Goal: Task Accomplishment & Management: Use online tool/utility

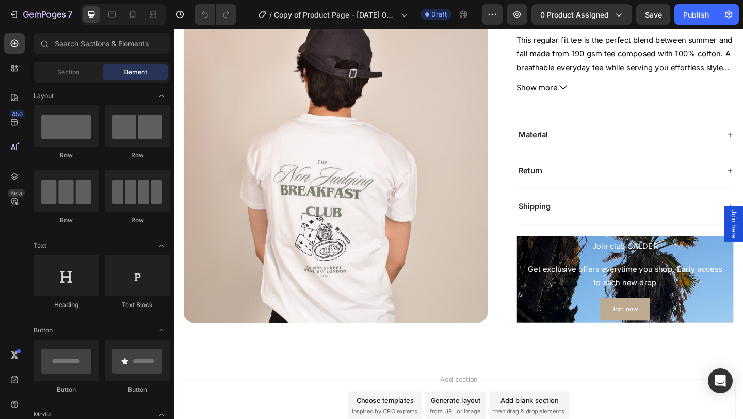
scroll to position [1462, 0]
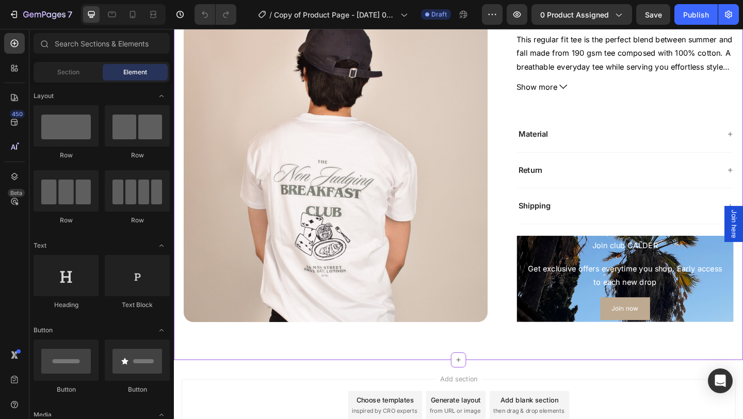
click at [420, 281] on img at bounding box center [349, 182] width 331 height 331
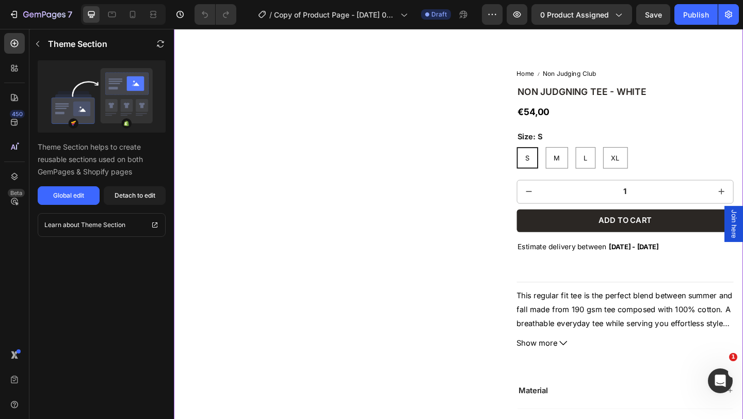
scroll to position [662, 0]
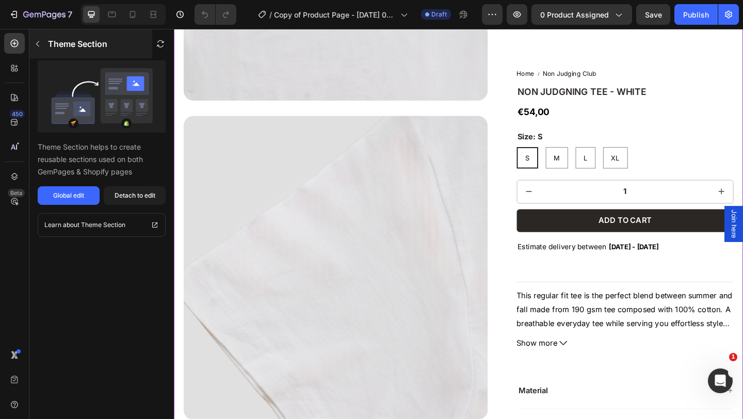
click at [39, 49] on button "button" at bounding box center [37, 44] width 17 height 17
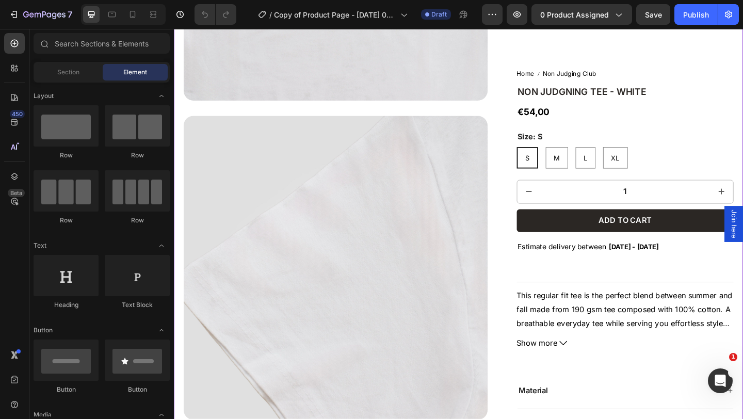
scroll to position [0, 0]
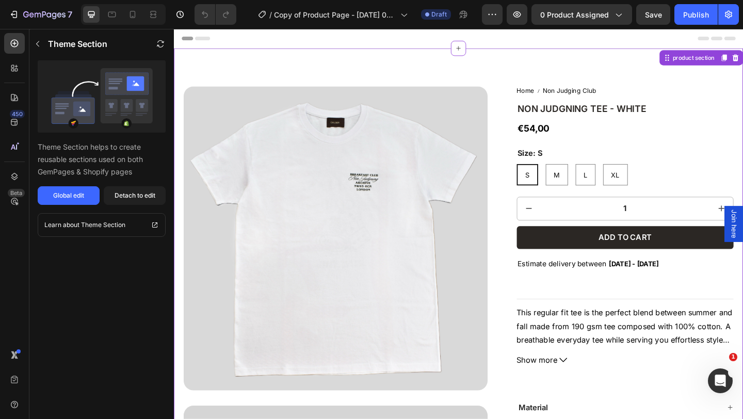
click at [418, 131] on img at bounding box center [349, 256] width 331 height 331
click at [142, 199] on div "Detach to edit" at bounding box center [135, 195] width 41 height 9
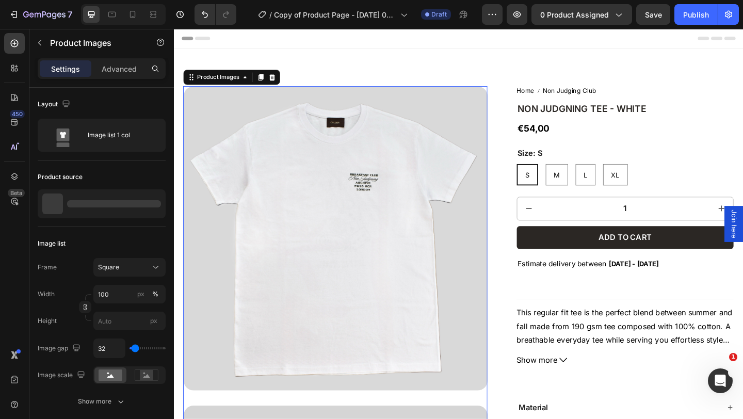
click at [263, 183] on img at bounding box center [349, 256] width 331 height 331
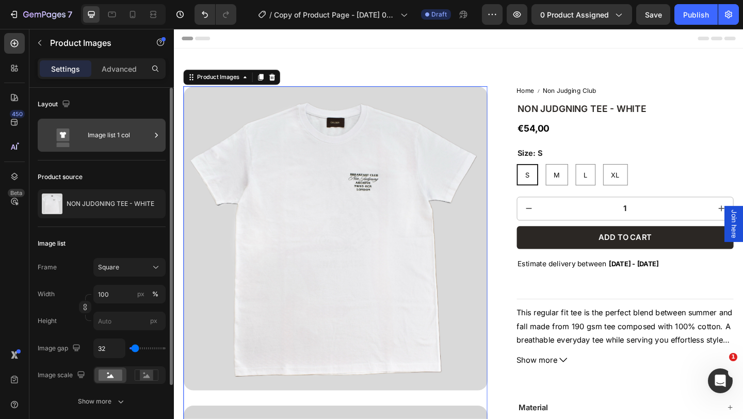
click at [138, 140] on div "Image list 1 col" at bounding box center [119, 135] width 63 height 24
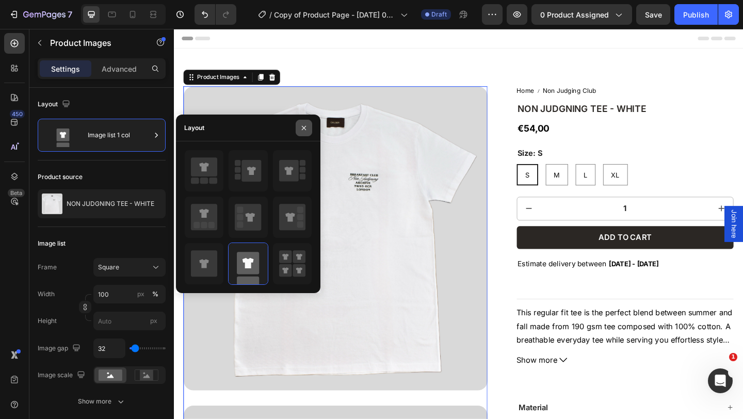
click at [304, 129] on icon "button" at bounding box center [304, 128] width 8 height 8
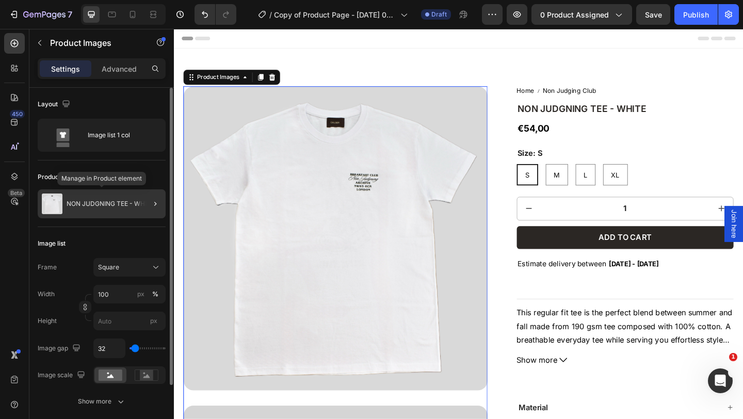
click at [120, 202] on p "NON JUDGNING TEE - WHITE" at bounding box center [111, 203] width 88 height 7
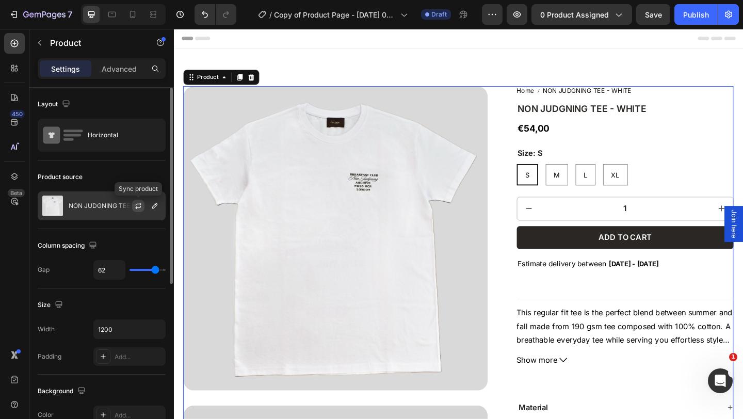
click at [139, 205] on icon "button" at bounding box center [138, 206] width 8 height 8
click at [153, 211] on button "button" at bounding box center [155, 206] width 12 height 12
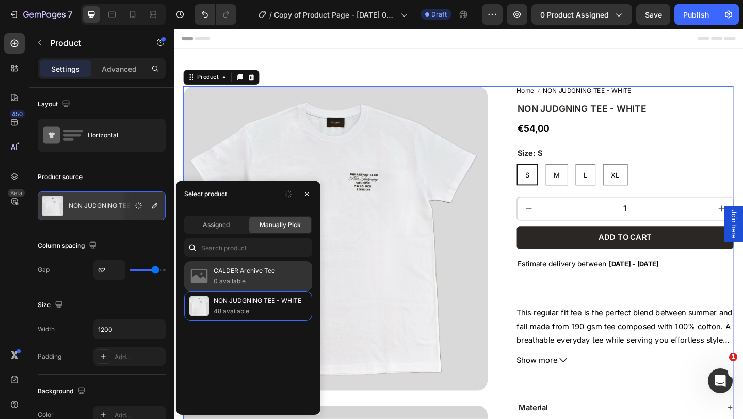
click at [256, 279] on p "0 available" at bounding box center [261, 281] width 94 height 10
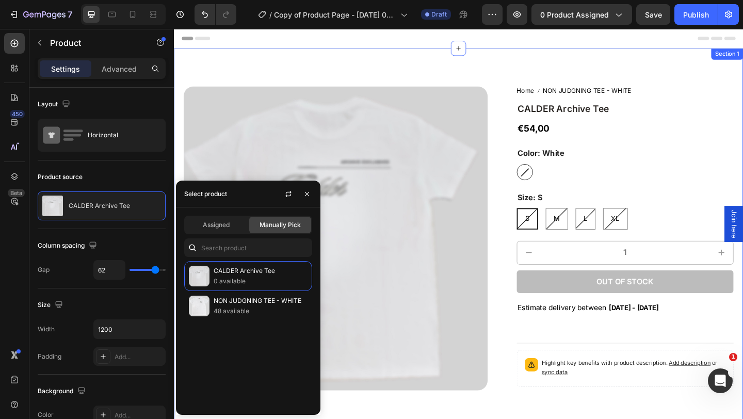
click at [184, 67] on div "Product Images Home NON JUDGNING TEE - WHITE Breadcrumb CALDER Archive Tee Prod…" at bounding box center [483, 379] width 619 height 658
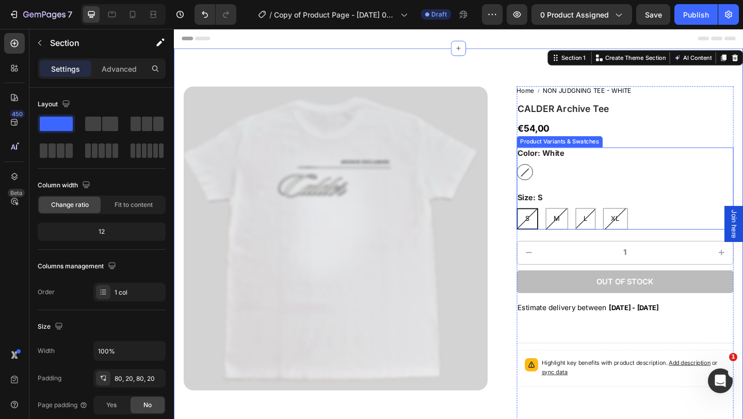
click at [614, 189] on div "White White" at bounding box center [665, 185] width 236 height 18
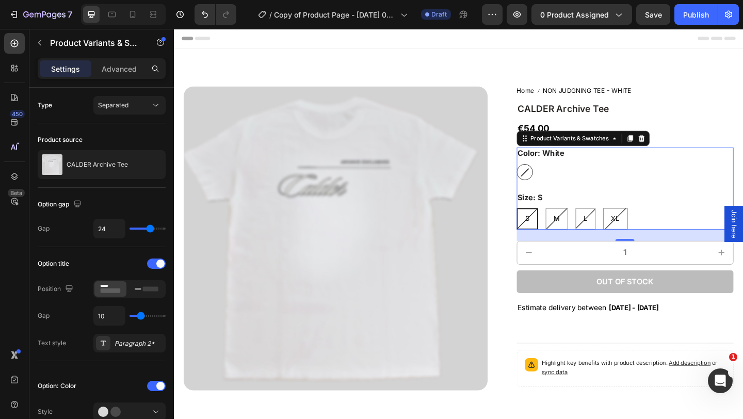
click at [683, 240] on div "S S S M M M L L L XL XL XL" at bounding box center [665, 235] width 236 height 23
click at [573, 217] on legend "Size: S" at bounding box center [561, 212] width 29 height 13
click at [564, 212] on legend "Size: S" at bounding box center [561, 212] width 29 height 13
click at [681, 152] on icon at bounding box center [682, 148] width 8 height 8
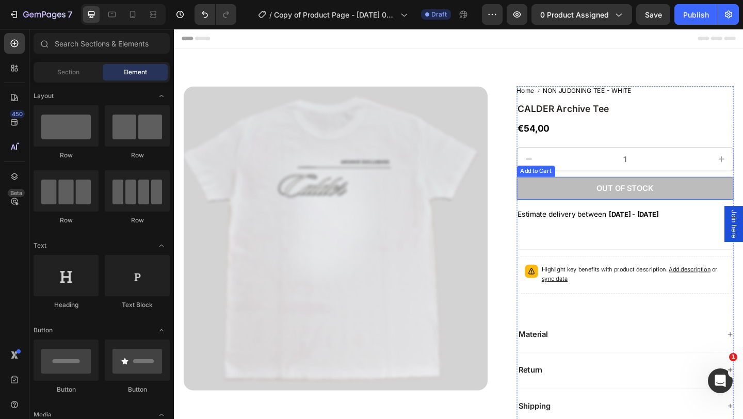
click at [625, 206] on button "Out of stock" at bounding box center [665, 202] width 236 height 25
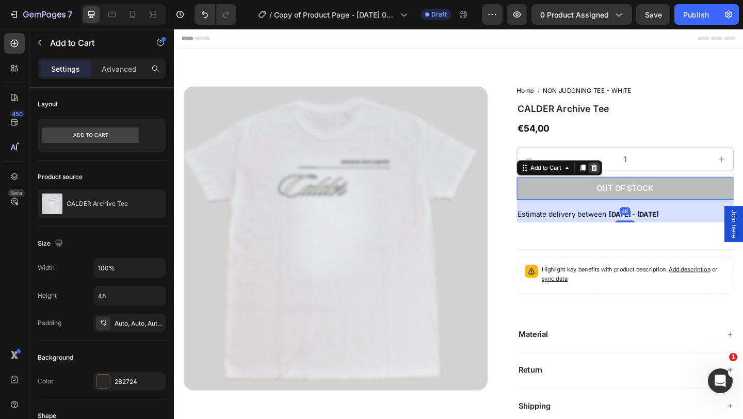
click at [632, 180] on icon at bounding box center [630, 179] width 7 height 7
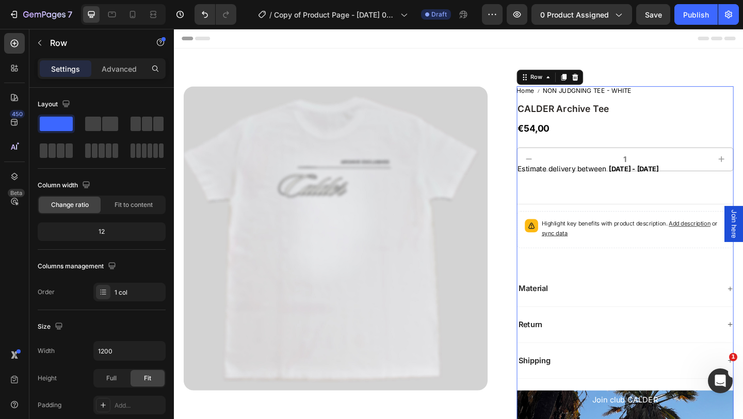
click at [608, 197] on div "Home NON JUDGNING TEE - WHITE Breadcrumb CALDER Archive Tee Product Title €54,0…" at bounding box center [665, 303] width 236 height 424
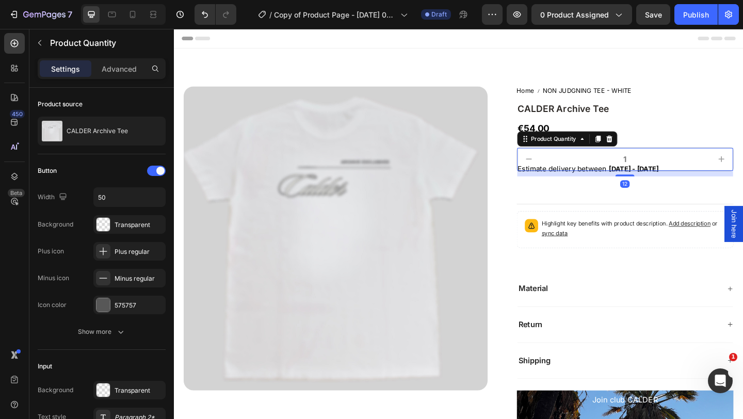
click at [621, 168] on input "1" at bounding box center [665, 170] width 184 height 25
click at [649, 152] on icon at bounding box center [647, 148] width 8 height 8
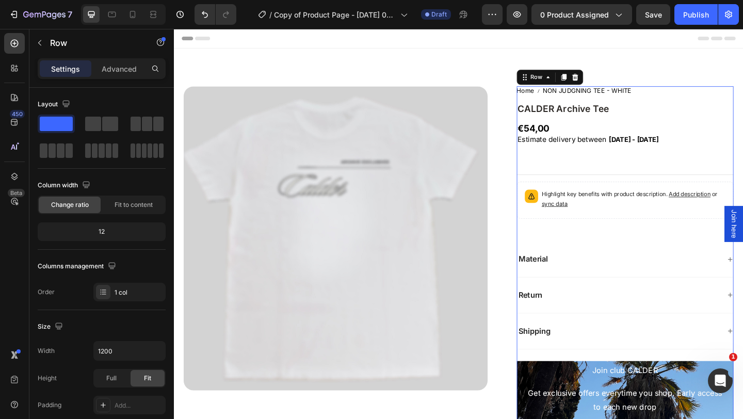
click at [616, 169] on div "Home NON JUDGNING TEE - WHITE Breadcrumb CALDER Archive Tee Product Title €54,0…" at bounding box center [665, 287] width 236 height 392
click at [625, 150] on span "Estimate delivery between" at bounding box center [596, 149] width 97 height 10
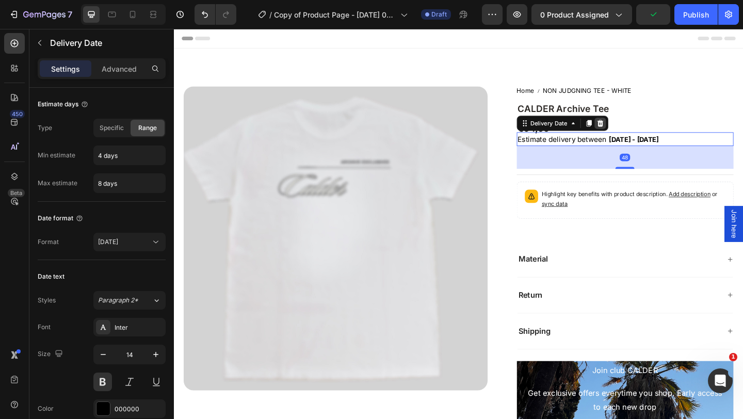
click at [641, 130] on div at bounding box center [638, 131] width 12 height 12
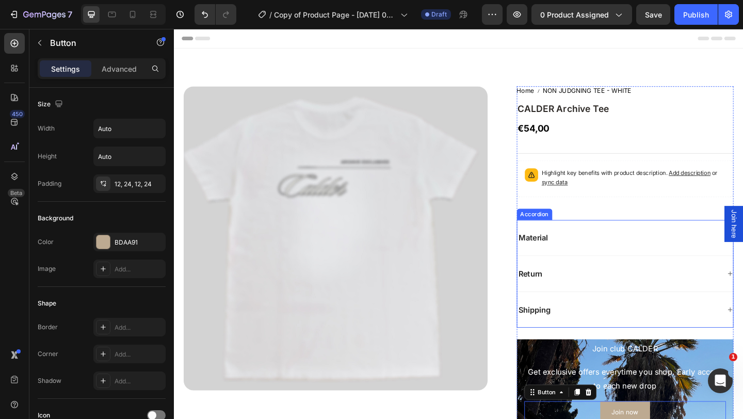
click at [586, 265] on div "Material" at bounding box center [664, 256] width 235 height 39
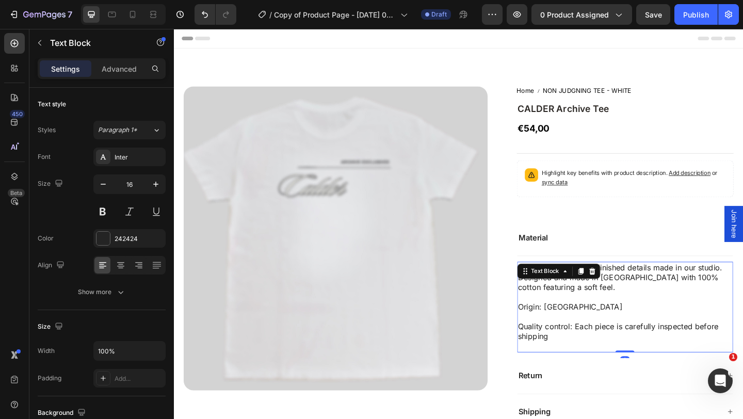
click at [586, 330] on p "Origin: Portugal" at bounding box center [664, 331] width 233 height 11
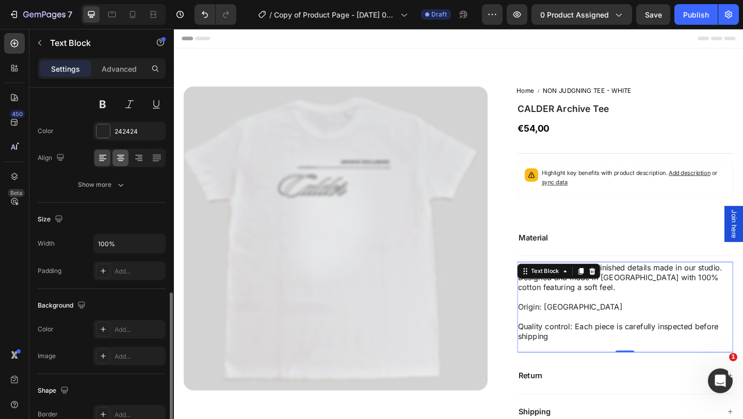
scroll to position [251, 0]
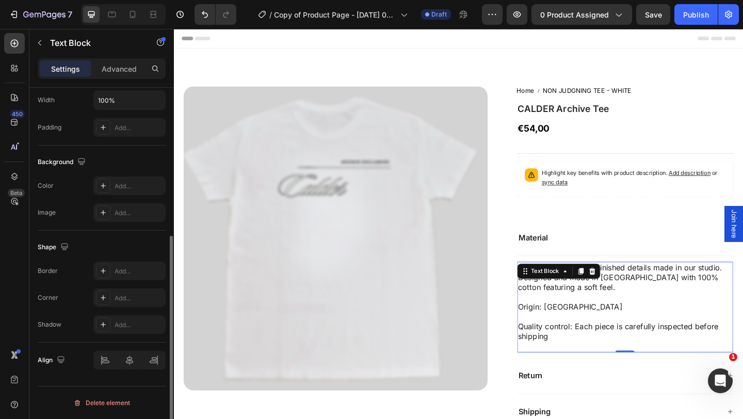
click at [621, 343] on p "Rich Text Editor. Editing area: main" at bounding box center [664, 342] width 233 height 11
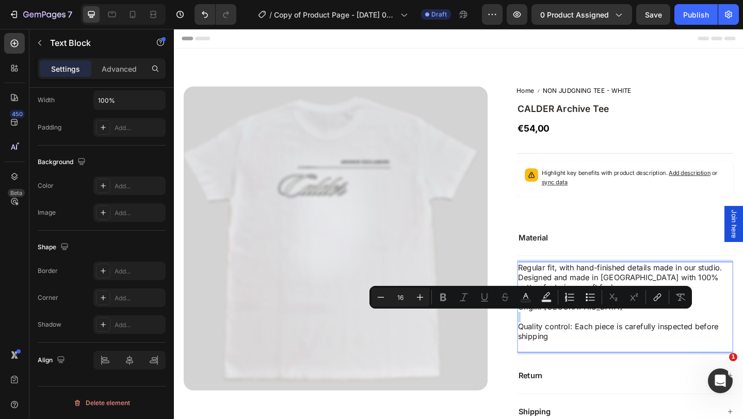
click at [614, 345] on p "Rich Text Editor. Editing area: main" at bounding box center [664, 342] width 233 height 11
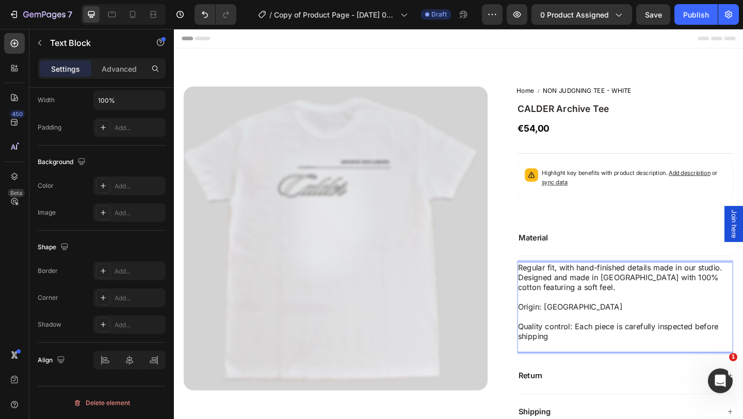
click at [608, 354] on p "Quality control: Each piece is carefully inspected before shipping" at bounding box center [664, 358] width 233 height 22
click at [677, 297] on p "Designed and made in Portugal with 100% cotton featuring a soft feel." at bounding box center [664, 305] width 233 height 22
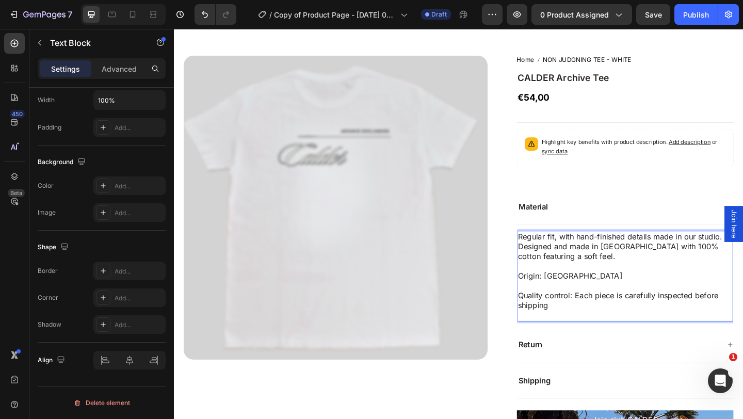
scroll to position [38, 0]
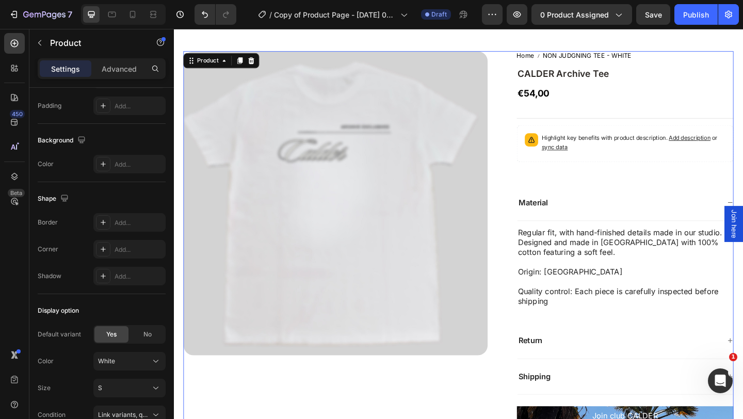
click at [539, 402] on div "Product Images Home NON JUDGNING TEE - WHITE Breadcrumb CALDER Archive Tee Prod…" at bounding box center [483, 293] width 599 height 480
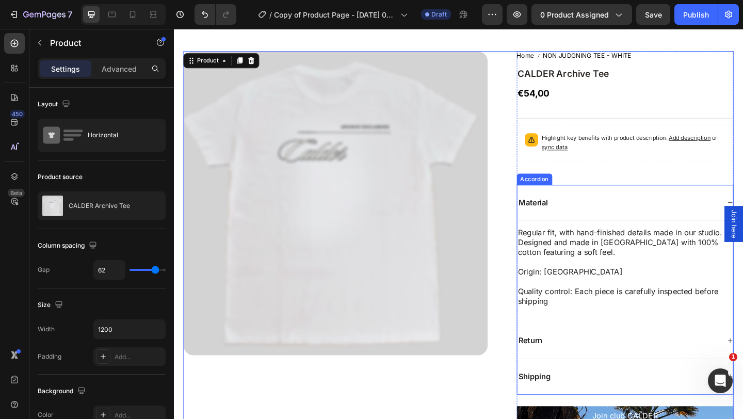
click at [742, 217] on div "Material" at bounding box center [657, 218] width 221 height 14
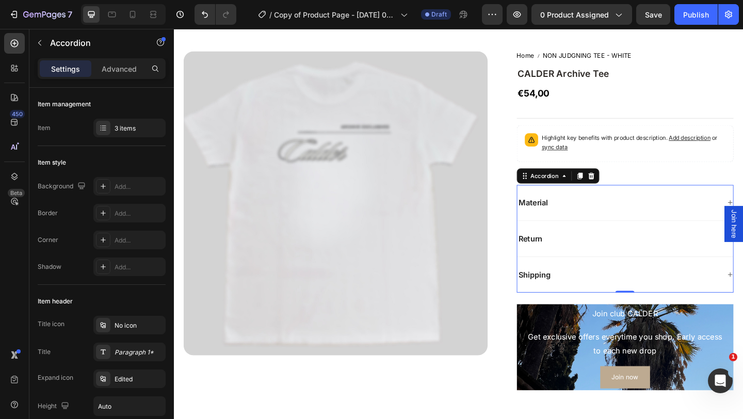
click at [694, 263] on div "Return" at bounding box center [657, 257] width 221 height 14
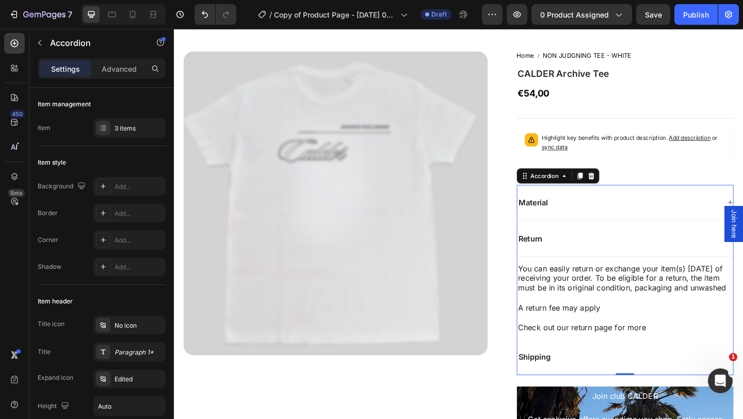
click at [695, 264] on div "Return" at bounding box center [664, 257] width 235 height 39
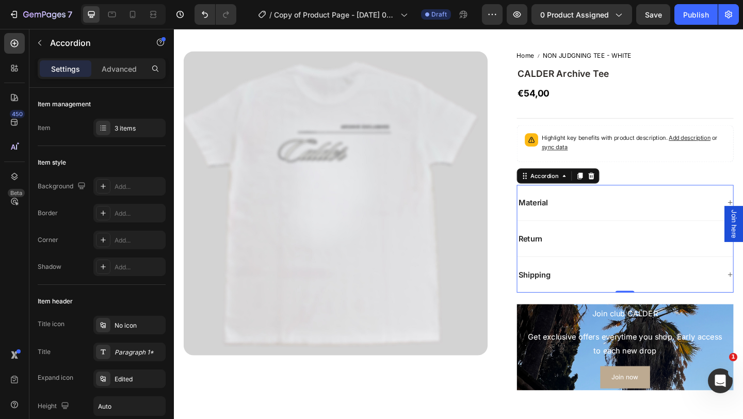
click at [671, 292] on div "Shipping" at bounding box center [657, 296] width 221 height 14
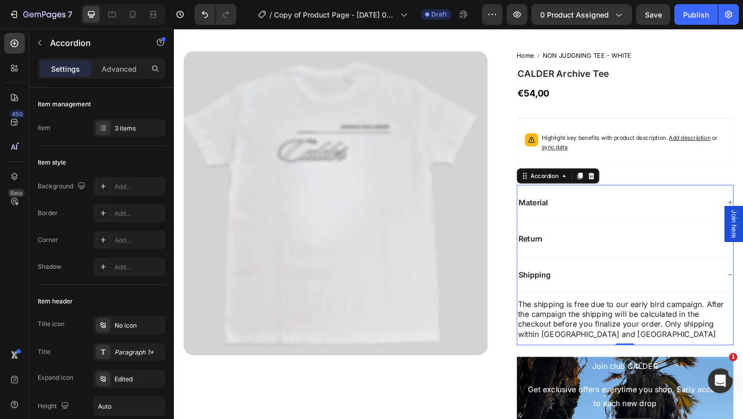
click at [671, 292] on div "Shipping" at bounding box center [657, 296] width 221 height 14
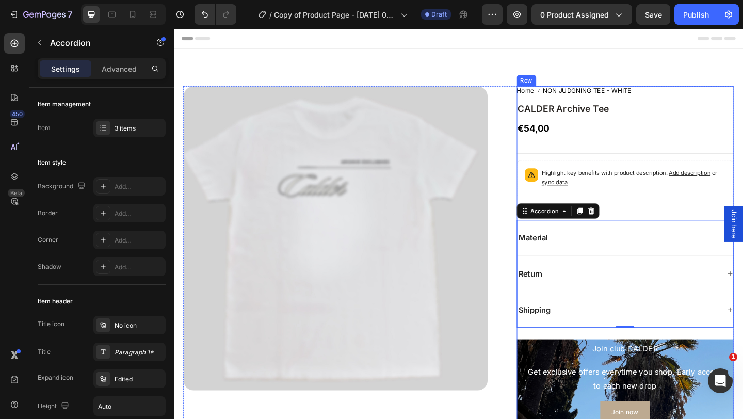
click at [687, 227] on div "Home NON JUDGNING TEE - WHITE Breadcrumb CALDER Archive Tee Product Title €54,0…" at bounding box center [665, 275] width 236 height 369
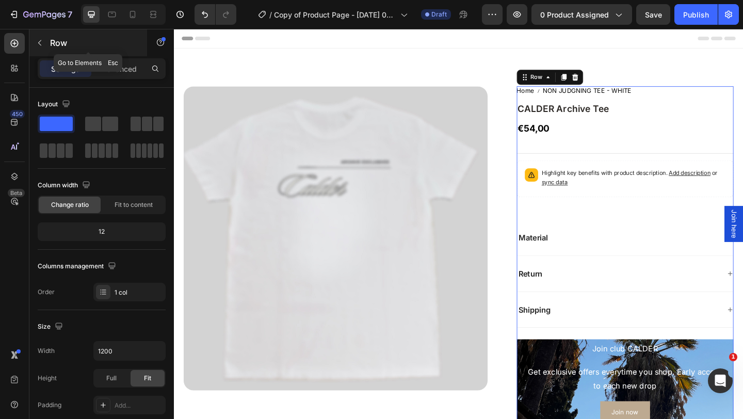
click at [41, 46] on icon "button" at bounding box center [40, 43] width 8 height 8
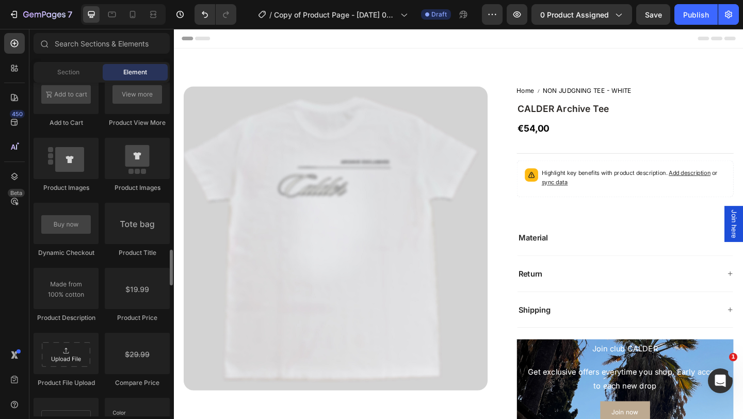
scroll to position [1546, 0]
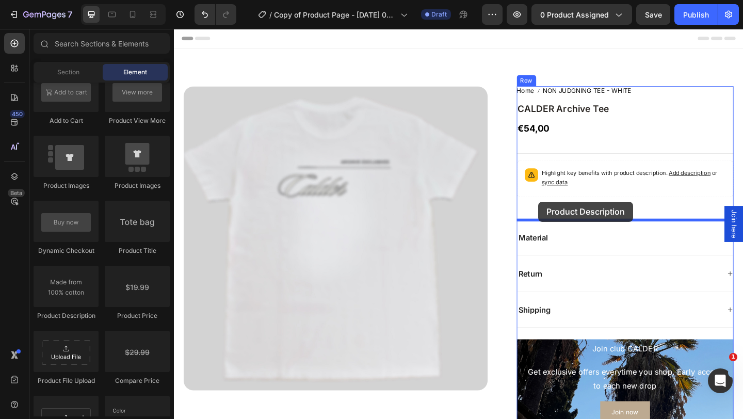
drag, startPoint x: 233, startPoint y: 325, endPoint x: 570, endPoint y: 217, distance: 354.3
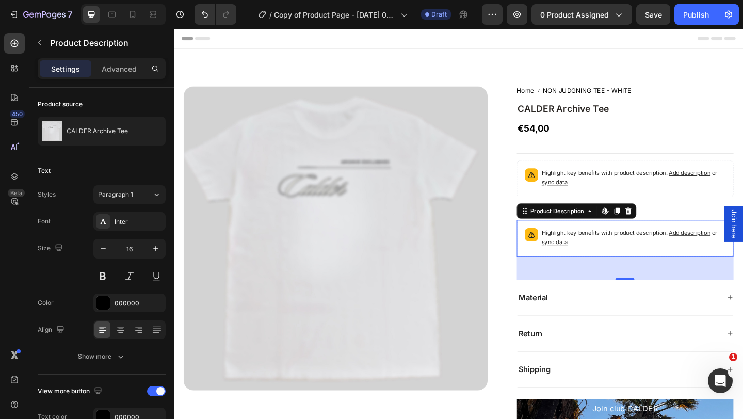
click at [729, 251] on span "Add description" at bounding box center [735, 251] width 45 height 8
click at [666, 223] on icon at bounding box center [668, 227] width 8 height 8
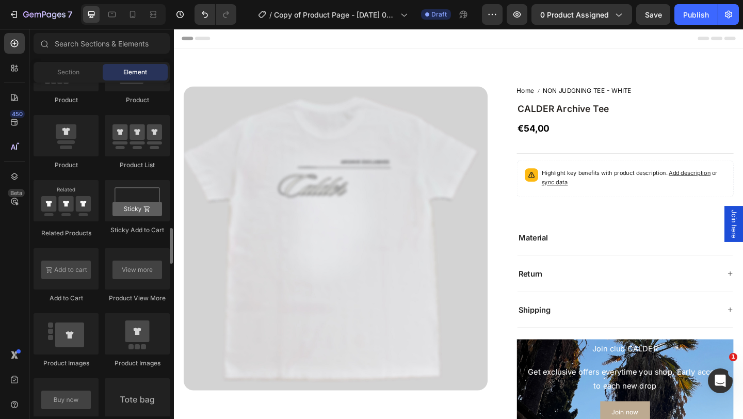
scroll to position [1368, 0]
click at [70, 277] on div at bounding box center [66, 269] width 65 height 41
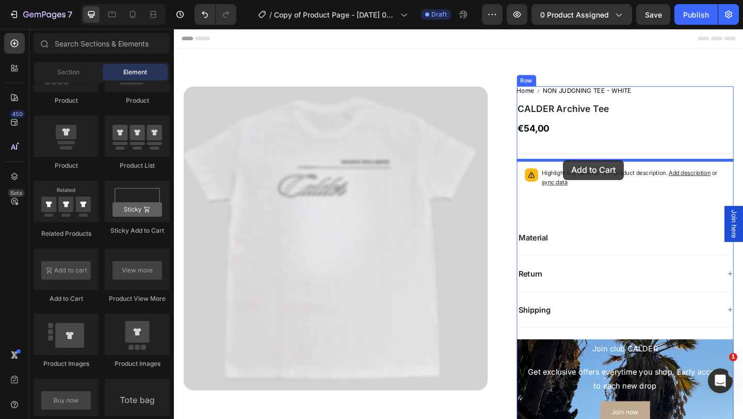
drag, startPoint x: 234, startPoint y: 302, endPoint x: 597, endPoint y: 171, distance: 385.7
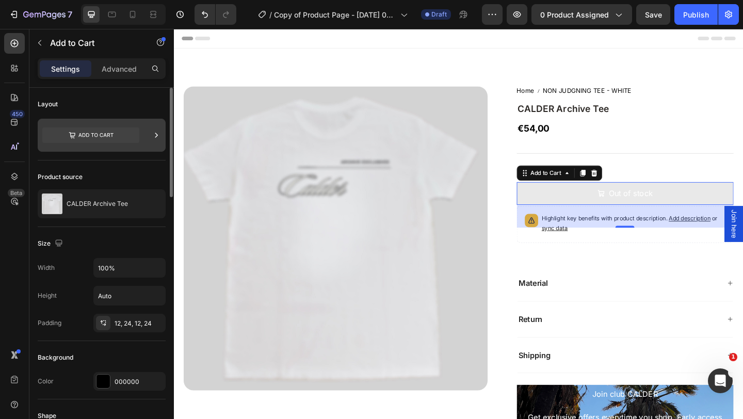
click at [156, 136] on icon at bounding box center [156, 135] width 3 height 5
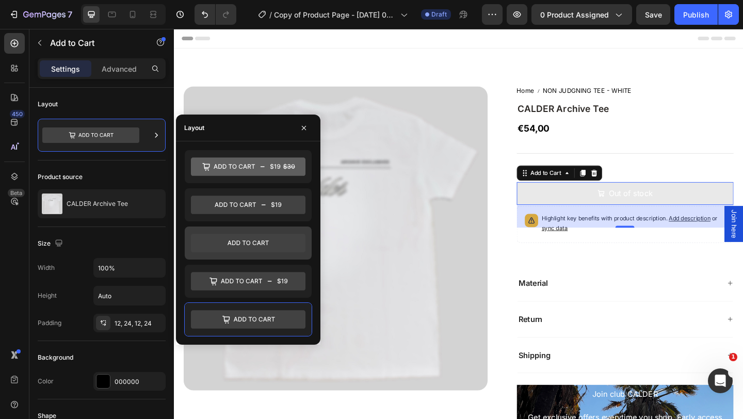
click at [262, 245] on icon at bounding box center [248, 243] width 115 height 19
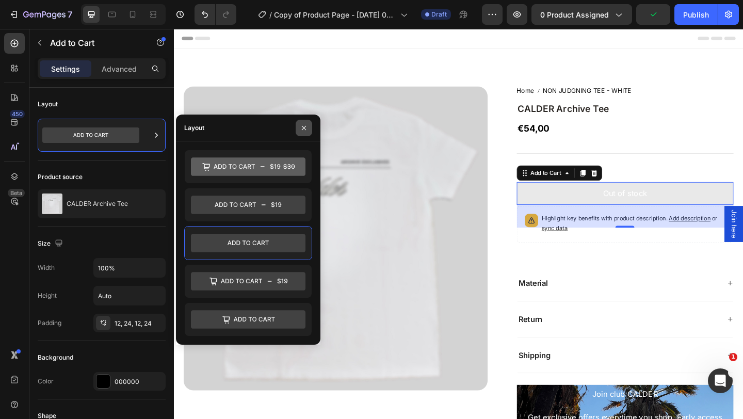
click at [302, 126] on icon "button" at bounding box center [304, 128] width 8 height 8
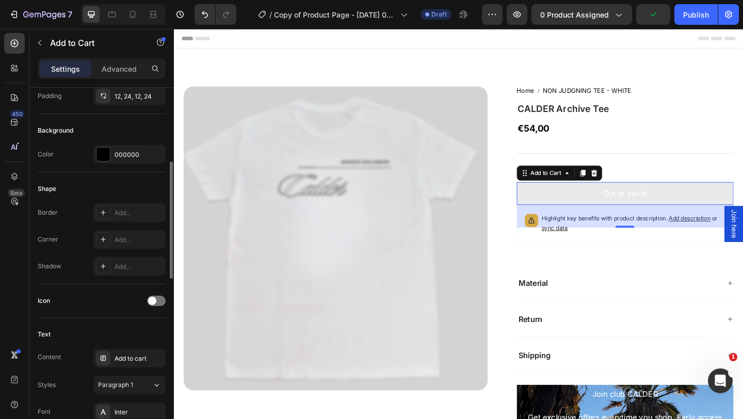
scroll to position [331, 0]
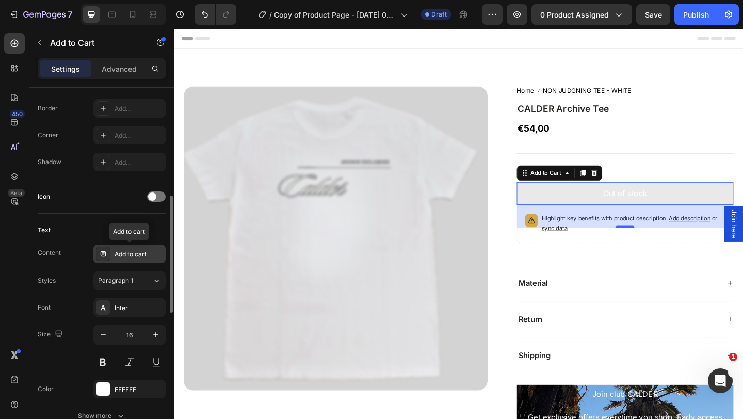
click at [136, 254] on div "Add to cart" at bounding box center [139, 254] width 49 height 9
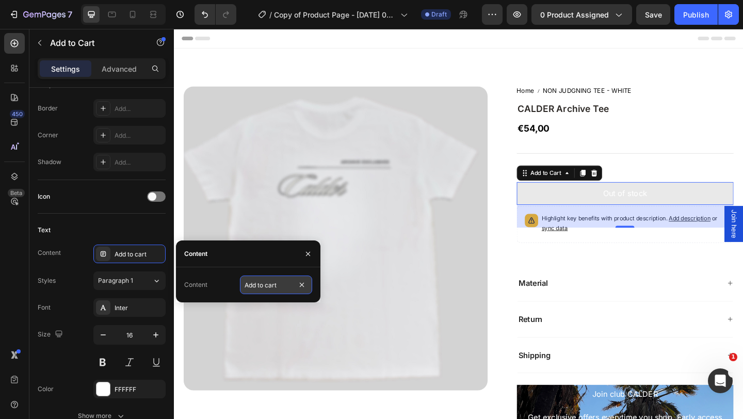
click at [287, 286] on input "Add to cart" at bounding box center [276, 285] width 72 height 19
type input "COMING SOON"
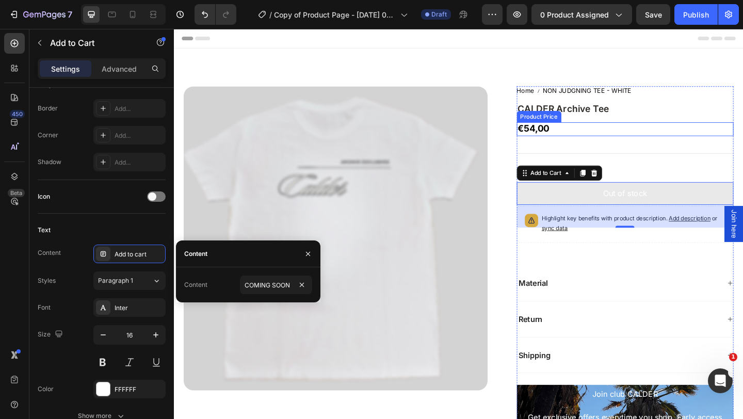
click at [723, 139] on div "€54,00" at bounding box center [665, 138] width 236 height 15
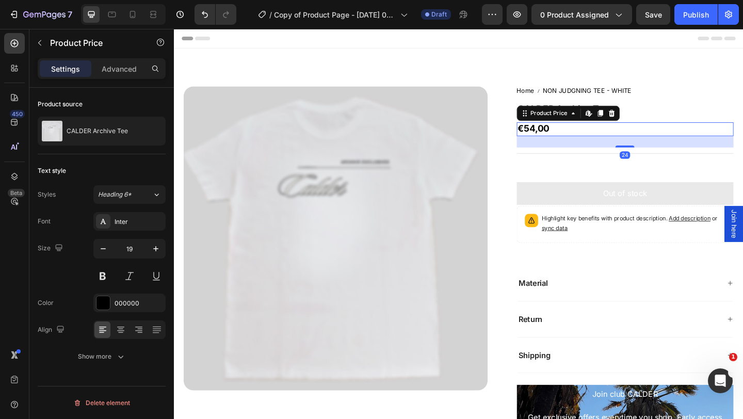
scroll to position [0, 0]
click at [590, 206] on button "Out of stock" at bounding box center [665, 208] width 236 height 25
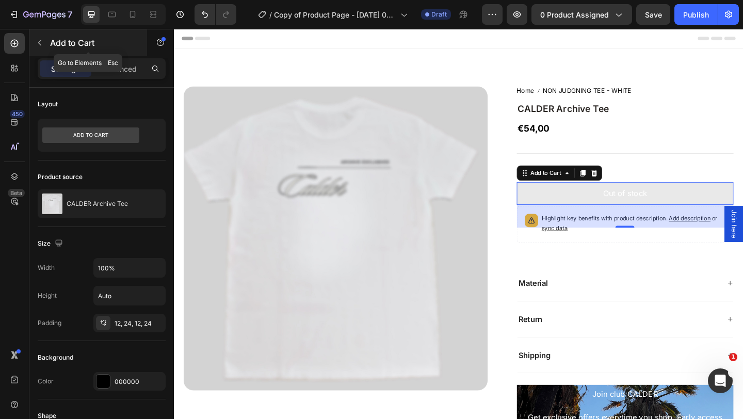
click at [42, 43] on icon "button" at bounding box center [40, 43] width 8 height 8
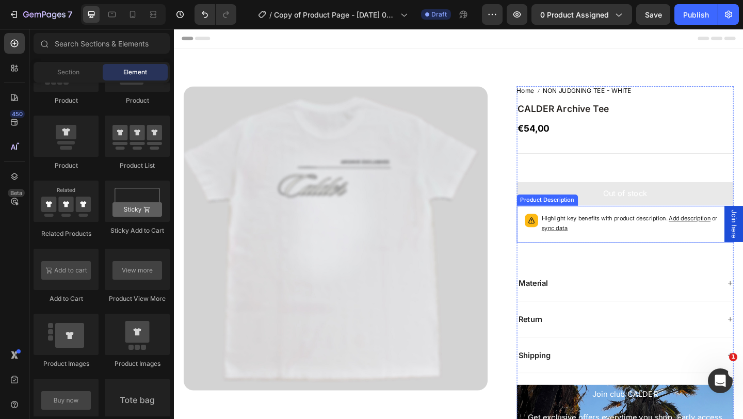
click at [586, 247] on span "sync data" at bounding box center [588, 245] width 28 height 8
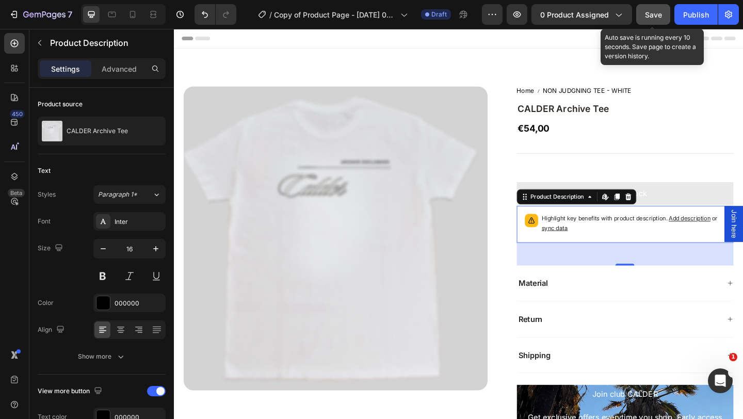
click at [666, 18] on button "Save" at bounding box center [653, 14] width 34 height 21
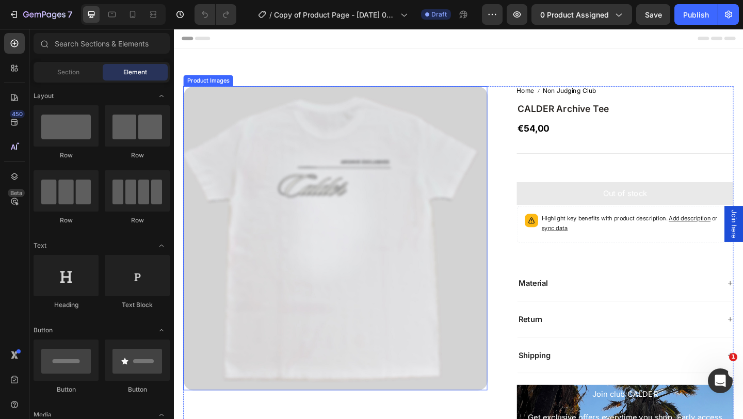
scroll to position [77, 0]
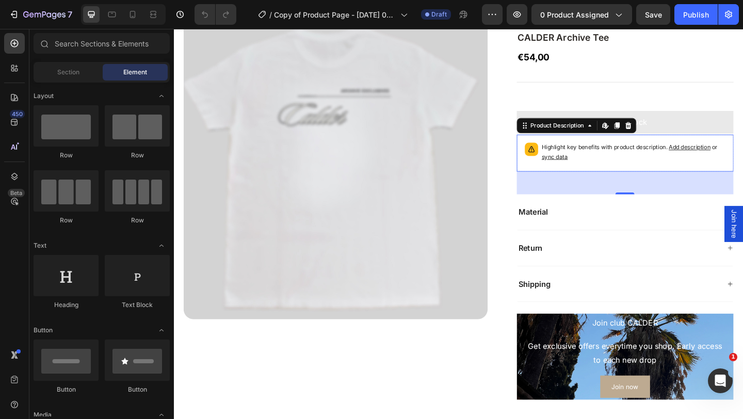
click at [591, 170] on span "sync data" at bounding box center [588, 168] width 28 height 8
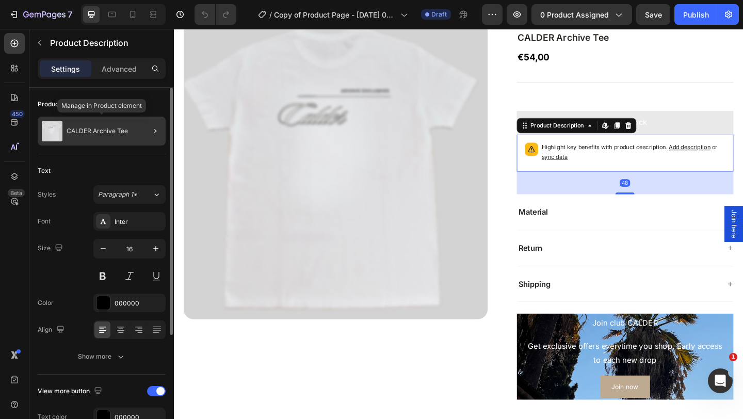
click at [132, 141] on div "CALDER Archive Tee" at bounding box center [102, 131] width 128 height 29
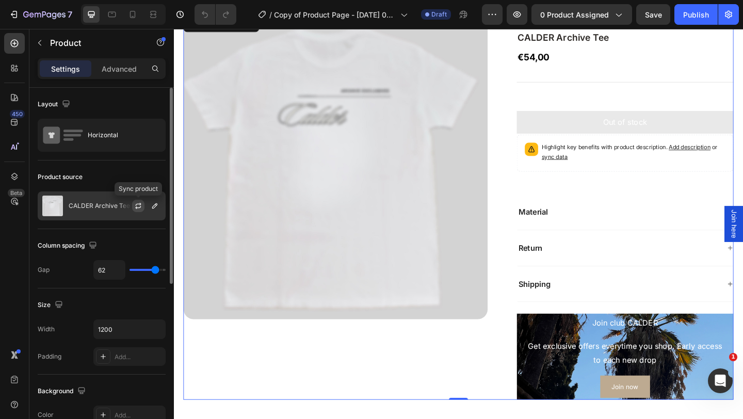
click at [138, 202] on icon "button" at bounding box center [138, 206] width 8 height 8
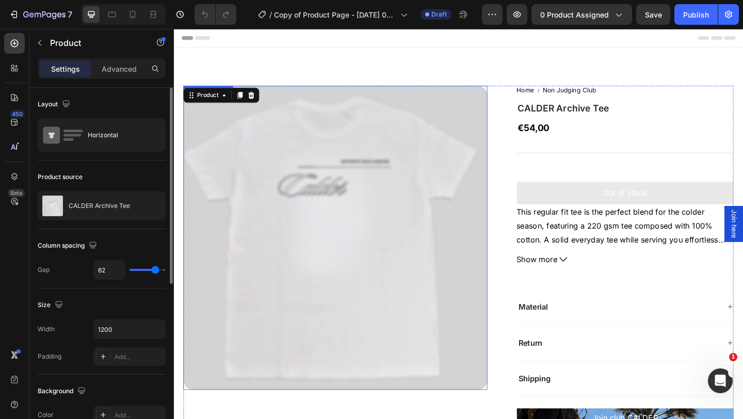
scroll to position [0, 0]
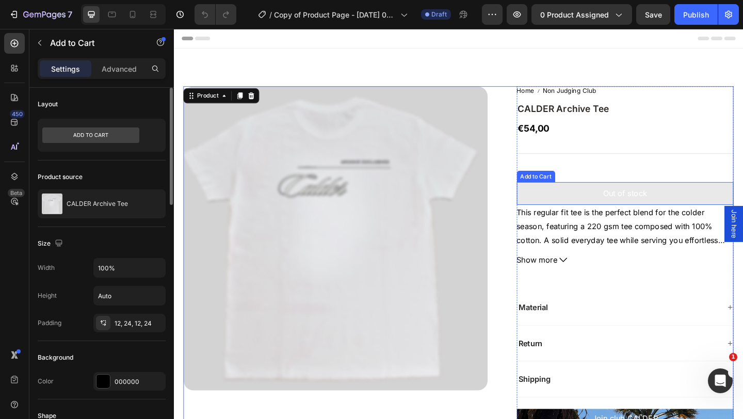
click at [622, 204] on button "Out of stock" at bounding box center [665, 208] width 236 height 25
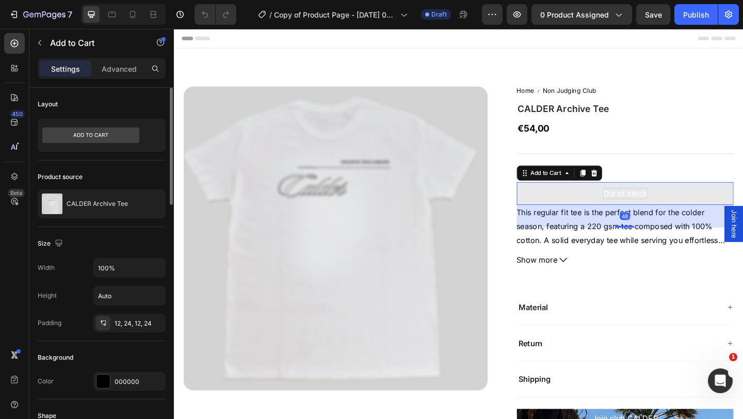
click at [658, 207] on div "Out of stock" at bounding box center [665, 208] width 48 height 12
click at [658, 207] on p "Out of stock" at bounding box center [665, 208] width 48 height 12
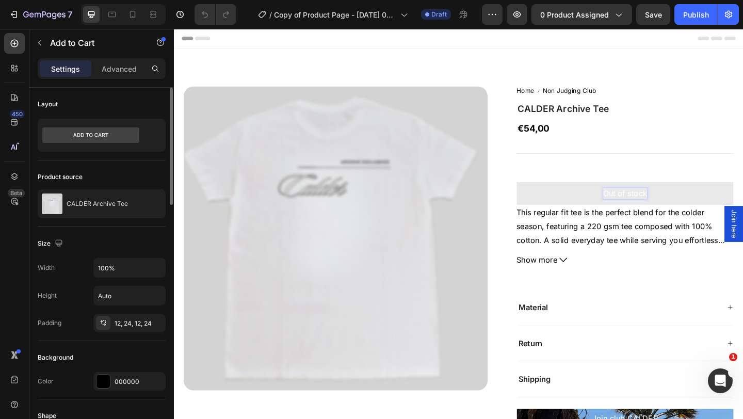
click at [686, 209] on p "Out of stock" at bounding box center [665, 208] width 48 height 12
click at [547, 196] on button "COMING" at bounding box center [665, 208] width 236 height 25
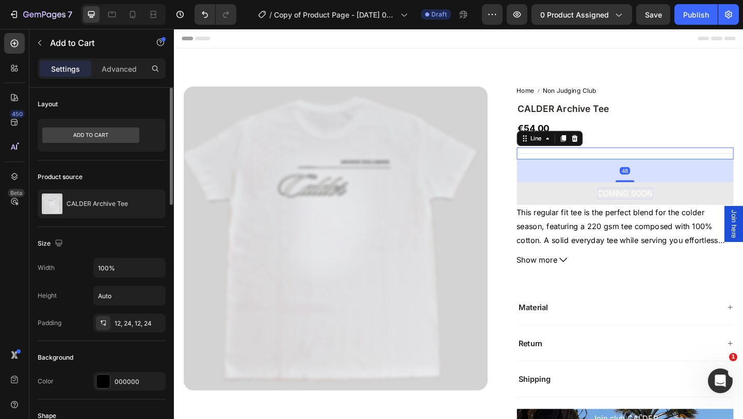
click at [722, 162] on div "Title Line 48" at bounding box center [665, 164] width 236 height 13
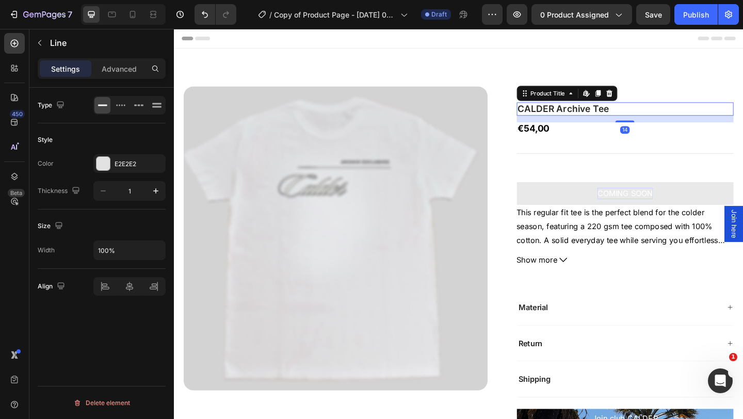
click at [667, 118] on h1 "CALDER Archive Tee" at bounding box center [665, 116] width 236 height 15
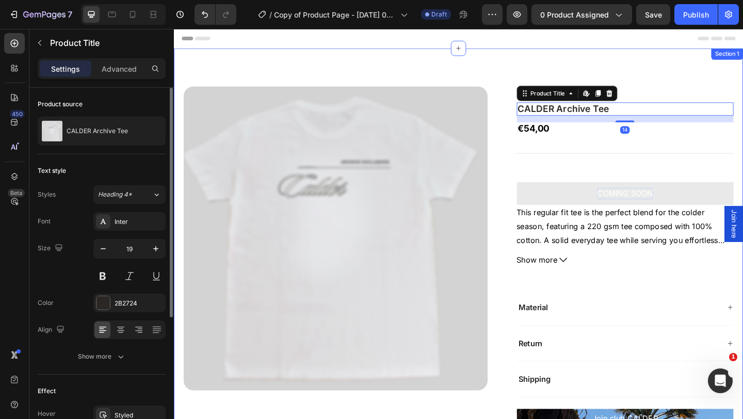
click at [494, 80] on div "Product Images Home Non Judging Club Breadcrumb CALDER Archive Tee Product Titl…" at bounding box center [483, 313] width 619 height 527
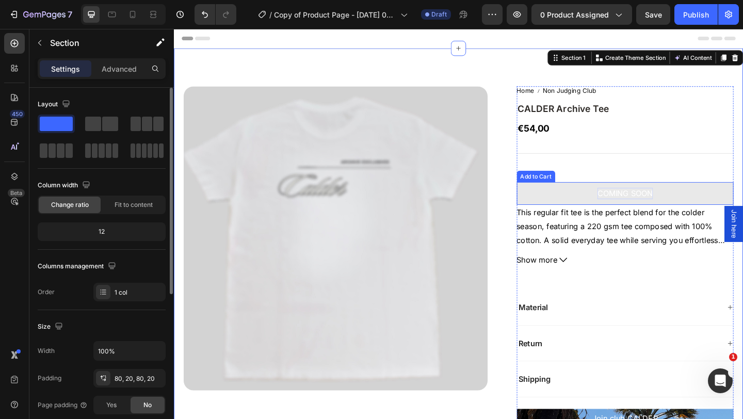
click at [591, 213] on button "COMING SOON" at bounding box center [665, 208] width 236 height 25
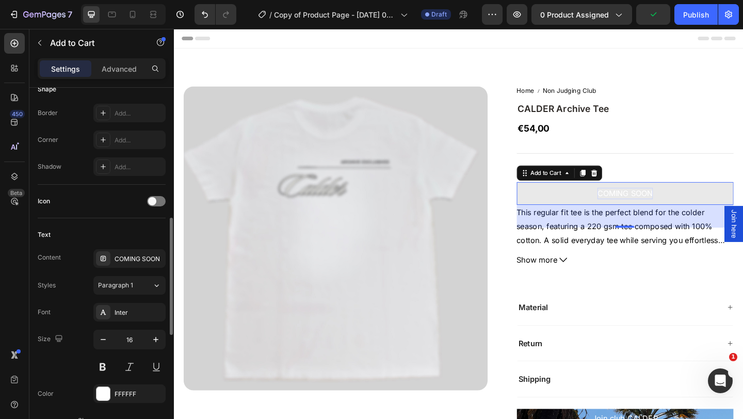
scroll to position [344, 0]
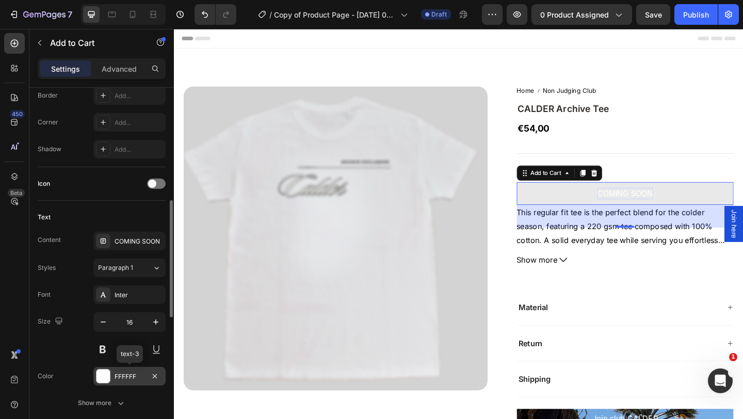
click at [102, 377] on div at bounding box center [102, 375] width 13 height 13
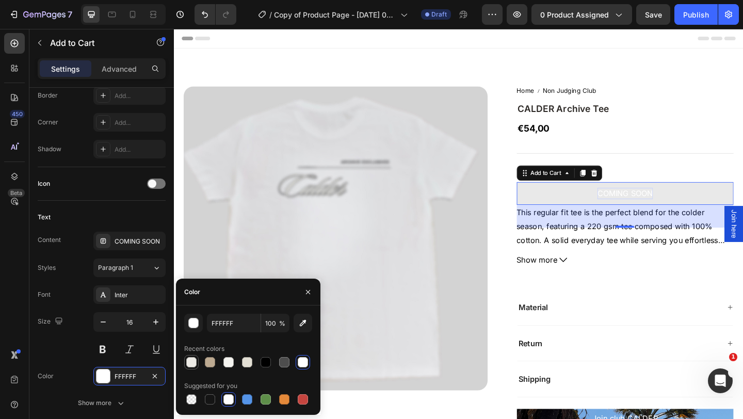
click at [193, 362] on div at bounding box center [191, 362] width 10 height 10
click at [267, 361] on div at bounding box center [266, 362] width 10 height 10
click at [192, 365] on div at bounding box center [191, 362] width 10 height 10
click at [227, 404] on div at bounding box center [228, 399] width 10 height 10
type input "FFFFFF"
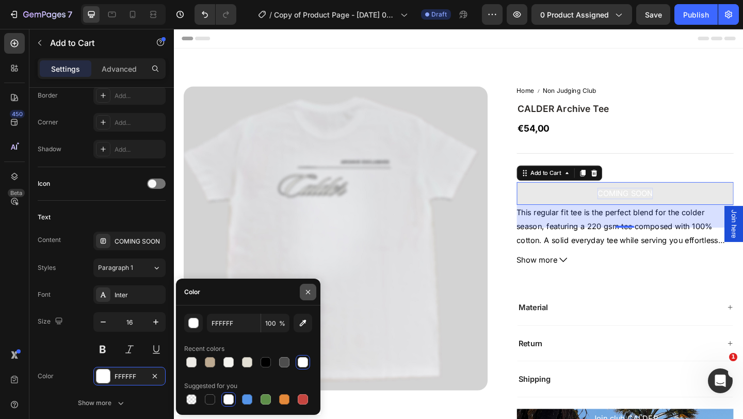
click at [306, 293] on icon "button" at bounding box center [308, 292] width 8 height 8
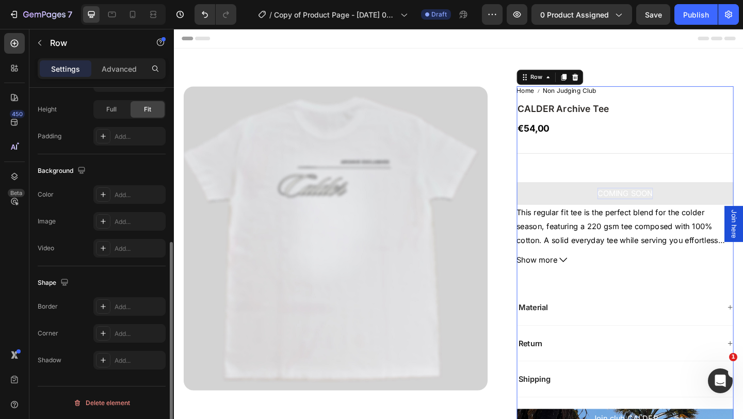
scroll to position [0, 0]
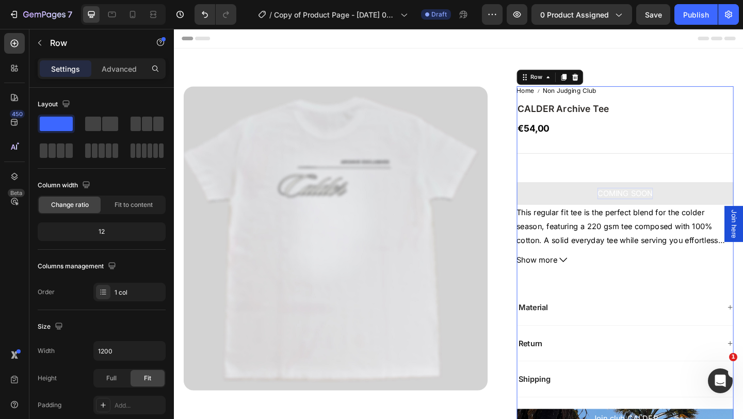
click at [699, 156] on div "Home Non Judging Club Breadcrumb CALDER Archive Tee Product Title €54,00 Produc…" at bounding box center [665, 313] width 236 height 445
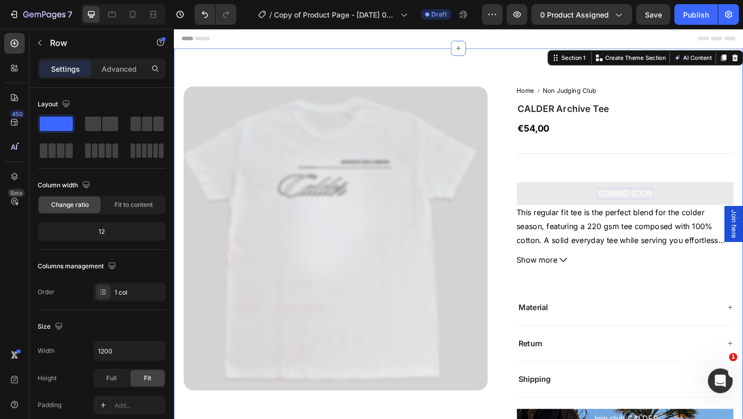
click at [505, 62] on div "Product Images Home Non Judging Club Breadcrumb CALDER Archive Tee Product Titl…" at bounding box center [483, 313] width 619 height 527
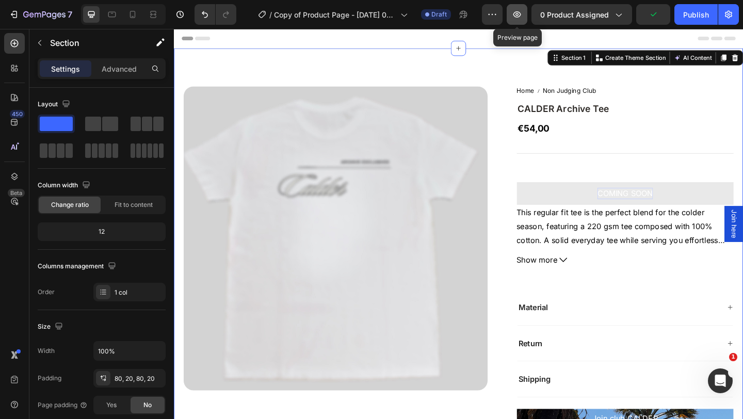
click at [525, 13] on button "button" at bounding box center [517, 14] width 21 height 21
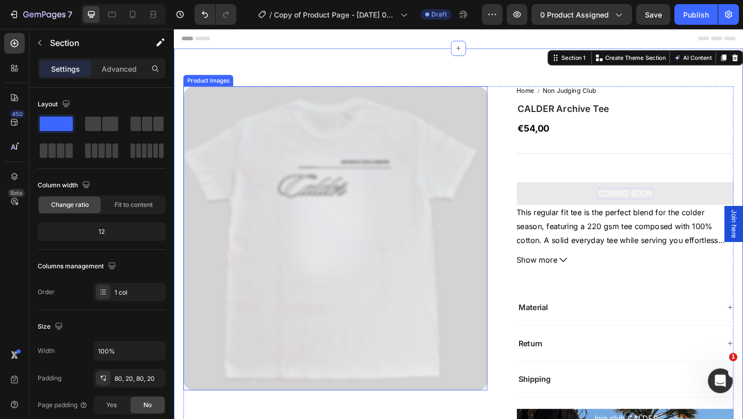
click at [259, 203] on img at bounding box center [349, 256] width 331 height 331
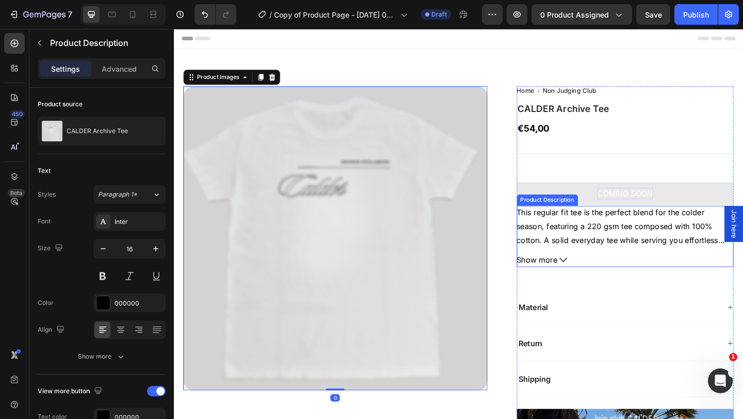
click at [623, 241] on p "This regular fit tee is the perfect blend for the colder season, featuring a 22…" at bounding box center [662, 258] width 230 height 70
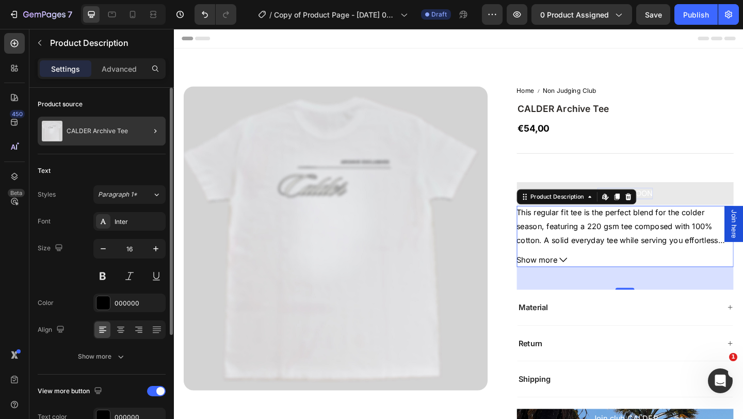
click at [142, 132] on div at bounding box center [151, 131] width 29 height 29
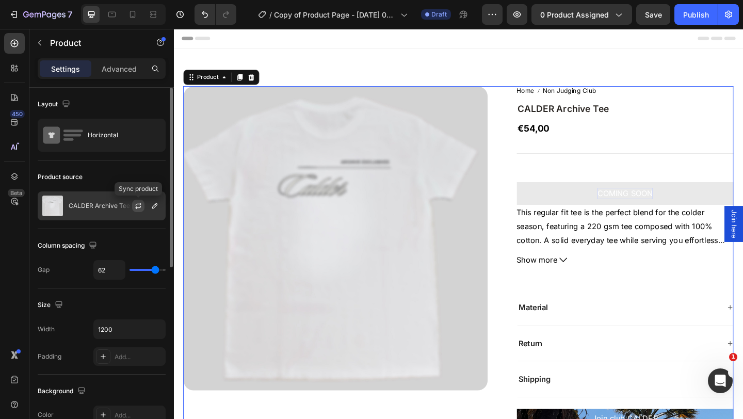
click at [138, 209] on icon "button" at bounding box center [138, 206] width 8 height 8
click at [601, 47] on div "Header" at bounding box center [483, 39] width 603 height 21
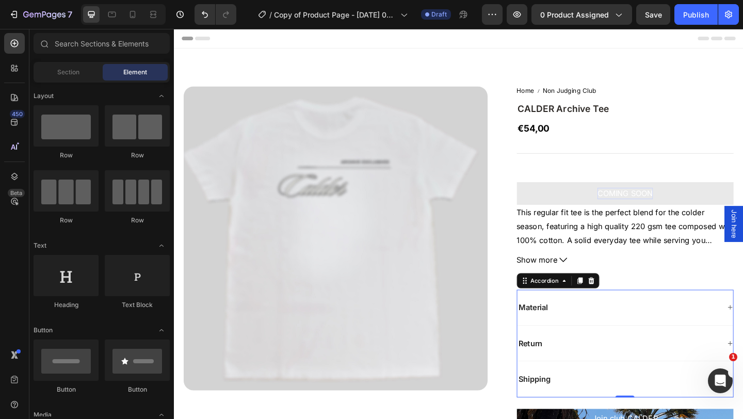
click at [628, 325] on div "Material" at bounding box center [657, 332] width 221 height 14
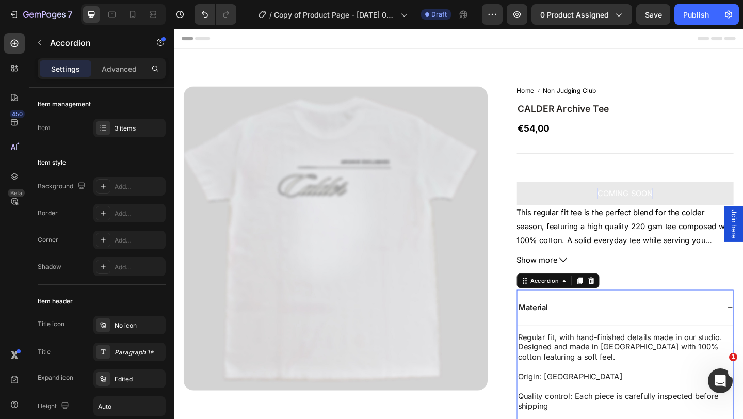
click at [626, 328] on div "Material" at bounding box center [657, 332] width 221 height 14
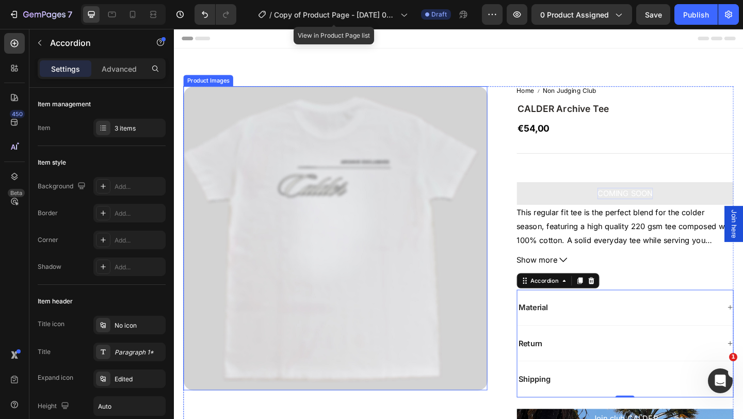
click at [302, 184] on img at bounding box center [349, 256] width 331 height 331
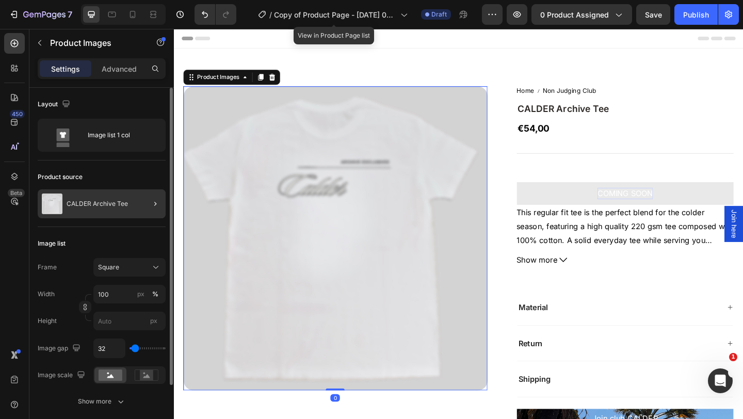
click at [141, 206] on div at bounding box center [151, 203] width 29 height 29
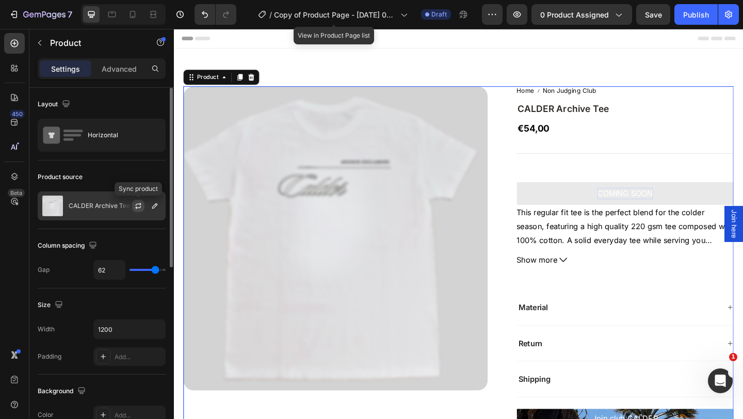
click at [138, 208] on icon "button" at bounding box center [138, 206] width 8 height 8
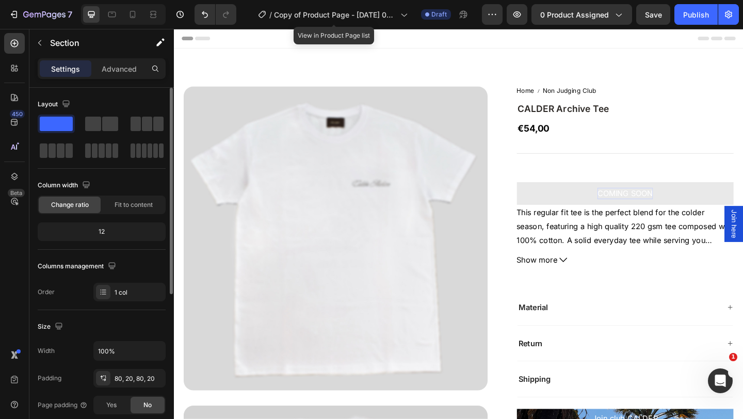
click at [546, 37] on div "Header" at bounding box center [483, 39] width 603 height 21
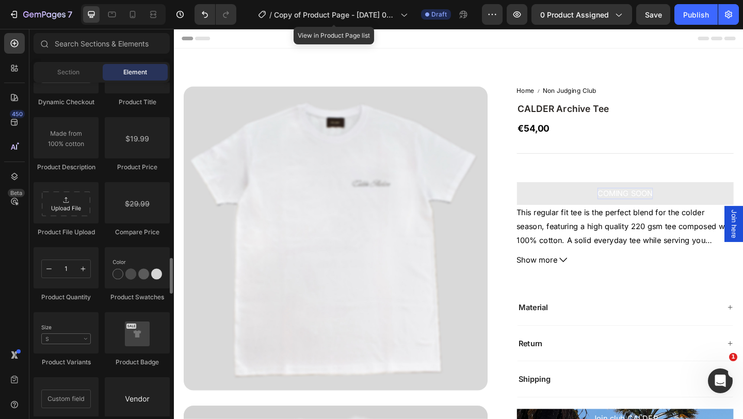
scroll to position [1695, 0]
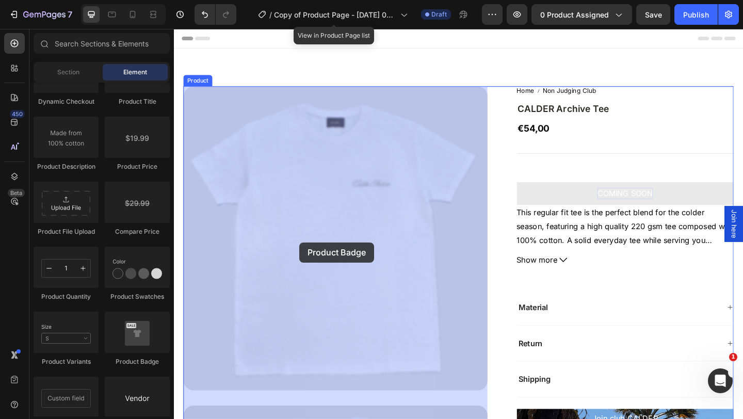
drag, startPoint x: 311, startPoint y: 374, endPoint x: 310, endPoint y: 261, distance: 113.0
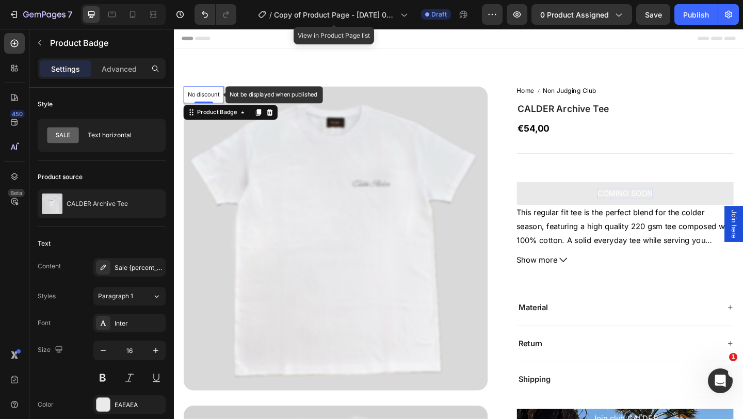
click at [220, 101] on p "No discount" at bounding box center [206, 100] width 35 height 9
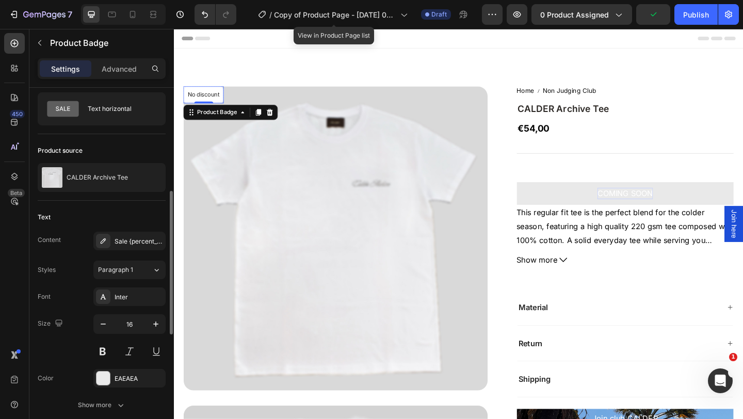
scroll to position [0, 0]
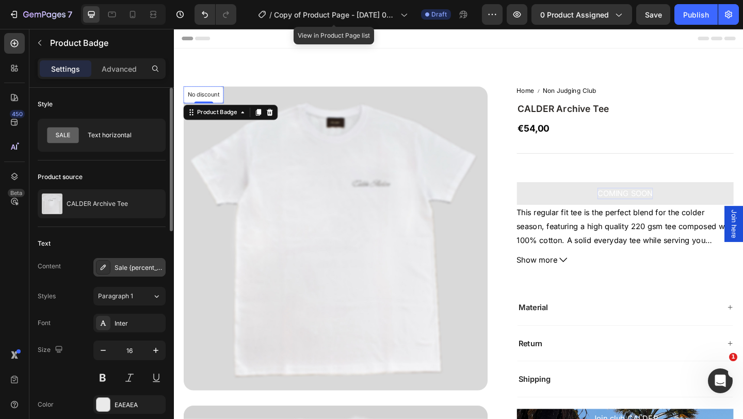
click at [136, 269] on div "Sale {percent_discount} off" at bounding box center [139, 267] width 49 height 9
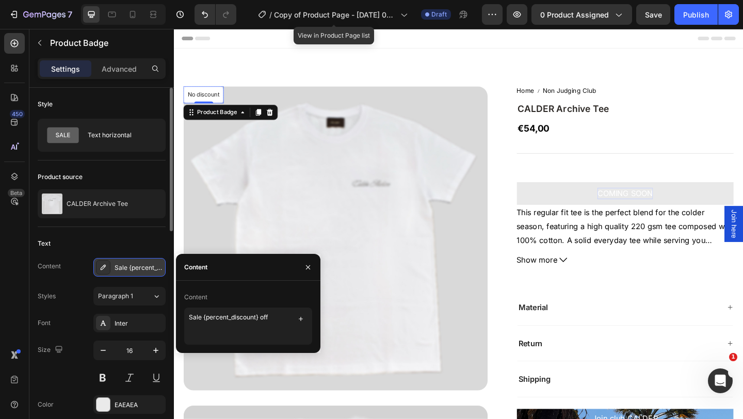
click at [101, 262] on div at bounding box center [103, 267] width 14 height 14
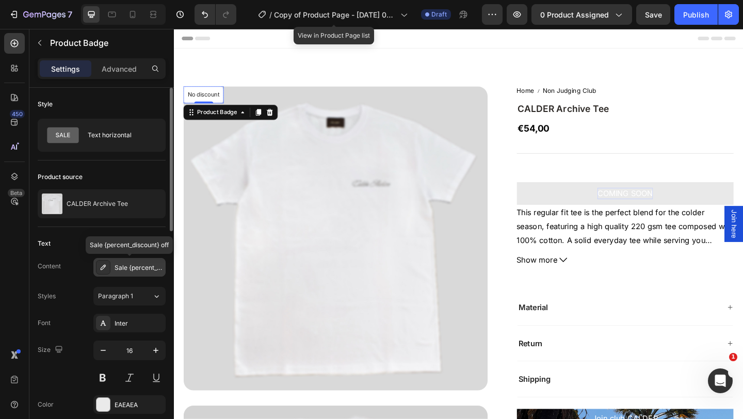
click at [101, 262] on div at bounding box center [103, 267] width 14 height 14
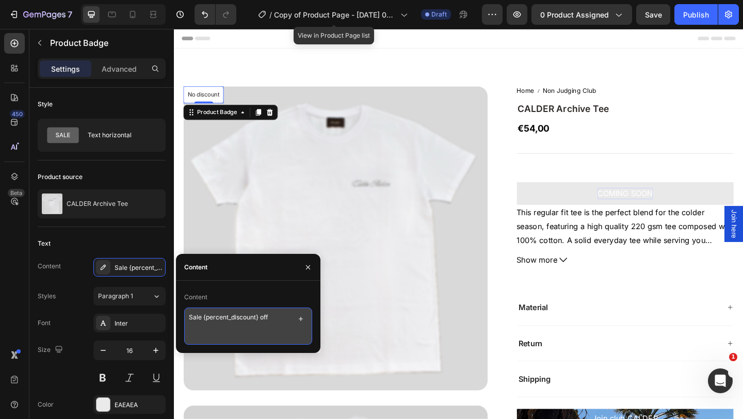
click at [280, 318] on textarea "Sale {percent_discount} off" at bounding box center [248, 326] width 128 height 37
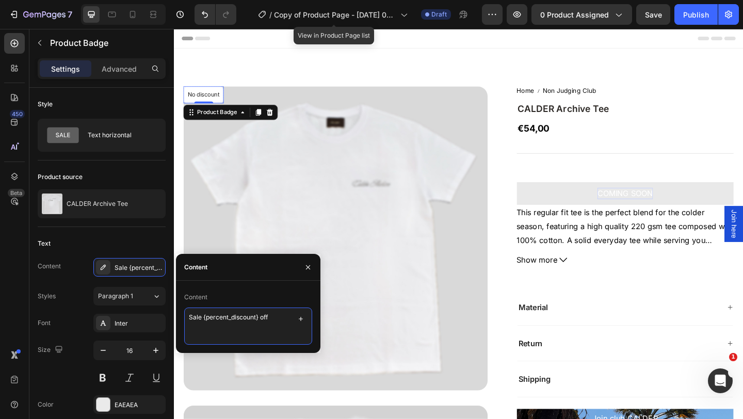
drag, startPoint x: 280, startPoint y: 318, endPoint x: 189, endPoint y: 318, distance: 90.8
click at [189, 318] on textarea "Sale {percent_discount} off" at bounding box center [248, 326] width 128 height 37
type textarea "COMING SOON"
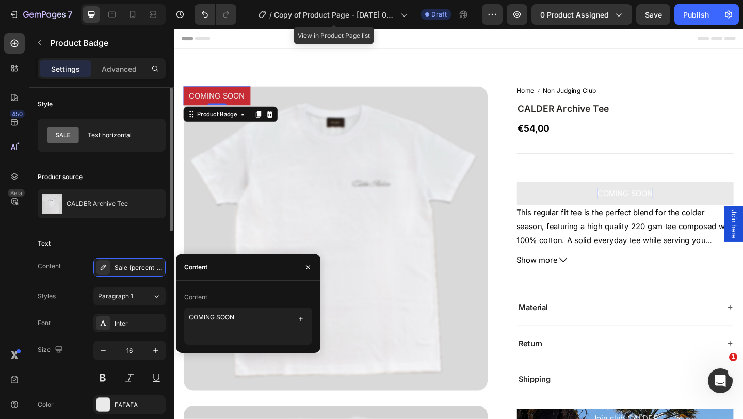
click at [115, 222] on div "Product source CALDER Archive Tee" at bounding box center [102, 193] width 128 height 67
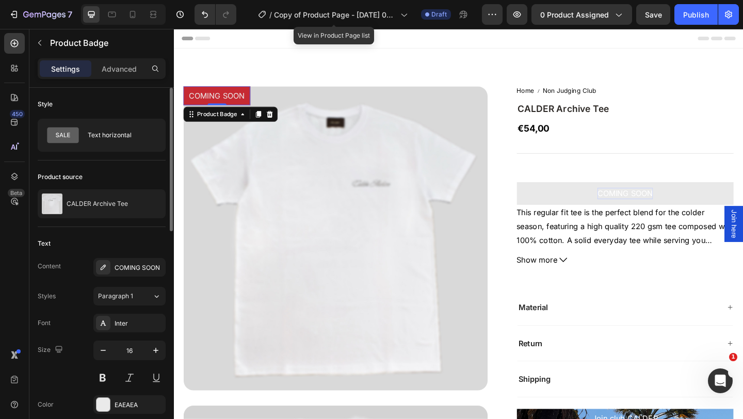
scroll to position [143, 0]
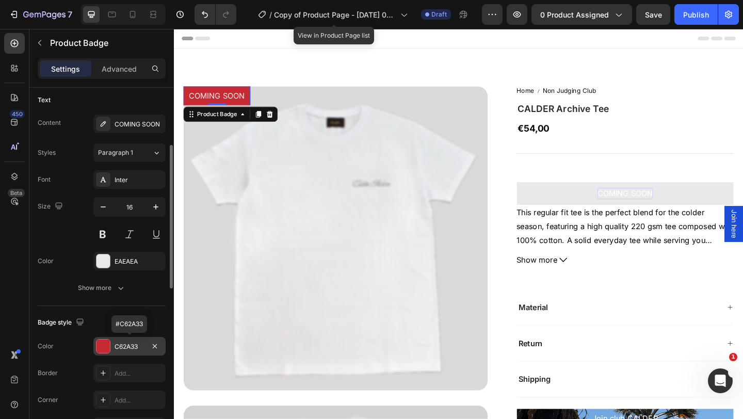
click at [121, 347] on div "C62A33" at bounding box center [130, 346] width 30 height 9
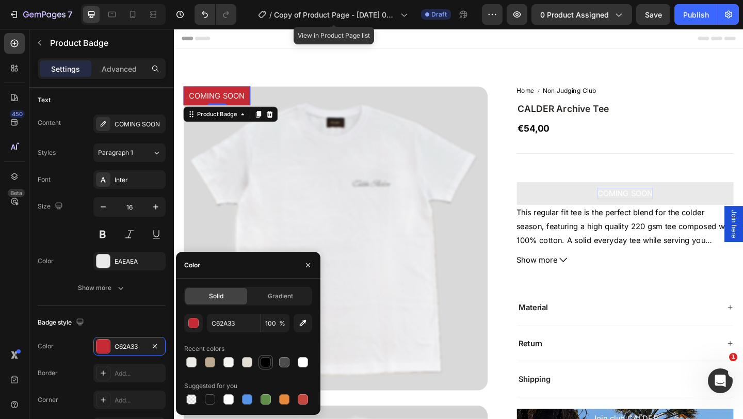
click at [269, 365] on div at bounding box center [266, 362] width 10 height 10
type input "000000"
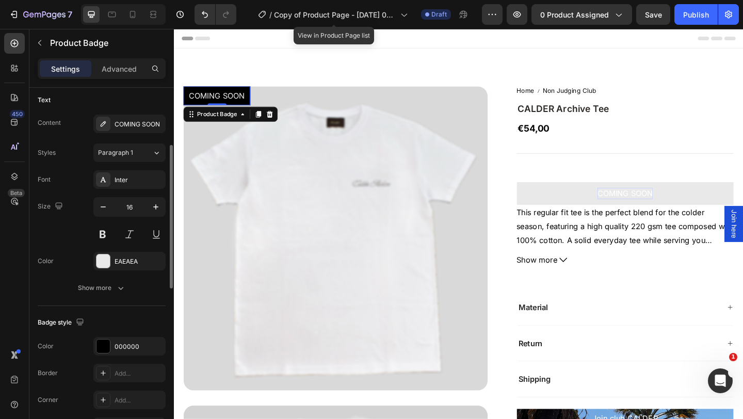
click at [131, 312] on div "Badge style Color 000000 Border Add... Corner Add... Shadow Add..." at bounding box center [102, 375] width 128 height 139
click at [104, 230] on button at bounding box center [102, 234] width 19 height 19
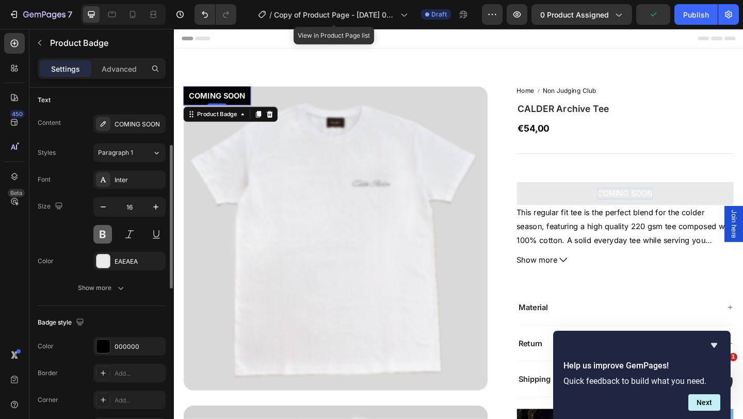
click at [103, 234] on button at bounding box center [102, 234] width 19 height 19
click at [104, 205] on icon "button" at bounding box center [103, 207] width 10 height 10
click at [155, 211] on icon "button" at bounding box center [156, 207] width 10 height 10
type input "16"
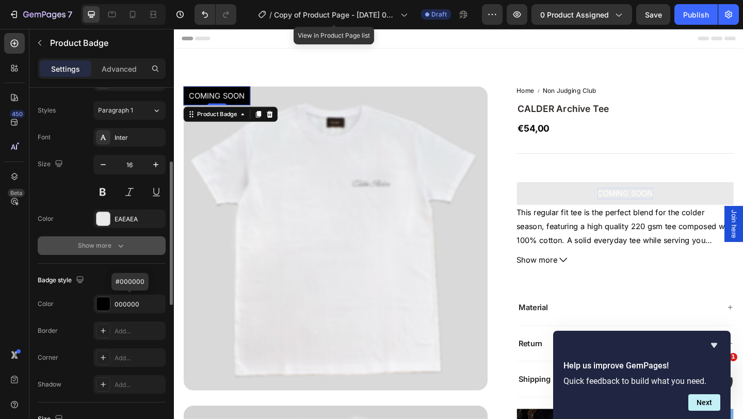
scroll to position [157, 0]
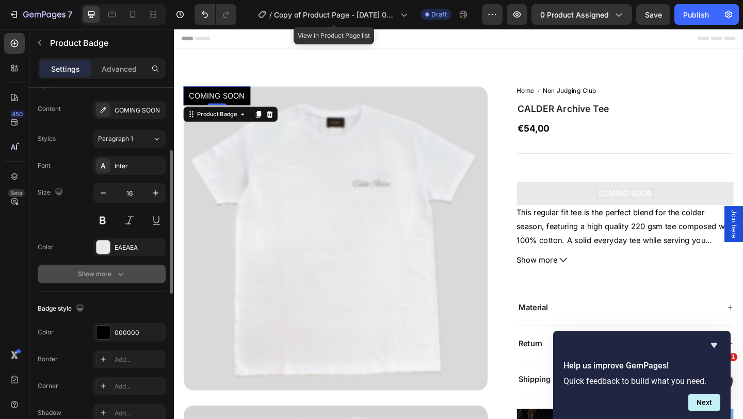
click at [102, 267] on button "Show more" at bounding box center [102, 274] width 128 height 19
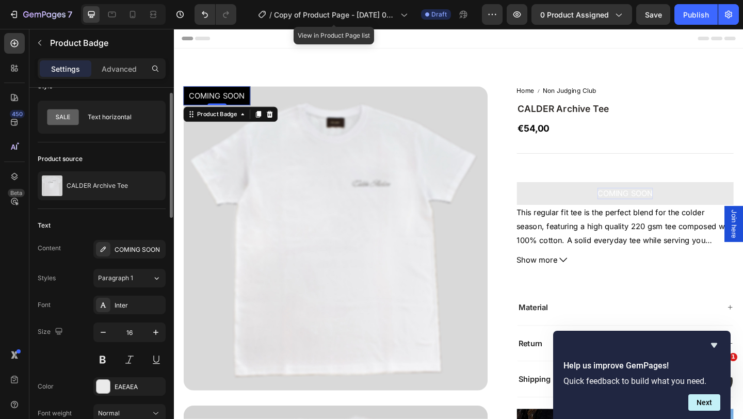
scroll to position [0, 0]
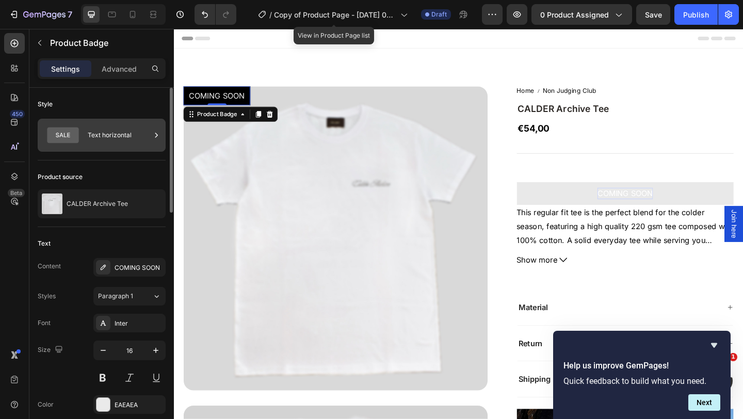
click at [126, 139] on div "Text horizontal" at bounding box center [119, 135] width 63 height 24
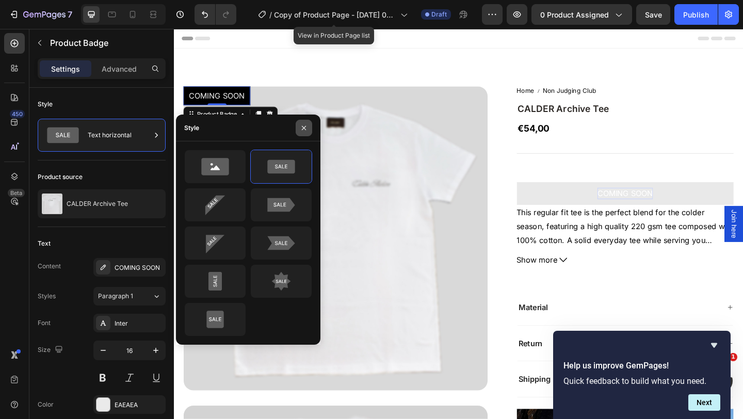
click at [301, 131] on icon "button" at bounding box center [304, 128] width 8 height 8
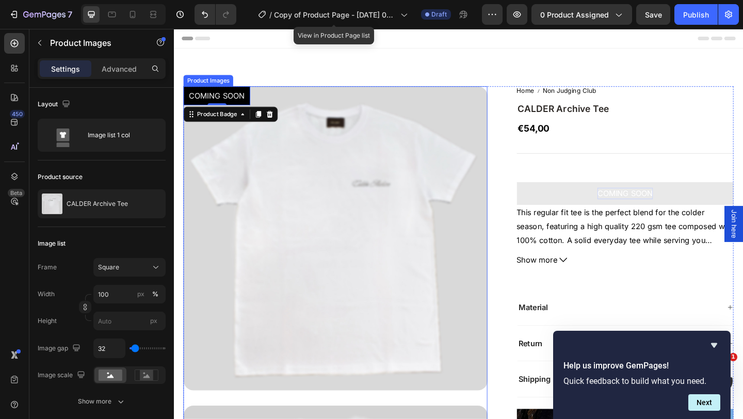
click at [253, 208] on img at bounding box center [349, 256] width 331 height 331
click at [212, 105] on pre "COMING SOON" at bounding box center [220, 101] width 73 height 21
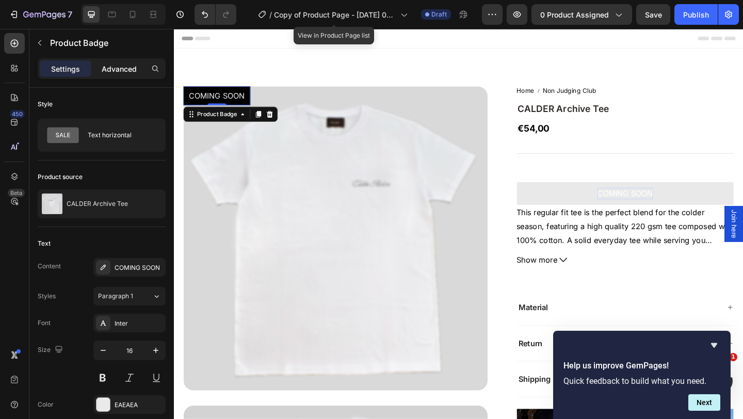
click at [116, 69] on p "Advanced" at bounding box center [119, 68] width 35 height 11
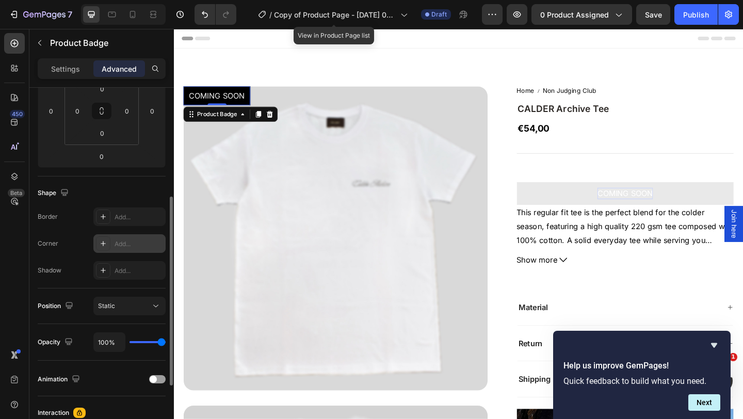
scroll to position [176, 0]
click at [100, 243] on icon at bounding box center [103, 244] width 8 height 8
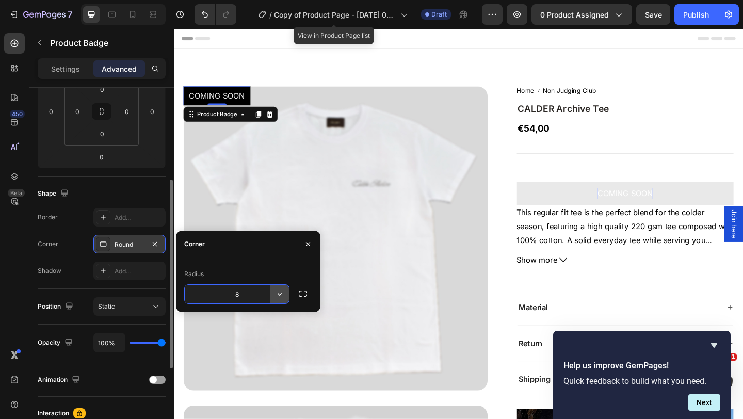
click at [282, 294] on icon "button" at bounding box center [279, 294] width 10 height 10
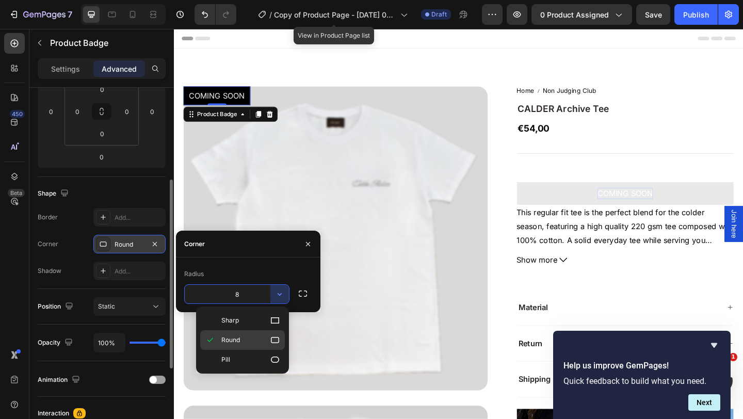
click at [270, 341] on icon at bounding box center [275, 340] width 10 height 10
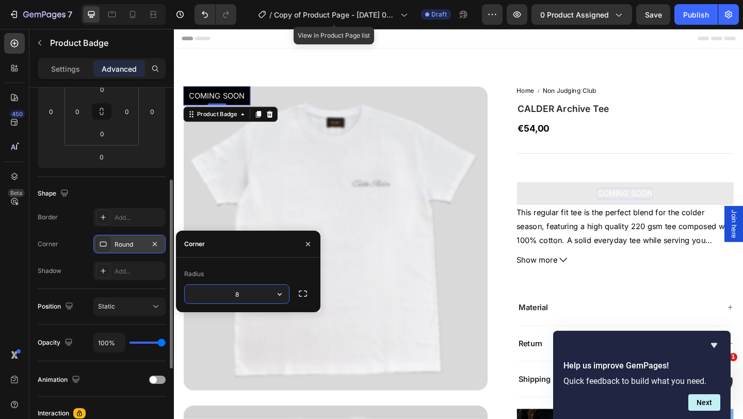
click at [243, 293] on input "8" at bounding box center [237, 294] width 104 height 19
type input "10"
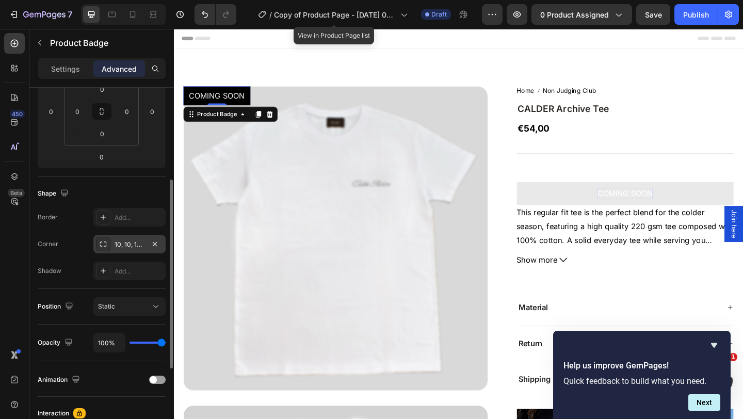
click at [159, 200] on div "Shape" at bounding box center [102, 193] width 128 height 17
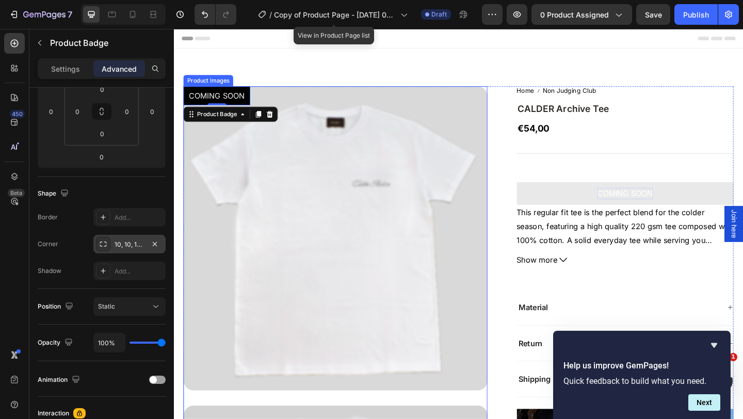
click at [329, 143] on img at bounding box center [349, 256] width 331 height 331
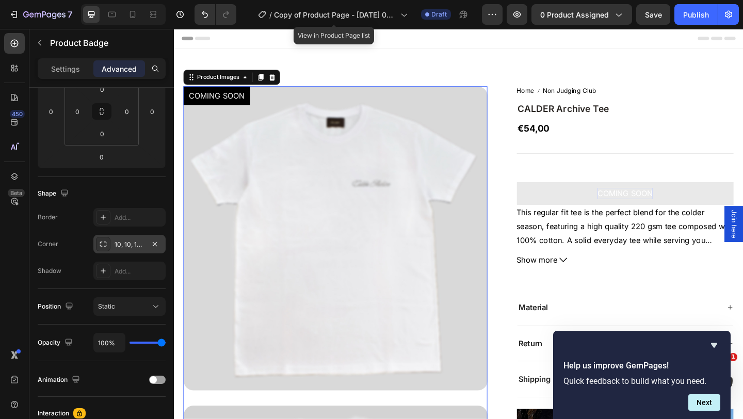
scroll to position [0, 0]
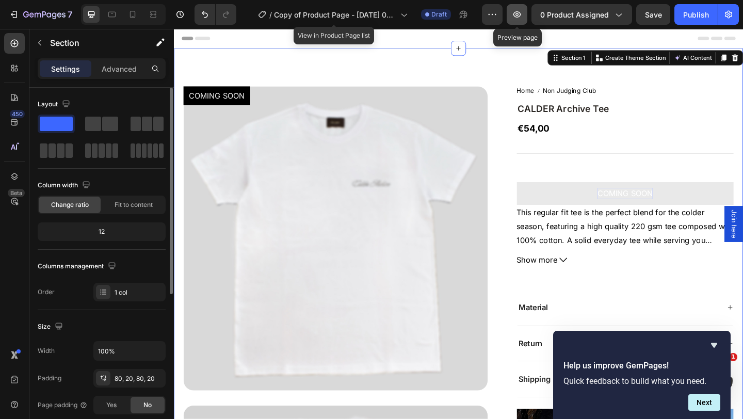
click at [521, 17] on icon "button" at bounding box center [517, 14] width 10 height 10
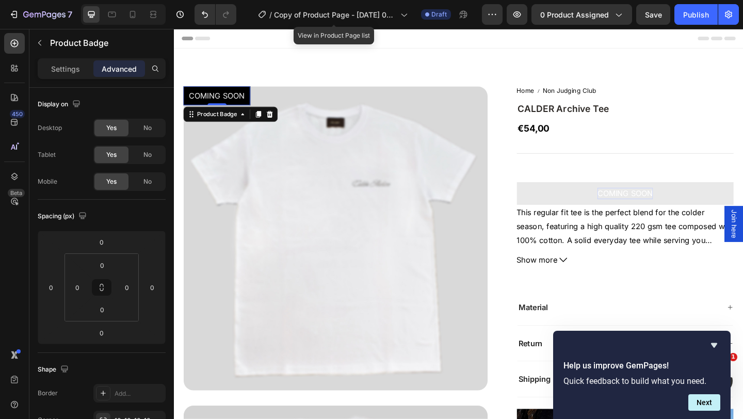
click at [232, 109] on pre "COMING SOON" at bounding box center [220, 101] width 73 height 21
click at [108, 19] on icon at bounding box center [112, 14] width 10 height 10
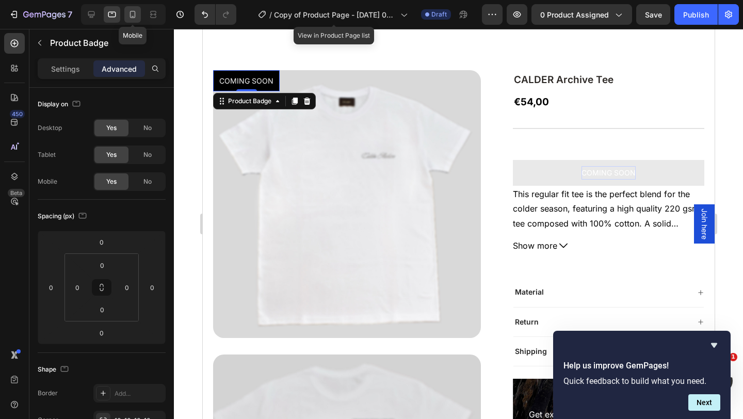
scroll to position [26, 0]
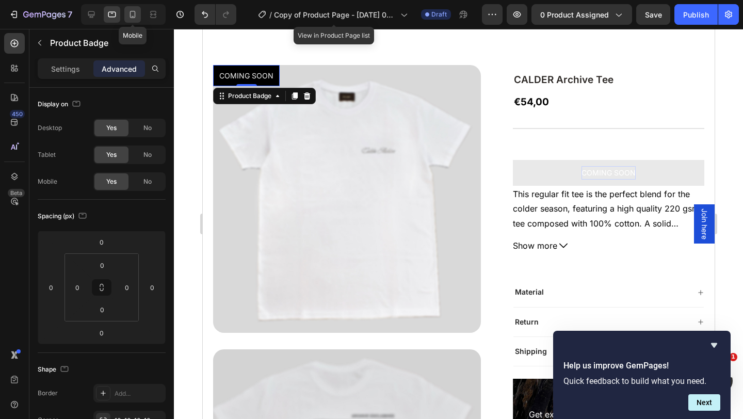
click at [131, 12] on icon at bounding box center [132, 14] width 10 height 10
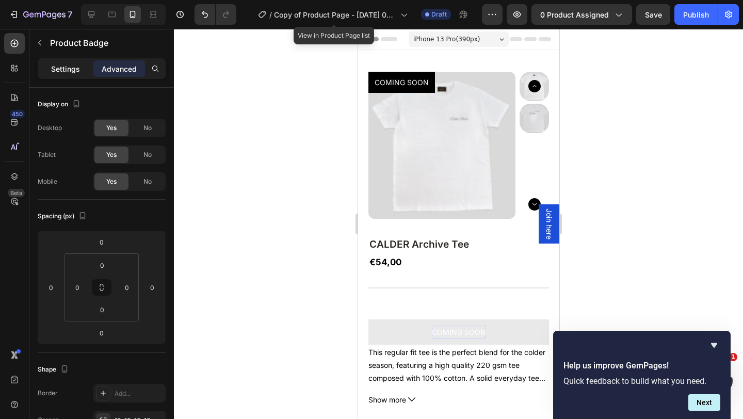
click at [66, 71] on p "Settings" at bounding box center [65, 68] width 29 height 11
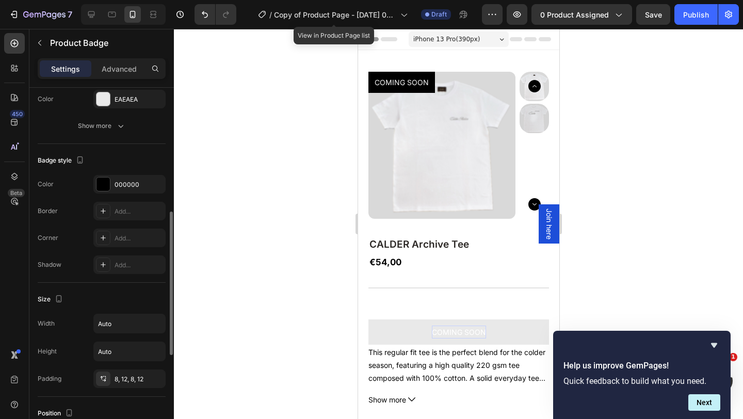
scroll to position [307, 0]
click at [123, 234] on div "Add..." at bounding box center [139, 236] width 49 height 9
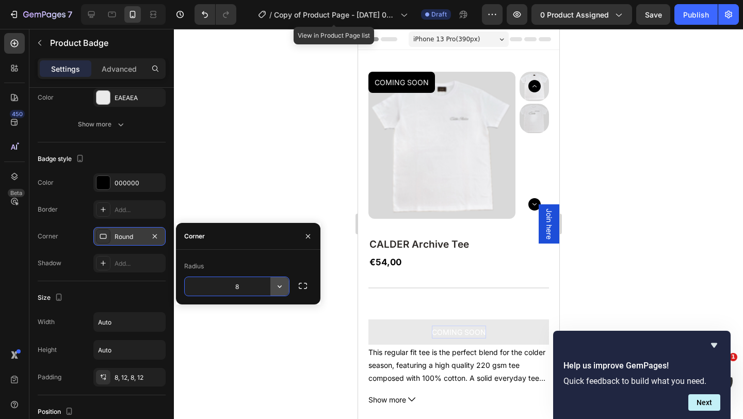
click at [282, 288] on icon "button" at bounding box center [279, 286] width 10 height 10
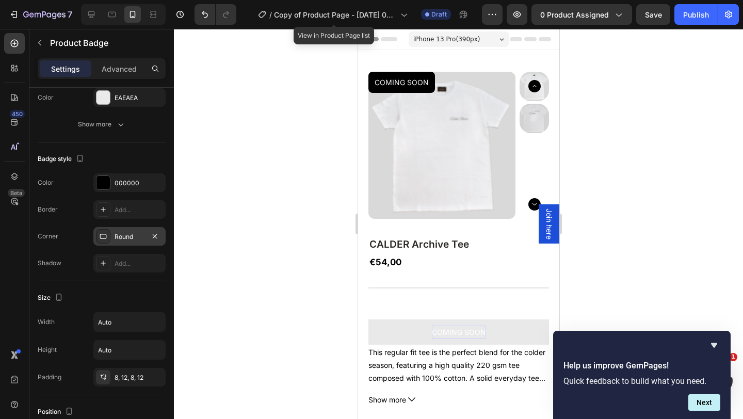
click at [269, 191] on div at bounding box center [458, 224] width 569 height 390
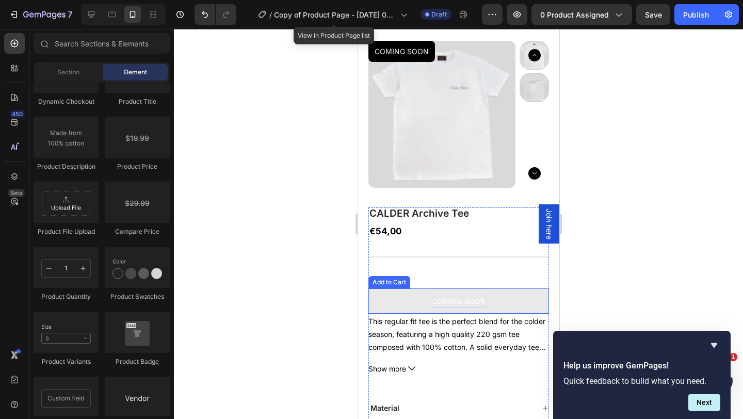
scroll to position [0, 0]
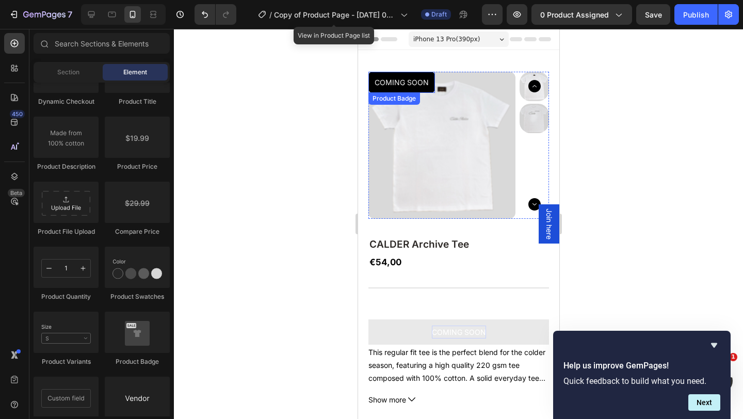
click at [419, 85] on pre "COMING SOON" at bounding box center [401, 82] width 67 height 21
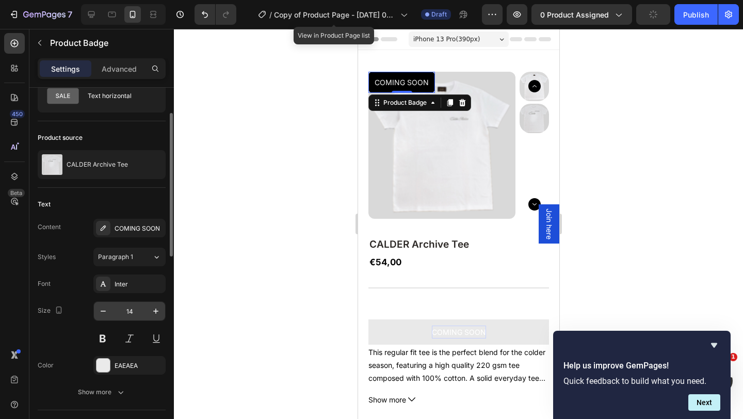
scroll to position [47, 0]
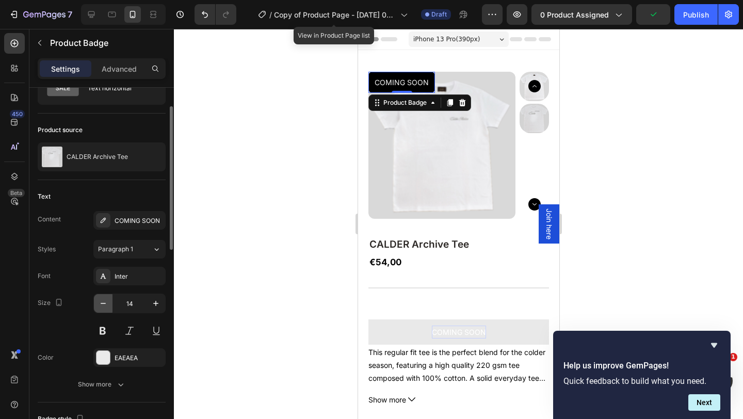
click at [103, 299] on icon "button" at bounding box center [103, 303] width 10 height 10
type input "12"
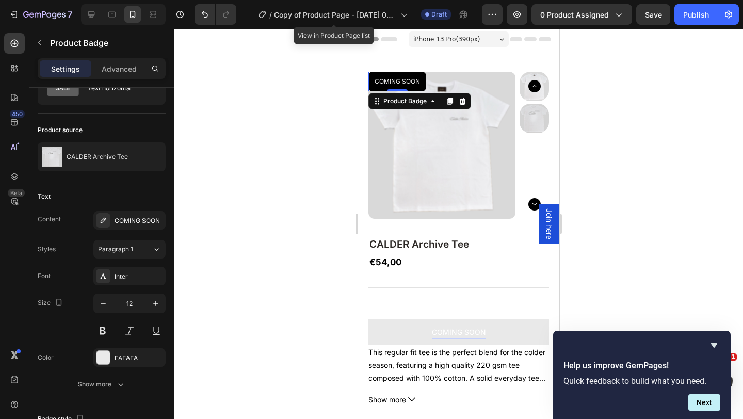
click at [255, 198] on div at bounding box center [458, 224] width 569 height 390
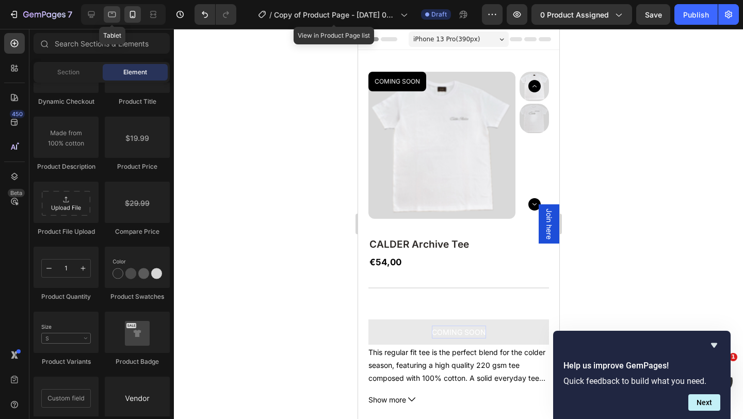
click at [109, 15] on icon at bounding box center [112, 14] width 10 height 10
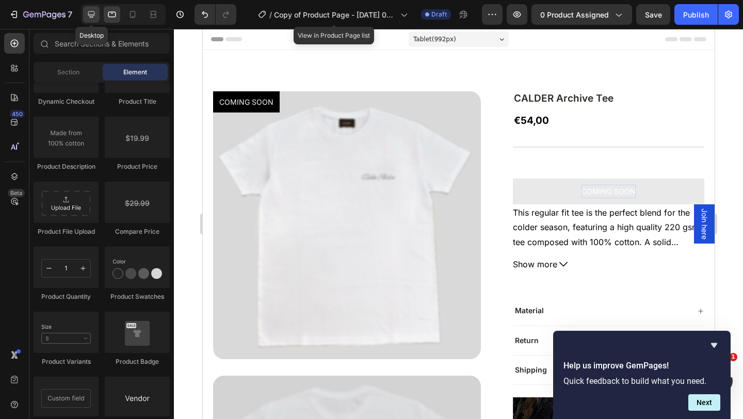
click at [90, 17] on icon at bounding box center [91, 14] width 7 height 7
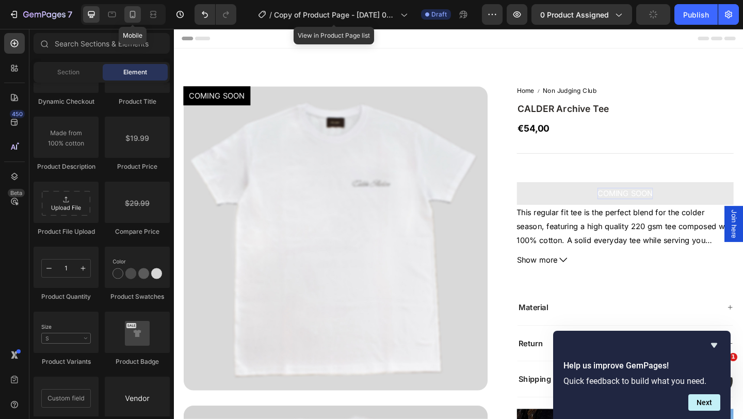
click at [133, 15] on icon at bounding box center [132, 14] width 10 height 10
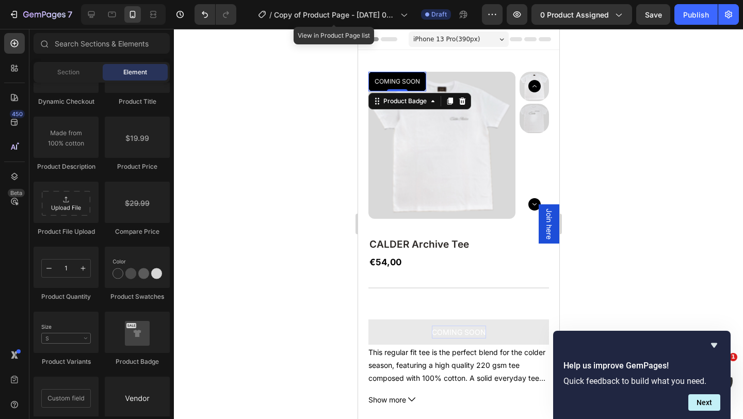
click at [399, 86] on pre "COMING SOON" at bounding box center [397, 82] width 58 height 20
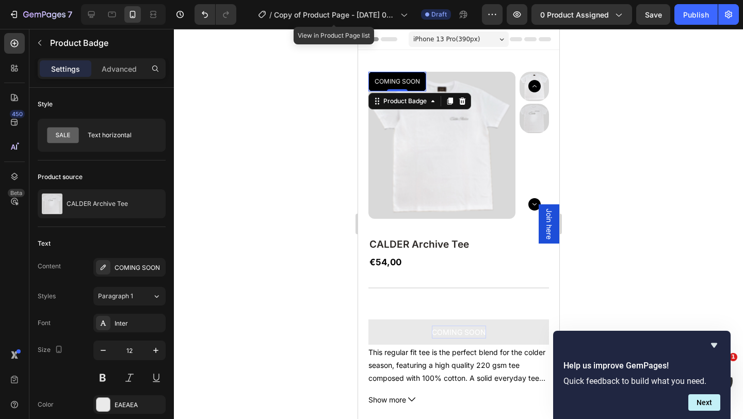
click at [285, 248] on div at bounding box center [458, 224] width 569 height 390
click at [395, 82] on pre "COMING SOON" at bounding box center [397, 82] width 58 height 20
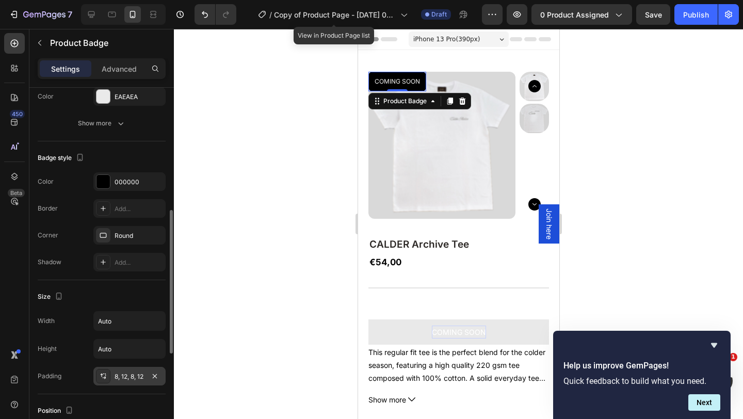
scroll to position [307, 0]
click at [125, 234] on div "Round" at bounding box center [130, 236] width 30 height 9
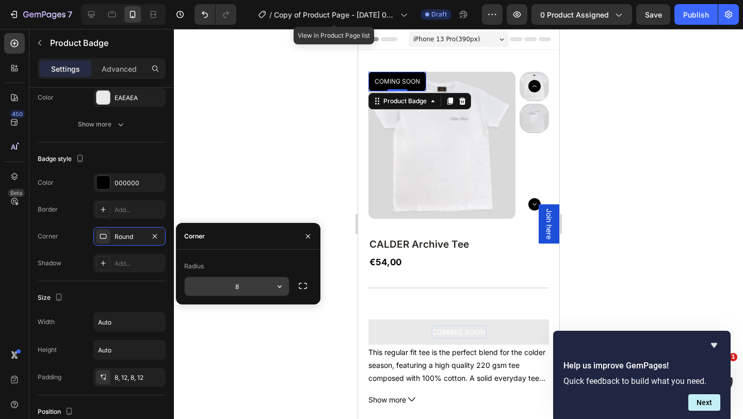
click at [238, 287] on input "8" at bounding box center [237, 286] width 104 height 19
type input "12"
click at [278, 197] on div at bounding box center [458, 224] width 569 height 390
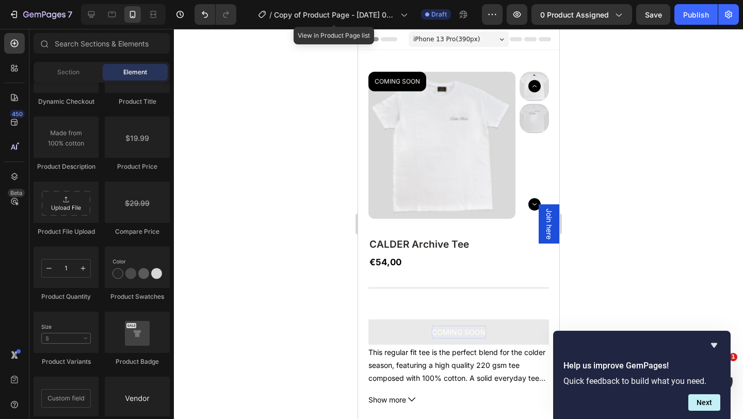
click at [278, 197] on div at bounding box center [458, 224] width 569 height 390
click at [440, 212] on img at bounding box center [441, 145] width 147 height 147
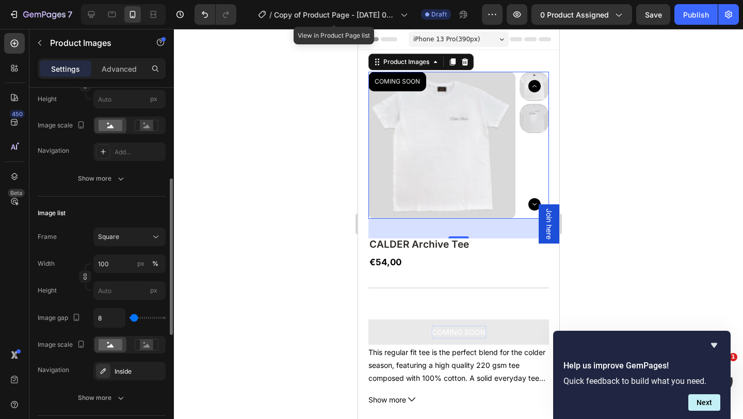
scroll to position [224, 0]
click at [110, 175] on div "Show more" at bounding box center [102, 176] width 48 height 10
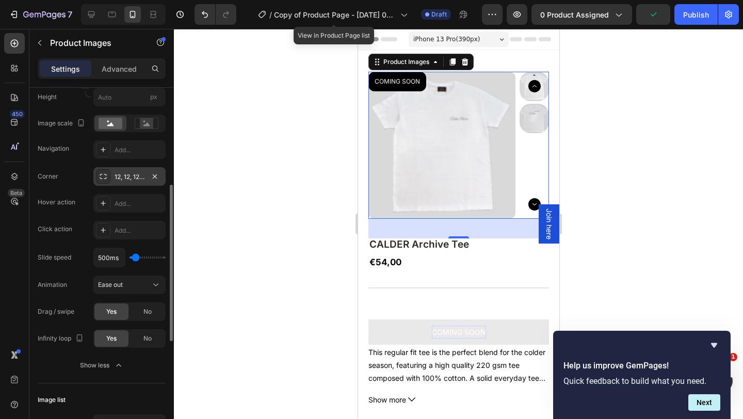
click at [130, 174] on div "12, 12, 12, 12" at bounding box center [130, 176] width 30 height 9
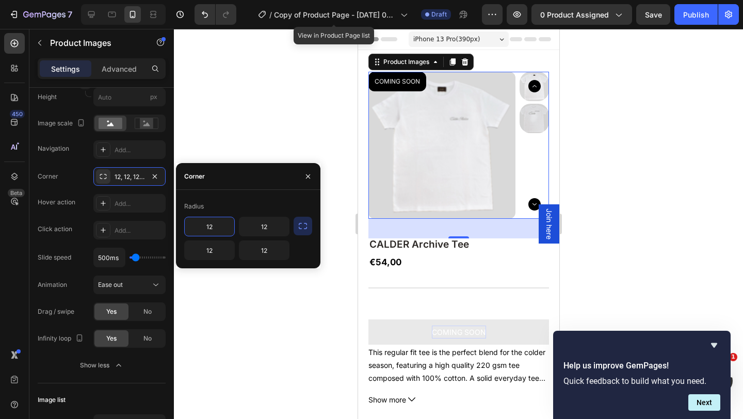
click at [217, 229] on input "12" at bounding box center [210, 226] width 50 height 19
type input "8"
click at [272, 230] on input "12" at bounding box center [264, 226] width 50 height 19
type input "8"
click at [277, 252] on input "12" at bounding box center [264, 250] width 50 height 19
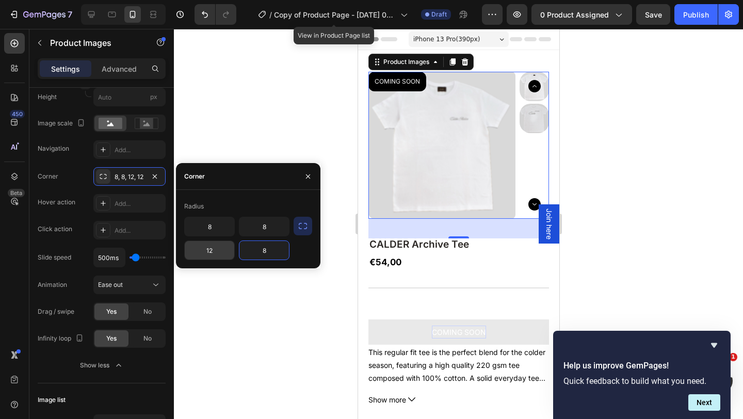
type input "8"
click at [220, 254] on input "12" at bounding box center [210, 250] width 50 height 19
type input "8"
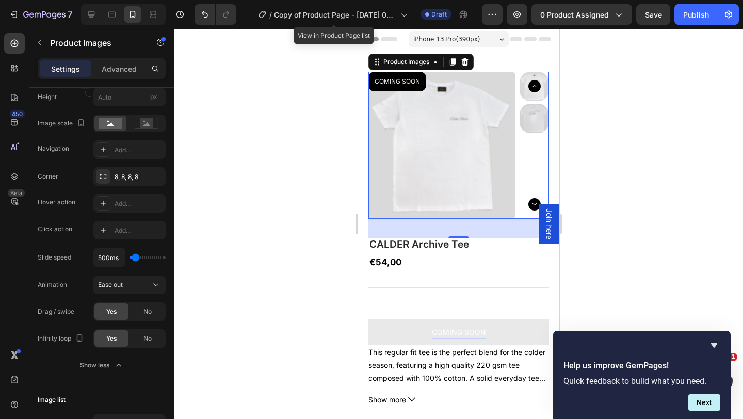
click at [290, 127] on div at bounding box center [458, 224] width 569 height 390
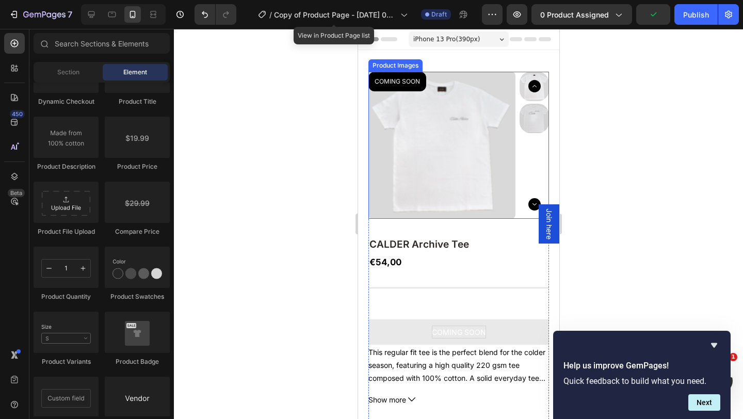
click at [383, 180] on img at bounding box center [441, 145] width 147 height 147
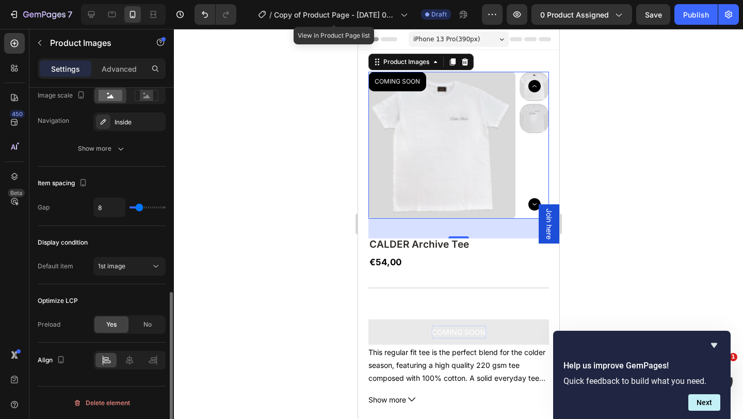
scroll to position [288, 0]
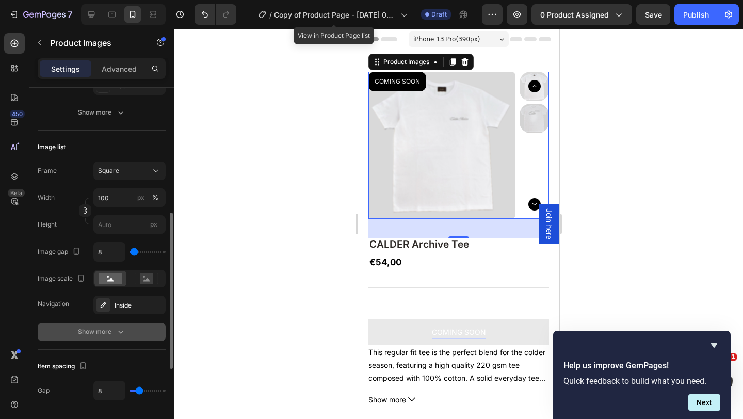
click at [115, 334] on div "Show more" at bounding box center [102, 332] width 48 height 10
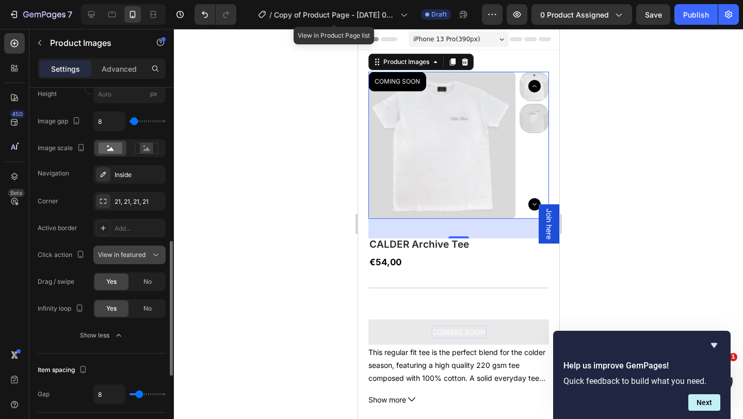
scroll to position [430, 0]
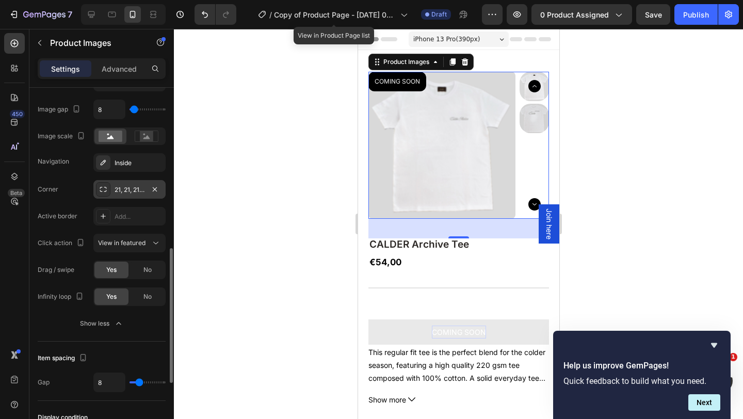
click at [123, 188] on div "21, 21, 21, 21" at bounding box center [130, 189] width 30 height 9
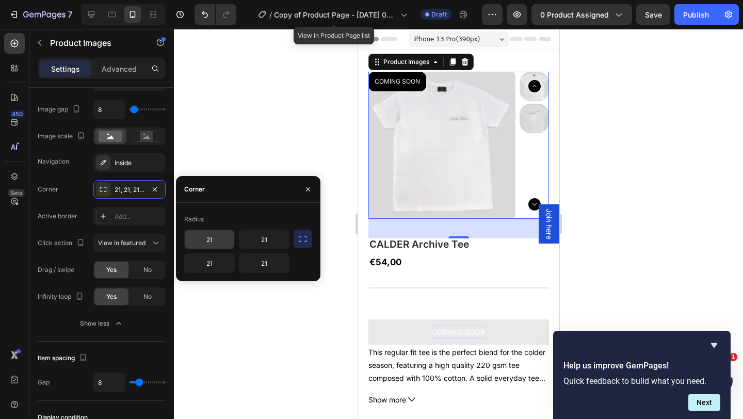
click at [220, 243] on input "21" at bounding box center [210, 239] width 50 height 19
type input "8"
click at [272, 243] on input "21" at bounding box center [264, 239] width 50 height 19
type input "8"
type input "6"
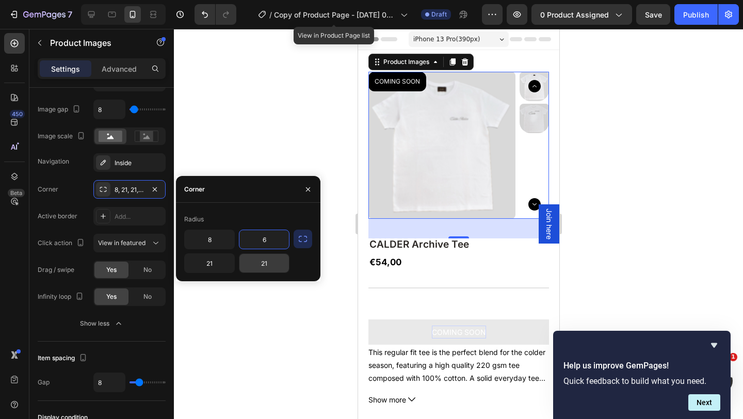
click at [271, 267] on input "21" at bounding box center [264, 263] width 50 height 19
type input "6"
click at [219, 264] on input "21" at bounding box center [210, 263] width 50 height 19
type input "6"
type input "5"
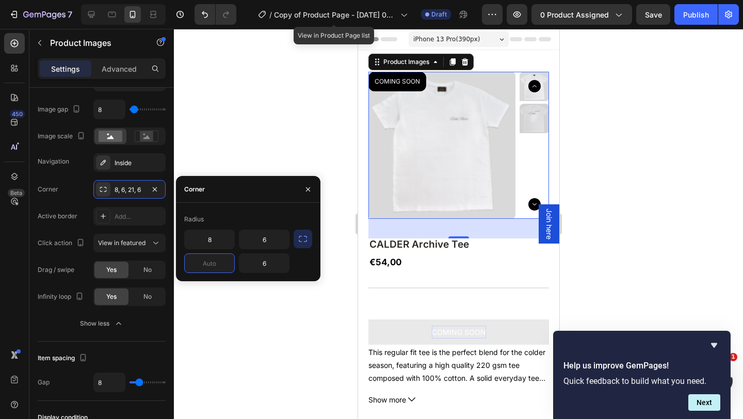
type input "4"
type input "3"
type input "2"
click at [269, 262] on input "6" at bounding box center [264, 263] width 50 height 19
type input "2"
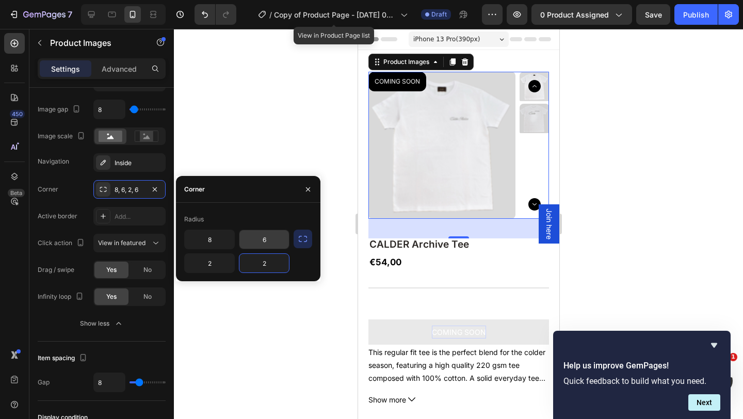
click at [277, 240] on input "6" at bounding box center [264, 239] width 50 height 19
type input "2"
click at [223, 240] on input "8" at bounding box center [210, 239] width 50 height 19
type input "2"
click at [208, 148] on div at bounding box center [458, 224] width 569 height 390
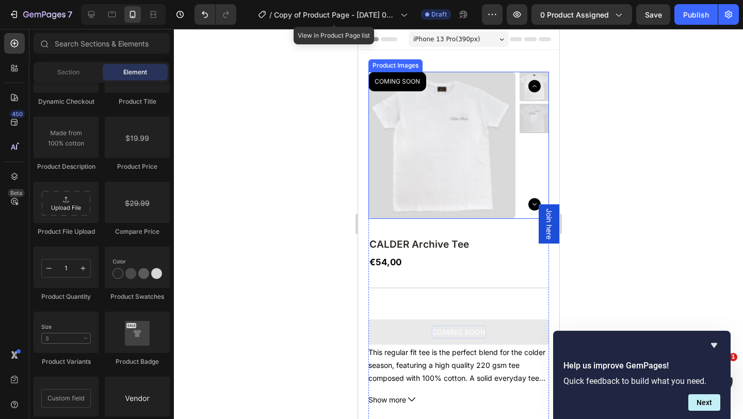
click at [382, 191] on img at bounding box center [441, 145] width 147 height 147
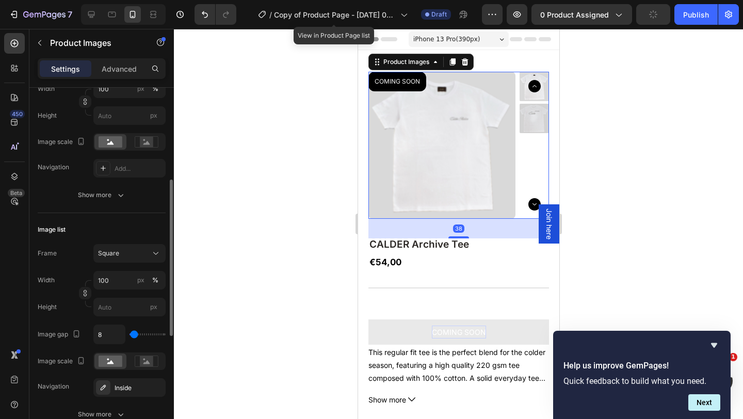
scroll to position [207, 0]
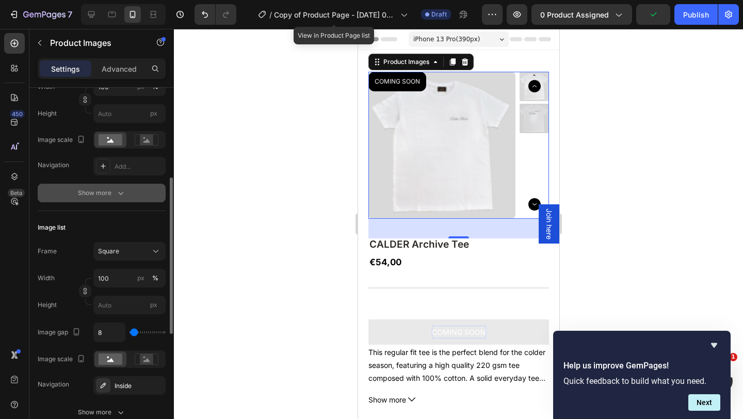
click at [116, 198] on icon "button" at bounding box center [121, 193] width 10 height 10
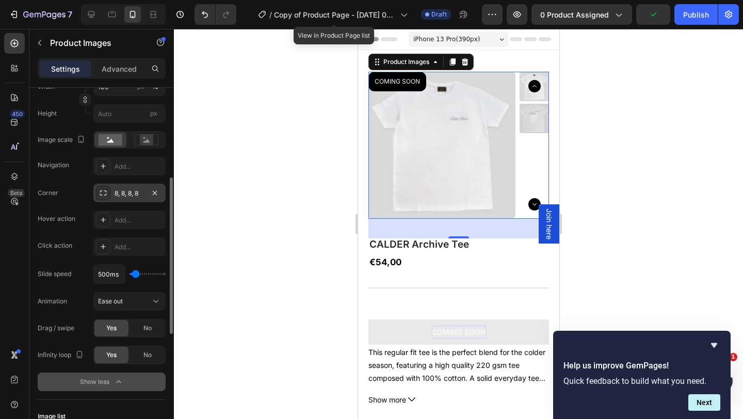
click at [126, 193] on div "8, 8, 8, 8" at bounding box center [130, 193] width 30 height 9
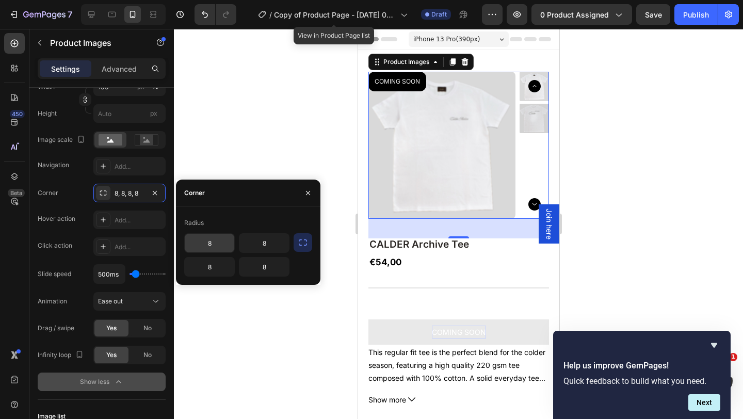
click at [218, 245] on input "8" at bounding box center [210, 243] width 50 height 19
type input "2"
click at [276, 243] on input "8" at bounding box center [264, 243] width 50 height 19
type input "2"
click at [278, 269] on input "8" at bounding box center [264, 266] width 50 height 19
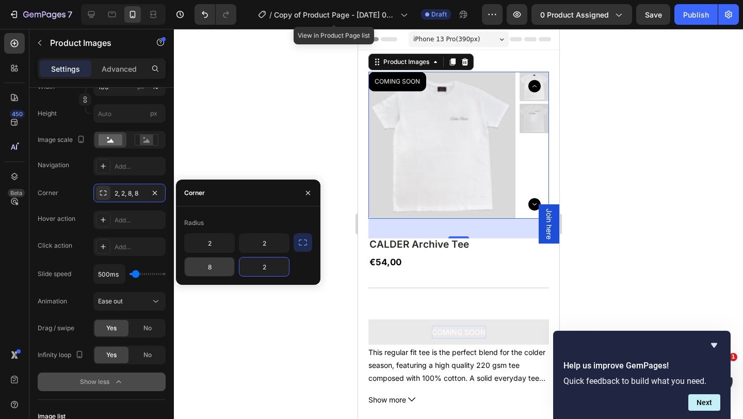
type input "2"
click at [217, 268] on input "8" at bounding box center [210, 266] width 50 height 19
type input "2"
click at [269, 141] on div at bounding box center [458, 224] width 569 height 390
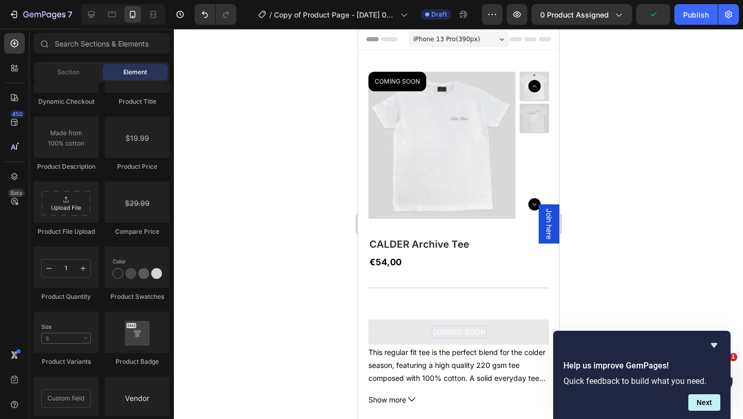
click at [609, 87] on div at bounding box center [458, 224] width 569 height 390
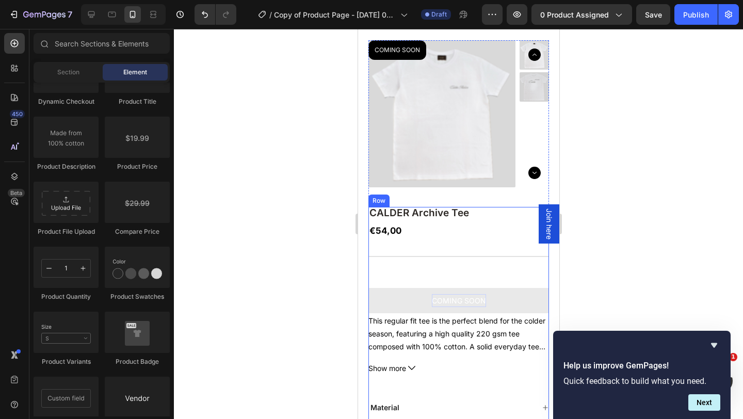
scroll to position [0, 0]
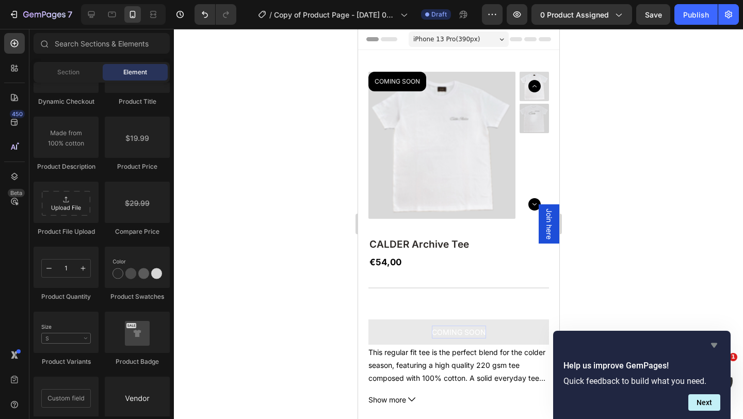
click at [716, 349] on icon "Hide survey" at bounding box center [714, 345] width 12 height 12
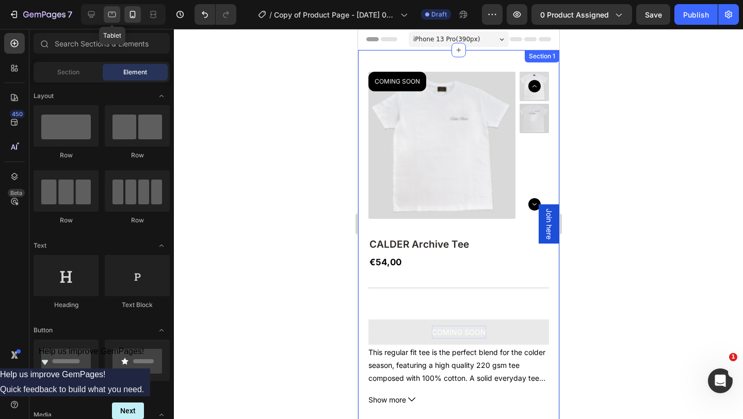
click at [111, 14] on icon at bounding box center [112, 14] width 10 height 10
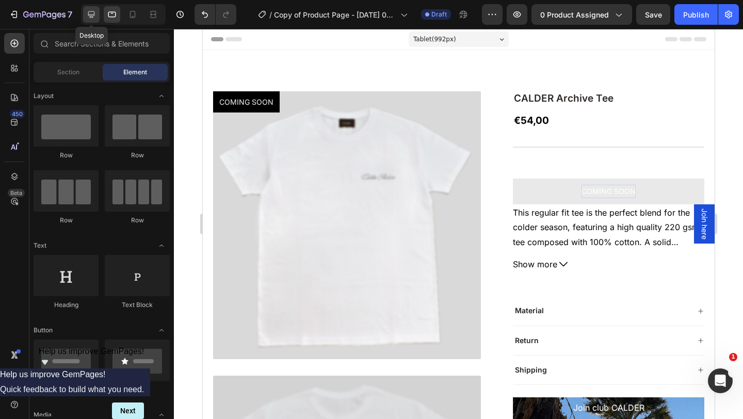
click at [92, 12] on icon at bounding box center [91, 14] width 10 height 10
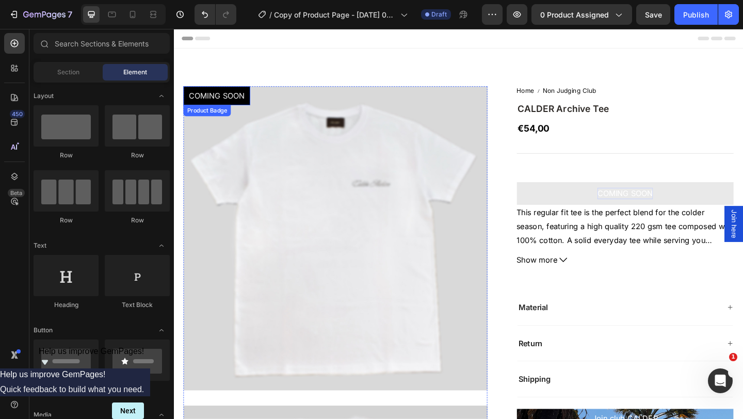
click at [211, 101] on pre "COMING SOON" at bounding box center [220, 101] width 73 height 21
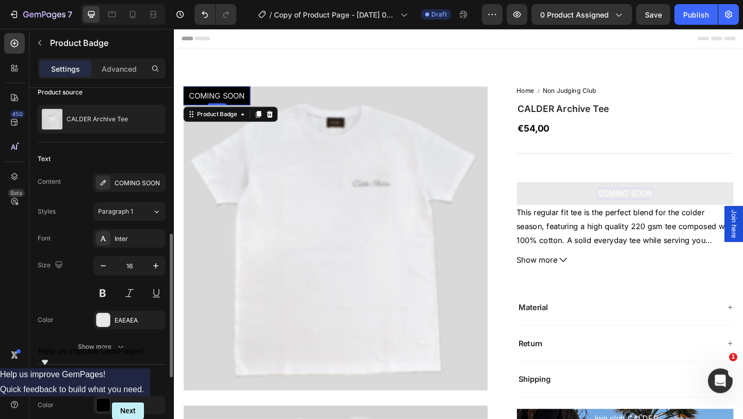
scroll to position [173, 0]
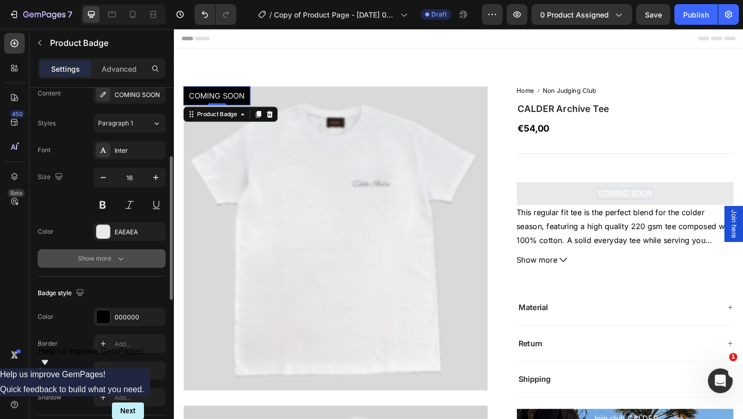
click at [104, 253] on button "Show more" at bounding box center [102, 258] width 128 height 19
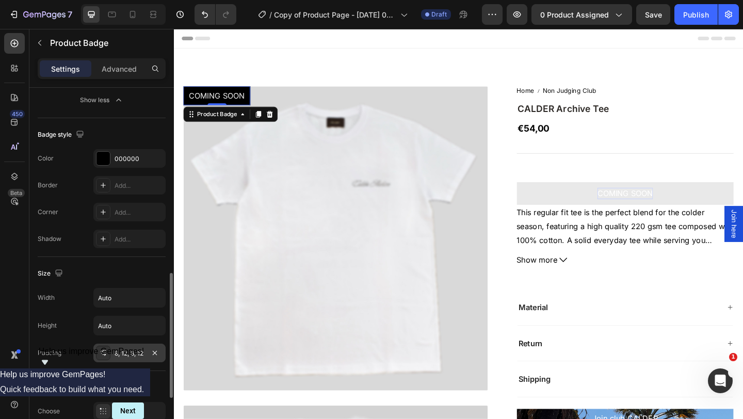
scroll to position [465, 0]
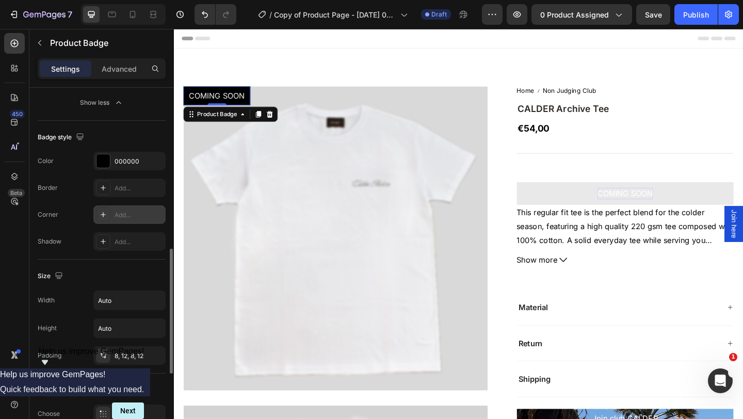
click at [105, 215] on icon at bounding box center [103, 214] width 5 height 5
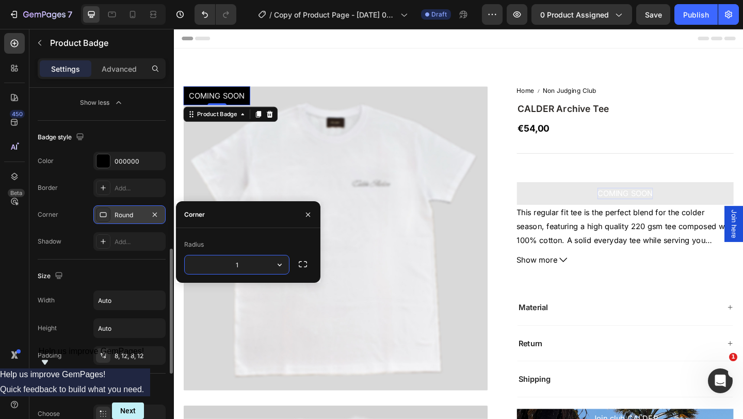
type input "12"
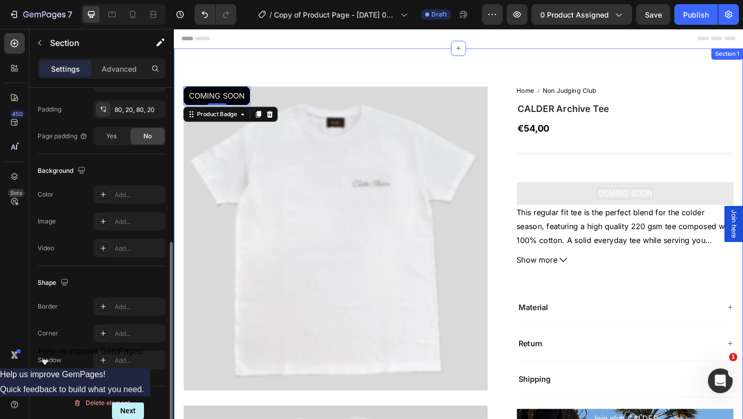
scroll to position [0, 0]
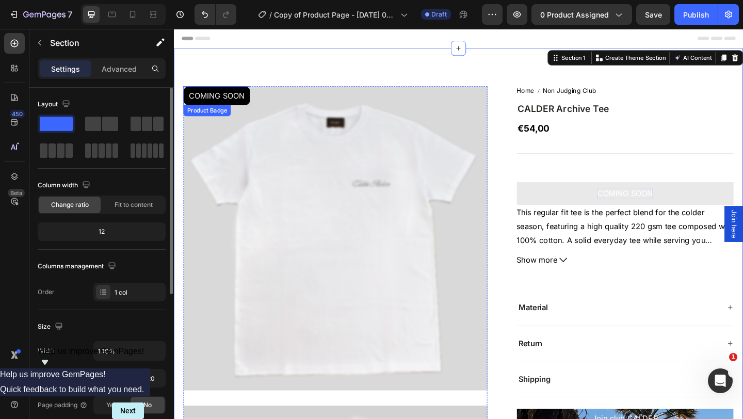
click at [221, 101] on pre "COMING SOON" at bounding box center [220, 101] width 73 height 21
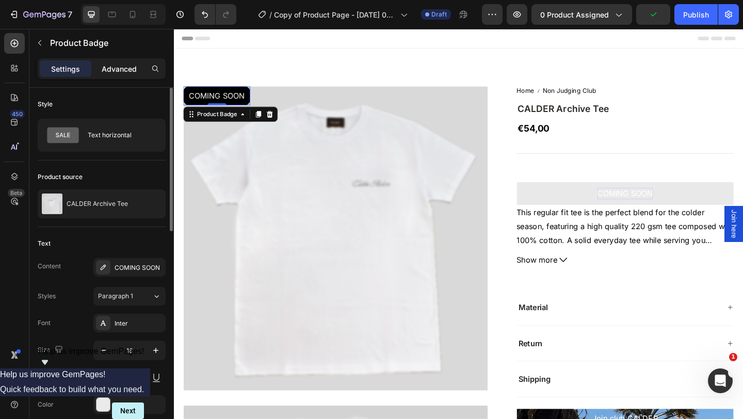
click at [110, 64] on p "Advanced" at bounding box center [119, 68] width 35 height 11
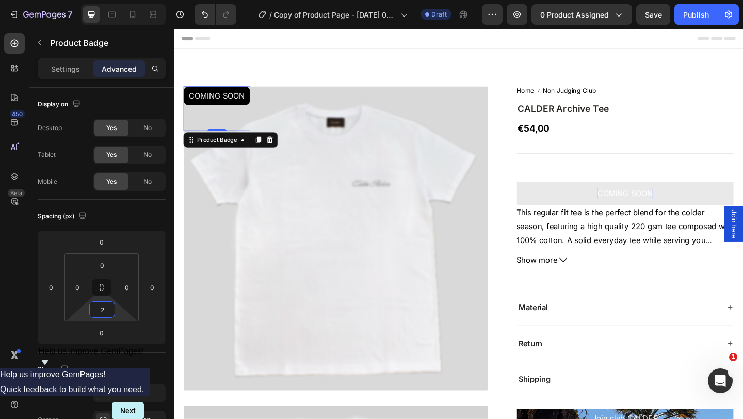
type input "0"
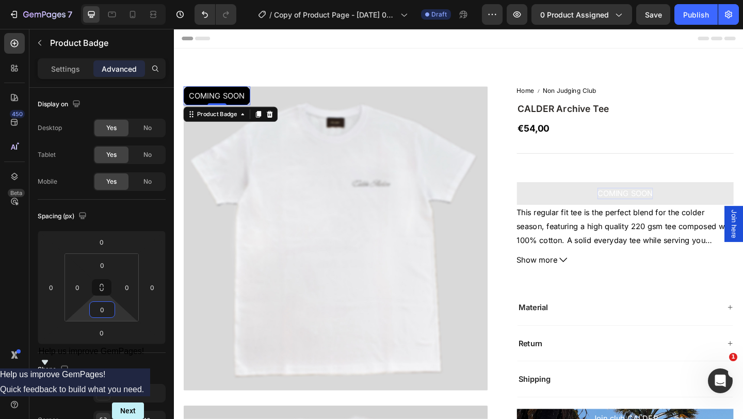
click at [103, 0] on html "7 Version history / Copy of Product Page - Aug 15, 08:58:57 calder archive tee …" at bounding box center [371, 0] width 743 height 0
click at [104, 276] on div "0 0 0 0" at bounding box center [101, 287] width 74 height 68
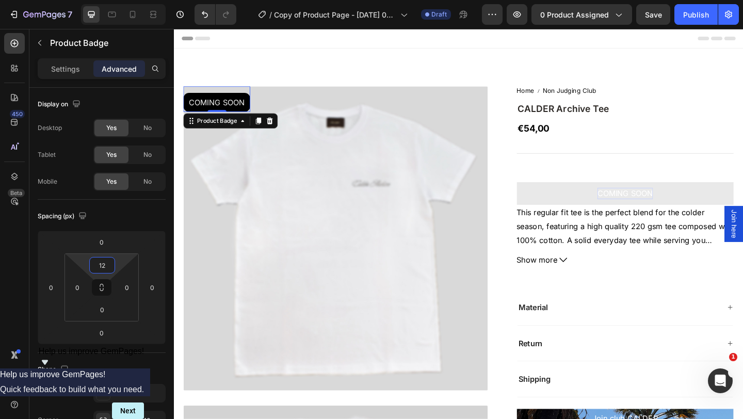
type input "10"
click at [106, 0] on html "7 Version history / Copy of Product Page - Aug 15, 08:58:57 calder archive tee …" at bounding box center [371, 0] width 743 height 0
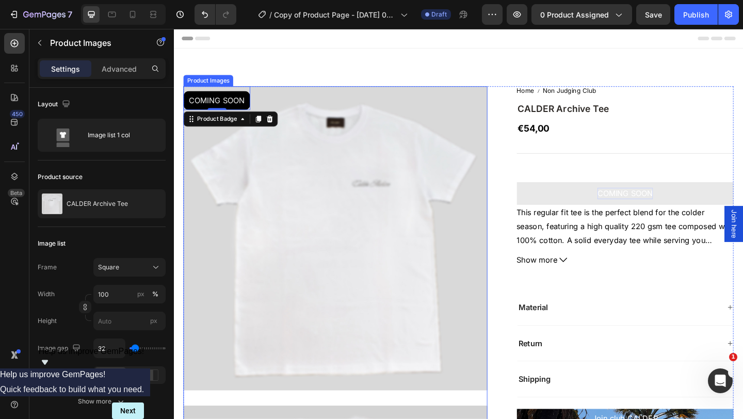
click at [196, 240] on img at bounding box center [349, 256] width 331 height 331
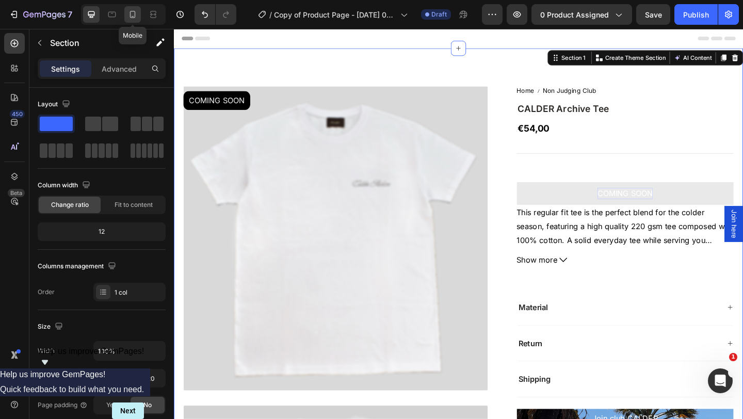
click at [133, 15] on icon at bounding box center [132, 14] width 10 height 10
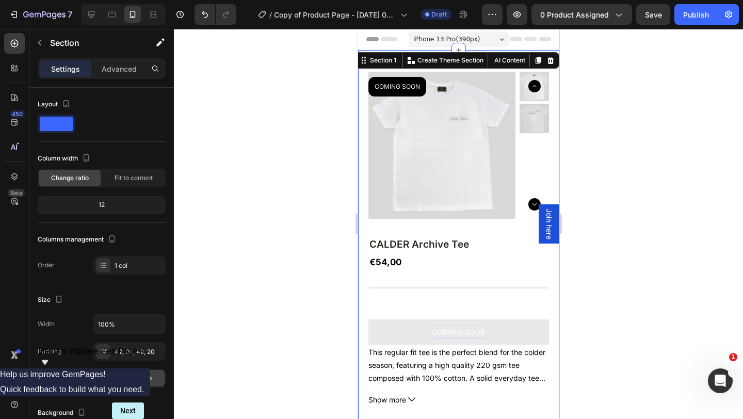
click at [310, 149] on div at bounding box center [458, 224] width 569 height 390
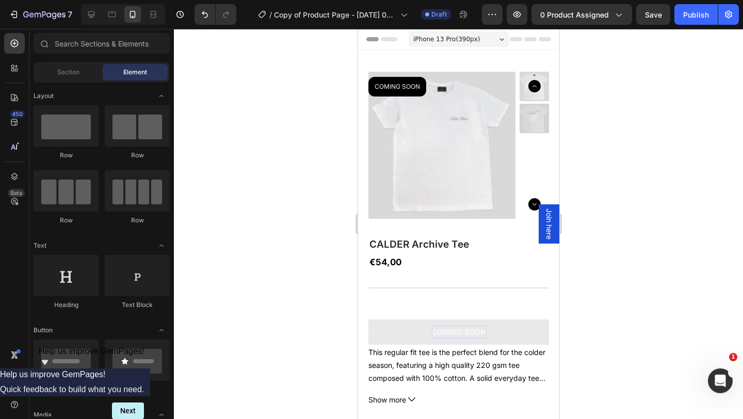
click at [637, 274] on div at bounding box center [458, 224] width 569 height 390
click at [110, 18] on icon at bounding box center [112, 14] width 10 height 10
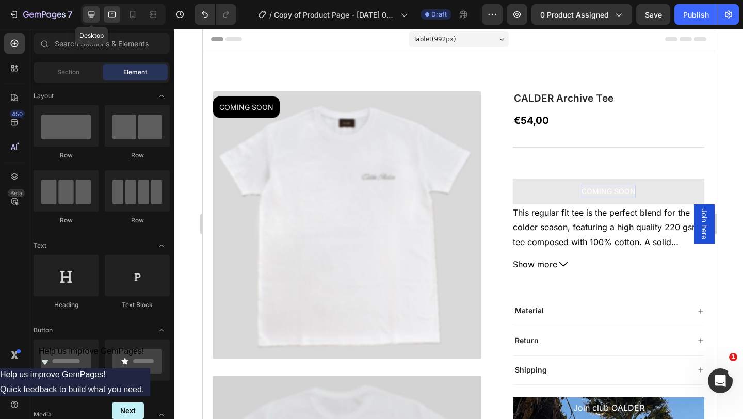
click at [92, 10] on icon at bounding box center [91, 14] width 10 height 10
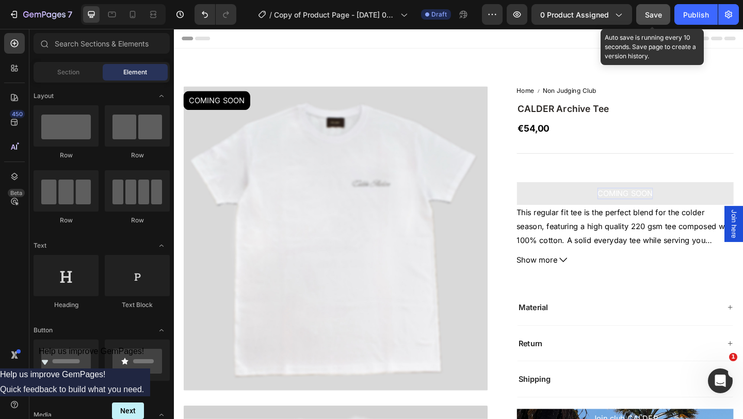
click at [650, 15] on span "Save" at bounding box center [653, 14] width 17 height 9
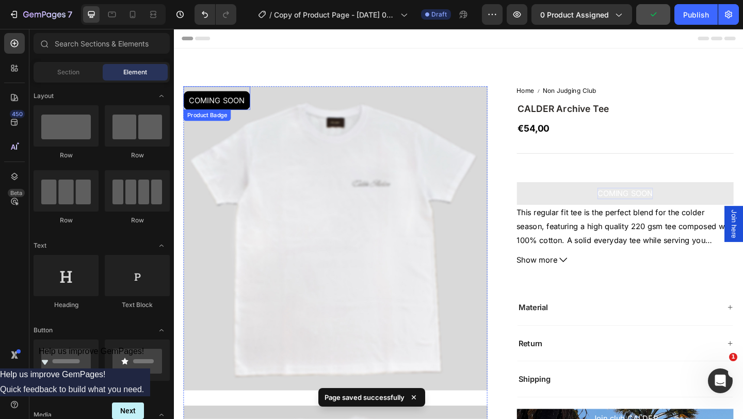
click at [234, 109] on pre "COMING SOON" at bounding box center [220, 106] width 73 height 21
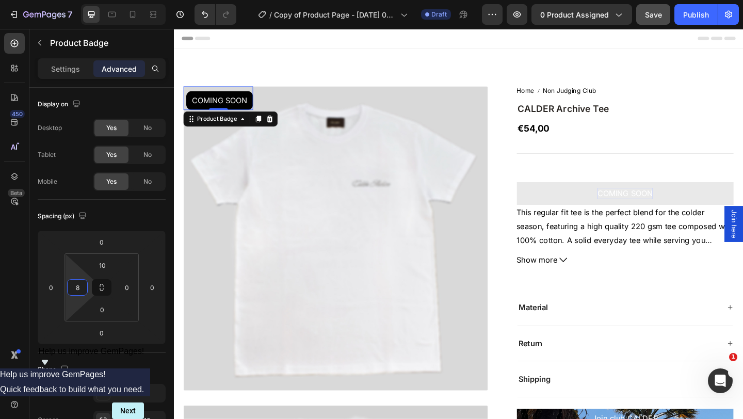
type input "10"
click at [67, 0] on html "7 Version history / Copy of Product Page - Aug 15, 08:58:57 calder archive tee …" at bounding box center [371, 0] width 743 height 0
click at [144, 219] on div "Spacing (px)" at bounding box center [102, 216] width 128 height 17
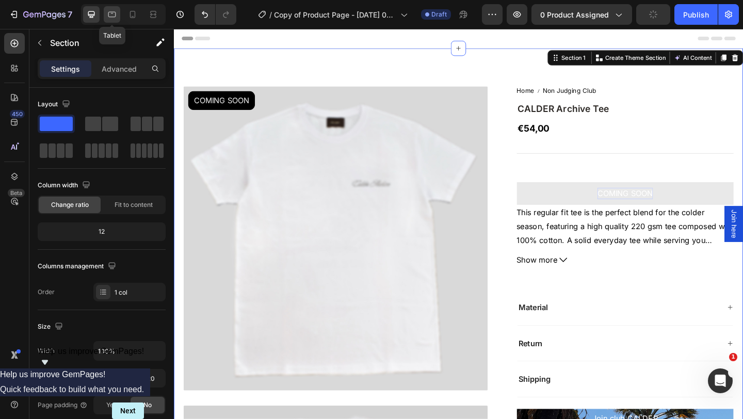
click at [108, 19] on icon at bounding box center [112, 14] width 10 height 10
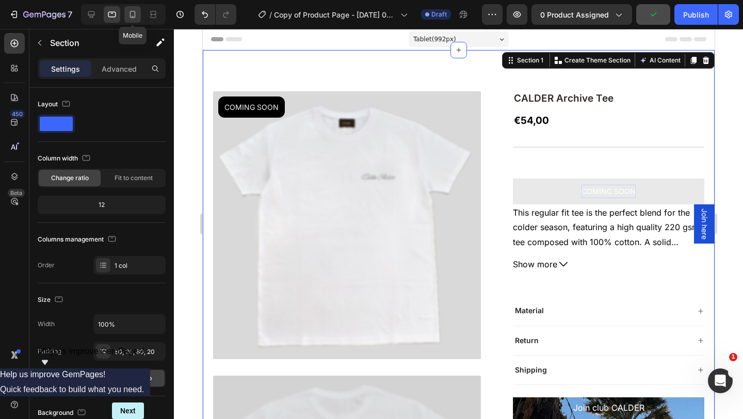
click at [134, 13] on icon at bounding box center [132, 14] width 10 height 10
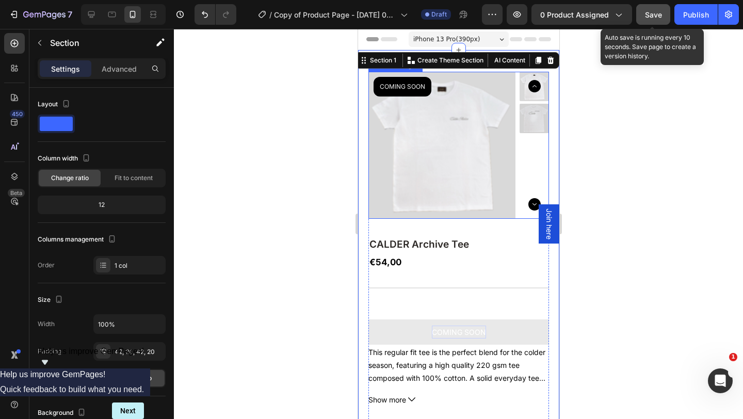
click at [655, 18] on span "Save" at bounding box center [653, 14] width 17 height 9
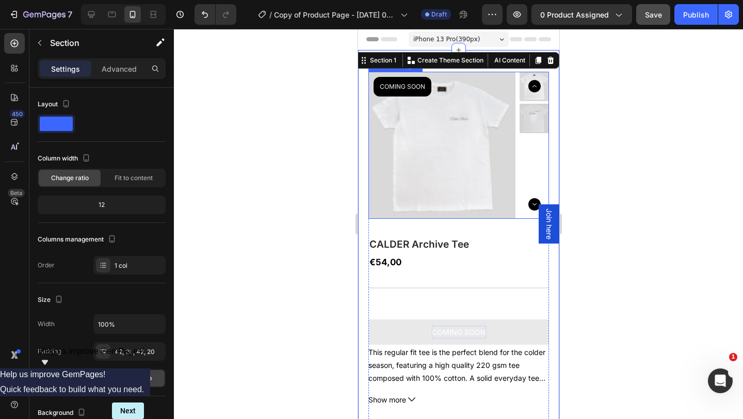
click at [587, 107] on div at bounding box center [458, 224] width 569 height 390
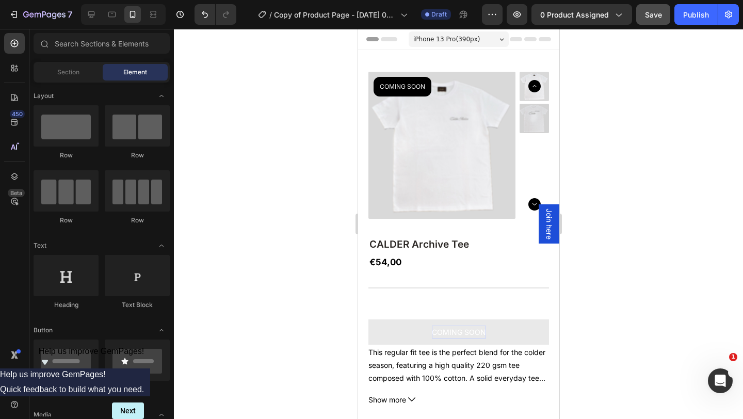
click at [331, 127] on div at bounding box center [458, 224] width 569 height 390
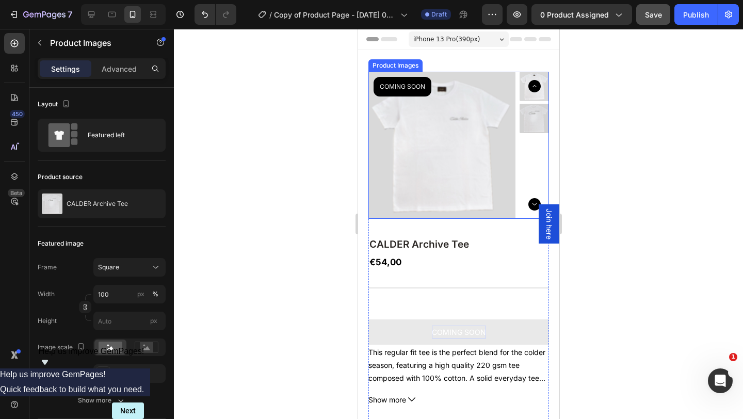
click at [522, 120] on img at bounding box center [533, 118] width 29 height 29
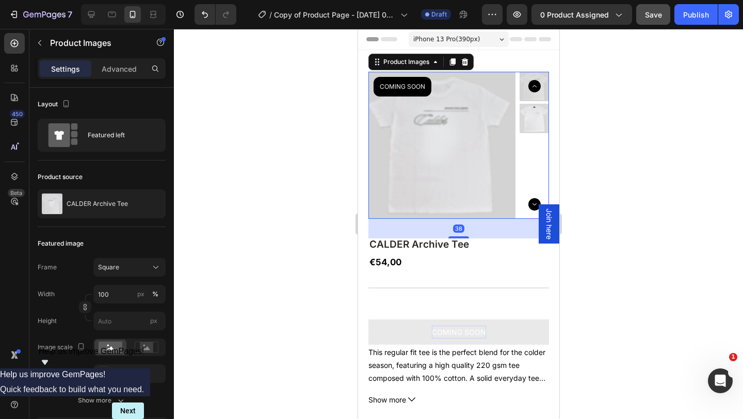
click at [526, 91] on img at bounding box center [533, 86] width 29 height 29
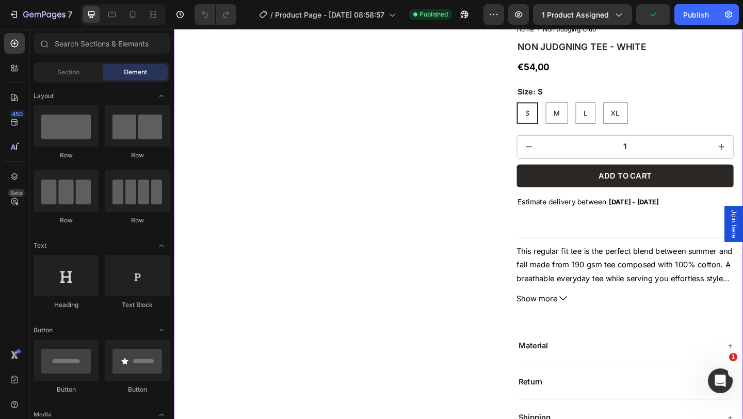
scroll to position [1199, 0]
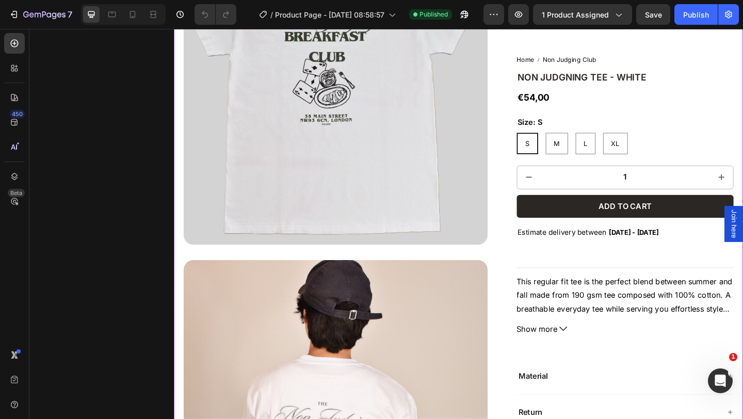
click at [578, 353] on span "Show more" at bounding box center [569, 355] width 44 height 15
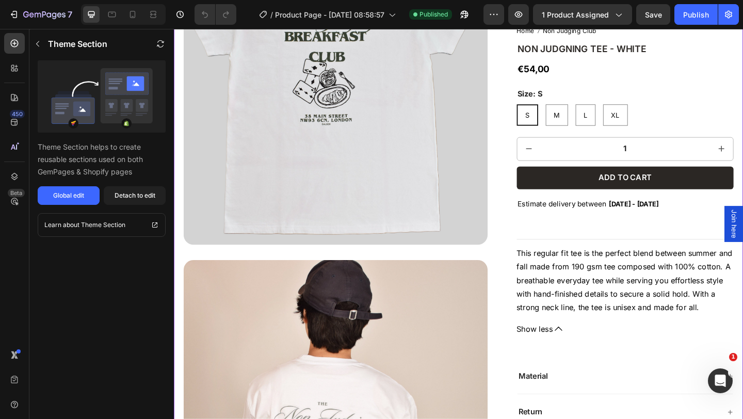
click at [579, 351] on span "Show less" at bounding box center [566, 355] width 39 height 15
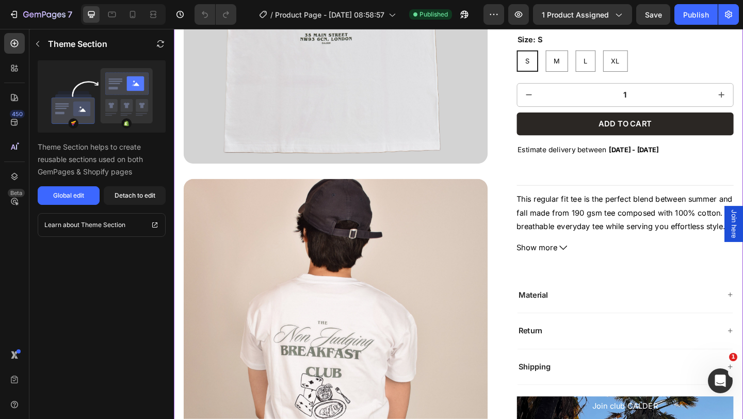
scroll to position [1446, 0]
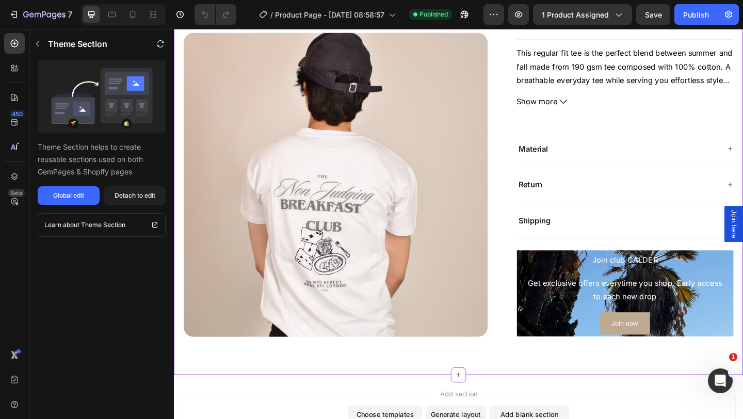
click at [584, 163] on div "Material" at bounding box center [657, 159] width 221 height 14
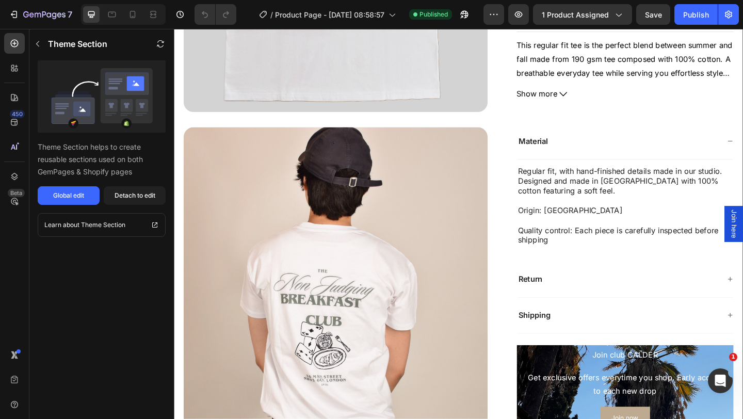
scroll to position [1328, 0]
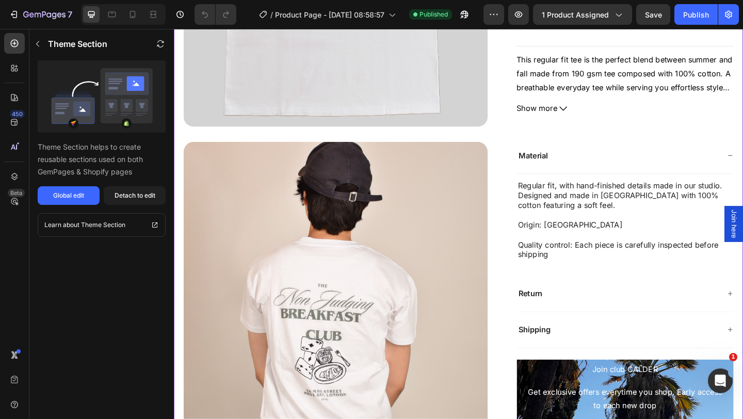
click at [637, 171] on div "Material" at bounding box center [657, 167] width 221 height 14
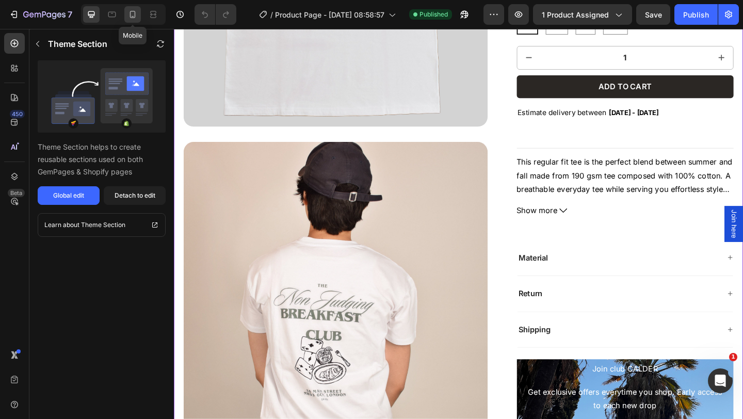
click at [134, 18] on icon at bounding box center [133, 14] width 6 height 7
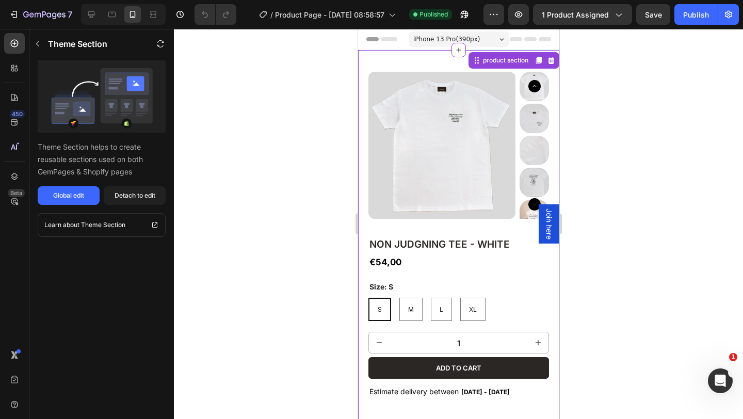
click at [501, 176] on img at bounding box center [441, 145] width 147 height 147
click at [132, 200] on button "Detach to edit" at bounding box center [135, 195] width 62 height 19
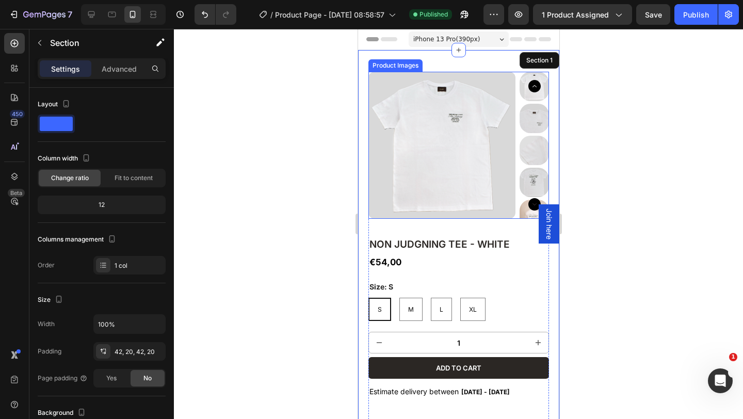
click at [505, 92] on img at bounding box center [441, 145] width 147 height 147
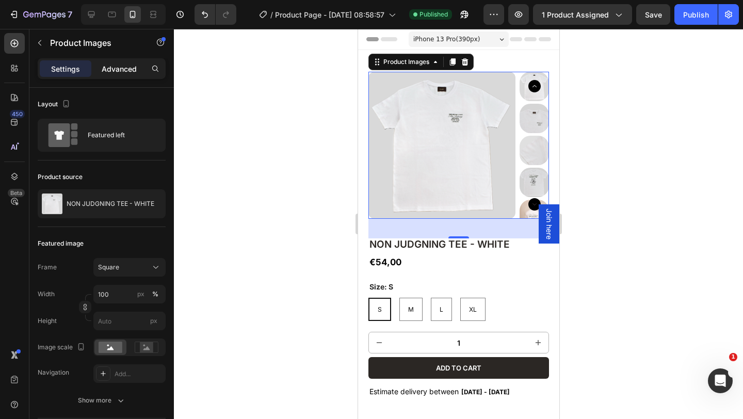
click at [125, 67] on p "Advanced" at bounding box center [119, 68] width 35 height 11
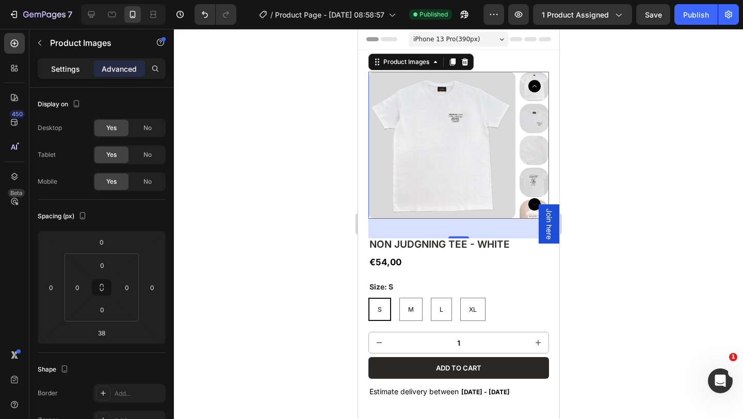
click at [67, 66] on p "Settings" at bounding box center [65, 68] width 29 height 11
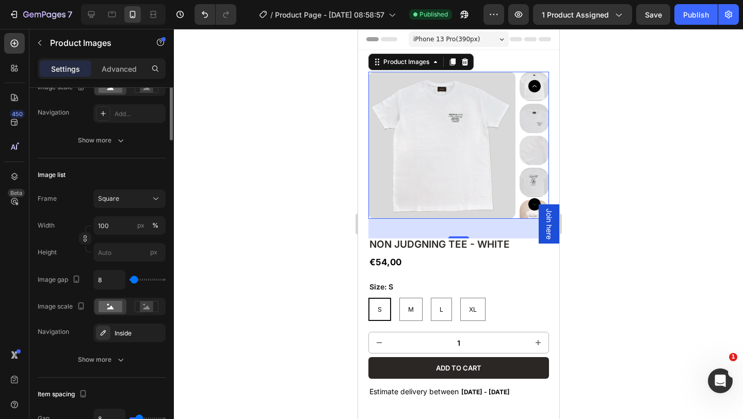
scroll to position [261, 0]
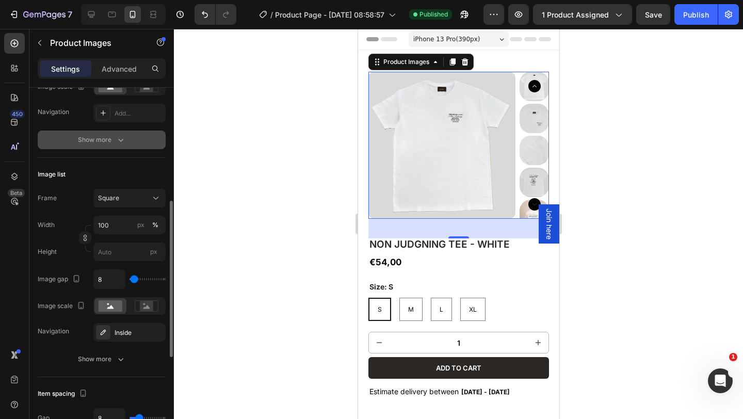
click at [115, 137] on div "Show more" at bounding box center [102, 140] width 48 height 10
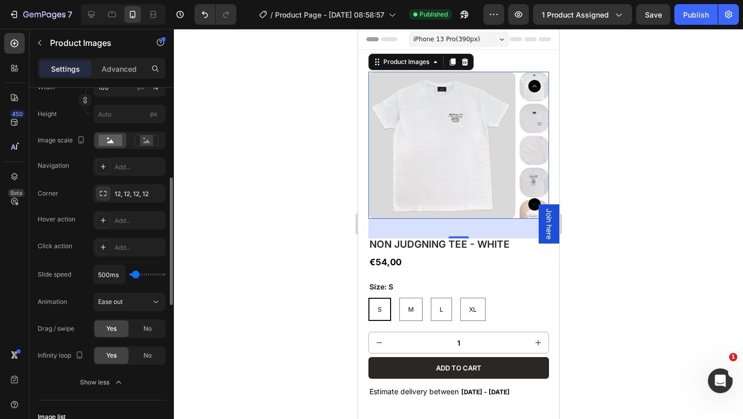
scroll to position [204, 0]
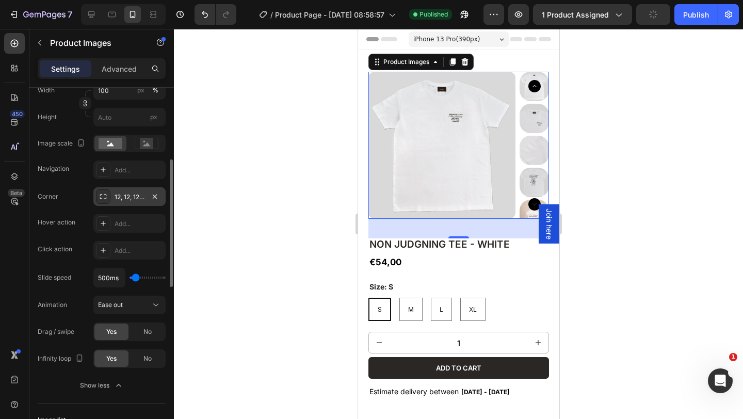
click at [137, 197] on div "12, 12, 12, 12" at bounding box center [130, 196] width 30 height 9
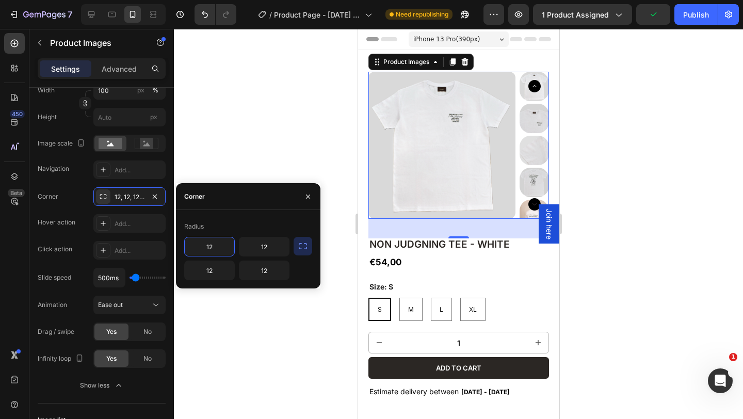
click at [223, 247] on input "12" at bounding box center [210, 246] width 50 height 19
type input "2"
click at [273, 249] on input "12" at bounding box center [264, 246] width 50 height 19
type input "2"
click at [216, 270] on input "12" at bounding box center [210, 270] width 50 height 19
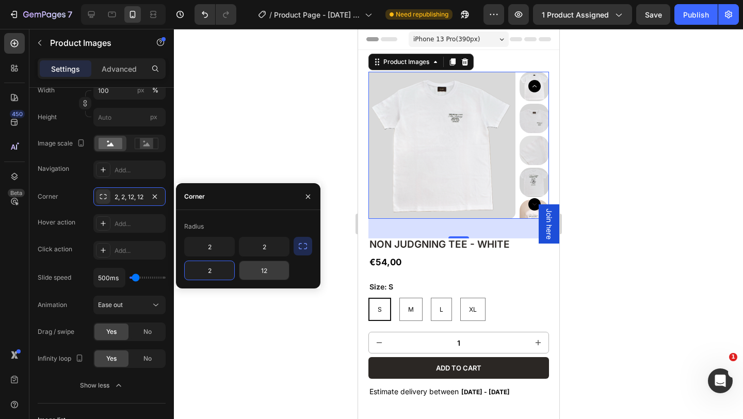
type input "2"
click at [277, 274] on input "12" at bounding box center [264, 270] width 50 height 19
type input "2"
click at [253, 155] on div at bounding box center [458, 224] width 569 height 390
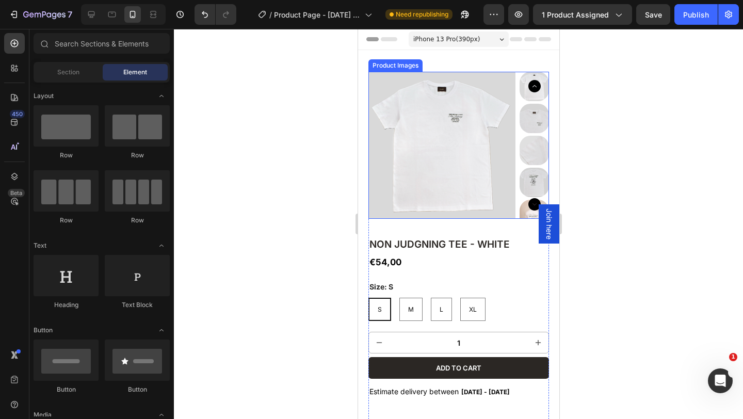
click at [523, 96] on img at bounding box center [533, 86] width 29 height 29
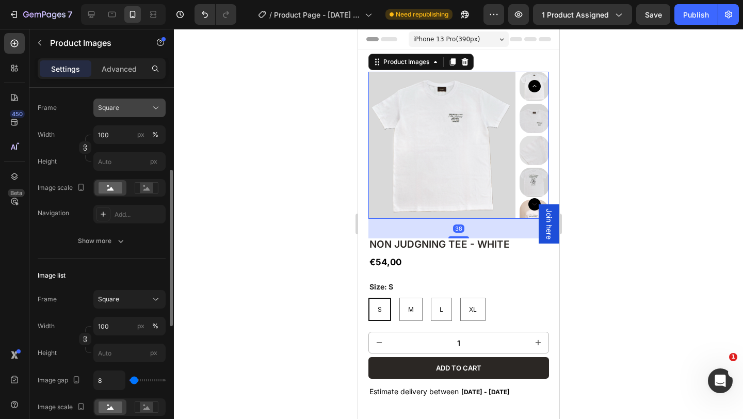
scroll to position [169, 0]
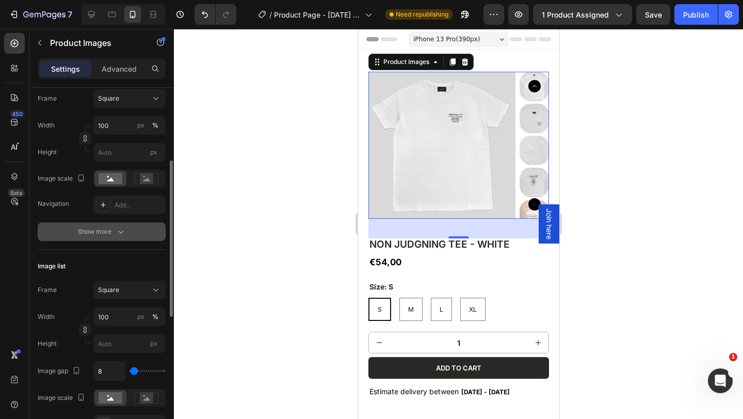
click at [103, 236] on div "Show more" at bounding box center [102, 232] width 48 height 10
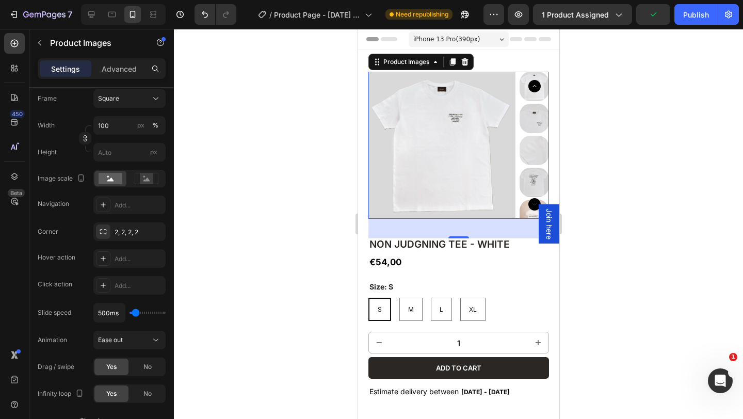
click at [535, 138] on img at bounding box center [533, 150] width 29 height 29
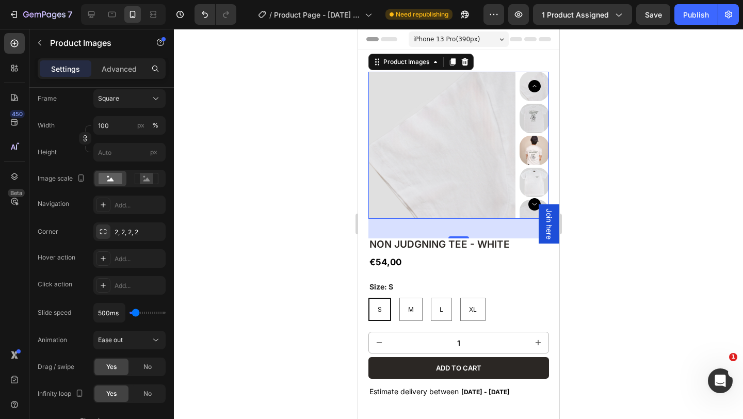
click at [535, 141] on img at bounding box center [533, 150] width 29 height 29
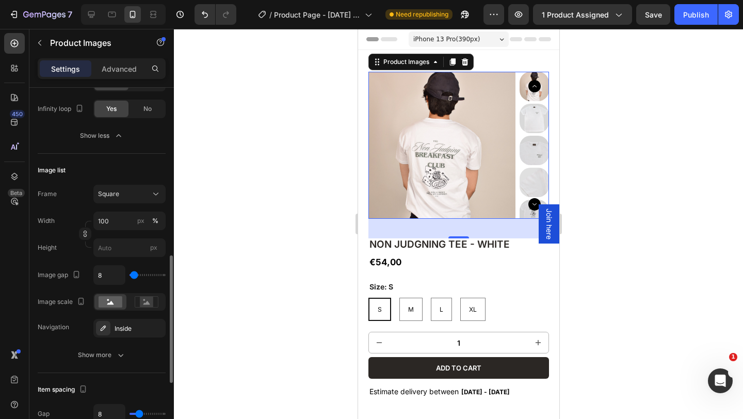
scroll to position [460, 0]
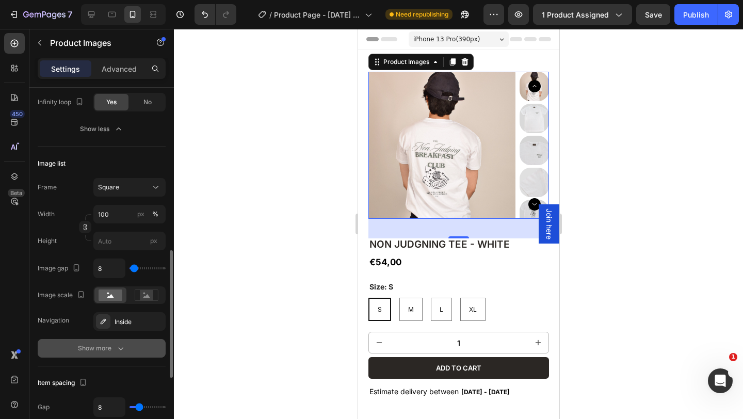
click at [105, 352] on div "Show more" at bounding box center [102, 348] width 48 height 10
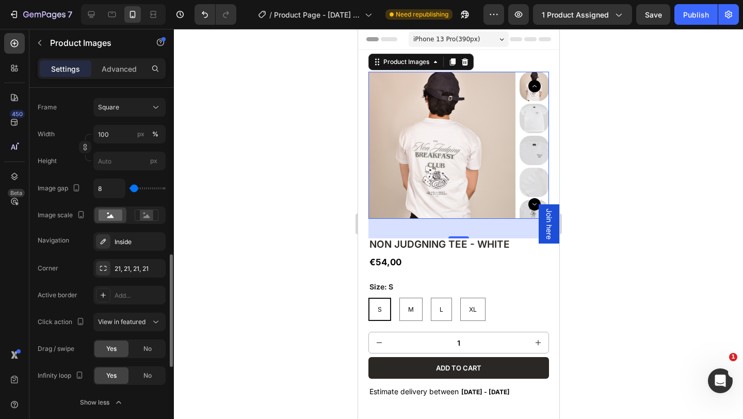
scroll to position [547, 0]
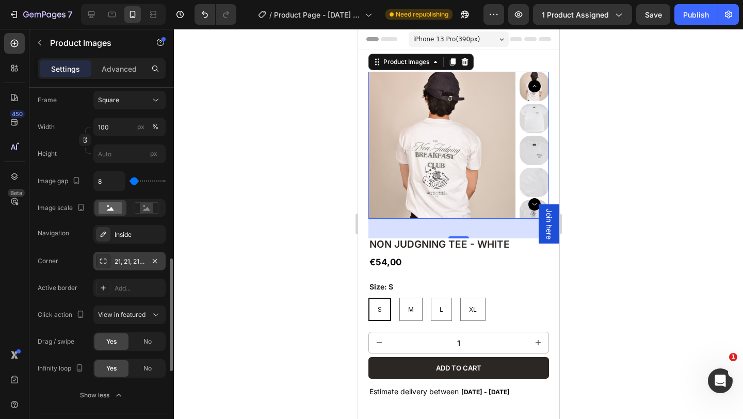
click at [128, 257] on div "21, 21, 21, 21" at bounding box center [130, 261] width 30 height 9
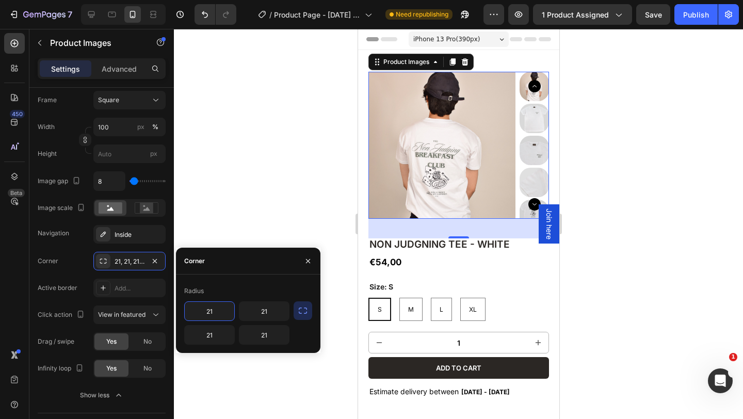
click at [222, 310] on input "21" at bounding box center [210, 311] width 50 height 19
type input "2"
click at [276, 312] on input "21" at bounding box center [264, 311] width 50 height 19
type input "2"
click at [222, 338] on input "21" at bounding box center [210, 335] width 50 height 19
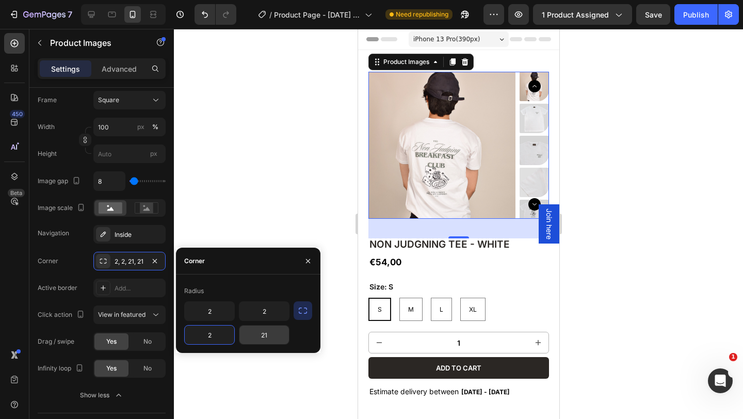
type input "2"
click at [272, 338] on input "21" at bounding box center [264, 335] width 50 height 19
type input "2"
click at [289, 192] on div at bounding box center [458, 224] width 569 height 390
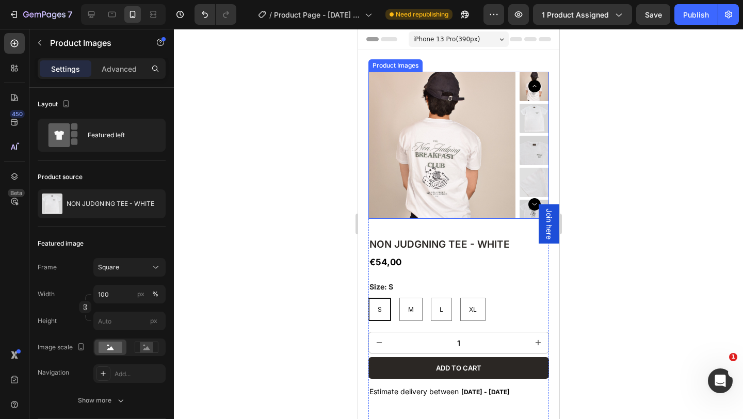
click at [529, 124] on img at bounding box center [533, 118] width 29 height 29
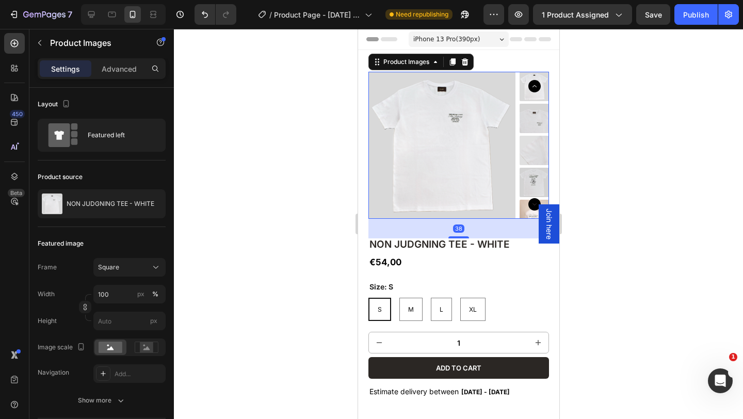
click at [594, 112] on div at bounding box center [458, 224] width 569 height 390
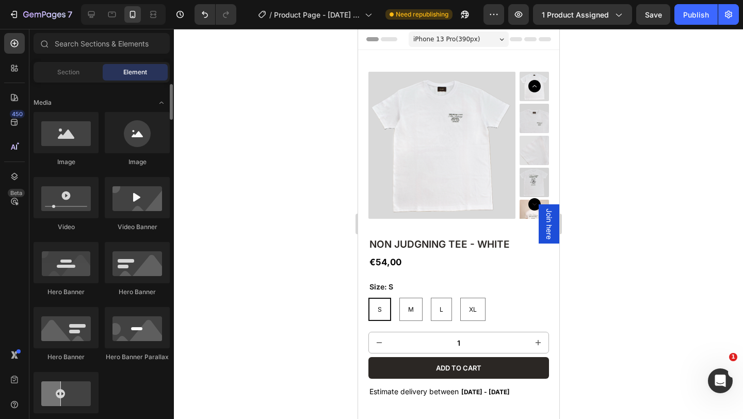
scroll to position [336, 0]
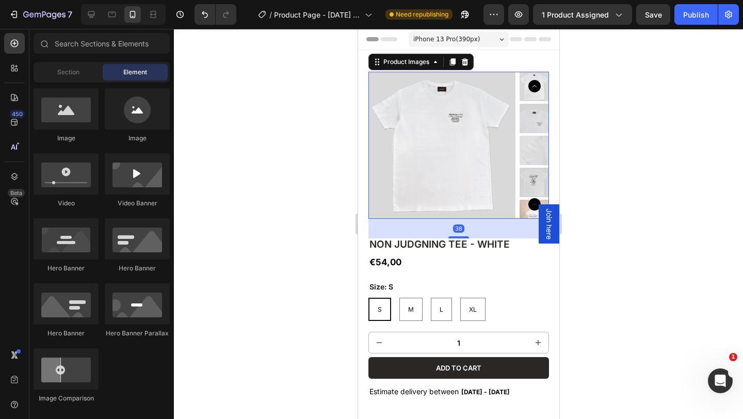
click at [537, 121] on img at bounding box center [533, 118] width 29 height 29
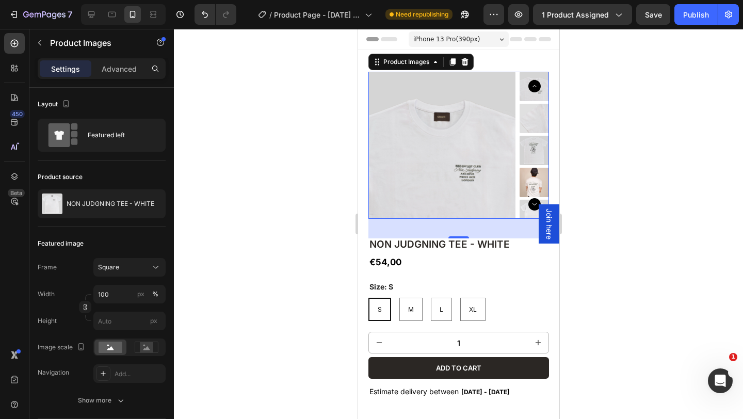
click at [533, 143] on img at bounding box center [533, 150] width 29 height 29
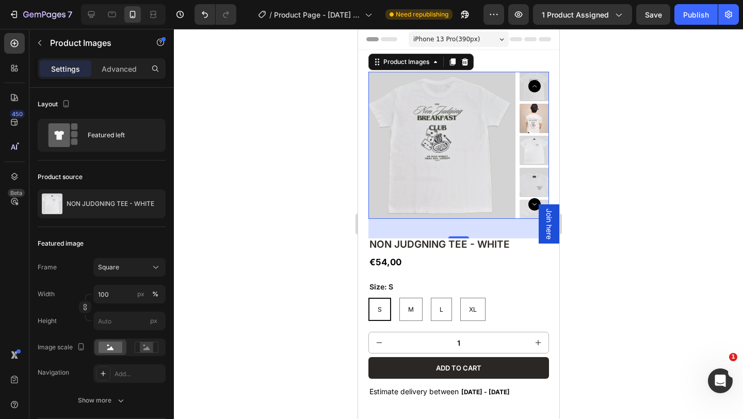
click at [540, 117] on img at bounding box center [533, 118] width 29 height 29
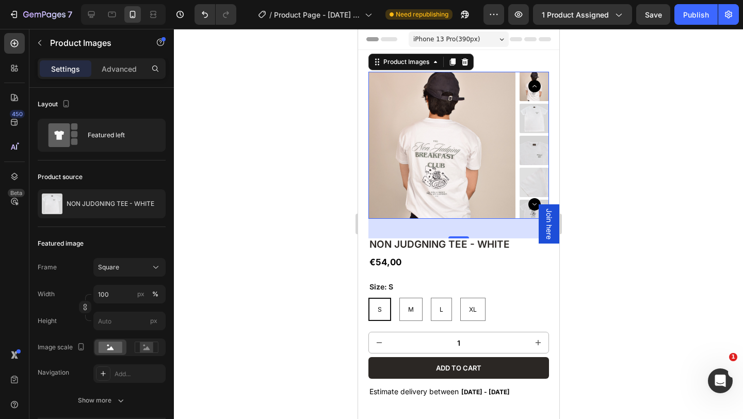
click at [532, 140] on img at bounding box center [533, 150] width 29 height 29
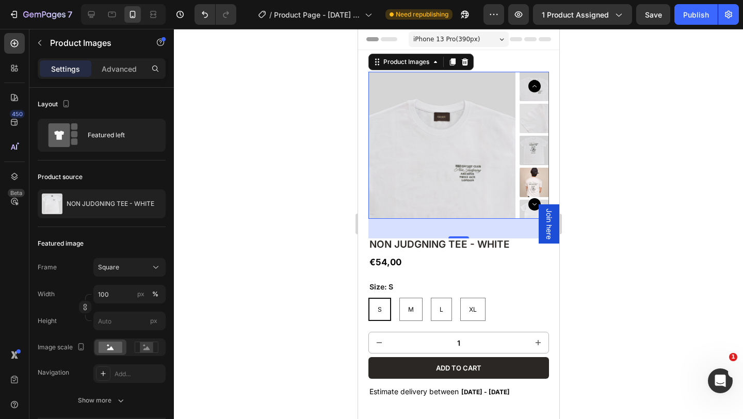
click at [530, 173] on img at bounding box center [533, 182] width 29 height 29
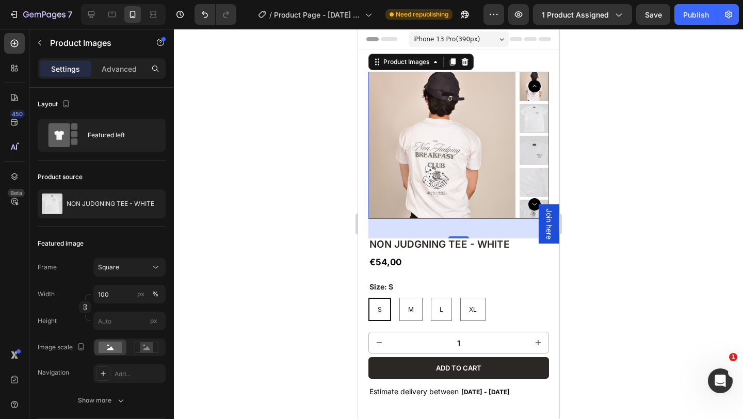
click at [532, 138] on img at bounding box center [533, 150] width 29 height 29
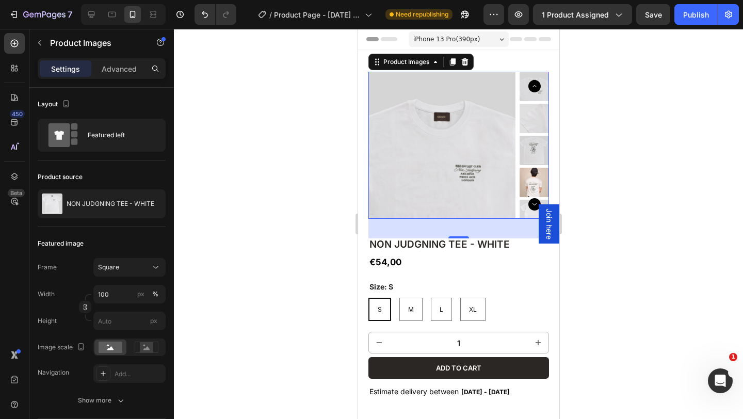
click at [584, 111] on div at bounding box center [458, 224] width 569 height 390
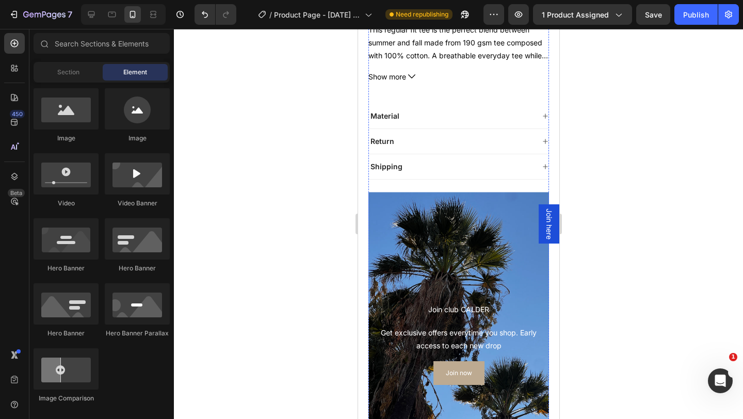
scroll to position [427, 0]
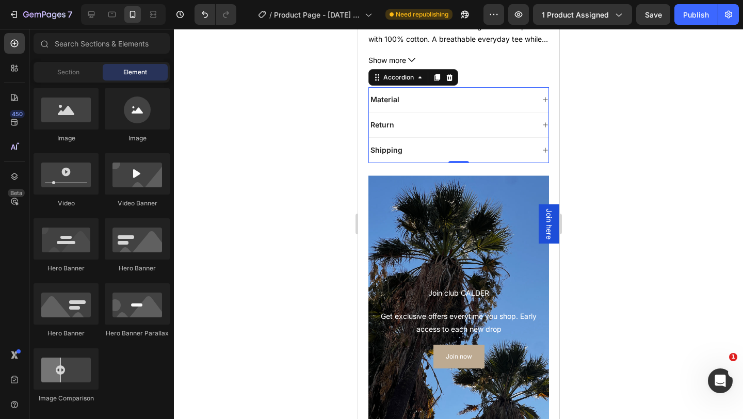
click at [425, 101] on div "Material" at bounding box center [450, 99] width 165 height 12
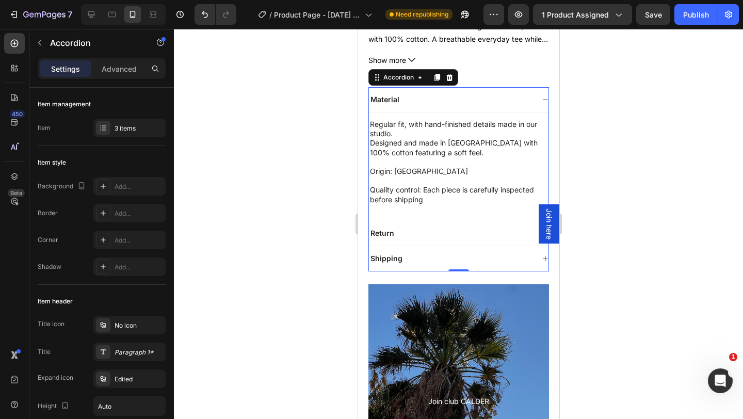
click at [425, 101] on div "Material" at bounding box center [450, 99] width 165 height 12
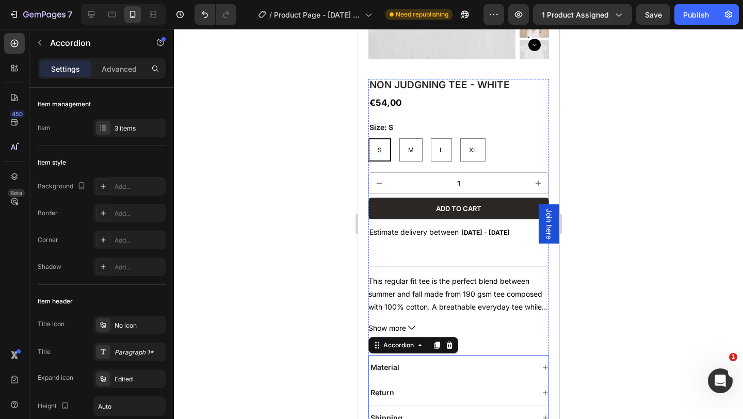
scroll to position [0, 0]
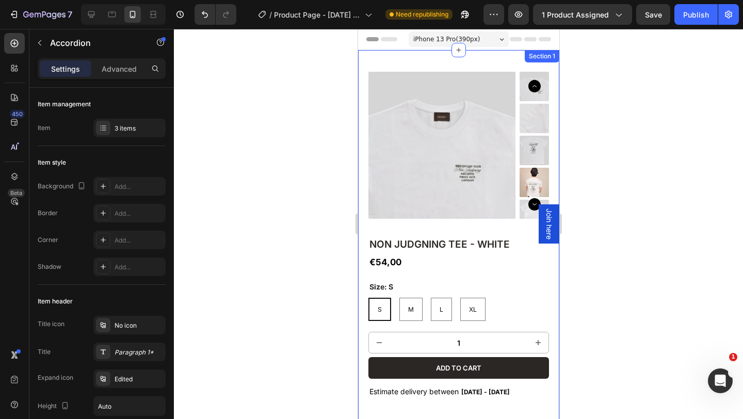
click at [309, 243] on div at bounding box center [458, 224] width 569 height 390
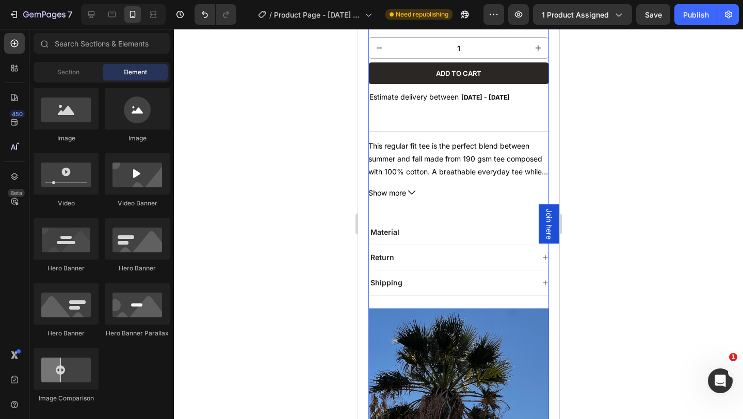
scroll to position [353, 0]
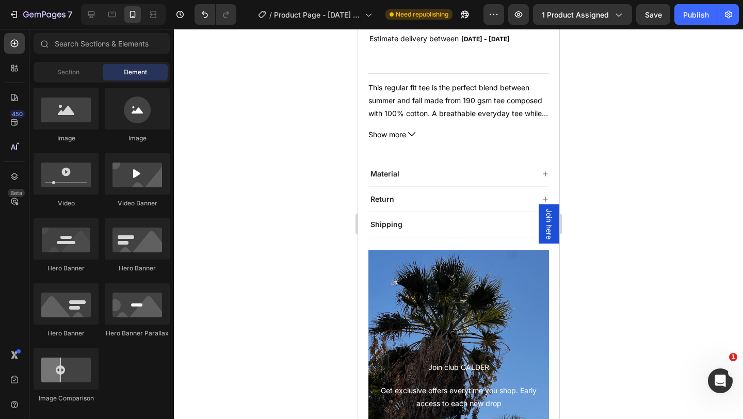
click at [593, 242] on div at bounding box center [458, 224] width 569 height 390
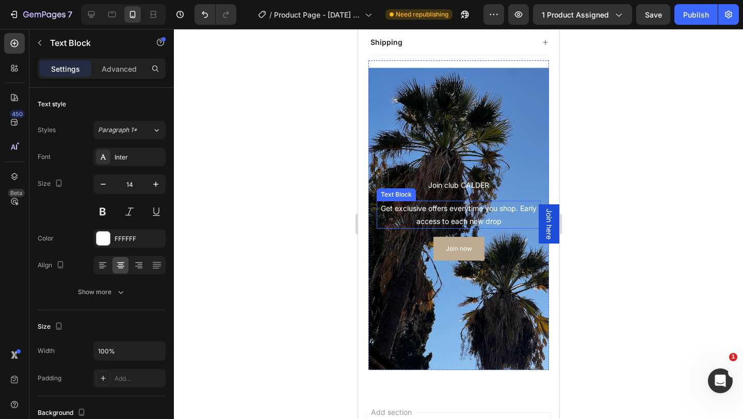
click at [470, 210] on p "Get exclusive offers everytime you shop. Early access to each new drop" at bounding box center [458, 215] width 162 height 26
click at [414, 208] on p "Get exclusive offers everytime you shop. Early access to each new drop" at bounding box center [458, 215] width 162 height 26
click at [425, 209] on p "Get exclusive offers everytime you shop. Early access to each new drop" at bounding box center [458, 215] width 162 height 26
click at [507, 221] on p "Get exclusive offers everytime you shop. Early access to each new drop" at bounding box center [458, 215] width 162 height 26
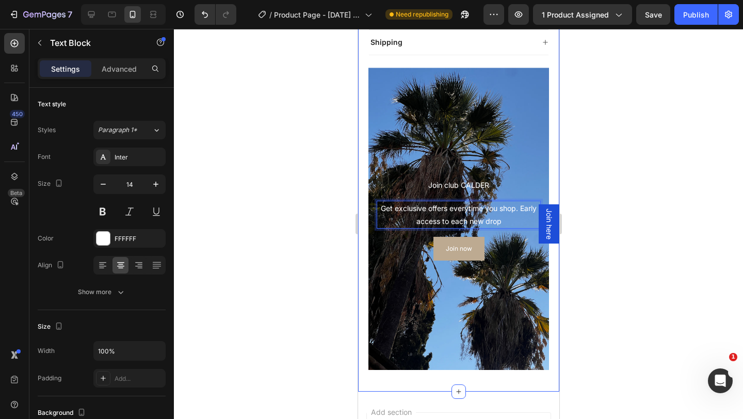
click at [591, 164] on div at bounding box center [458, 224] width 569 height 390
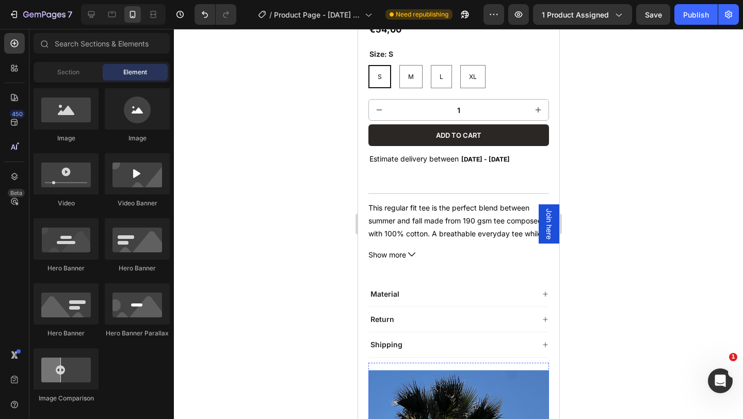
scroll to position [204, 0]
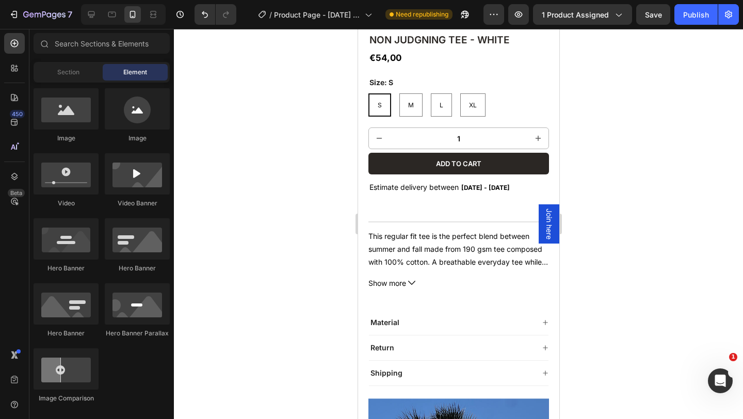
click at [600, 166] on div at bounding box center [458, 224] width 569 height 390
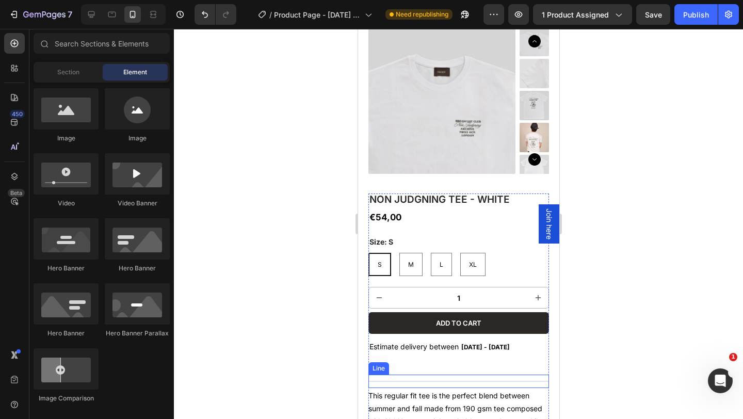
scroll to position [0, 0]
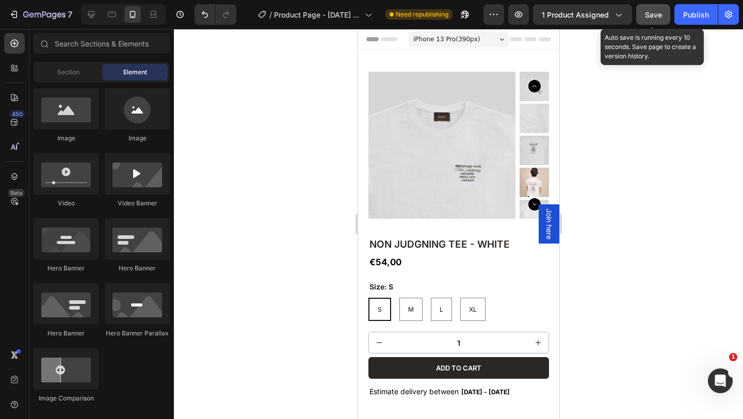
click at [652, 11] on span "Save" at bounding box center [653, 14] width 17 height 9
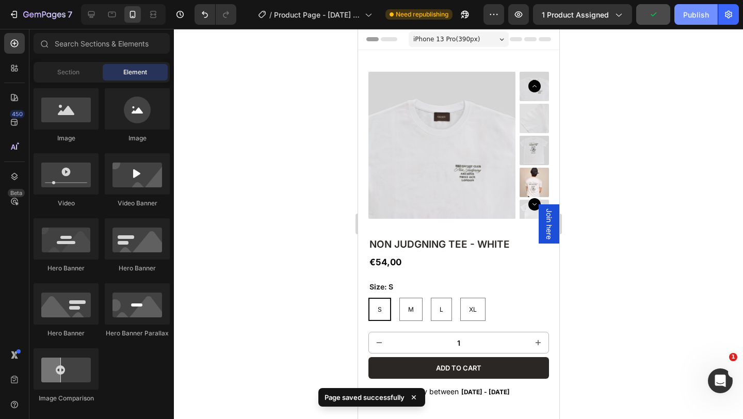
click at [686, 15] on div "Publish" at bounding box center [696, 14] width 26 height 11
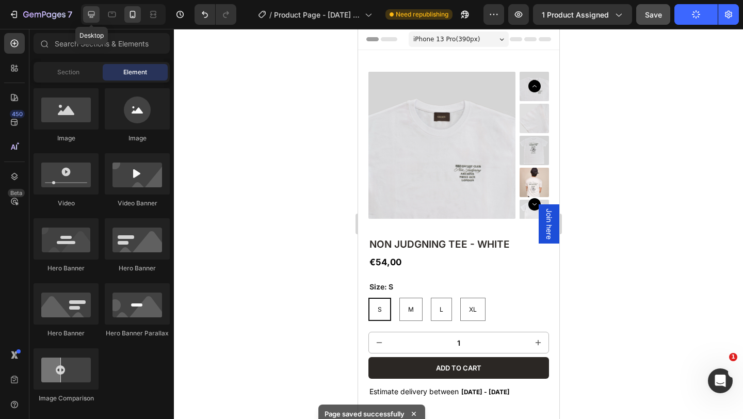
click at [89, 17] on icon at bounding box center [91, 14] width 10 height 10
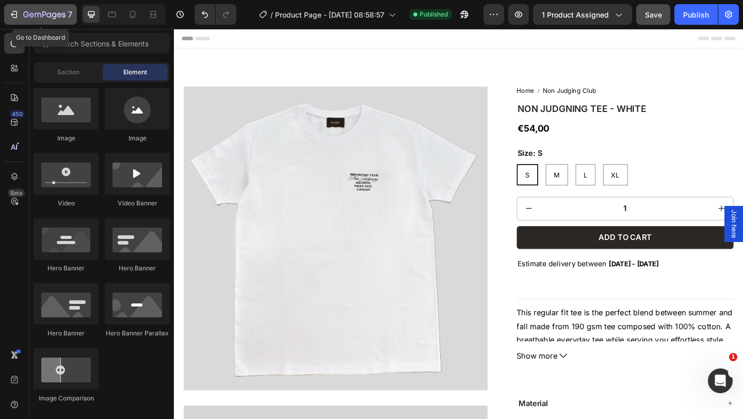
click at [25, 12] on icon "button" at bounding box center [26, 14] width 6 height 6
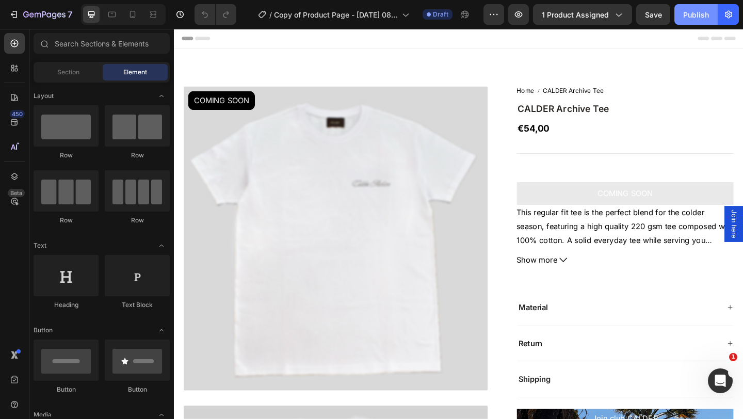
click at [697, 19] on div "Publish" at bounding box center [696, 14] width 26 height 11
click at [694, 13] on div "Publish" at bounding box center [696, 14] width 26 height 11
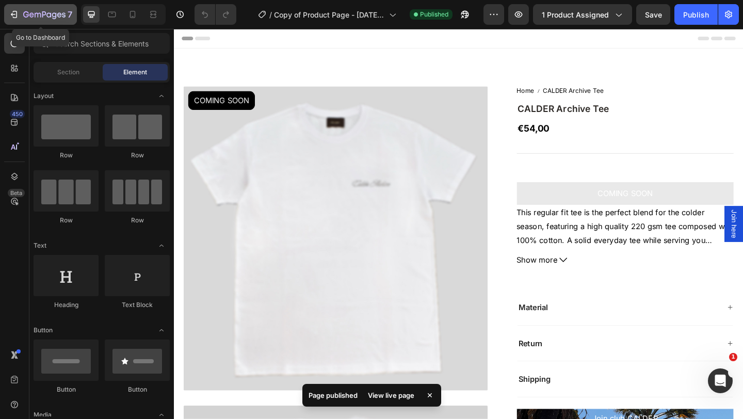
click at [32, 11] on icon "button" at bounding box center [44, 15] width 42 height 9
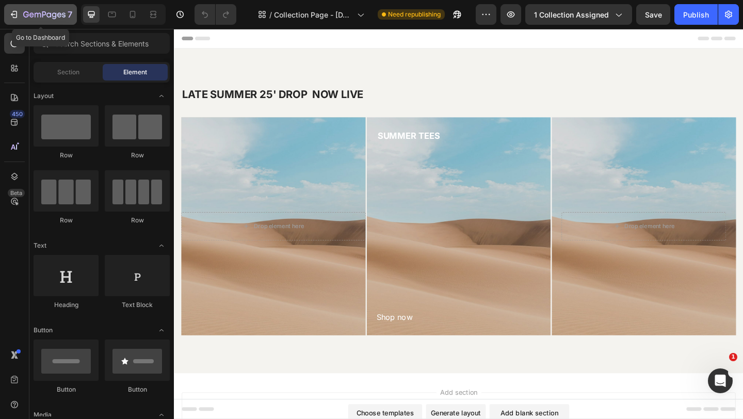
click at [15, 15] on icon "button" at bounding box center [14, 14] width 10 height 10
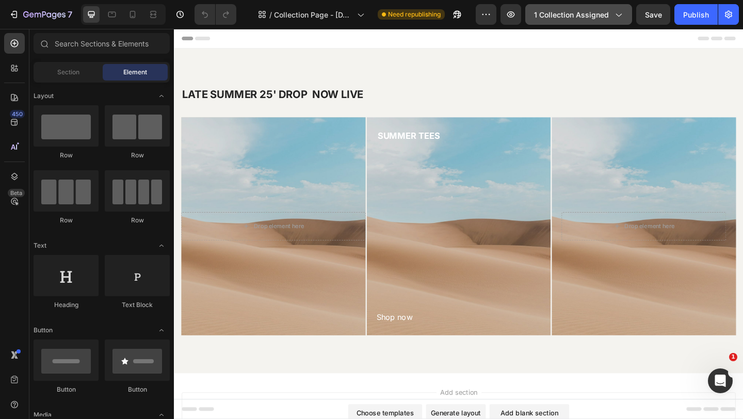
click at [601, 12] on span "1 collection assigned" at bounding box center [571, 14] width 75 height 11
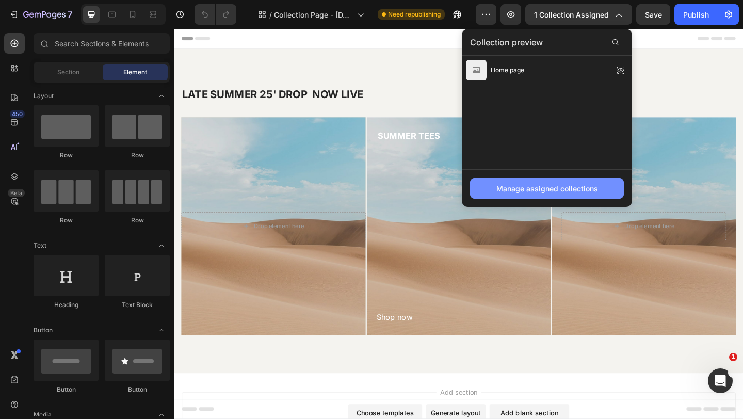
click at [574, 184] on div "Manage assigned collections" at bounding box center [547, 188] width 102 height 11
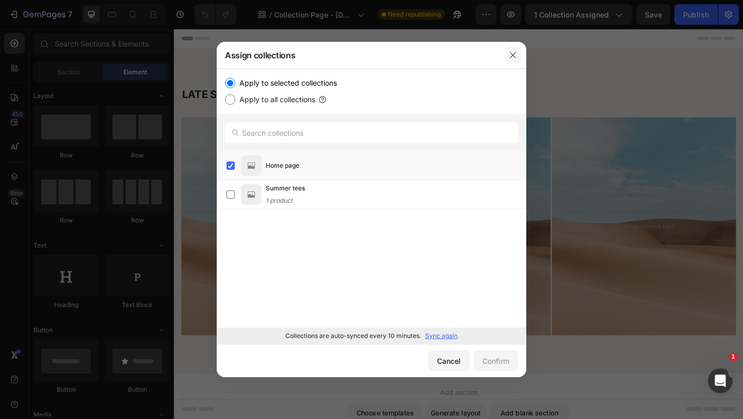
click at [513, 57] on icon "button" at bounding box center [513, 55] width 8 height 8
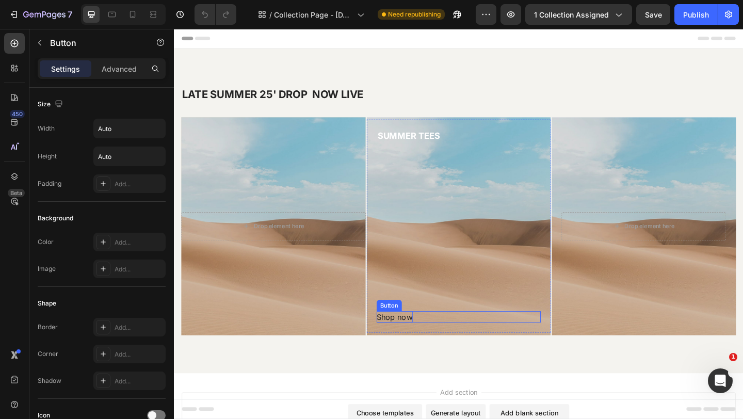
click at [422, 343] on div "Shop now" at bounding box center [413, 342] width 39 height 12
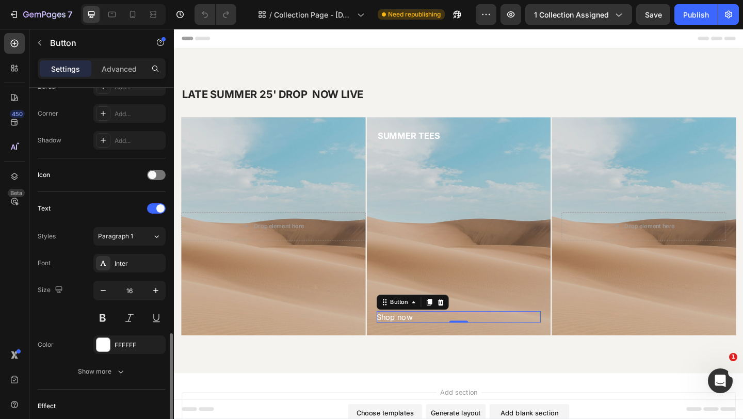
scroll to position [379, 0]
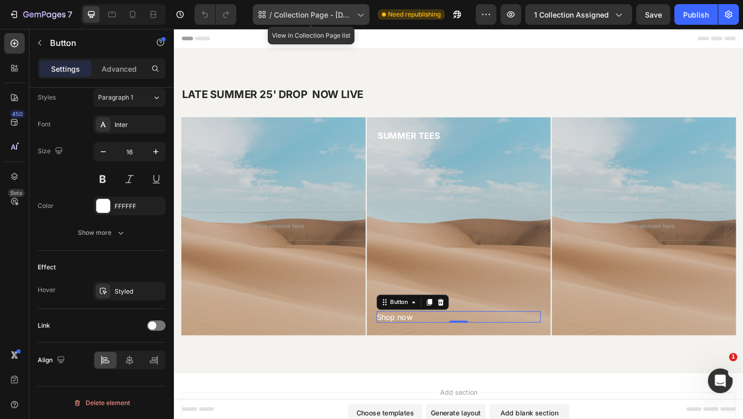
click at [299, 14] on span "Collection Page - [DATE] 08:53:45" at bounding box center [313, 14] width 79 height 11
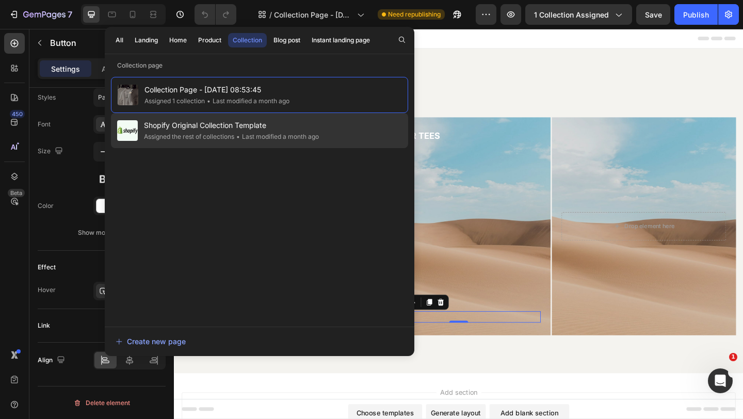
click at [284, 140] on div "• Last modified a month ago" at bounding box center [276, 137] width 85 height 10
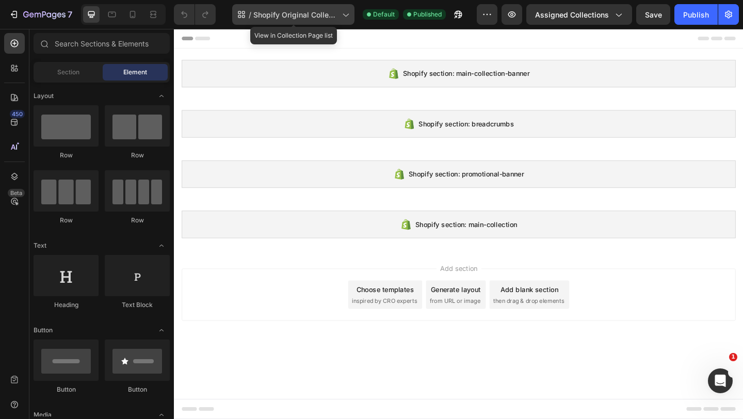
click at [279, 17] on span "Shopify Original Collection Template" at bounding box center [295, 14] width 85 height 11
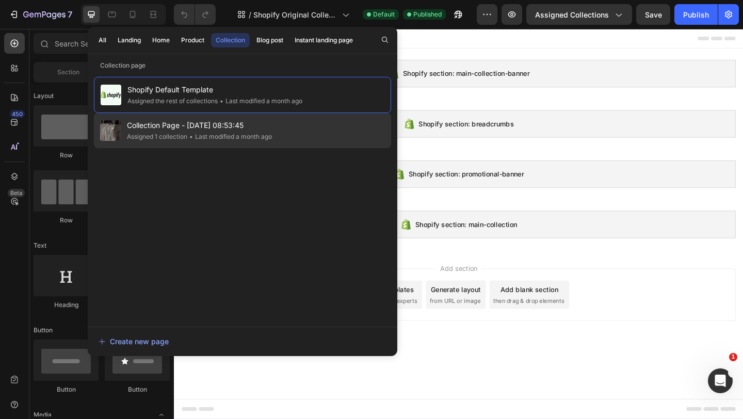
click at [258, 136] on div "• Last modified a month ago" at bounding box center [229, 137] width 85 height 10
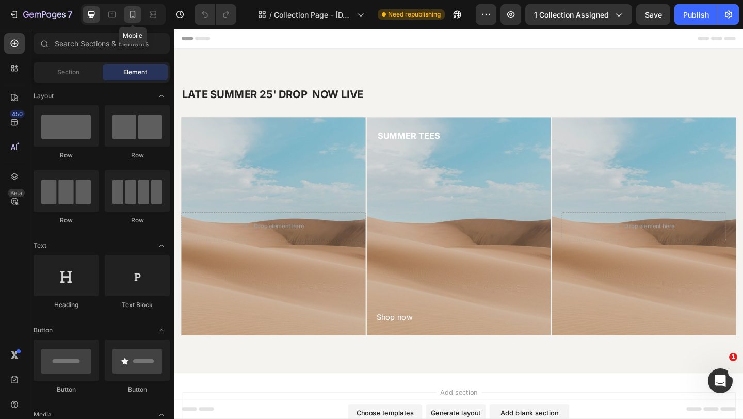
click at [135, 12] on icon at bounding box center [133, 14] width 6 height 7
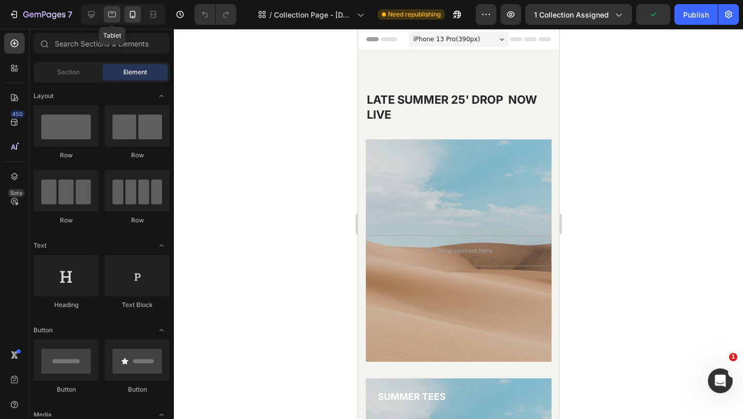
click at [109, 14] on icon at bounding box center [112, 14] width 10 height 10
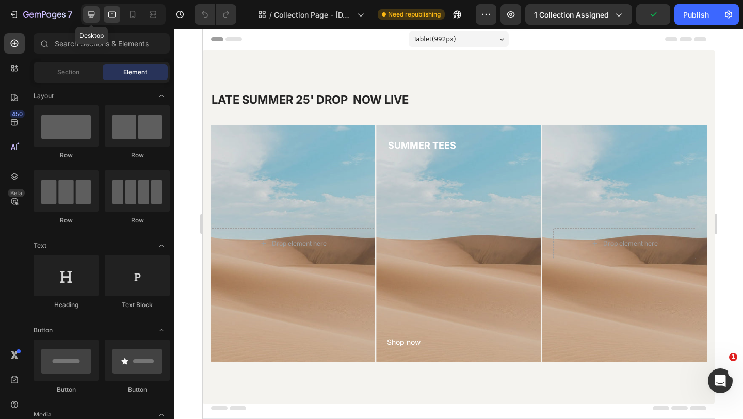
click at [91, 16] on icon at bounding box center [91, 14] width 7 height 7
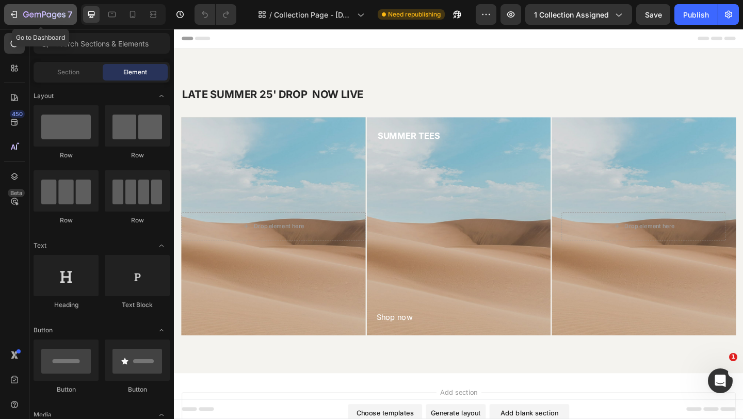
click at [16, 18] on icon "button" at bounding box center [15, 14] width 5 height 7
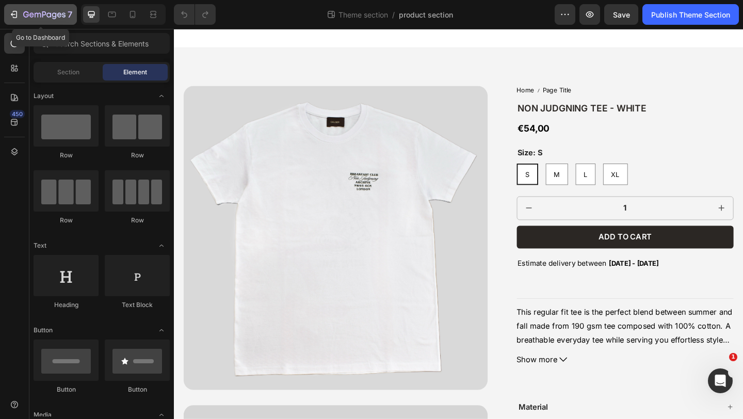
click at [20, 17] on div "7" at bounding box center [40, 14] width 63 height 12
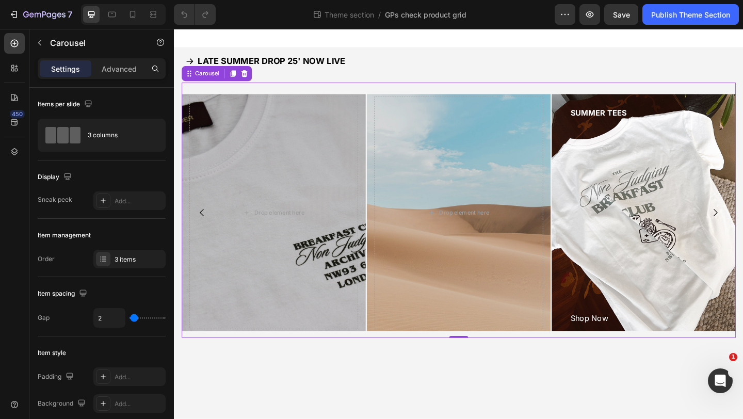
click at [203, 223] on icon "Carousel Back Arrow" at bounding box center [204, 228] width 11 height 11
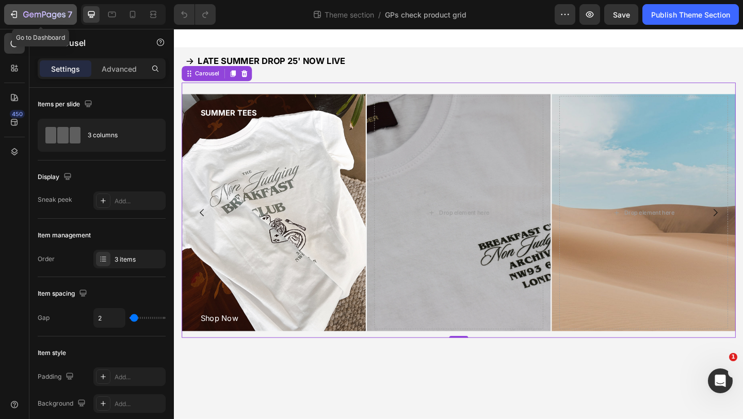
click at [15, 14] on icon "button" at bounding box center [14, 14] width 10 height 10
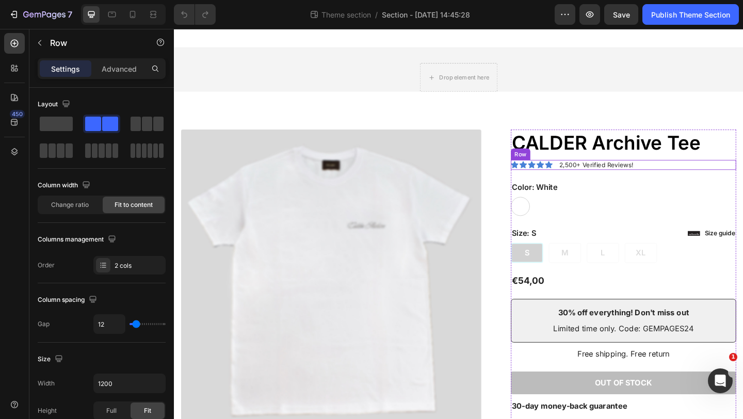
click at [740, 176] on div "Icon Icon Icon Icon Icon Icon List 2,500+ Verified Reviews! Text Block Row" at bounding box center [662, 176] width 245 height 11
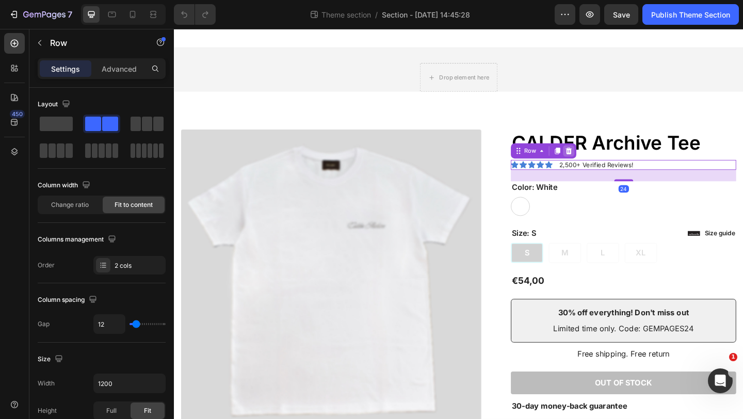
click at [603, 158] on icon at bounding box center [603, 161] width 8 height 8
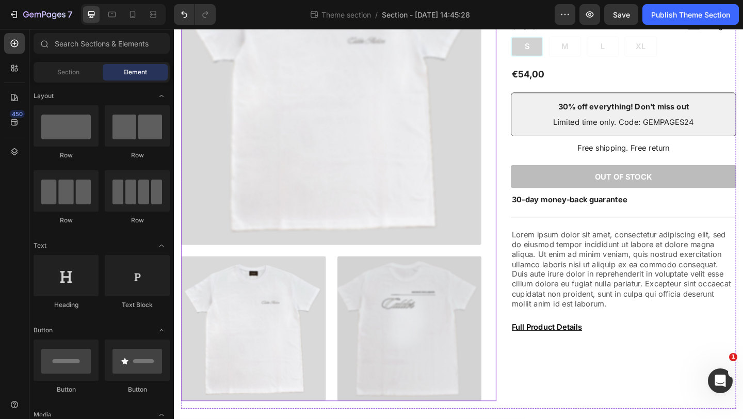
scroll to position [239, 0]
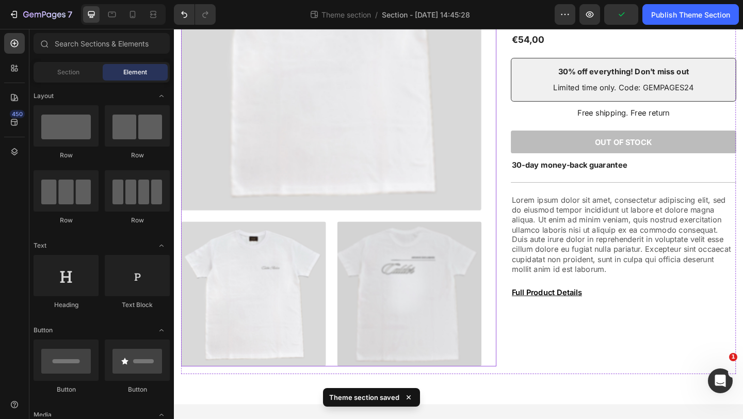
click at [276, 234] on div at bounding box center [345, 147] width 327 height 496
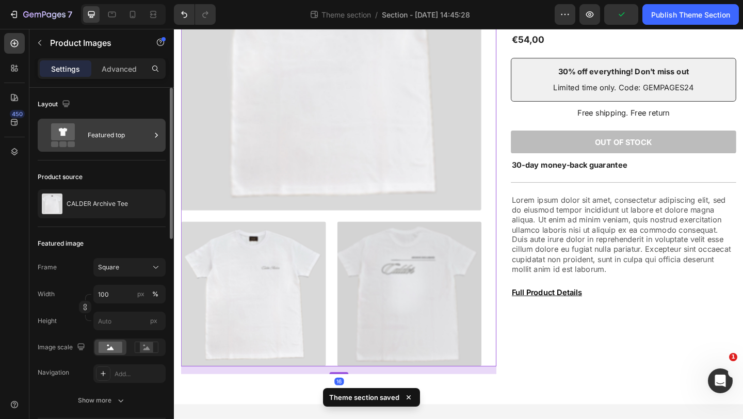
click at [110, 133] on div "Featured top" at bounding box center [119, 135] width 63 height 24
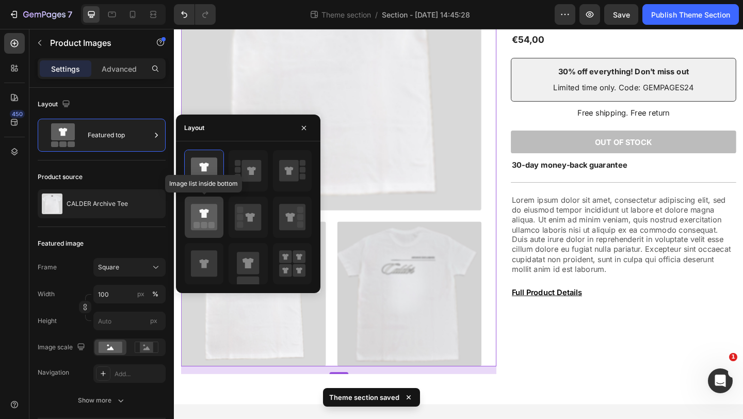
click at [214, 220] on icon at bounding box center [204, 217] width 26 height 26
type input "20"
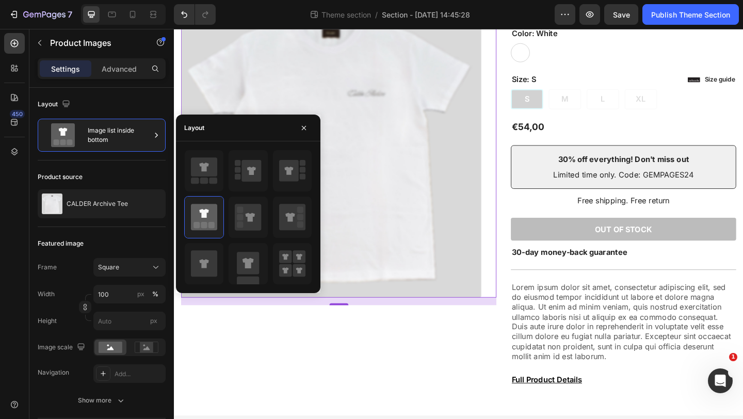
scroll to position [143, 0]
click at [198, 268] on icon at bounding box center [204, 263] width 26 height 26
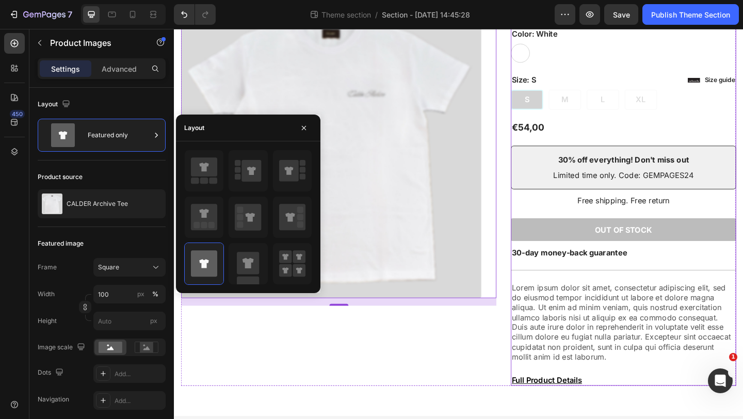
scroll to position [157, 0]
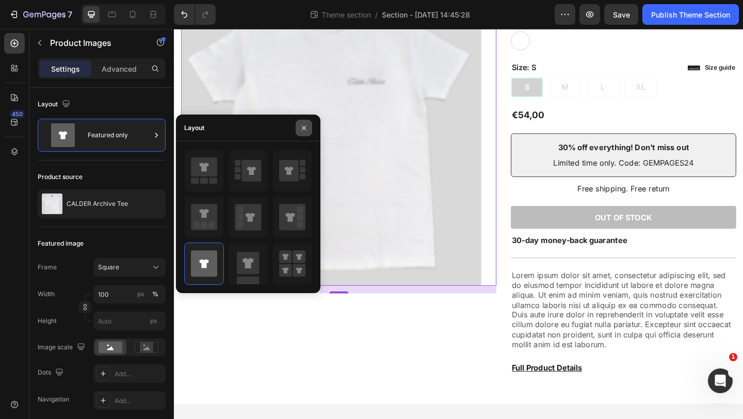
click at [304, 130] on icon "button" at bounding box center [304, 128] width 8 height 8
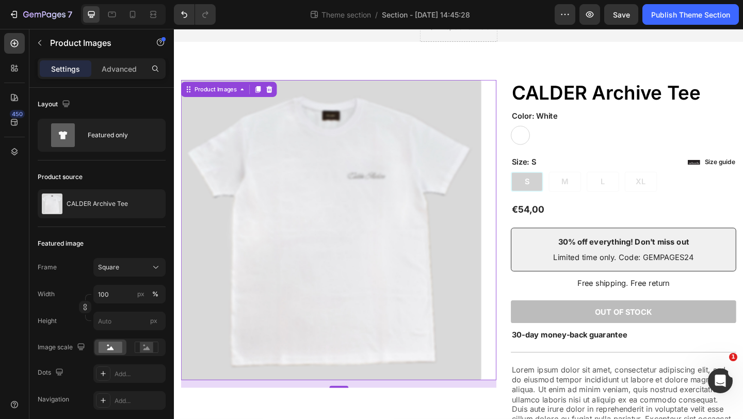
scroll to position [0, 0]
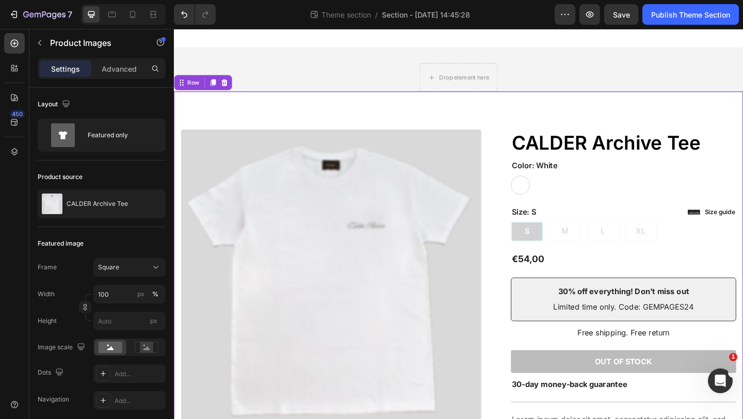
click at [582, 117] on div "Product Images Icon Icon Icon Icon Icon Icon List 2,500+ Verified Reviews! Text…" at bounding box center [483, 345] width 619 height 496
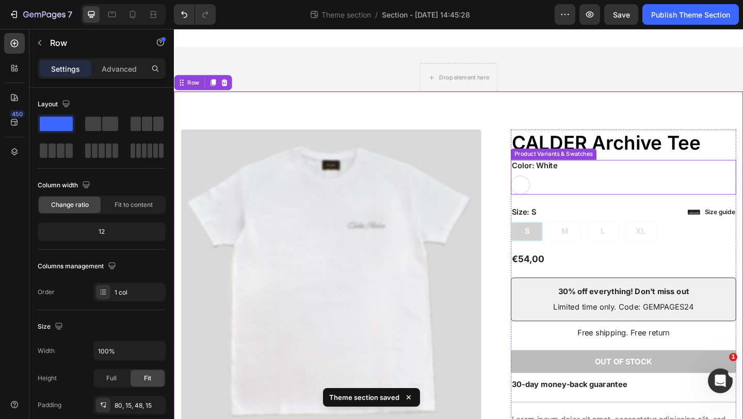
click at [572, 200] on div "White White" at bounding box center [662, 198] width 245 height 21
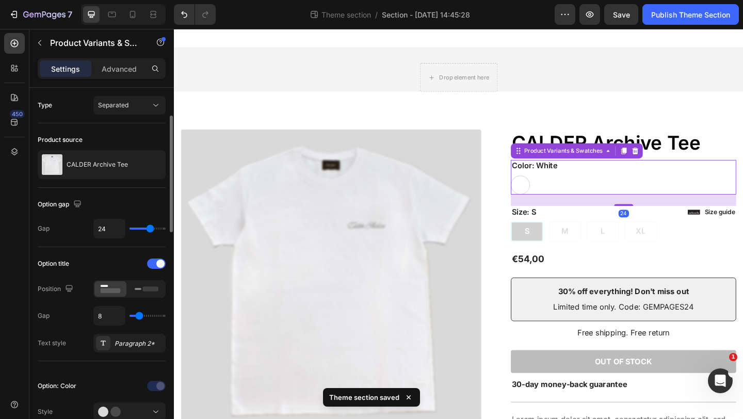
scroll to position [110, 0]
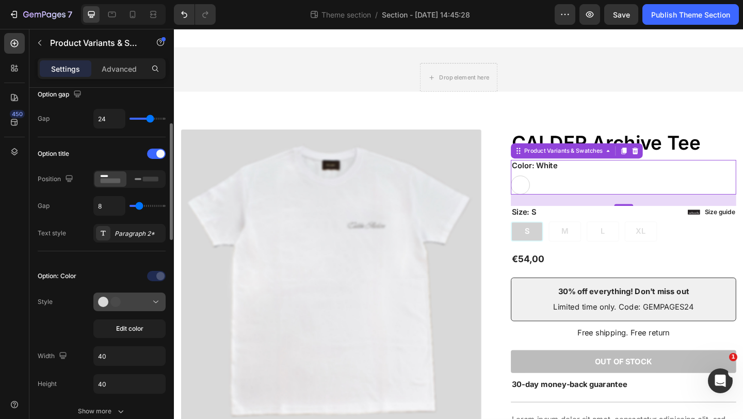
click at [153, 303] on icon at bounding box center [156, 302] width 10 height 10
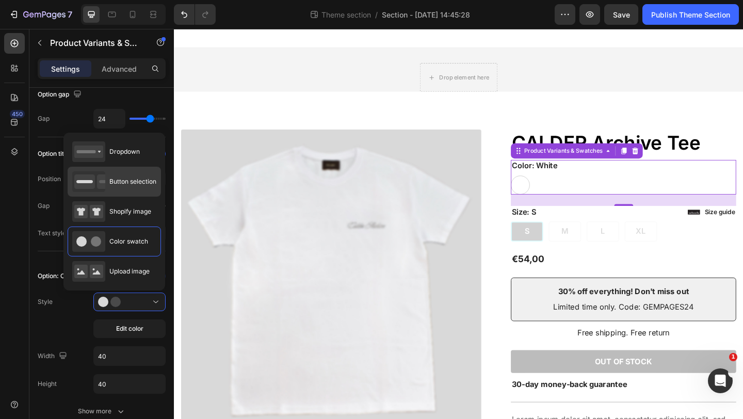
click at [128, 176] on div "Button selection" at bounding box center [114, 181] width 84 height 21
type input "45"
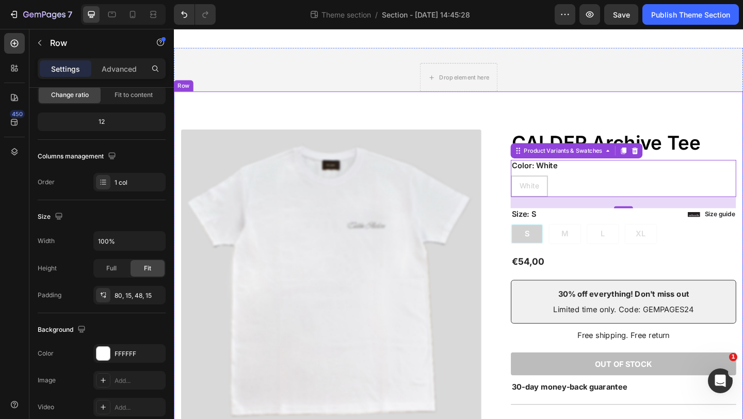
click at [538, 115] on div "Product Images Icon Icon Icon Icon Icon Icon List 2,500+ Verified Reviews! Text…" at bounding box center [483, 346] width 619 height 499
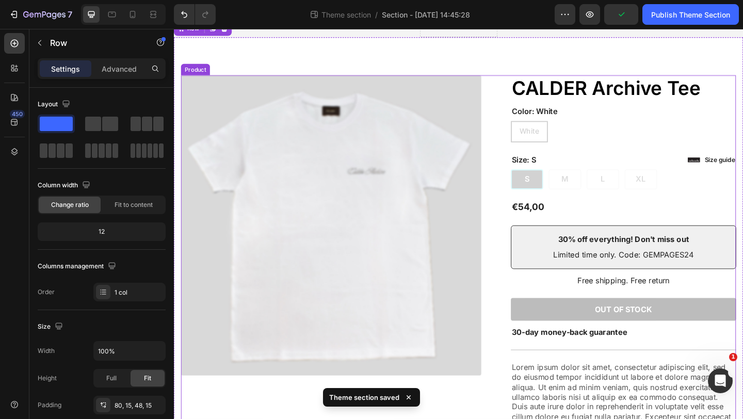
scroll to position [0, 0]
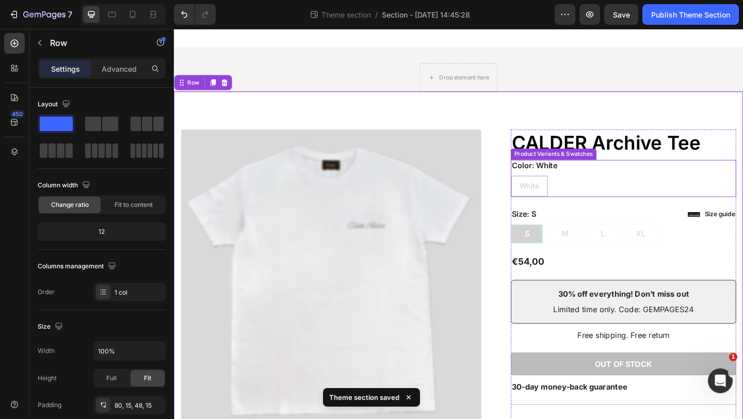
click at [603, 190] on div "White White White" at bounding box center [662, 199] width 245 height 23
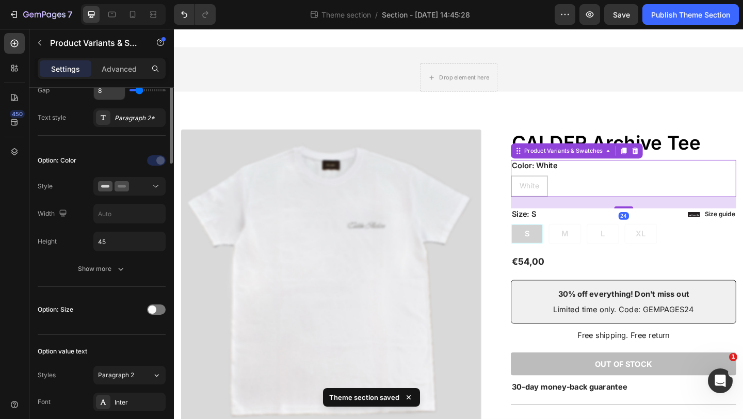
scroll to position [284, 0]
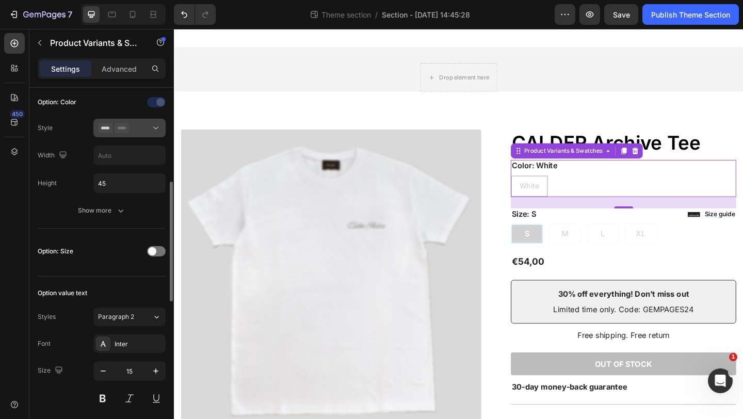
click at [126, 124] on icon at bounding box center [122, 128] width 14 height 10
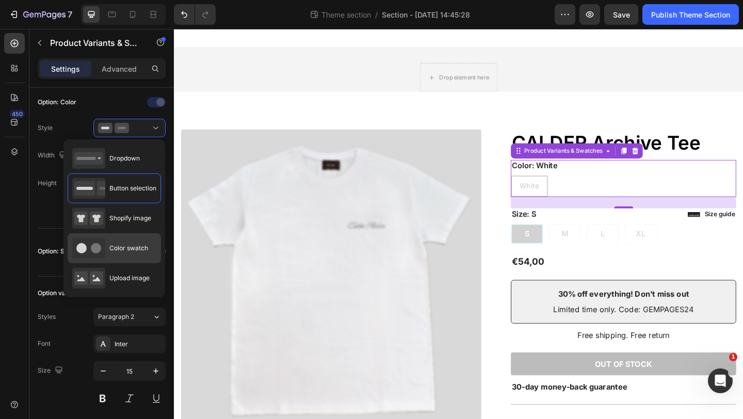
click at [125, 249] on span "Color swatch" at bounding box center [128, 248] width 39 height 9
type input "40"
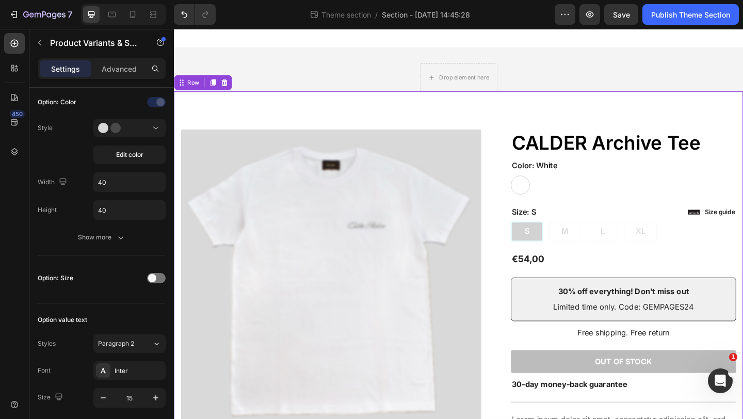
scroll to position [269, 0]
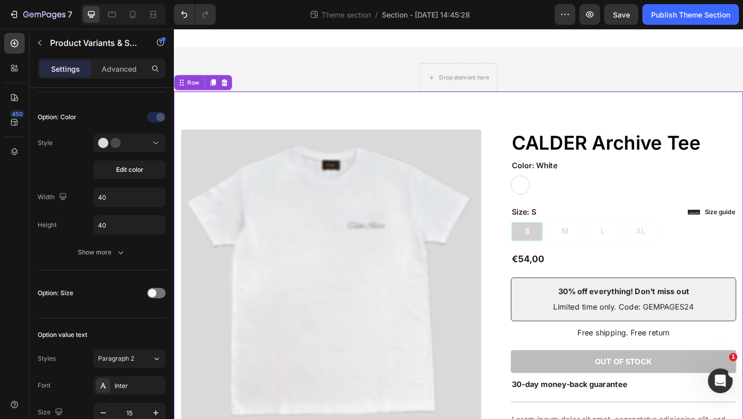
click at [599, 101] on div "Product Images Icon Icon Icon Icon Icon Icon List 2,500+ Verified Reviews! Text…" at bounding box center [483, 345] width 619 height 496
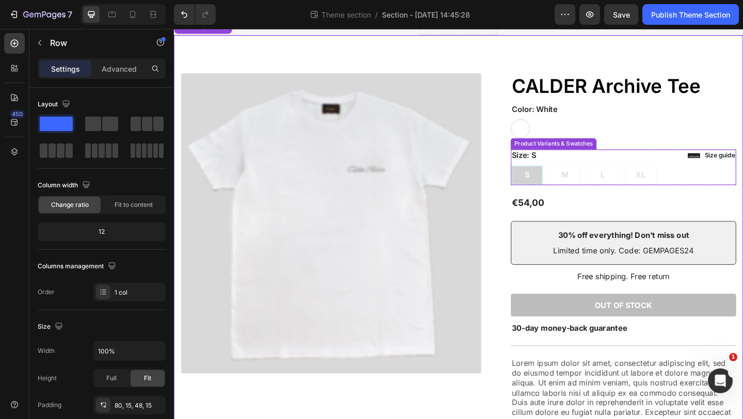
scroll to position [62, 0]
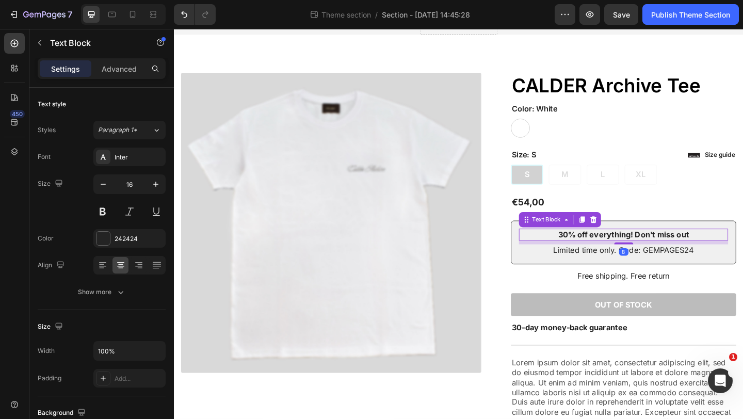
click at [567, 254] on p "30% off everything! Don't miss out" at bounding box center [662, 252] width 225 height 11
click at [604, 250] on p "30% off everything! Don't miss out" at bounding box center [662, 252] width 225 height 11
click at [742, 251] on p "10% off everything! Don't miss out" at bounding box center [662, 252] width 225 height 11
click at [723, 269] on p "Limited time only. Code: GEMPAGES24" at bounding box center [662, 269] width 225 height 11
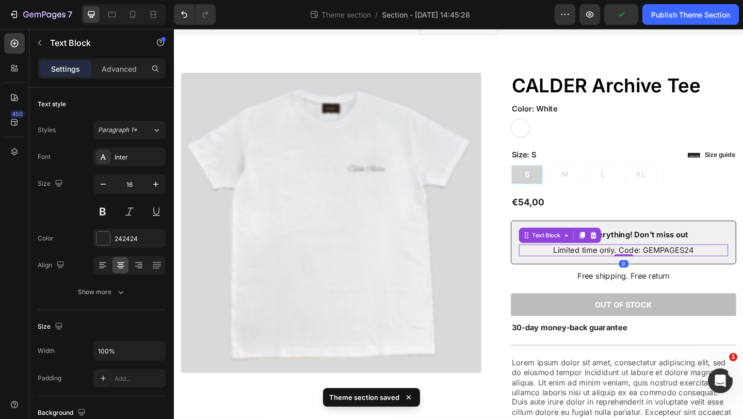
click at [653, 272] on p "Limited time only. Code: GEMPAGES24" at bounding box center [662, 269] width 225 height 11
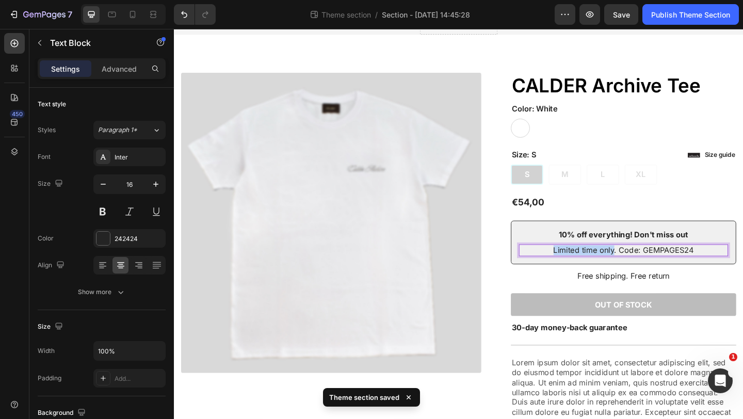
drag, startPoint x: 654, startPoint y: 271, endPoint x: 585, endPoint y: 272, distance: 69.1
click at [585, 272] on p "Limited time only. Code: GEMPAGES24" at bounding box center [662, 269] width 225 height 11
click at [684, 269] on p "New customers. Code: GEMPAGES24" at bounding box center [662, 269] width 225 height 11
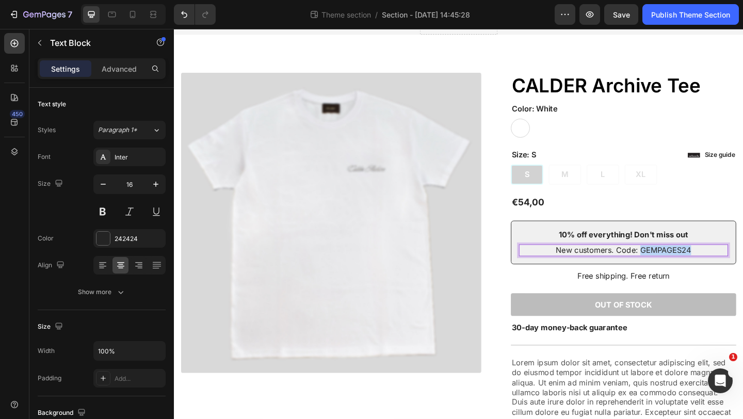
drag, startPoint x: 738, startPoint y: 267, endPoint x: 680, endPoint y: 268, distance: 57.8
click at [680, 268] on p "New customers. Code: GEMPAGES24" at bounding box center [662, 269] width 225 height 11
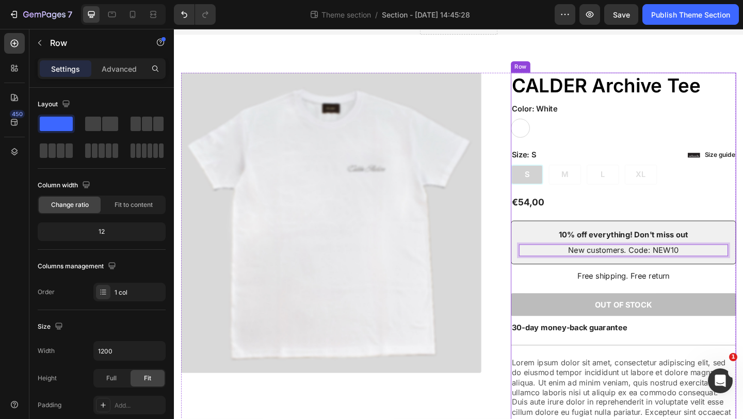
click at [717, 207] on div "Icon Icon Icon Icon Icon Icon List 2,500+ Verified Reviews! Text Block Row CALD…" at bounding box center [662, 287] width 245 height 422
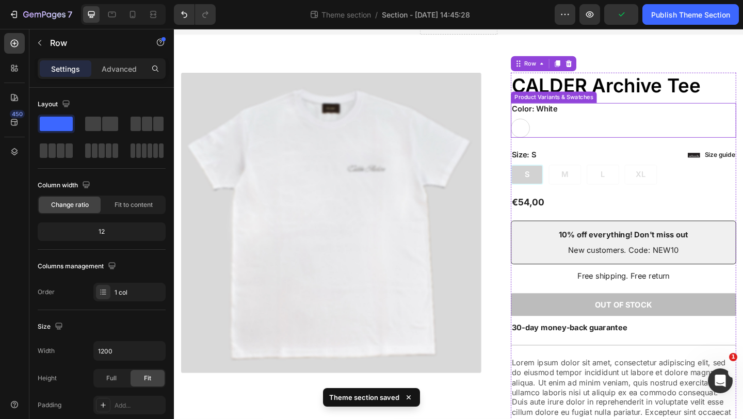
click at [711, 126] on div "White White" at bounding box center [662, 136] width 245 height 21
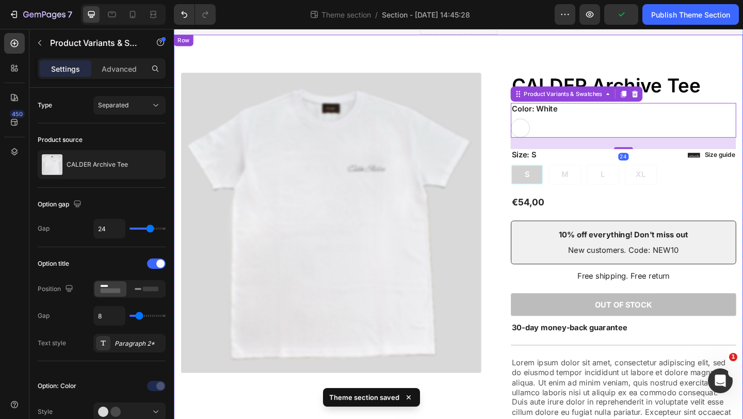
click at [651, 50] on div "Product Images Icon Icon Icon Icon Icon Icon List 2,500+ Verified Reviews! Text…" at bounding box center [483, 283] width 619 height 496
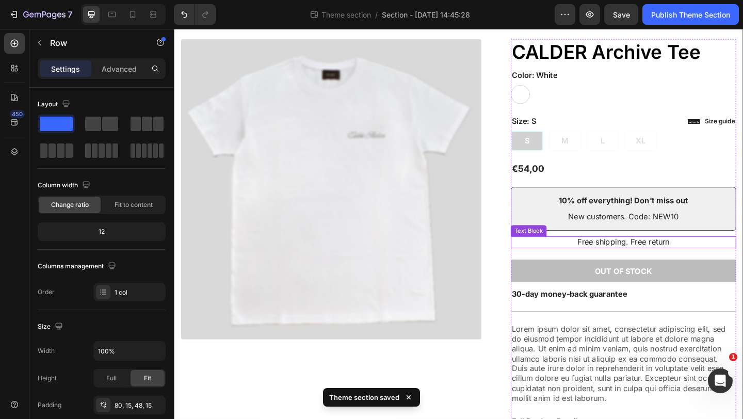
scroll to position [96, 0]
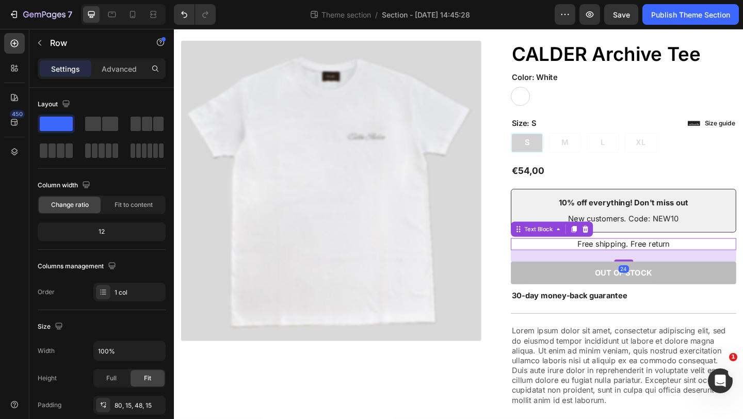
click at [694, 265] on p "Free shipping. Free return" at bounding box center [662, 262] width 243 height 11
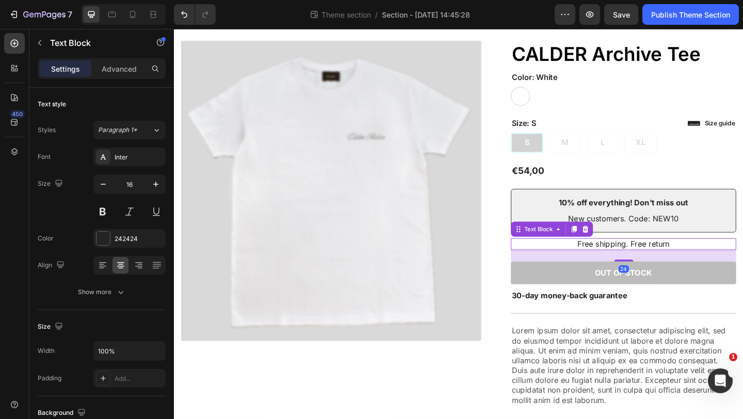
click at [705, 265] on p "Free shipping. Free return" at bounding box center [662, 262] width 243 height 11
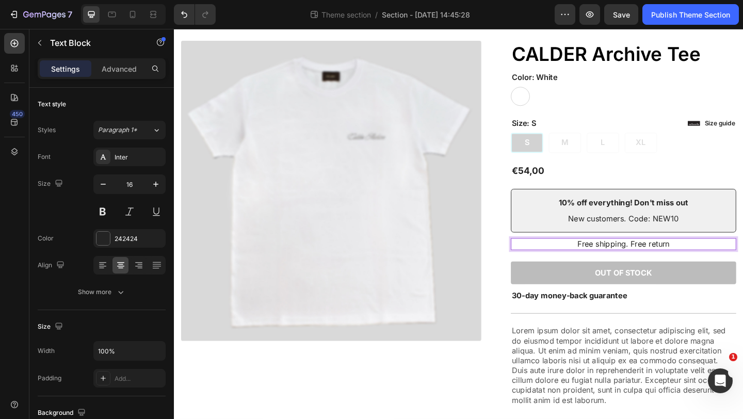
click at [712, 265] on p "Free shipping. Free return" at bounding box center [662, 262] width 243 height 11
click at [716, 98] on div "White White" at bounding box center [662, 102] width 245 height 21
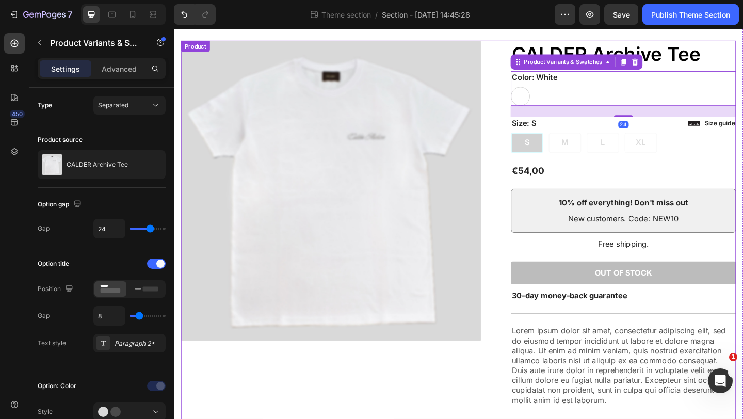
click at [513, 418] on div "Product Images" at bounding box center [353, 253] width 343 height 422
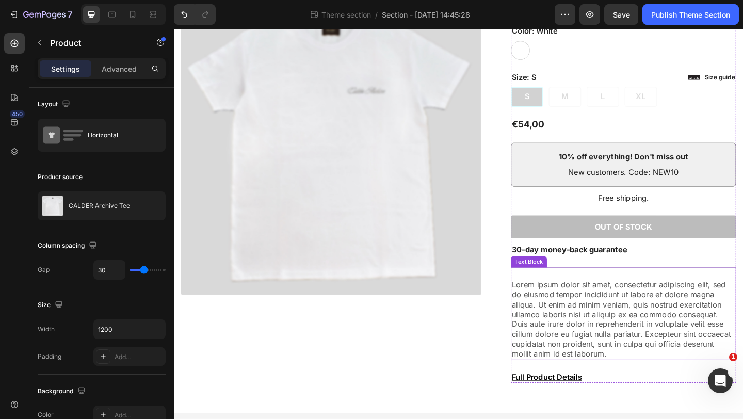
scroll to position [91, 0]
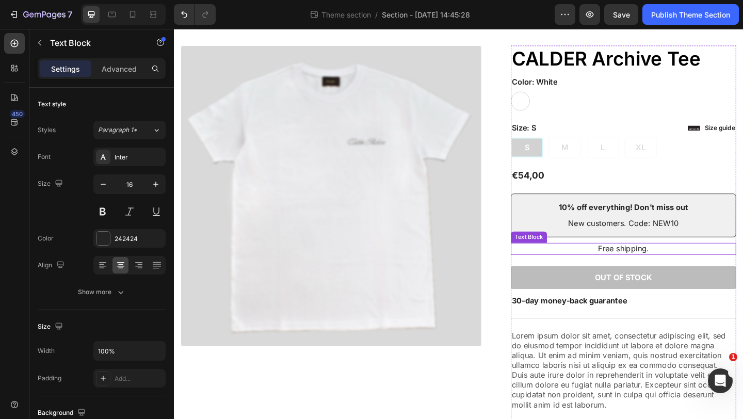
click at [702, 268] on p "Free shipping." at bounding box center [662, 268] width 243 height 11
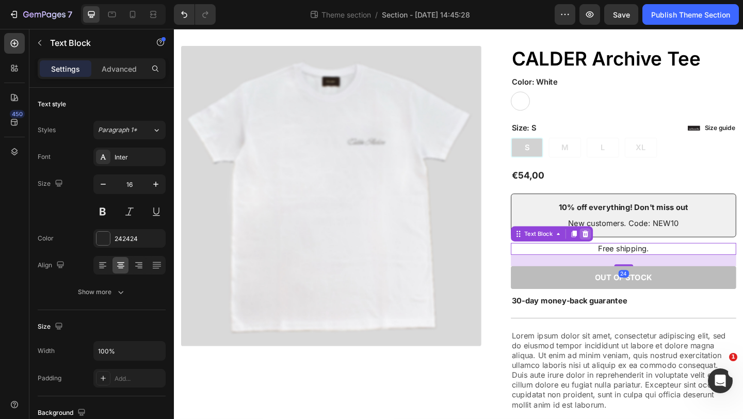
click at [620, 253] on icon at bounding box center [621, 252] width 8 height 8
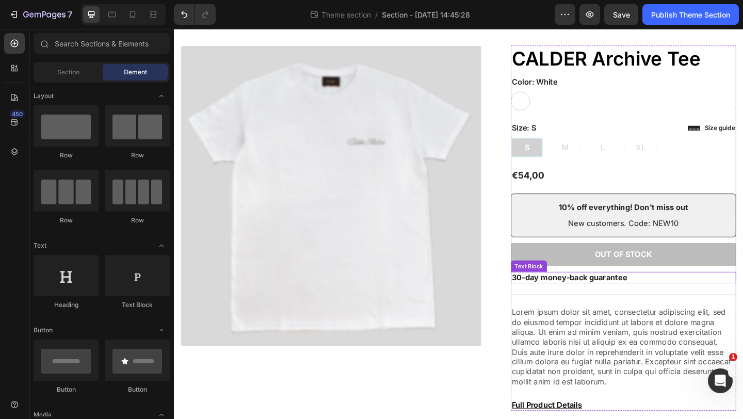
click at [675, 299] on p "30-day money-back guarantee" at bounding box center [662, 299] width 243 height 11
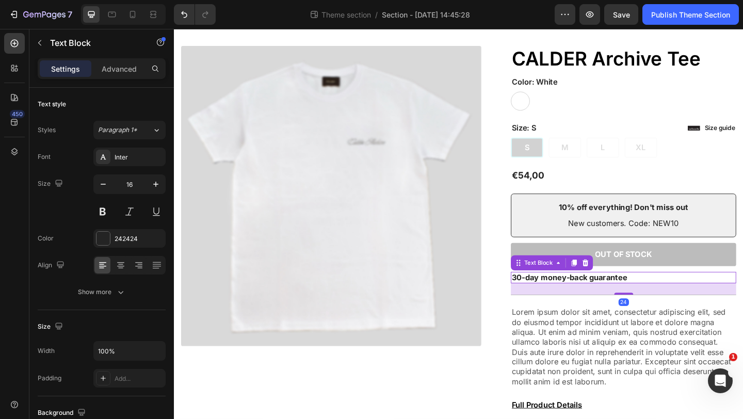
click at [675, 299] on p "30-day money-back guarantee" at bounding box center [662, 299] width 243 height 11
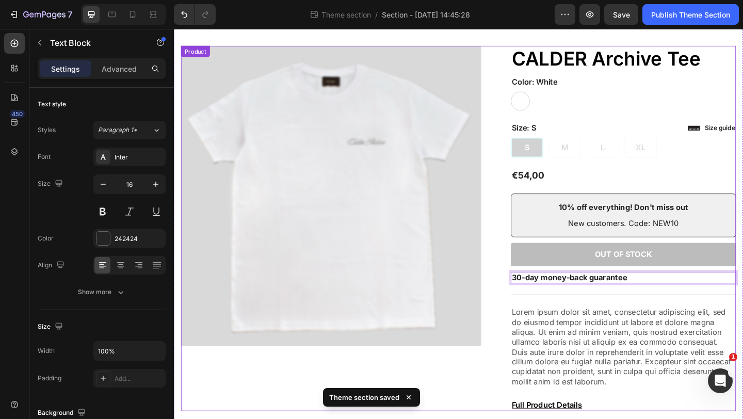
click at [508, 416] on div "Product Images" at bounding box center [353, 245] width 343 height 397
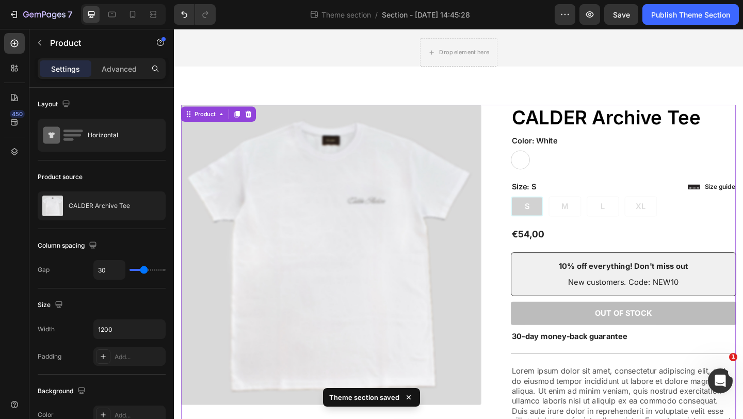
scroll to position [26, 0]
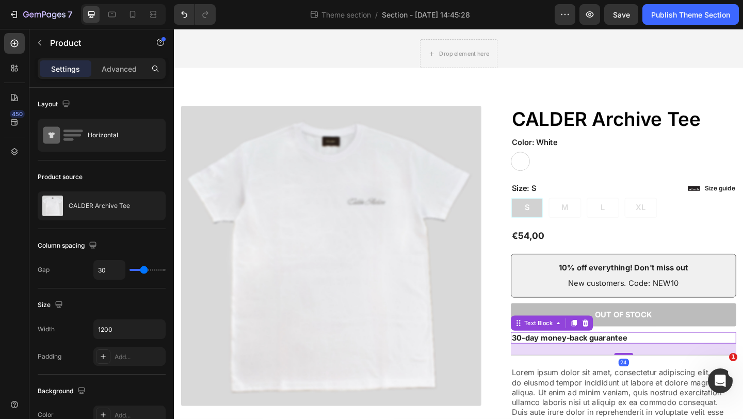
click at [596, 368] on p "30-day money-back guarantee" at bounding box center [662, 365] width 243 height 11
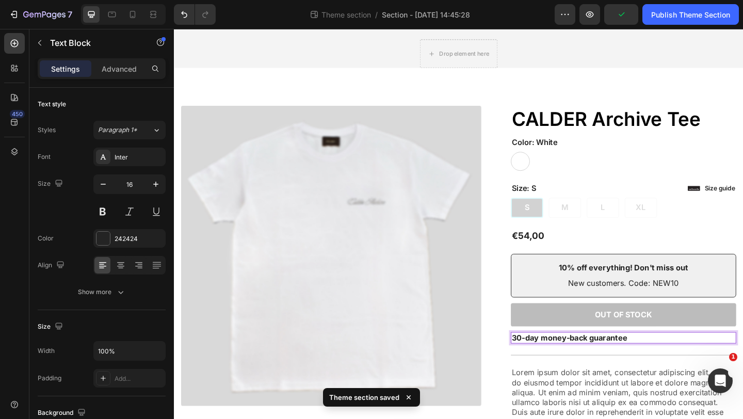
click at [688, 363] on p "30-day money-back guarantee" at bounding box center [662, 365] width 243 height 11
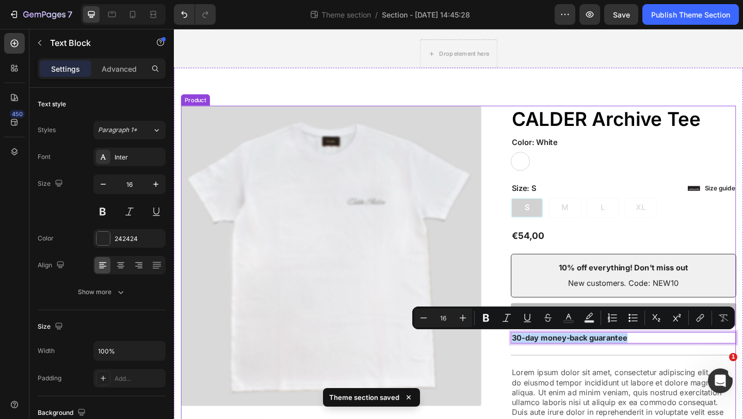
drag, startPoint x: 688, startPoint y: 363, endPoint x: 538, endPoint y: 362, distance: 150.2
click at [538, 362] on div "Product Images Icon Icon Icon Icon Icon Icon List 2,500+ Verified Reviews! Text…" at bounding box center [484, 310] width 604 height 397
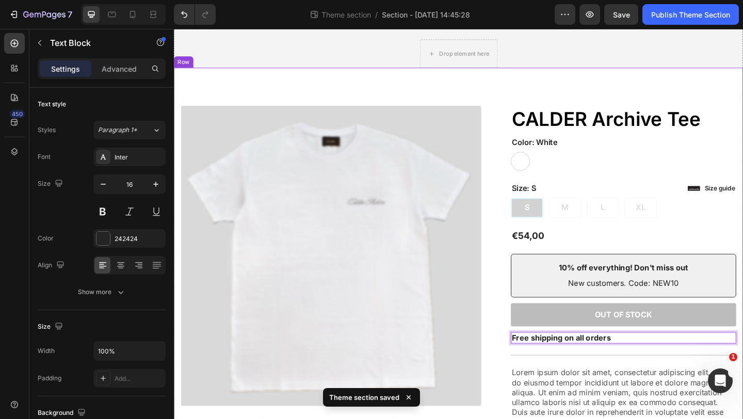
click at [678, 76] on div "Product Images Icon Icon Icon Icon Icon Icon List 2,500+ Verified Reviews! Text…" at bounding box center [483, 307] width 619 height 472
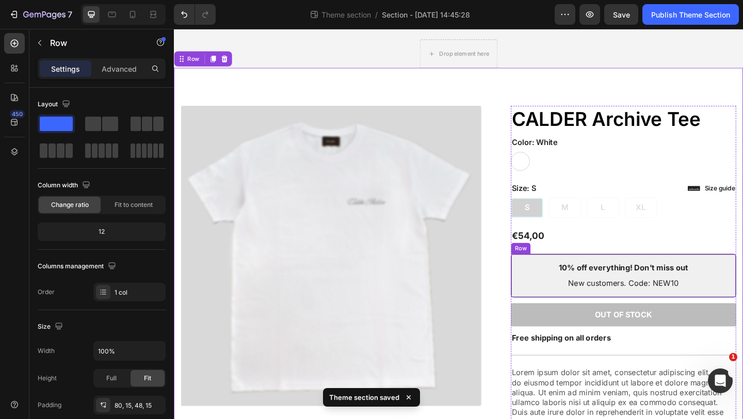
scroll to position [132, 0]
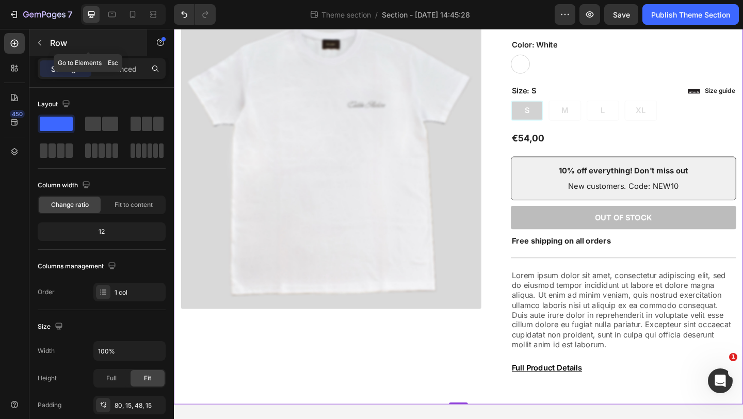
click at [39, 41] on icon "button" at bounding box center [40, 43] width 8 height 8
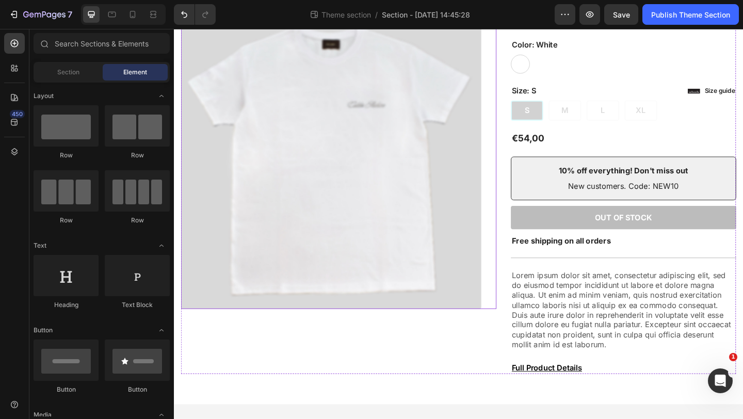
click at [349, 245] on img at bounding box center [345, 170] width 327 height 327
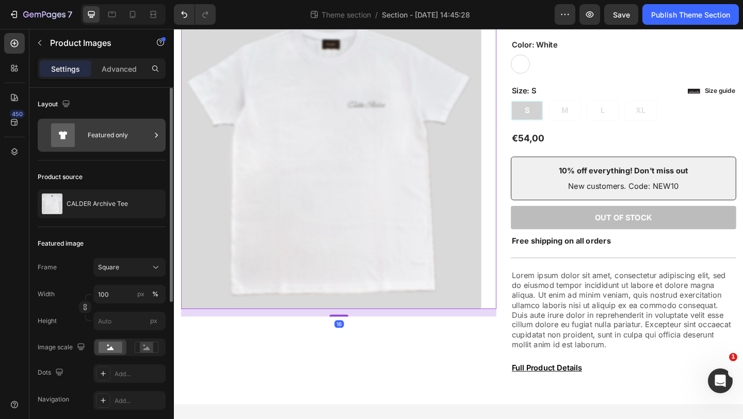
click at [132, 142] on div "Featured only" at bounding box center [119, 135] width 63 height 24
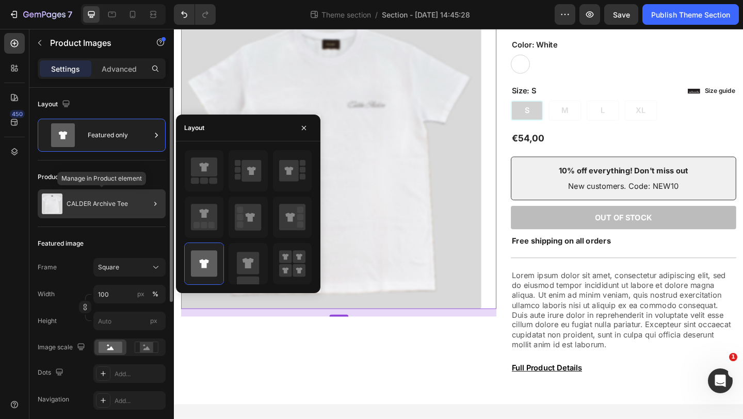
click at [117, 209] on div "CALDER Archive Tee" at bounding box center [102, 203] width 128 height 29
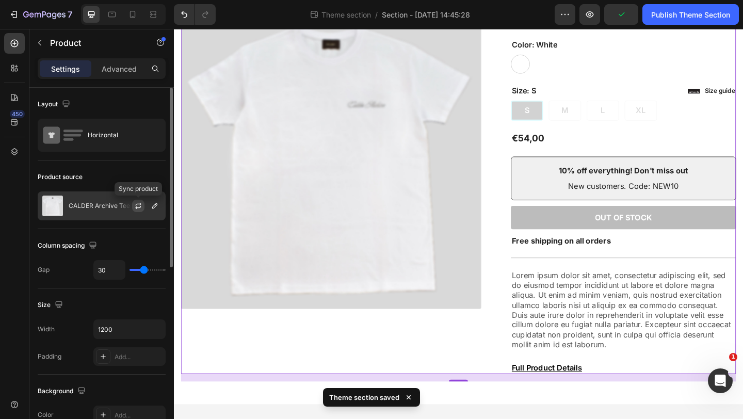
click at [137, 204] on icon "button" at bounding box center [138, 206] width 8 height 8
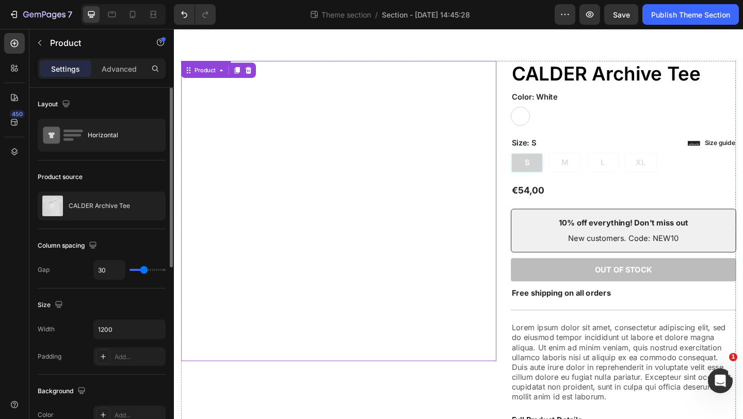
scroll to position [0, 0]
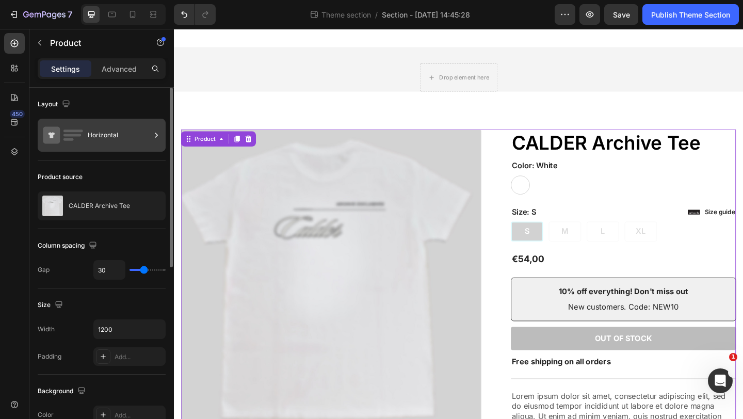
click at [94, 138] on div "Horizontal" at bounding box center [119, 135] width 63 height 24
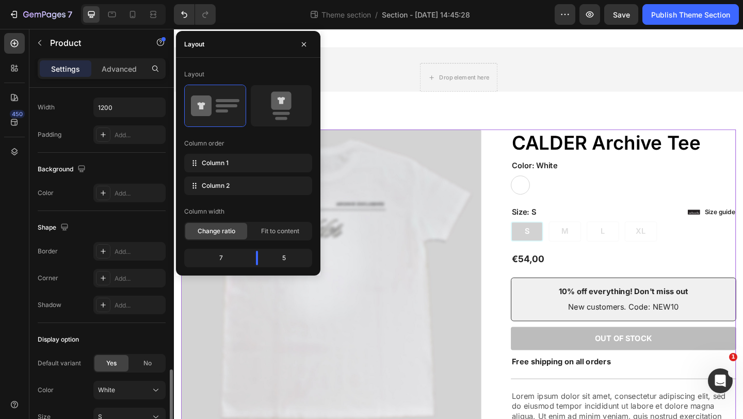
scroll to position [364, 0]
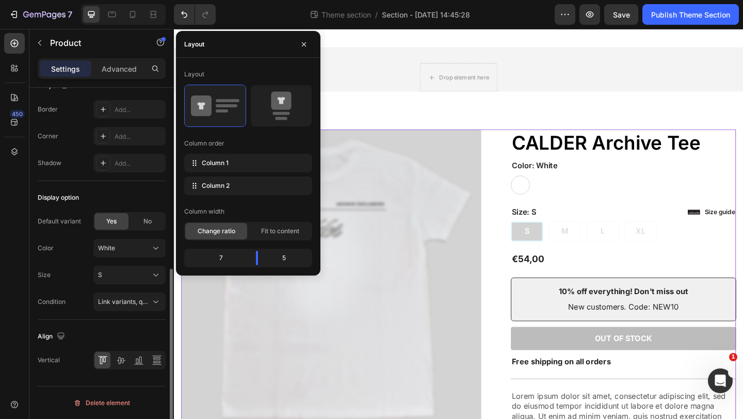
click at [70, 280] on div "Size S" at bounding box center [102, 275] width 128 height 19
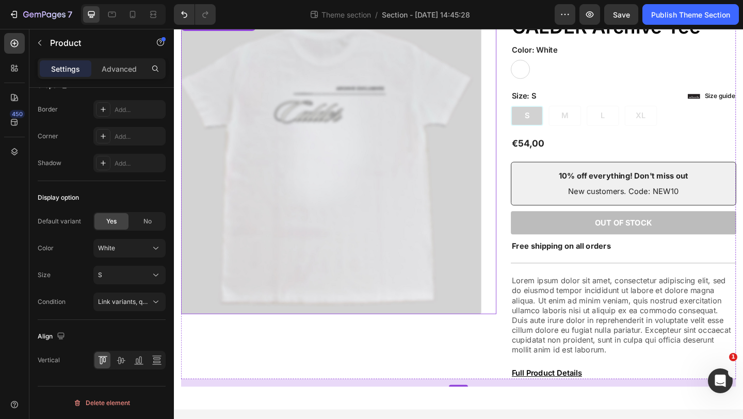
scroll to position [132, 0]
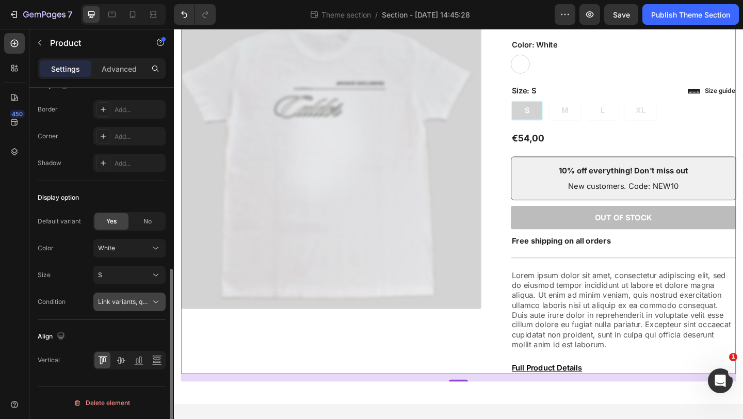
click at [133, 308] on button "Link variants, quantity <br> between same products" at bounding box center [129, 302] width 72 height 19
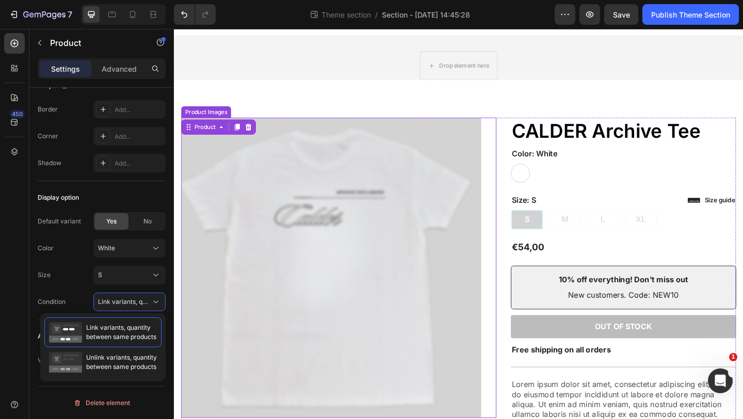
scroll to position [0, 0]
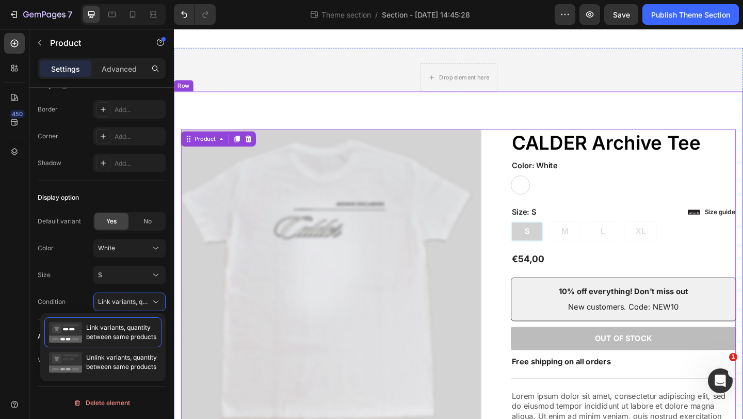
click at [320, 105] on div "Product Images Icon Icon Icon Icon Icon Icon List 2,500+ Verified Reviews! Text…" at bounding box center [483, 333] width 619 height 472
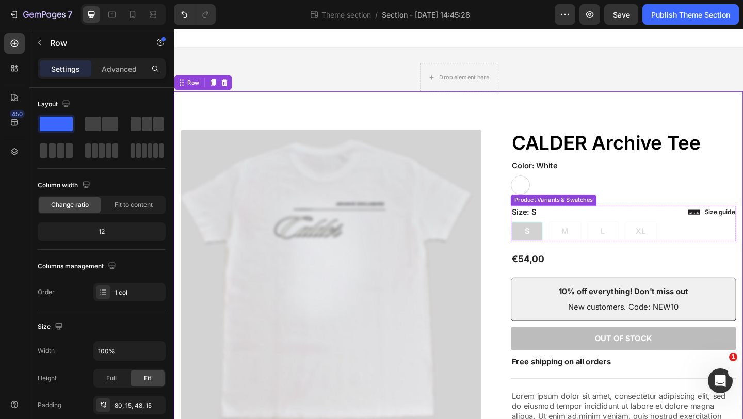
click at [591, 247] on div "S S S M M M L L L XL XL XL" at bounding box center [662, 249] width 245 height 22
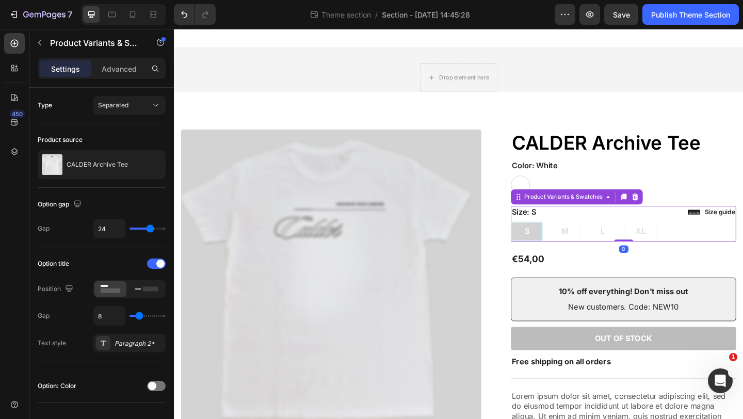
click at [594, 247] on div "S S S M M M L L L XL XL XL" at bounding box center [662, 249] width 245 height 22
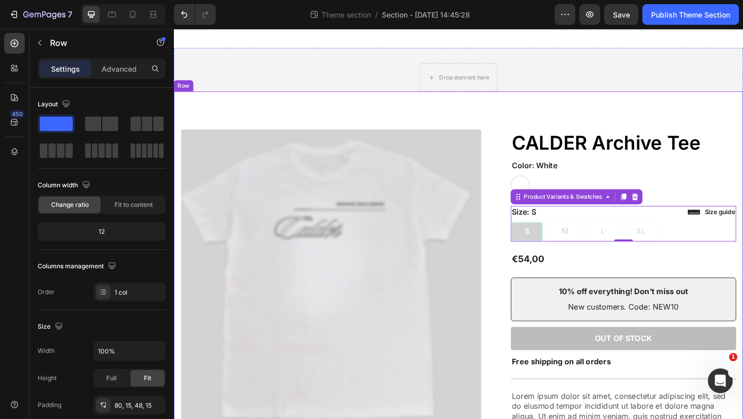
click at [622, 116] on div "Product Images Icon Icon Icon Icon Icon Icon List 2,500+ Verified Reviews! Text…" at bounding box center [483, 333] width 619 height 472
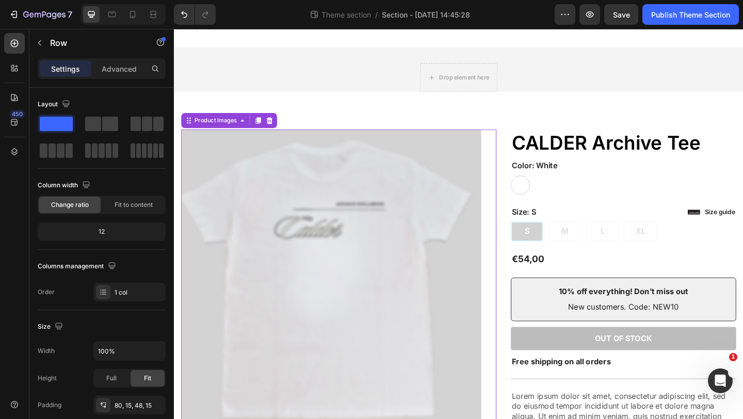
click at [426, 238] on img at bounding box center [345, 301] width 327 height 327
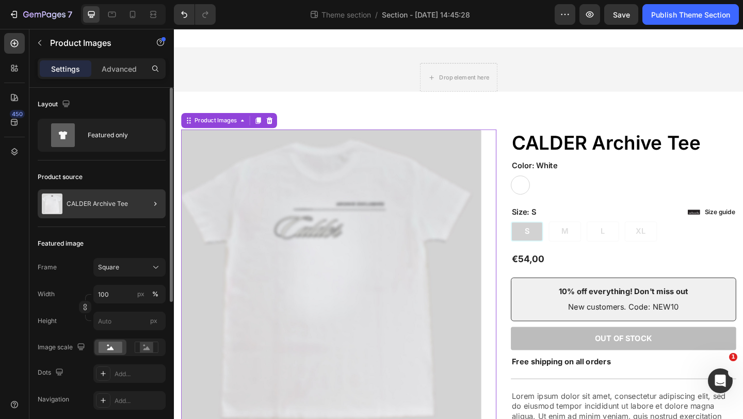
click at [148, 203] on div at bounding box center [151, 203] width 29 height 29
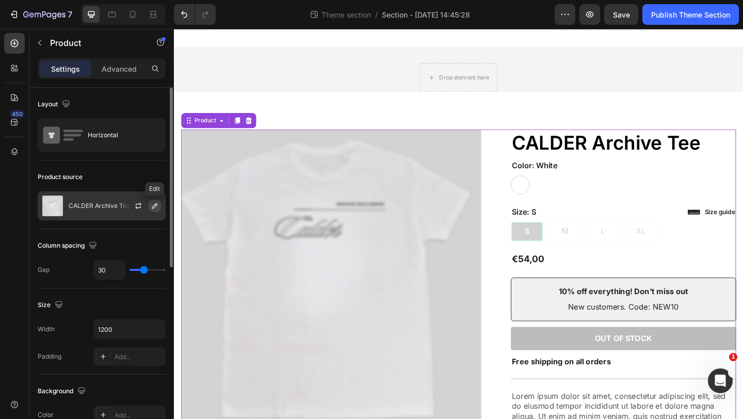
click at [155, 203] on icon "button" at bounding box center [155, 206] width 8 height 8
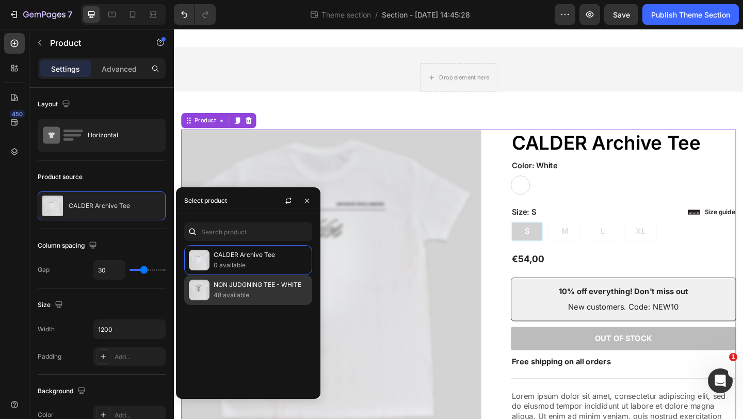
click at [261, 285] on p "NON JUDGNING TEE - WHITE" at bounding box center [261, 285] width 94 height 10
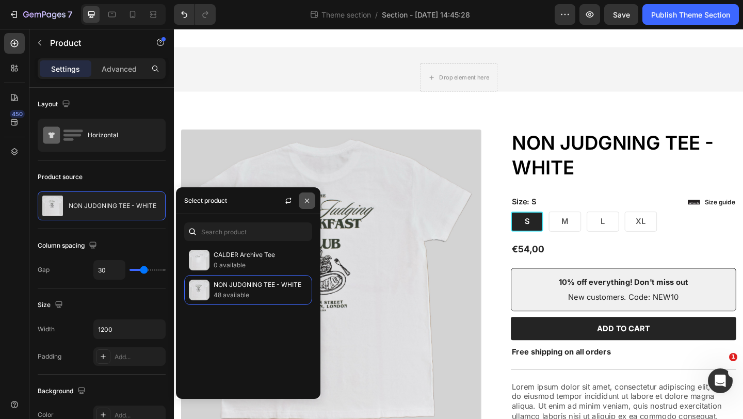
click at [309, 199] on icon "button" at bounding box center [307, 201] width 8 height 8
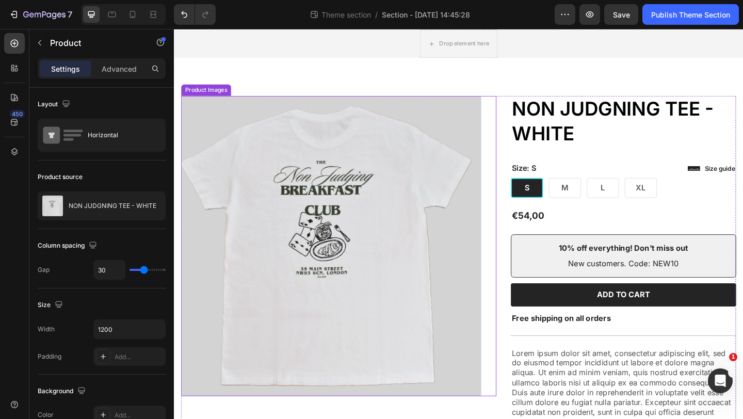
scroll to position [38, 0]
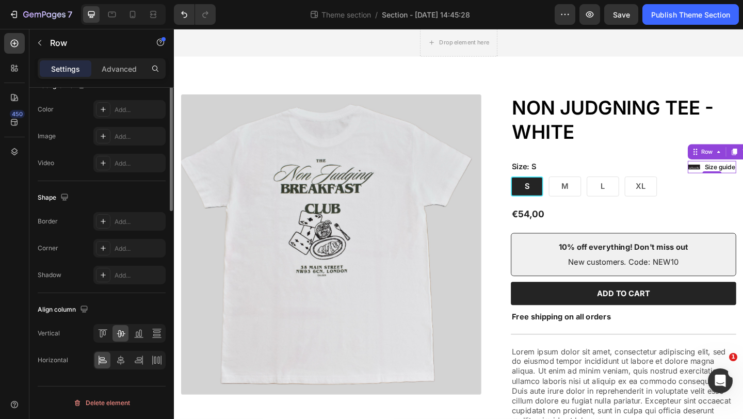
scroll to position [0, 0]
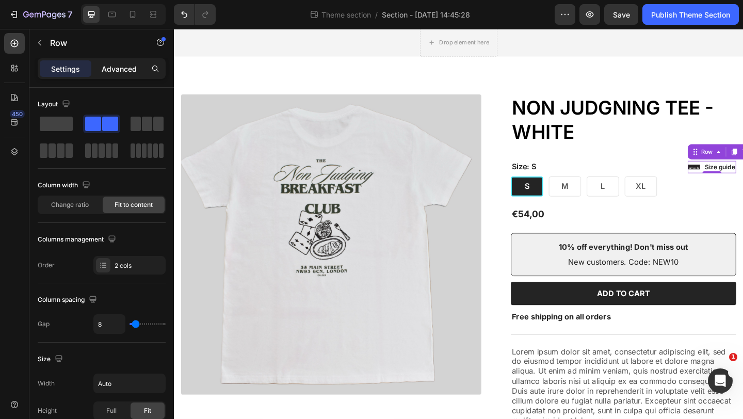
click at [124, 66] on p "Advanced" at bounding box center [119, 68] width 35 height 11
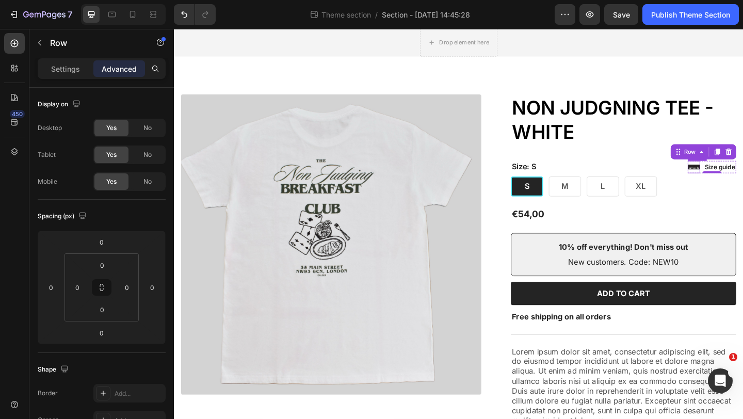
click at [740, 180] on icon at bounding box center [739, 178] width 13 height 5
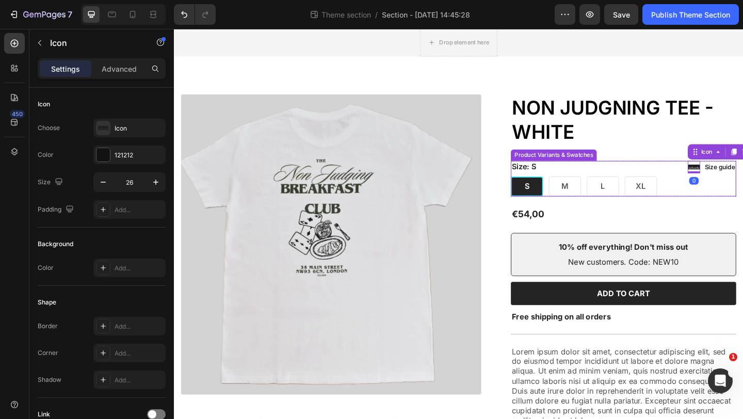
click at [717, 178] on div "Size: S S S S M M M L L L XL XL XL" at bounding box center [662, 191] width 245 height 39
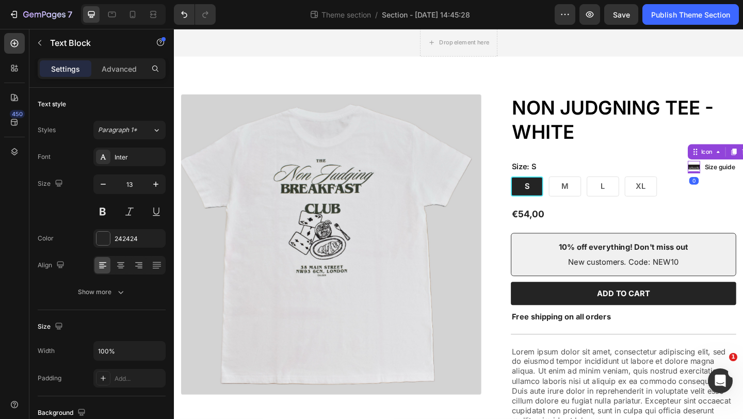
click at [742, 177] on icon at bounding box center [739, 178] width 13 height 5
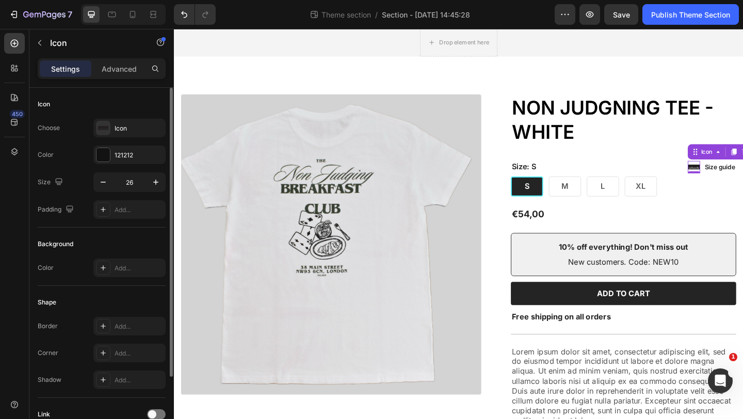
scroll to position [89, 0]
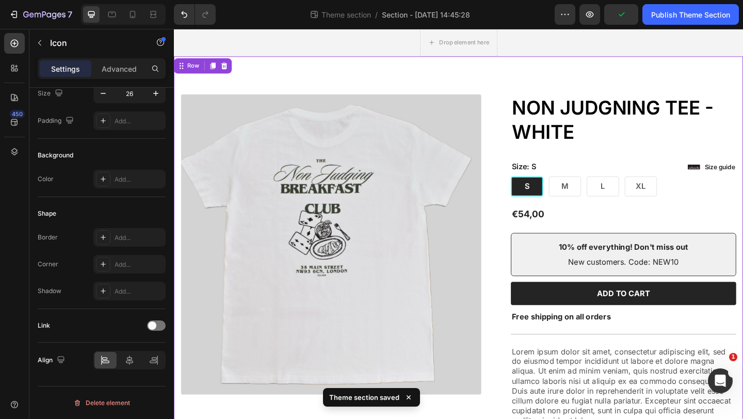
click at [629, 85] on div "Product Images Icon Icon Icon Icon Icon Icon List 2,500+ Verified Reviews! Text…" at bounding box center [483, 289] width 619 height 461
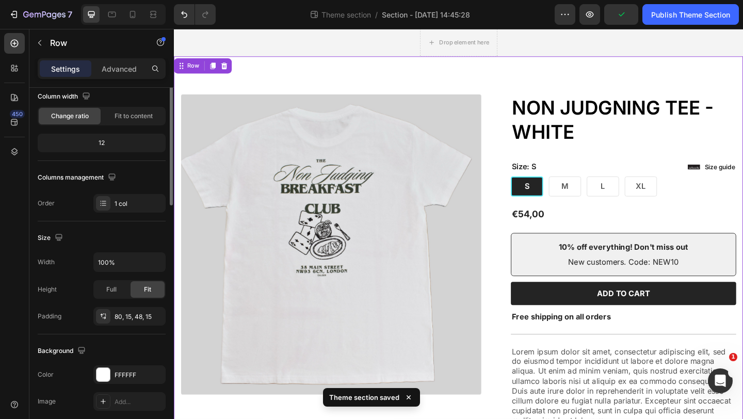
scroll to position [0, 0]
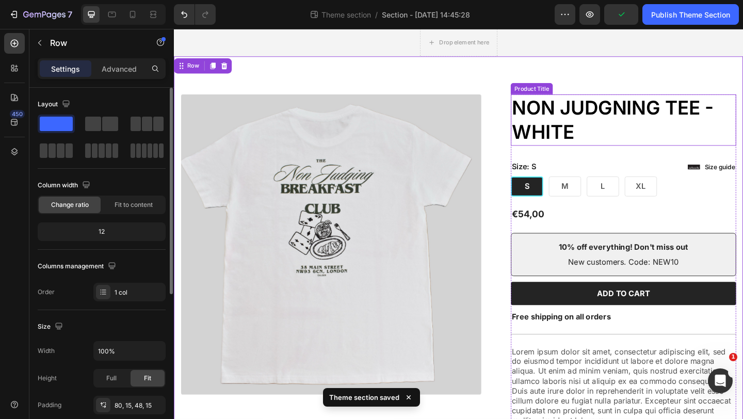
click at [596, 121] on h1 "NON JUDGNING TEE - WHITE" at bounding box center [662, 128] width 245 height 56
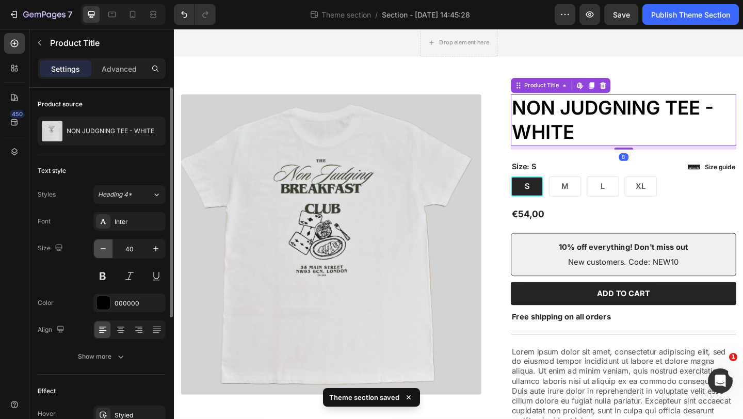
click at [102, 250] on icon "button" at bounding box center [103, 249] width 10 height 10
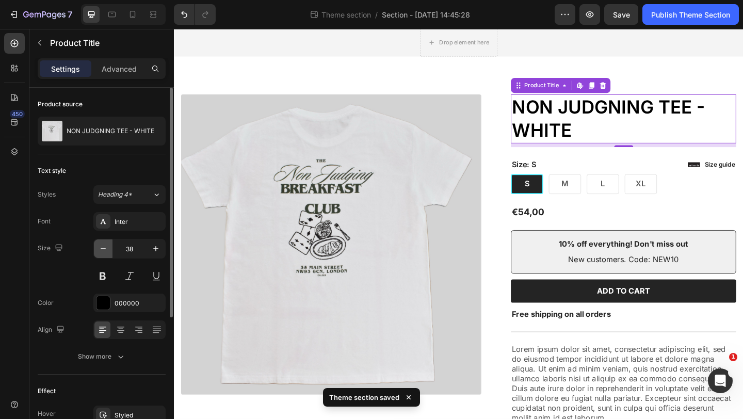
click at [102, 250] on icon "button" at bounding box center [103, 249] width 10 height 10
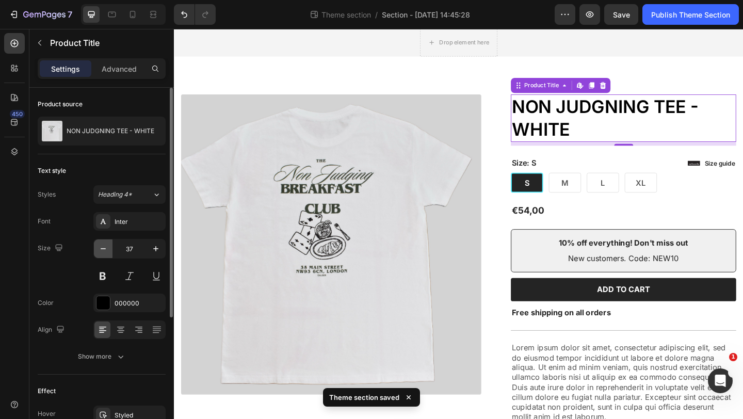
click at [102, 250] on icon "button" at bounding box center [103, 249] width 10 height 10
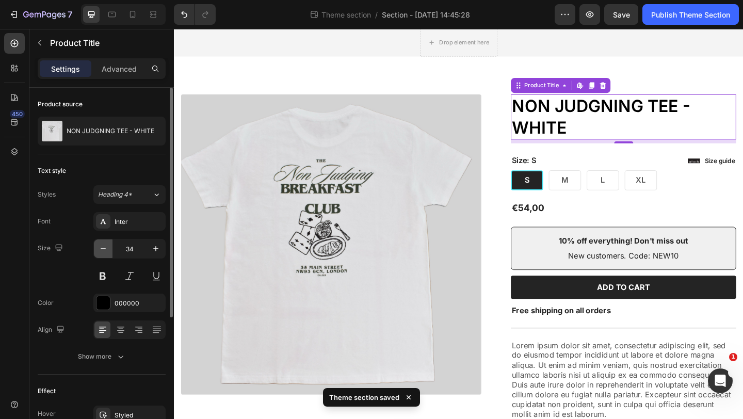
click at [102, 250] on icon "button" at bounding box center [103, 249] width 10 height 10
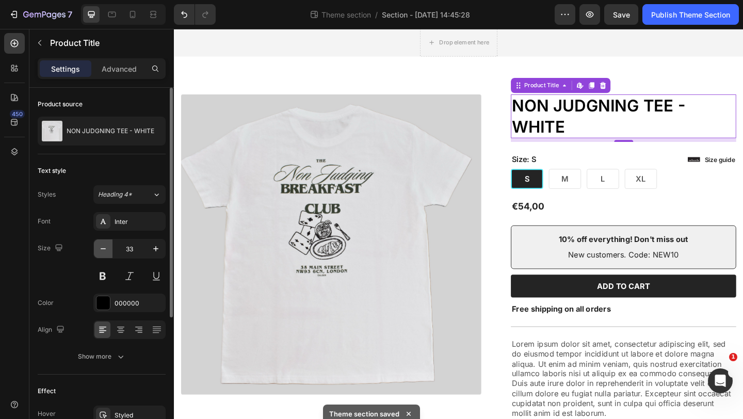
click at [102, 250] on icon "button" at bounding box center [103, 249] width 10 height 10
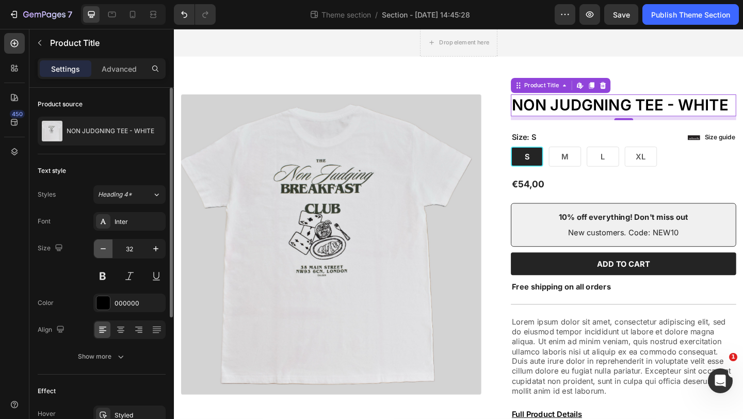
click at [102, 250] on icon "button" at bounding box center [103, 249] width 10 height 10
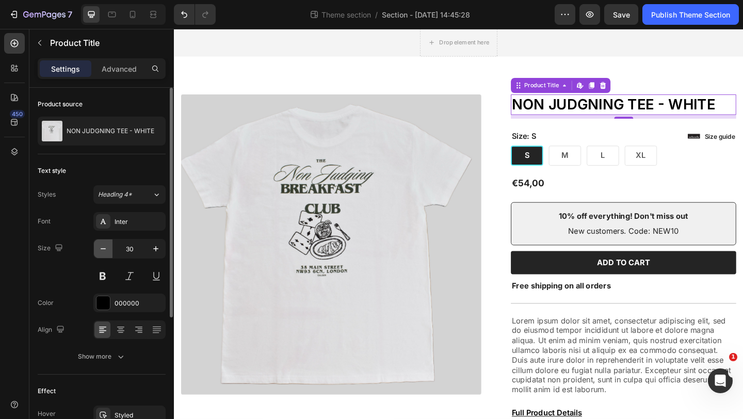
click at [102, 250] on icon "button" at bounding box center [103, 249] width 10 height 10
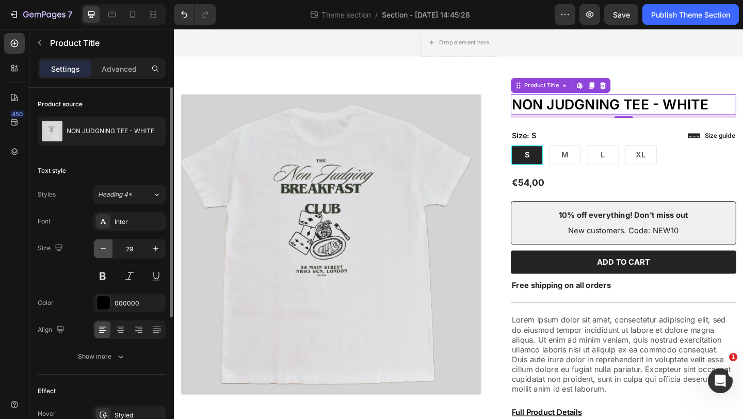
type input "28"
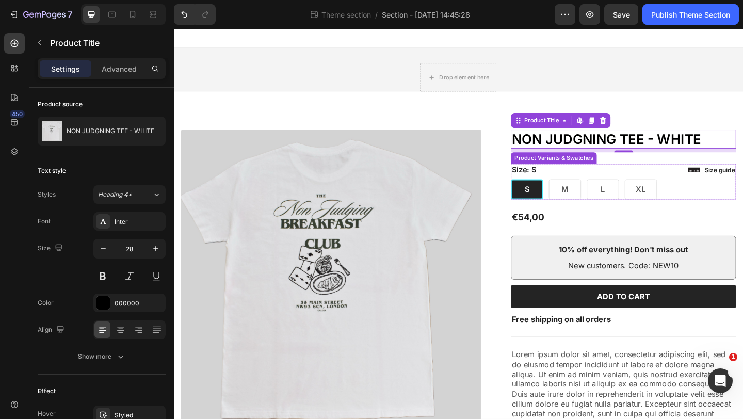
click at [562, 205] on div "S" at bounding box center [557, 203] width 35 height 22
click at [540, 192] on input "S S S" at bounding box center [540, 192] width 1 height 1
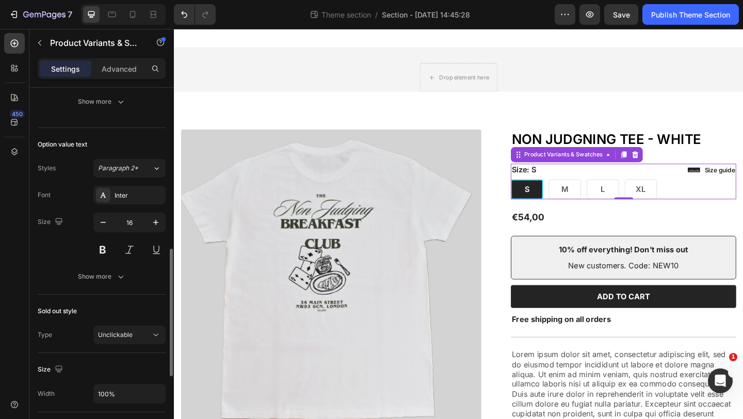
scroll to position [478, 0]
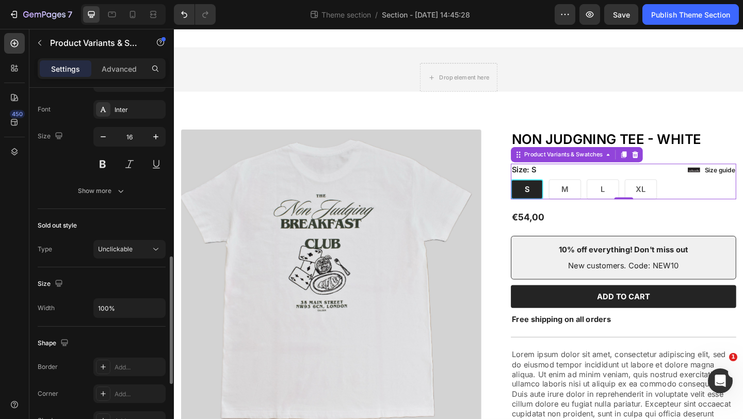
click at [127, 252] on span "Unclickable" at bounding box center [115, 249] width 35 height 8
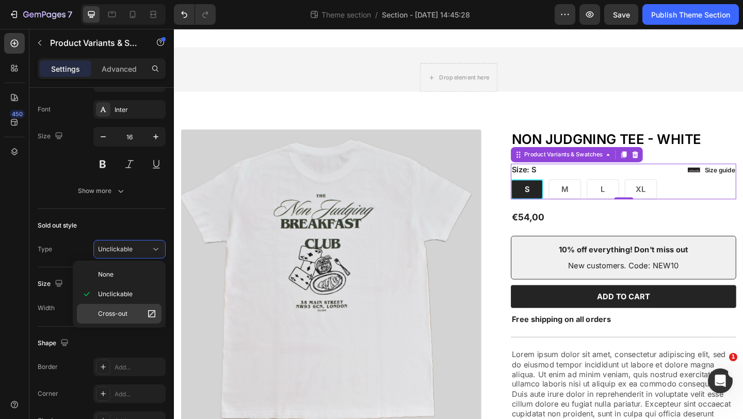
click at [132, 310] on p "Cross-out" at bounding box center [127, 314] width 59 height 10
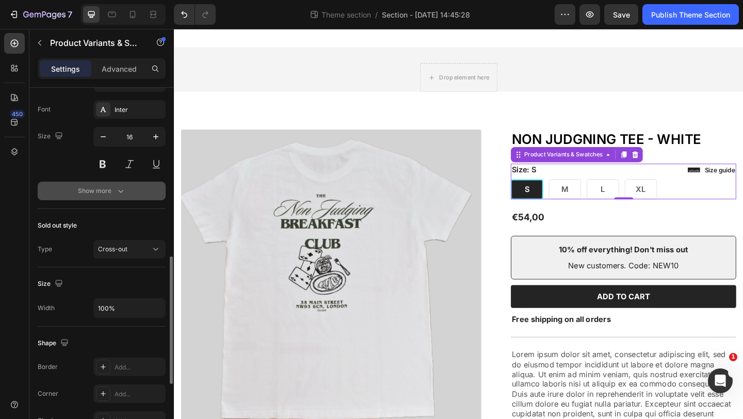
click at [86, 189] on div "Show more" at bounding box center [102, 191] width 48 height 10
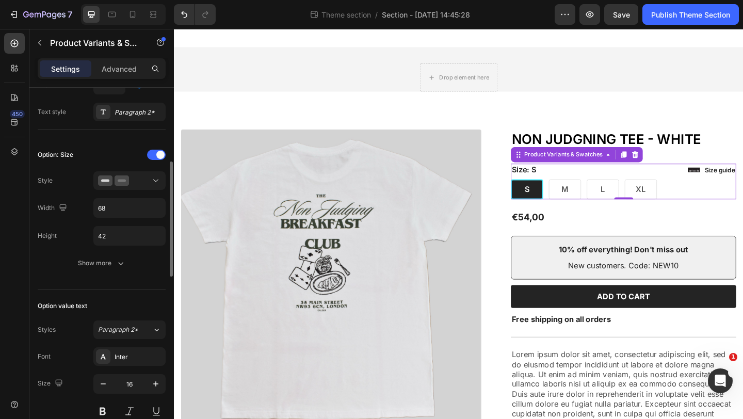
scroll to position [227, 0]
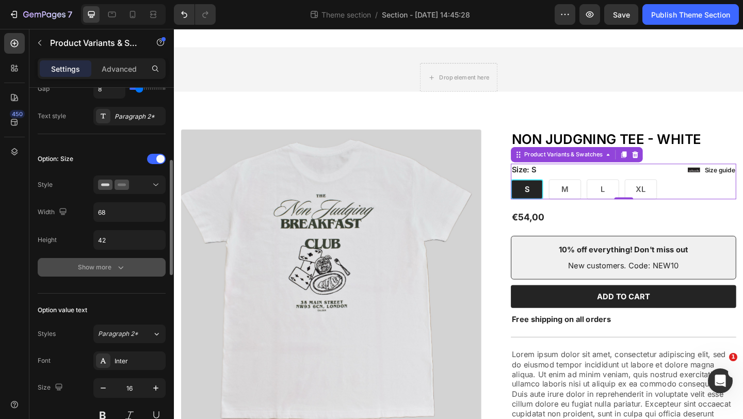
click at [106, 272] on div "Show more" at bounding box center [102, 267] width 48 height 10
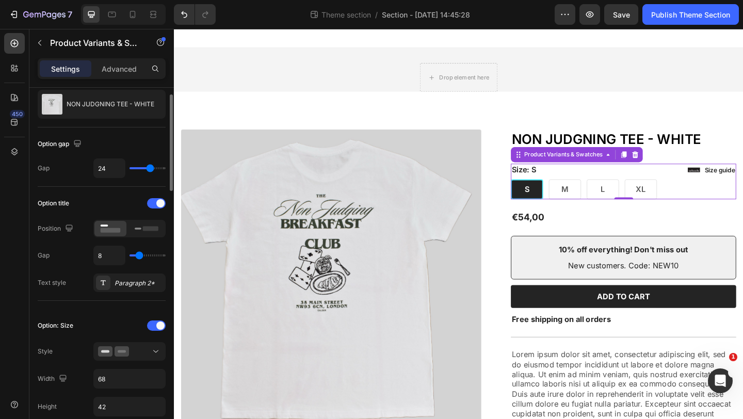
scroll to position [0, 0]
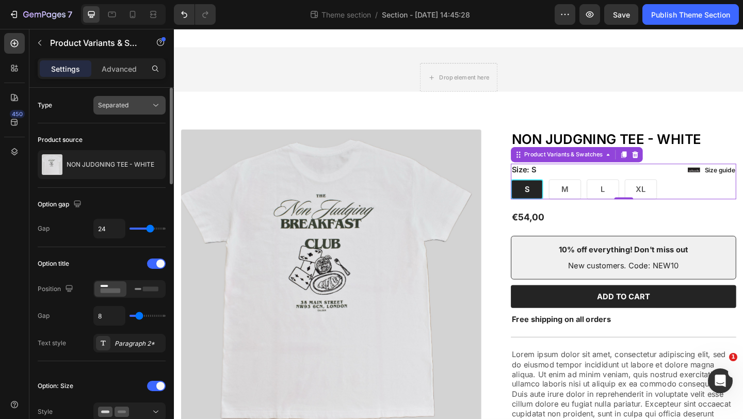
click at [120, 106] on span "Separated" at bounding box center [113, 105] width 30 height 8
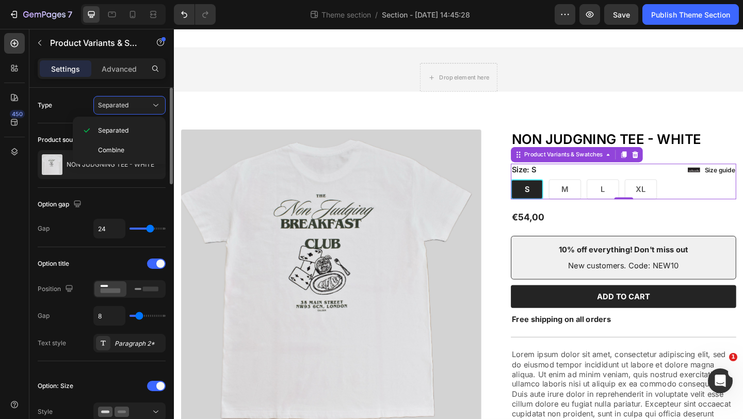
click at [68, 104] on div "Type Separated" at bounding box center [102, 105] width 128 height 19
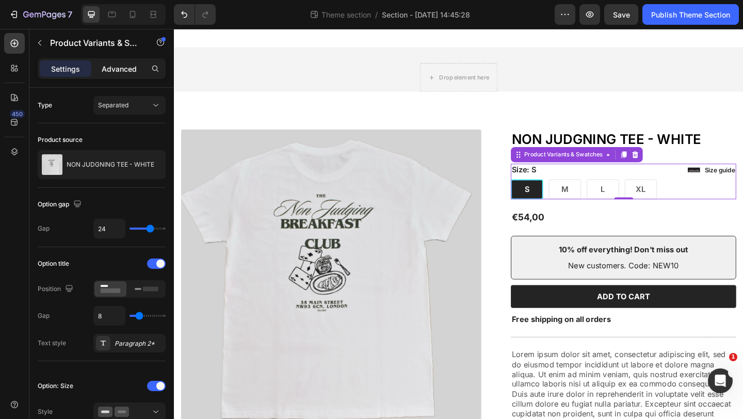
click at [109, 70] on p "Advanced" at bounding box center [119, 68] width 35 height 11
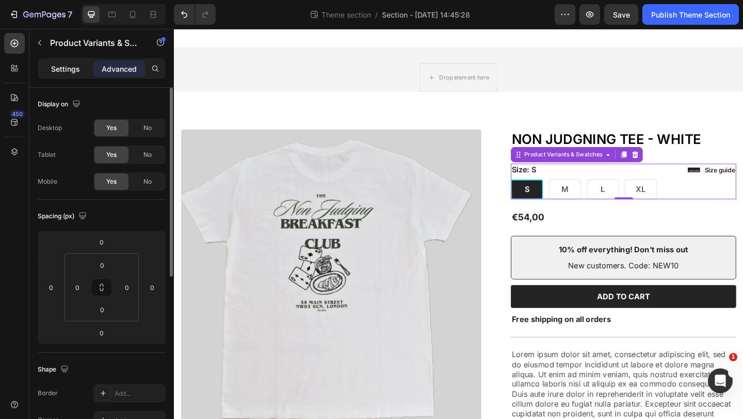
click at [80, 71] on div "Settings" at bounding box center [66, 68] width 52 height 17
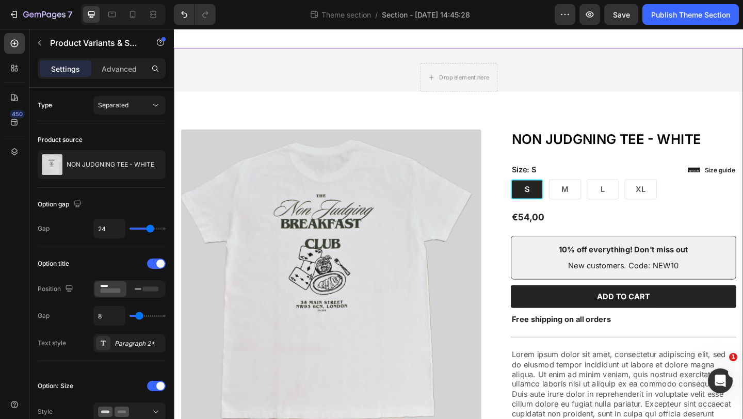
click at [348, 91] on div "Drop element here Row Product Images Icon Icon Icon Icon Icon Icon List 2,500+ …" at bounding box center [483, 294] width 619 height 457
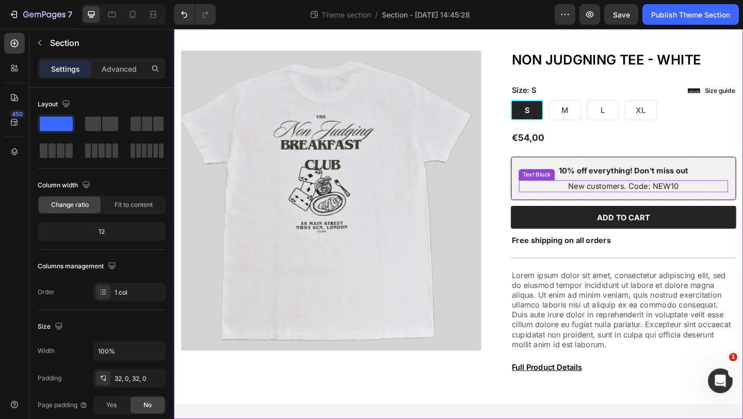
scroll to position [47, 0]
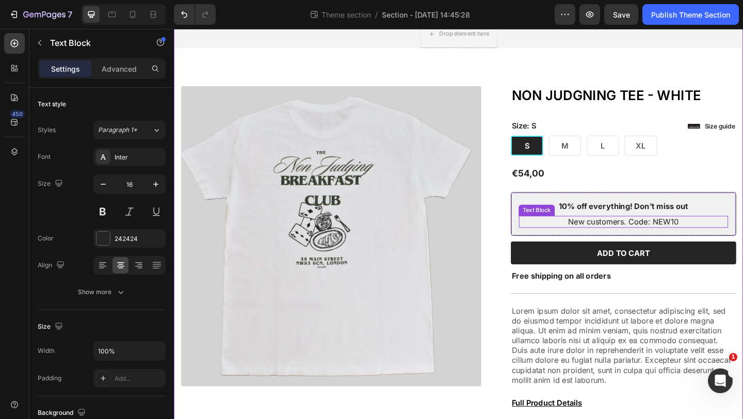
click at [660, 239] on p "New customers. Code: NEW10" at bounding box center [662, 238] width 225 height 11
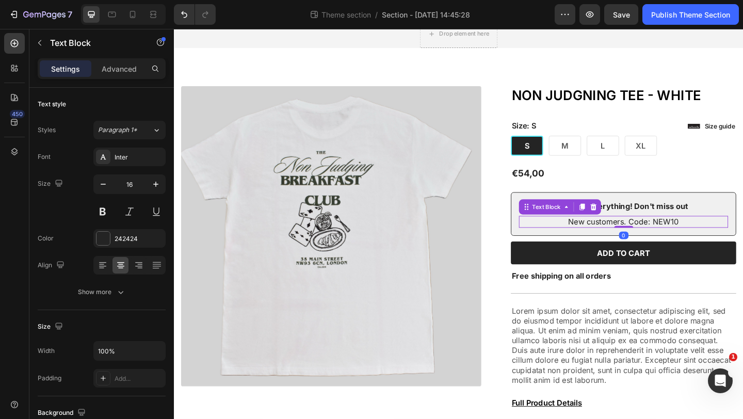
click at [660, 239] on p "New customers. Code: NEW10" at bounding box center [662, 238] width 225 height 11
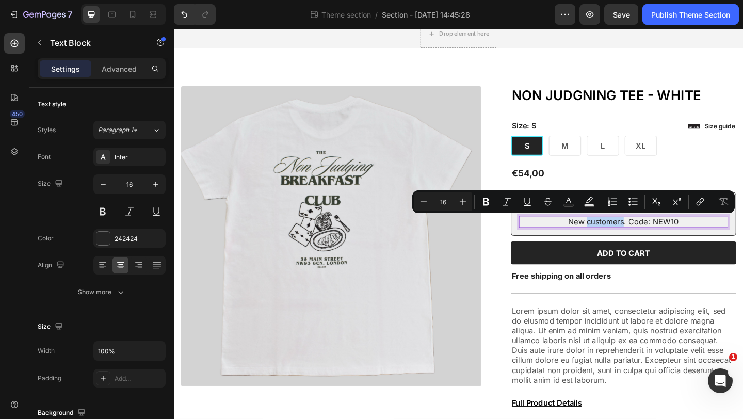
click at [664, 239] on p "New customers. Code: NEW10" at bounding box center [662, 238] width 225 height 11
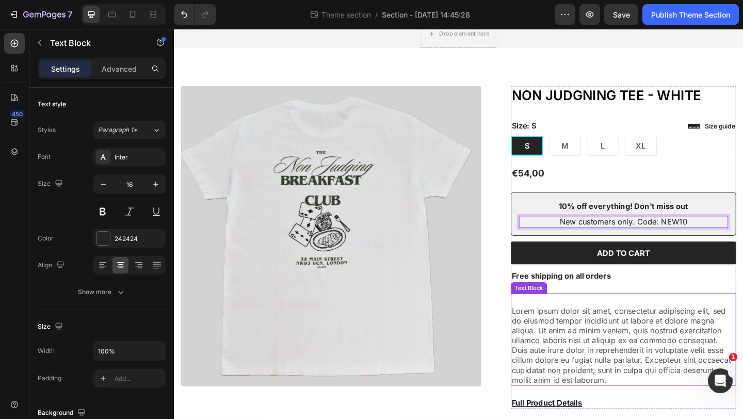
click at [517, 290] on div "Product Images" at bounding box center [353, 254] width 343 height 327
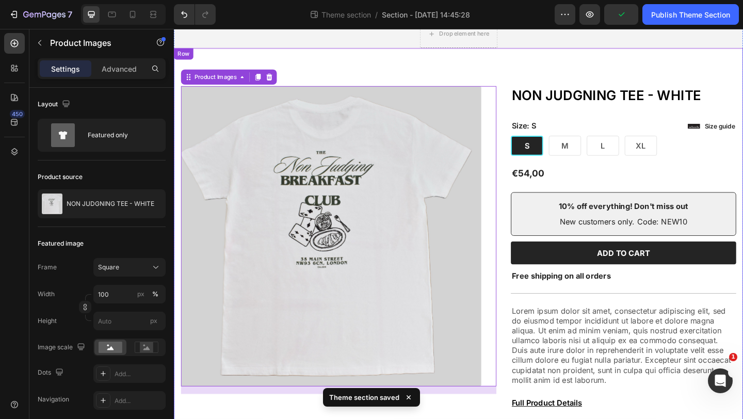
click at [452, 68] on div "Product Images 16 Icon Icon Icon Icon Icon Icon List 2,500+ Verified Reviews! T…" at bounding box center [483, 263] width 619 height 426
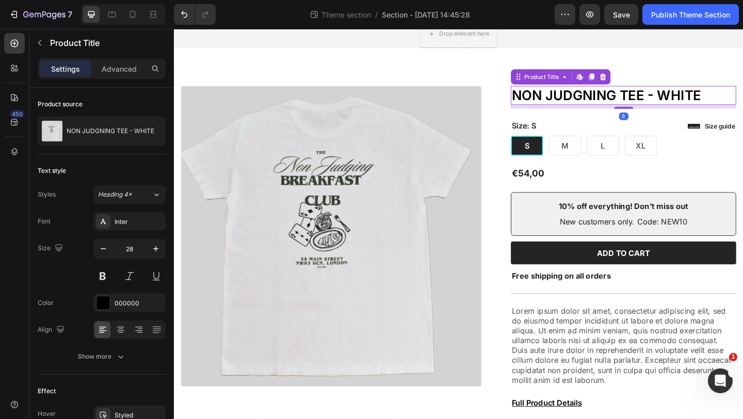
click at [588, 101] on h1 "NON JUDGNING TEE - WHITE" at bounding box center [662, 101] width 245 height 21
click at [103, 252] on icon "button" at bounding box center [103, 249] width 10 height 10
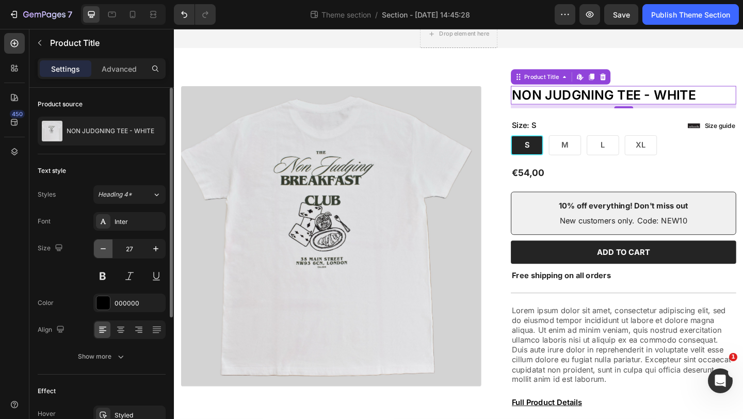
click at [103, 252] on icon "button" at bounding box center [103, 249] width 10 height 10
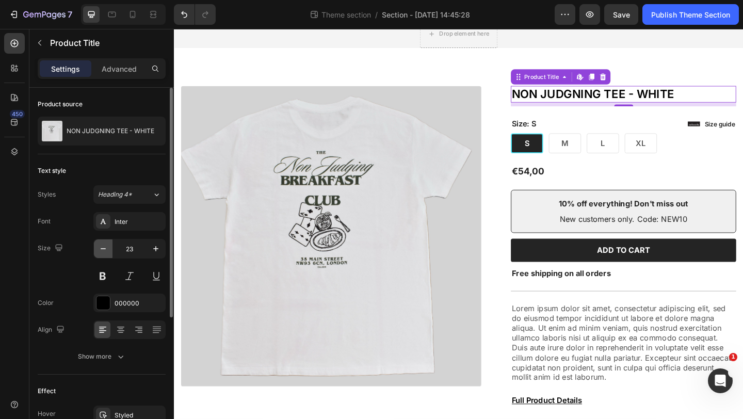
click at [103, 252] on icon "button" at bounding box center [103, 249] width 10 height 10
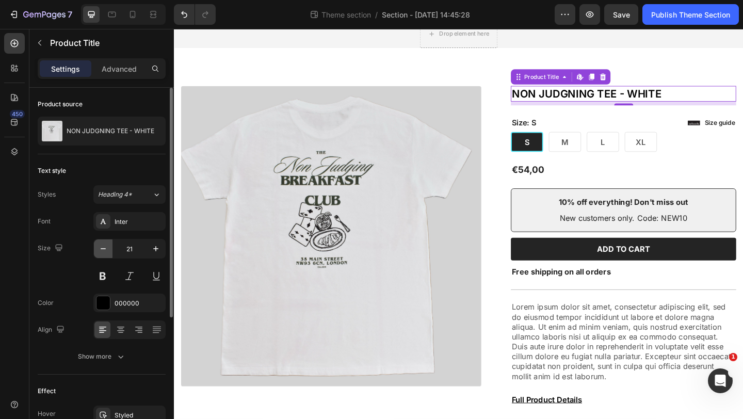
click at [103, 252] on icon "button" at bounding box center [103, 249] width 10 height 10
type input "20"
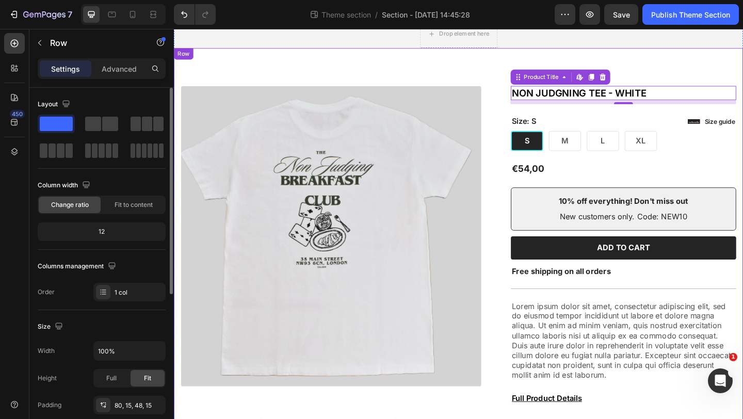
click at [371, 67] on div "Product Images Icon Icon Icon Icon Icon Icon List 2,500+ Verified Reviews! Text…" at bounding box center [483, 260] width 619 height 421
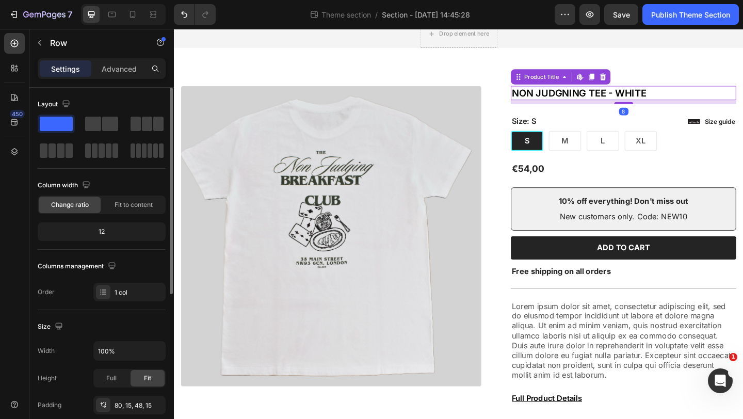
click at [687, 99] on h1 "NON JUDGNING TEE - WHITE" at bounding box center [662, 98] width 245 height 15
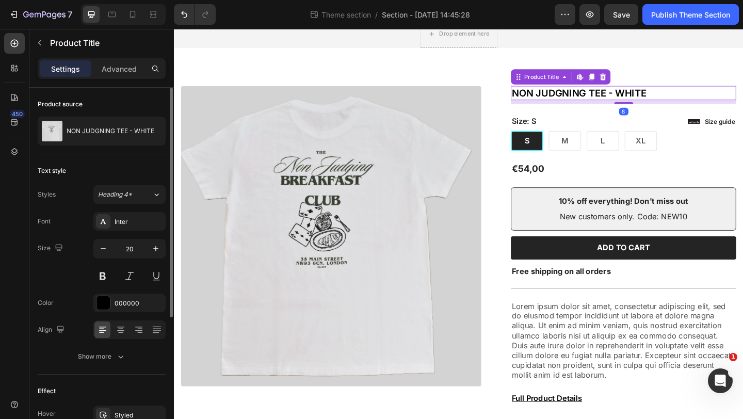
click at [687, 99] on h1 "NON JUDGNING TEE - WHITE" at bounding box center [662, 98] width 245 height 15
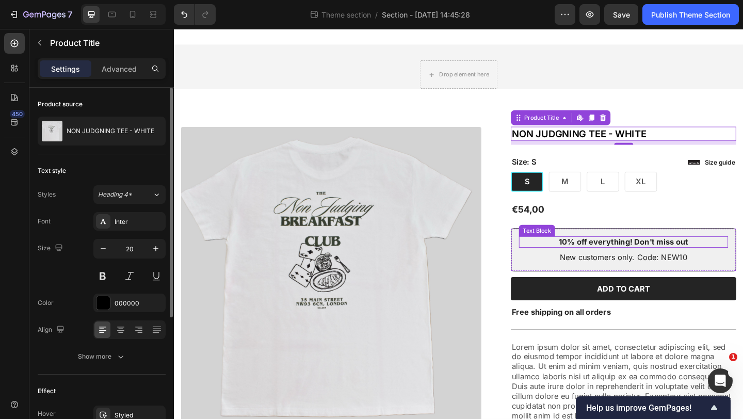
scroll to position [0, 0]
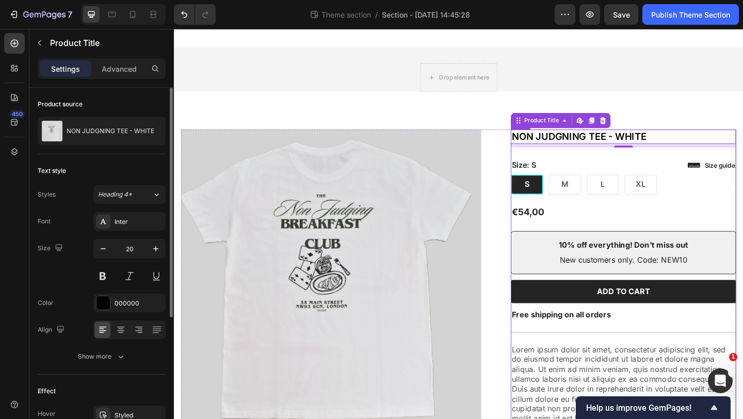
click at [586, 216] on div "Icon Icon Icon Icon Icon Icon List 2,500+ Verified Reviews! Text Block Row NON …" at bounding box center [662, 311] width 245 height 346
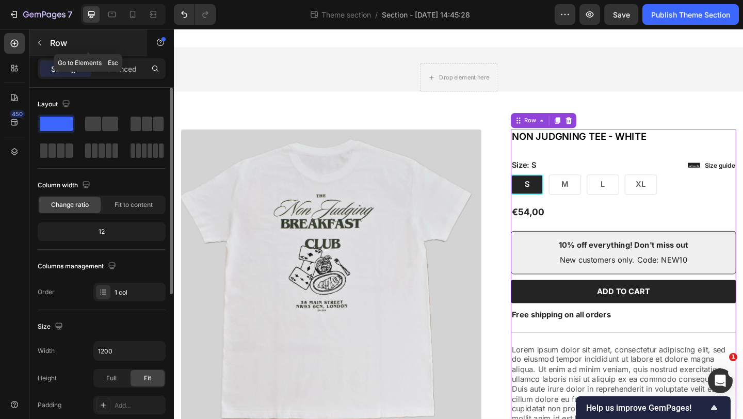
click at [42, 43] on icon "button" at bounding box center [40, 43] width 8 height 8
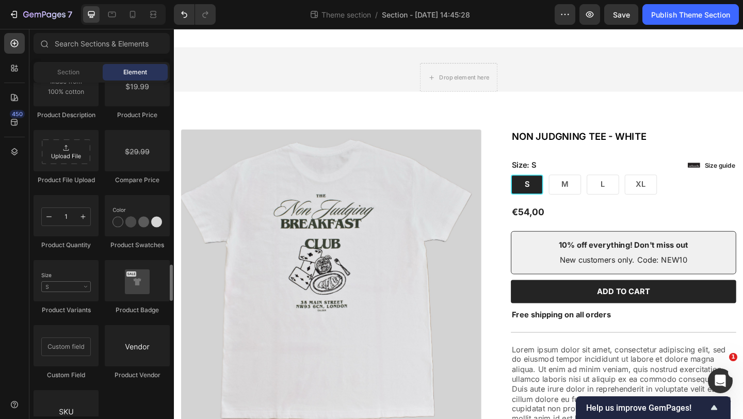
scroll to position [1677, 0]
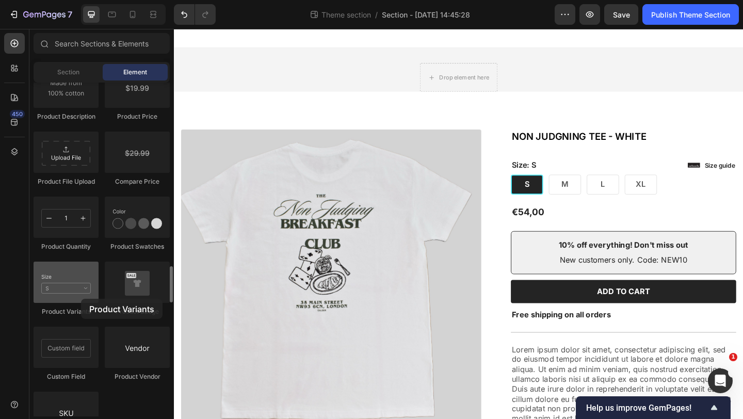
click at [81, 299] on div at bounding box center [66, 282] width 65 height 41
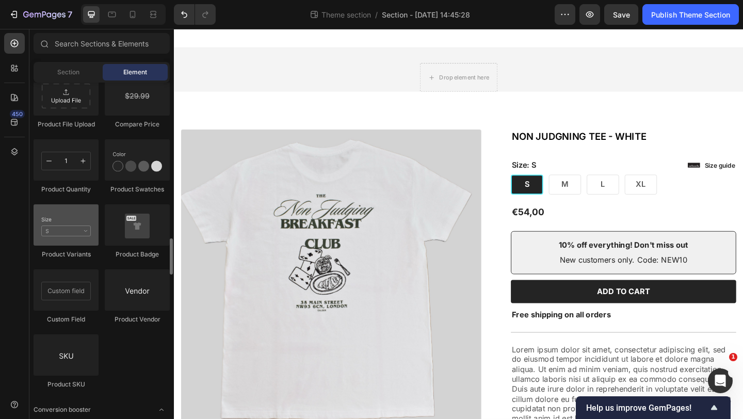
scroll to position [1746, 0]
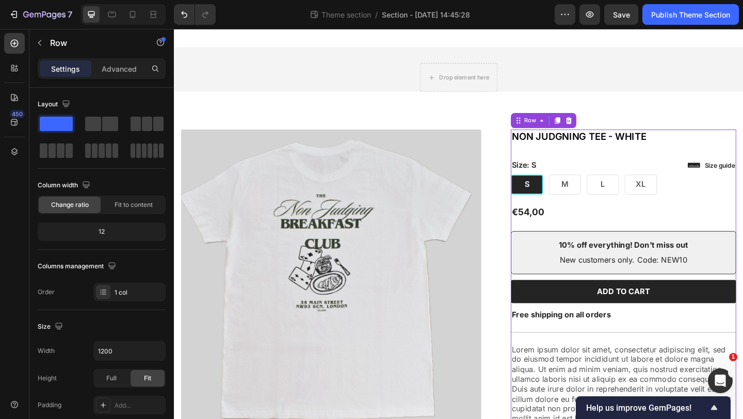
click at [608, 219] on div "Icon Icon Icon Icon Icon Icon List 2,500+ Verified Reviews! Text Block Row NON …" at bounding box center [662, 311] width 245 height 346
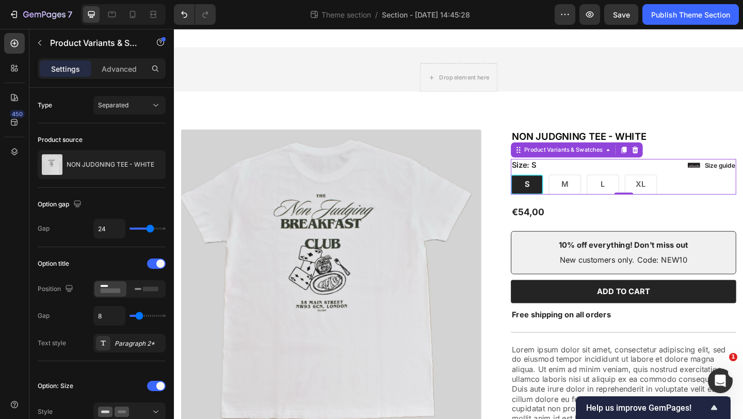
click at [578, 181] on div "Size: S S S S M M M L L L XL XL XL" at bounding box center [662, 189] width 245 height 39
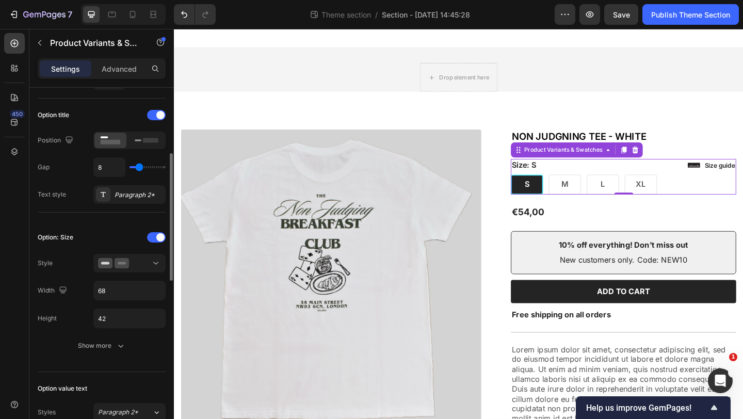
scroll to position [159, 0]
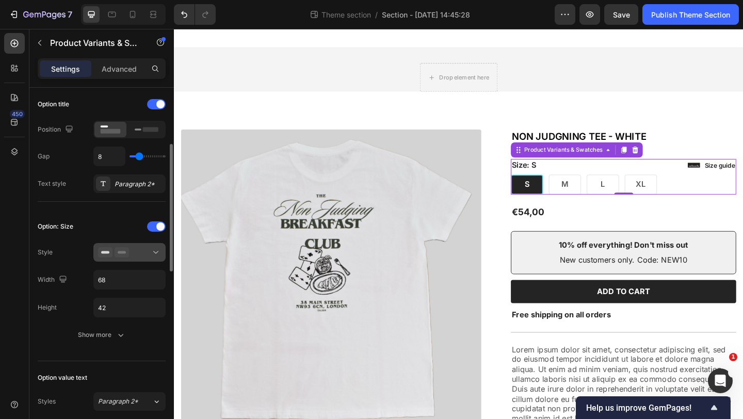
click at [132, 247] on div at bounding box center [129, 252] width 63 height 10
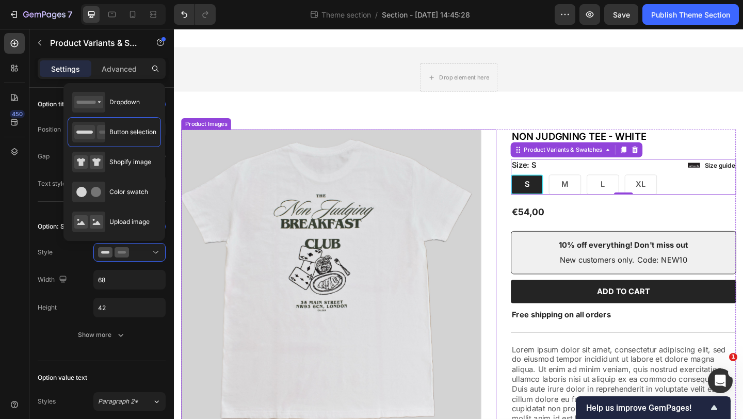
scroll to position [80, 0]
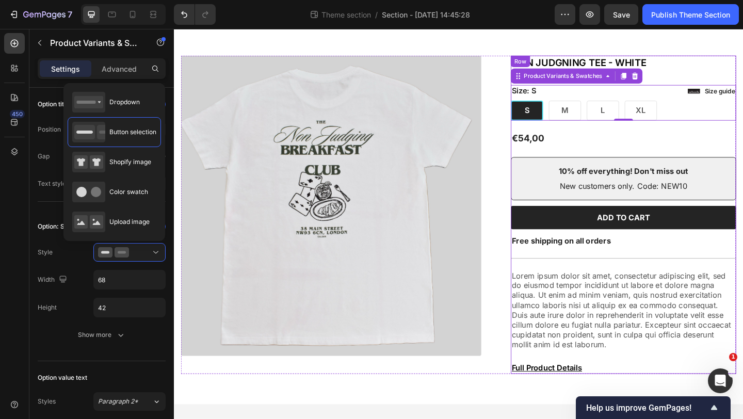
click at [609, 157] on div "Icon Icon Icon Icon Icon Icon List 2,500+ Verified Reviews! Text Block Row NON …" at bounding box center [662, 231] width 245 height 346
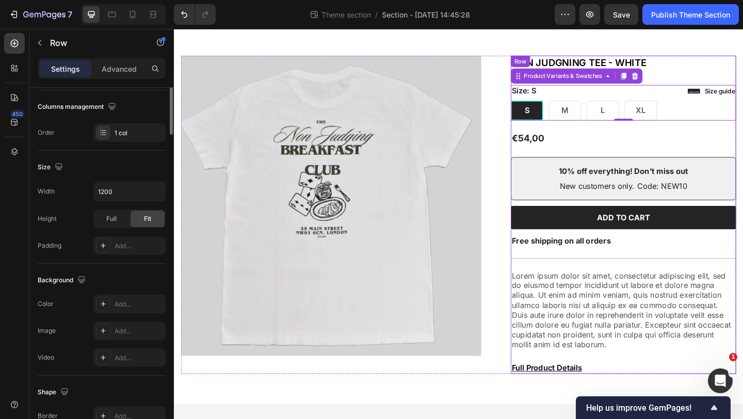
scroll to position [0, 0]
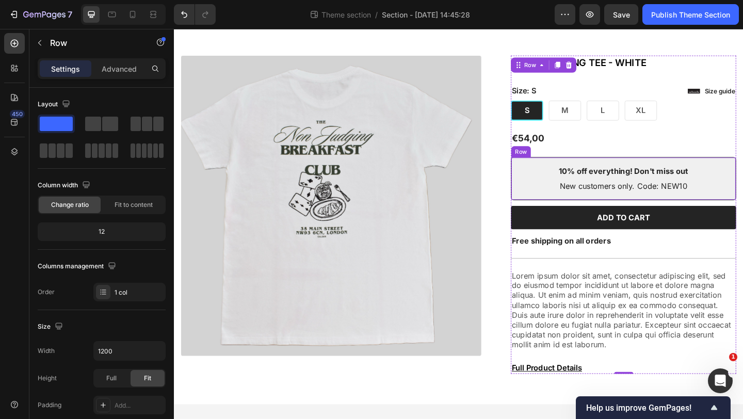
click at [547, 212] on div "10% off everything! Don't miss out Text Block New customers only. Code: NEW10 T…" at bounding box center [662, 191] width 245 height 47
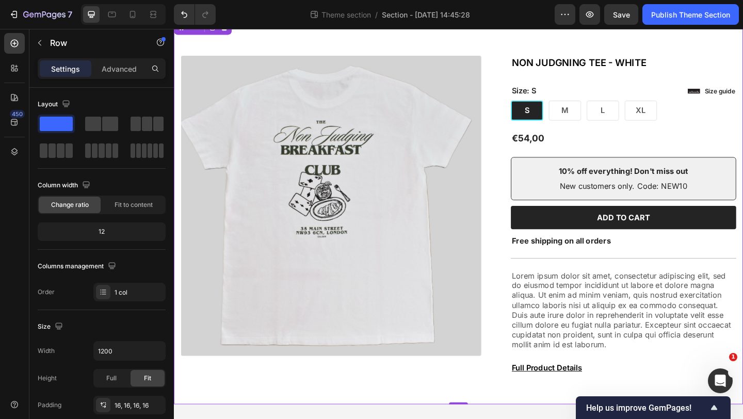
click at [508, 417] on div "Product Images Icon Icon Icon Icon Icon Icon List 2,500+ Verified Reviews! Text…" at bounding box center [483, 227] width 619 height 421
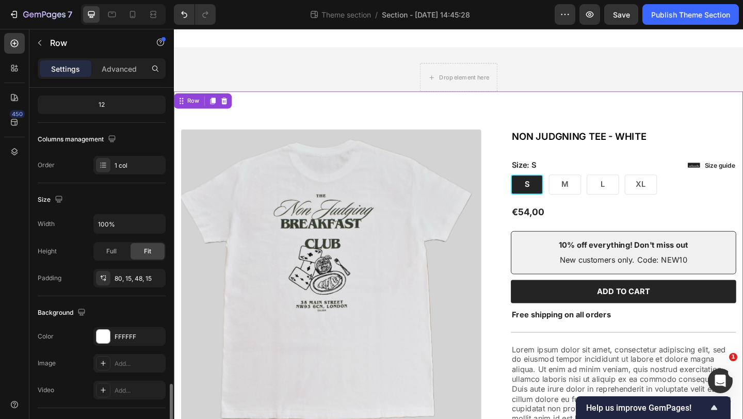
scroll to position [269, 0]
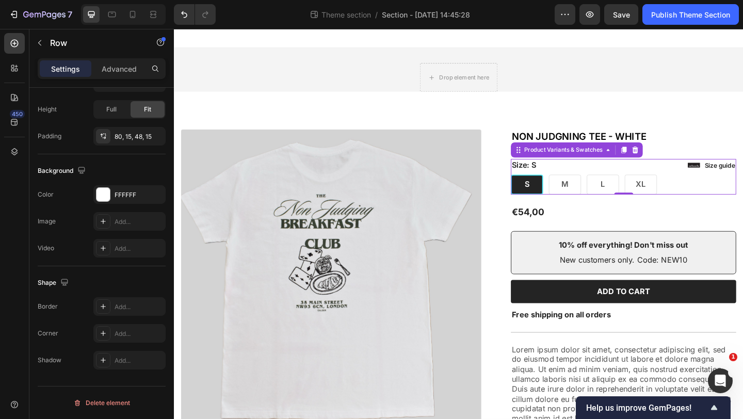
click at [578, 177] on div "Size: S S S S M M M L L L XL XL XL" at bounding box center [662, 189] width 245 height 39
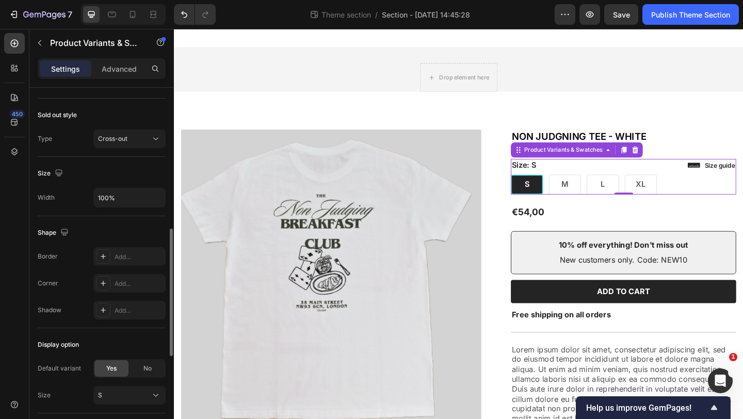
scroll to position [494, 0]
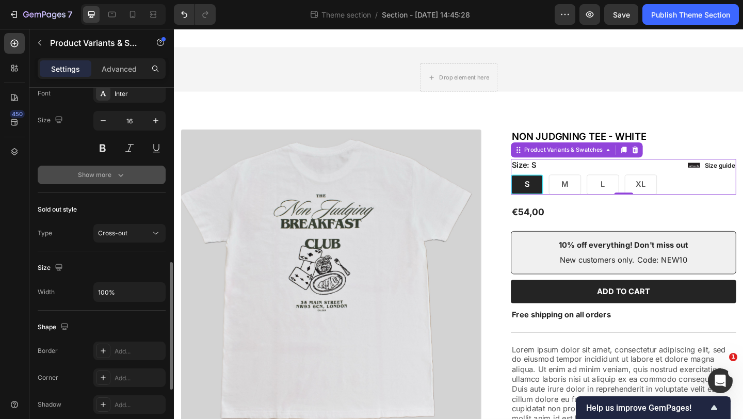
click at [110, 174] on div "Show more" at bounding box center [102, 175] width 48 height 10
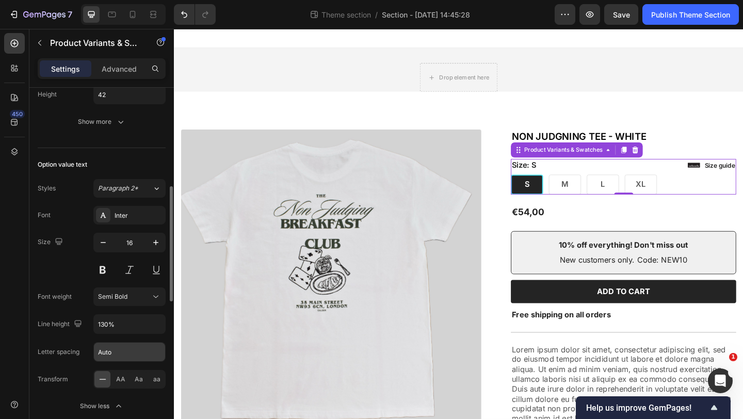
scroll to position [244, 0]
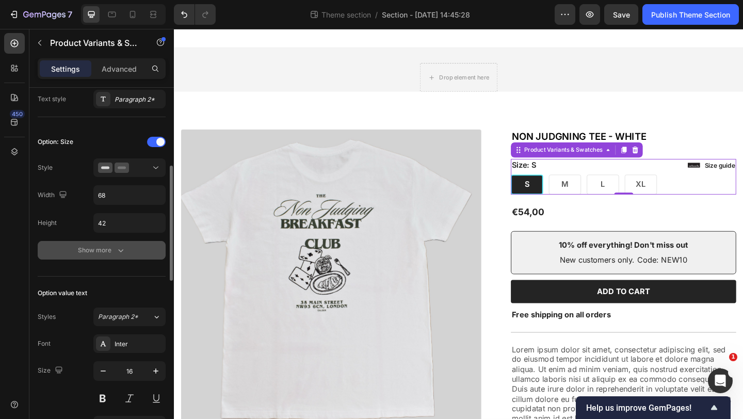
click at [109, 245] on div "Show more" at bounding box center [102, 250] width 48 height 10
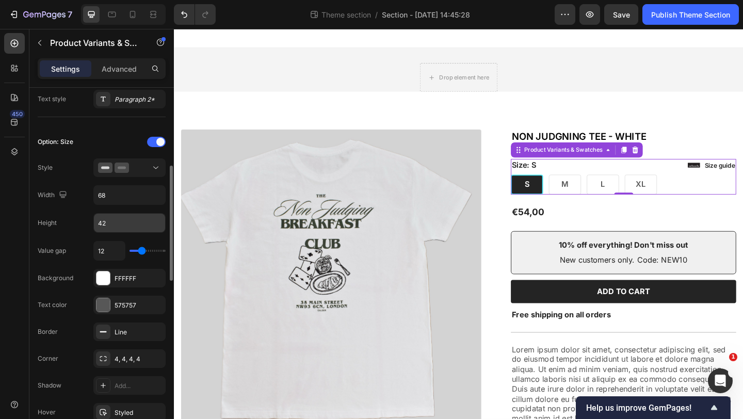
scroll to position [364, 0]
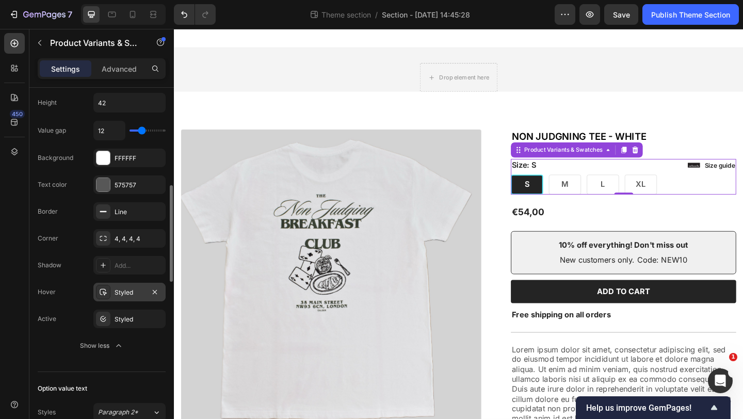
click at [126, 295] on div "Styled" at bounding box center [130, 292] width 30 height 9
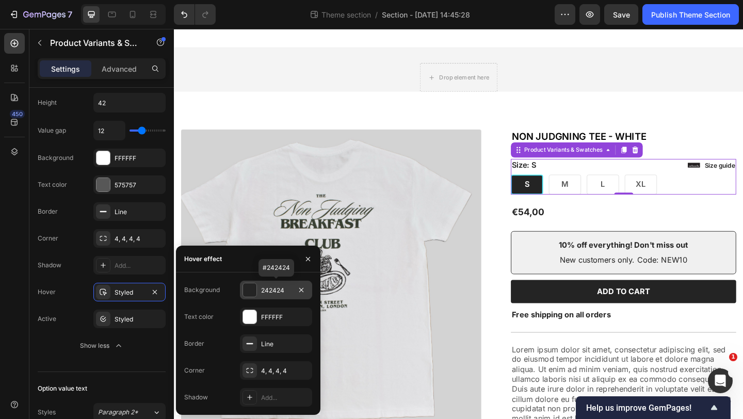
click at [250, 288] on div at bounding box center [249, 289] width 13 height 13
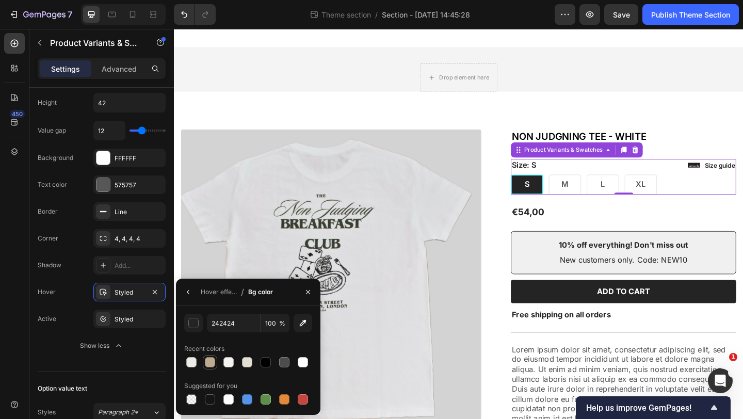
click at [210, 361] on div at bounding box center [210, 362] width 10 height 10
type input "BDAA91"
click at [127, 321] on div "Styled" at bounding box center [130, 319] width 30 height 9
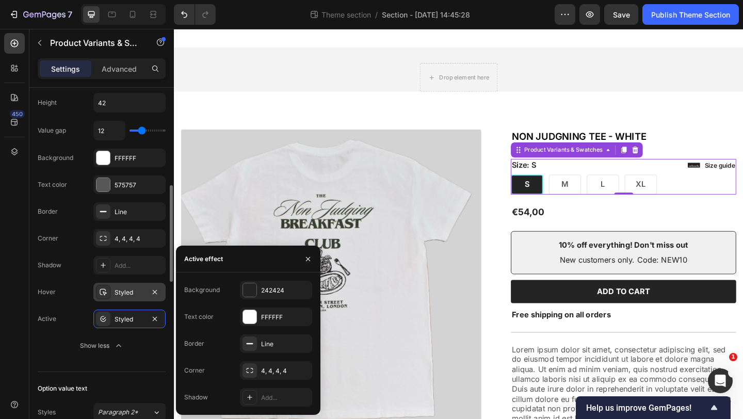
click at [121, 293] on div "Styled" at bounding box center [130, 292] width 30 height 9
click at [122, 318] on div "Styled" at bounding box center [130, 319] width 30 height 9
click at [266, 288] on div "242424" at bounding box center [276, 290] width 30 height 9
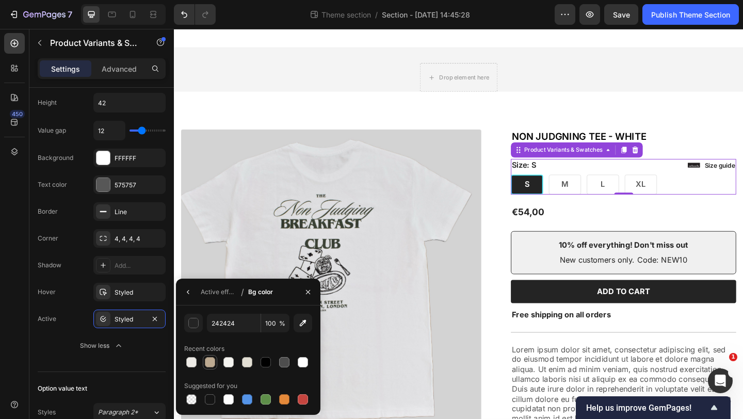
click at [210, 362] on div at bounding box center [210, 362] width 10 height 10
type input "BDAA91"
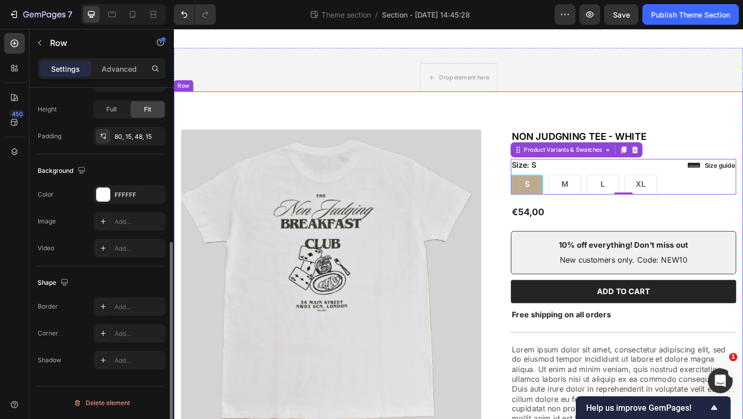
click at [370, 105] on div "Product Images Icon Icon Icon Icon Icon Icon List 2,500+ Verified Reviews! Text…" at bounding box center [483, 307] width 619 height 421
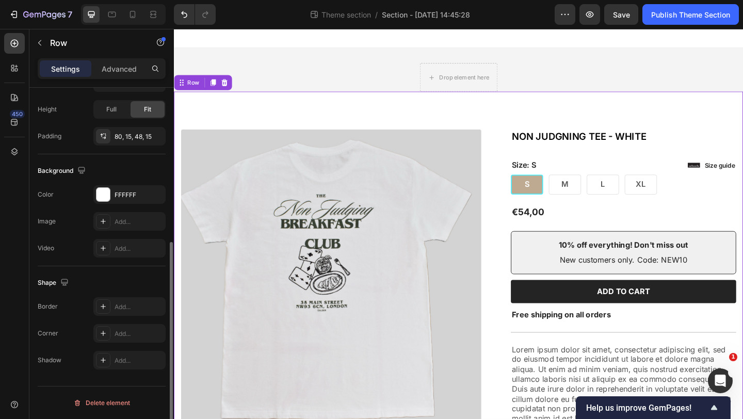
scroll to position [0, 0]
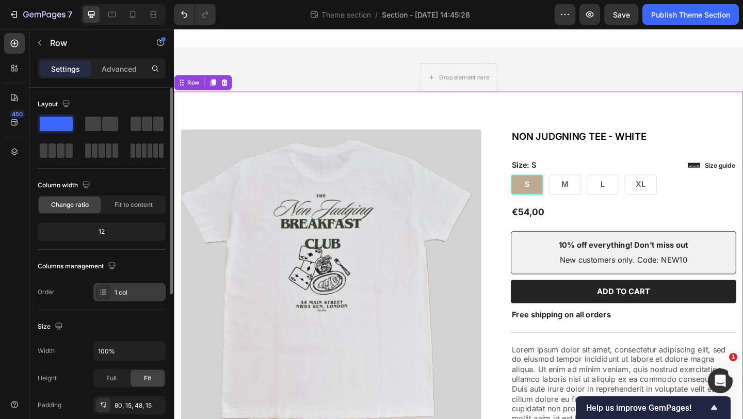
click at [126, 290] on div "1 col" at bounding box center [139, 292] width 49 height 9
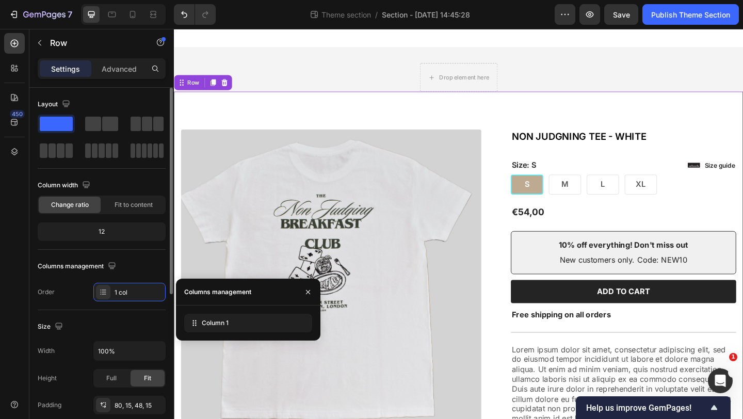
click at [148, 267] on div "Columns management" at bounding box center [102, 266] width 128 height 17
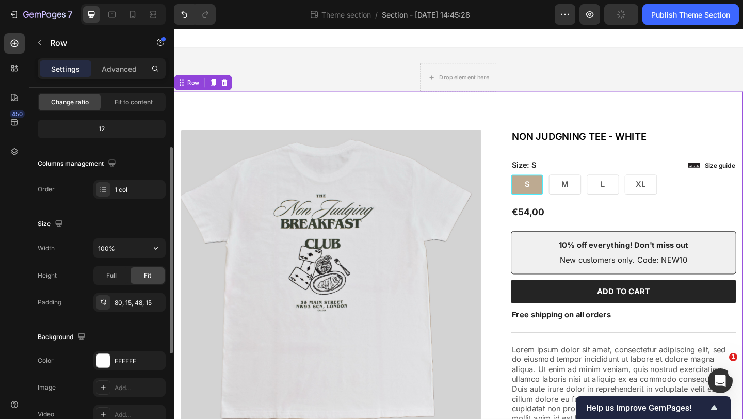
scroll to position [197, 0]
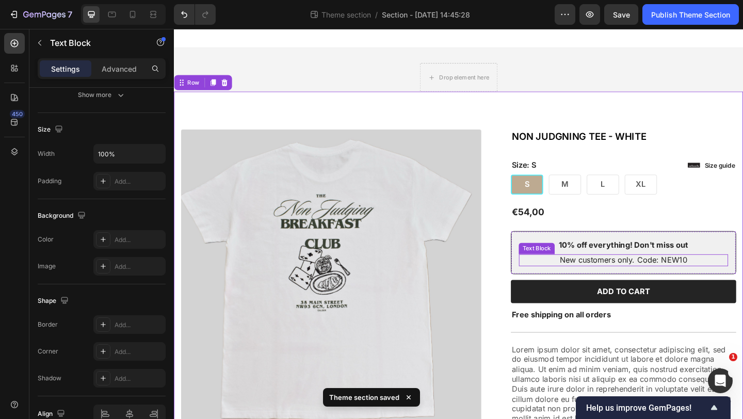
click at [552, 281] on p "New customers only. Code: NEW10" at bounding box center [662, 280] width 225 height 11
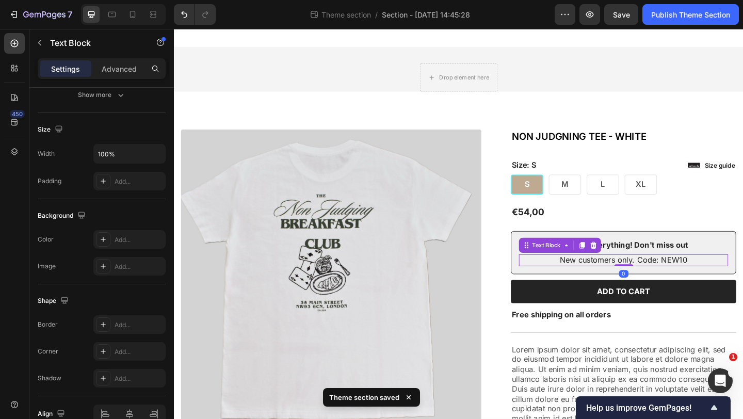
scroll to position [0, 0]
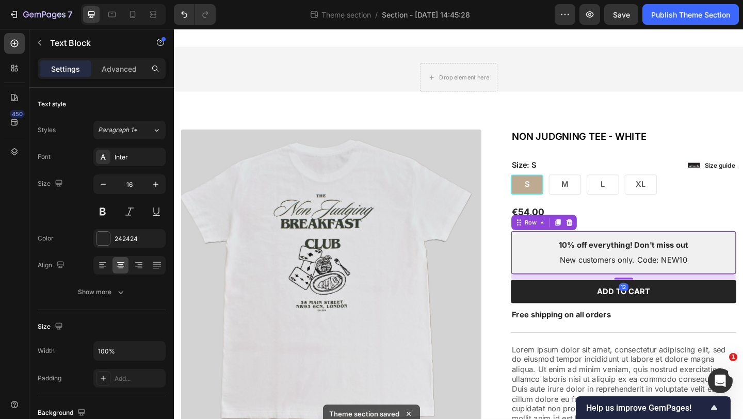
click at [545, 264] on div "10% off everything! Don't miss out Text Block New customers only. Code: NEW10 T…" at bounding box center [662, 272] width 245 height 47
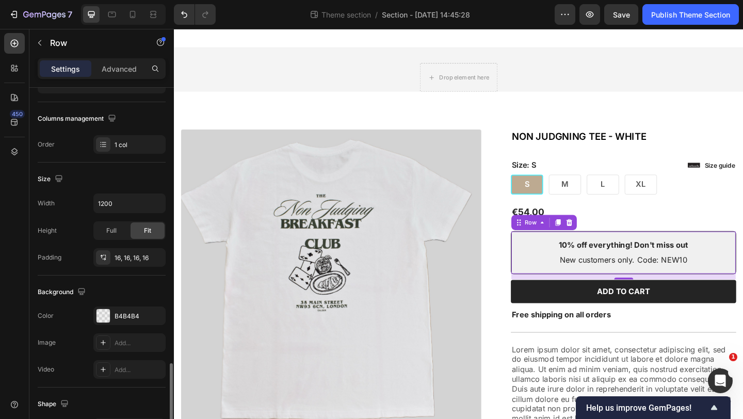
scroll to position [269, 0]
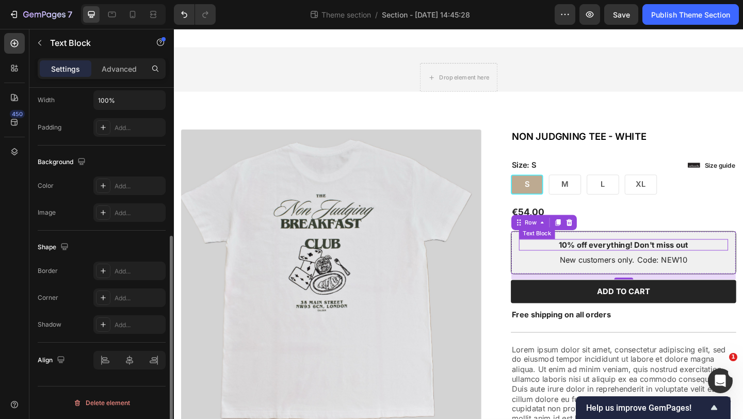
click at [560, 266] on p "10% off everything! Don't miss out" at bounding box center [662, 263] width 225 height 11
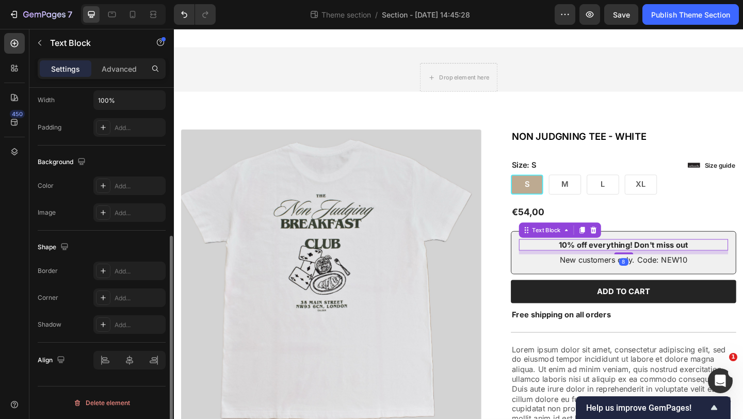
scroll to position [0, 0]
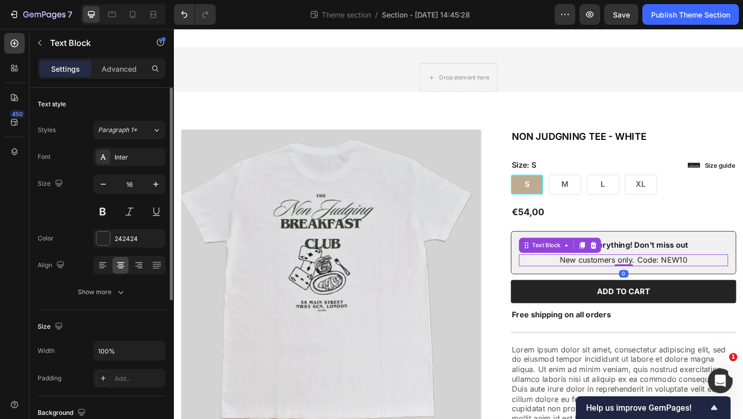
click at [553, 277] on p "New customers only. Code: NEW10" at bounding box center [662, 280] width 225 height 11
click at [544, 259] on div "10% off everything! Don't miss out Text Block New customers only. Code: NEW10 T…" at bounding box center [662, 272] width 245 height 47
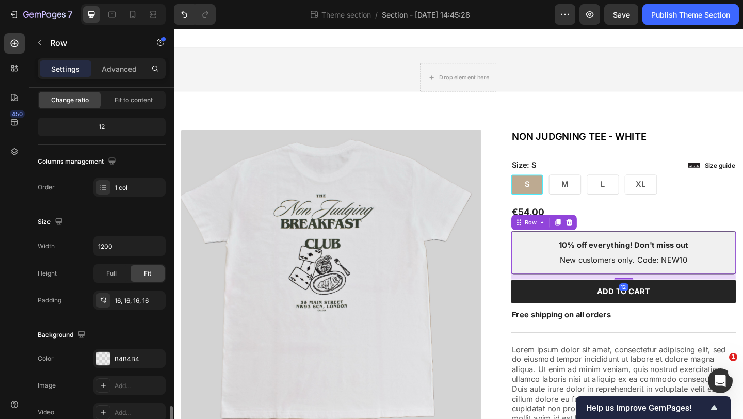
scroll to position [269, 0]
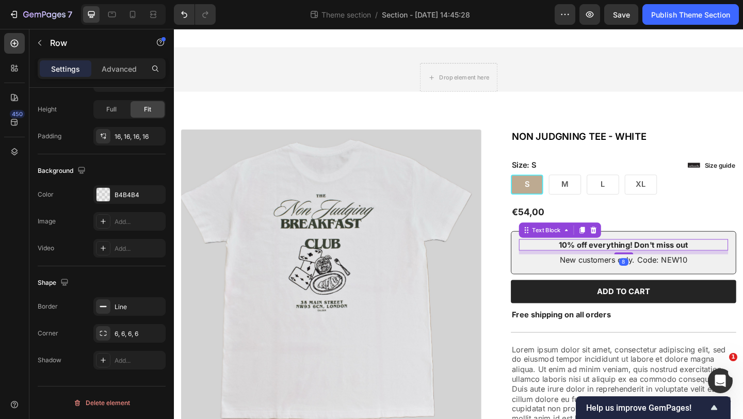
click at [583, 265] on p "10% off everything! Don't miss out" at bounding box center [662, 263] width 225 height 11
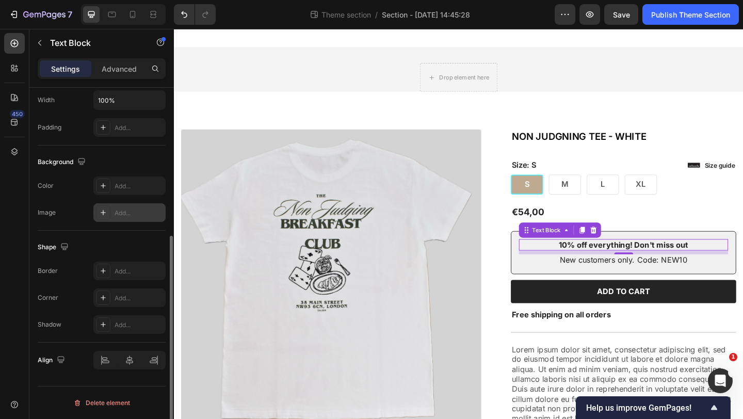
scroll to position [75, 0]
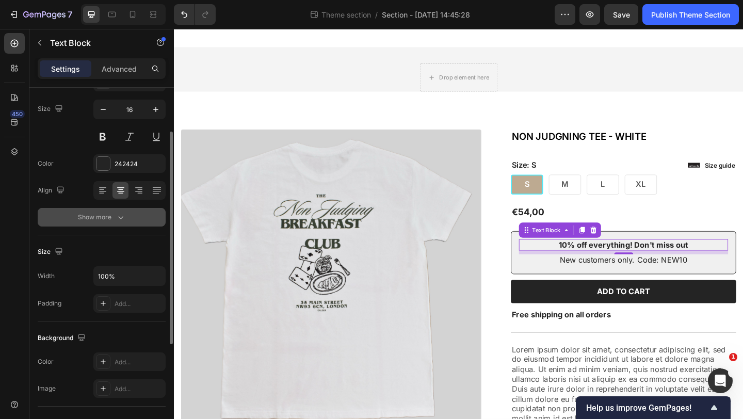
click at [120, 218] on icon "button" at bounding box center [120, 217] width 5 height 3
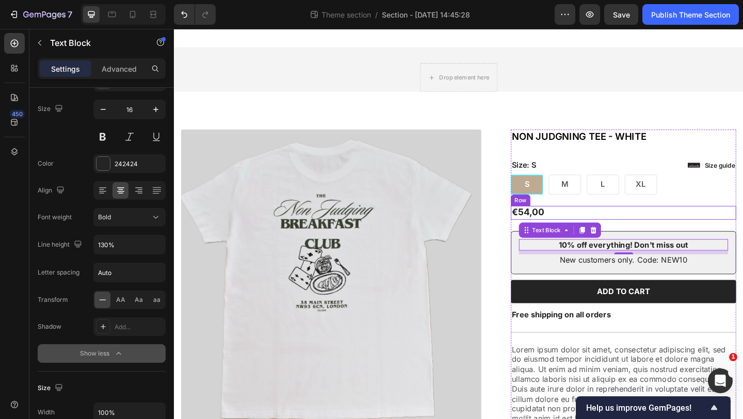
click at [720, 230] on div "€54,00 Product Price Product Price Row" at bounding box center [662, 228] width 245 height 15
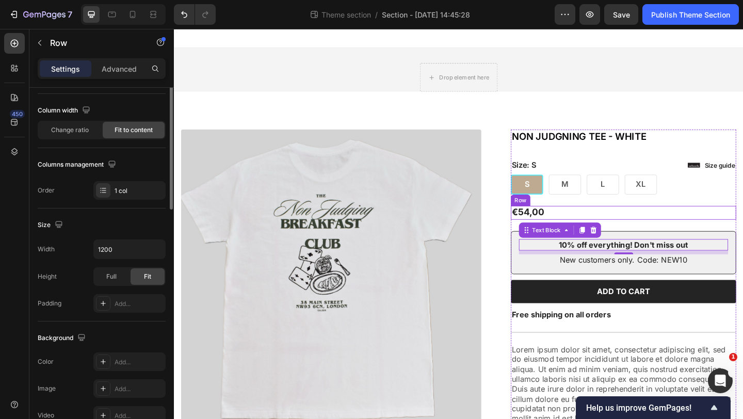
scroll to position [0, 0]
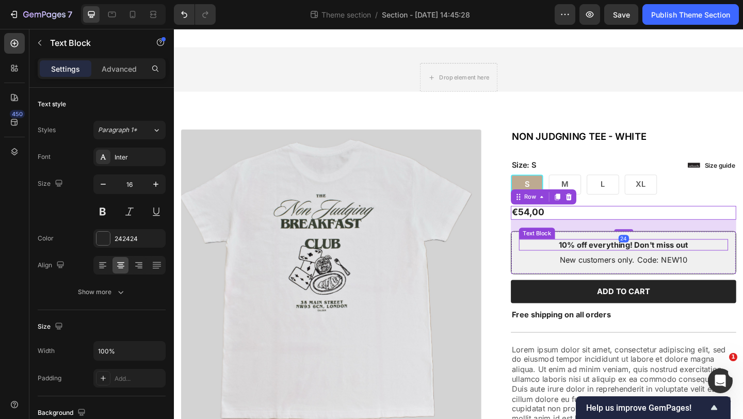
click at [629, 264] on p "10% off everything! Don't miss out" at bounding box center [662, 263] width 225 height 11
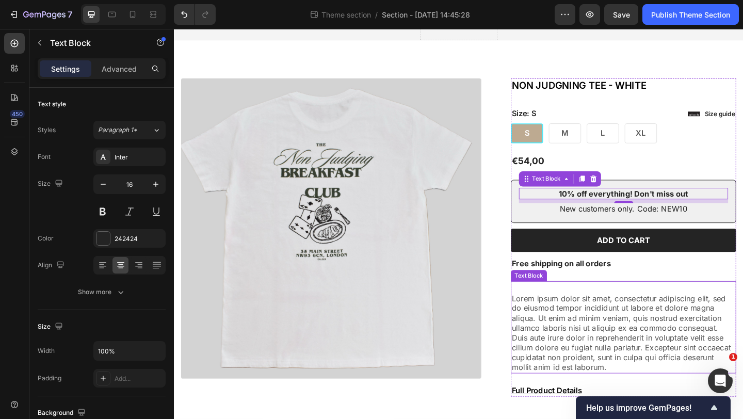
scroll to position [80, 0]
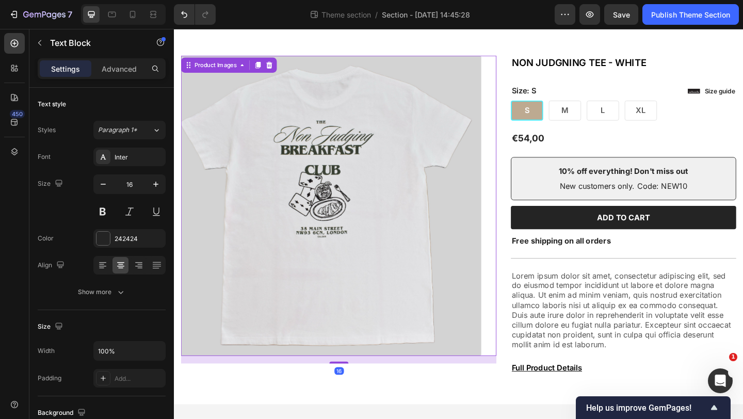
click at [454, 327] on img at bounding box center [345, 221] width 327 height 327
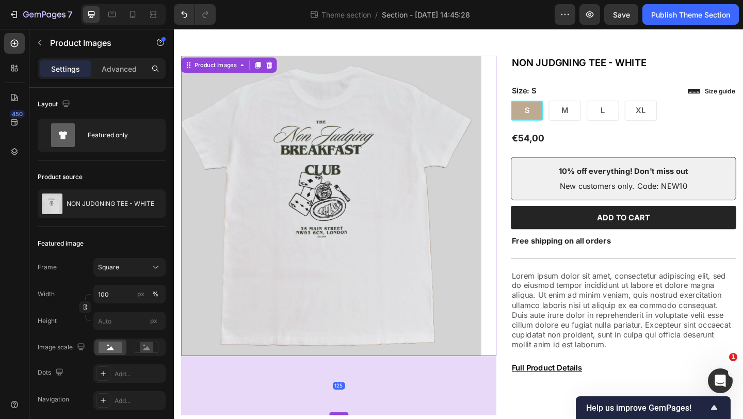
drag, startPoint x: 354, startPoint y: 392, endPoint x: 353, endPoint y: 448, distance: 56.2
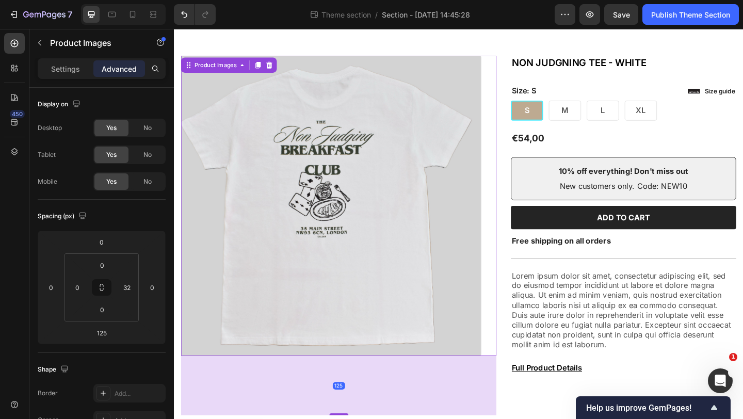
scroll to position [125, 0]
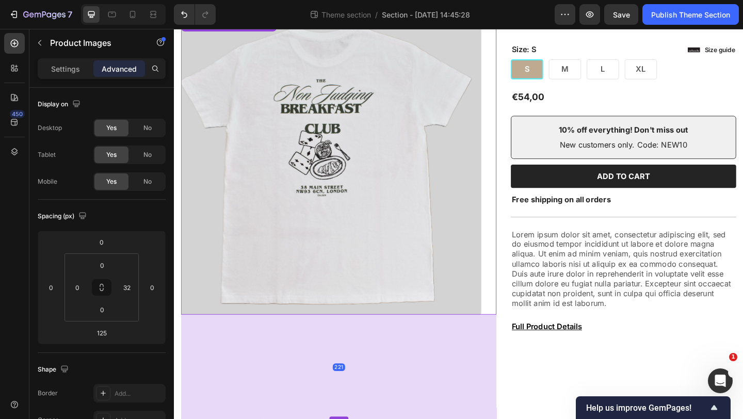
drag, startPoint x: 352, startPoint y: 403, endPoint x: 353, endPoint y: 451, distance: 48.0
click at [353, 418] on div "Product Images 221 Icon Icon Icon Icon Icon Icon List 2,500+ Verified Reviews! …" at bounding box center [484, 237] width 604 height 449
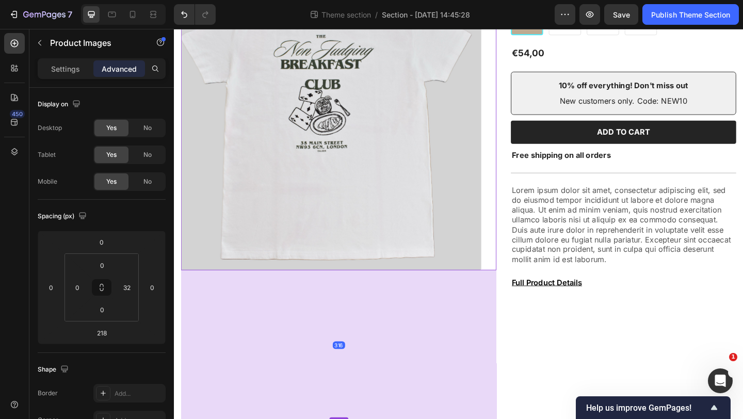
drag, startPoint x: 353, startPoint y: 402, endPoint x: 353, endPoint y: 453, distance: 50.6
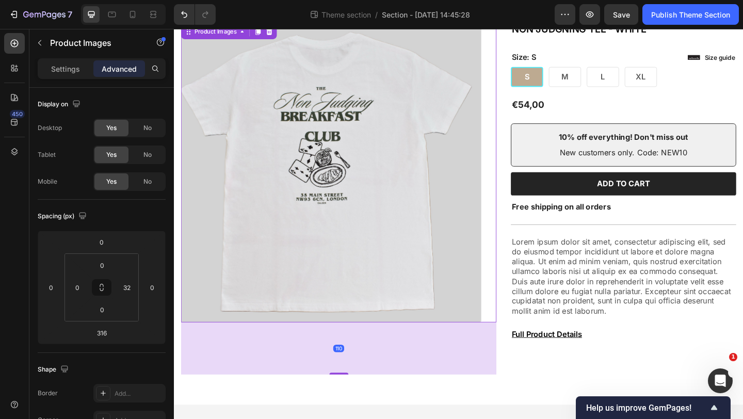
scroll to position [80, 0]
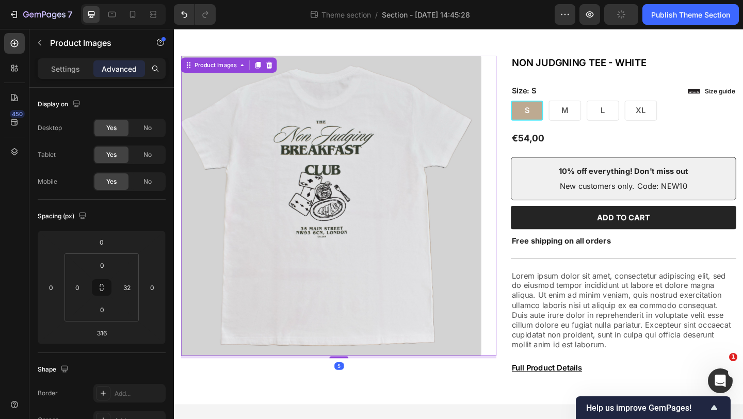
drag, startPoint x: 347, startPoint y: 403, endPoint x: 356, endPoint y: 243, distance: 160.7
click at [356, 243] on div "Product Images 5" at bounding box center [353, 221] width 343 height 327
type input "5"
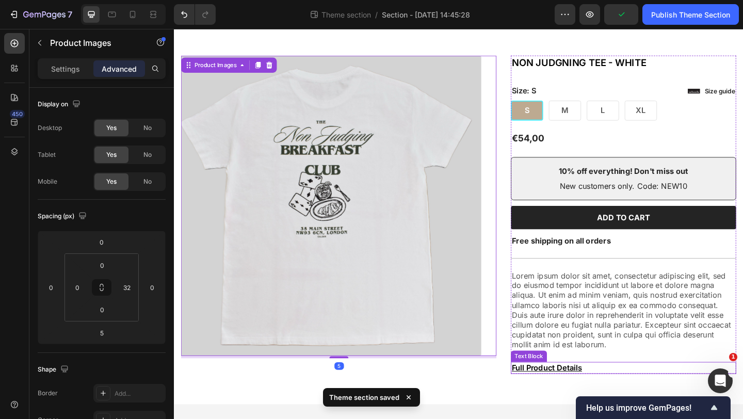
click at [597, 397] on p "Full Product Details" at bounding box center [662, 397] width 243 height 11
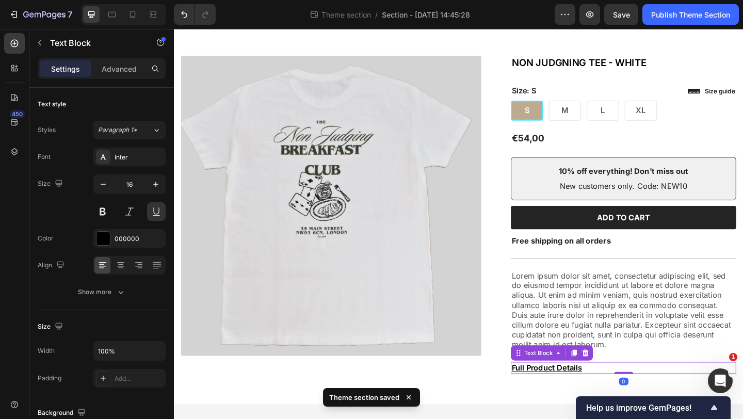
click at [597, 397] on p "Full Product Details" at bounding box center [662, 397] width 243 height 11
click at [640, 396] on p "Full Product Details" at bounding box center [662, 397] width 243 height 11
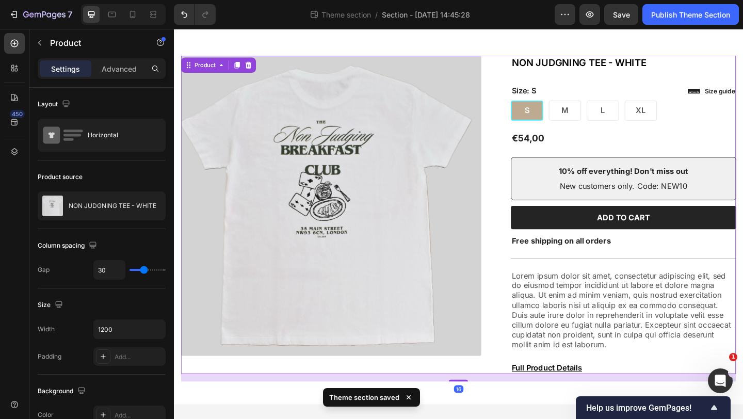
click at [512, 402] on div "Product Images" at bounding box center [353, 231] width 343 height 346
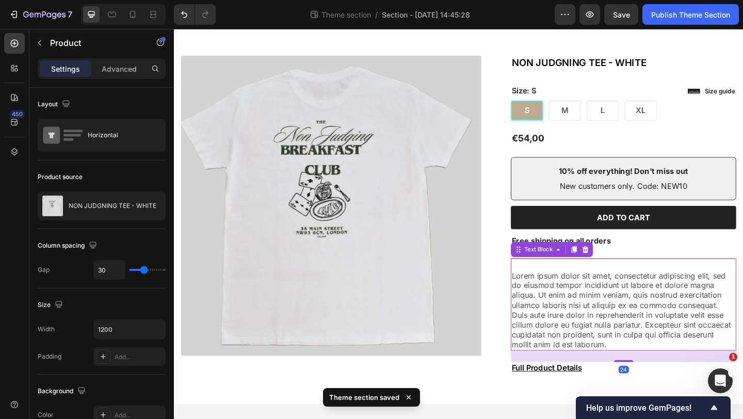
click at [623, 320] on p "Lorem ipsum dolor sit amet, consectetur adipiscing elit, sed do eiusmod tempor …" at bounding box center [662, 335] width 243 height 86
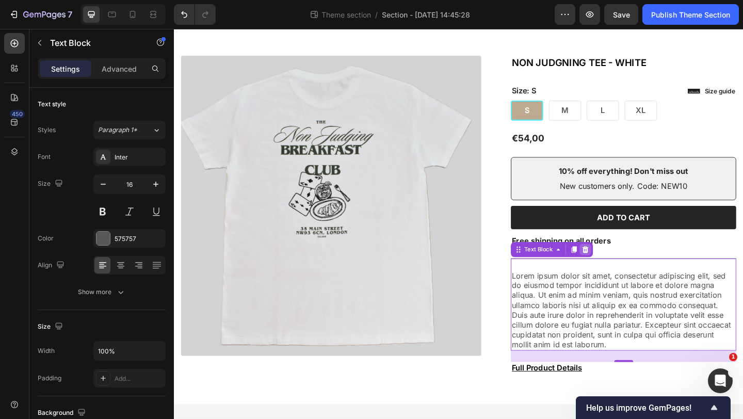
click at [620, 273] on div at bounding box center [621, 269] width 12 height 12
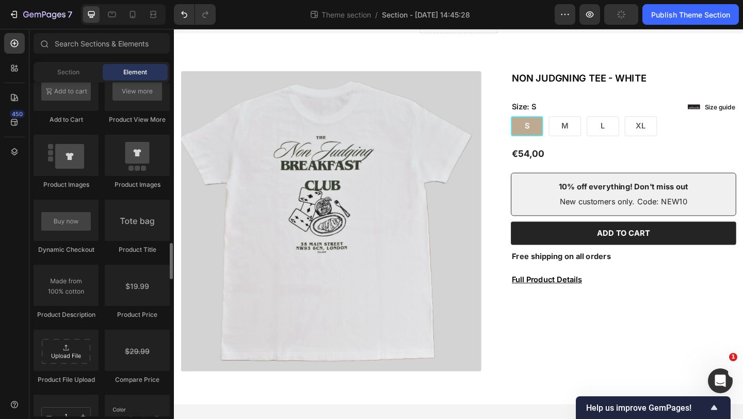
scroll to position [1465, 0]
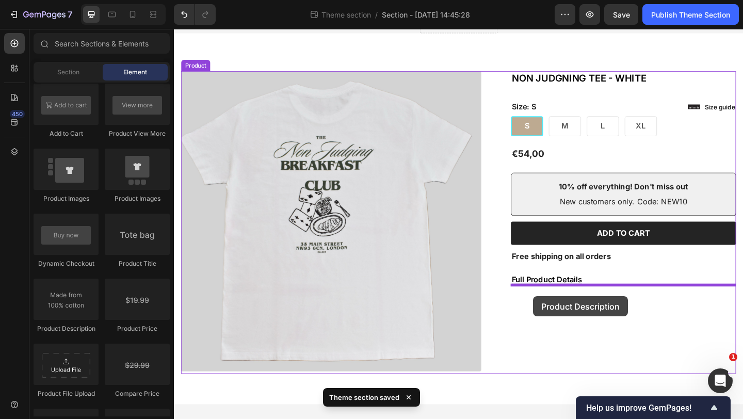
drag, startPoint x: 233, startPoint y: 329, endPoint x: 564, endPoint y: 320, distance: 331.9
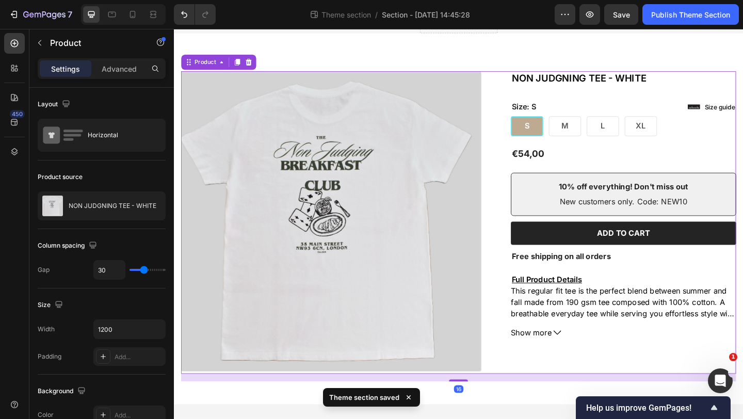
click at [584, 396] on div "Icon Icon Icon Icon Icon Icon List 2,500+ Verified Reviews! Text Block Row NON …" at bounding box center [662, 239] width 245 height 329
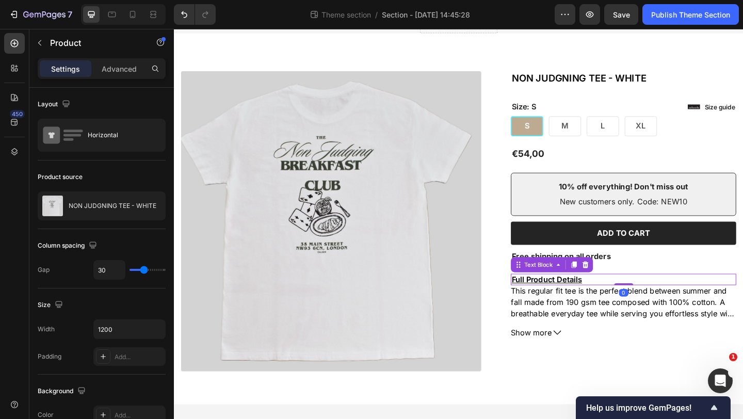
click at [634, 299] on p "Full Product Details" at bounding box center [662, 301] width 243 height 11
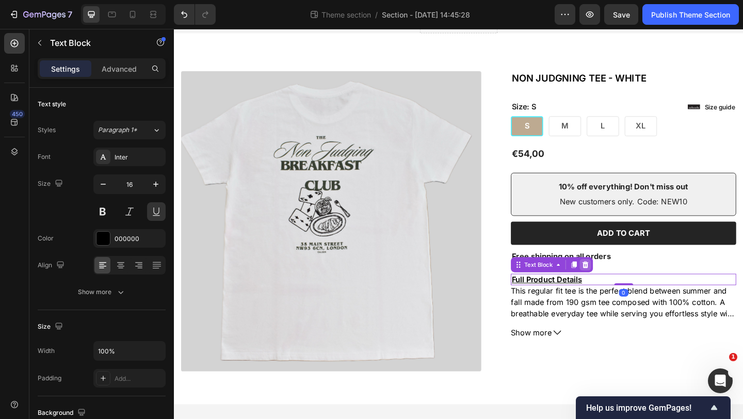
click at [622, 286] on icon at bounding box center [621, 285] width 7 height 7
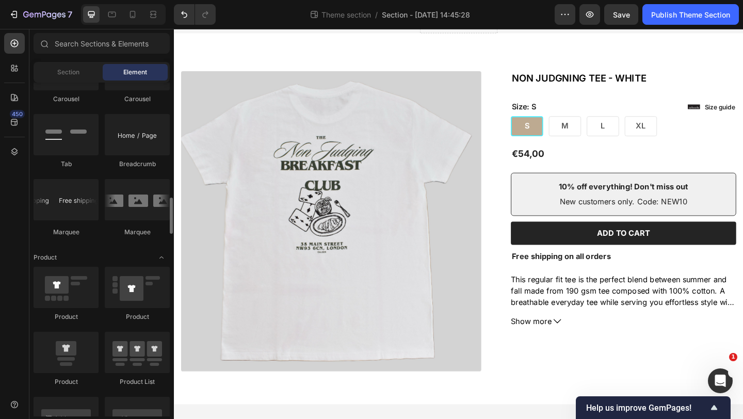
scroll to position [1093, 0]
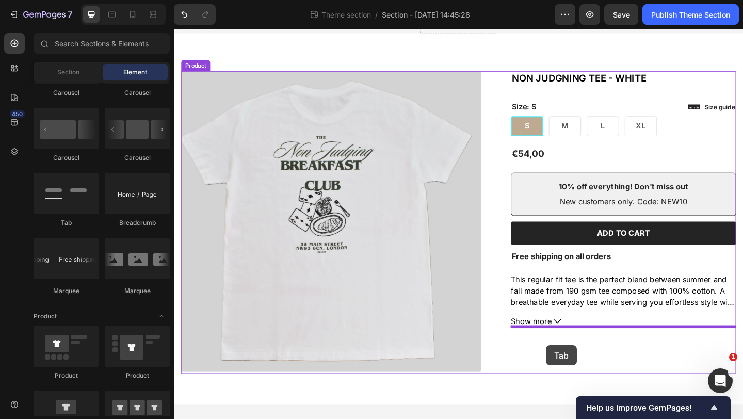
drag, startPoint x: 235, startPoint y: 225, endPoint x: 578, endPoint y: 373, distance: 373.7
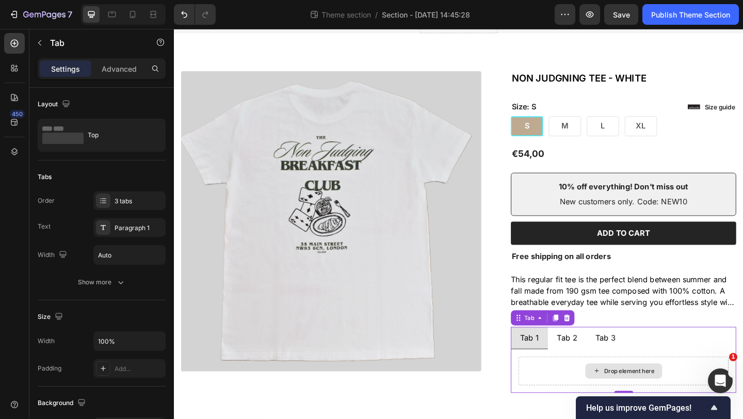
scroll to position [80, 0]
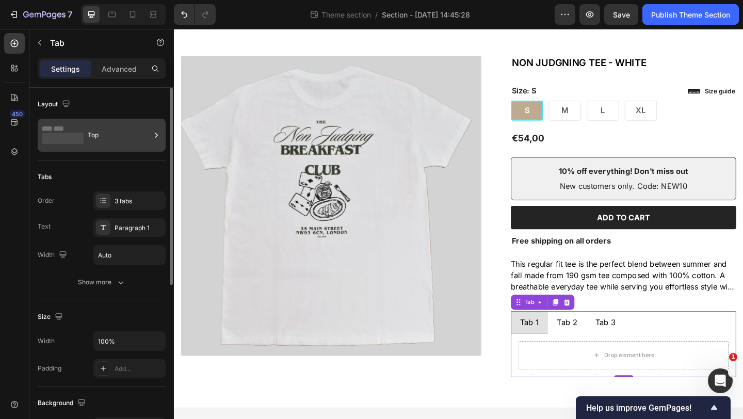
click at [112, 139] on div "Top" at bounding box center [119, 135] width 63 height 24
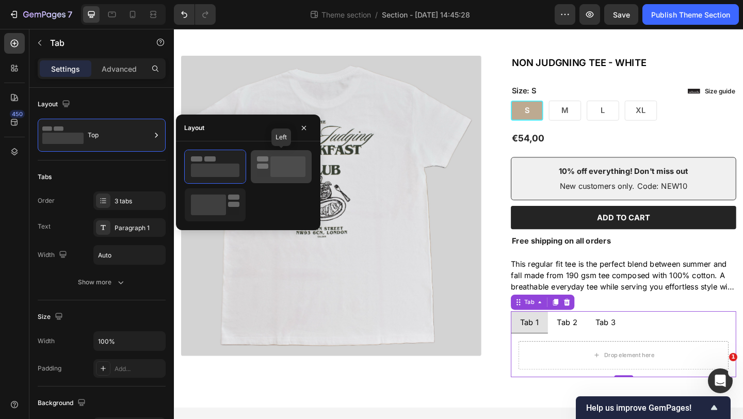
click at [258, 171] on icon at bounding box center [281, 166] width 49 height 21
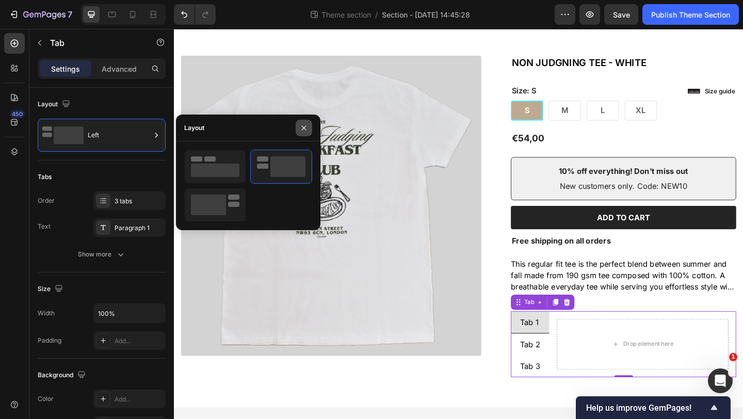
click at [305, 126] on icon "button" at bounding box center [304, 127] width 4 height 4
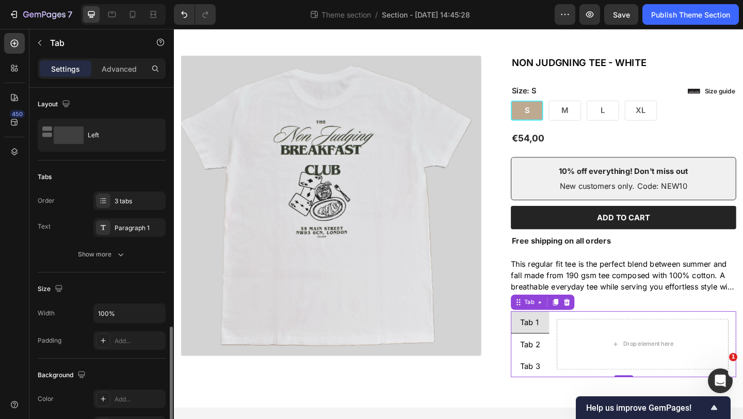
scroll to position [271, 0]
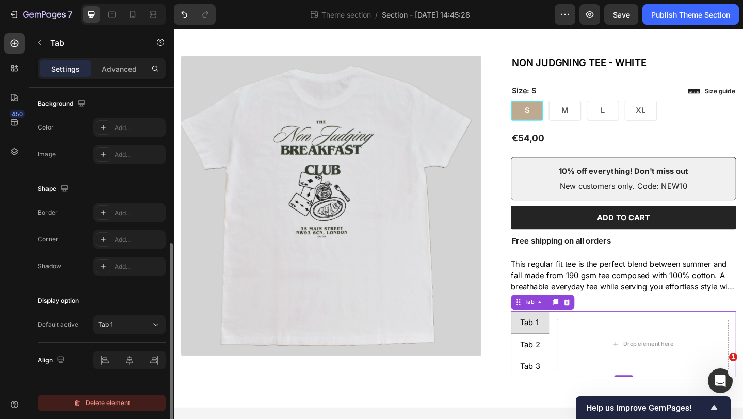
click at [99, 401] on div "Delete element" at bounding box center [101, 403] width 57 height 12
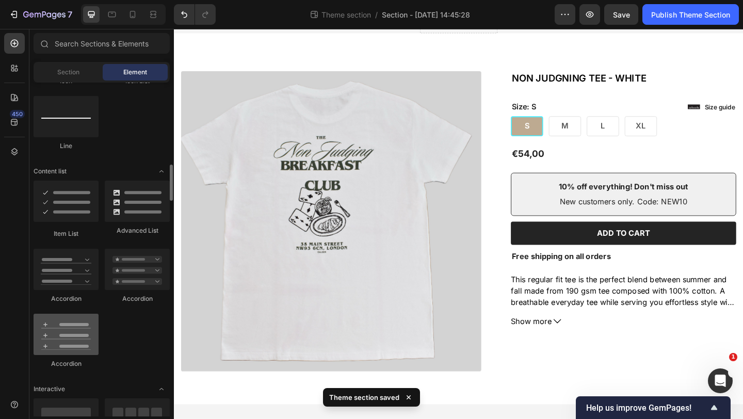
scroll to position [786, 0]
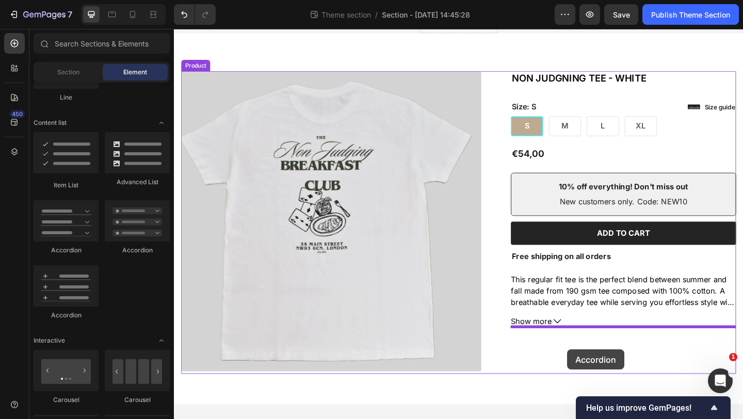
drag, startPoint x: 229, startPoint y: 314, endPoint x: 602, endPoint y: 378, distance: 378.0
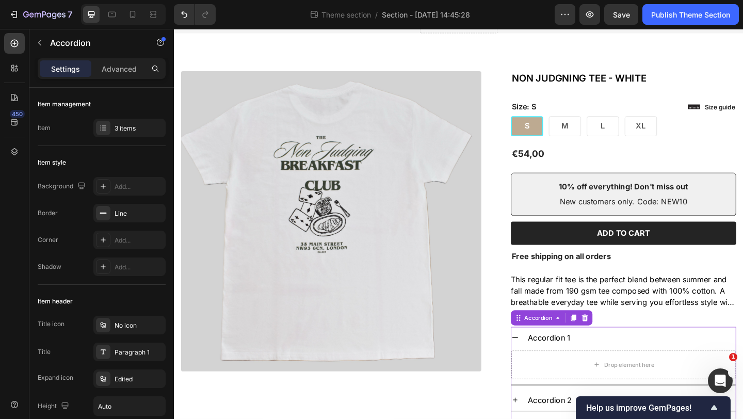
scroll to position [80, 0]
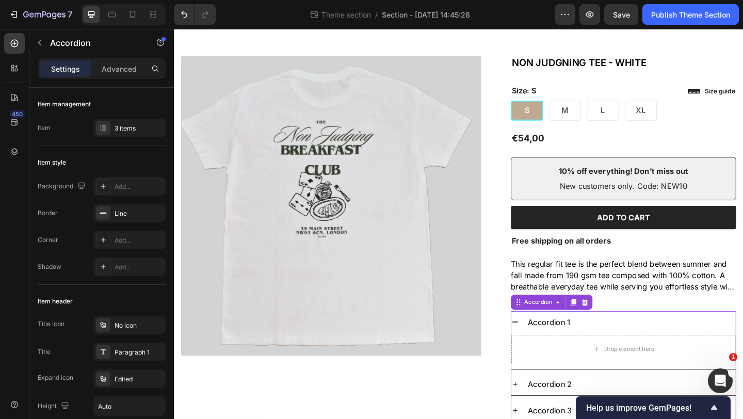
click at [545, 347] on icon at bounding box center [545, 347] width 6 height 1
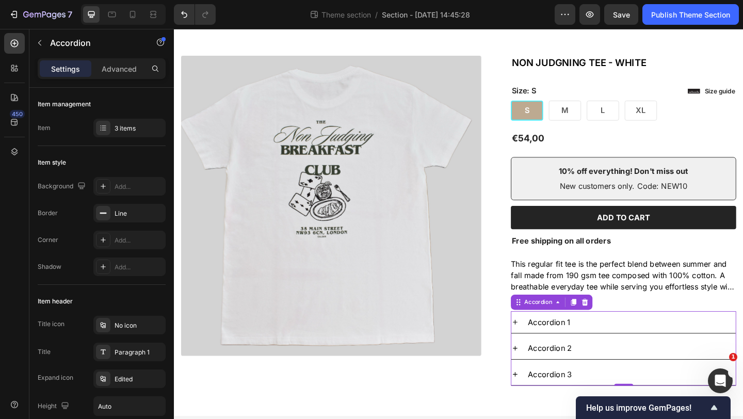
scroll to position [93, 0]
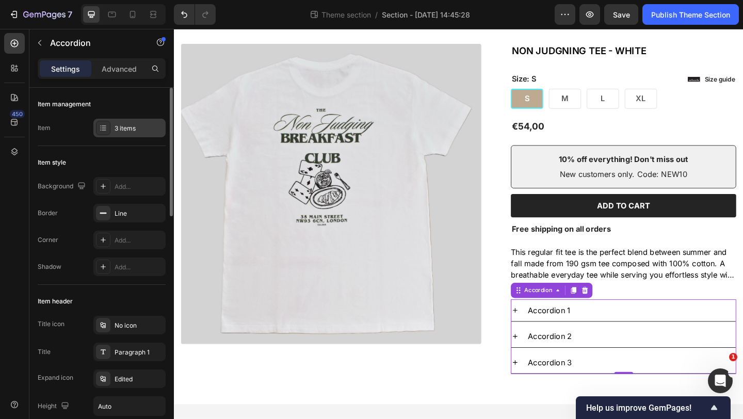
click at [122, 132] on div "3 items" at bounding box center [139, 128] width 49 height 9
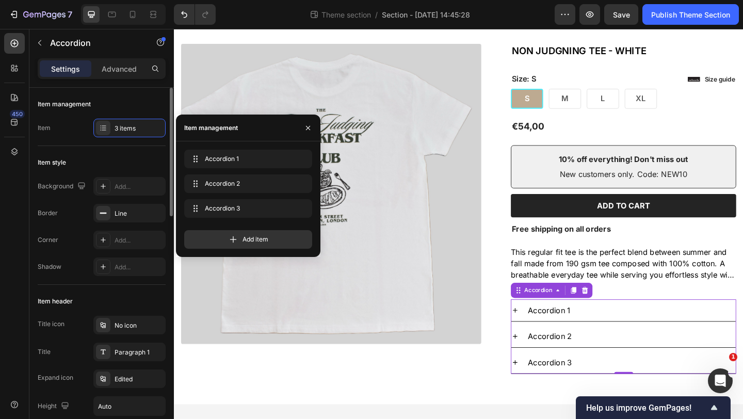
click at [131, 154] on div "Item style" at bounding box center [102, 162] width 128 height 17
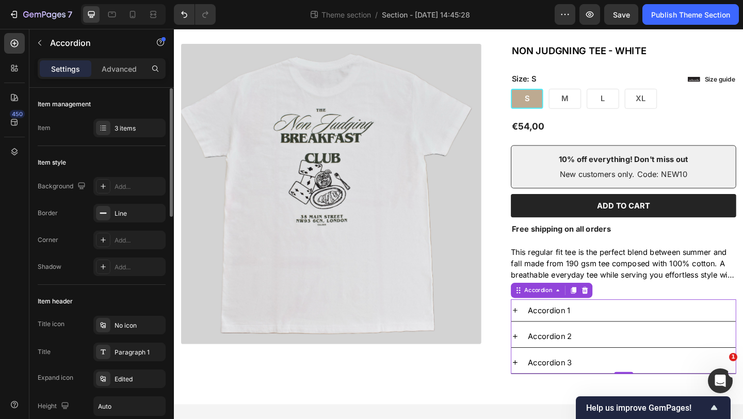
scroll to position [141, 0]
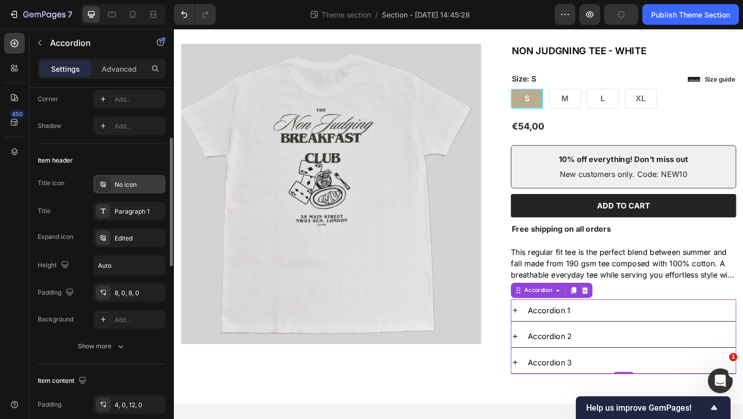
click at [126, 185] on div "No icon" at bounding box center [139, 184] width 49 height 9
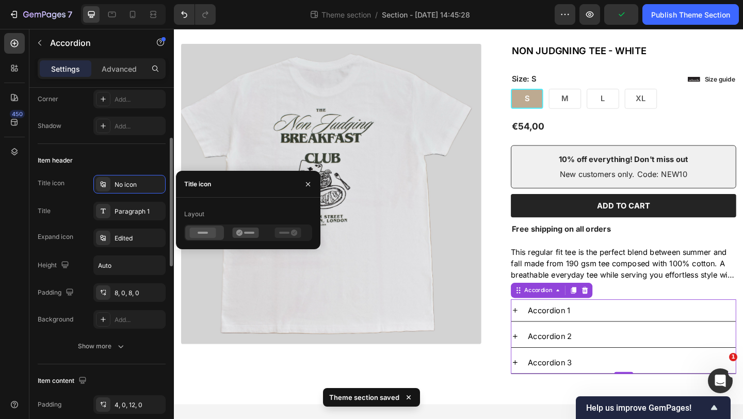
click at [143, 159] on div "Item header" at bounding box center [102, 160] width 128 height 17
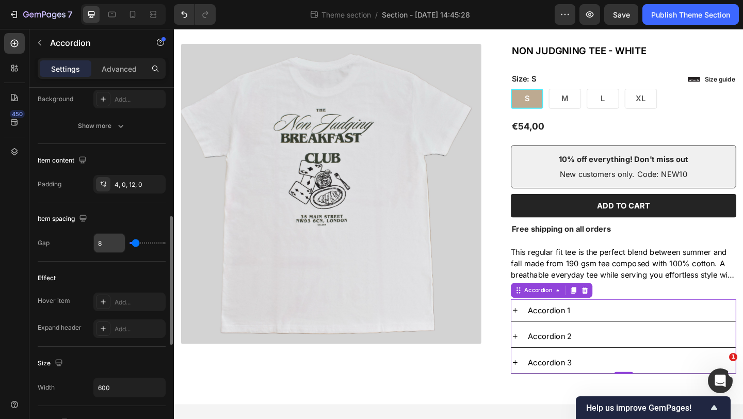
scroll to position [361, 0]
click at [114, 123] on div "Show more" at bounding box center [102, 126] width 48 height 10
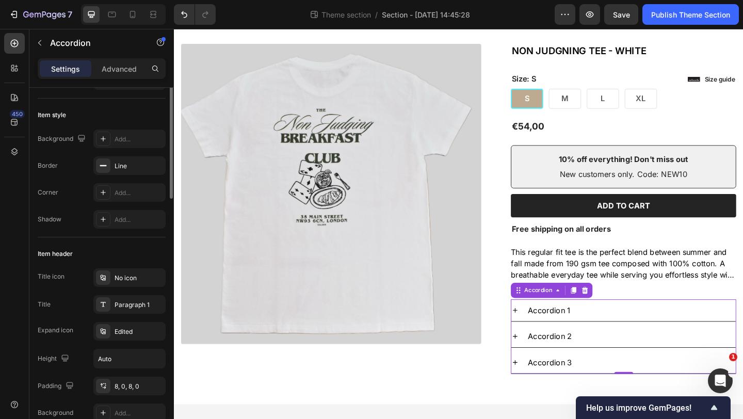
scroll to position [0, 0]
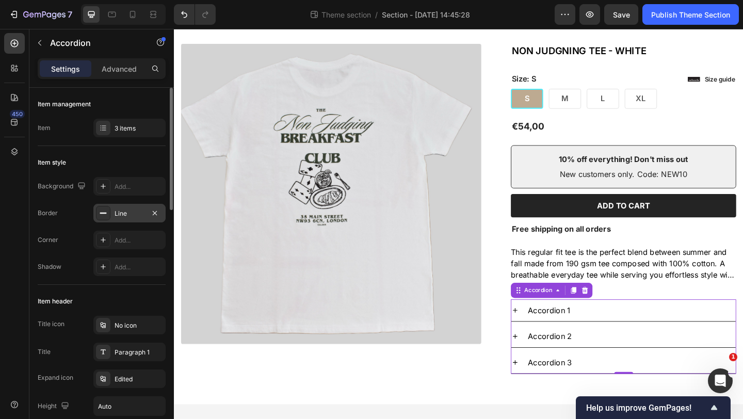
click at [132, 212] on div "Line" at bounding box center [130, 213] width 30 height 9
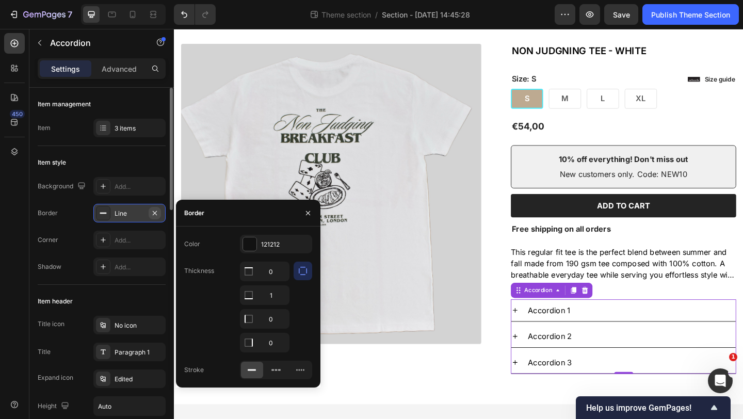
click at [156, 212] on icon "button" at bounding box center [155, 213] width 8 height 8
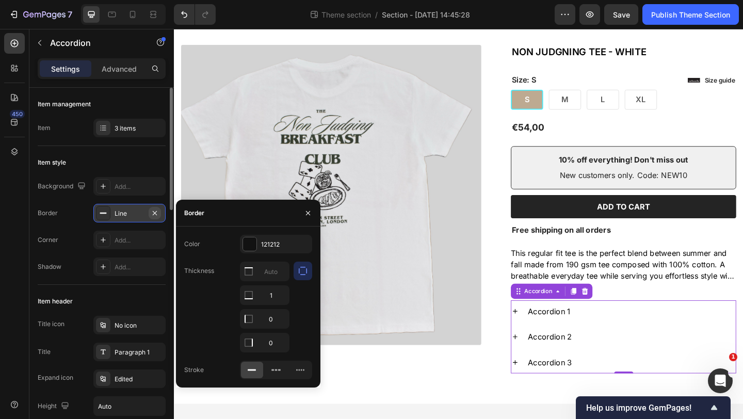
scroll to position [92, 0]
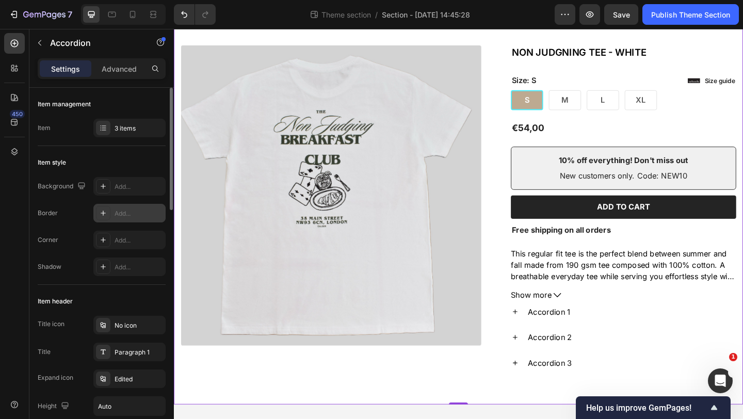
click at [335, 418] on div "Product Images Icon Icon Icon Icon Icon Icon List 2,500+ Verified Reviews! Text…" at bounding box center [483, 221] width 619 height 432
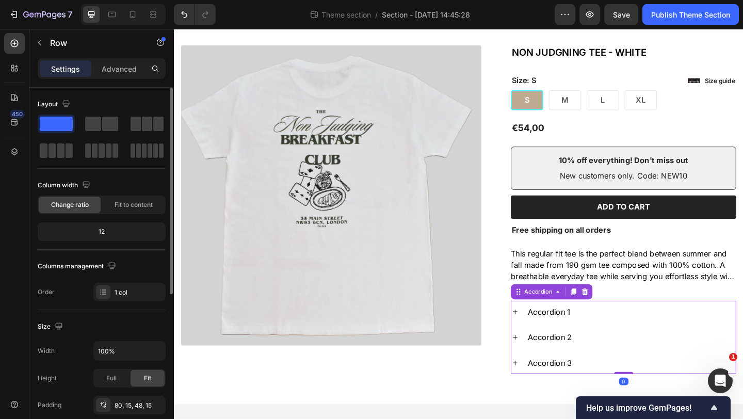
click at [668, 344] on div "Accordion 1" at bounding box center [671, 336] width 228 height 15
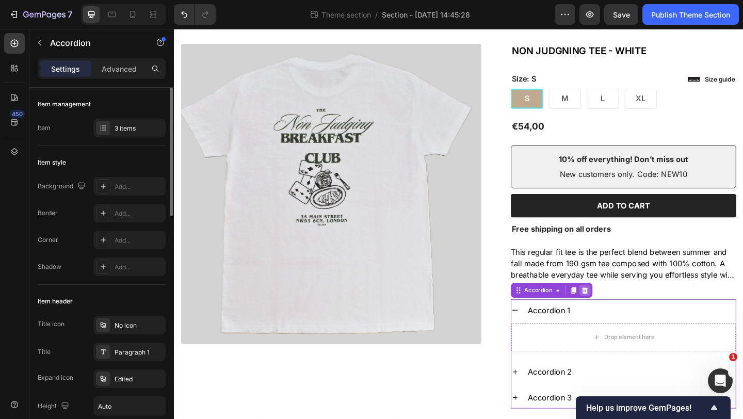
click at [620, 310] on icon at bounding box center [621, 313] width 7 height 7
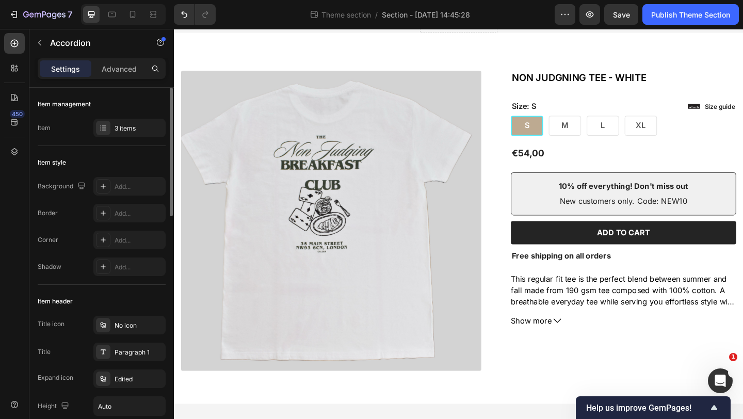
scroll to position [63, 0]
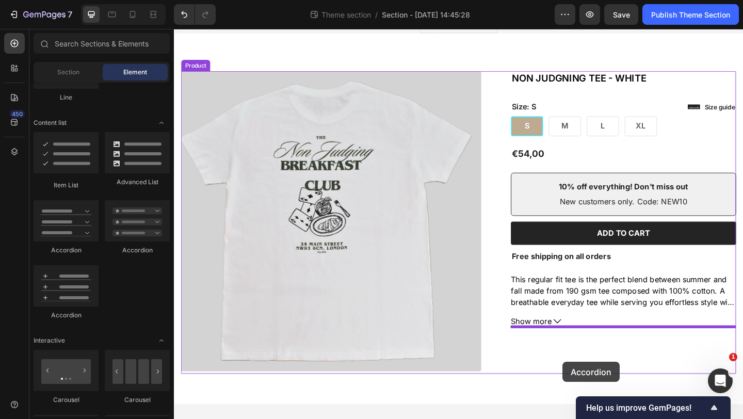
drag, startPoint x: 303, startPoint y: 244, endPoint x: 595, endPoint y: 390, distance: 326.5
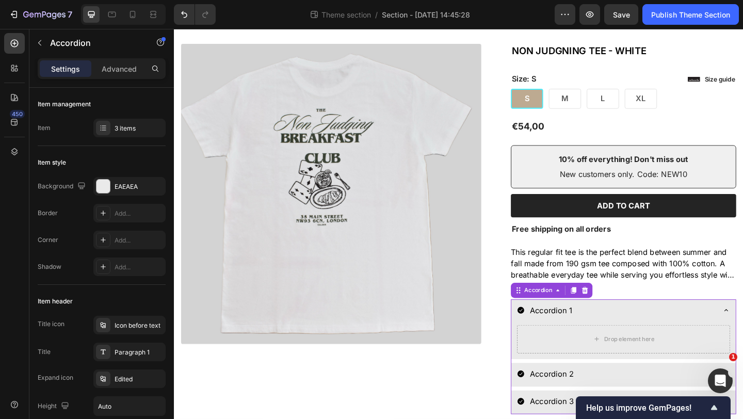
scroll to position [137, 0]
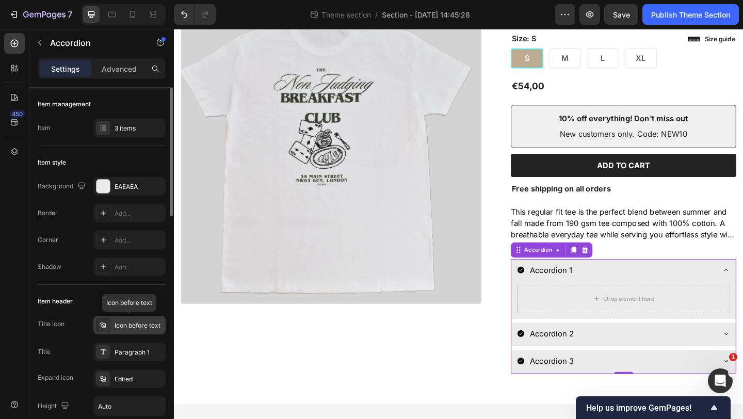
click at [125, 321] on div "Icon before text" at bounding box center [139, 325] width 49 height 9
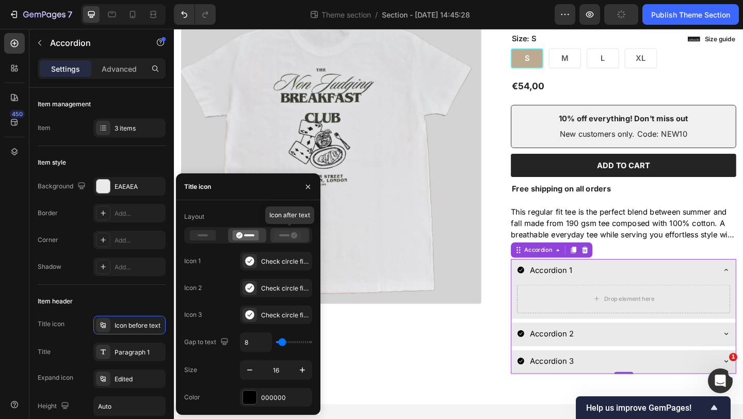
click at [290, 233] on icon at bounding box center [288, 235] width 26 height 10
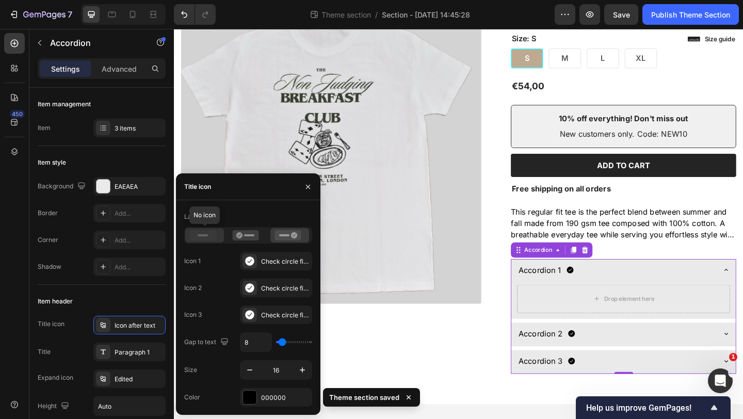
click at [205, 234] on rect at bounding box center [203, 235] width 10 height 2
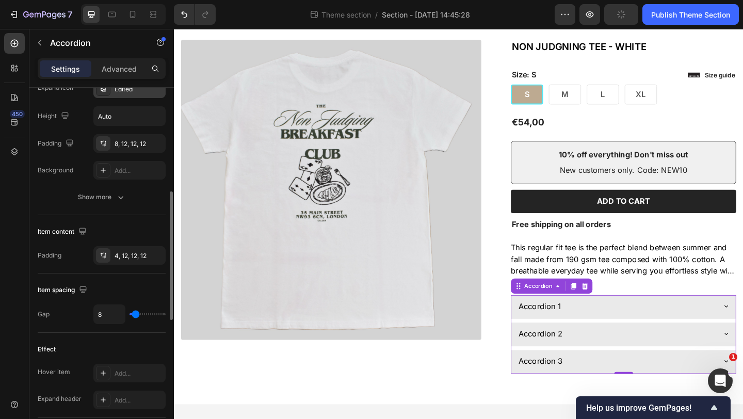
scroll to position [220, 0]
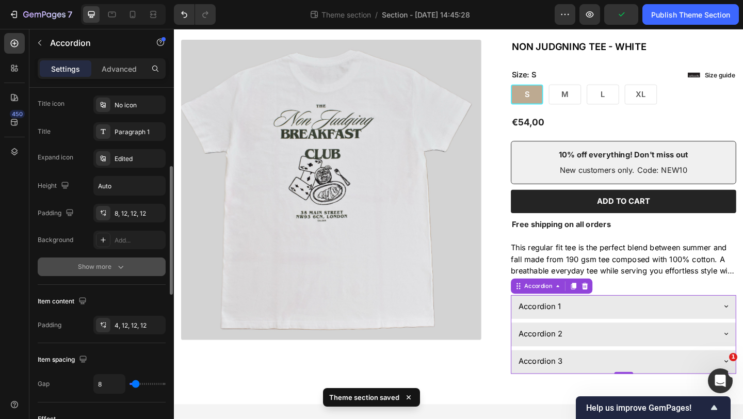
click at [105, 264] on div "Show more" at bounding box center [102, 267] width 48 height 10
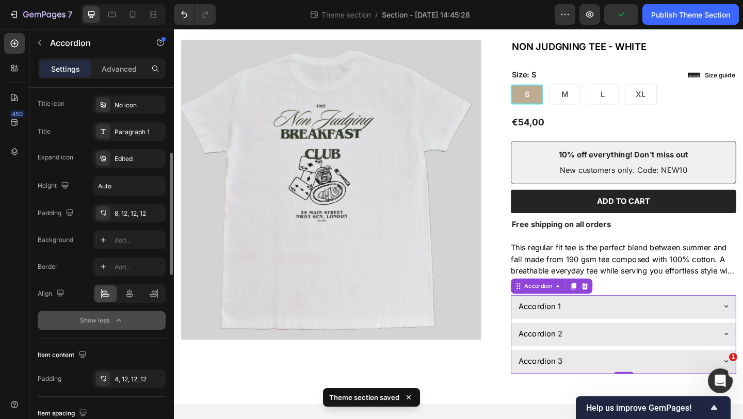
scroll to position [184, 0]
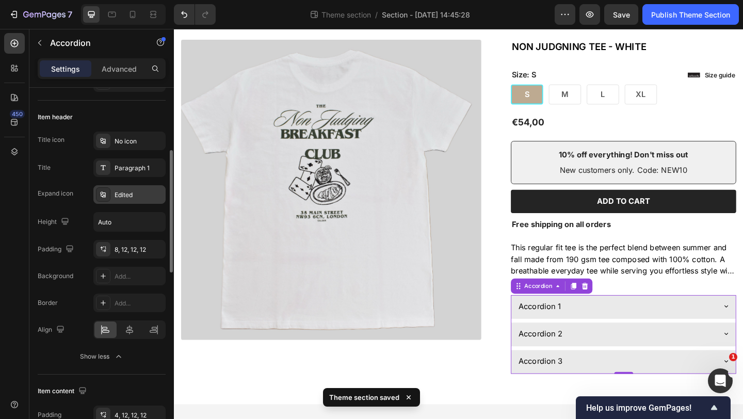
click at [138, 200] on div "Edited" at bounding box center [129, 194] width 72 height 19
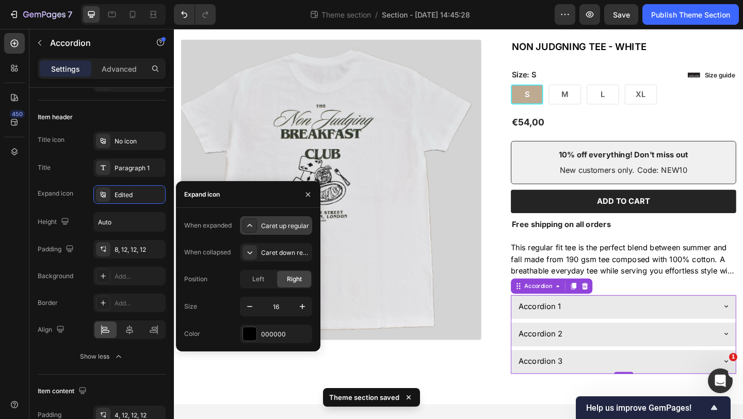
click at [253, 225] on icon at bounding box center [250, 225] width 10 height 10
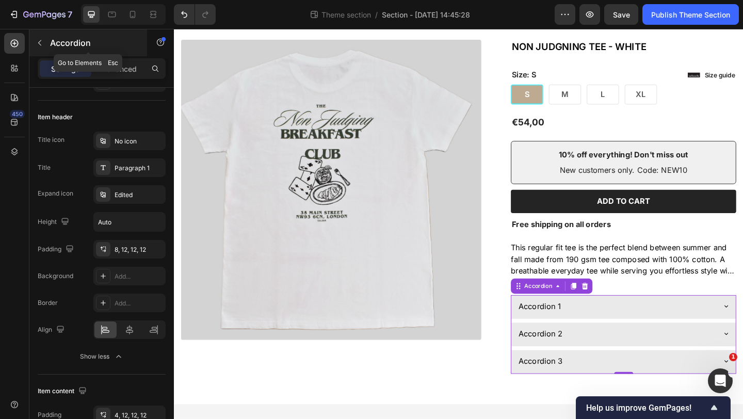
click at [41, 42] on icon "button" at bounding box center [40, 43] width 8 height 8
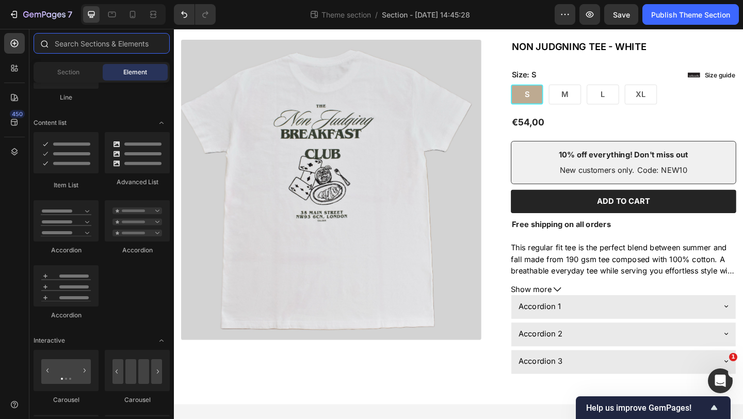
click at [80, 46] on input "text" at bounding box center [102, 43] width 136 height 21
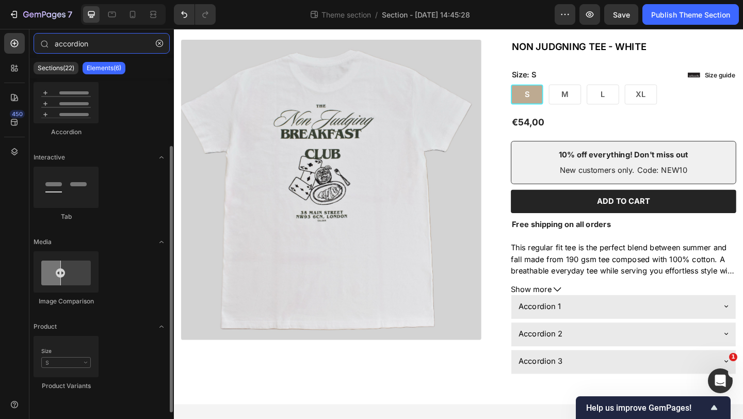
scroll to position [0, 0]
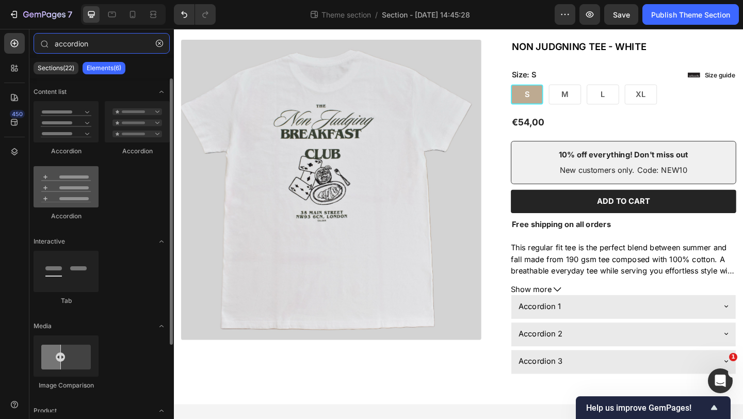
type input "accordion"
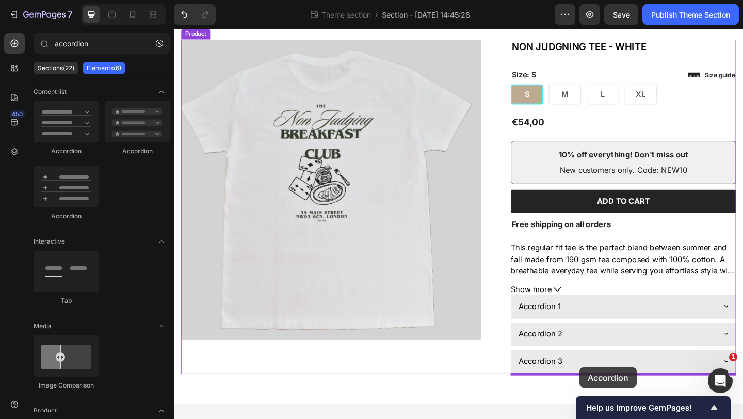
drag, startPoint x: 240, startPoint y: 224, endPoint x: 615, endPoint y: 397, distance: 413.2
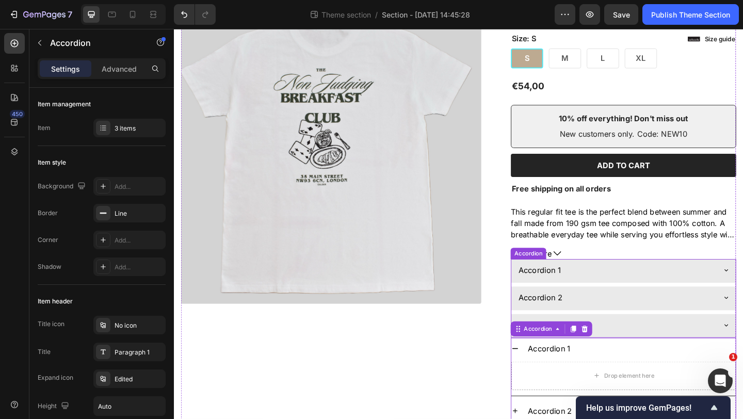
scroll to position [218, 0]
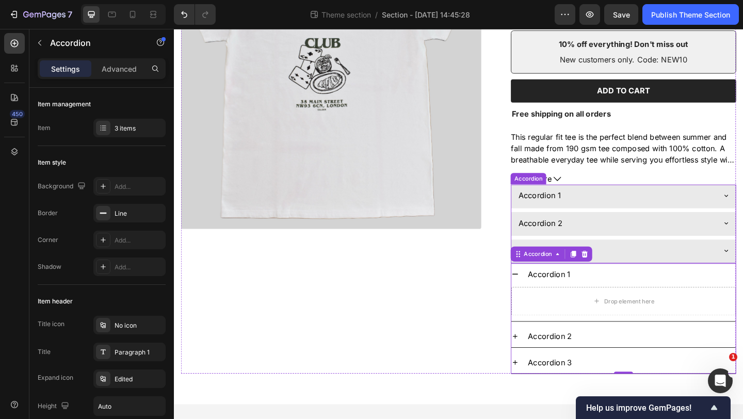
click at [680, 215] on div "Accordion 1" at bounding box center [654, 209] width 215 height 15
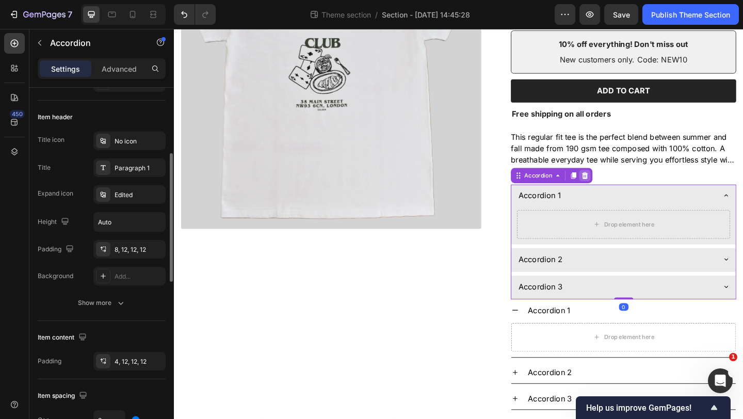
click at [624, 189] on icon at bounding box center [621, 188] width 8 height 8
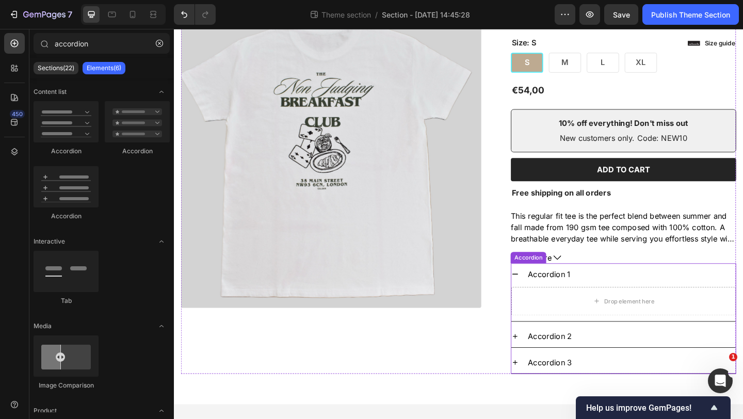
click at [545, 297] on icon at bounding box center [545, 296] width 8 height 8
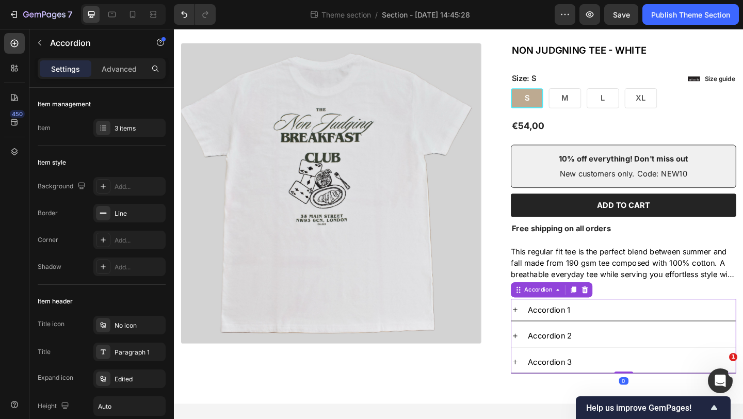
scroll to position [93, 0]
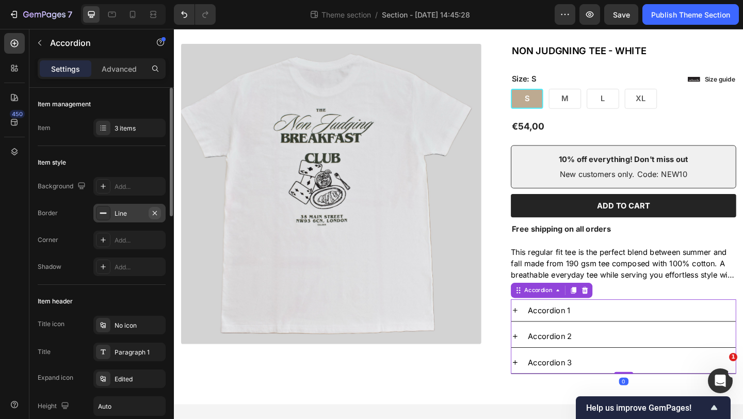
click at [155, 215] on icon "button" at bounding box center [155, 213] width 8 height 8
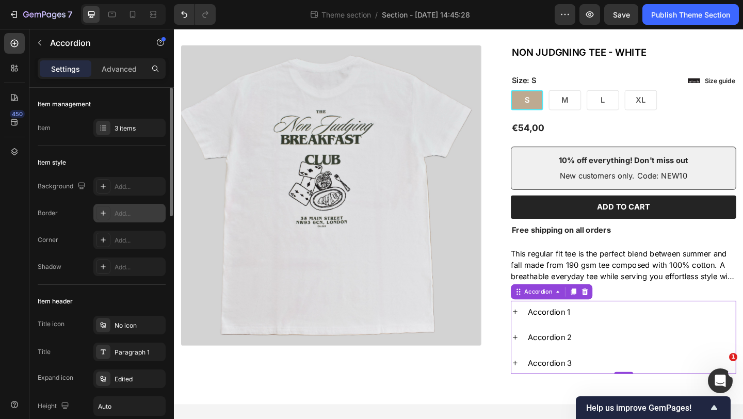
click at [105, 211] on icon at bounding box center [103, 213] width 8 height 8
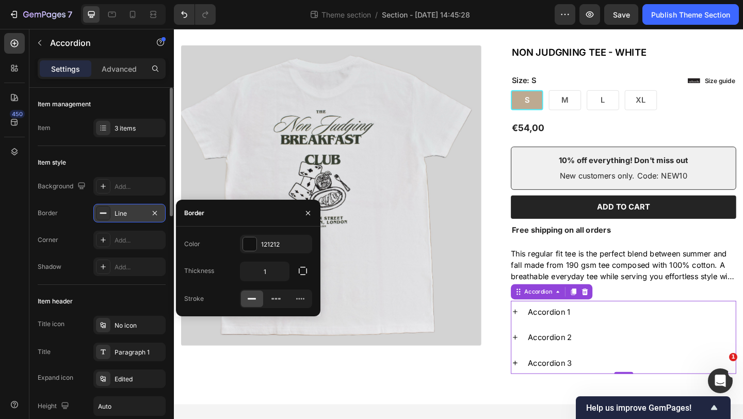
scroll to position [95, 0]
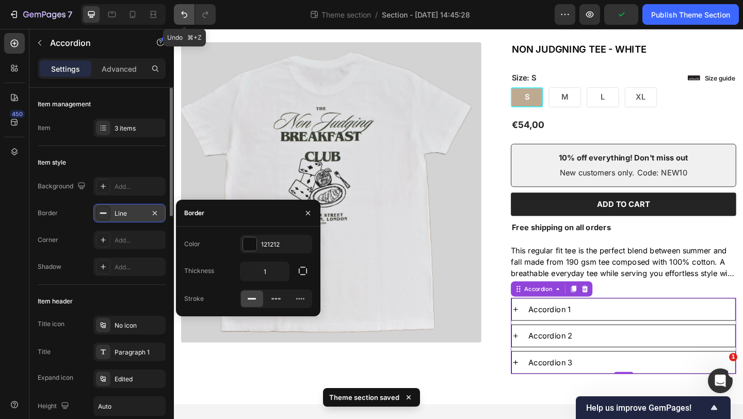
click at [186, 12] on icon "Undo/Redo" at bounding box center [184, 14] width 10 height 10
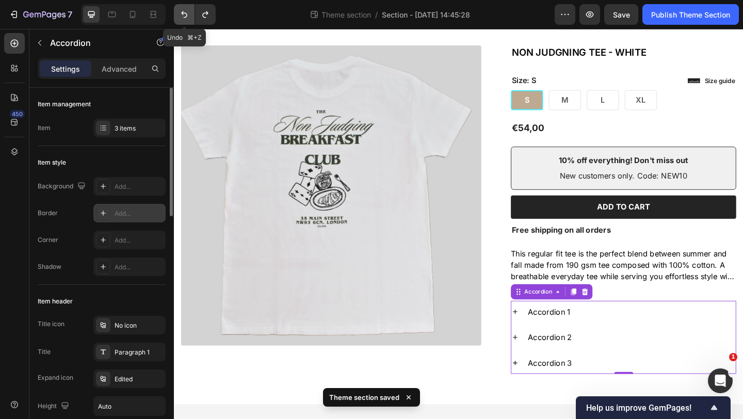
click at [186, 12] on icon "Undo/Redo" at bounding box center [184, 14] width 10 height 10
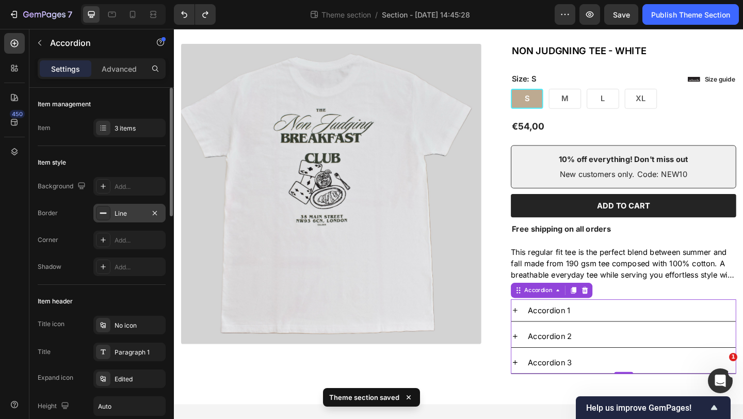
click at [134, 218] on div "Line" at bounding box center [129, 213] width 72 height 19
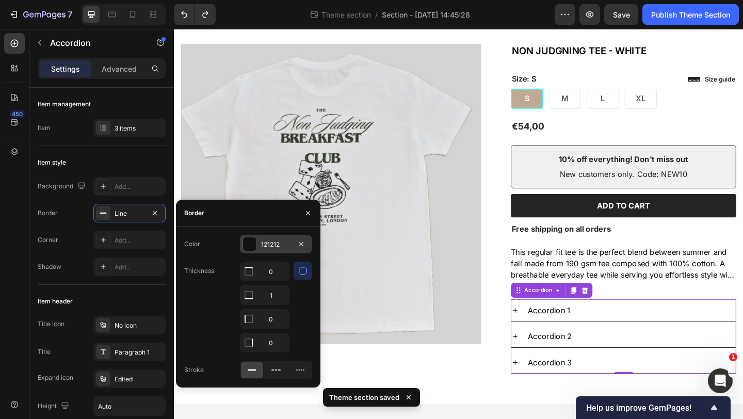
click at [254, 244] on div at bounding box center [249, 243] width 13 height 13
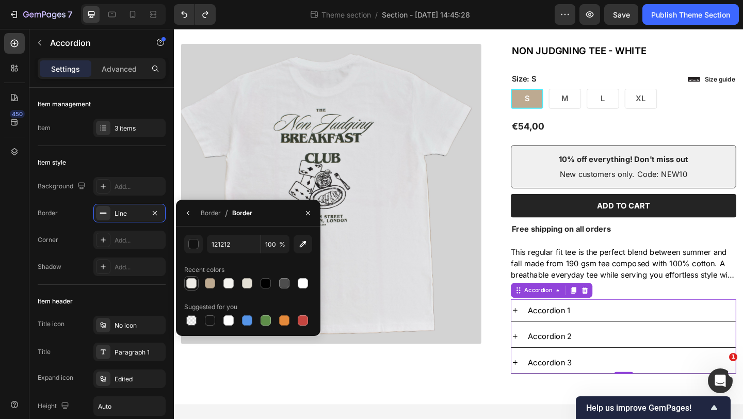
click at [189, 283] on div at bounding box center [191, 283] width 10 height 10
type input "EDEBE6"
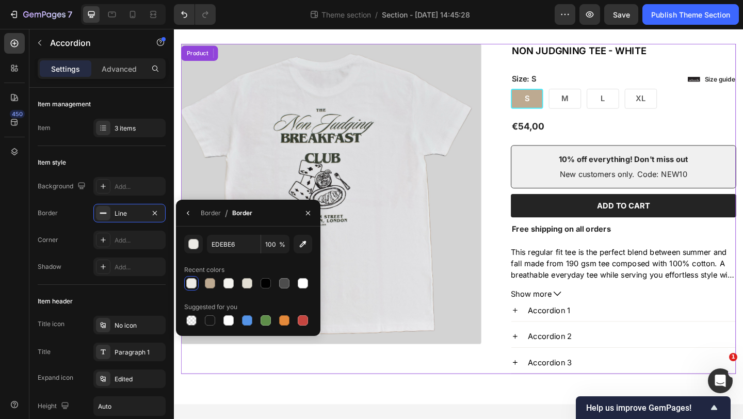
click at [360, 384] on div "Product Images" at bounding box center [353, 224] width 343 height 359
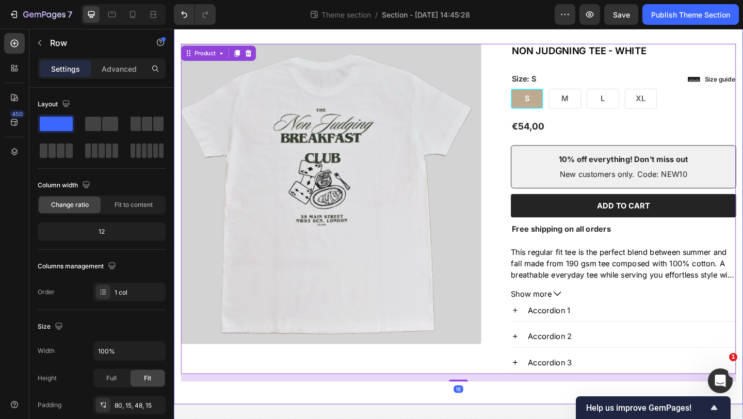
click at [343, 418] on div "Product Images Icon Icon Icon Icon Icon Icon List 2,500+ Verified Reviews! Text…" at bounding box center [483, 220] width 619 height 433
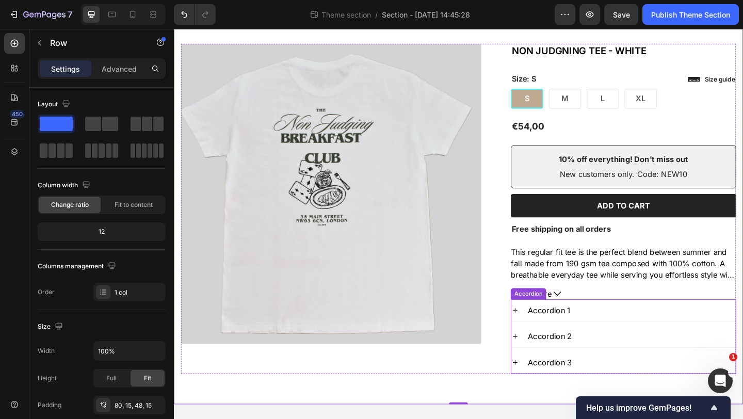
click at [645, 337] on div "Accordion 1" at bounding box center [671, 334] width 228 height 15
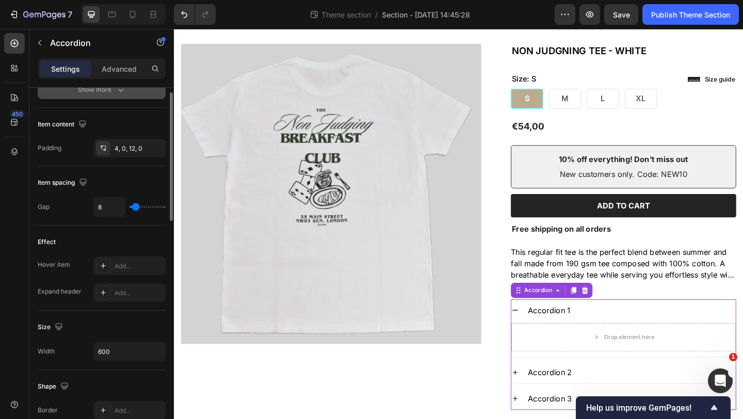
scroll to position [234, 0]
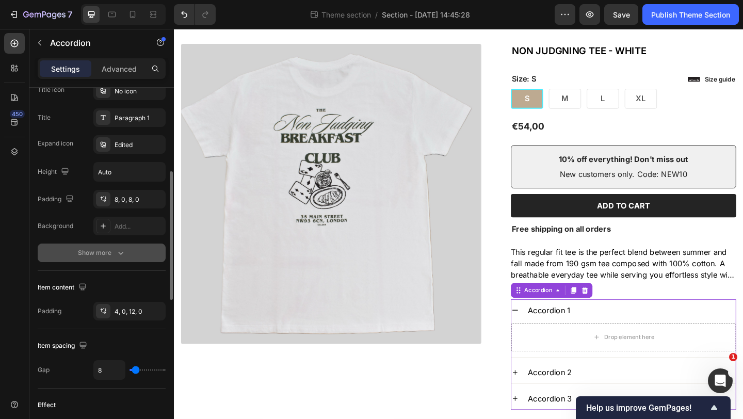
click at [104, 251] on div "Show more" at bounding box center [102, 253] width 48 height 10
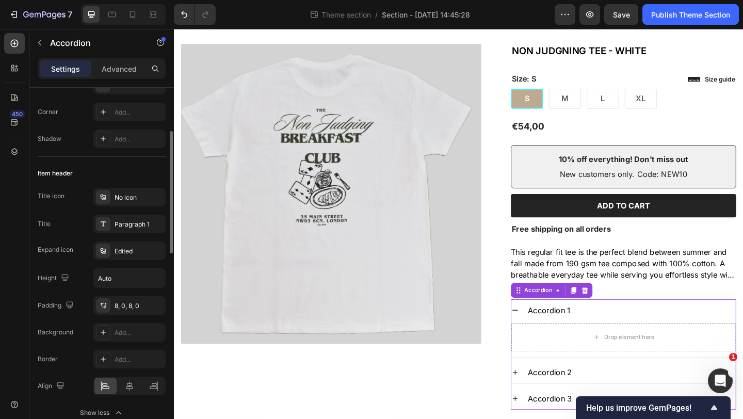
scroll to position [0, 0]
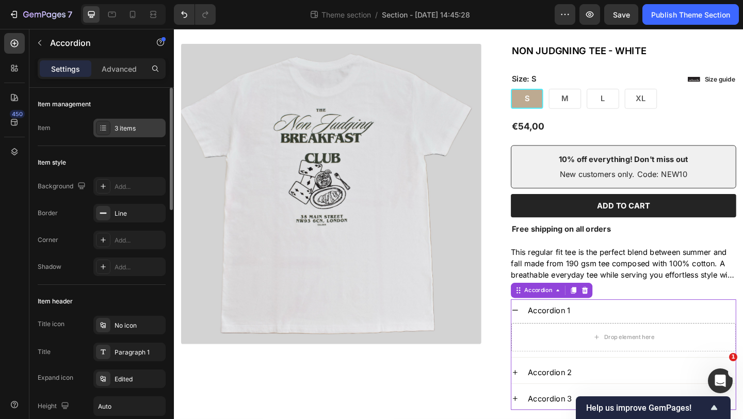
click at [115, 127] on div "3 items" at bounding box center [139, 128] width 49 height 9
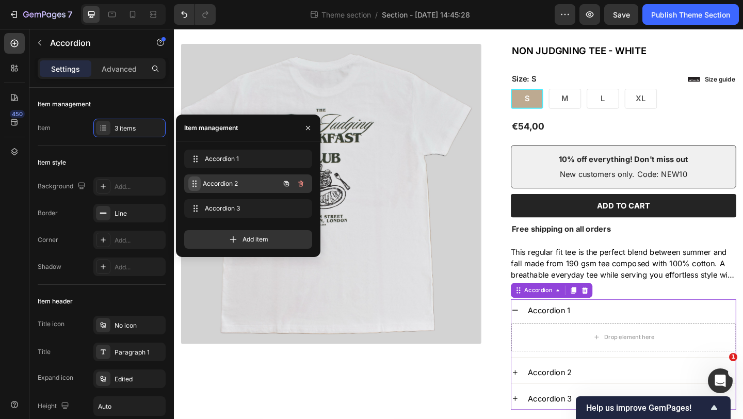
click at [195, 182] on icon at bounding box center [194, 184] width 8 height 8
click at [197, 184] on icon at bounding box center [194, 184] width 8 height 8
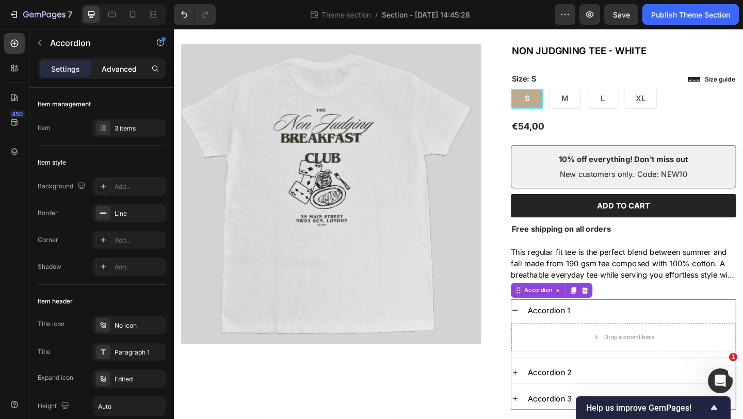
click at [110, 65] on p "Advanced" at bounding box center [119, 68] width 35 height 11
type input "100%"
type input "100"
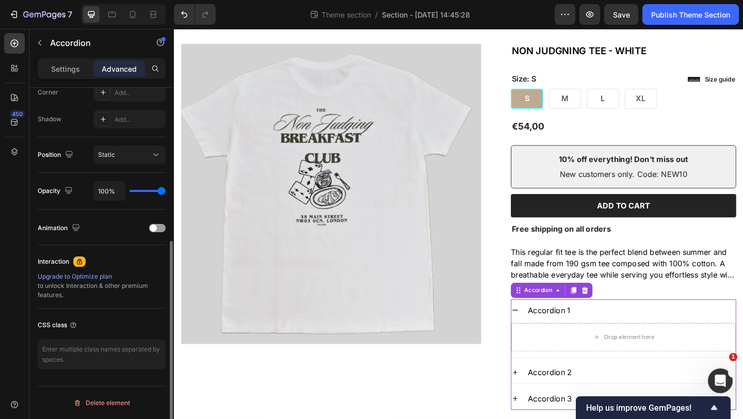
scroll to position [327, 0]
click at [116, 151] on div "Static" at bounding box center [124, 155] width 53 height 9
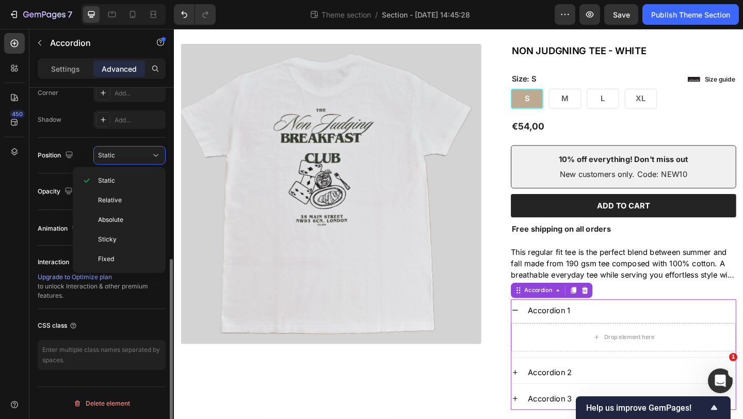
click at [79, 159] on div "Position Static" at bounding box center [102, 155] width 128 height 19
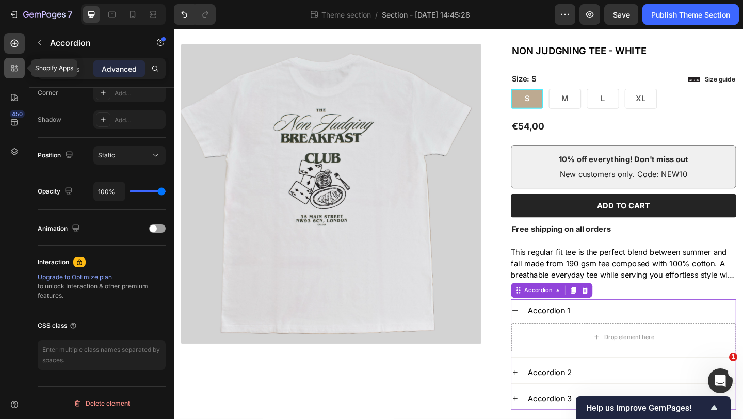
click at [17, 67] on icon at bounding box center [16, 66] width 3 height 3
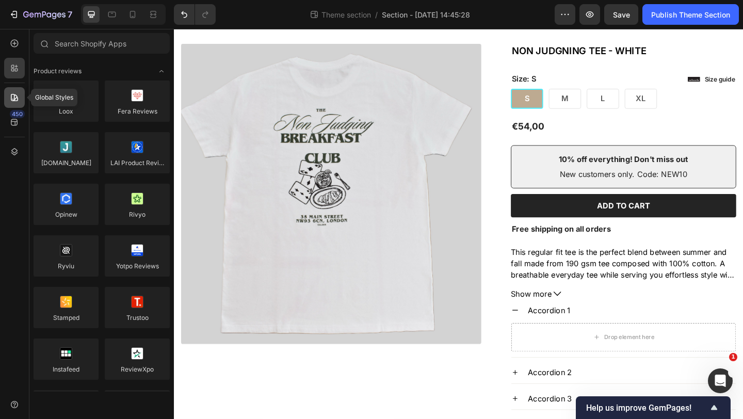
click at [18, 93] on icon at bounding box center [14, 97] width 10 height 10
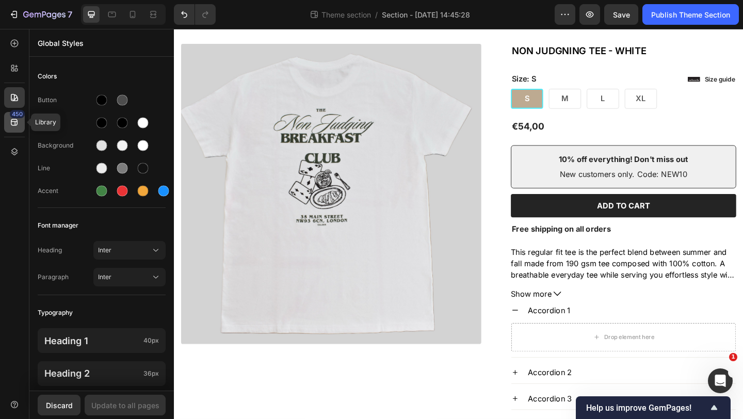
click at [18, 116] on div "450" at bounding box center [17, 114] width 15 height 8
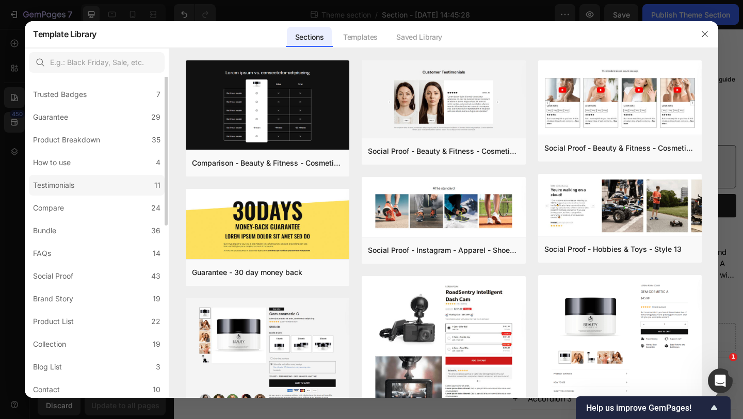
scroll to position [184, 0]
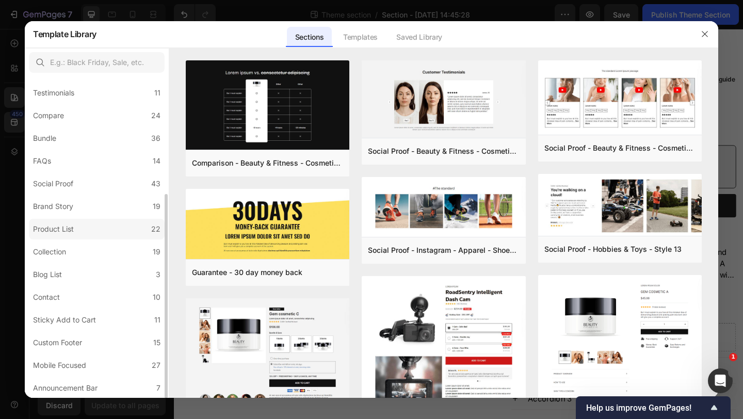
click at [100, 230] on label "Product List 22" at bounding box center [97, 229] width 136 height 21
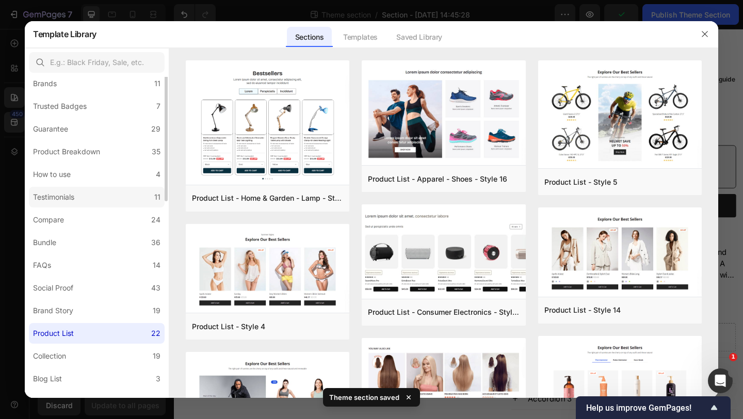
scroll to position [0, 0]
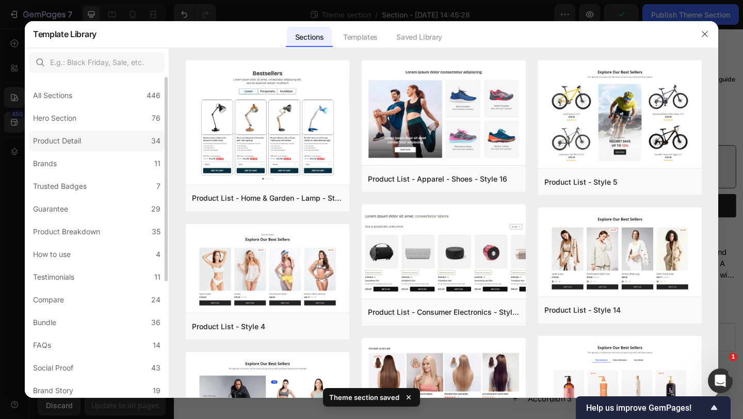
click at [115, 139] on label "Product Detail 34" at bounding box center [97, 141] width 136 height 21
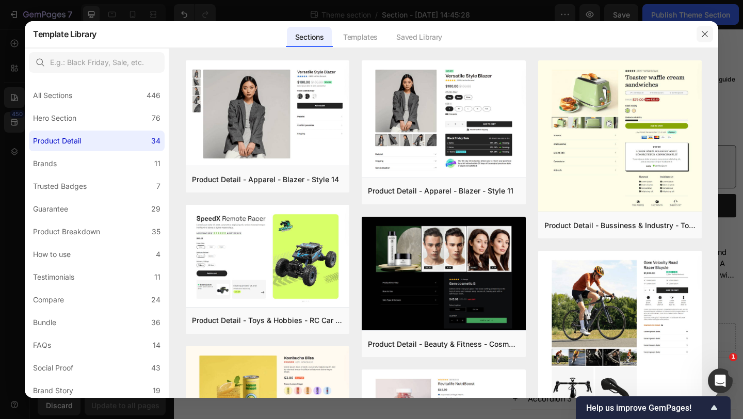
click at [703, 34] on icon "button" at bounding box center [705, 34] width 8 height 8
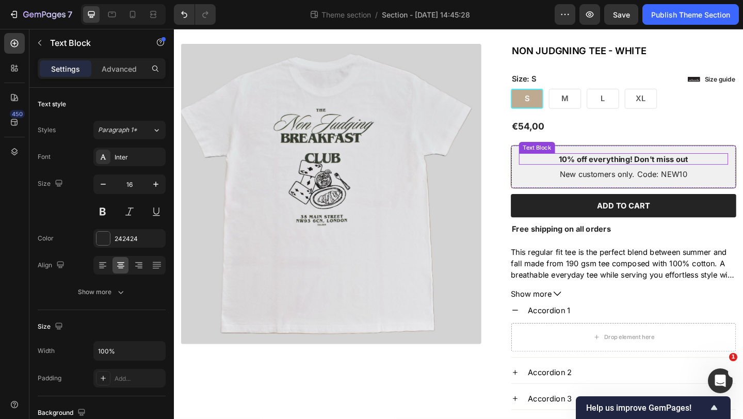
click at [561, 166] on p "10% off everything! Don't miss out" at bounding box center [662, 170] width 225 height 11
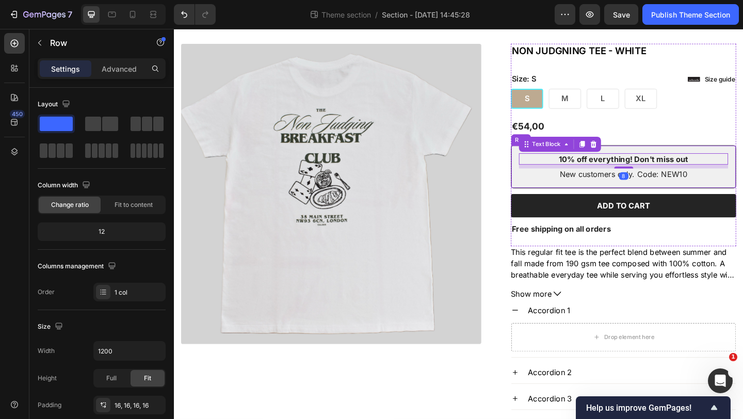
click at [545, 164] on div "10% off everything! Don't miss out Text Block 8 New customers only. Code: NEW10…" at bounding box center [662, 178] width 245 height 47
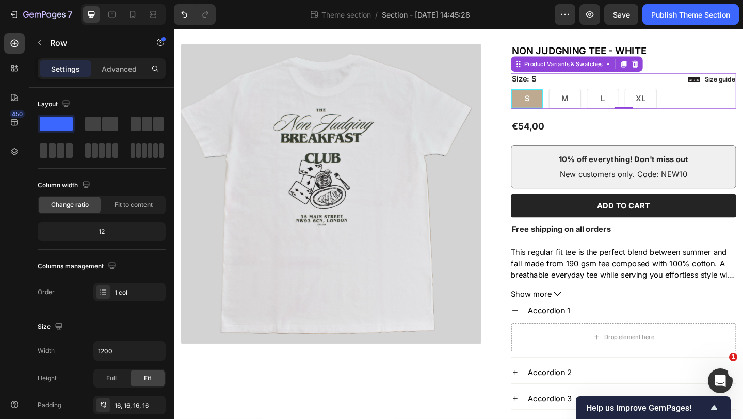
click at [585, 82] on div "Size: S S S S M M M L L L XL XL XL" at bounding box center [662, 96] width 245 height 39
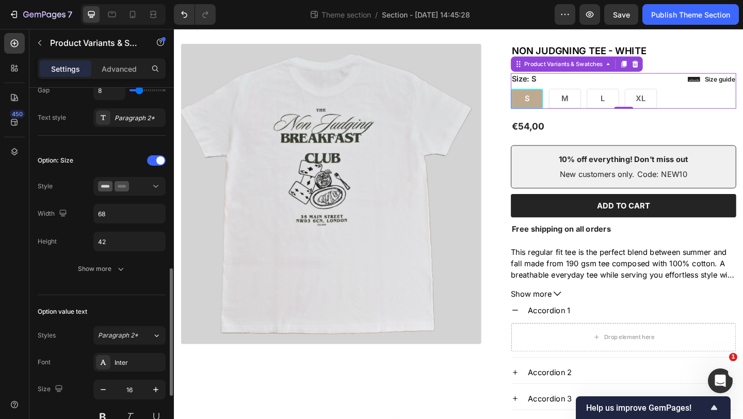
scroll to position [317, 0]
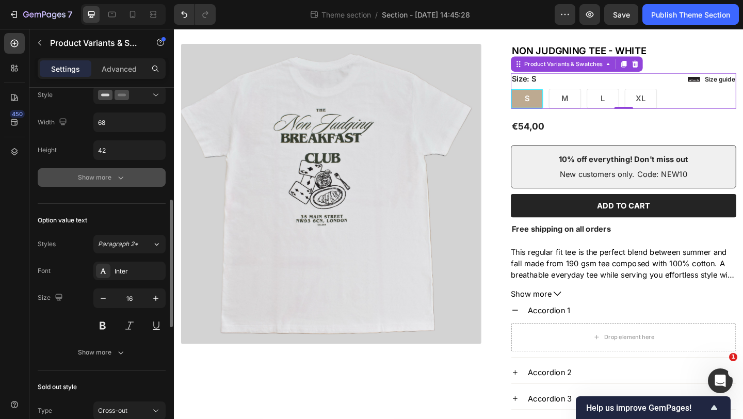
click at [113, 181] on div "Show more" at bounding box center [102, 177] width 48 height 10
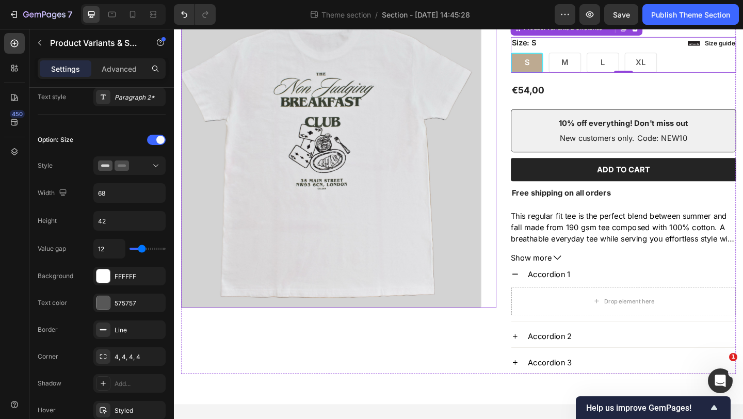
scroll to position [75, 0]
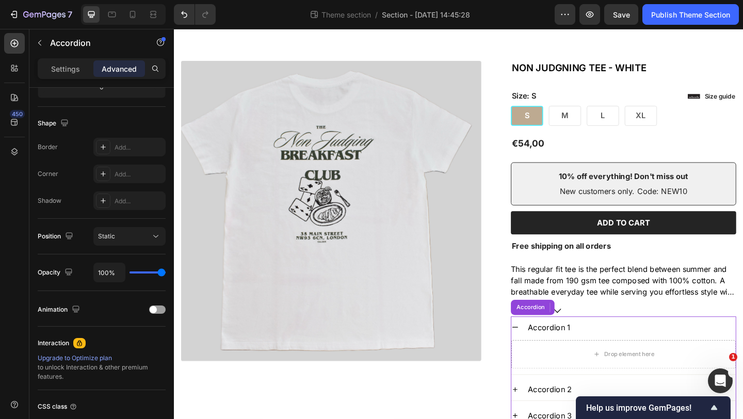
click at [541, 356] on icon at bounding box center [545, 353] width 8 height 8
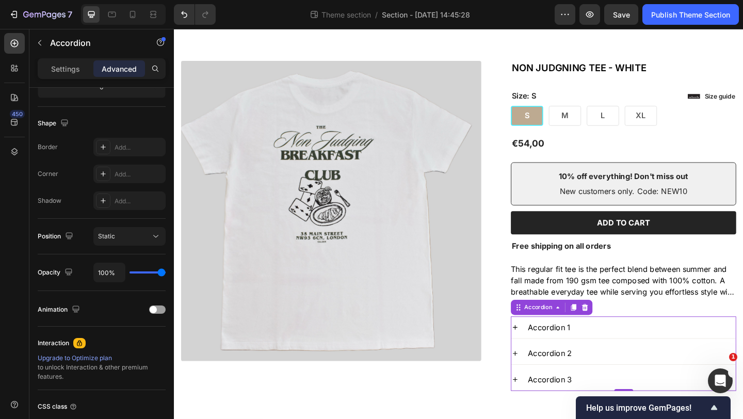
scroll to position [0, 0]
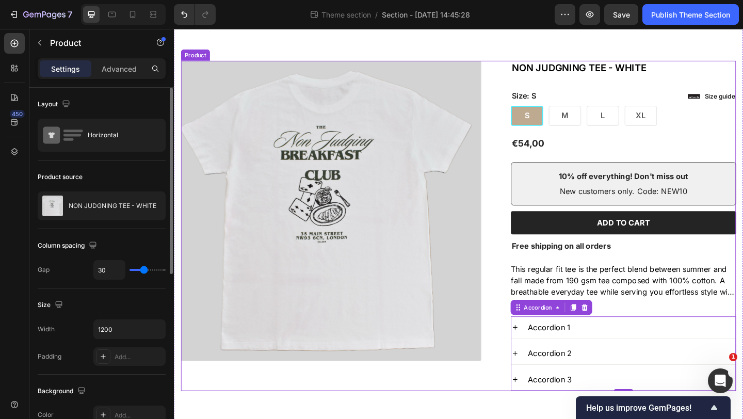
click at [442, 411] on div "Product Images" at bounding box center [353, 242] width 343 height 359
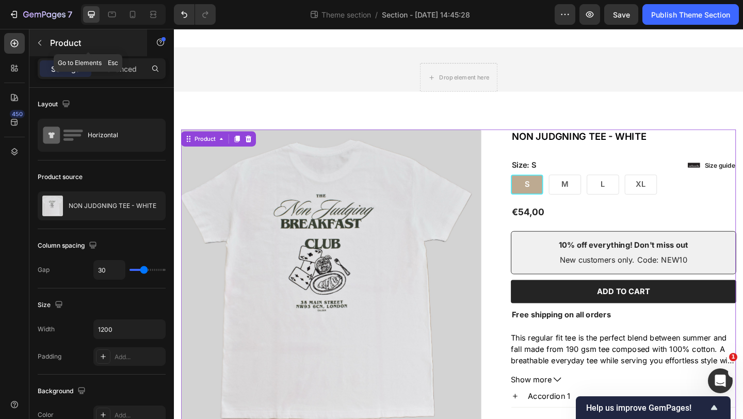
click at [41, 42] on icon "button" at bounding box center [40, 43] width 8 height 8
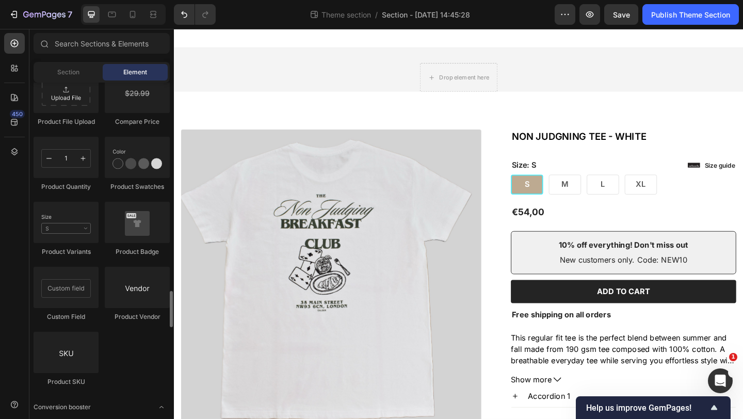
scroll to position [1782, 0]
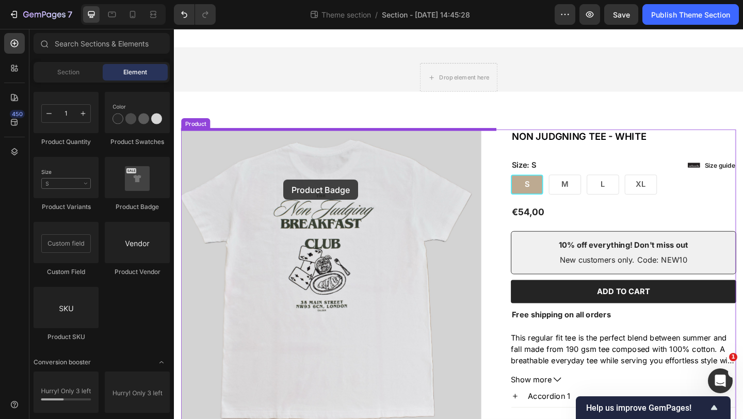
drag, startPoint x: 304, startPoint y: 209, endPoint x: 293, endPoint y: 193, distance: 19.9
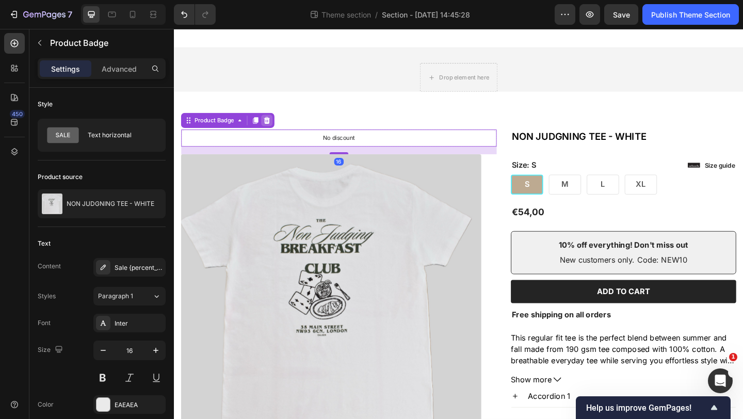
click at [275, 126] on icon at bounding box center [275, 128] width 7 height 7
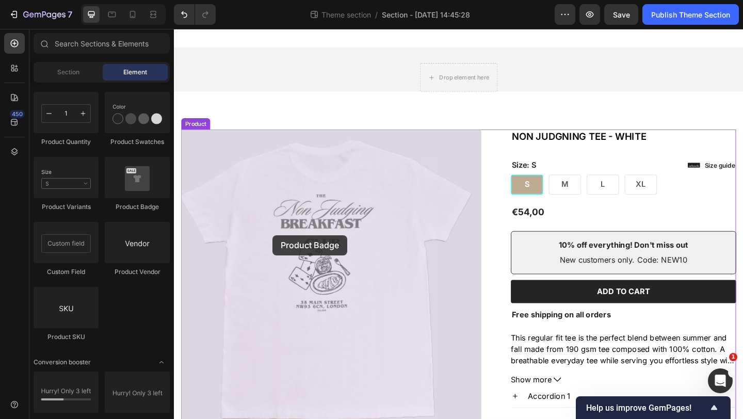
drag, startPoint x: 299, startPoint y: 219, endPoint x: 281, endPoint y: 253, distance: 38.5
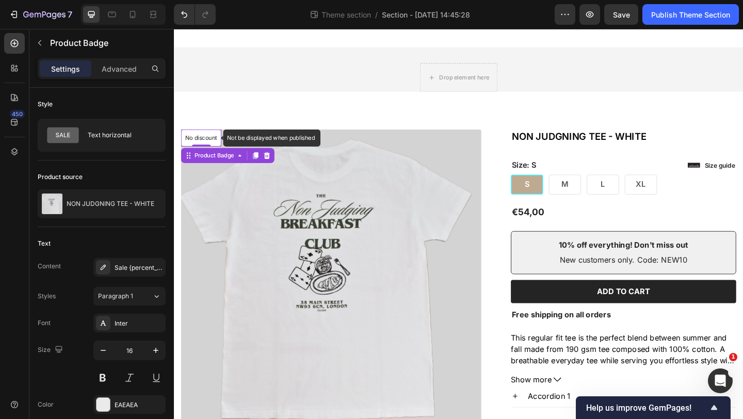
click at [217, 147] on p "No discount" at bounding box center [203, 147] width 35 height 9
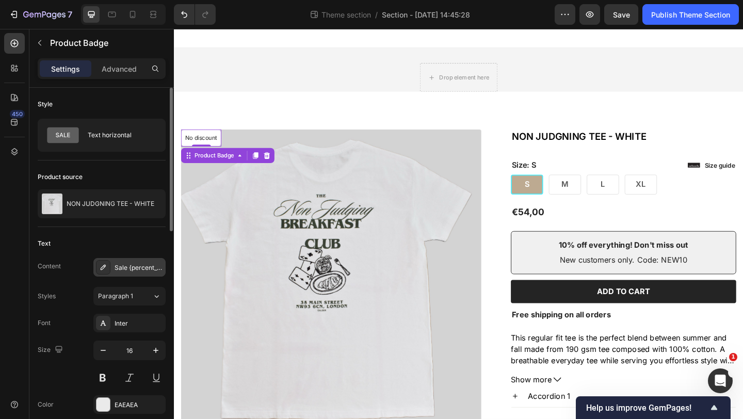
click at [138, 264] on div "Sale {percent_discount} off" at bounding box center [139, 267] width 49 height 9
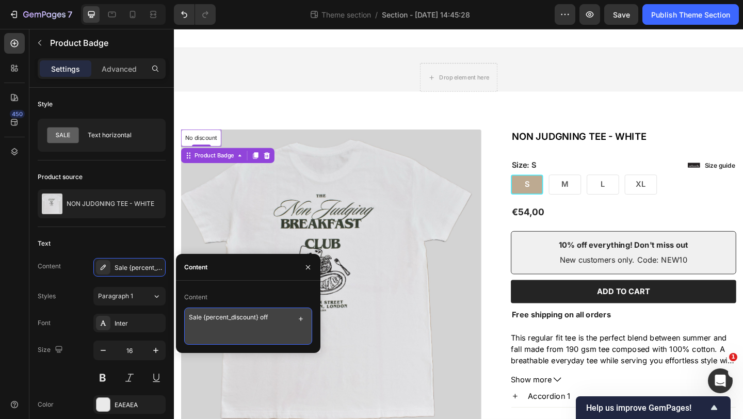
click at [279, 319] on textarea "Sale {percent_discount} off" at bounding box center [248, 326] width 128 height 37
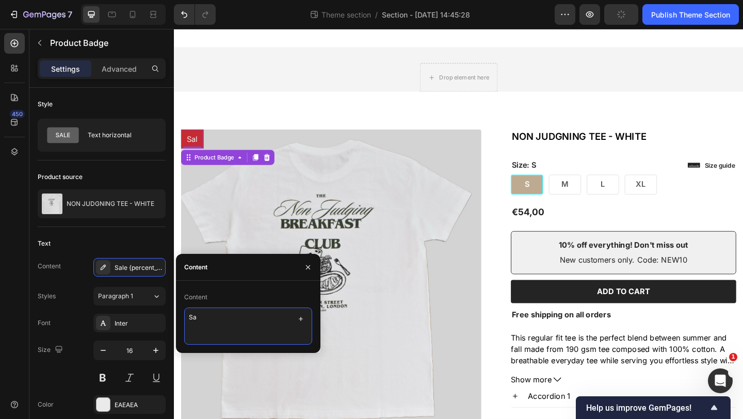
type textarea "S"
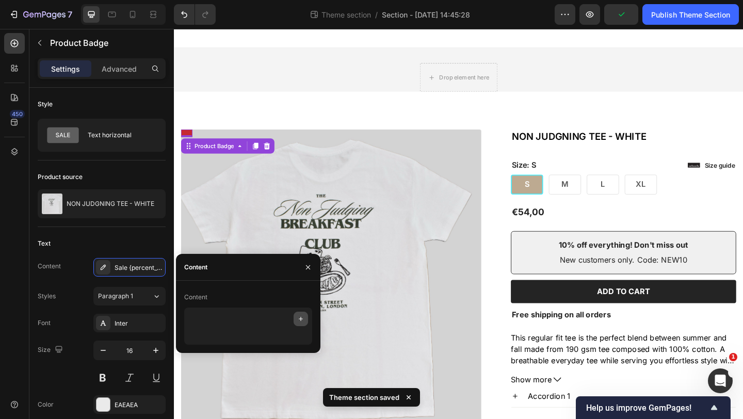
click at [298, 318] on icon "button" at bounding box center [301, 319] width 8 height 8
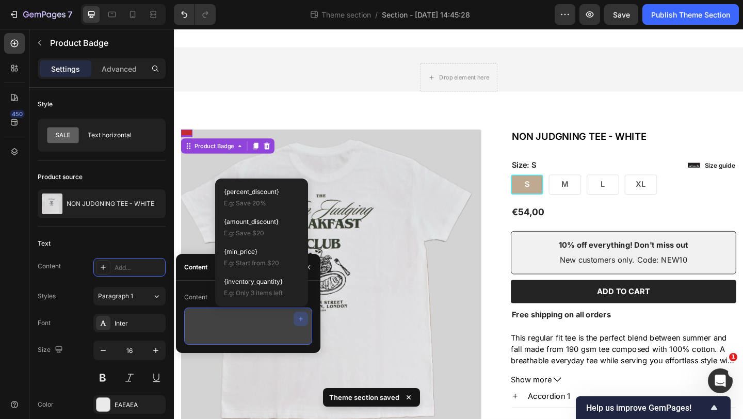
click at [207, 325] on textarea at bounding box center [248, 326] width 128 height 37
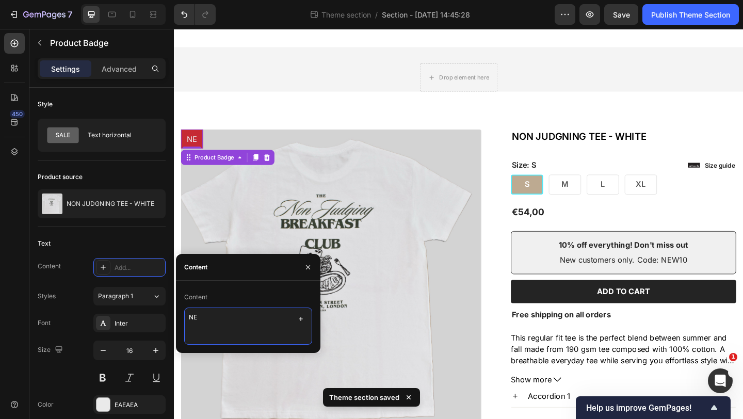
type textarea "NEW"
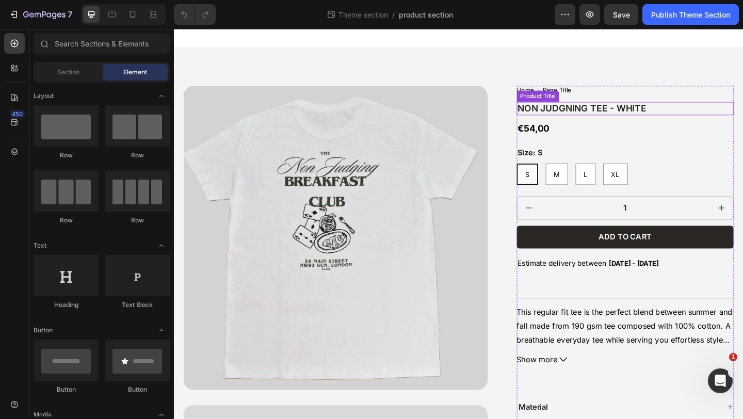
click at [589, 112] on h1 "NON JUDGNING TEE - WHITE" at bounding box center [665, 115] width 236 height 15
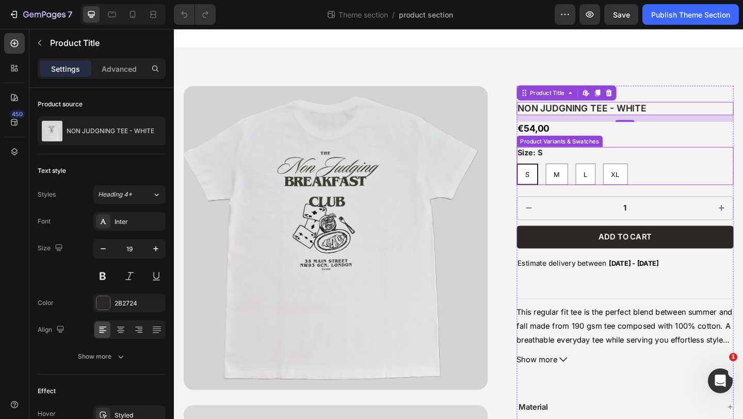
click at [677, 180] on div "S S S M M M L L L XL XL XL" at bounding box center [665, 186] width 236 height 23
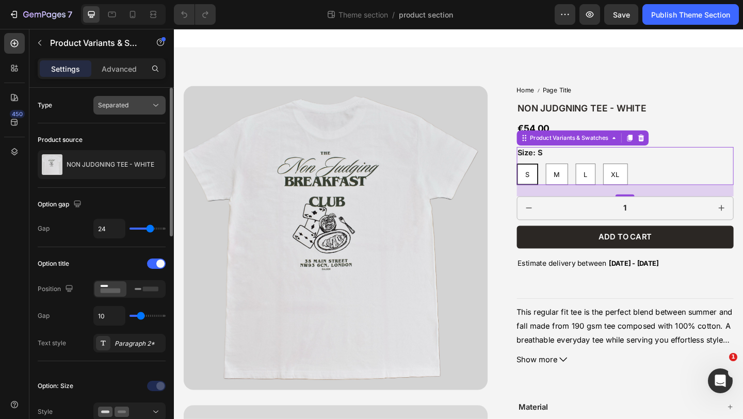
click at [117, 99] on button "Separated" at bounding box center [129, 105] width 72 height 19
click at [79, 106] on div "Type Separated" at bounding box center [102, 105] width 128 height 19
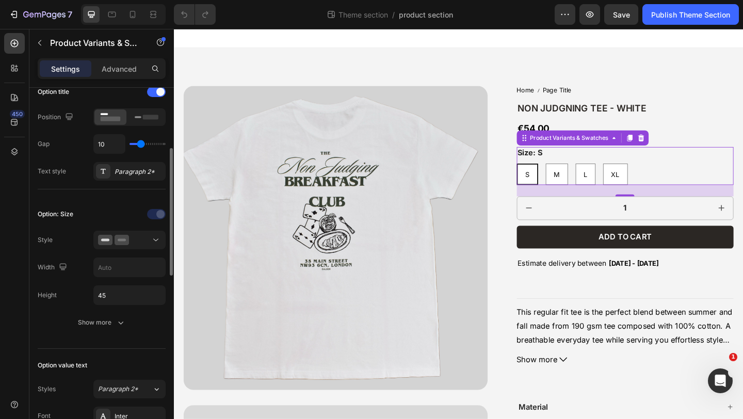
scroll to position [104, 0]
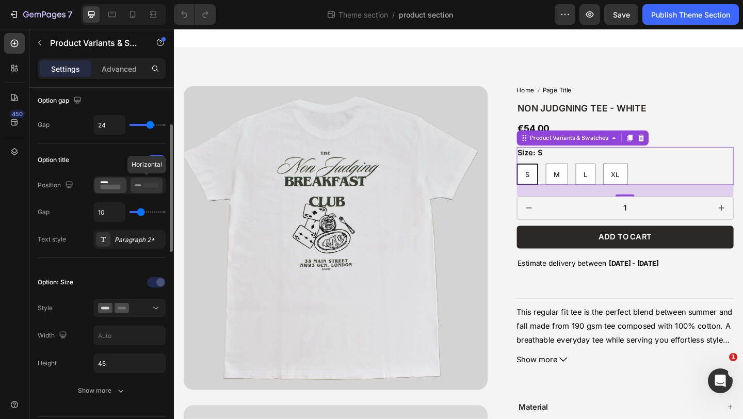
click at [135, 189] on icon at bounding box center [147, 185] width 24 height 11
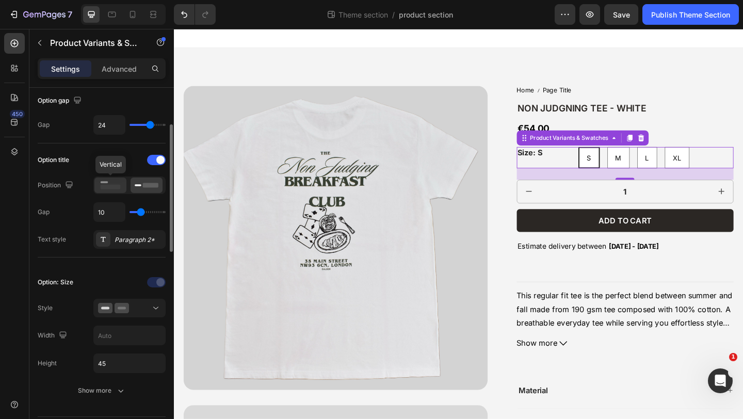
click at [117, 185] on rect at bounding box center [111, 187] width 20 height 5
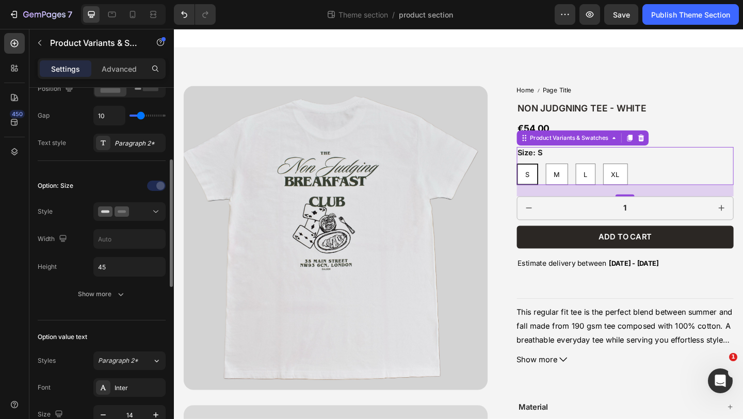
scroll to position [201, 0]
click at [123, 218] on button at bounding box center [129, 210] width 72 height 19
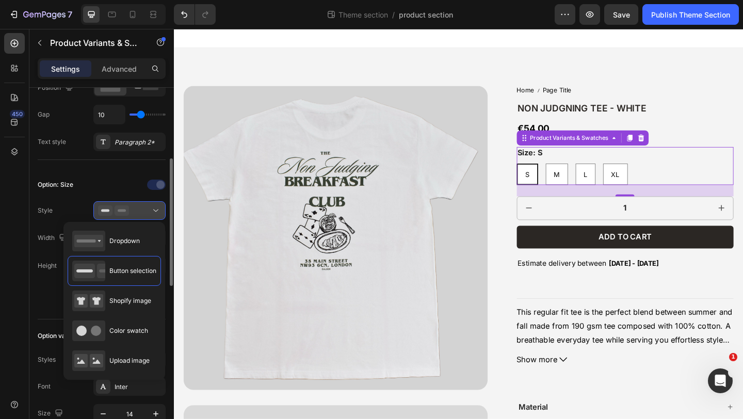
click at [142, 215] on div at bounding box center [129, 210] width 63 height 10
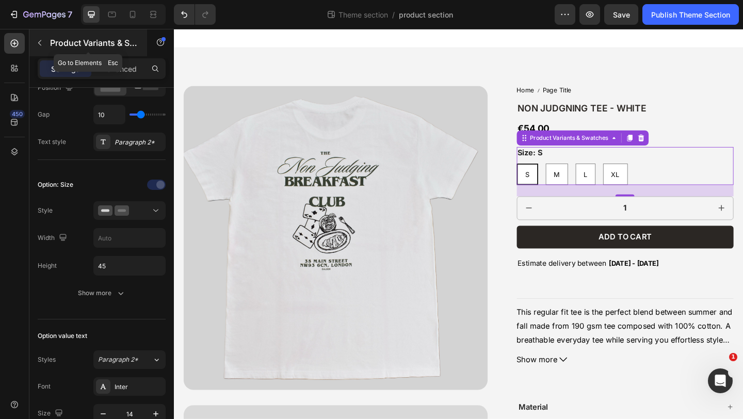
click at [37, 41] on icon "button" at bounding box center [40, 43] width 8 height 8
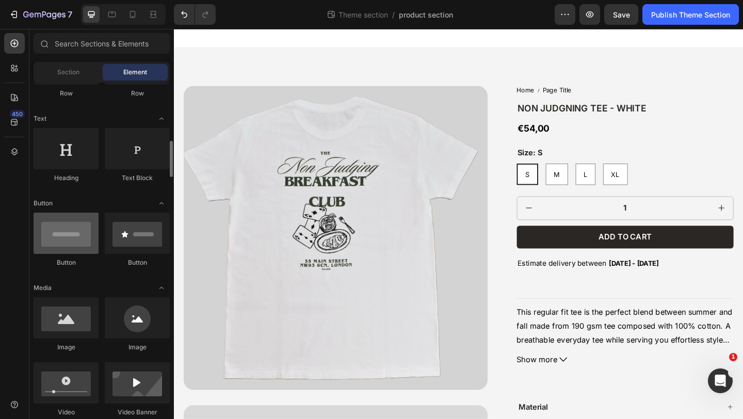
scroll to position [363, 0]
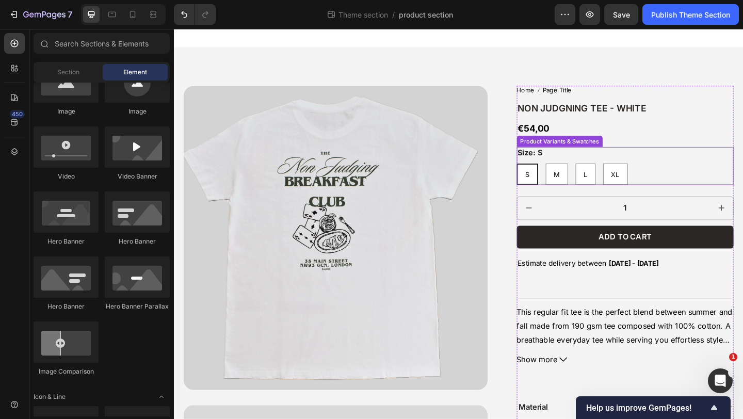
click at [686, 186] on div "S S S M M M L L L XL XL XL" at bounding box center [665, 186] width 236 height 23
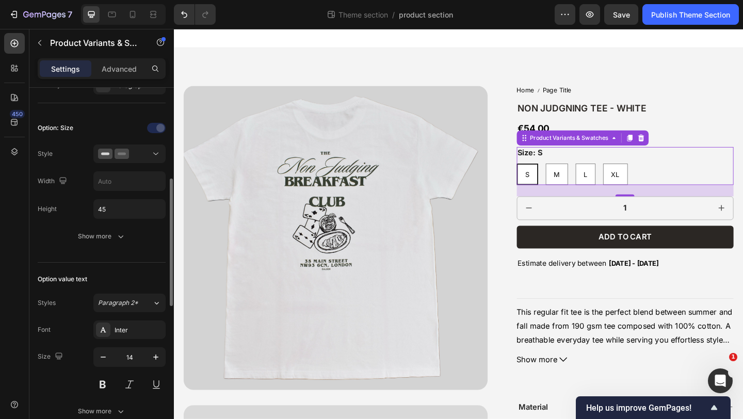
scroll to position [257, 0]
click at [136, 153] on div at bounding box center [129, 154] width 63 height 10
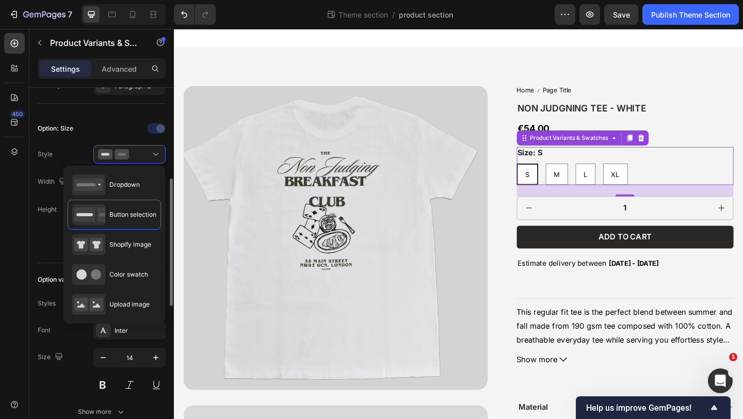
click at [96, 128] on div at bounding box center [129, 128] width 72 height 17
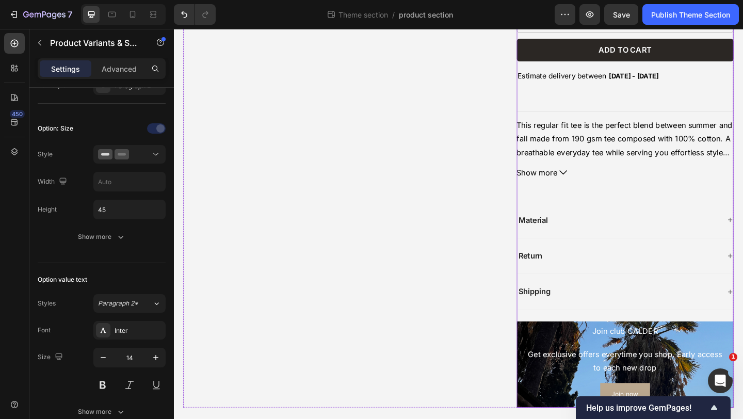
scroll to position [1397, 0]
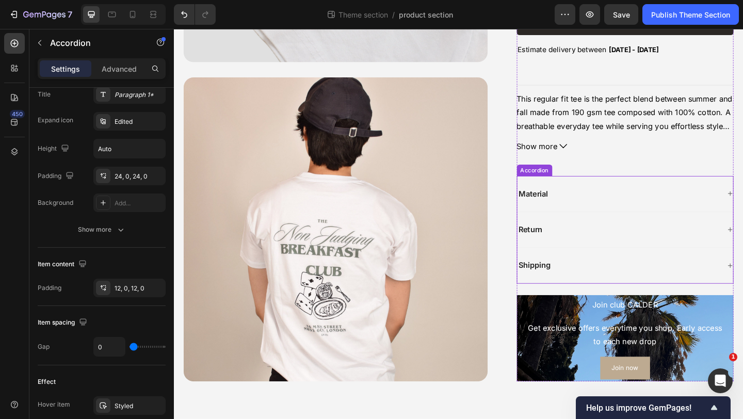
click at [593, 193] on div "Material" at bounding box center [664, 207] width 235 height 39
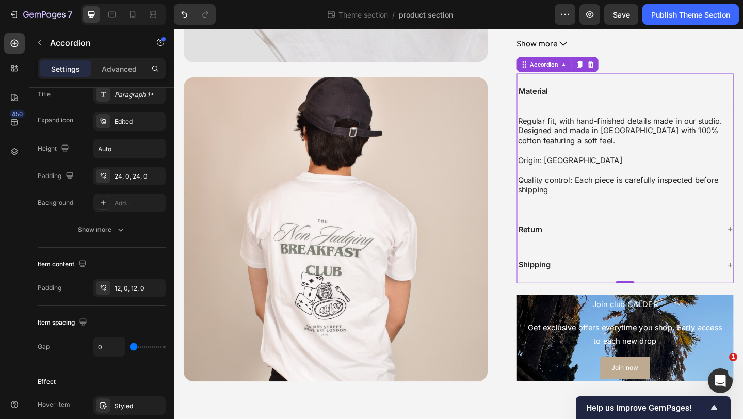
scroll to position [0, 0]
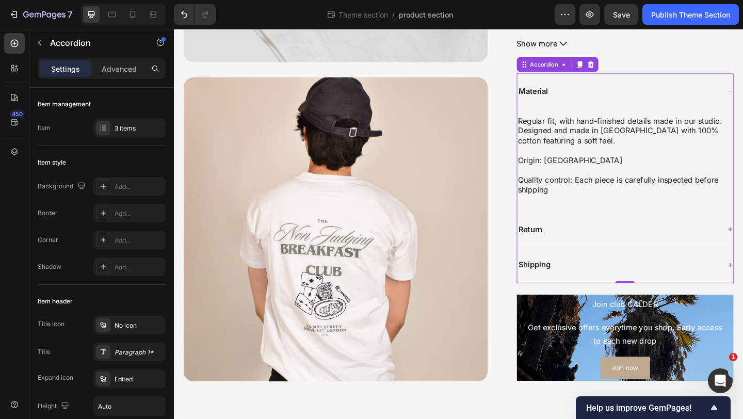
click at [742, 98] on div "Material" at bounding box center [664, 96] width 235 height 39
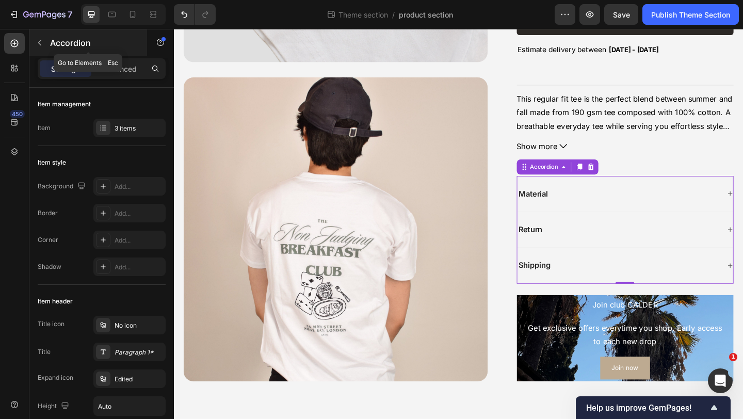
click at [40, 41] on icon "button" at bounding box center [39, 43] width 3 height 6
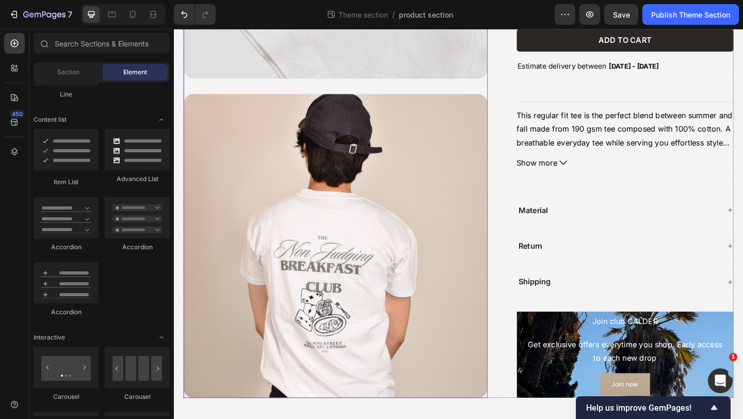
scroll to position [1376, 0]
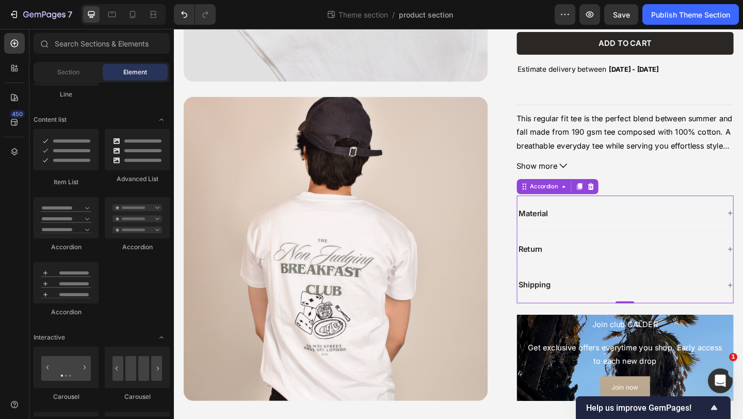
click at [568, 214] on div "Material" at bounding box center [664, 228] width 235 height 39
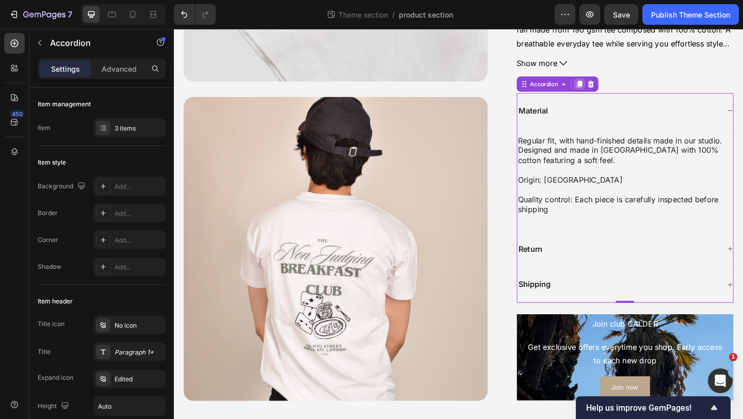
click at [613, 86] on icon at bounding box center [615, 88] width 6 height 7
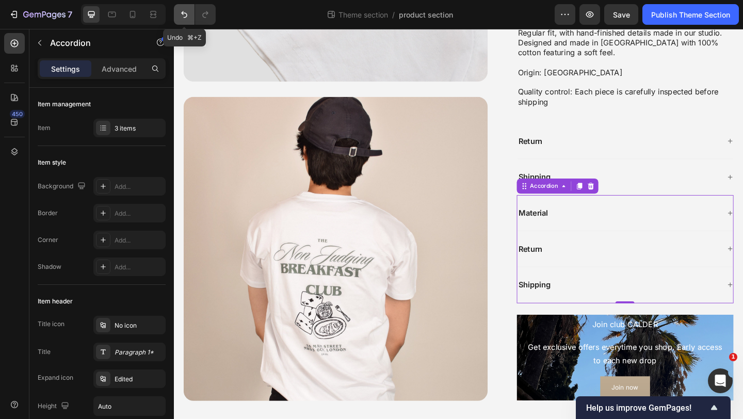
click at [182, 9] on icon "Undo/Redo" at bounding box center [184, 14] width 10 height 10
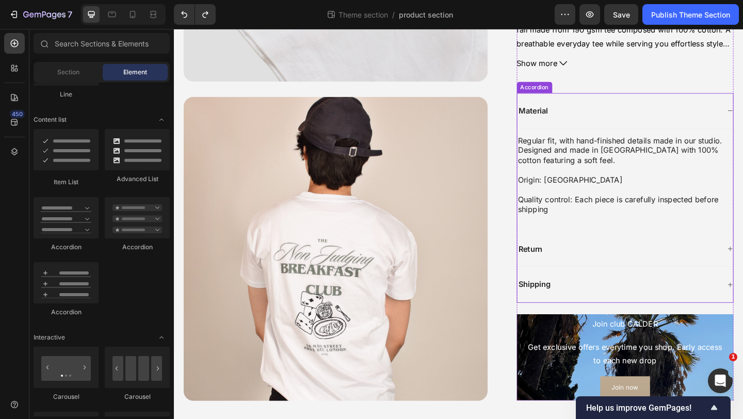
click at [582, 106] on div "Material" at bounding box center [664, 118] width 235 height 39
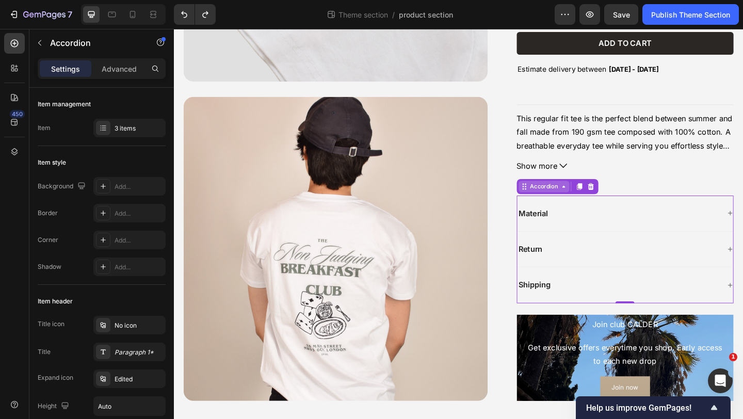
click at [589, 200] on div "Accordion" at bounding box center [576, 199] width 35 height 9
click at [584, 201] on div "Accordion" at bounding box center [576, 199] width 35 height 9
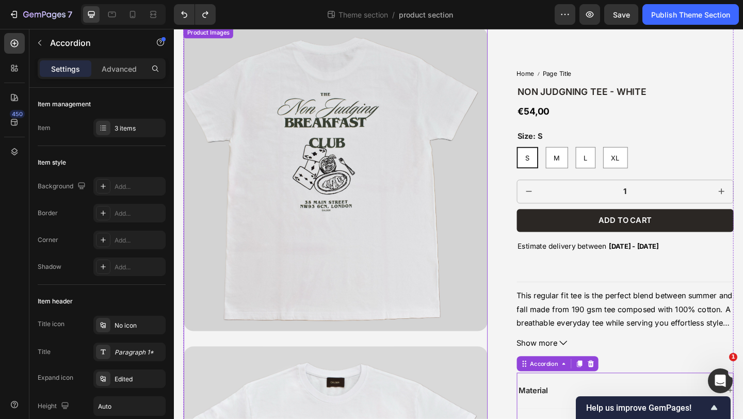
scroll to position [0, 0]
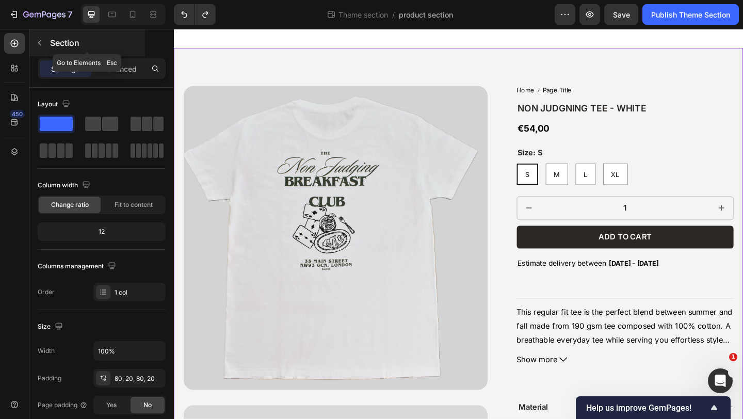
click at [39, 42] on icon "button" at bounding box center [39, 43] width 3 height 6
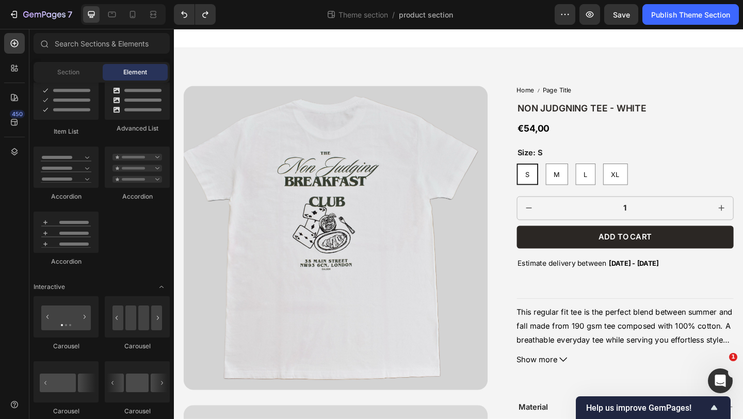
scroll to position [796, 0]
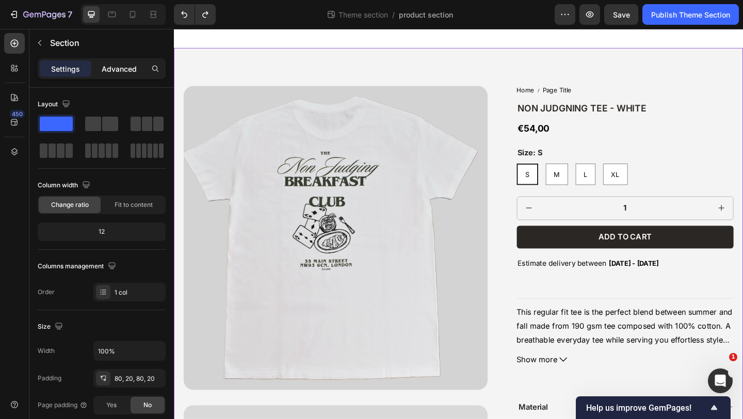
click at [115, 62] on div "Advanced" at bounding box center [119, 68] width 52 height 17
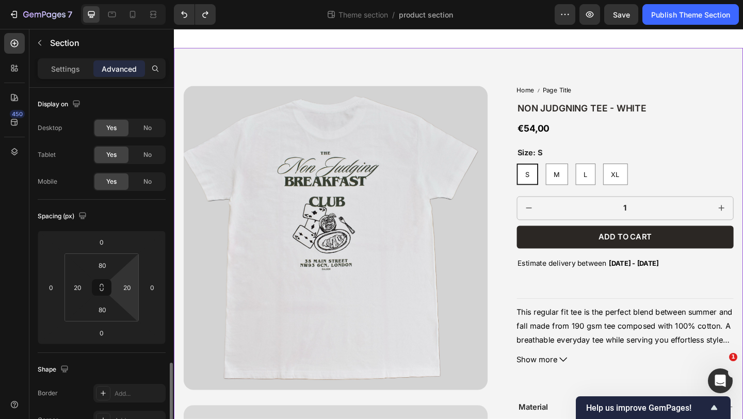
scroll to position [328, 0]
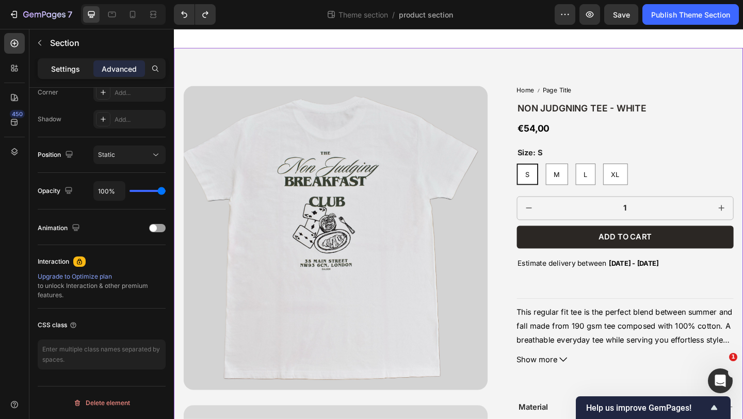
click at [62, 67] on p "Settings" at bounding box center [65, 68] width 29 height 11
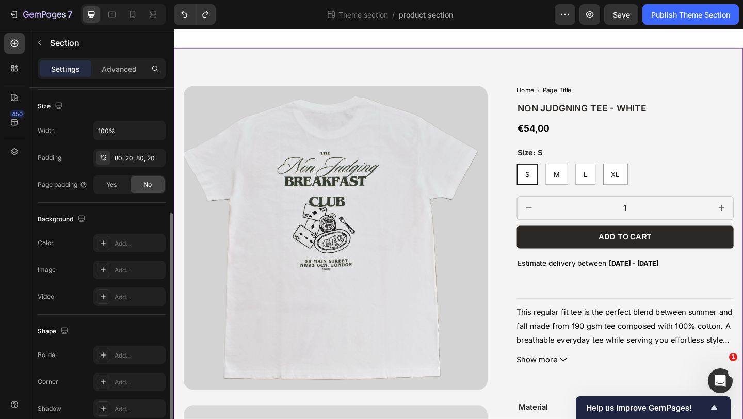
scroll to position [220, 0]
click at [104, 244] on icon at bounding box center [103, 243] width 5 height 5
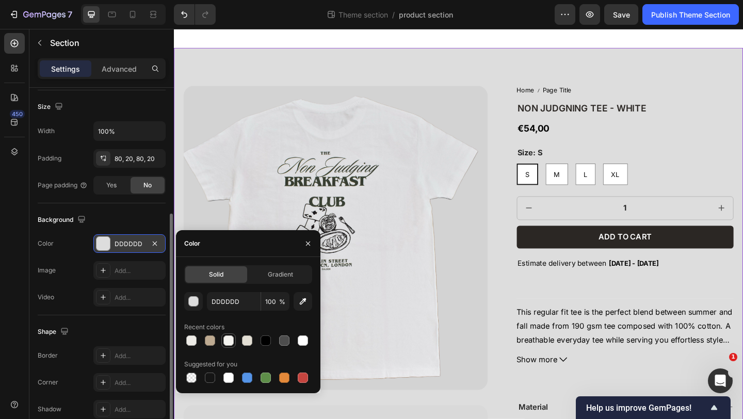
click at [229, 338] on div at bounding box center [228, 340] width 10 height 10
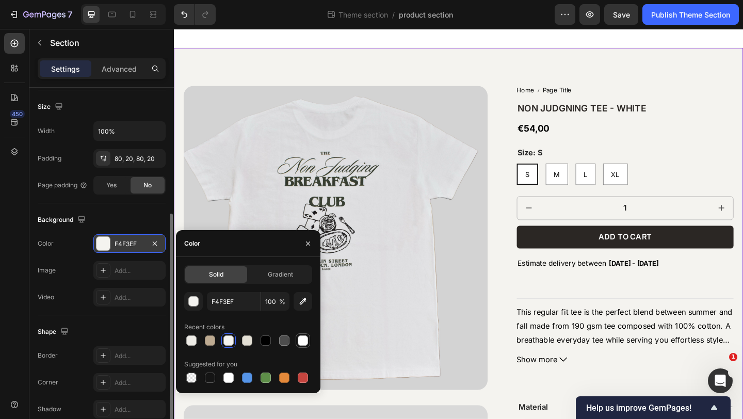
click at [300, 338] on div at bounding box center [303, 340] width 10 height 10
type input "FFFFFF"
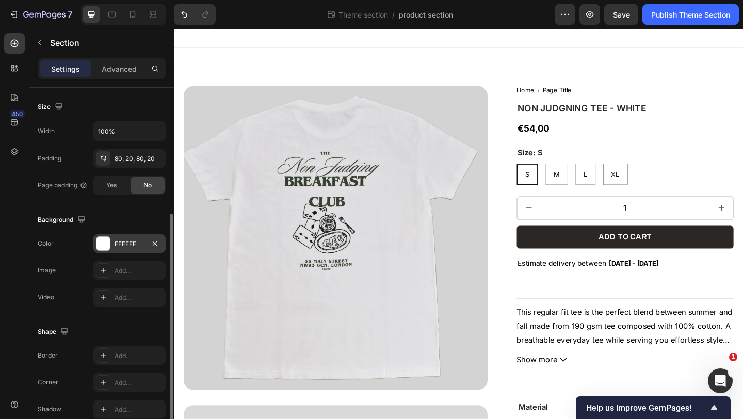
click at [325, 39] on div at bounding box center [483, 39] width 619 height 21
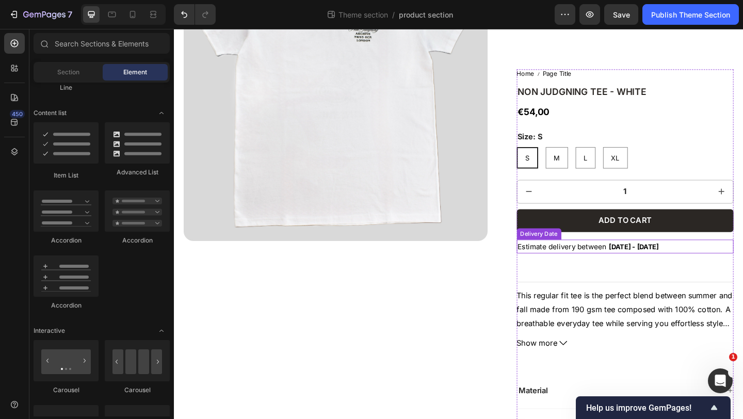
scroll to position [0, 0]
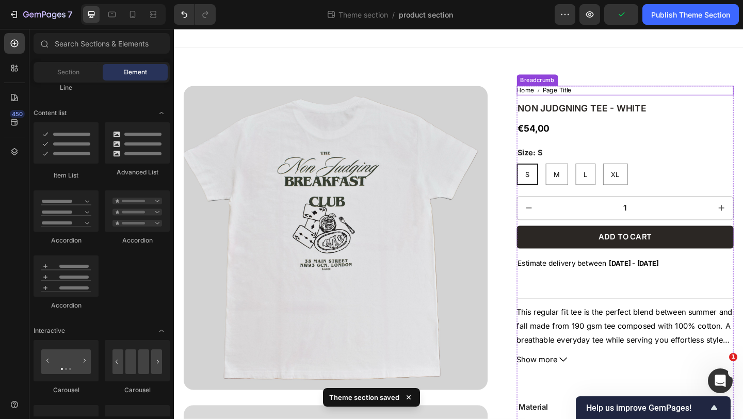
click at [610, 96] on nav "Home Page Title" at bounding box center [665, 96] width 236 height 10
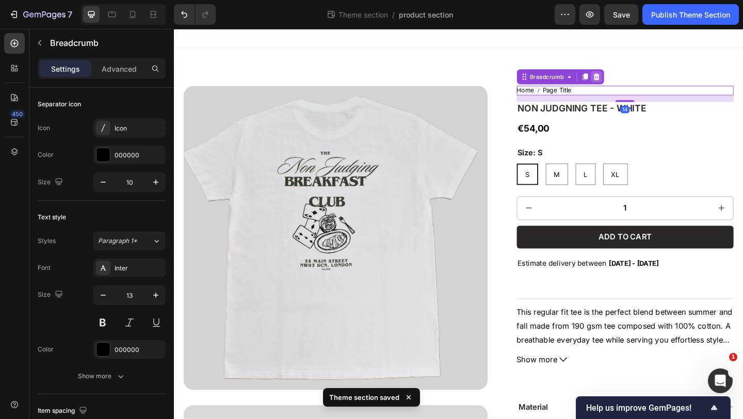
click at [633, 85] on div at bounding box center [633, 81] width 12 height 12
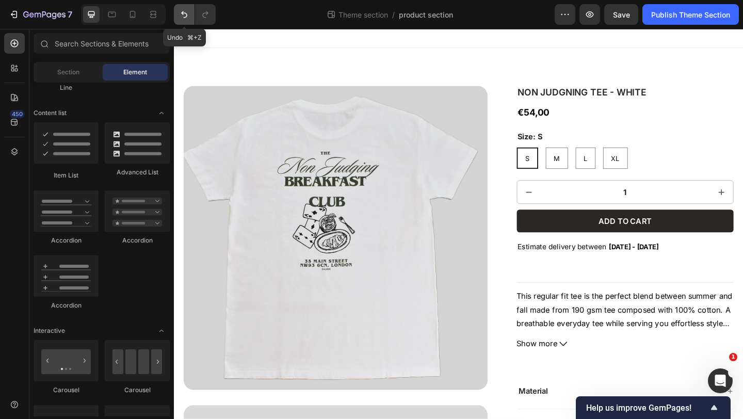
click at [187, 11] on icon "Undo/Redo" at bounding box center [184, 14] width 10 height 10
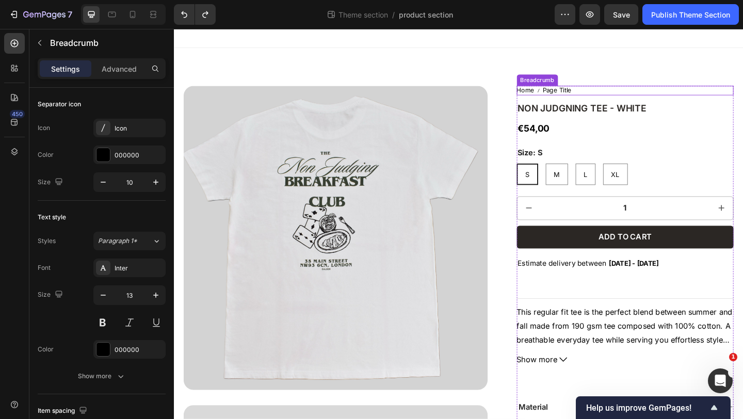
click at [598, 94] on span "Page Title" at bounding box center [590, 96] width 31 height 10
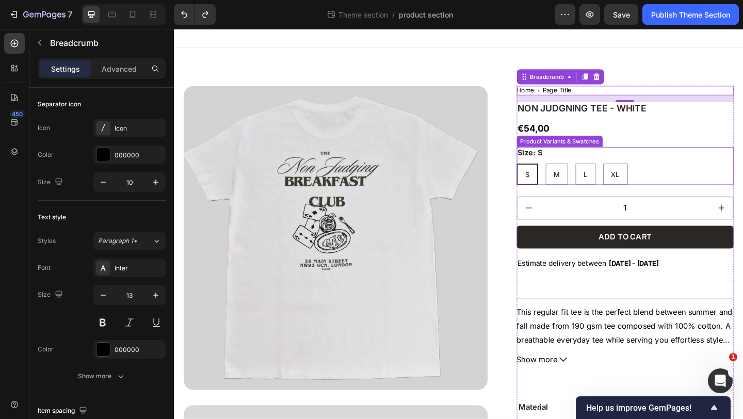
click at [685, 184] on div "S S S M M M L L L XL XL XL" at bounding box center [665, 186] width 236 height 23
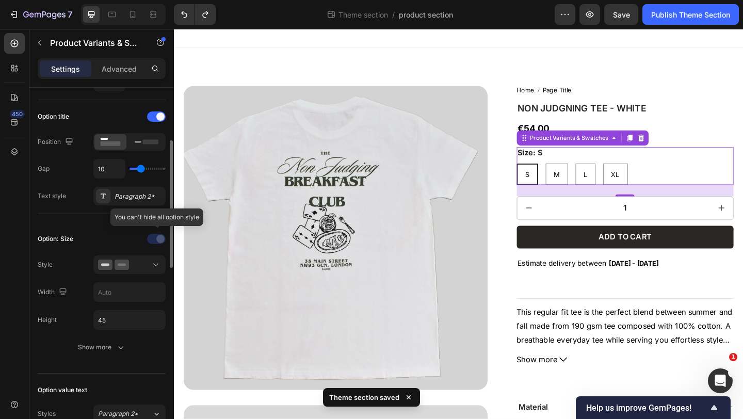
scroll to position [148, 0]
click at [141, 143] on icon at bounding box center [147, 141] width 24 height 11
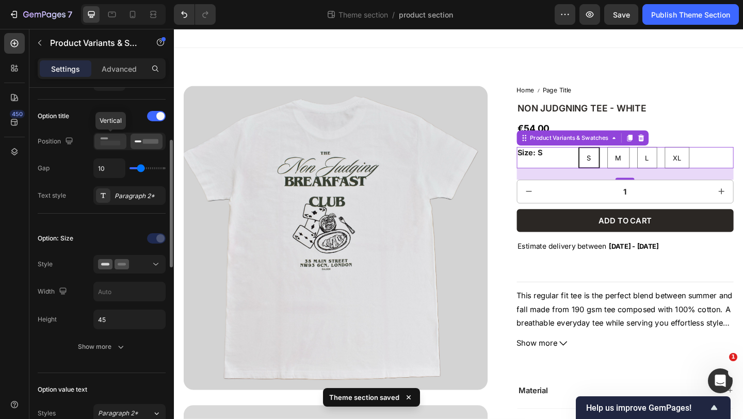
click at [114, 140] on icon at bounding box center [111, 141] width 24 height 11
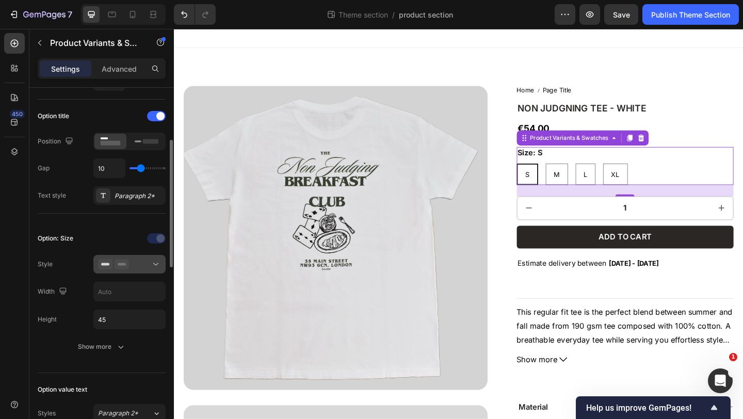
click at [147, 264] on div at bounding box center [129, 264] width 63 height 10
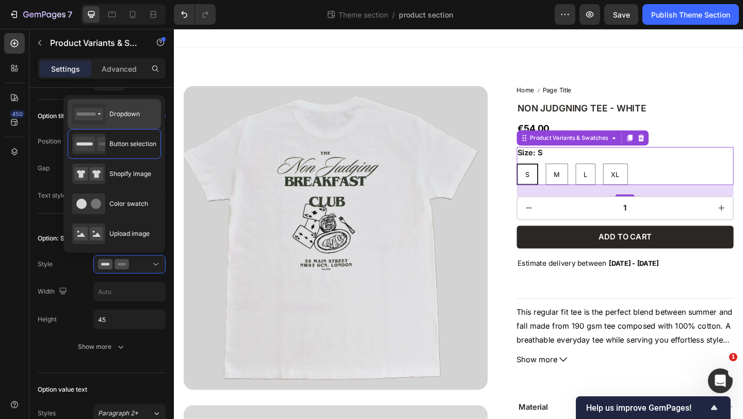
click at [134, 113] on span "Dropdown" at bounding box center [124, 113] width 30 height 9
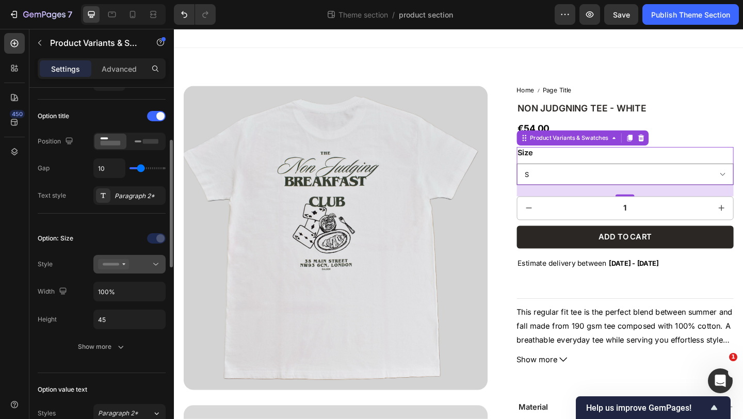
click at [121, 262] on icon at bounding box center [113, 264] width 31 height 10
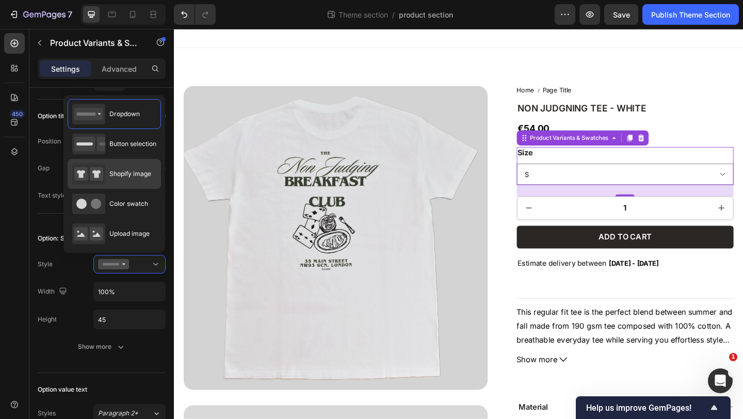
click at [124, 174] on span "Shopify image" at bounding box center [130, 173] width 42 height 9
type input "64"
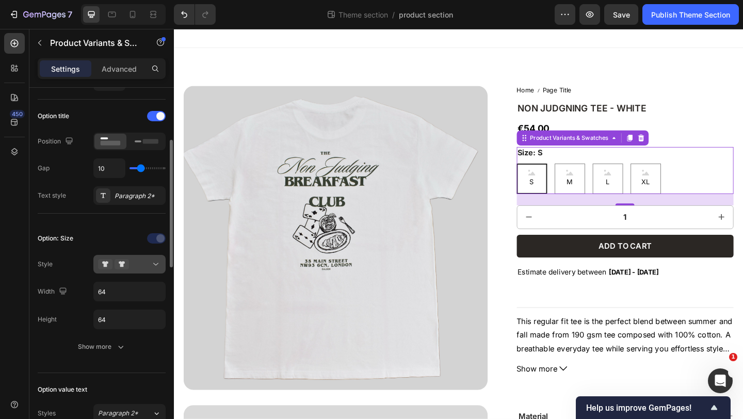
click at [130, 265] on div at bounding box center [129, 264] width 63 height 10
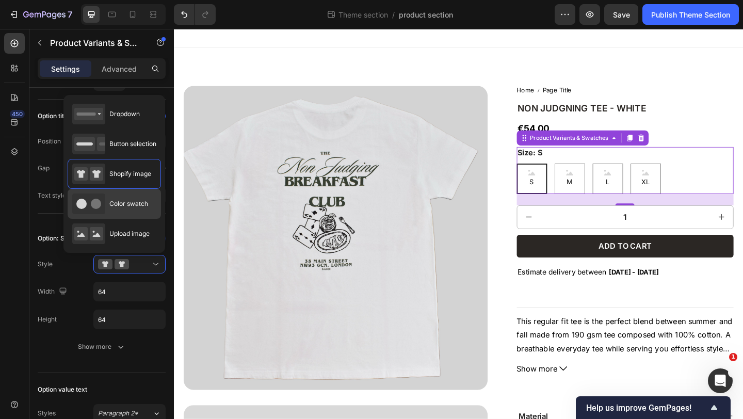
click at [124, 200] on span "Color swatch" at bounding box center [128, 203] width 39 height 9
type input "45"
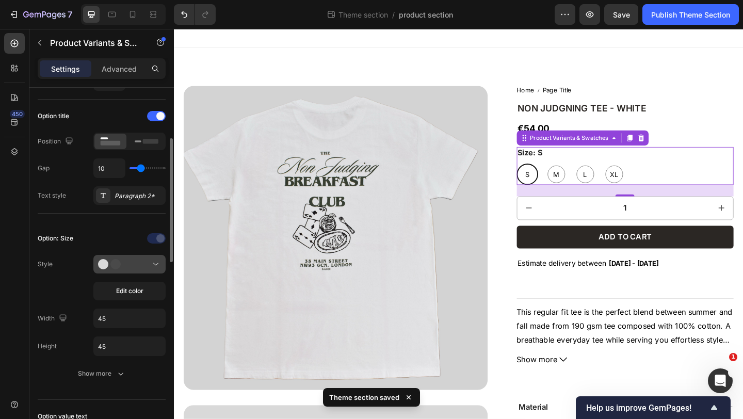
click at [130, 260] on div at bounding box center [129, 264] width 63 height 10
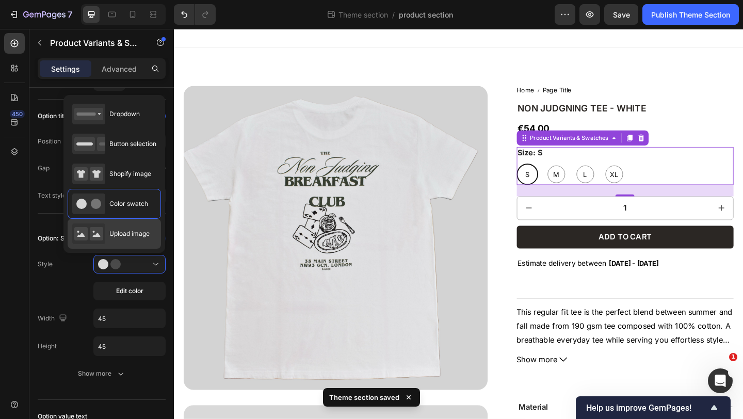
click at [128, 228] on div "Upload image" at bounding box center [110, 233] width 77 height 21
type input "64"
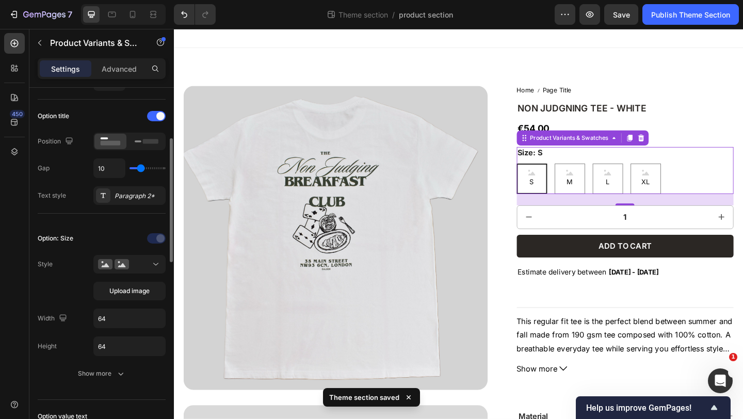
click at [132, 273] on div "Upload image" at bounding box center [129, 277] width 72 height 45
click at [132, 266] on div at bounding box center [129, 264] width 63 height 10
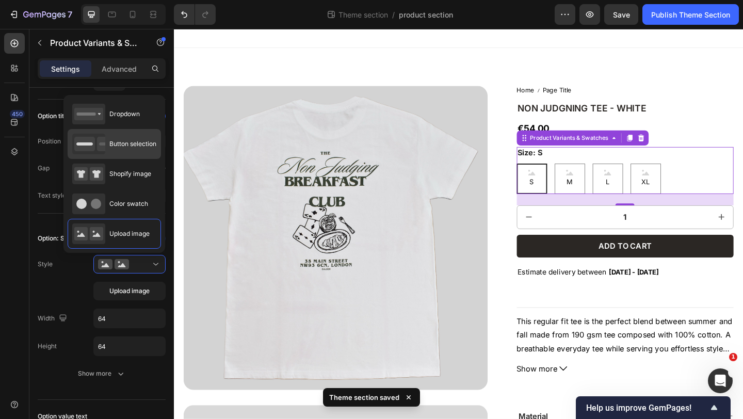
click at [130, 153] on div "Button selection" at bounding box center [114, 144] width 84 height 21
type input "45"
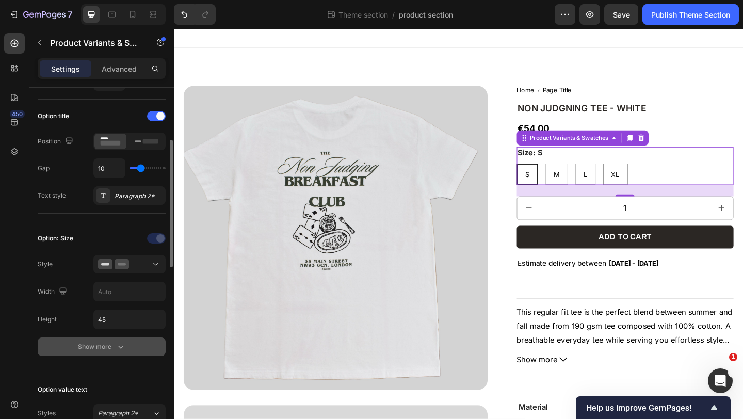
click at [107, 351] on div "Show more" at bounding box center [102, 347] width 48 height 10
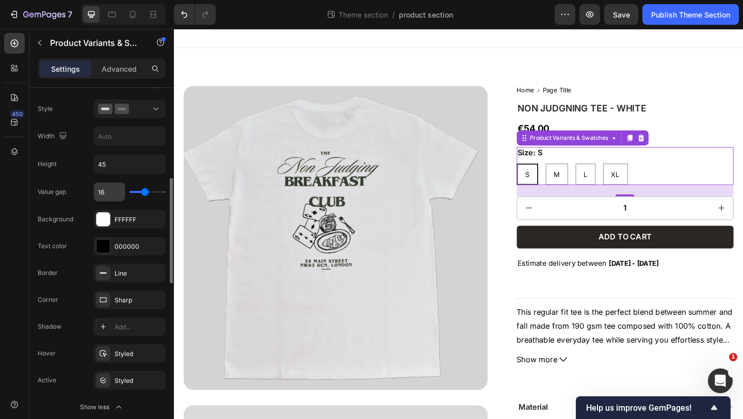
scroll to position [371, 0]
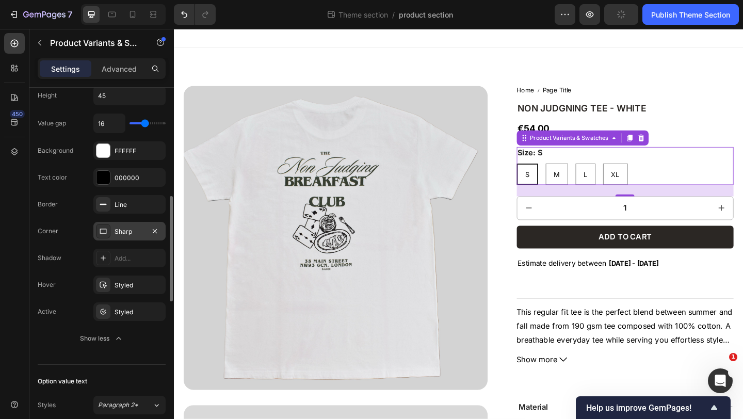
click at [125, 230] on div "Sharp" at bounding box center [130, 231] width 30 height 9
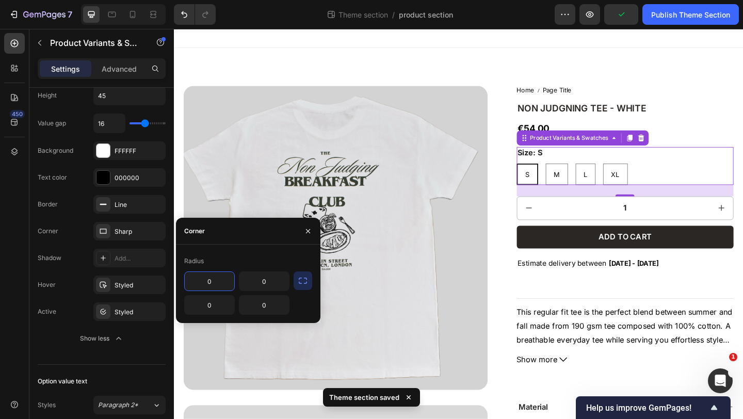
click at [215, 283] on input "0" at bounding box center [210, 281] width 50 height 19
type input "2"
click at [268, 284] on input "0" at bounding box center [264, 281] width 50 height 19
type input "2"
click at [216, 309] on input "0" at bounding box center [210, 305] width 50 height 19
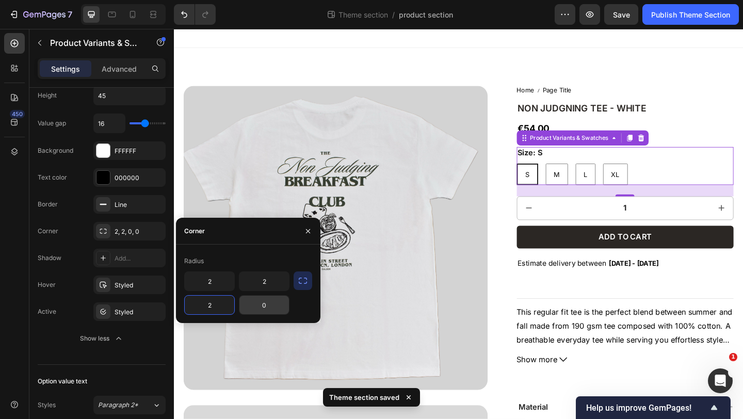
type input "2"
click at [277, 306] on input "0" at bounding box center [264, 305] width 50 height 19
type input "2"
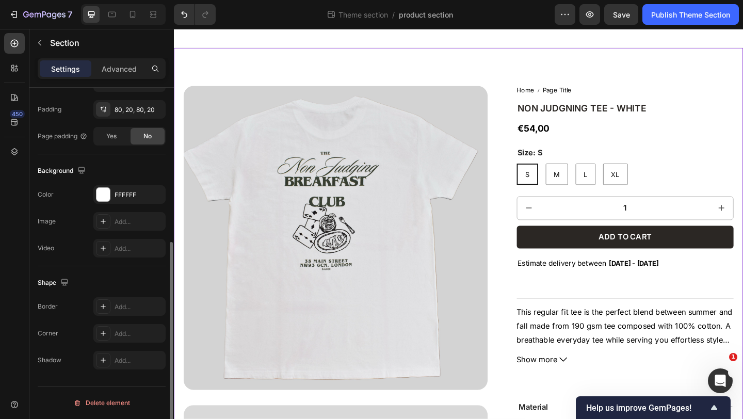
scroll to position [0, 0]
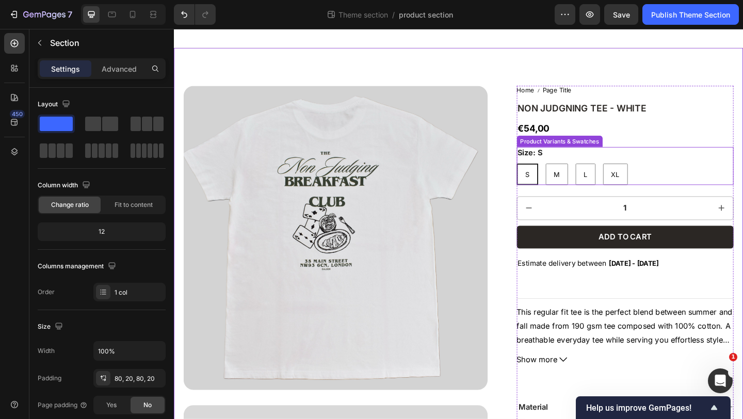
click at [642, 170] on div "Size: S S S S M M M L L L XL XL XL" at bounding box center [665, 177] width 236 height 41
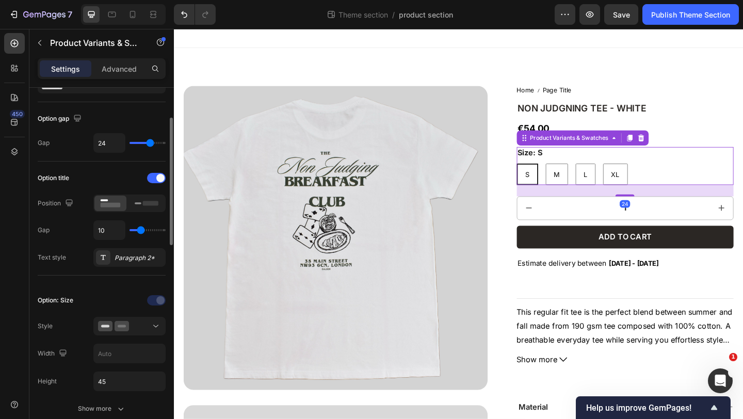
scroll to position [107, 0]
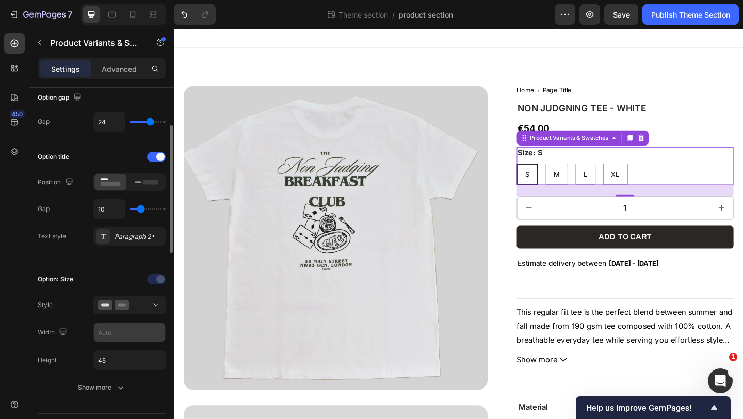
click at [115, 335] on input "text" at bounding box center [129, 332] width 71 height 19
type input "68"
click at [121, 362] on input "45" at bounding box center [129, 360] width 71 height 19
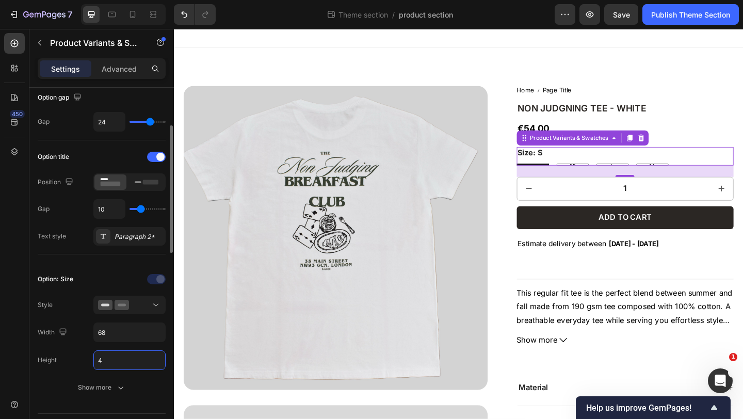
type input "42"
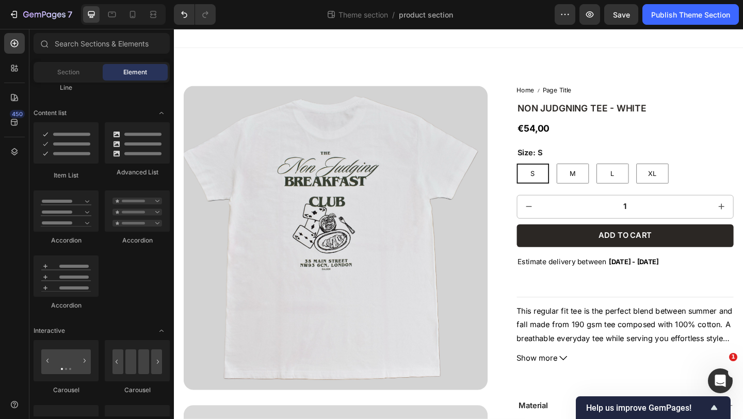
click at [495, 39] on div at bounding box center [483, 39] width 619 height 21
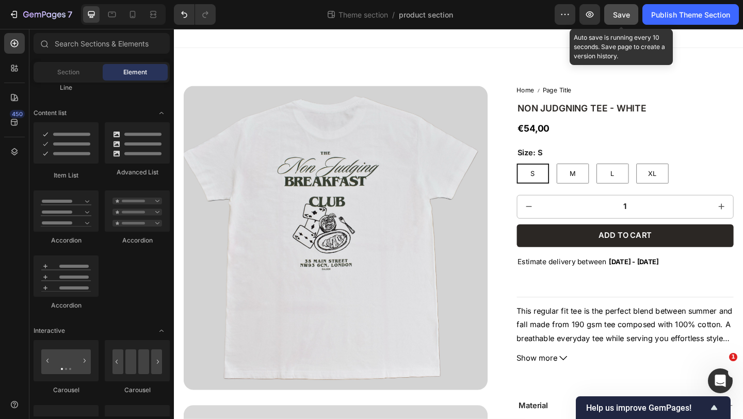
click at [616, 15] on span "Save" at bounding box center [621, 14] width 17 height 9
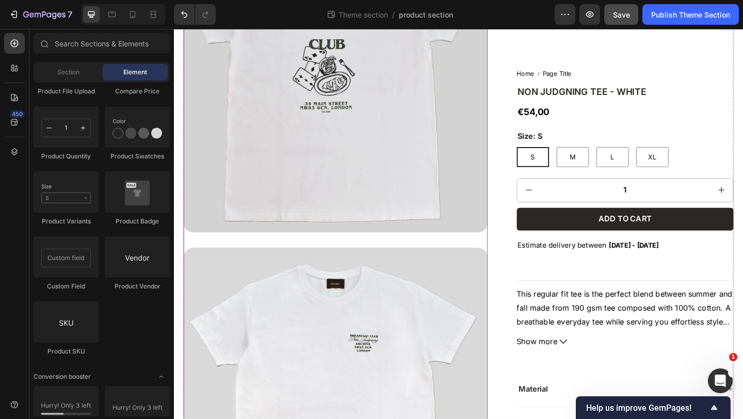
scroll to position [0, 0]
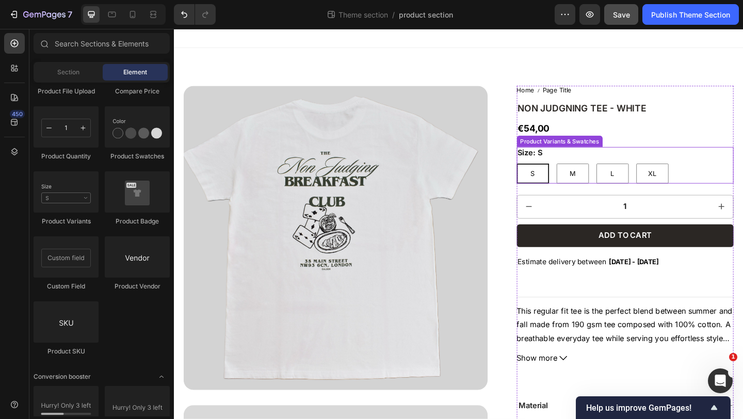
click at [594, 170] on div "Size: S S S S M M M L L L XL XL XL" at bounding box center [665, 177] width 236 height 40
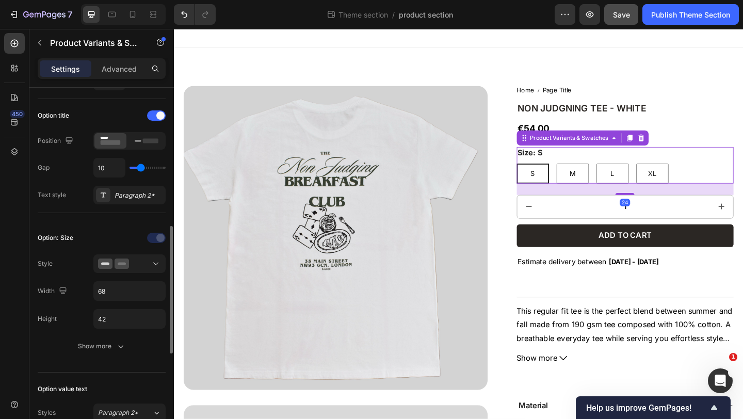
scroll to position [213, 0]
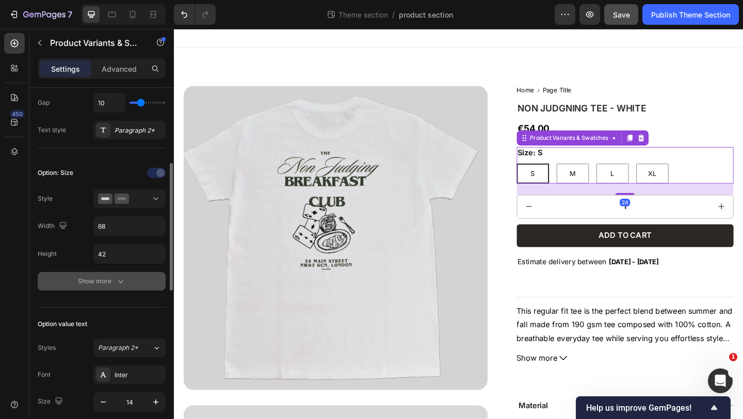
click at [108, 284] on div "Show more" at bounding box center [102, 281] width 48 height 10
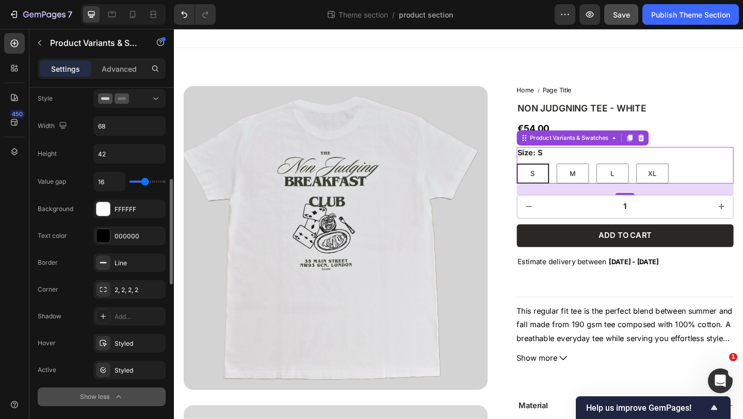
scroll to position [317, 0]
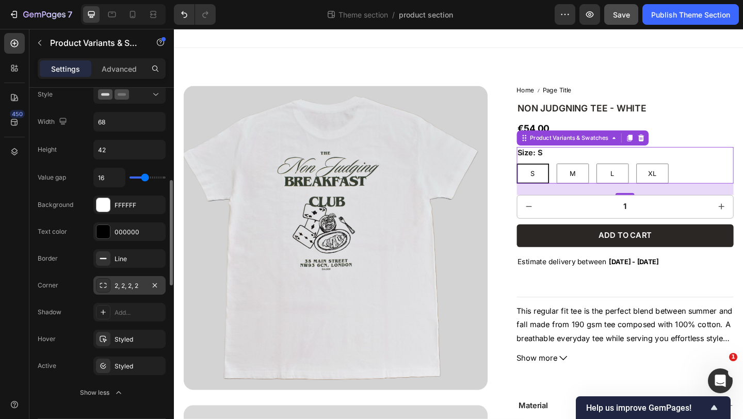
click at [139, 286] on div "2, 2, 2, 2" at bounding box center [130, 285] width 30 height 9
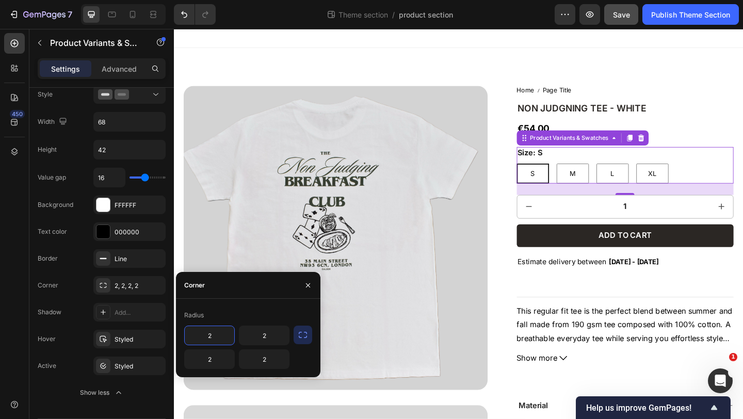
click at [216, 332] on input "2" at bounding box center [210, 335] width 50 height 19
type input "3"
click at [277, 341] on input "2" at bounding box center [264, 335] width 50 height 19
type input "3"
click at [276, 367] on input "2" at bounding box center [264, 359] width 50 height 19
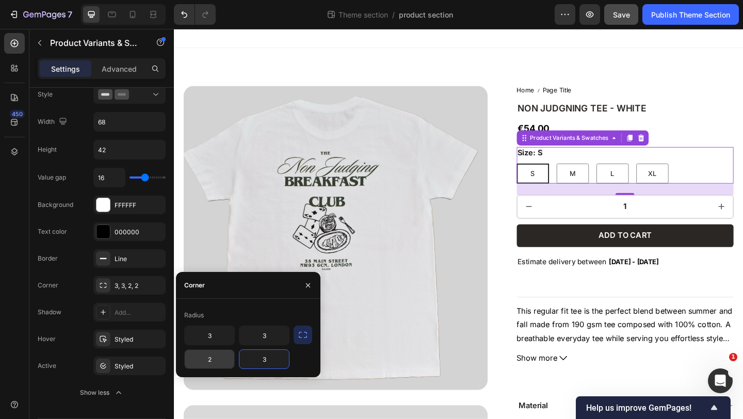
type input "3"
click at [220, 360] on input "2" at bounding box center [210, 359] width 50 height 19
type input "3"
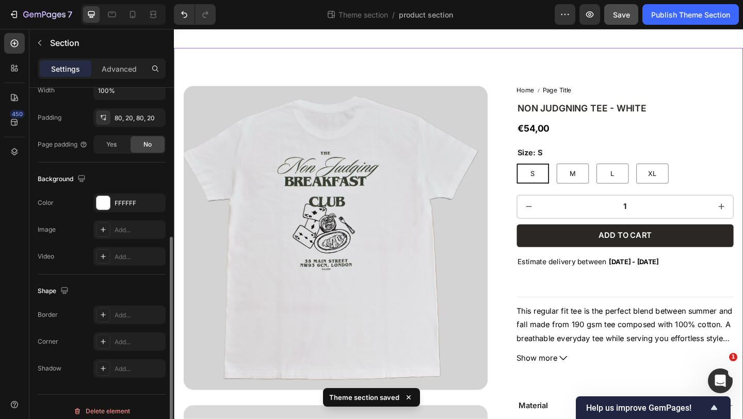
scroll to position [269, 0]
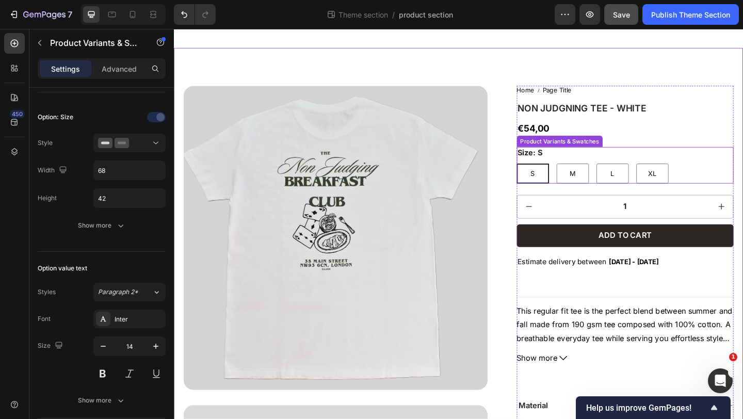
click at [594, 163] on div "Size: S S S S M M M L L L XL XL XL" at bounding box center [665, 177] width 236 height 40
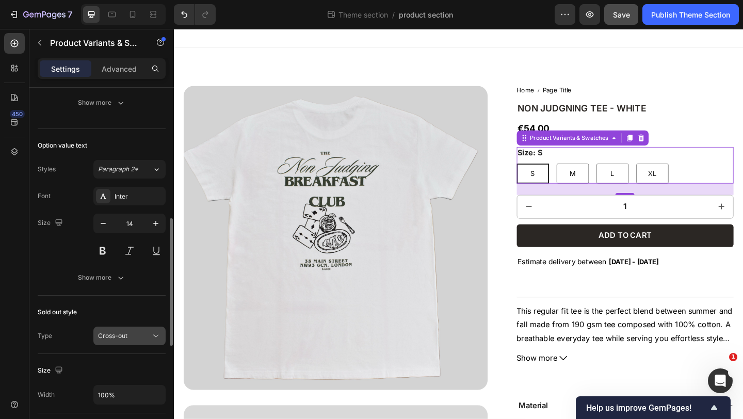
scroll to position [386, 0]
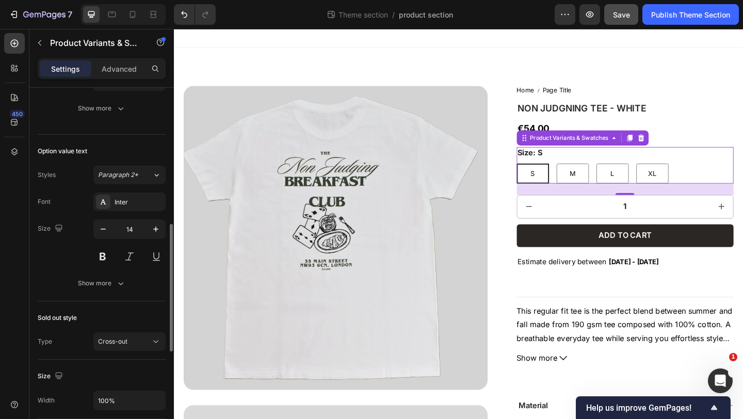
click at [99, 273] on div "Font Inter Size 14 Show more" at bounding box center [102, 242] width 128 height 100
click at [89, 280] on div "Show more" at bounding box center [102, 283] width 48 height 10
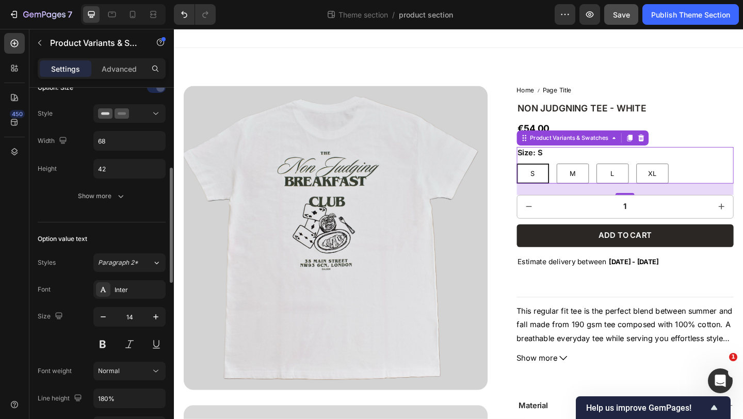
scroll to position [277, 0]
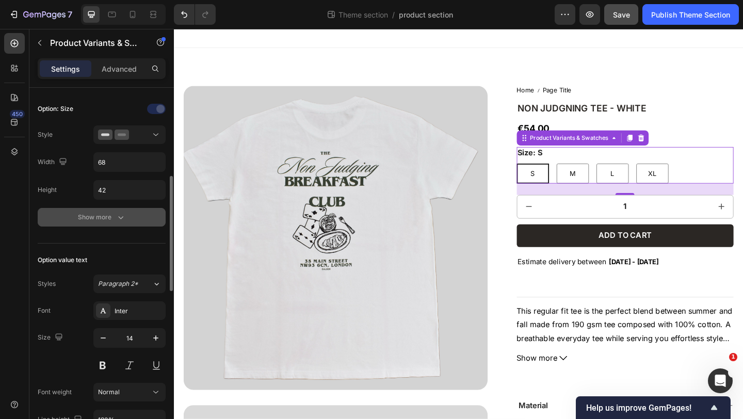
click at [93, 214] on div "Show more" at bounding box center [102, 217] width 48 height 10
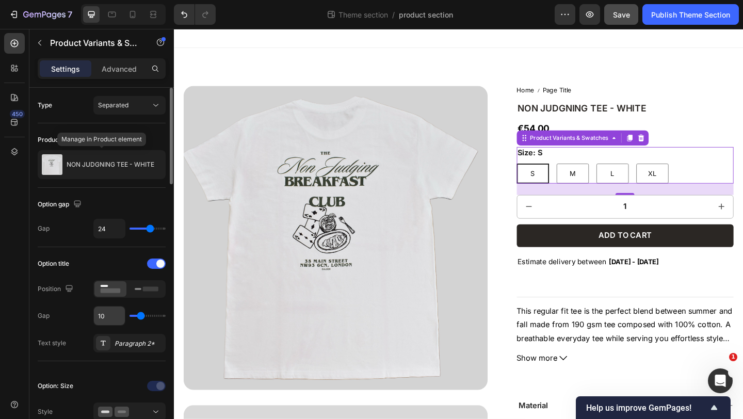
scroll to position [0, 0]
click at [564, 182] on span "S" at bounding box center [564, 186] width 5 height 9
click at [547, 175] on input "S S S" at bounding box center [546, 175] width 1 height 1
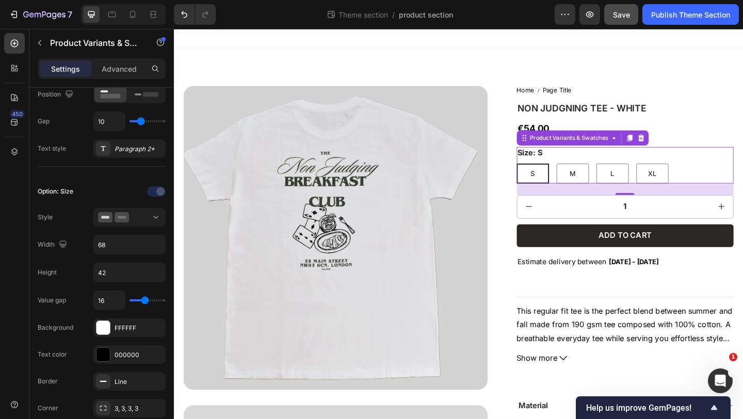
scroll to position [196, 0]
click at [136, 148] on div "Paragraph 2*" at bounding box center [139, 147] width 49 height 9
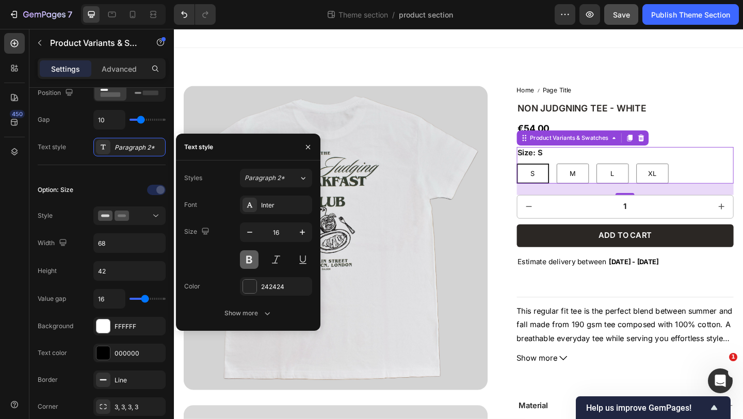
click at [248, 261] on button at bounding box center [249, 259] width 19 height 19
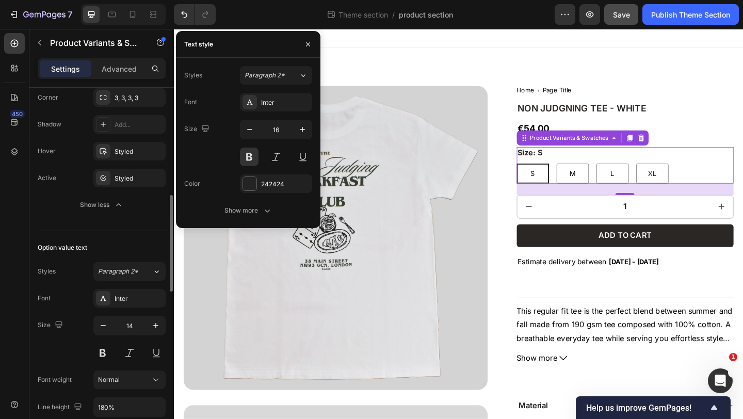
scroll to position [509, 0]
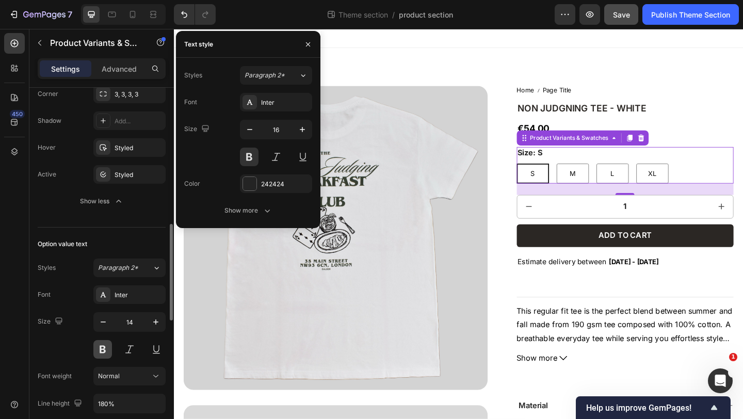
click at [104, 350] on button at bounding box center [102, 349] width 19 height 19
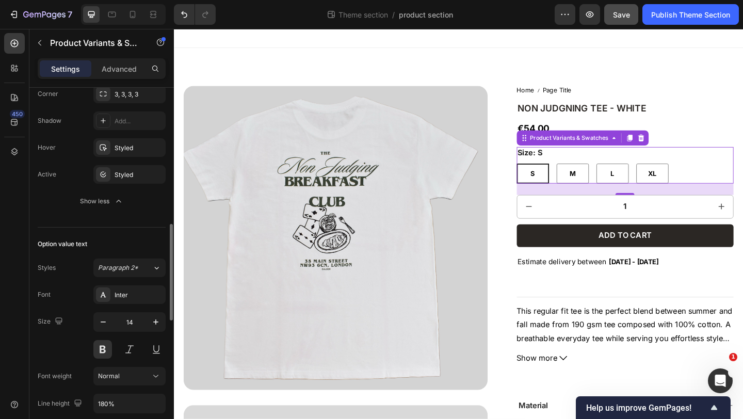
scroll to position [644, 0]
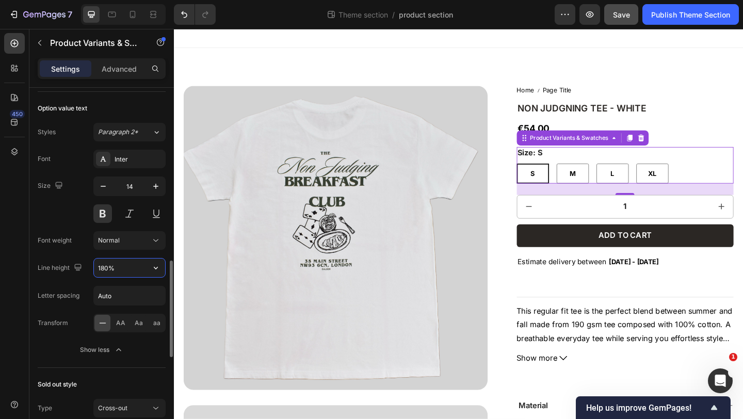
click at [126, 271] on input "180%" at bounding box center [129, 267] width 71 height 19
type input "130"
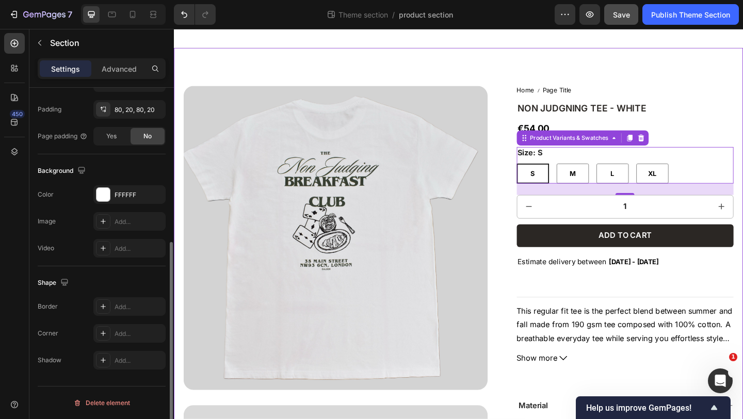
scroll to position [0, 0]
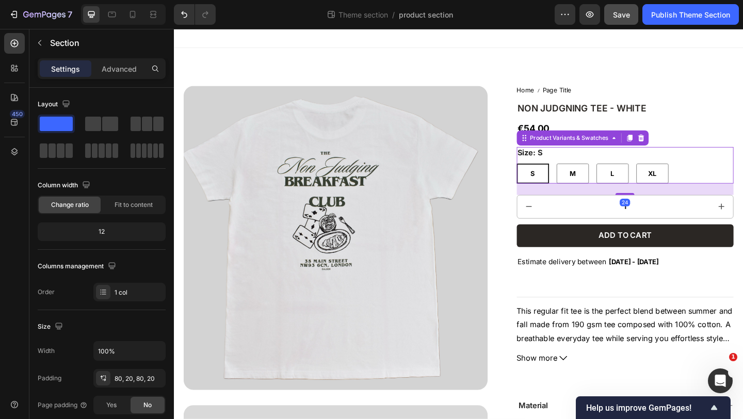
click at [628, 167] on div "Size: S S S S M M M L L L XL XL XL" at bounding box center [665, 177] width 236 height 40
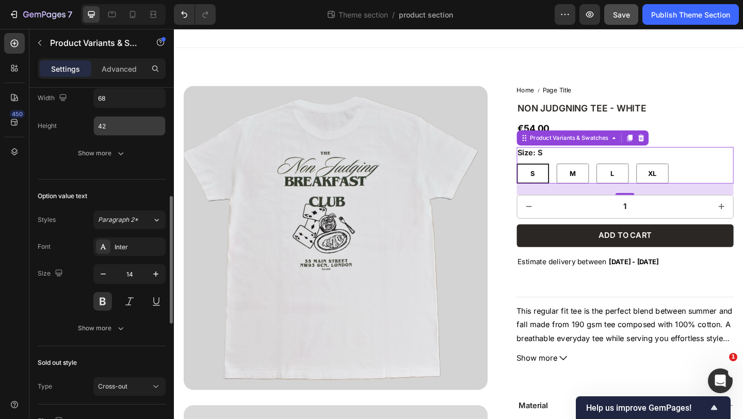
scroll to position [342, 0]
click at [157, 271] on icon "button" at bounding box center [156, 273] width 10 height 10
type input "16"
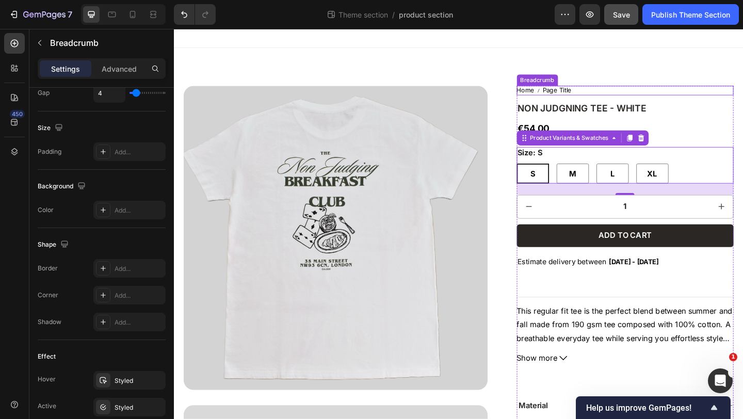
click at [725, 98] on nav "Home Page Title" at bounding box center [665, 96] width 236 height 10
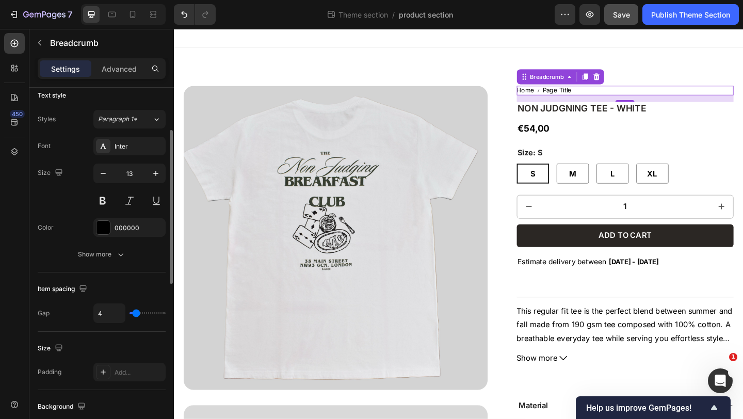
scroll to position [106, 0]
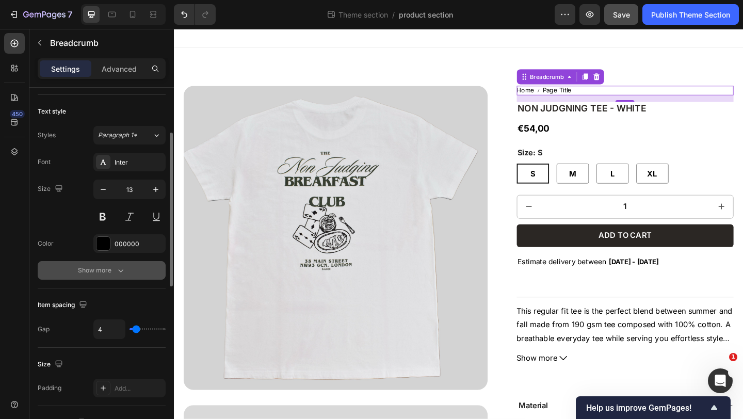
click at [102, 271] on div "Show more" at bounding box center [102, 270] width 48 height 10
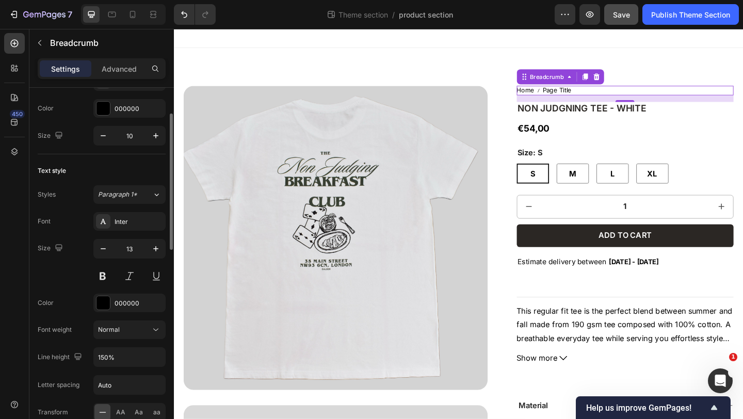
scroll to position [0, 0]
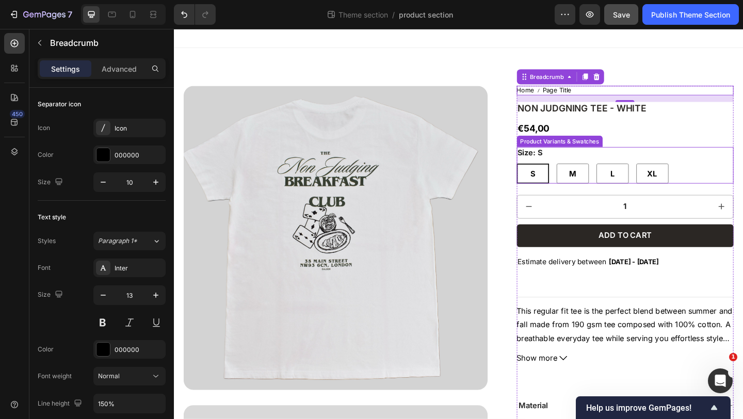
click at [644, 169] on div "Size: S S S S M M M L L L XL XL XL" at bounding box center [665, 177] width 236 height 40
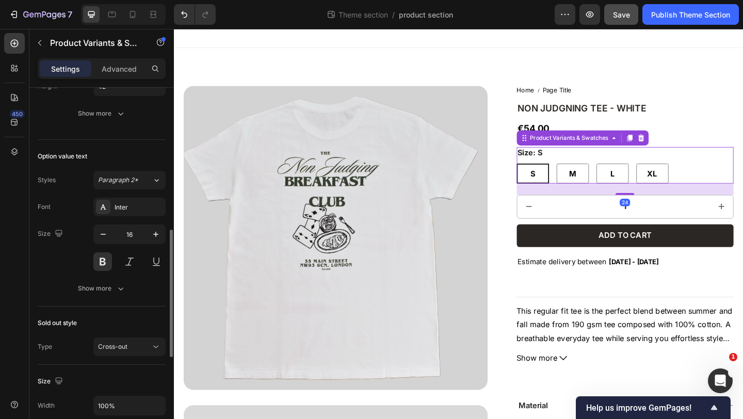
scroll to position [396, 0]
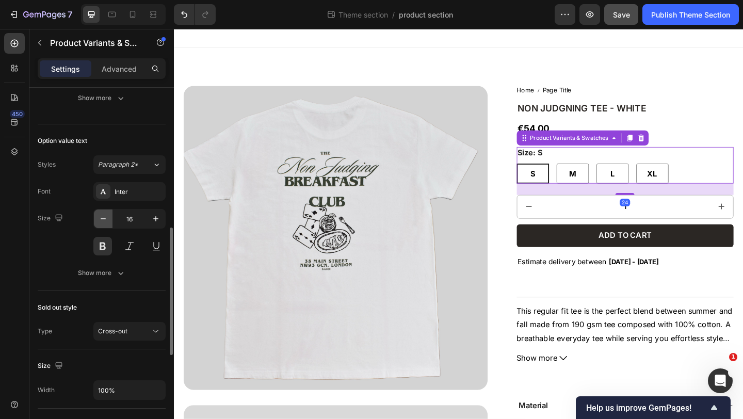
click at [104, 219] on icon "button" at bounding box center [103, 219] width 10 height 10
click at [102, 216] on icon "button" at bounding box center [103, 219] width 10 height 10
click at [156, 220] on icon "button" at bounding box center [156, 219] width 10 height 10
type input "15"
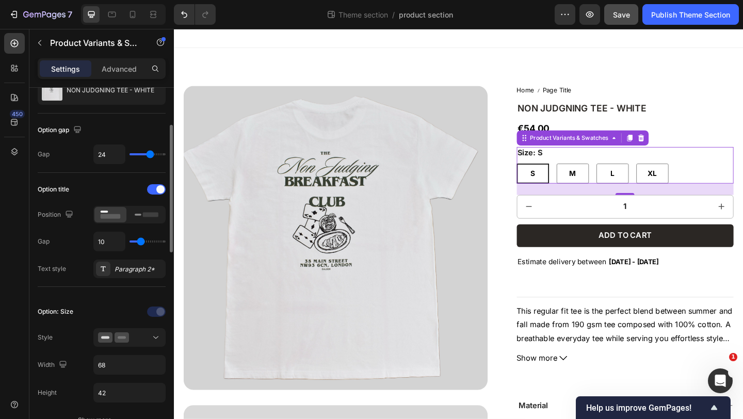
scroll to position [70, 0]
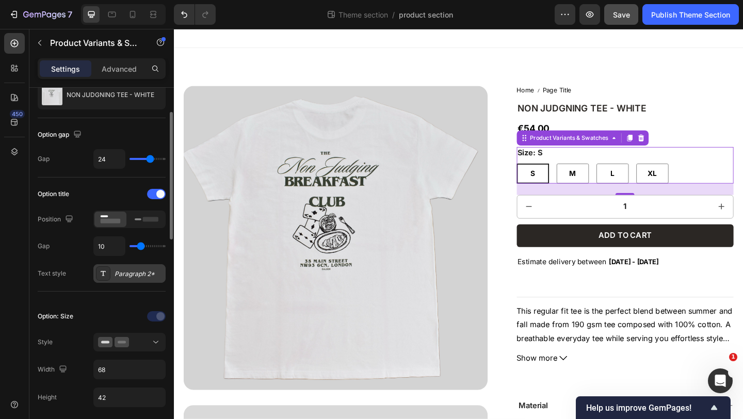
click at [130, 272] on div "Paragraph 2*" at bounding box center [139, 273] width 49 height 9
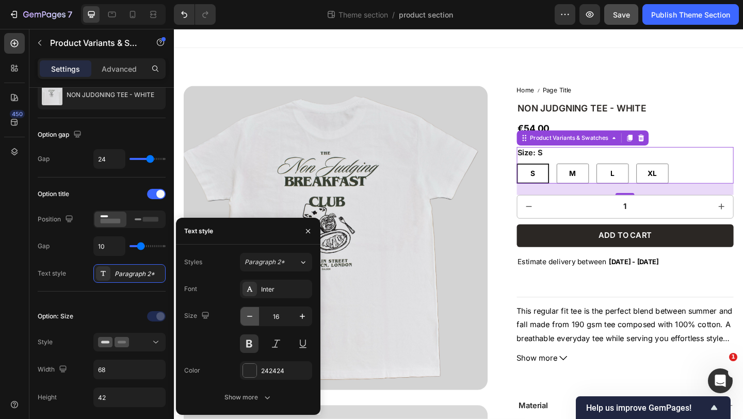
click at [250, 317] on icon "button" at bounding box center [250, 316] width 10 height 10
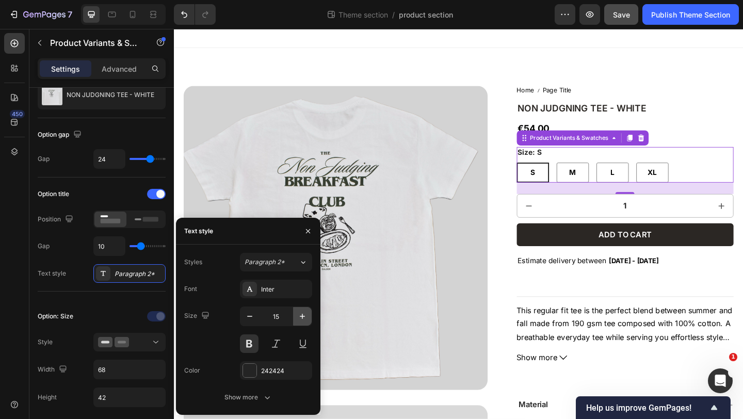
click at [299, 318] on icon "button" at bounding box center [302, 316] width 10 height 10
type input "16"
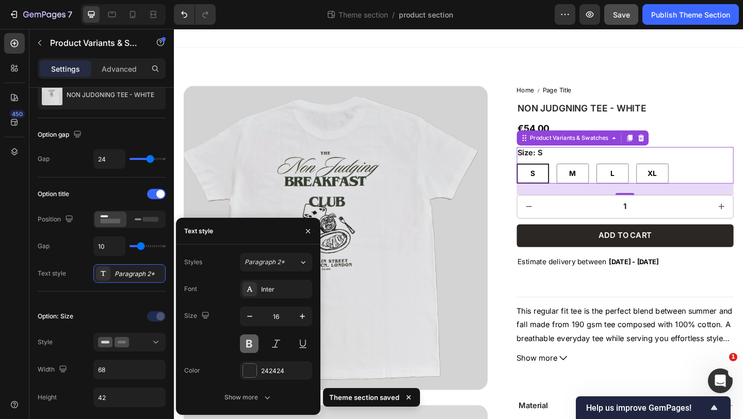
click at [250, 340] on button at bounding box center [249, 343] width 19 height 19
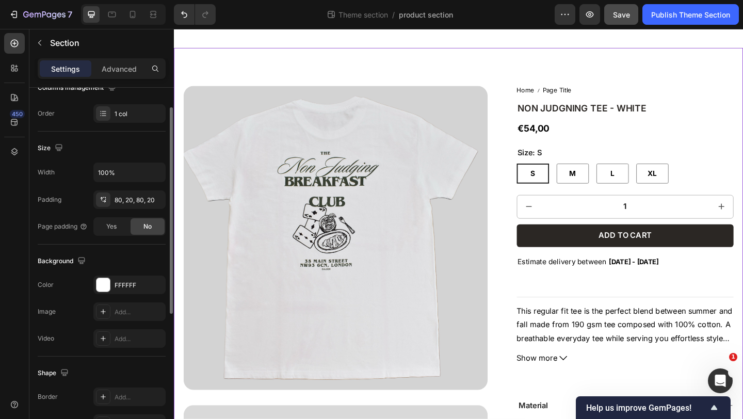
scroll to position [182, 0]
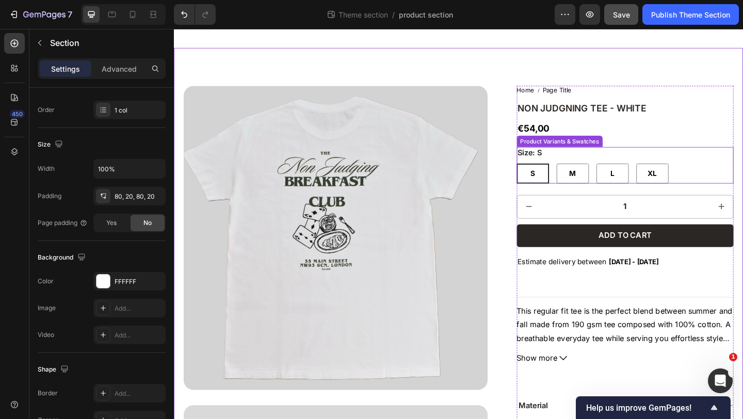
click at [596, 162] on div "Size: S S S S M M M L L L XL XL XL" at bounding box center [665, 177] width 236 height 40
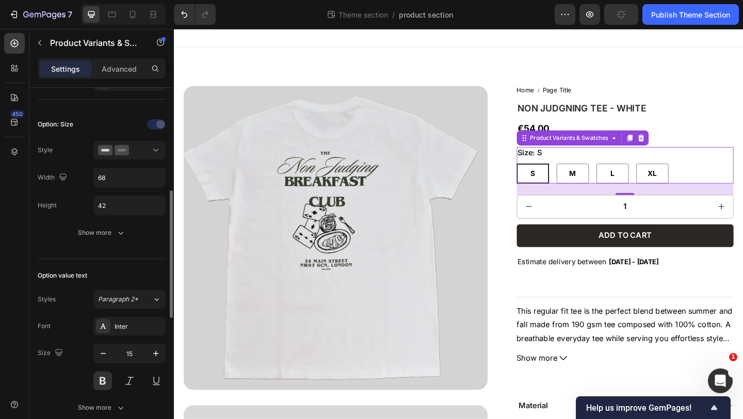
scroll to position [271, 0]
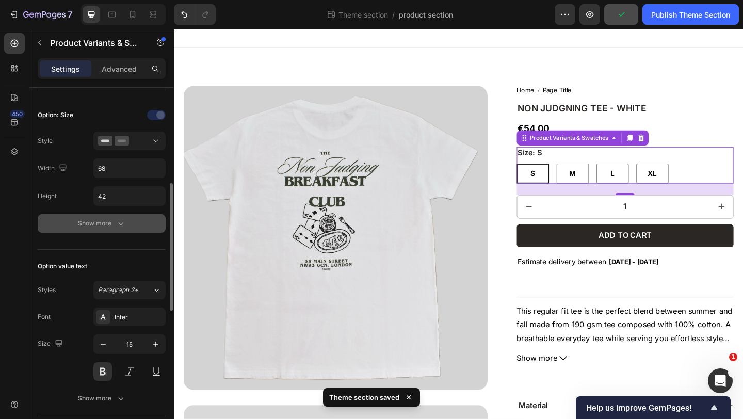
click at [103, 218] on div "Show more" at bounding box center [102, 223] width 48 height 10
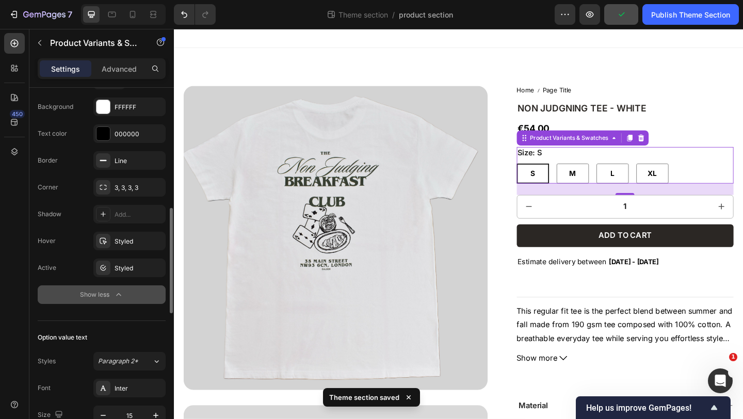
scroll to position [416, 0]
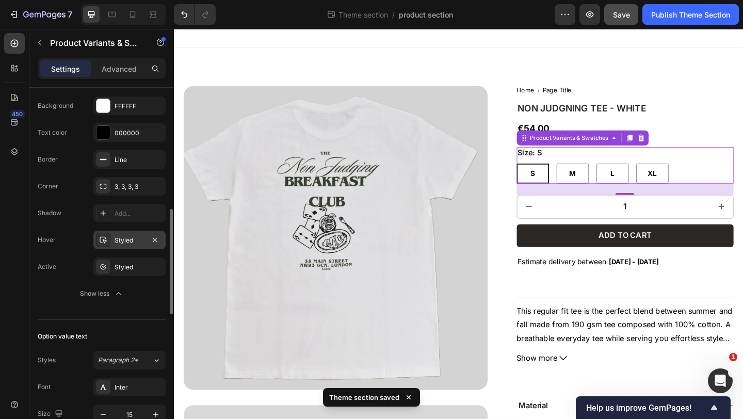
click at [130, 240] on div "Styled" at bounding box center [130, 240] width 30 height 9
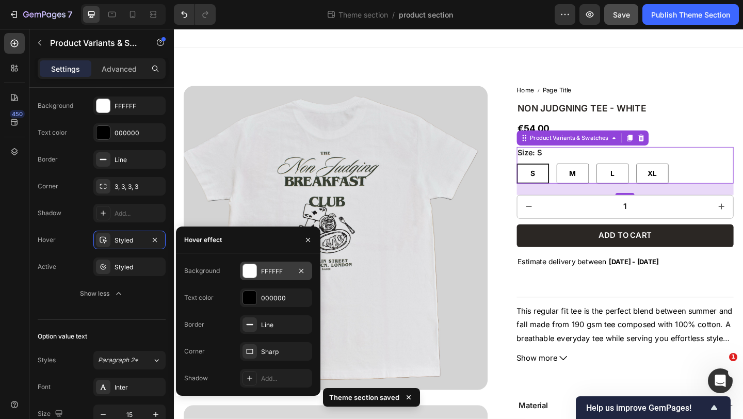
click at [268, 269] on div "FFFFFF" at bounding box center [276, 271] width 30 height 9
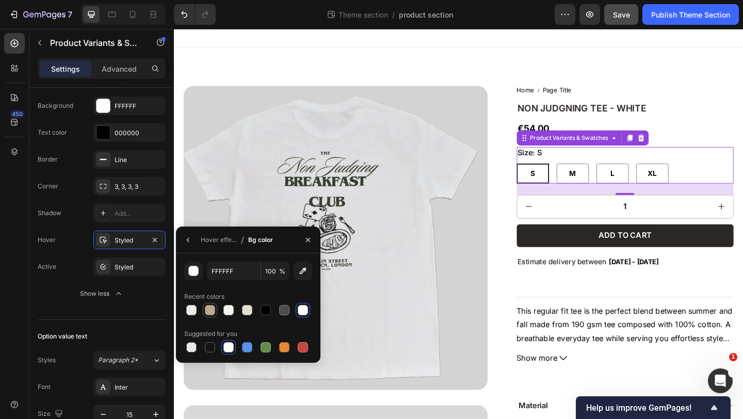
click at [207, 310] on div at bounding box center [210, 310] width 10 height 10
type input "BDAA91"
click at [187, 240] on icon "button" at bounding box center [188, 240] width 2 height 4
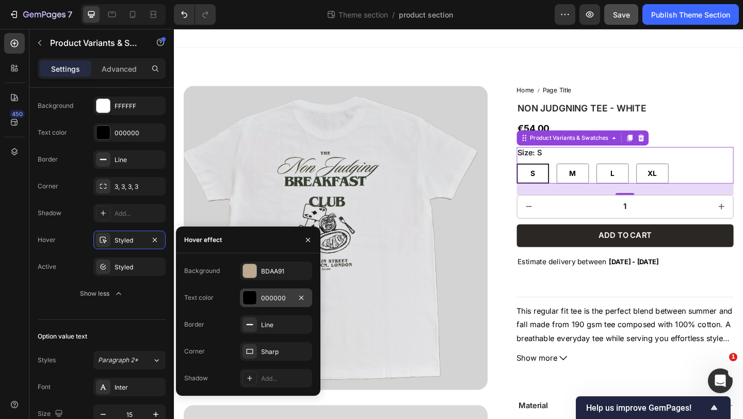
click at [255, 295] on div at bounding box center [249, 297] width 13 height 13
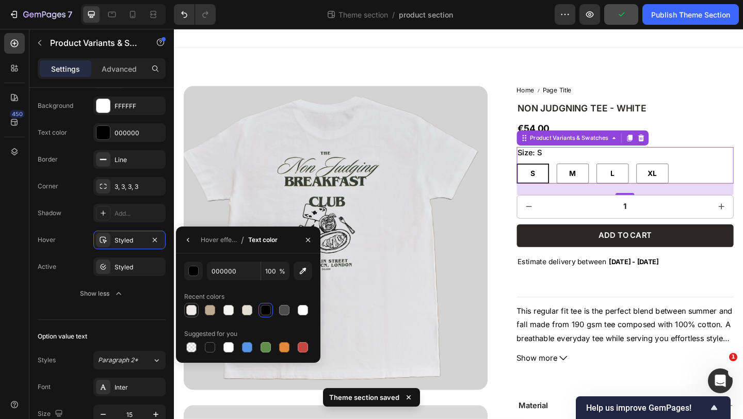
click at [193, 311] on div at bounding box center [191, 310] width 10 height 10
click at [301, 312] on div at bounding box center [303, 310] width 10 height 10
type input "FFFFFF"
click at [123, 270] on div "Styled" at bounding box center [130, 267] width 30 height 9
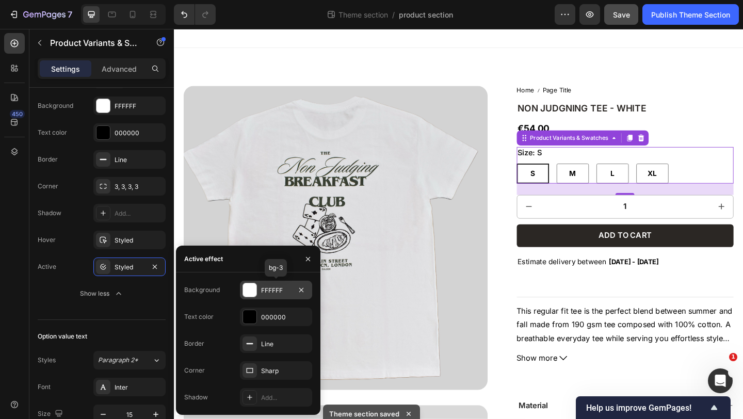
click at [255, 288] on div at bounding box center [249, 289] width 13 height 13
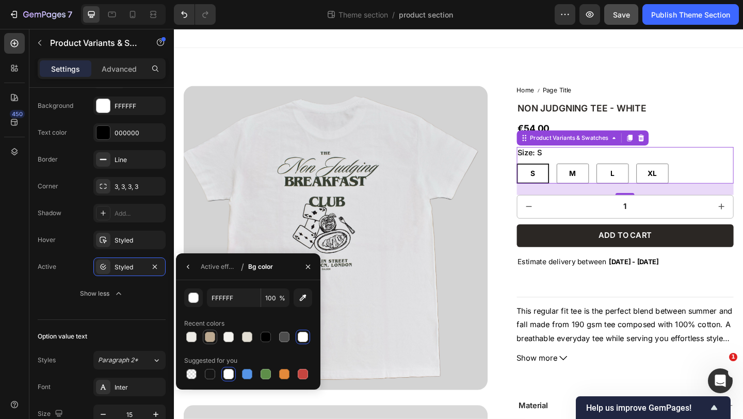
click at [207, 338] on div at bounding box center [210, 337] width 10 height 10
type input "BDAA91"
click at [185, 266] on icon "button" at bounding box center [188, 267] width 8 height 8
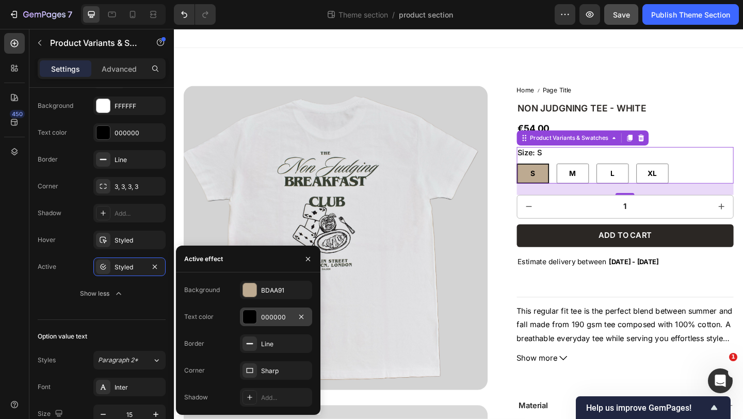
click at [258, 319] on div "000000" at bounding box center [276, 317] width 72 height 19
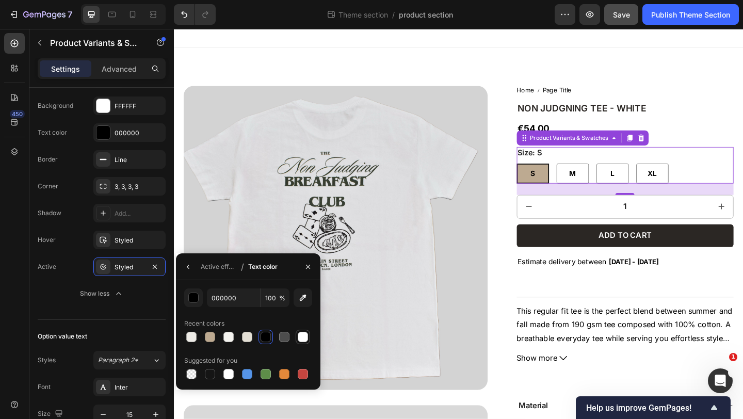
click at [298, 332] on div at bounding box center [303, 337] width 10 height 10
type input "FFFFFF"
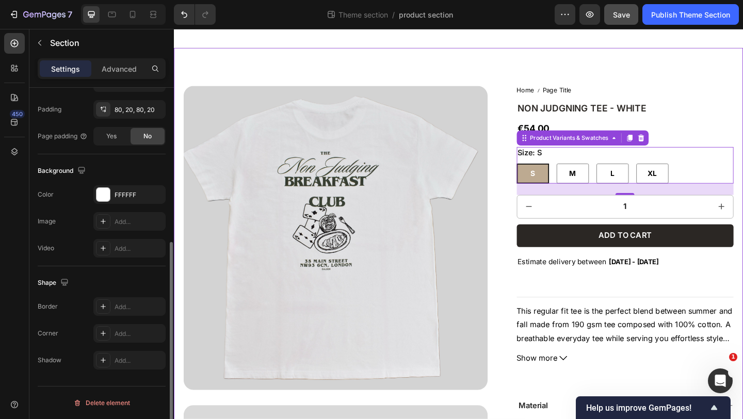
scroll to position [0, 0]
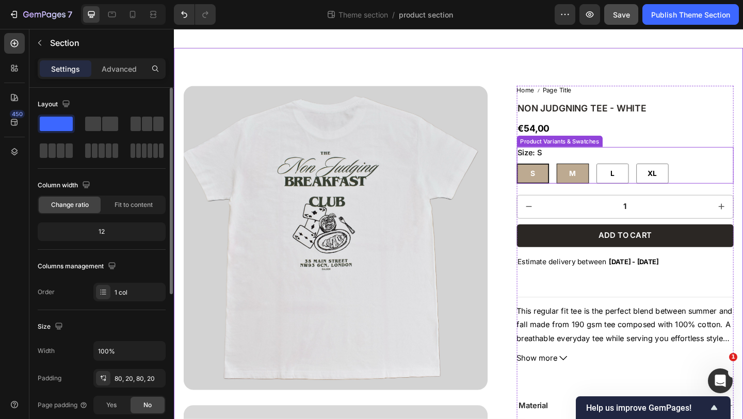
click at [612, 185] on div "M" at bounding box center [607, 186] width 35 height 22
click at [590, 175] on input "M M M" at bounding box center [590, 175] width 1 height 1
radio input "true"
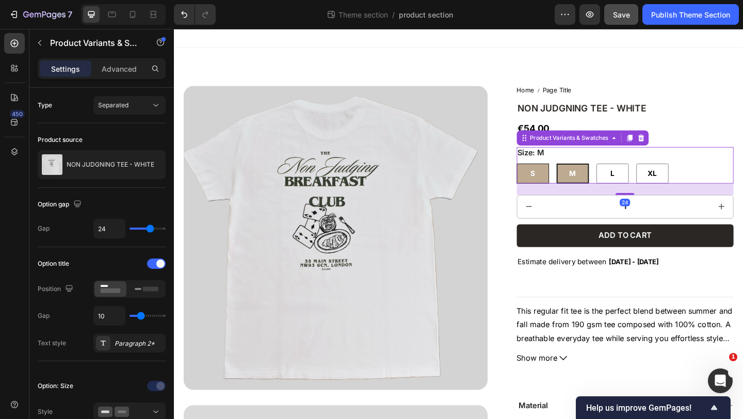
click at [564, 184] on span "S" at bounding box center [564, 186] width 5 height 10
click at [547, 175] on input "S S S" at bounding box center [546, 175] width 1 height 1
radio input "true"
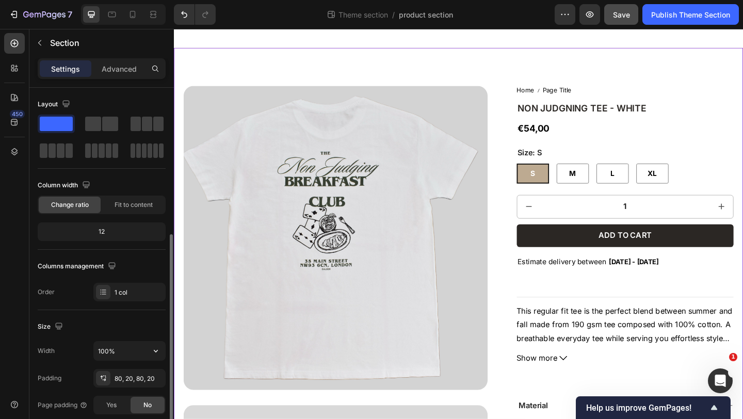
scroll to position [269, 0]
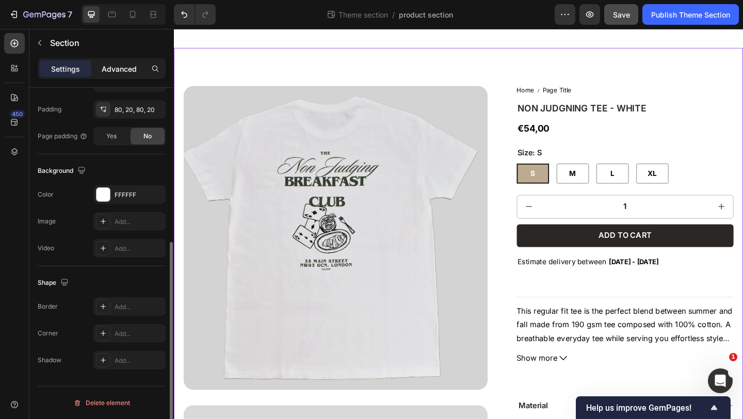
click at [107, 62] on div "Advanced" at bounding box center [119, 68] width 52 height 17
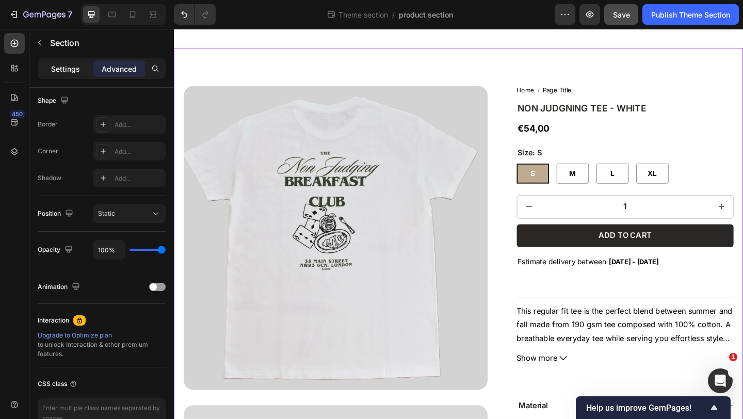
click at [72, 69] on p "Settings" at bounding box center [65, 68] width 29 height 11
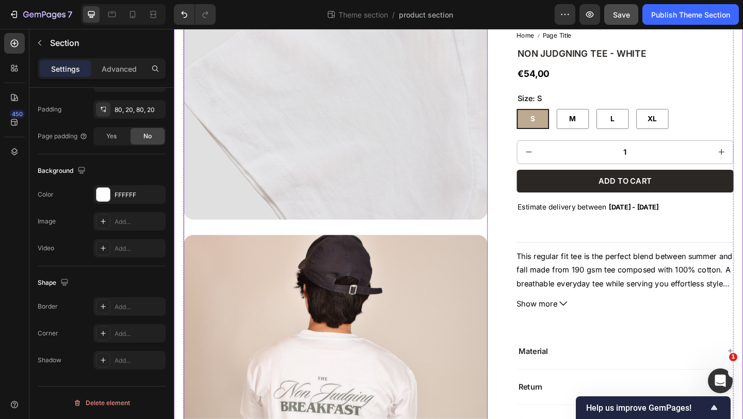
scroll to position [1397, 0]
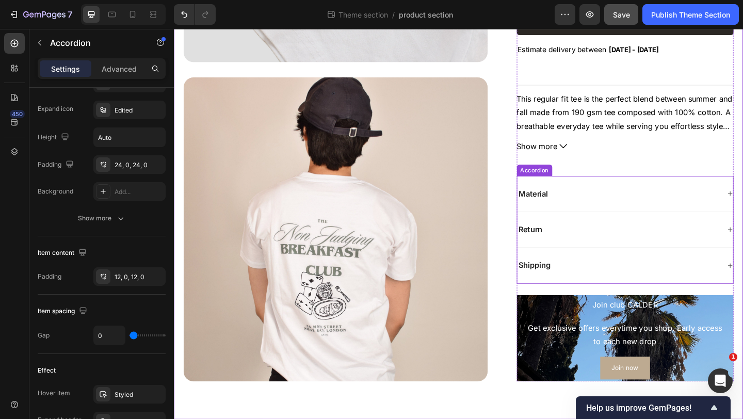
click at [574, 217] on div "Material" at bounding box center [664, 207] width 235 height 39
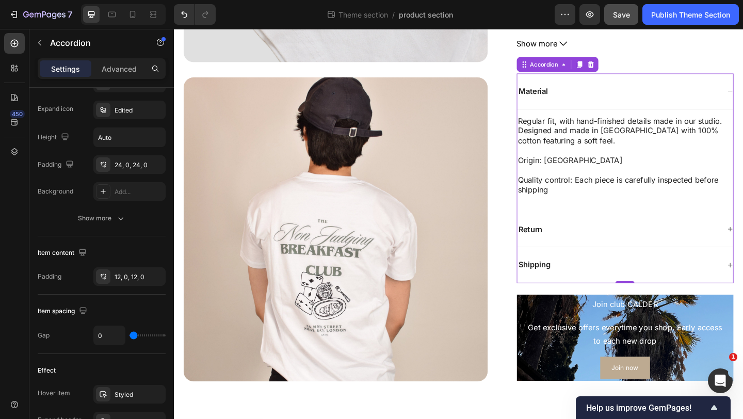
scroll to position [0, 0]
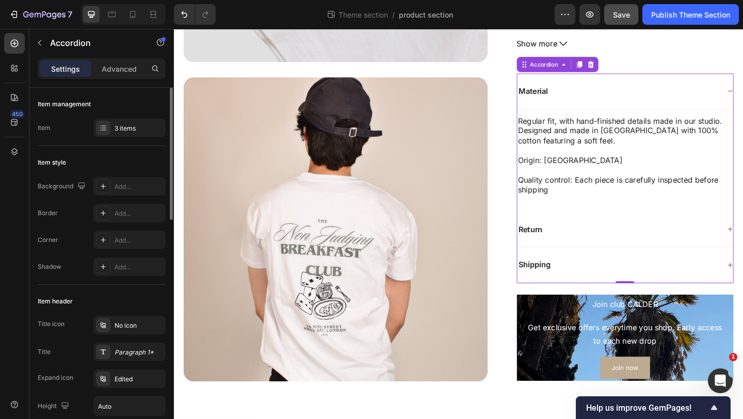
click at [597, 103] on div "Material" at bounding box center [657, 97] width 221 height 14
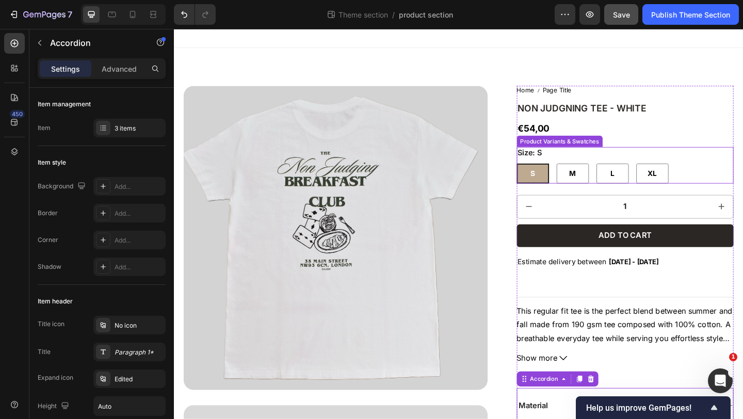
click at [661, 171] on div "Size: S S S S M M M L L L XL XL XL" at bounding box center [665, 177] width 236 height 40
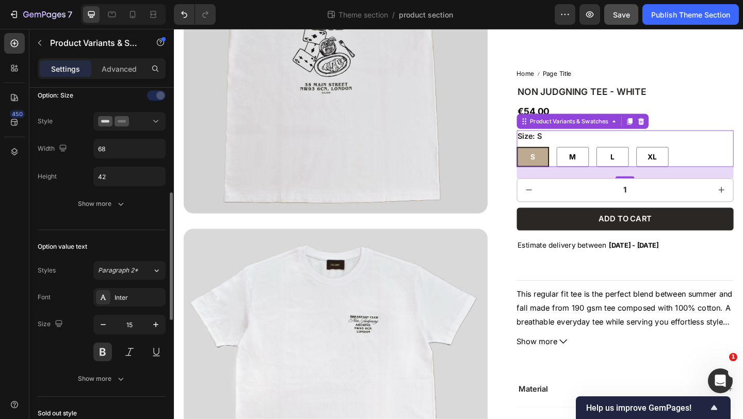
scroll to position [292, 0]
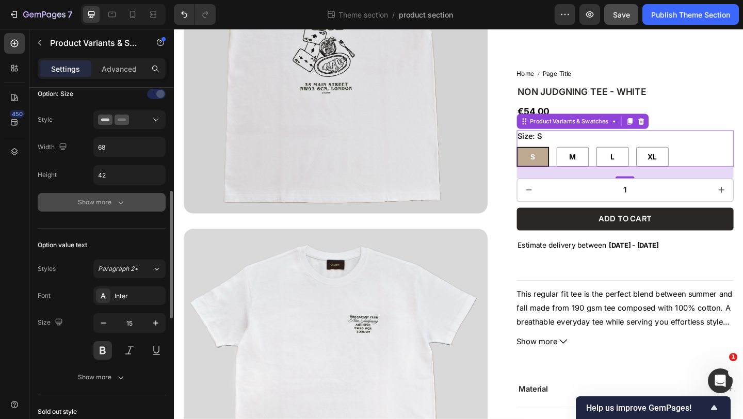
click at [100, 200] on div "Show more" at bounding box center [102, 202] width 48 height 10
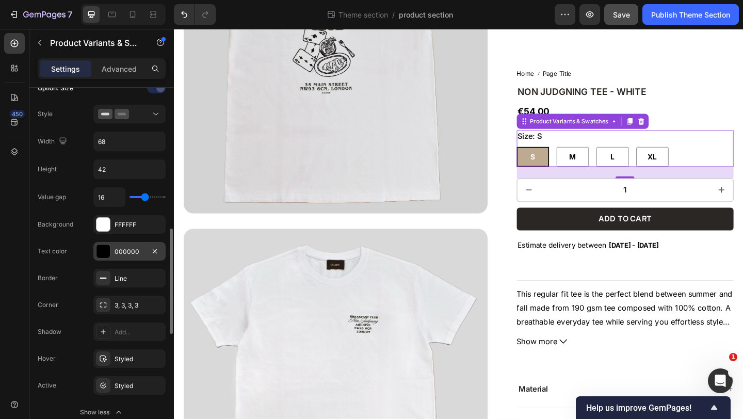
scroll to position [340, 0]
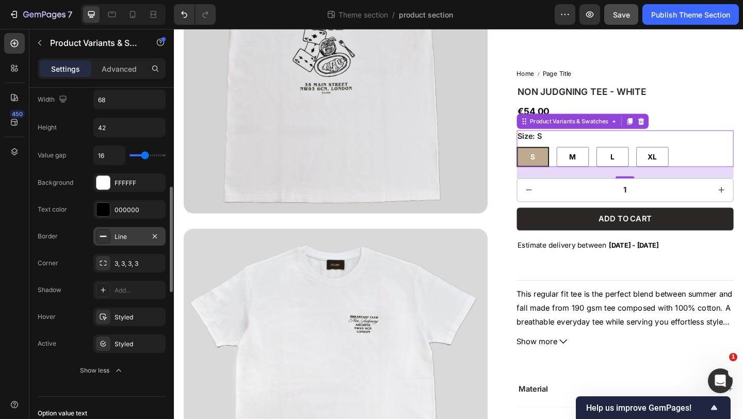
click at [122, 237] on div "Line" at bounding box center [130, 236] width 30 height 9
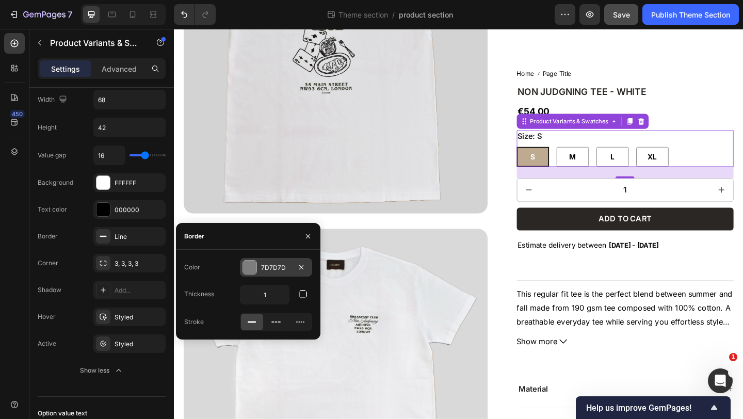
click at [246, 264] on div at bounding box center [249, 267] width 13 height 13
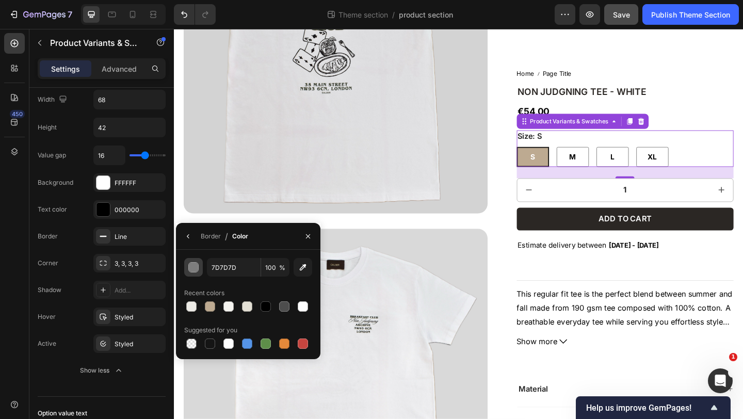
click at [198, 270] on div "button" at bounding box center [194, 268] width 10 height 10
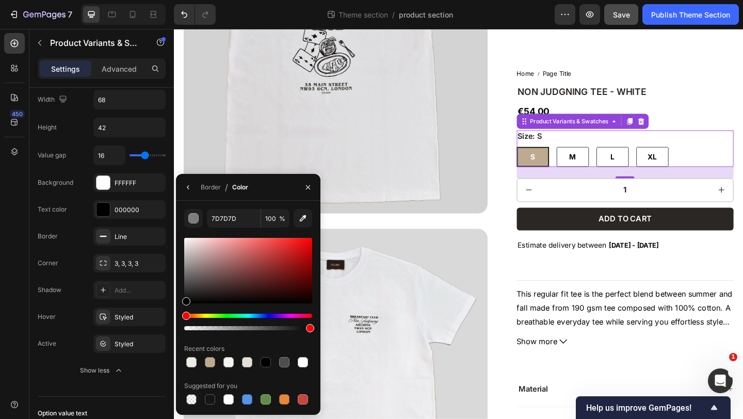
click at [185, 291] on div at bounding box center [248, 271] width 128 height 66
click at [186, 270] on div at bounding box center [248, 271] width 128 height 66
click at [186, 262] on div at bounding box center [248, 271] width 128 height 66
click at [184, 262] on div at bounding box center [187, 265] width 8 height 8
drag, startPoint x: 184, startPoint y: 263, endPoint x: 183, endPoint y: 258, distance: 5.4
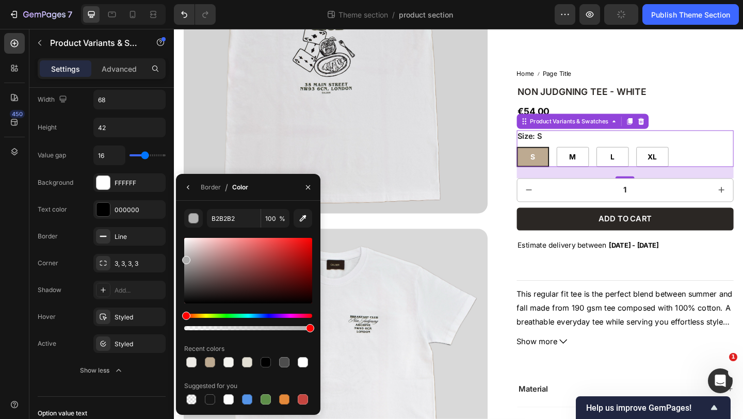
click at [183, 258] on div at bounding box center [186, 260] width 8 height 8
type input "AFAFAF"
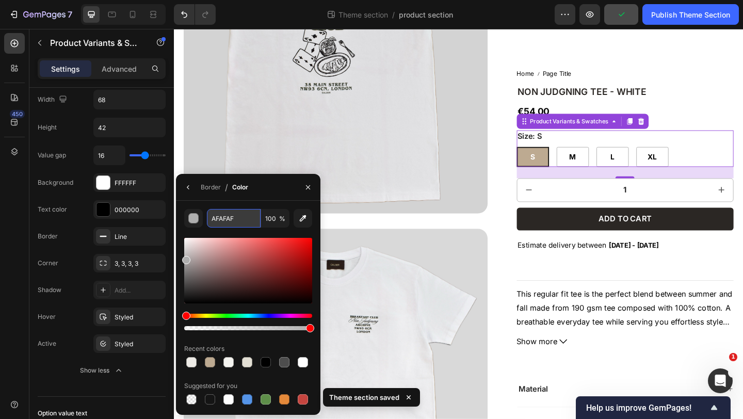
click at [237, 222] on input "AFAFAF" at bounding box center [234, 218] width 54 height 19
type input "E0E0E0"
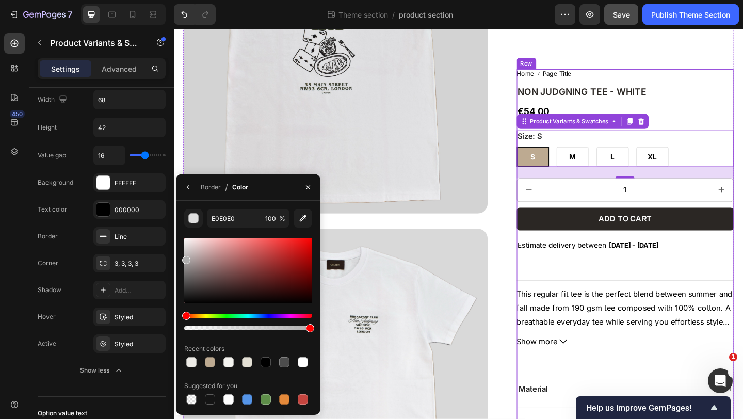
click at [739, 114] on div "€54,00" at bounding box center [665, 119] width 236 height 15
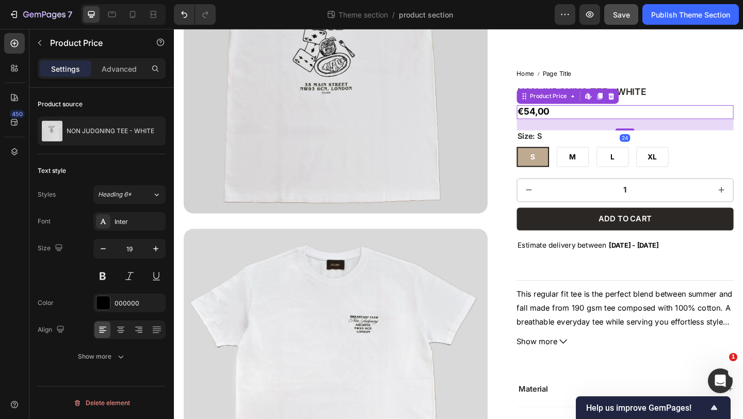
scroll to position [0, 0]
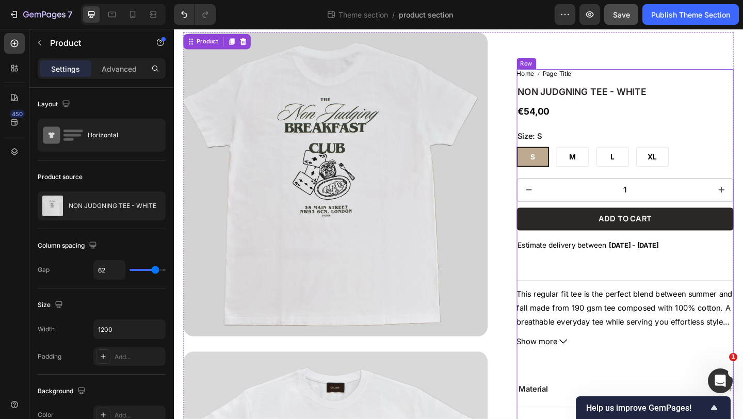
scroll to position [71, 0]
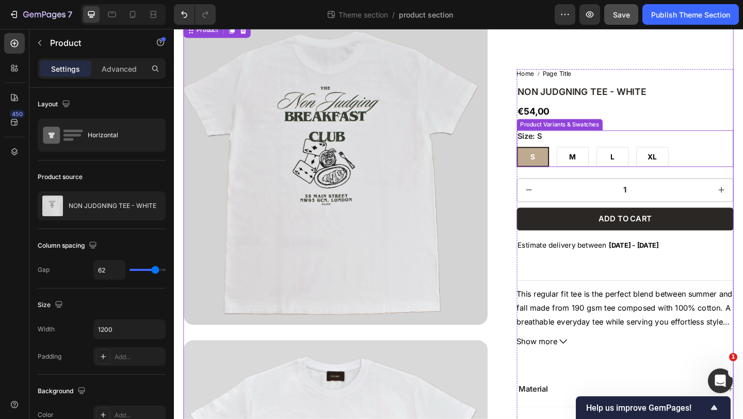
click at [729, 153] on div "Size: S S S S M M M L L L XL XL XL" at bounding box center [665, 159] width 236 height 40
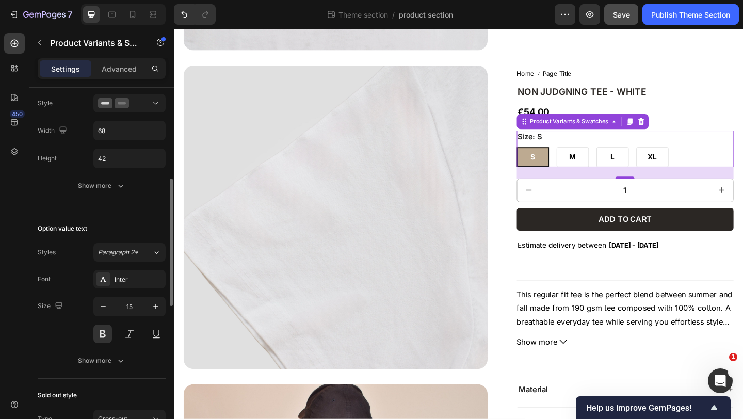
scroll to position [316, 0]
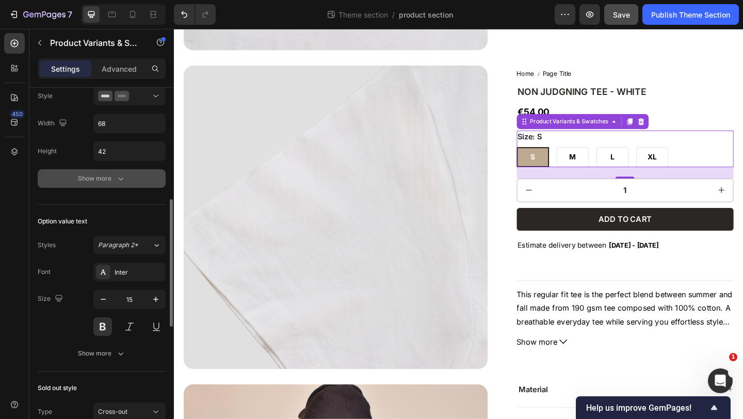
click at [105, 184] on button "Show more" at bounding box center [102, 178] width 128 height 19
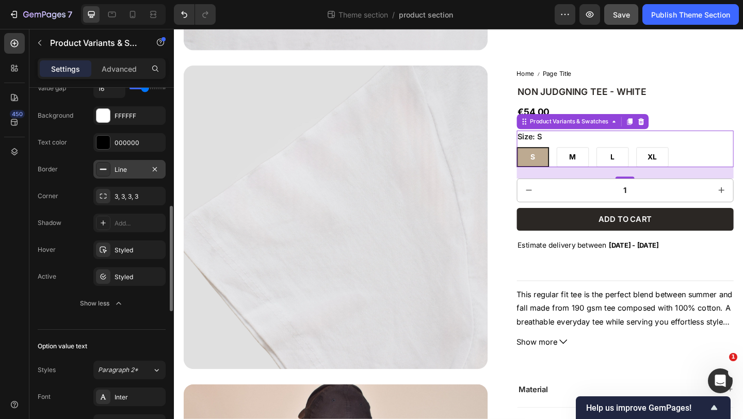
scroll to position [406, 0]
click at [124, 250] on div "Styled" at bounding box center [130, 250] width 30 height 9
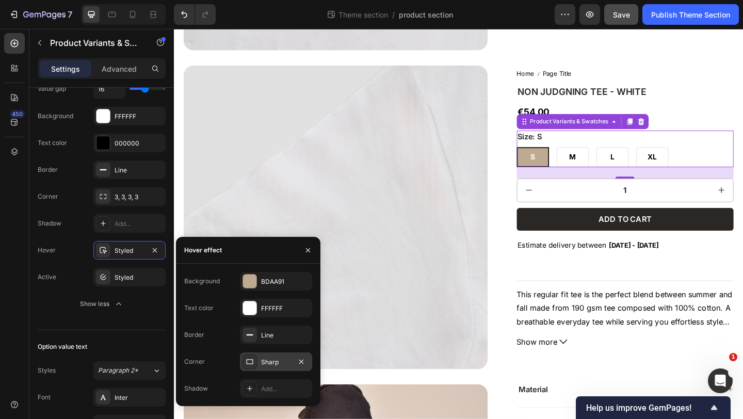
click at [264, 366] on div "Sharp" at bounding box center [276, 362] width 30 height 9
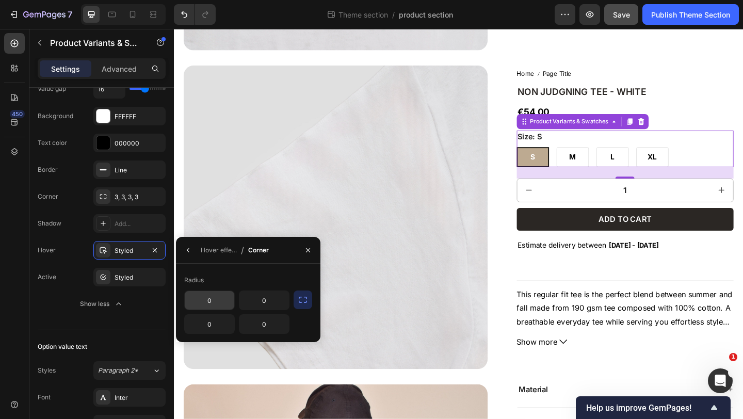
click at [219, 303] on input "0" at bounding box center [210, 300] width 50 height 19
type input "3"
click at [265, 302] on input "0" at bounding box center [264, 300] width 50 height 19
type input "3"
click at [273, 329] on input "0" at bounding box center [264, 324] width 50 height 19
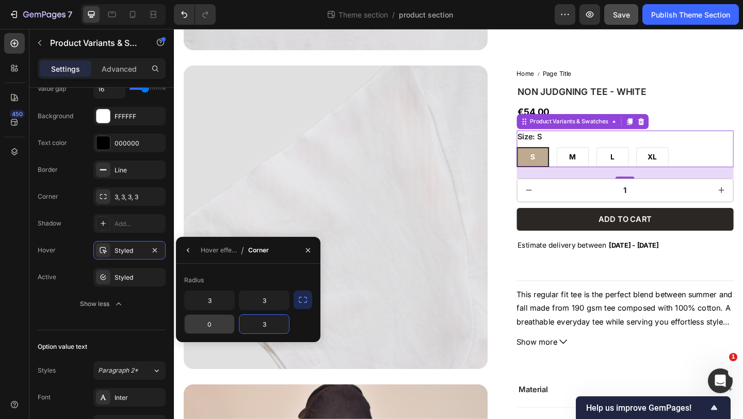
type input "3"
click at [220, 329] on input "0" at bounding box center [210, 324] width 50 height 19
type input "3"
click at [187, 247] on icon "button" at bounding box center [188, 250] width 8 height 8
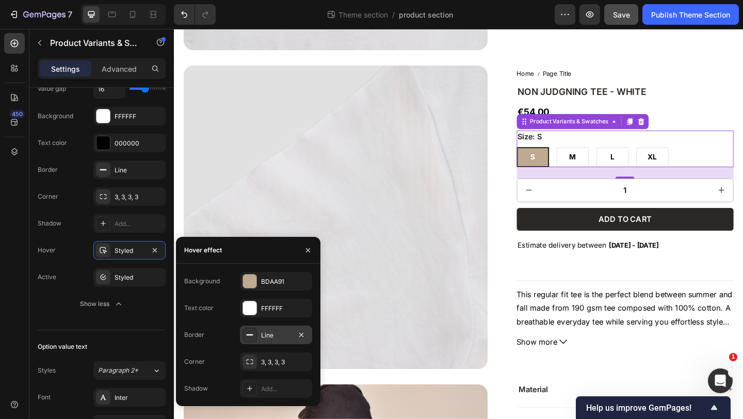
click at [284, 339] on div "Line" at bounding box center [276, 335] width 30 height 9
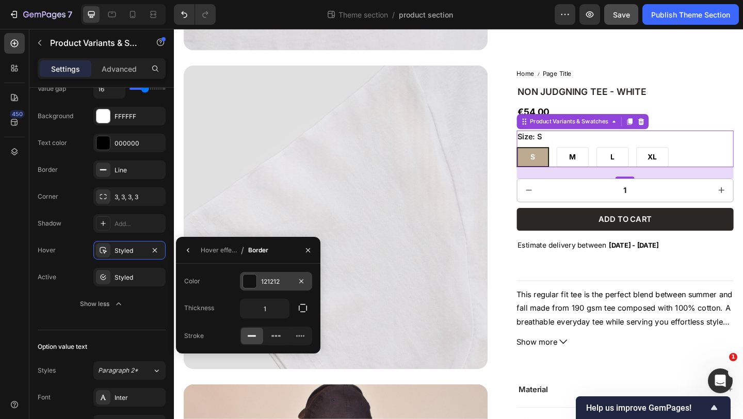
click at [289, 278] on div "121212" at bounding box center [276, 281] width 30 height 9
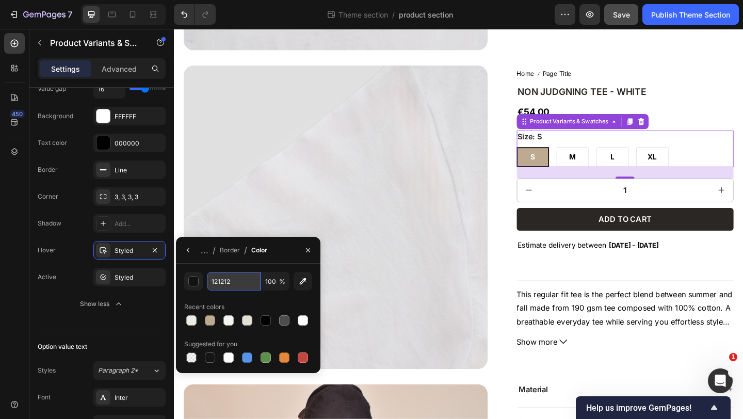
click at [243, 289] on input "121212" at bounding box center [234, 281] width 54 height 19
paste input "4CEDFF"
type input "4CEDFF"
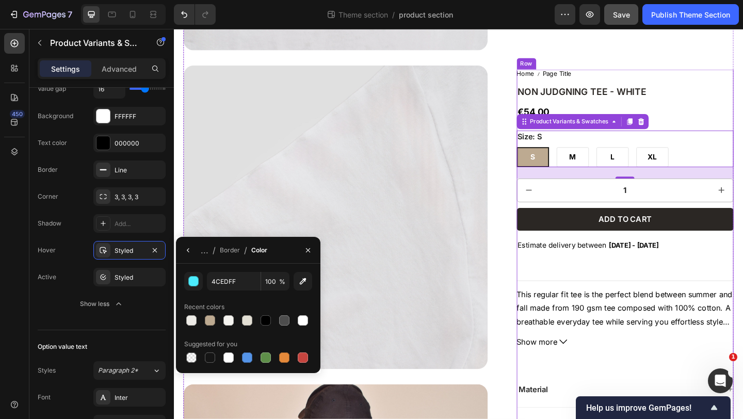
click at [742, 106] on div "Home Page Title Breadcrumb NON JUDGNING TEE - WHITE Product Title €54,00 Produc…" at bounding box center [665, 349] width 236 height 552
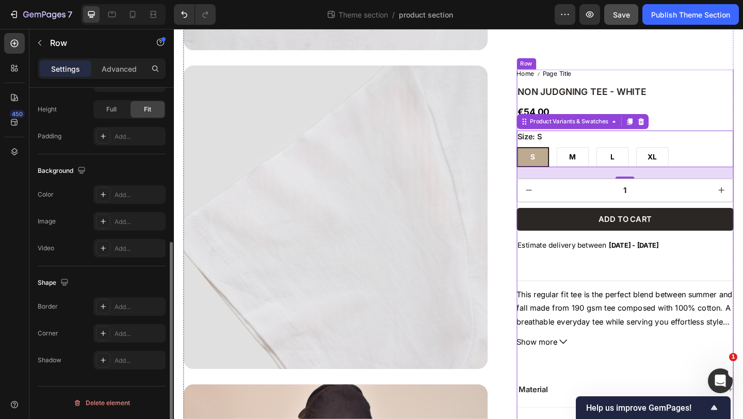
scroll to position [0, 0]
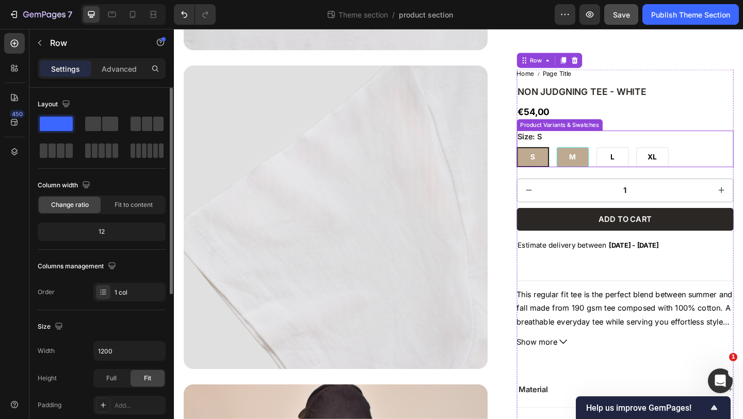
click at [610, 166] on span "M" at bounding box center [607, 168] width 7 height 10
click at [590, 157] on input "M M M" at bounding box center [590, 157] width 1 height 1
radio input "true"
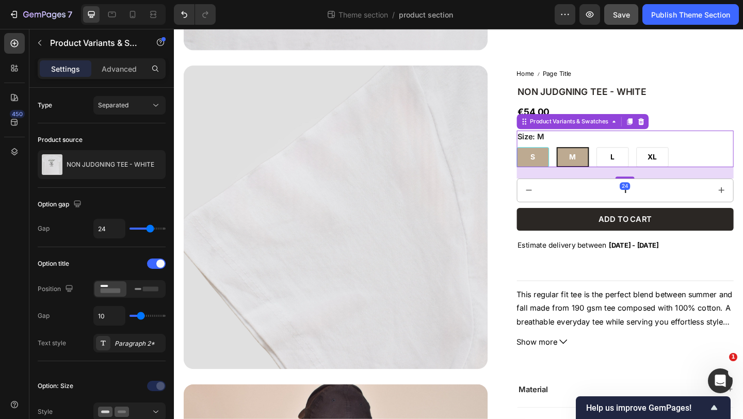
click at [573, 167] on div "S" at bounding box center [564, 168] width 35 height 22
click at [547, 157] on input "S S S" at bounding box center [546, 157] width 1 height 1
radio input "true"
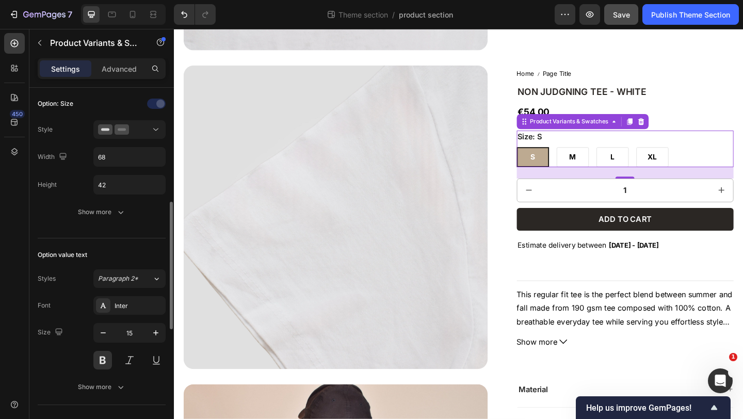
scroll to position [293, 0]
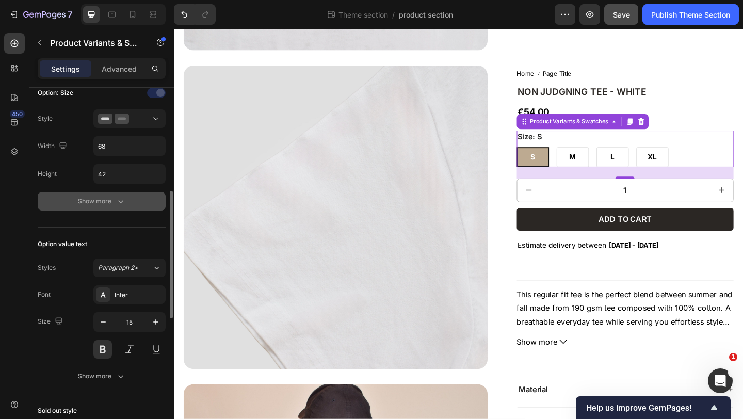
click at [110, 199] on div "Show more" at bounding box center [102, 201] width 48 height 10
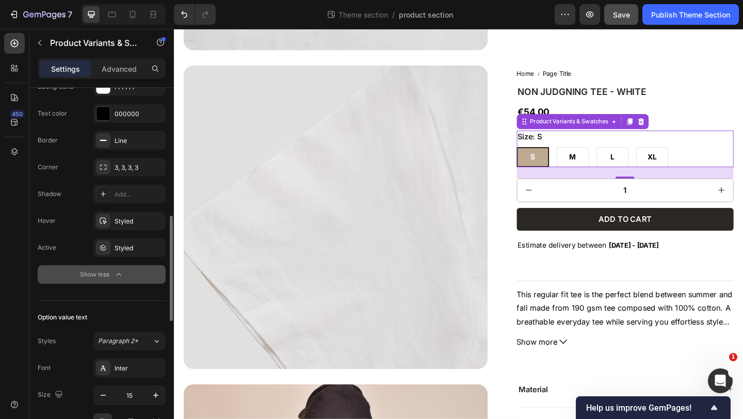
scroll to position [436, 0]
click at [123, 251] on div "Styled" at bounding box center [130, 247] width 30 height 9
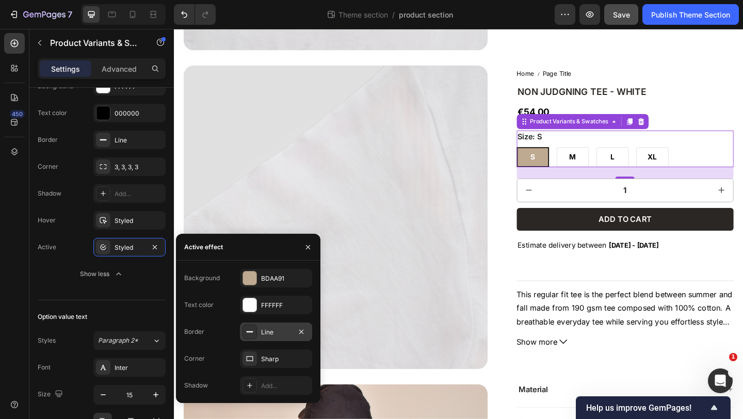
click at [272, 329] on div "Line" at bounding box center [276, 332] width 30 height 9
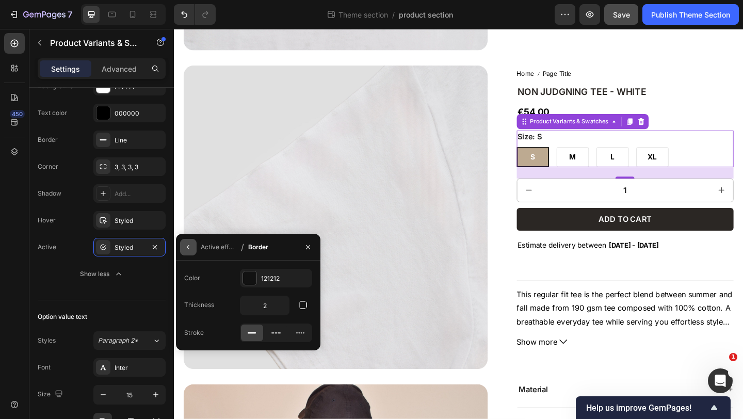
click at [189, 244] on icon "button" at bounding box center [188, 247] width 8 height 8
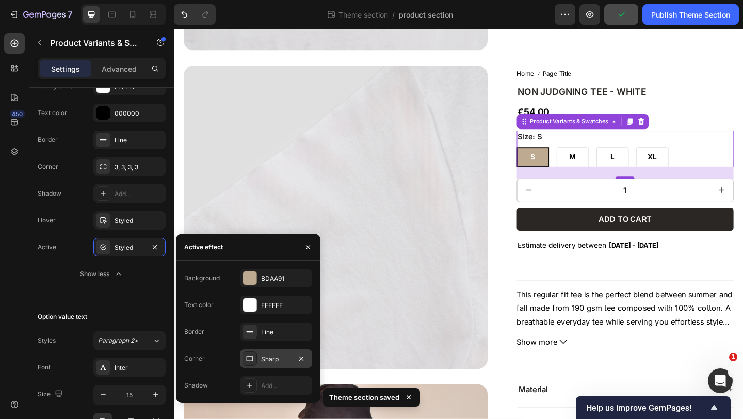
click at [274, 355] on div "Sharp" at bounding box center [276, 358] width 30 height 9
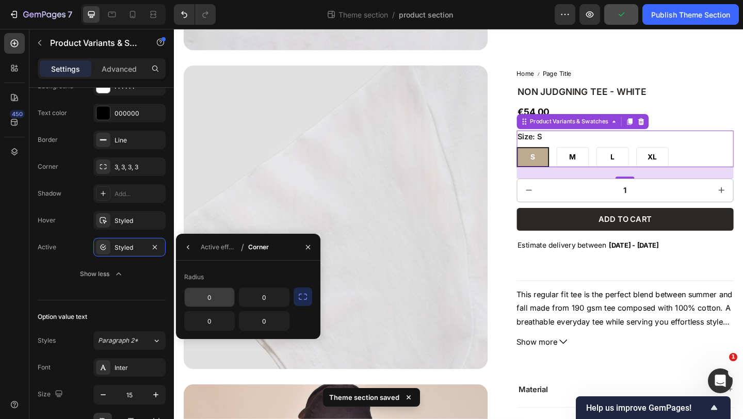
click at [219, 295] on input "0" at bounding box center [210, 297] width 50 height 19
type input "3"
click at [273, 297] on input "0" at bounding box center [264, 297] width 50 height 19
type input "3"
click at [274, 326] on input "0" at bounding box center [264, 321] width 50 height 19
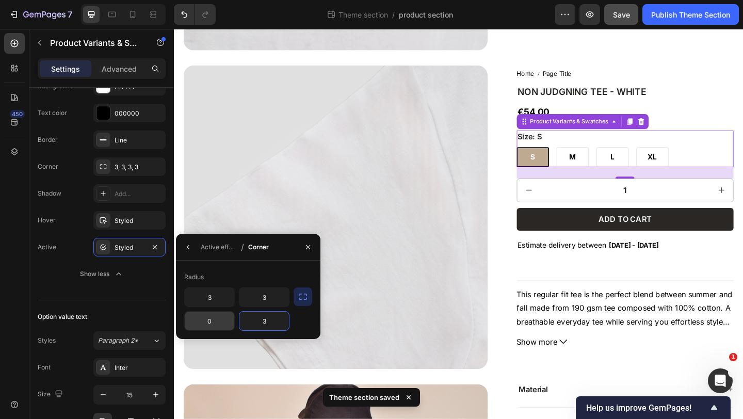
type input "3"
click at [220, 318] on input "0" at bounding box center [210, 321] width 50 height 19
type input "3"
click at [188, 247] on icon "button" at bounding box center [188, 247] width 2 height 4
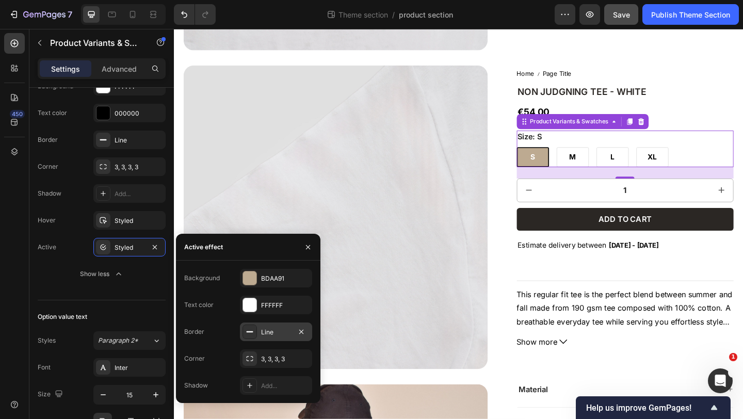
click at [269, 329] on div "Line" at bounding box center [276, 332] width 30 height 9
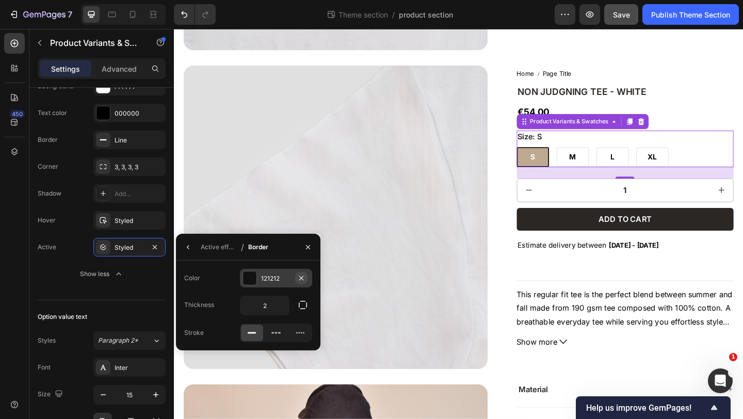
click at [301, 274] on icon "button" at bounding box center [301, 278] width 8 height 8
click at [277, 280] on div "Add..." at bounding box center [285, 278] width 49 height 9
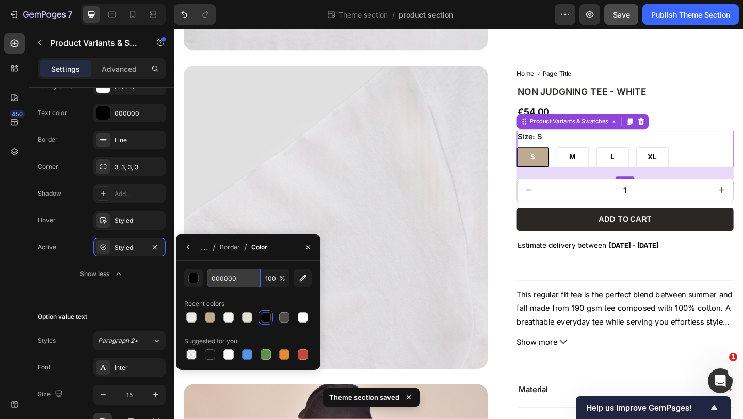
click at [247, 277] on input "000000" at bounding box center [234, 278] width 54 height 19
paste input "4CEDFF"
type input "4CEDFF"
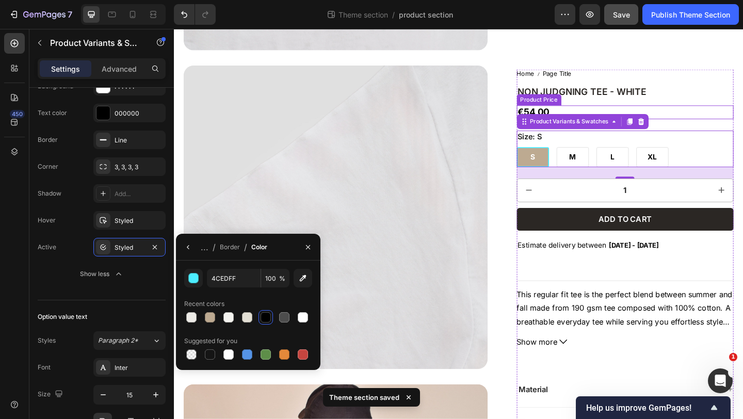
click at [732, 120] on div "€54,00" at bounding box center [665, 119] width 236 height 15
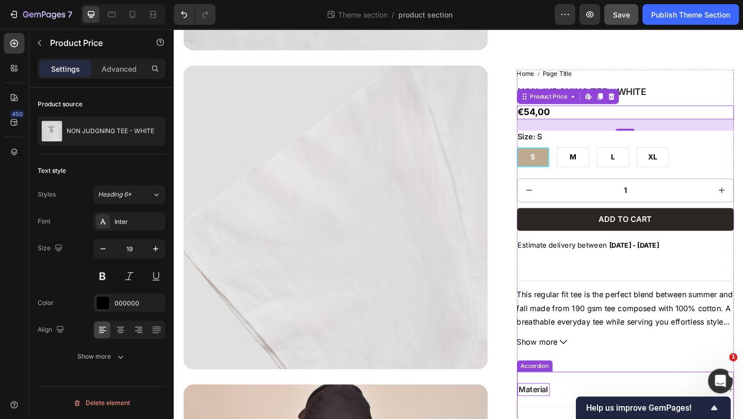
scroll to position [0, 0]
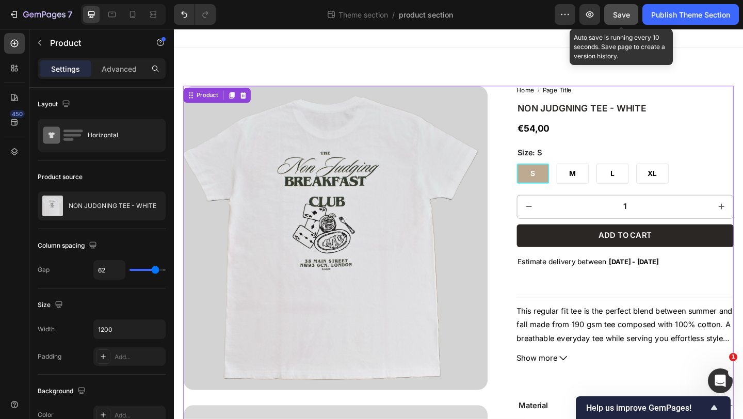
click at [613, 15] on span "Save" at bounding box center [621, 14] width 17 height 9
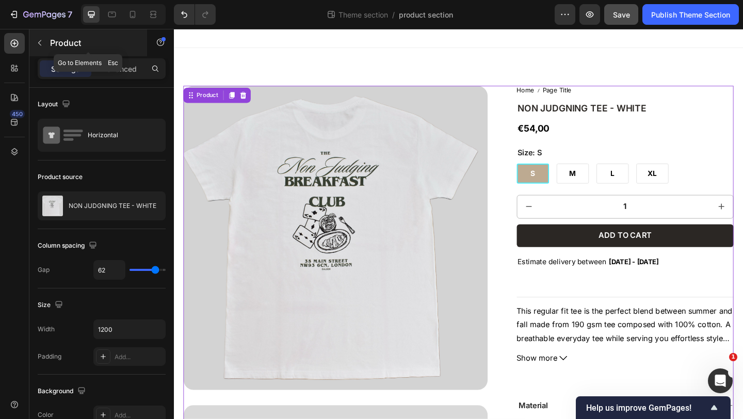
click at [40, 44] on icon "button" at bounding box center [40, 43] width 8 height 8
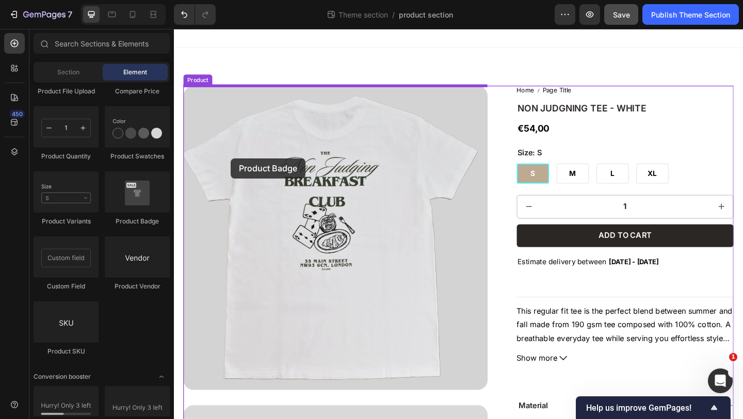
drag, startPoint x: 312, startPoint y: 232, endPoint x: 235, endPoint y: 169, distance: 98.6
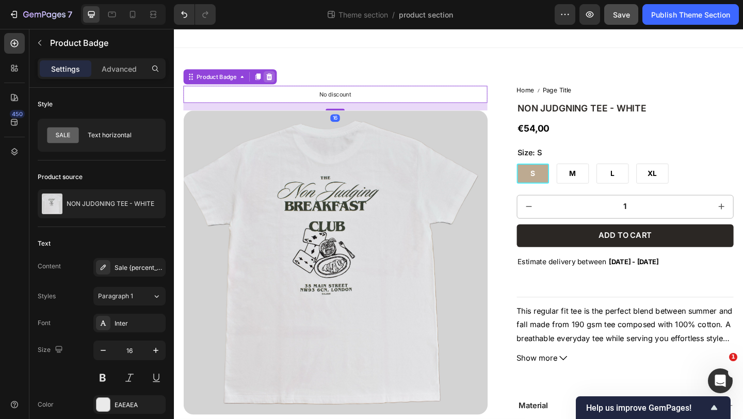
click at [282, 85] on div at bounding box center [277, 81] width 12 height 12
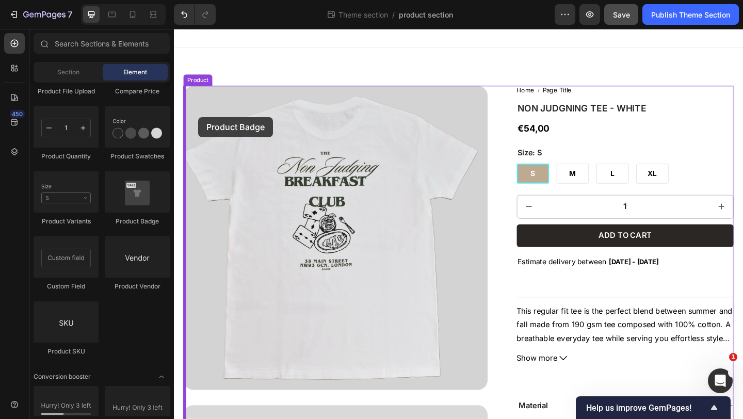
drag, startPoint x: 299, startPoint y: 218, endPoint x: 200, endPoint y: 124, distance: 136.5
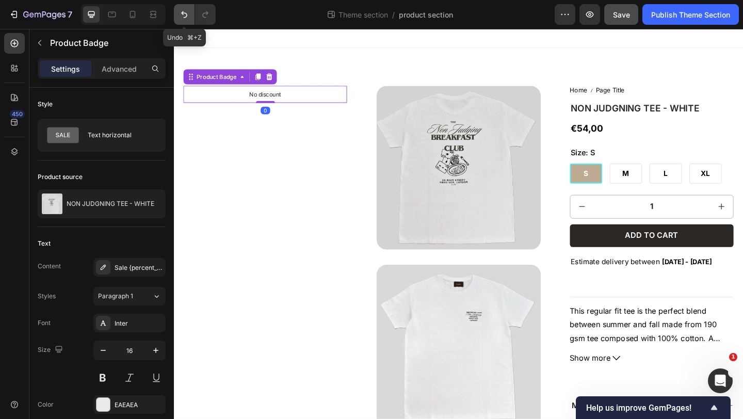
click at [190, 17] on button "Undo/Redo" at bounding box center [184, 14] width 21 height 21
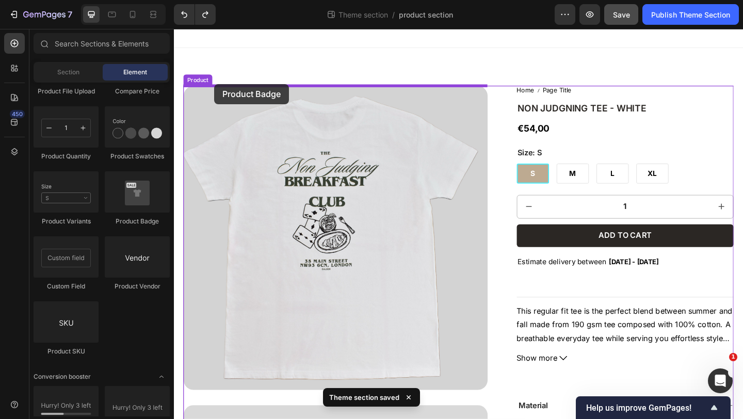
drag, startPoint x: 308, startPoint y: 213, endPoint x: 218, endPoint y: 89, distance: 153.3
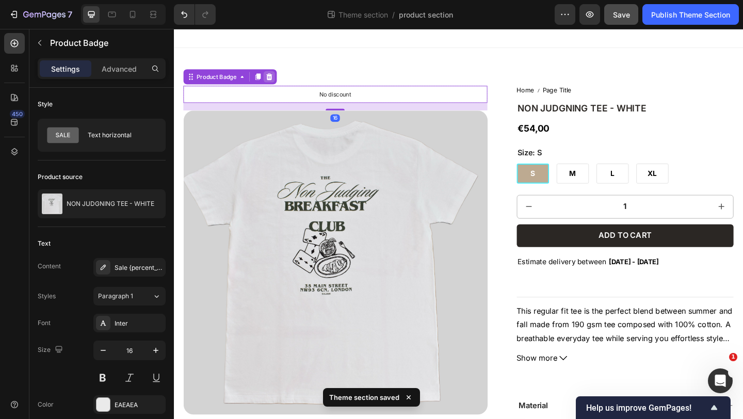
click at [280, 79] on icon at bounding box center [277, 80] width 7 height 7
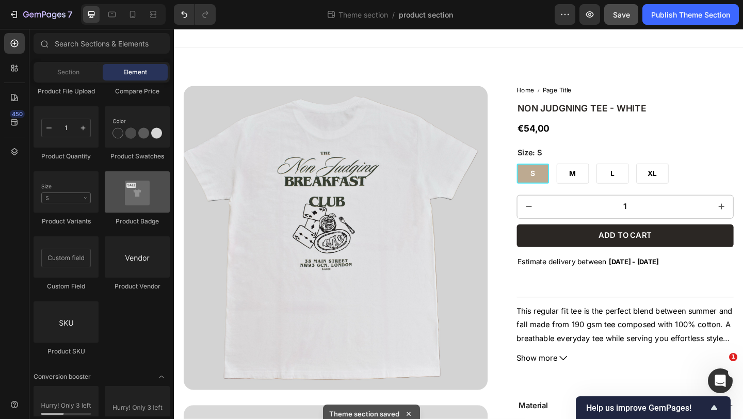
click at [135, 196] on div at bounding box center [137, 191] width 65 height 41
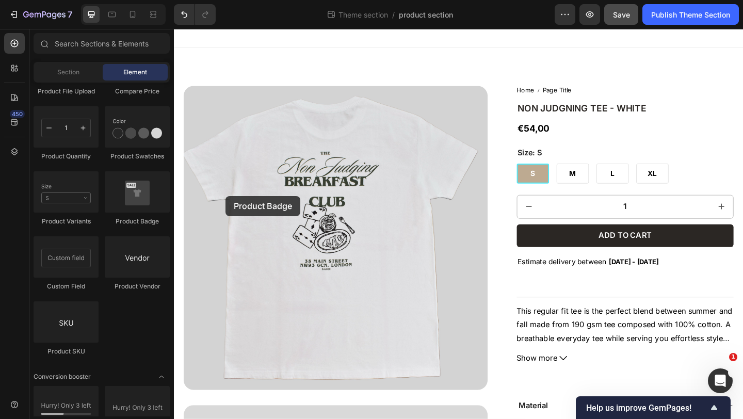
drag, startPoint x: 309, startPoint y: 224, endPoint x: 230, endPoint y: 211, distance: 80.2
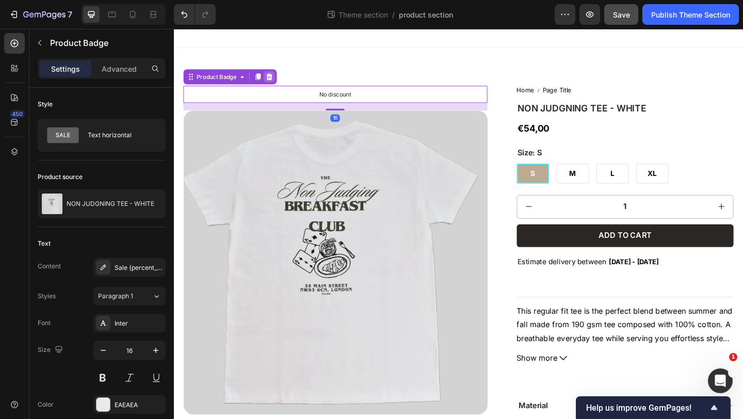
click at [279, 78] on icon at bounding box center [277, 81] width 8 height 8
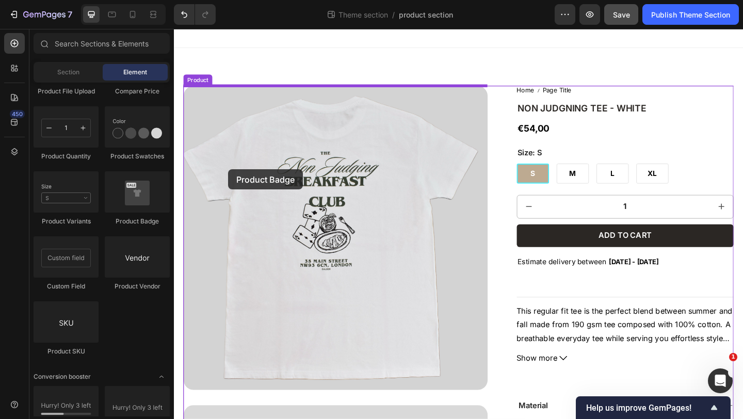
drag, startPoint x: 318, startPoint y: 231, endPoint x: 233, endPoint y: 182, distance: 98.5
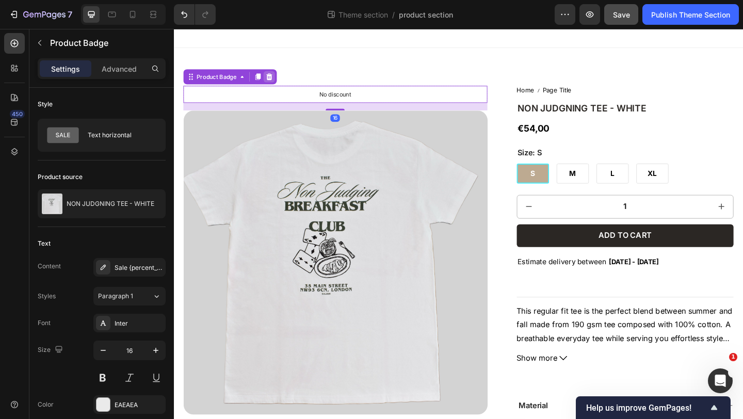
click at [283, 82] on div at bounding box center [277, 81] width 12 height 12
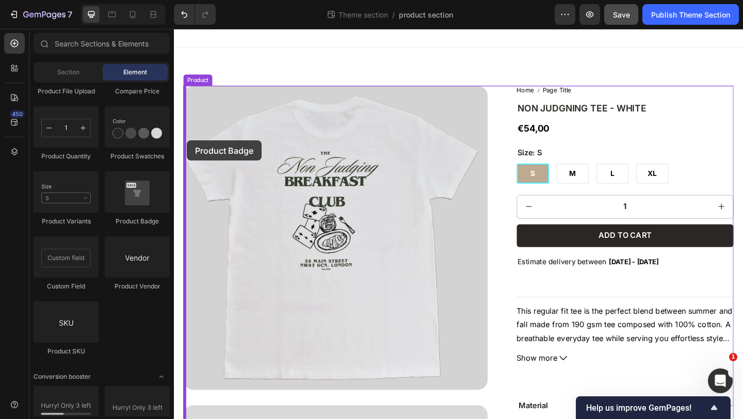
drag, startPoint x: 314, startPoint y: 213, endPoint x: 188, endPoint y: 150, distance: 140.8
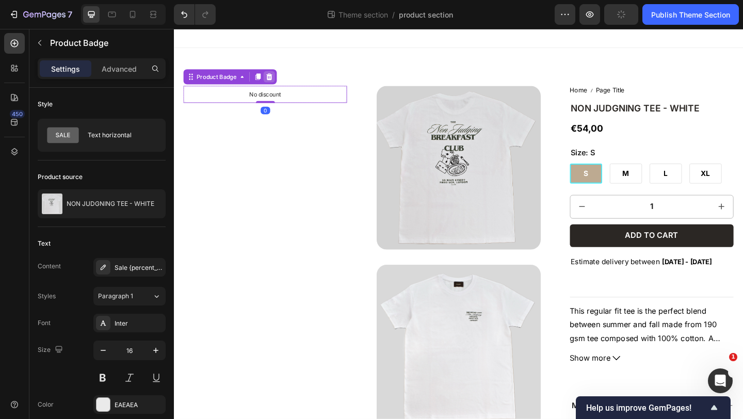
click at [277, 81] on icon at bounding box center [277, 80] width 7 height 7
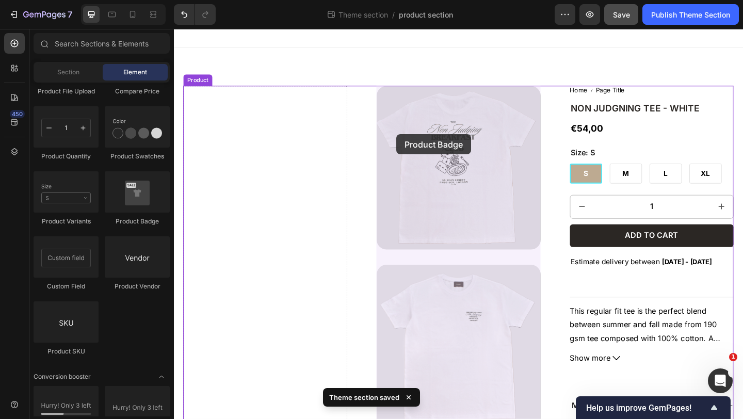
drag, startPoint x: 312, startPoint y: 229, endPoint x: 416, endPoint y: 143, distance: 134.9
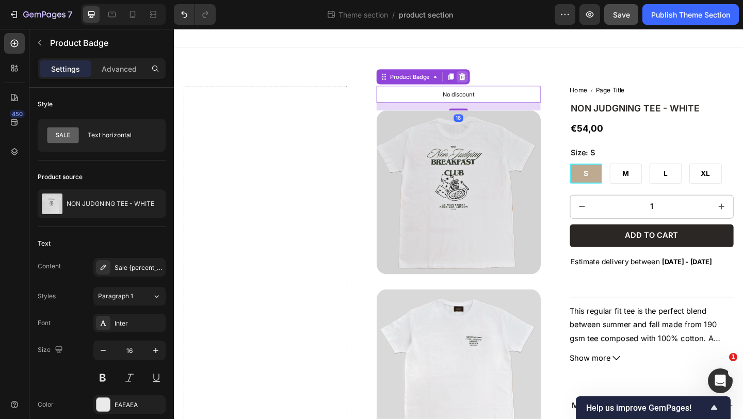
click at [488, 79] on icon at bounding box center [487, 80] width 7 height 7
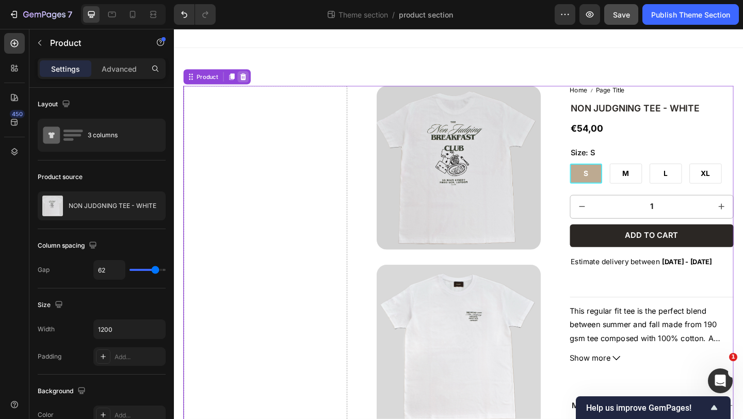
click at [249, 78] on icon at bounding box center [249, 81] width 8 height 8
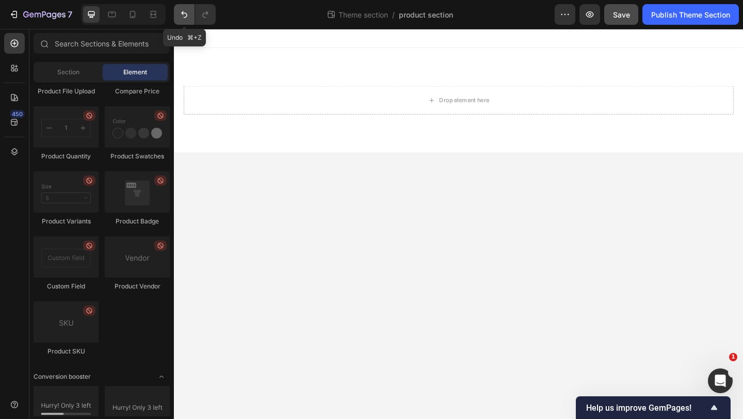
click at [184, 22] on button "Undo/Redo" at bounding box center [184, 14] width 21 height 21
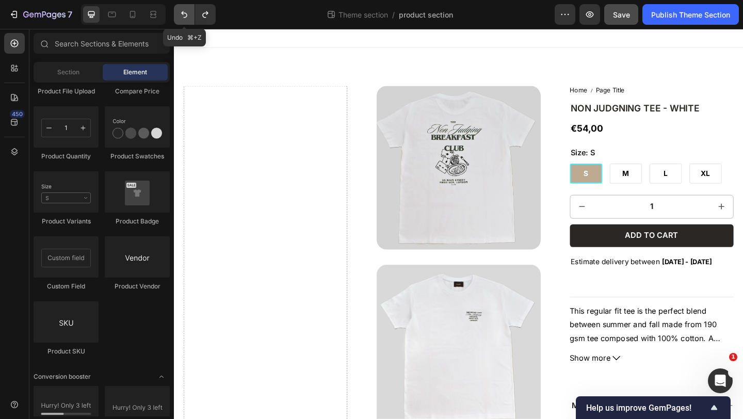
click at [184, 22] on button "Undo/Redo" at bounding box center [184, 14] width 21 height 21
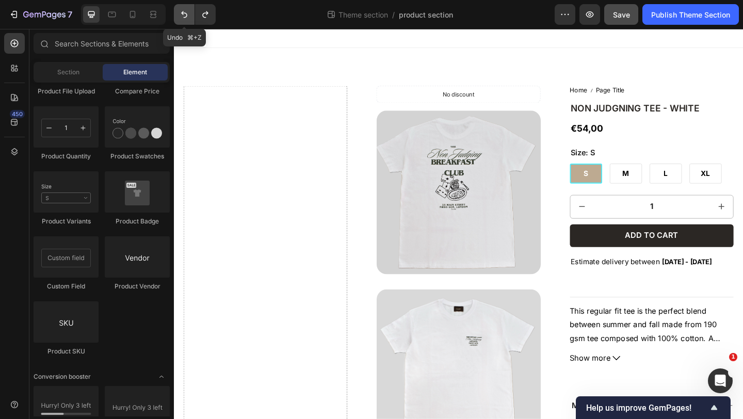
click at [184, 22] on button "Undo/Redo" at bounding box center [184, 14] width 21 height 21
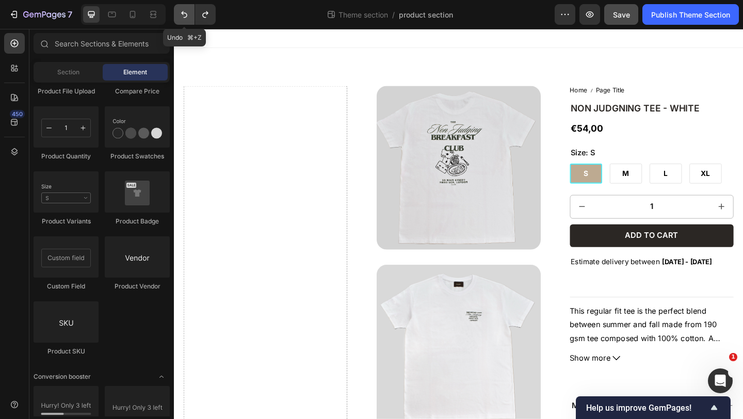
click at [184, 22] on button "Undo/Redo" at bounding box center [184, 14] width 21 height 21
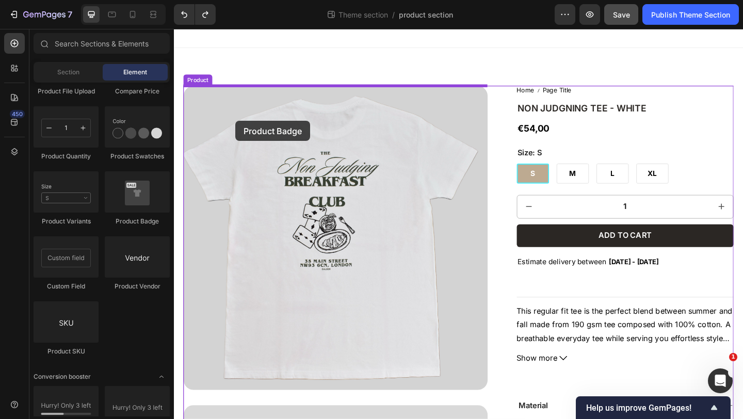
drag, startPoint x: 308, startPoint y: 230, endPoint x: 234, endPoint y: 123, distance: 129.9
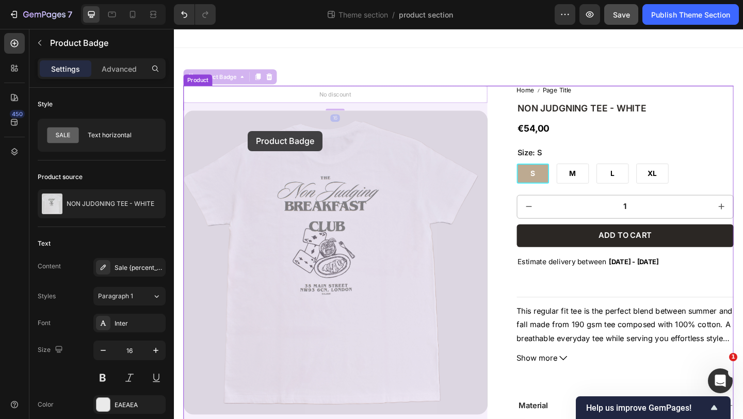
drag, startPoint x: 255, startPoint y: 98, endPoint x: 254, endPoint y: 140, distance: 42.3
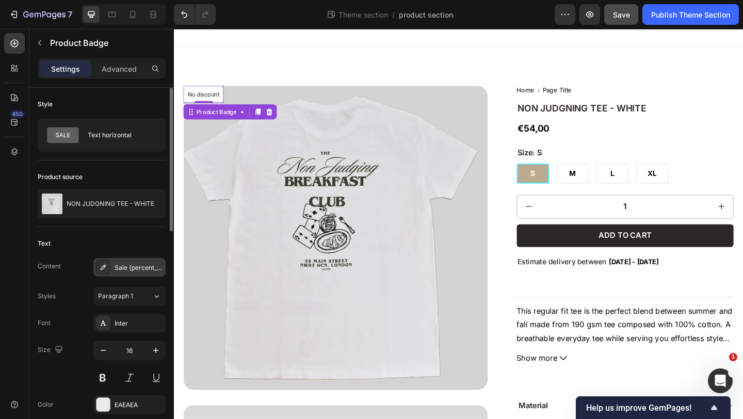
click at [128, 270] on div "Sale {percent_discount} off" at bounding box center [139, 267] width 49 height 9
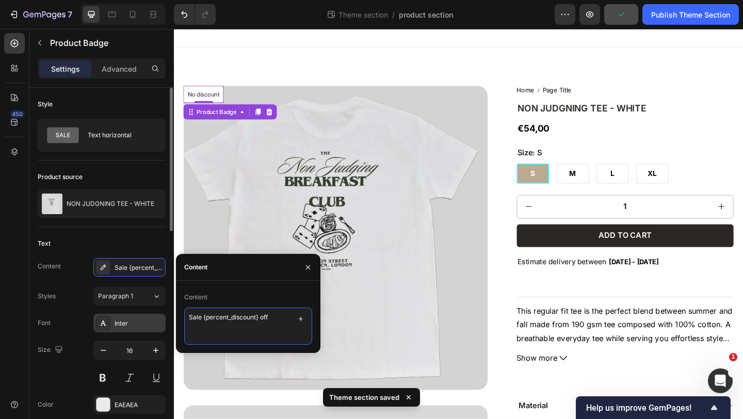
drag, startPoint x: 282, startPoint y: 316, endPoint x: 147, endPoint y: 316, distance: 135.2
click at [147, 316] on div "450 Sections(18) Elements(81) Section Element Hero Section Product Detail Brand…" at bounding box center [87, 224] width 174 height 390
type textarea "NEW"
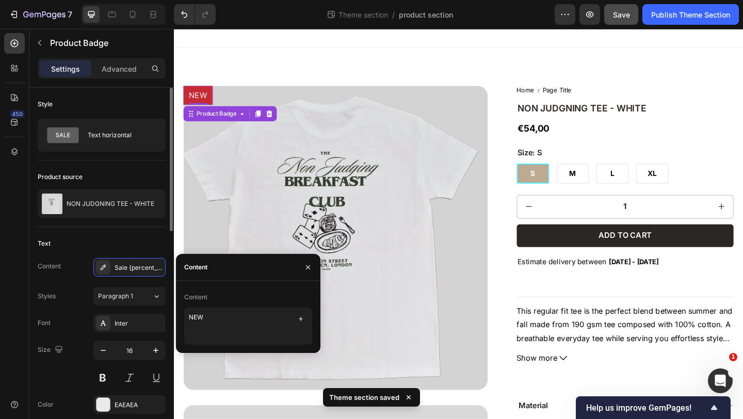
click at [123, 227] on div "Text Content Sale {percent_discount} off Styles Paragraph 1 Font Inter Size 16 …" at bounding box center [102, 338] width 128 height 222
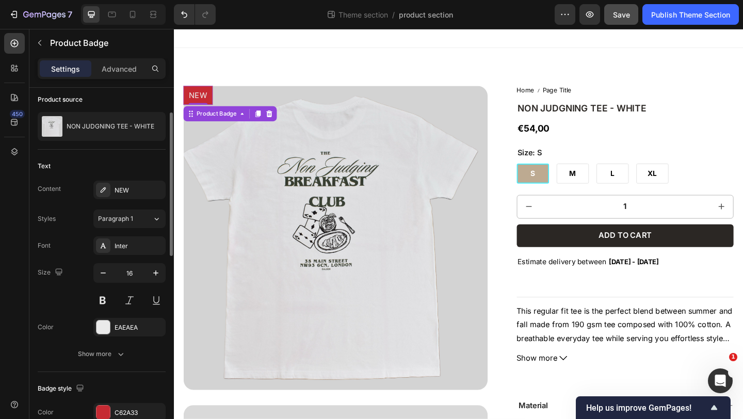
scroll to position [79, 0]
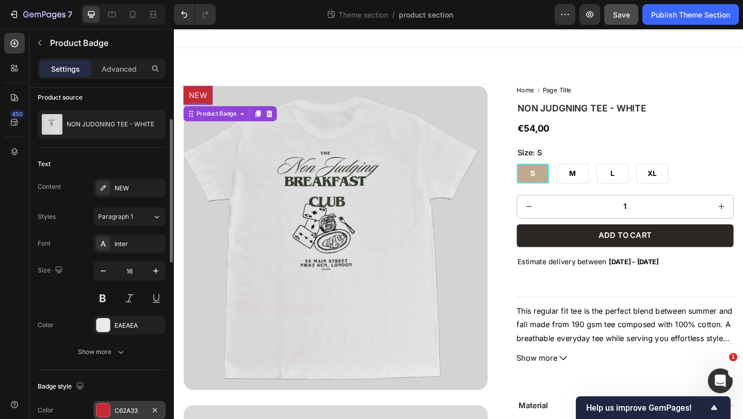
click at [128, 410] on div "C62A33" at bounding box center [130, 410] width 30 height 9
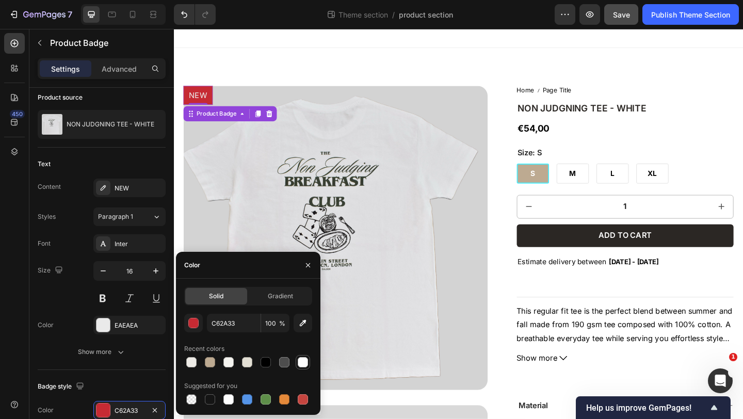
click at [302, 362] on div at bounding box center [303, 362] width 10 height 10
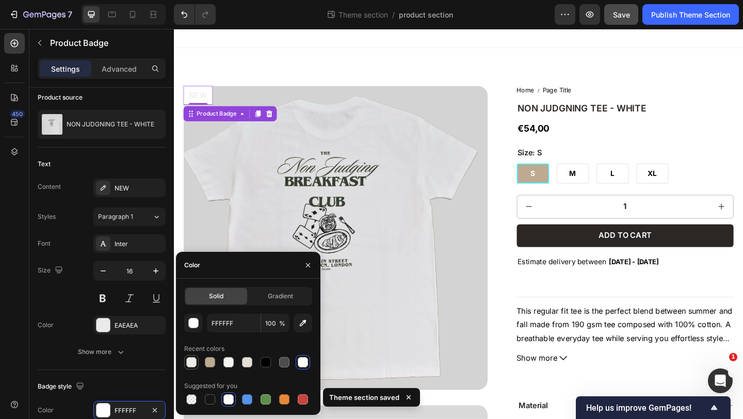
click at [190, 359] on div at bounding box center [191, 362] width 10 height 10
click at [244, 361] on div at bounding box center [247, 362] width 10 height 10
click at [234, 361] on div at bounding box center [228, 362] width 12 height 12
type input "F4F3EF"
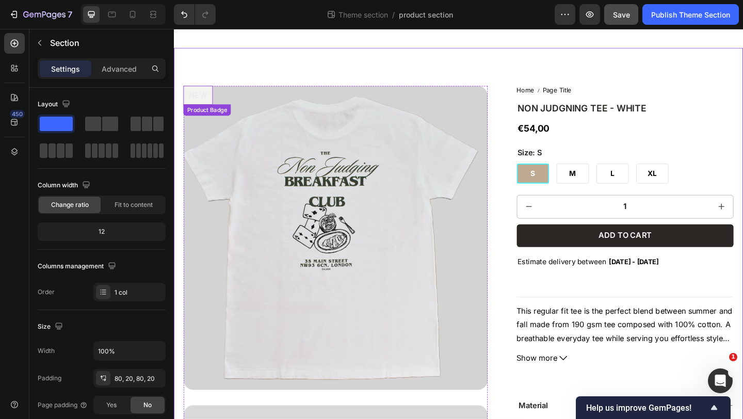
click at [200, 108] on pre "NEW" at bounding box center [200, 101] width 32 height 21
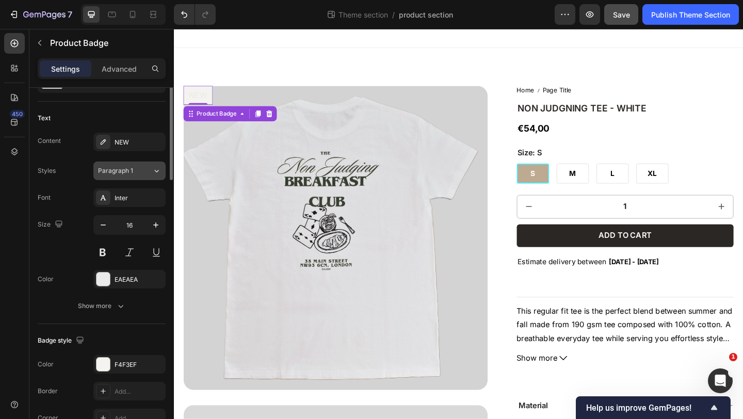
scroll to position [143, 0]
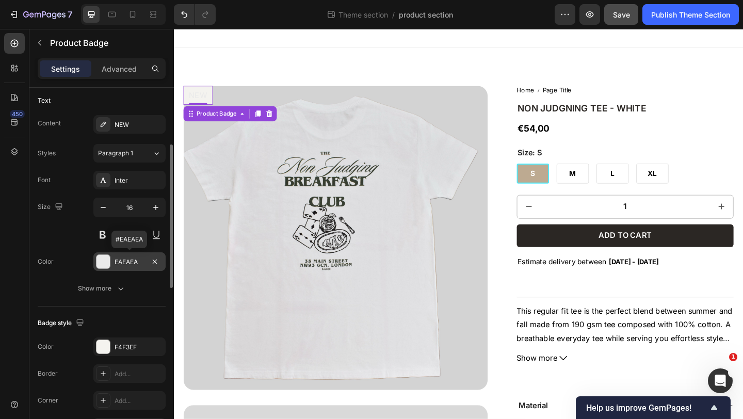
click at [129, 260] on div "EAEAEA" at bounding box center [130, 261] width 30 height 9
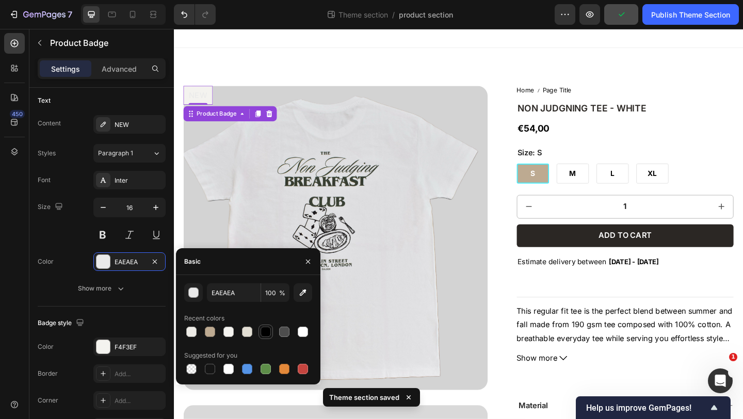
click at [269, 333] on div at bounding box center [266, 332] width 10 height 10
type input "000000"
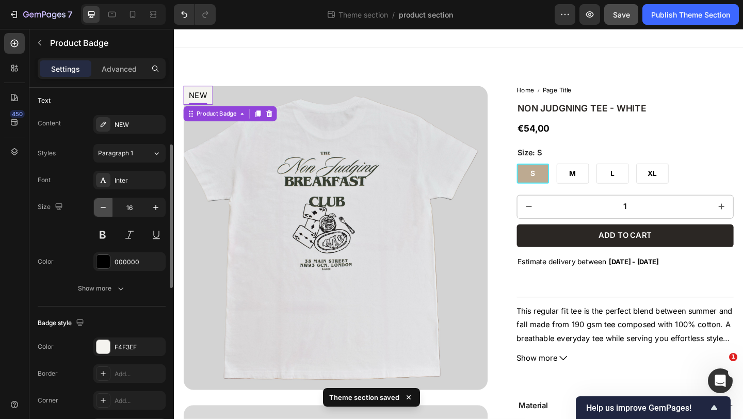
click at [108, 207] on icon "button" at bounding box center [103, 207] width 10 height 10
type input "12"
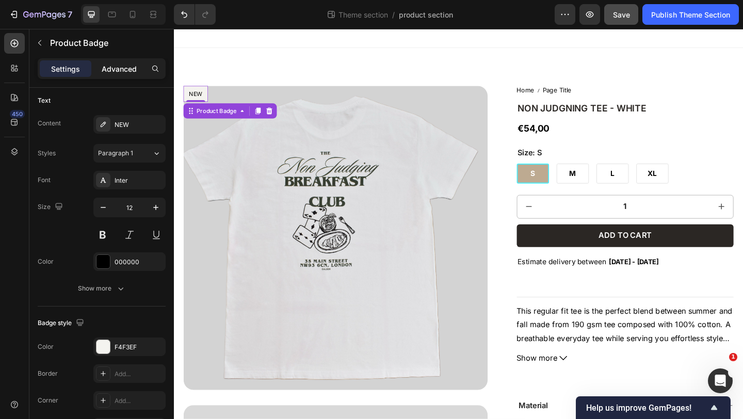
click at [115, 71] on p "Advanced" at bounding box center [119, 68] width 35 height 11
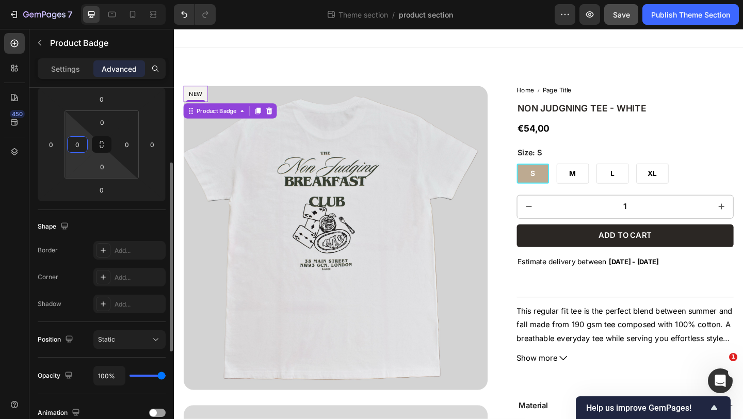
drag, startPoint x: 68, startPoint y: 158, endPoint x: 77, endPoint y: 168, distance: 14.2
click at [77, 0] on html "7 Theme section / product section Preview Save Publish Theme Section 450 Sectio…" at bounding box center [371, 0] width 743 height 0
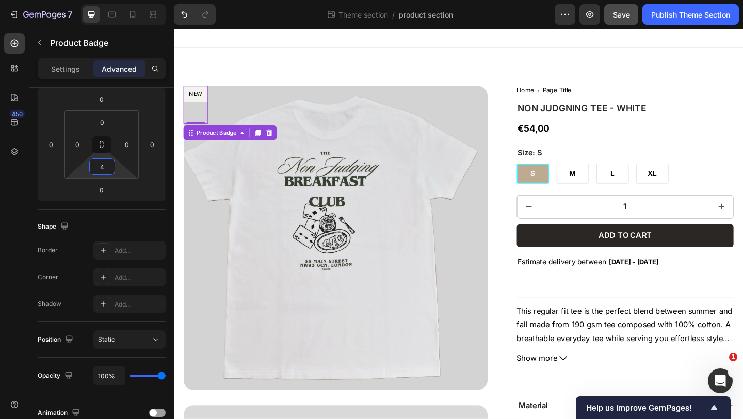
type input "0"
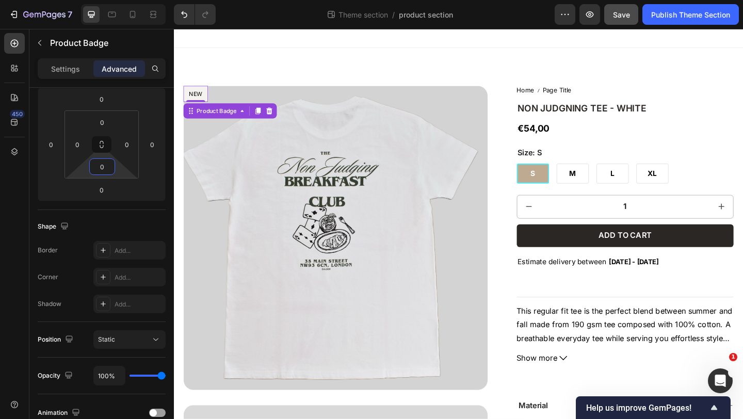
click at [76, 0] on html "7 Theme section / product section Preview Save Publish Theme Section 450 Sectio…" at bounding box center [371, 0] width 743 height 0
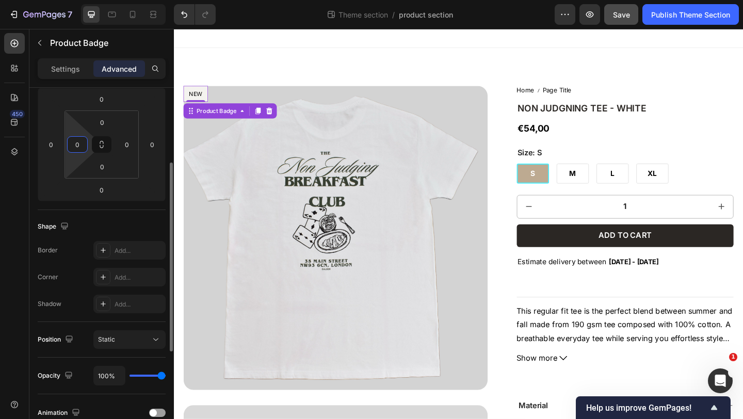
click at [72, 0] on html "7 Theme section / product section Preview Save Publish Theme Section 450 Sectio…" at bounding box center [371, 0] width 743 height 0
drag, startPoint x: 72, startPoint y: 130, endPoint x: 76, endPoint y: 166, distance: 35.8
click at [76, 0] on html "7 Theme section / product section Preview Save Publish Theme Section 450 Sectio…" at bounding box center [371, 0] width 743 height 0
drag, startPoint x: 71, startPoint y: 155, endPoint x: 71, endPoint y: 130, distance: 25.3
click at [71, 0] on html "7 Theme section / product section Preview Save Publish Theme Section 450 Sectio…" at bounding box center [371, 0] width 743 height 0
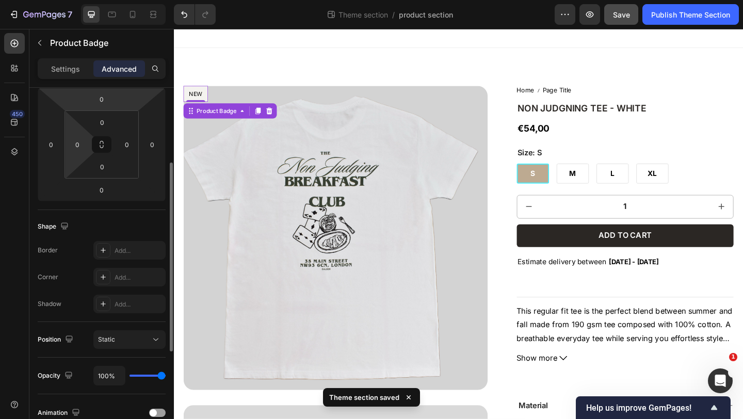
click at [89, 0] on html "7 Theme section / product section Preview Save Publish Theme Section 450 Sectio…" at bounding box center [371, 0] width 743 height 0
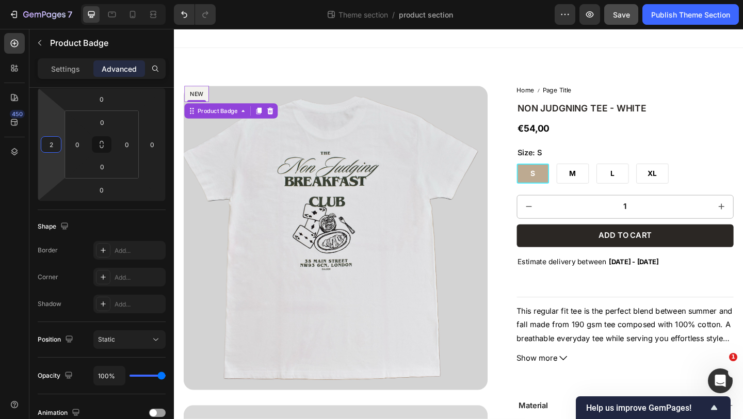
type input "0"
click at [55, 0] on html "7 Theme section / product section Preview Save Publish Theme Section 450 Sectio…" at bounding box center [371, 0] width 743 height 0
click at [320, 95] on img at bounding box center [349, 256] width 331 height 331
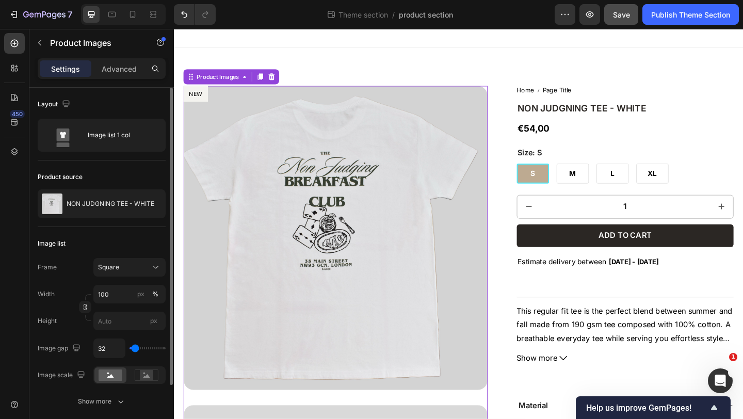
scroll to position [77, 0]
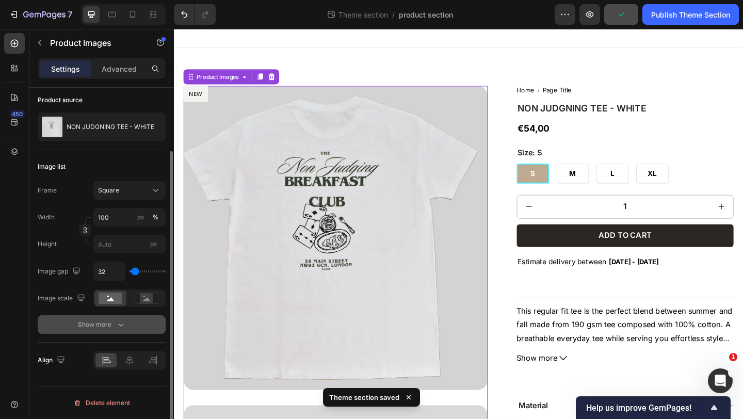
click at [110, 325] on div "Show more" at bounding box center [102, 324] width 48 height 10
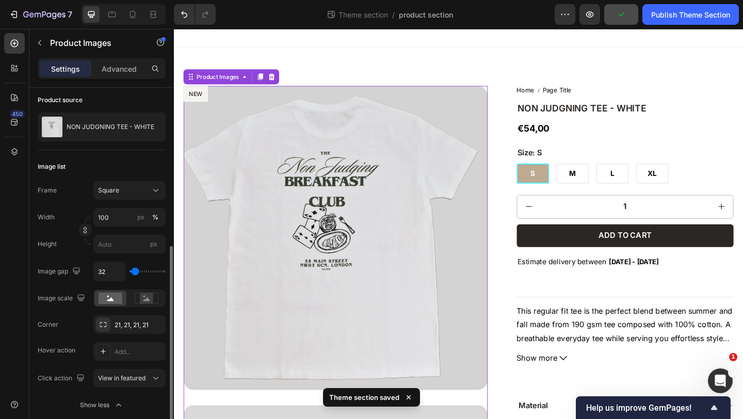
scroll to position [157, 0]
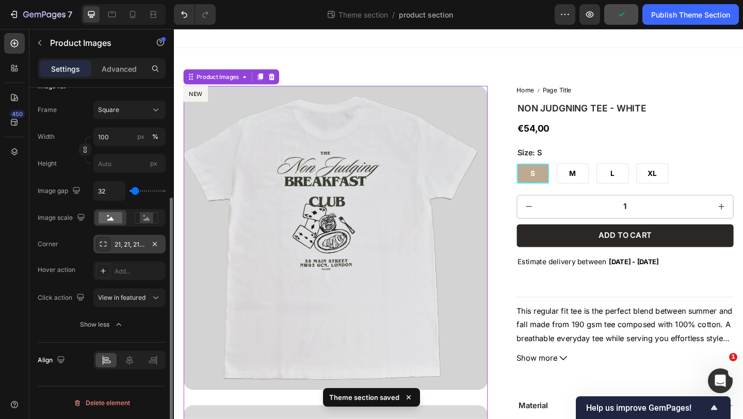
click at [126, 245] on div "21, 21, 21, 21" at bounding box center [130, 244] width 30 height 9
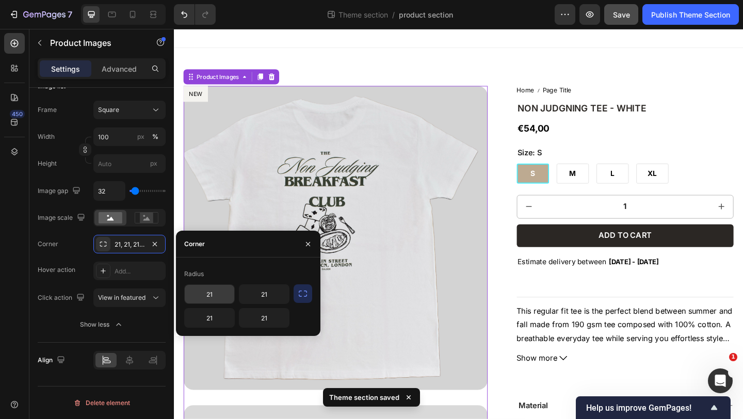
click at [221, 299] on input "21" at bounding box center [210, 294] width 50 height 19
type input "3"
click at [277, 296] on input "21" at bounding box center [264, 294] width 50 height 19
type input "3"
click at [277, 319] on input "21" at bounding box center [264, 318] width 50 height 19
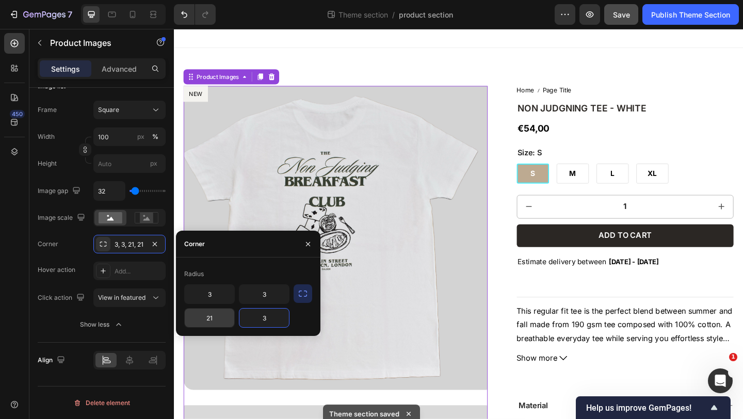
type input "3"
click at [227, 320] on input "21" at bounding box center [210, 318] width 50 height 19
type input "3"
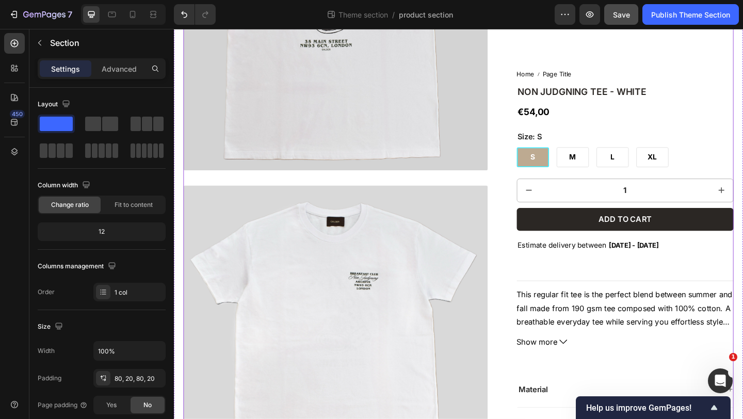
scroll to position [0, 0]
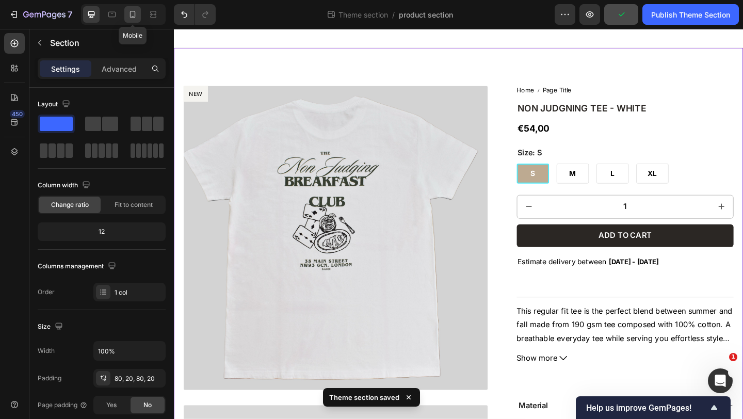
click at [131, 15] on icon at bounding box center [132, 14] width 10 height 10
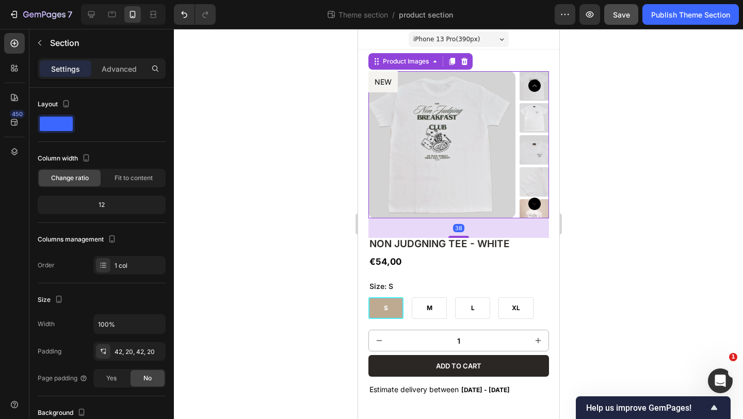
click at [484, 75] on img at bounding box center [441, 144] width 147 height 147
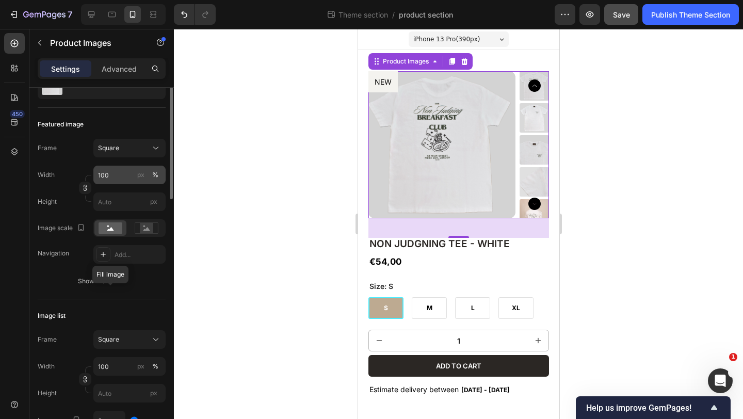
scroll to position [121, 0]
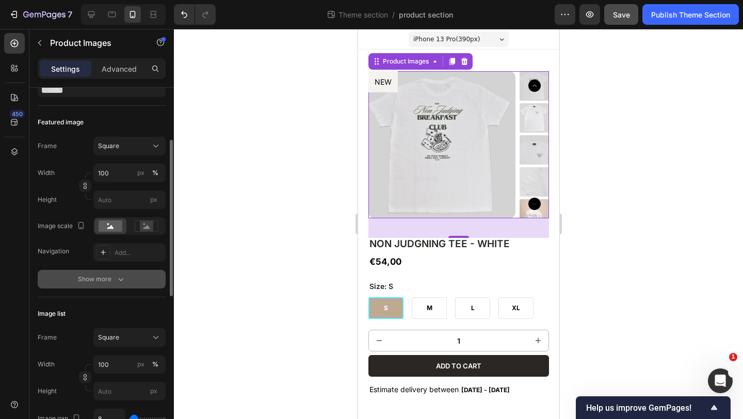
click at [119, 277] on icon "button" at bounding box center [121, 279] width 10 height 10
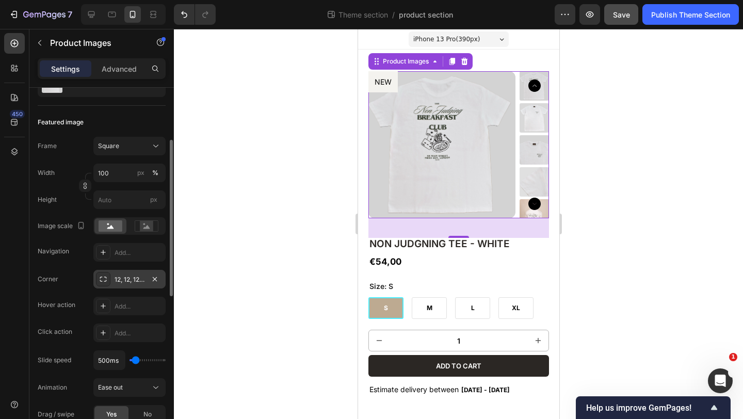
click at [128, 281] on div "12, 12, 12, 12" at bounding box center [130, 279] width 30 height 9
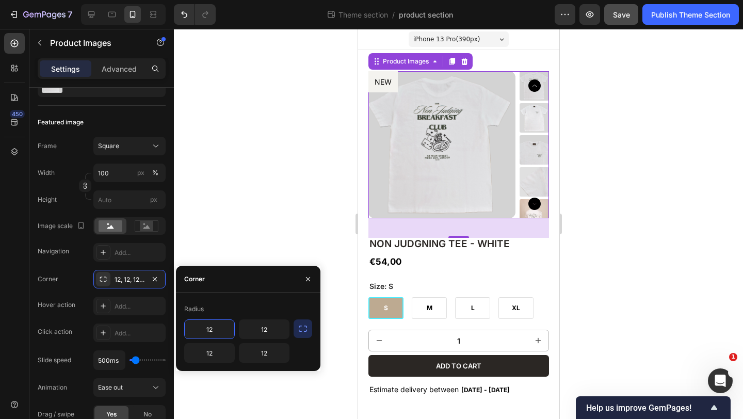
click at [228, 333] on input "12" at bounding box center [210, 329] width 50 height 19
type input "3"
click at [275, 327] on input "12" at bounding box center [264, 329] width 50 height 19
type input "3"
click at [275, 357] on input "12" at bounding box center [264, 353] width 50 height 19
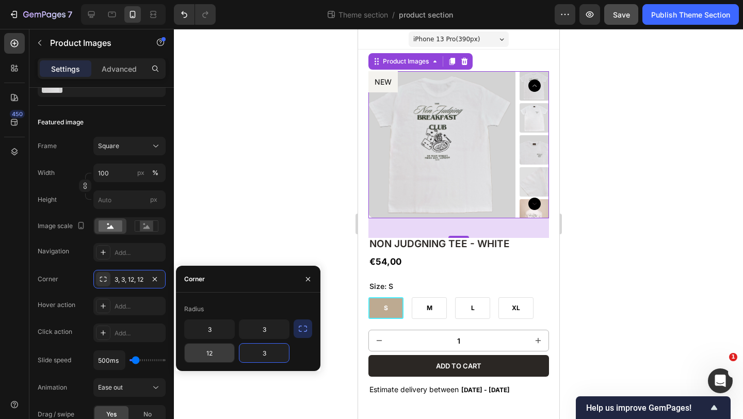
type input "3"
click at [219, 355] on input "12" at bounding box center [210, 353] width 50 height 19
type input "3"
click at [276, 226] on div at bounding box center [458, 224] width 569 height 390
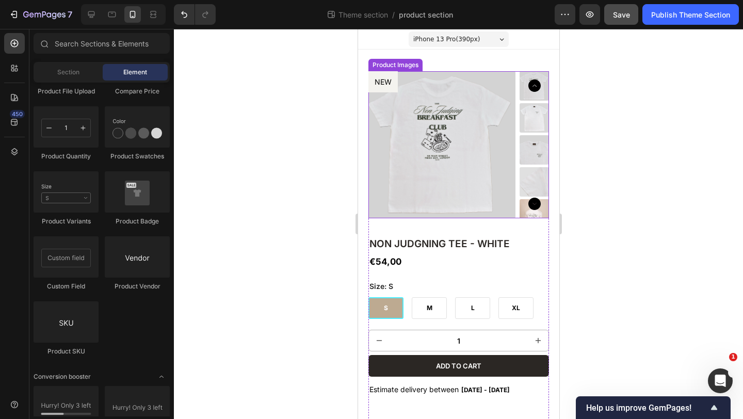
click at [496, 164] on img at bounding box center [441, 144] width 147 height 147
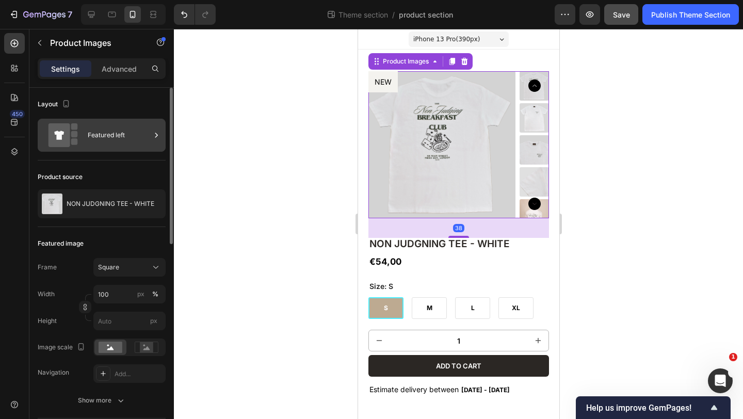
click at [93, 131] on div "Featured left" at bounding box center [119, 135] width 63 height 24
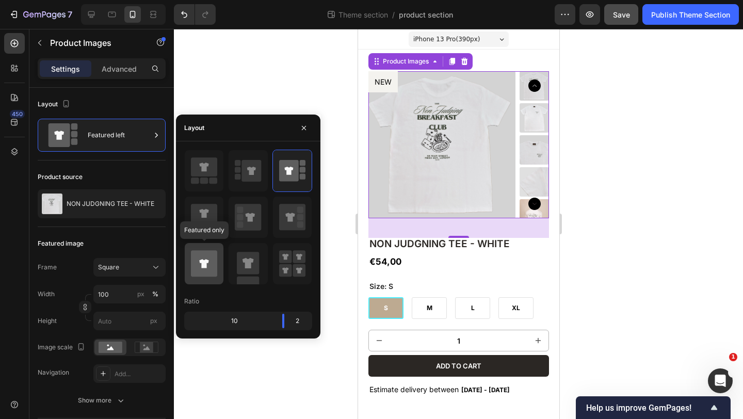
click at [197, 255] on icon at bounding box center [204, 263] width 26 height 26
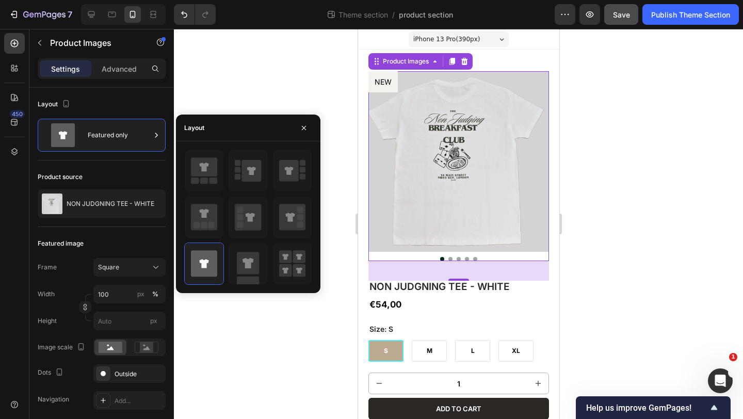
click at [622, 139] on div at bounding box center [458, 224] width 569 height 390
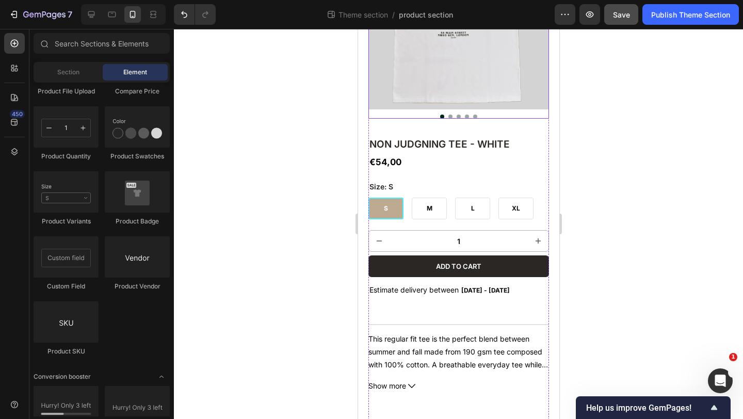
scroll to position [0, 0]
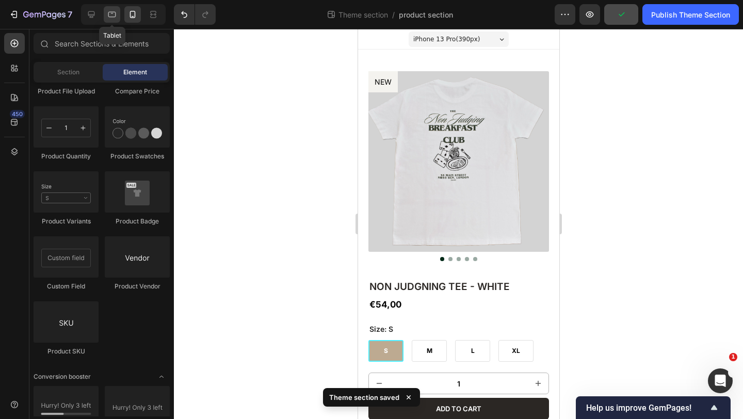
click at [107, 15] on icon at bounding box center [112, 14] width 10 height 10
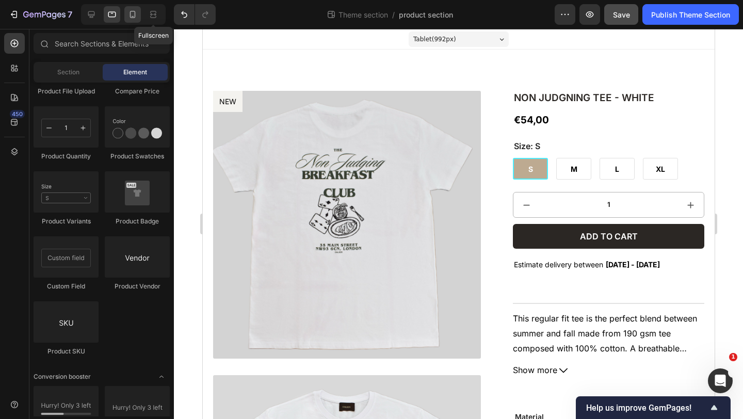
click at [137, 17] on icon at bounding box center [132, 14] width 10 height 10
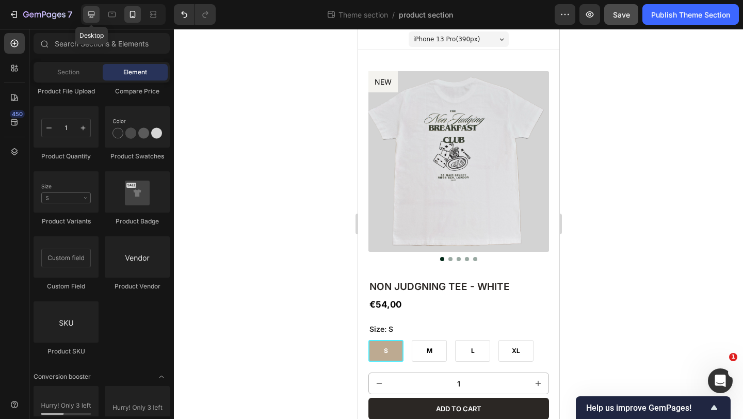
click at [91, 12] on icon at bounding box center [91, 14] width 10 height 10
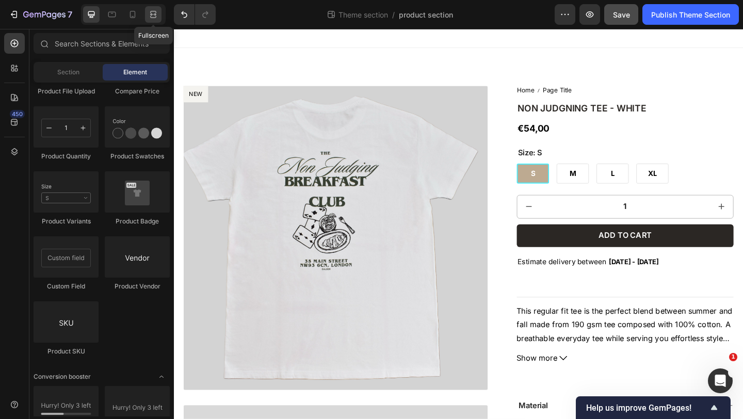
click at [155, 9] on div at bounding box center [153, 14] width 17 height 17
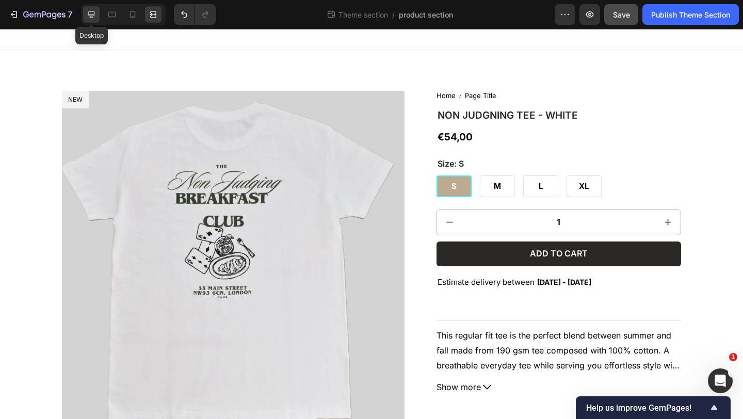
click at [91, 12] on icon at bounding box center [91, 14] width 10 height 10
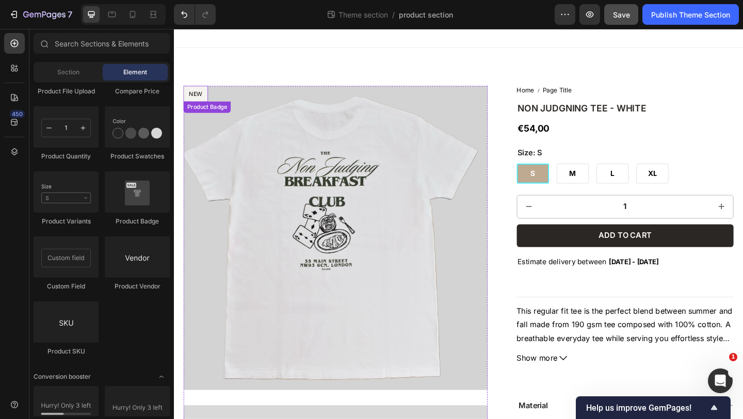
click at [199, 98] on pre "NEW" at bounding box center [197, 100] width 27 height 18
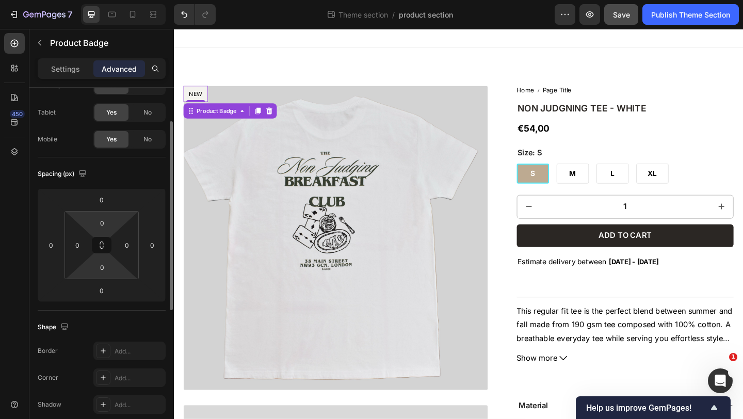
scroll to position [50, 0]
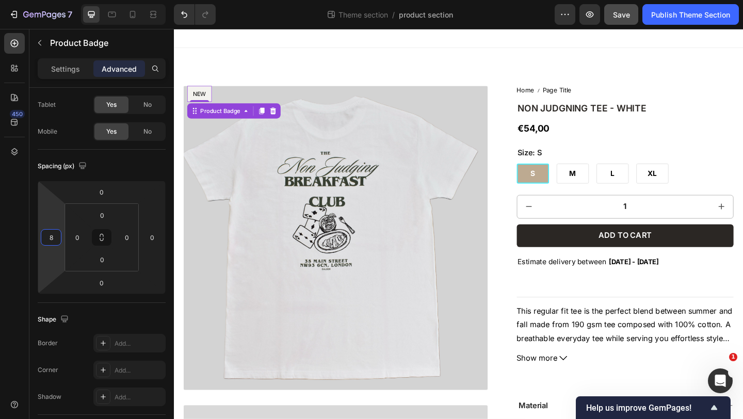
type input "10"
click at [48, 0] on html "7 Theme section / product section Preview Save Publish Theme Section 450 Sectio…" at bounding box center [371, 0] width 743 height 0
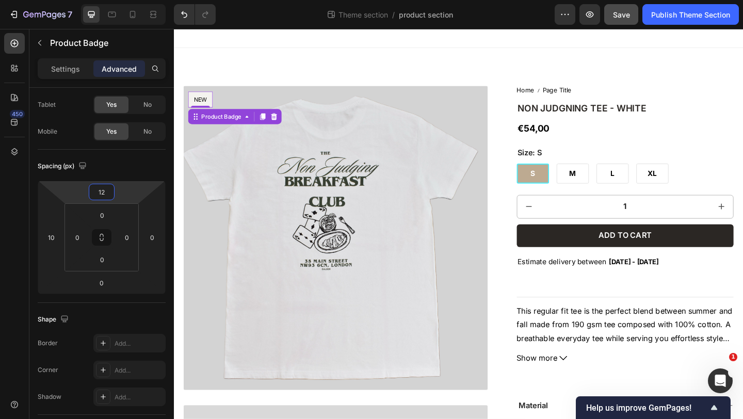
type input "10"
click at [84, 0] on html "7 Theme section / product section Preview Save Publish Theme Section 450 Sectio…" at bounding box center [371, 0] width 743 height 0
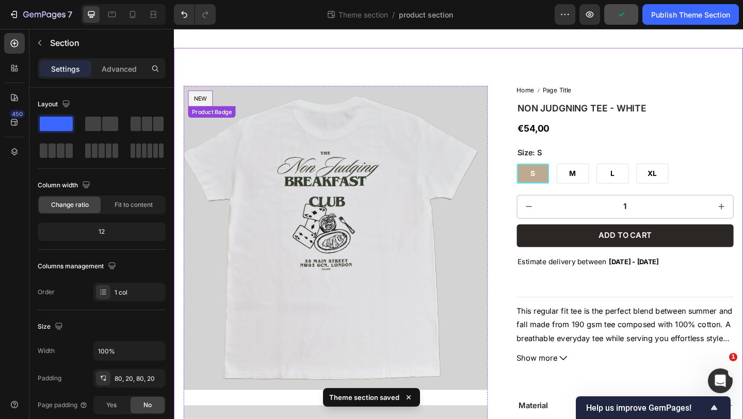
click at [208, 105] on pre "NEW" at bounding box center [202, 105] width 27 height 18
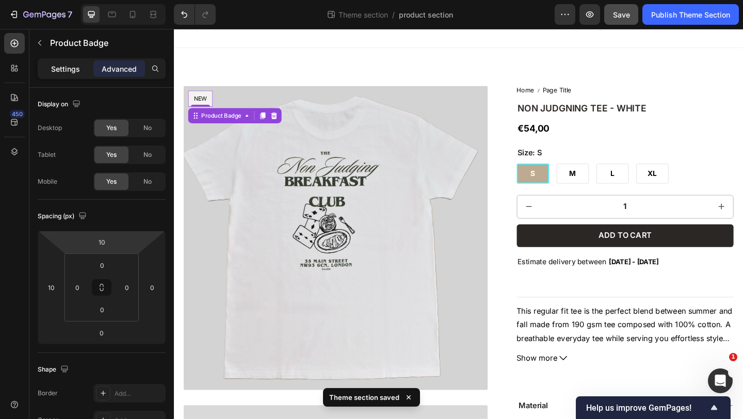
click at [64, 68] on p "Settings" at bounding box center [65, 68] width 29 height 11
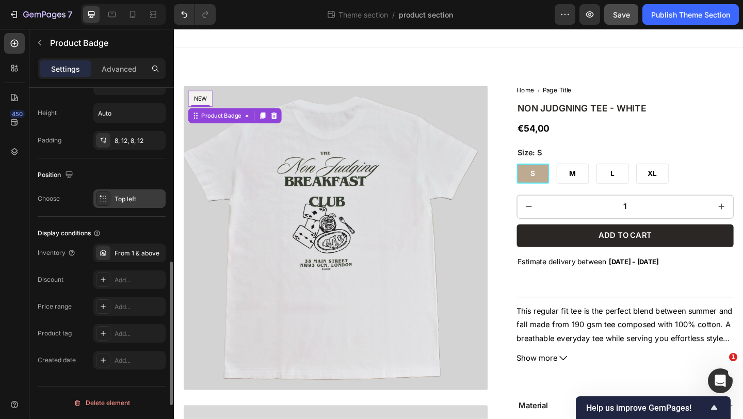
scroll to position [496, 0]
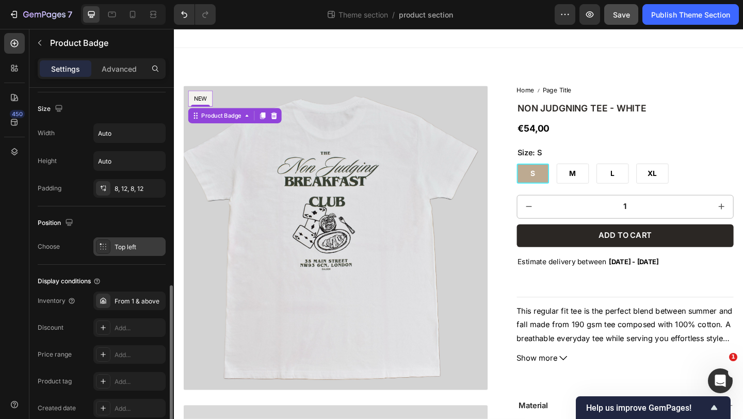
click at [125, 246] on div "Top left" at bounding box center [139, 247] width 49 height 9
click at [122, 298] on div "From 1 & above" at bounding box center [139, 301] width 49 height 9
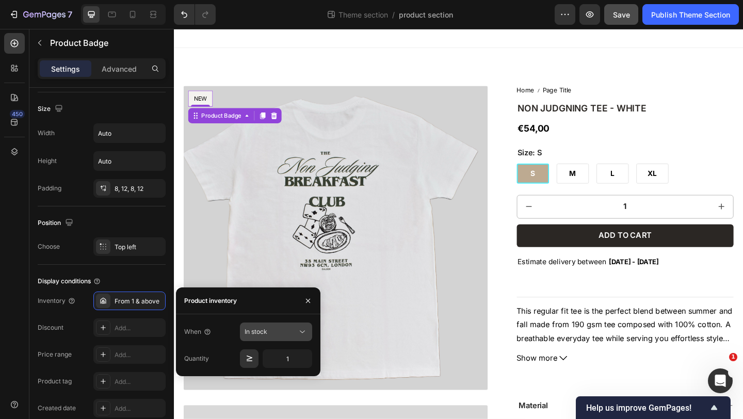
click at [259, 333] on span "In stock" at bounding box center [256, 332] width 23 height 8
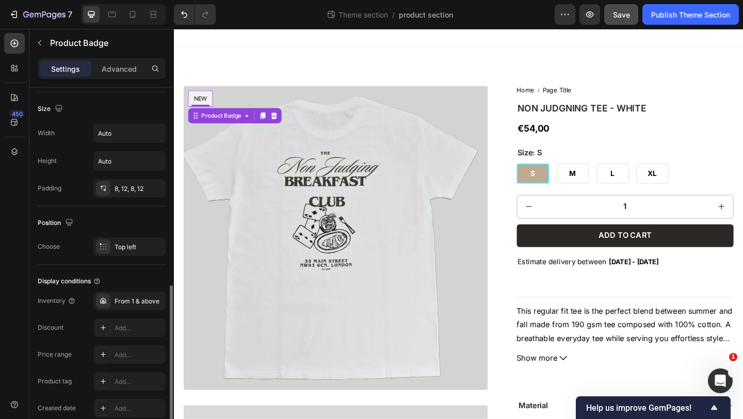
click at [128, 270] on div "Display conditions Inventory From 1 & above Discount Add... Price range Add... …" at bounding box center [102, 345] width 128 height 161
click at [120, 302] on div "From 1 & above" at bounding box center [139, 301] width 49 height 9
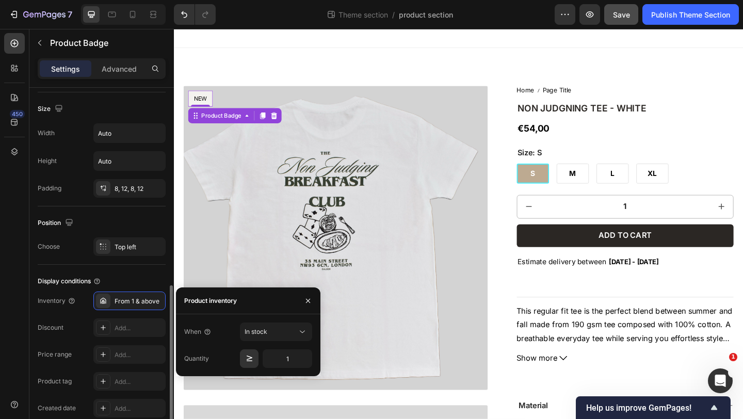
click at [116, 282] on div "Display conditions" at bounding box center [102, 281] width 128 height 17
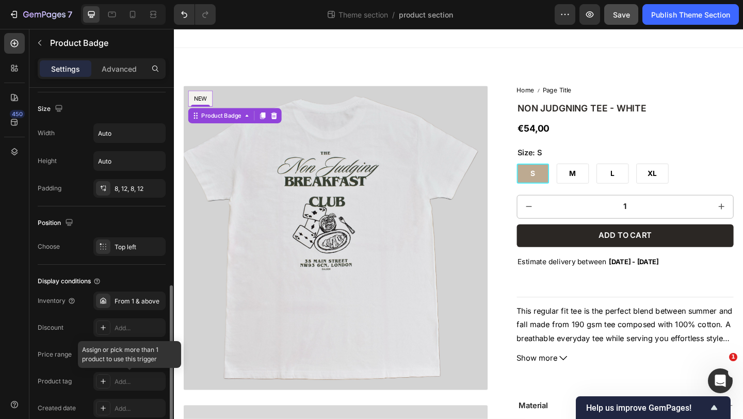
click at [104, 379] on div at bounding box center [129, 381] width 72 height 19
click at [121, 379] on div at bounding box center [129, 381] width 72 height 19
click at [135, 383] on div at bounding box center [129, 381] width 72 height 19
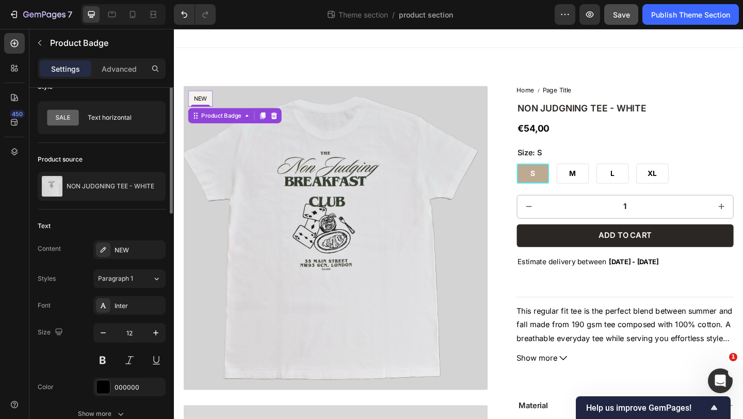
scroll to position [0, 0]
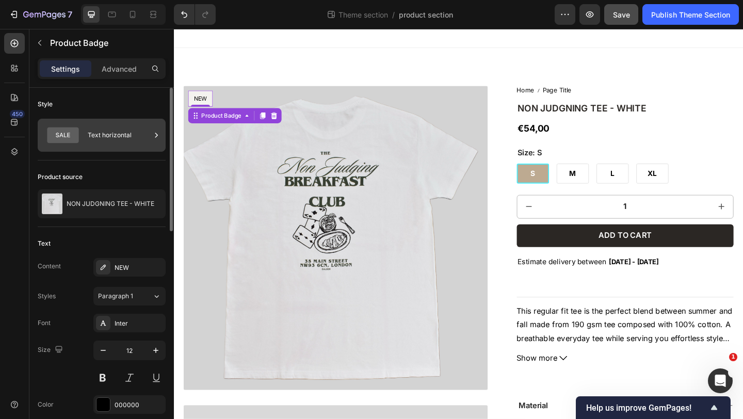
click at [83, 141] on icon at bounding box center [62, 135] width 41 height 24
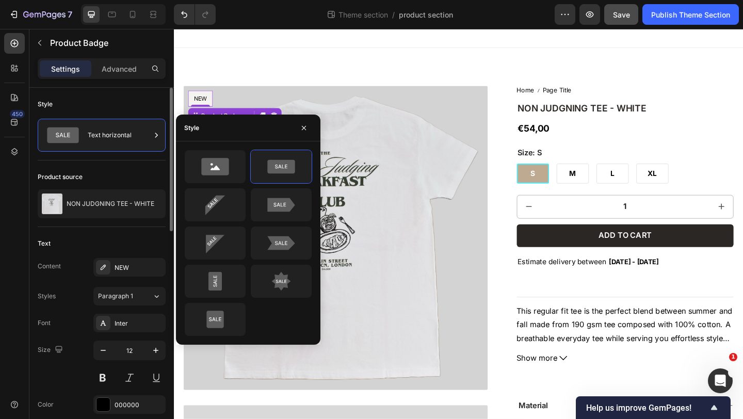
click at [153, 90] on div "Style Text horizontal" at bounding box center [102, 124] width 128 height 73
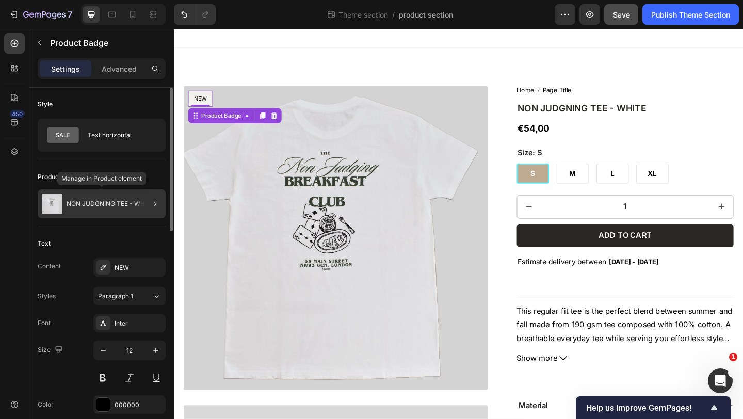
scroll to position [138, 0]
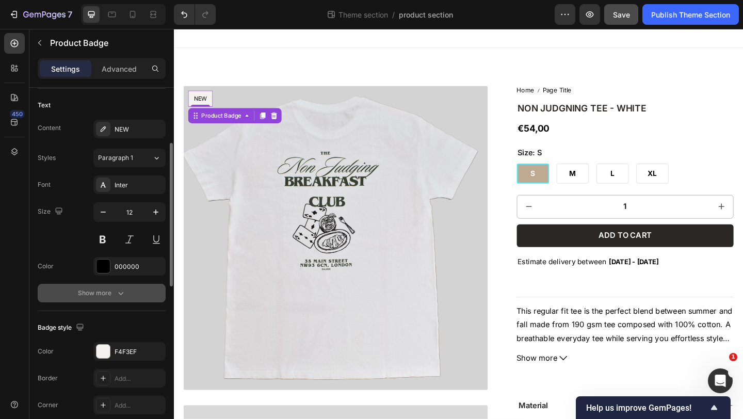
click at [103, 293] on div "Show more" at bounding box center [102, 293] width 48 height 10
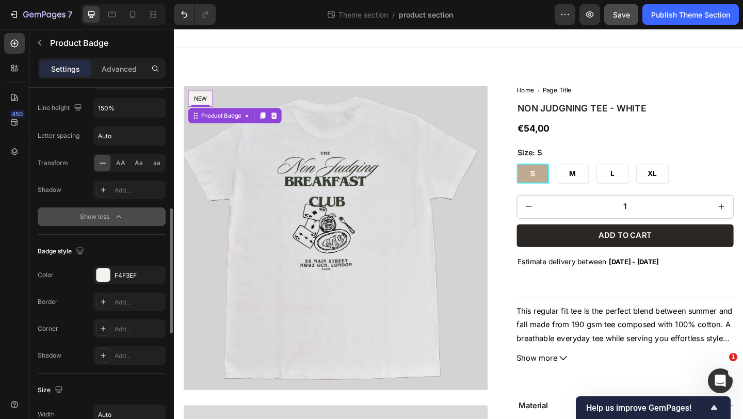
scroll to position [352, 0]
click at [110, 328] on div at bounding box center [103, 327] width 14 height 14
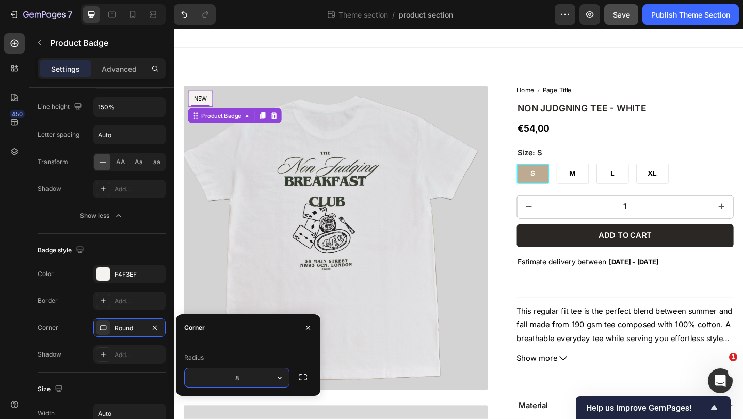
type input "2"
click at [190, 295] on img at bounding box center [349, 256] width 331 height 331
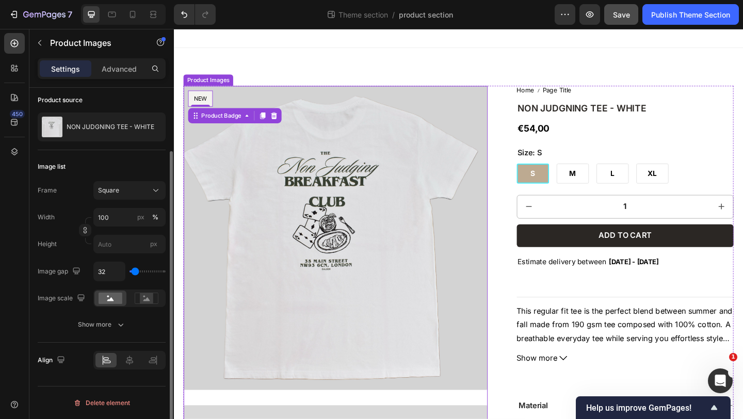
scroll to position [0, 0]
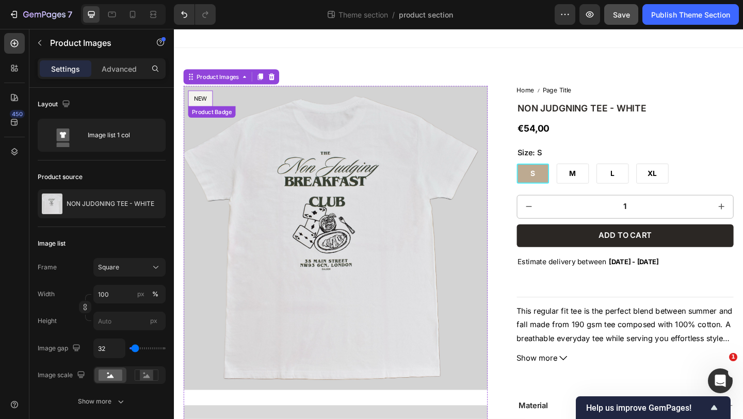
click at [201, 110] on div "NEW Product Badge" at bounding box center [202, 105] width 27 height 18
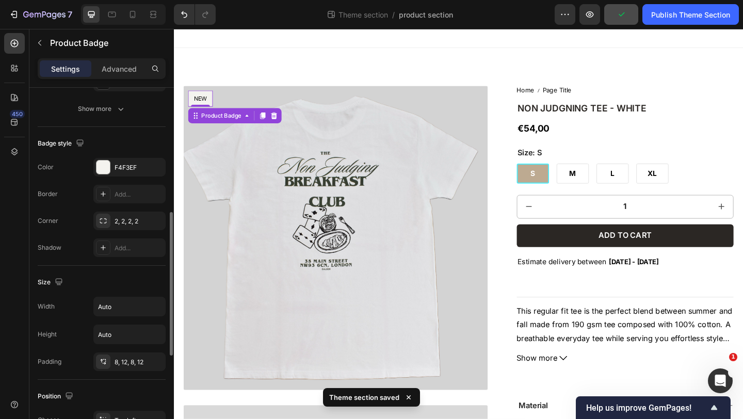
scroll to position [319, 0]
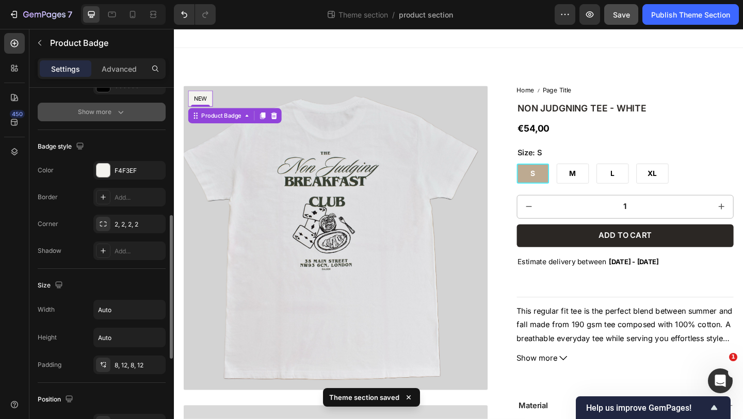
click at [102, 113] on div "Show more" at bounding box center [102, 112] width 48 height 10
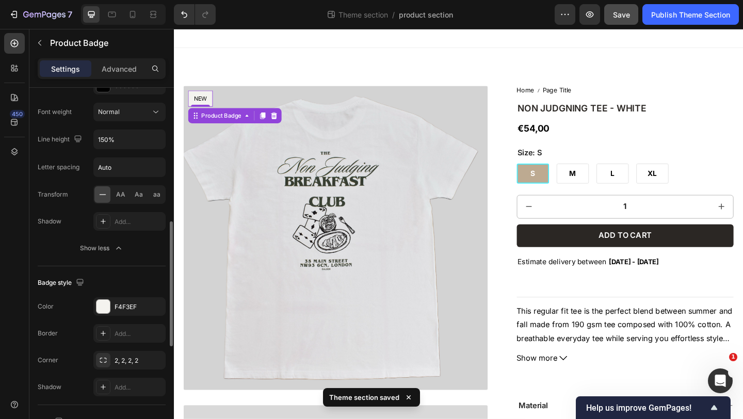
scroll to position [425, 0]
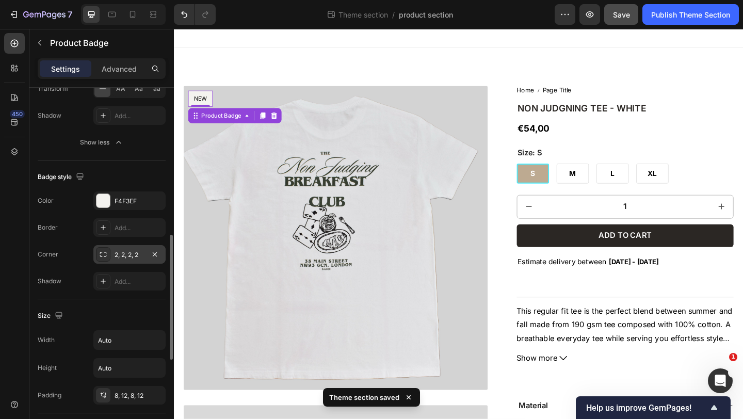
click at [137, 254] on div "2, 2, 2, 2" at bounding box center [130, 254] width 30 height 9
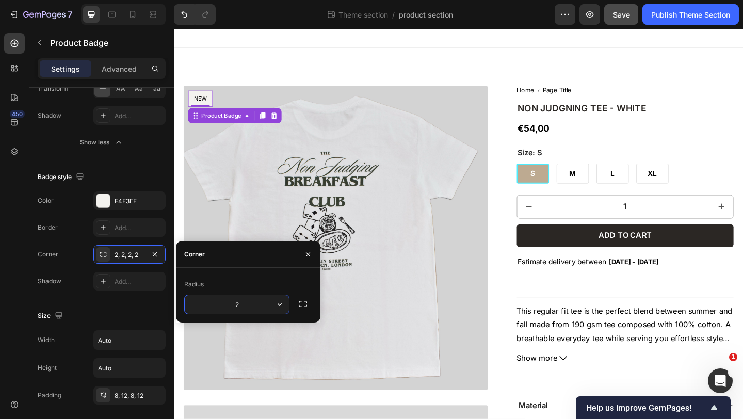
click at [243, 305] on input "2" at bounding box center [237, 304] width 104 height 19
type input "1"
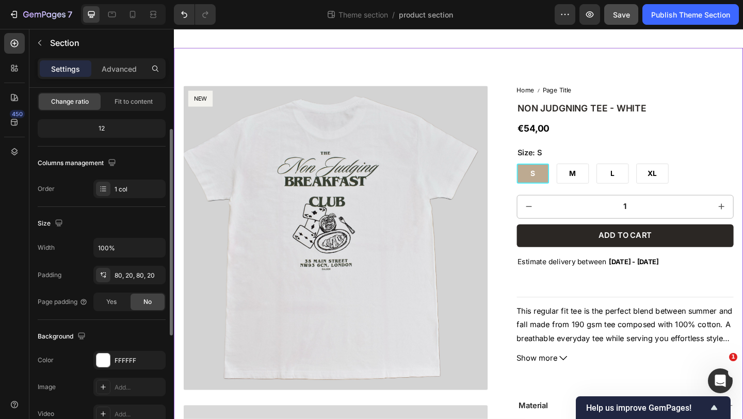
scroll to position [92, 0]
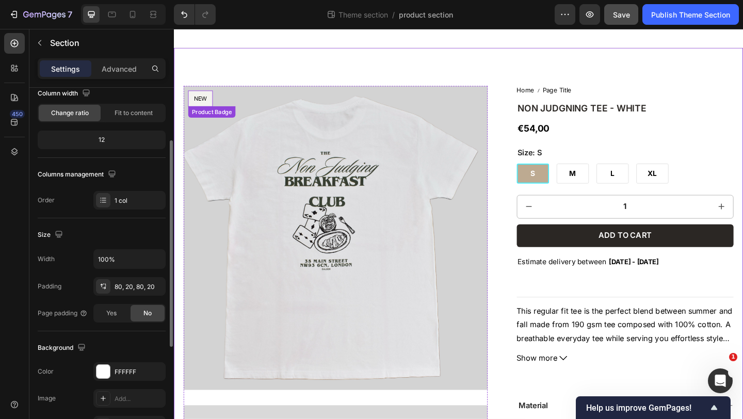
click at [205, 104] on pre "NEW" at bounding box center [202, 105] width 27 height 18
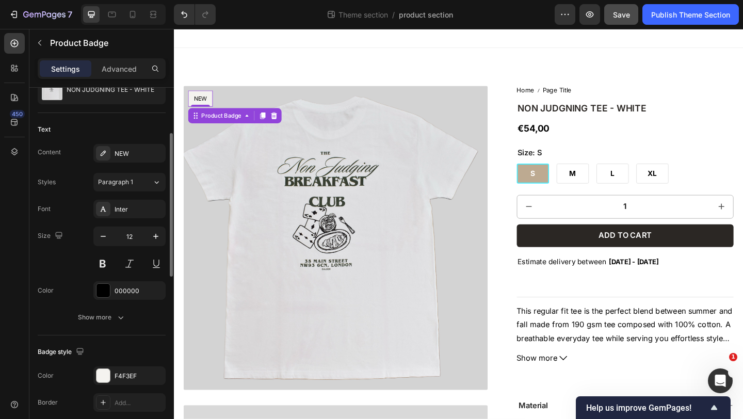
scroll to position [115, 0]
click at [110, 317] on div "Show more" at bounding box center [102, 316] width 48 height 10
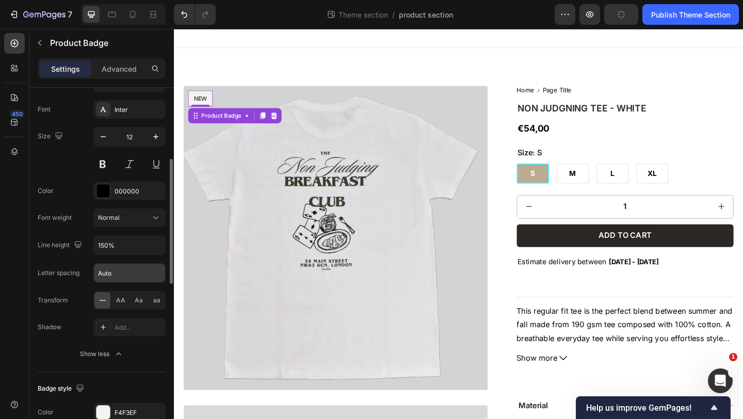
scroll to position [214, 0]
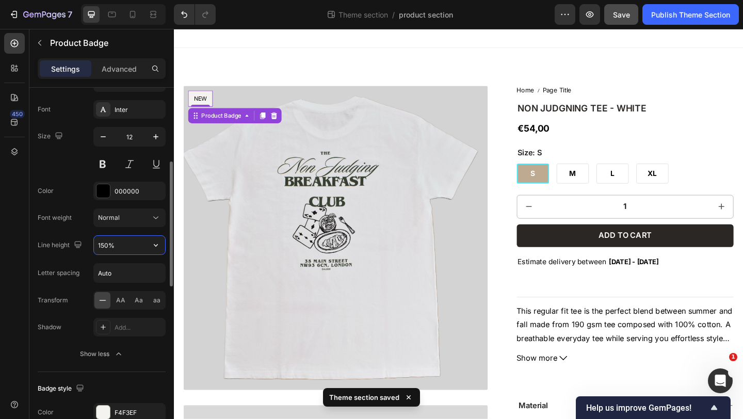
click at [133, 249] on input "150%" at bounding box center [129, 245] width 71 height 19
click at [156, 245] on icon "button" at bounding box center [156, 245] width 4 height 3
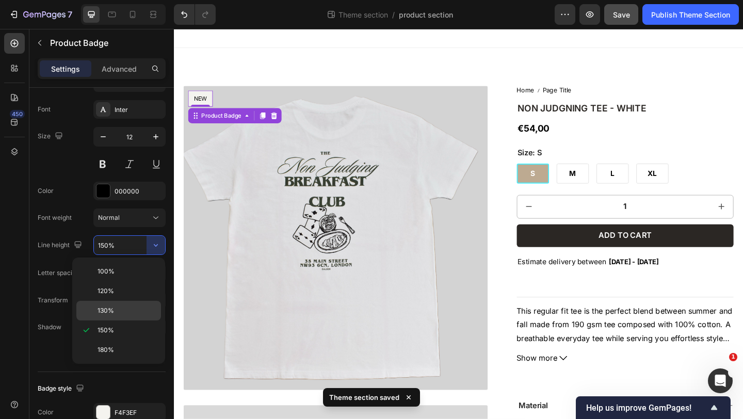
click at [111, 308] on span "130%" at bounding box center [106, 310] width 17 height 9
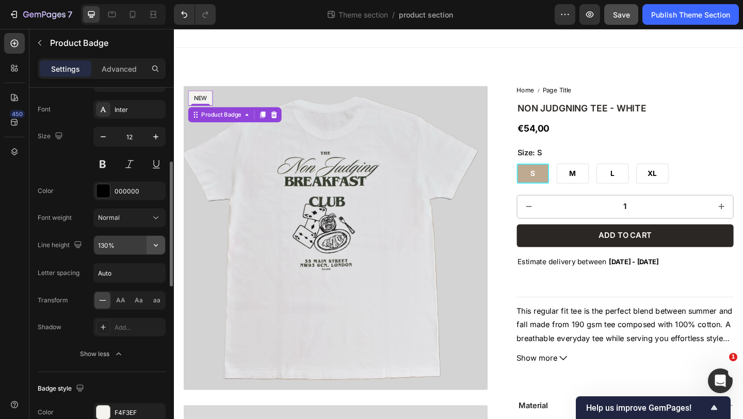
click at [158, 246] on icon "button" at bounding box center [156, 245] width 10 height 10
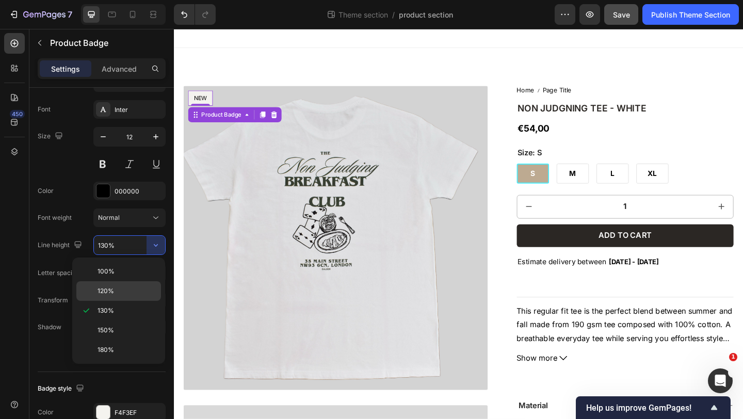
click at [115, 289] on p "120%" at bounding box center [127, 290] width 59 height 9
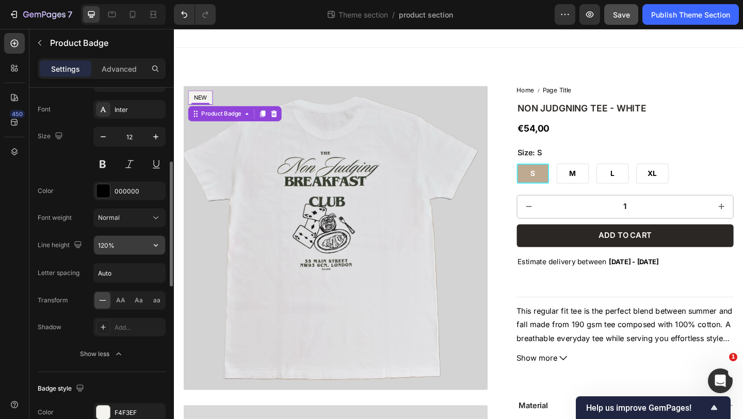
click at [158, 242] on icon "button" at bounding box center [156, 245] width 10 height 10
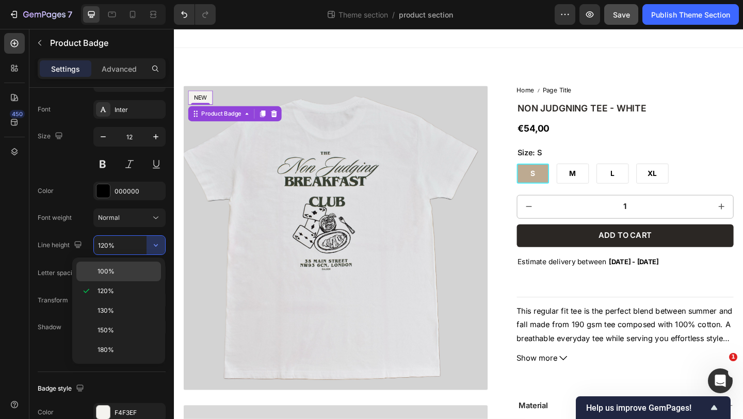
click at [120, 268] on p "100%" at bounding box center [127, 271] width 59 height 9
type input "100%"
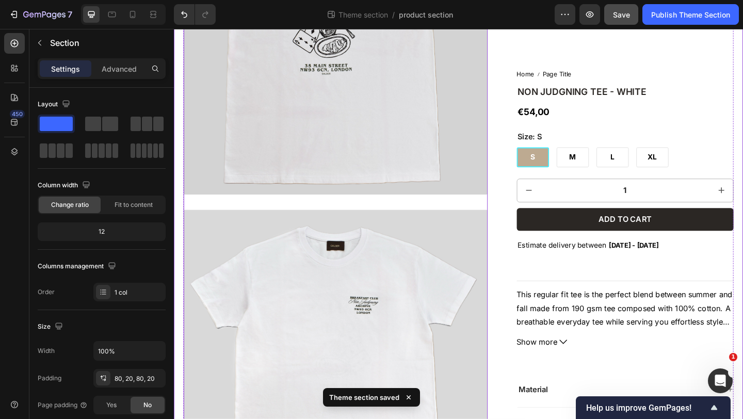
scroll to position [0, 0]
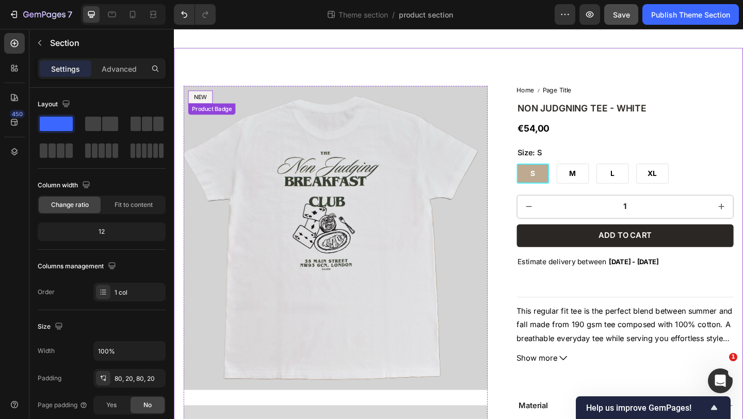
click at [202, 103] on pre "NEW" at bounding box center [202, 103] width 27 height 14
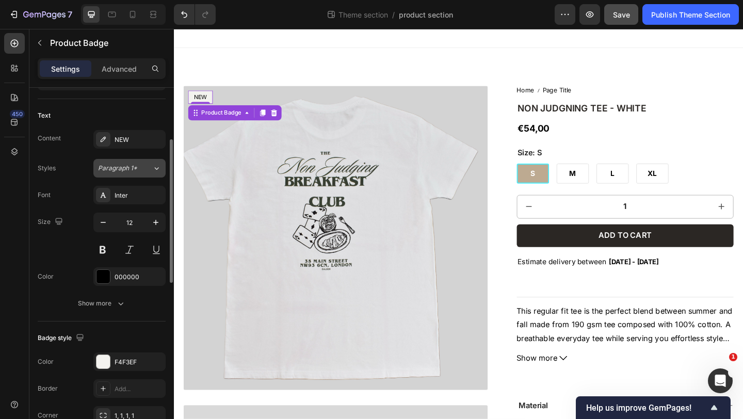
scroll to position [128, 0]
click at [117, 276] on div "000000" at bounding box center [130, 276] width 30 height 9
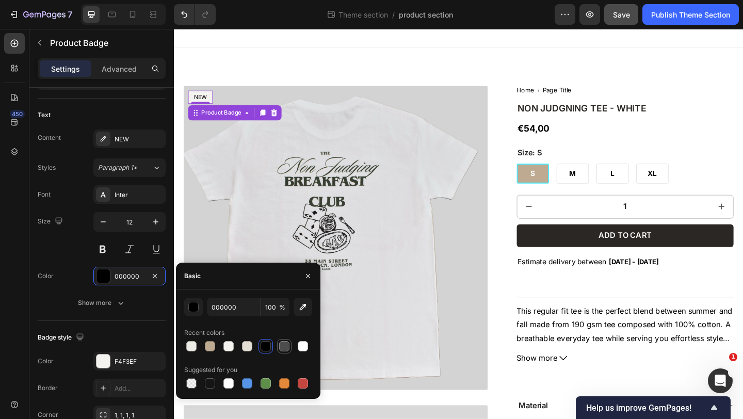
click at [284, 347] on div at bounding box center [284, 346] width 10 height 10
type input "4D4D4D"
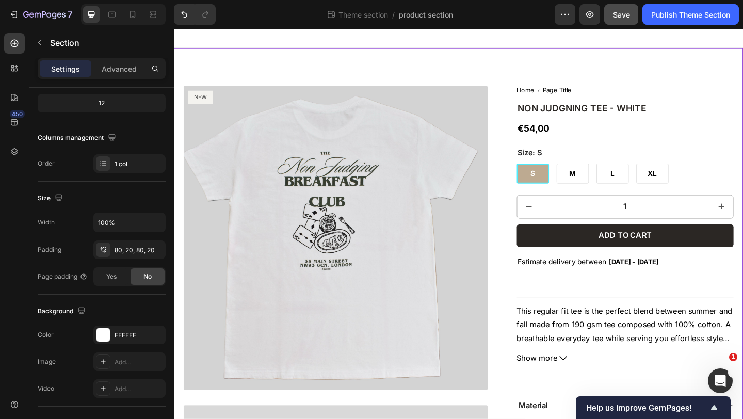
scroll to position [0, 0]
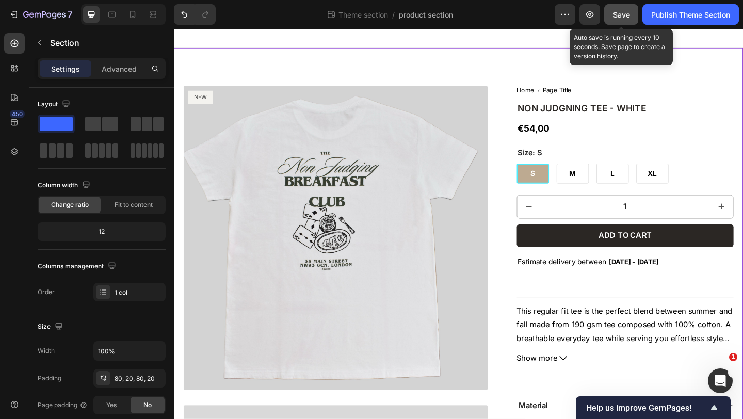
click at [617, 10] on span "Save" at bounding box center [621, 14] width 17 height 9
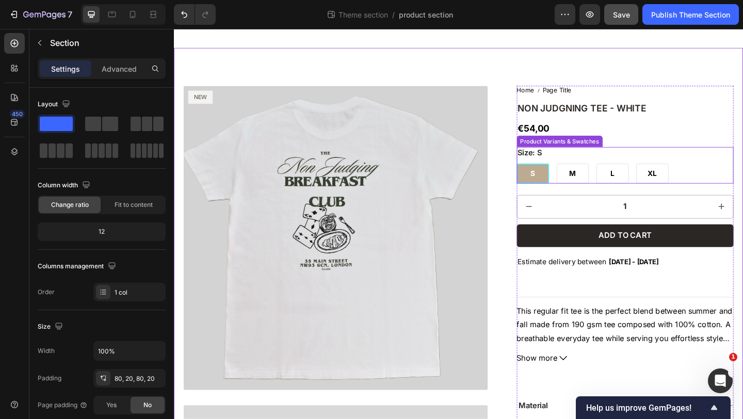
click at [597, 170] on div "Size: S S S S M M M L L L XL XL XL" at bounding box center [665, 177] width 236 height 40
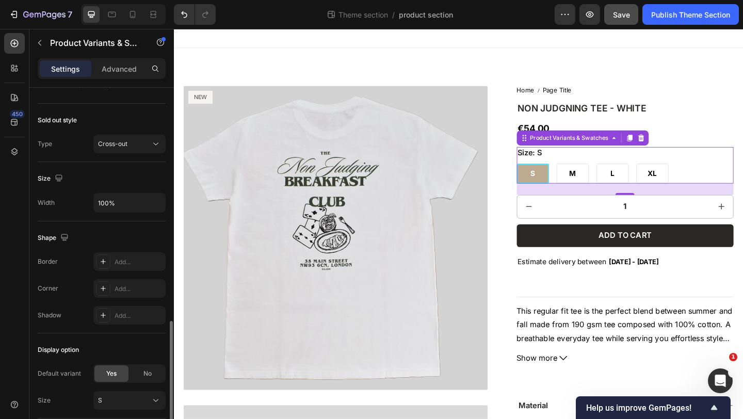
scroll to position [387, 0]
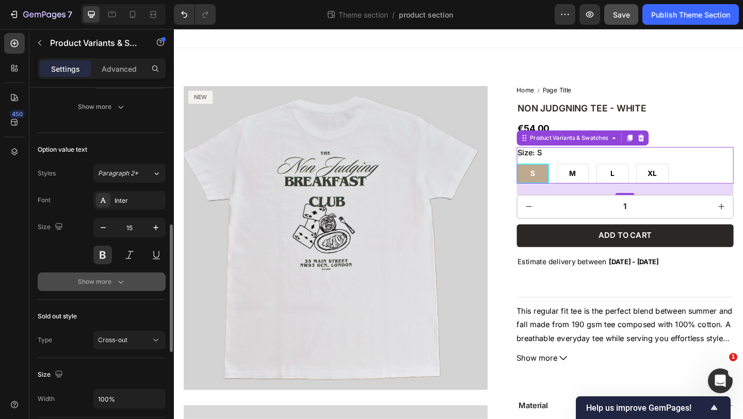
click at [91, 277] on div "Show more" at bounding box center [102, 282] width 48 height 10
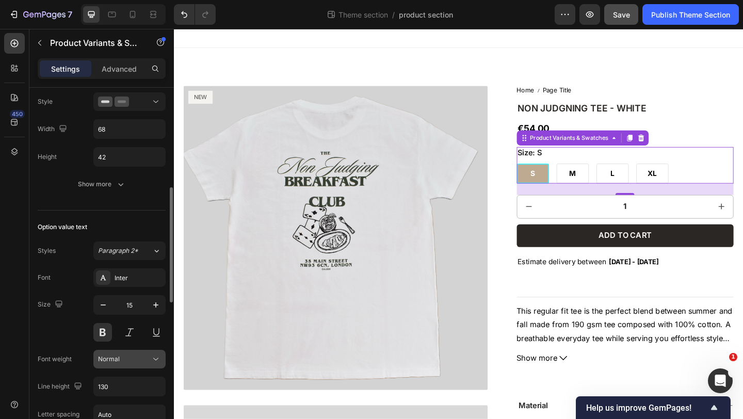
scroll to position [294, 0]
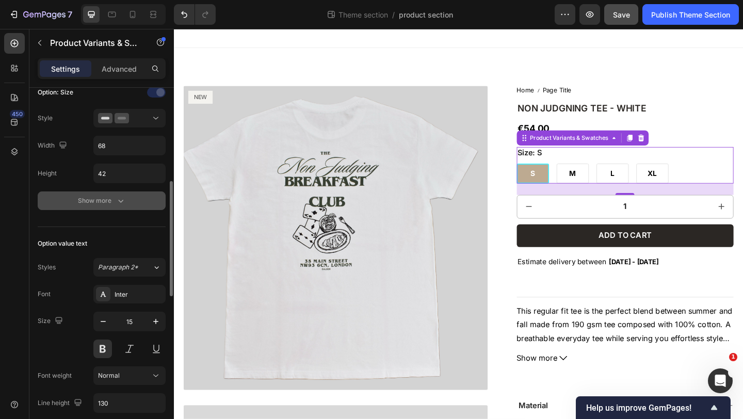
click at [115, 201] on div "Show more" at bounding box center [102, 201] width 48 height 10
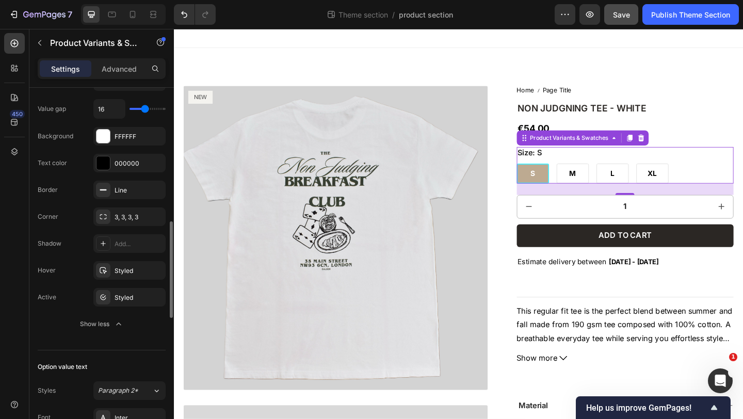
scroll to position [410, 0]
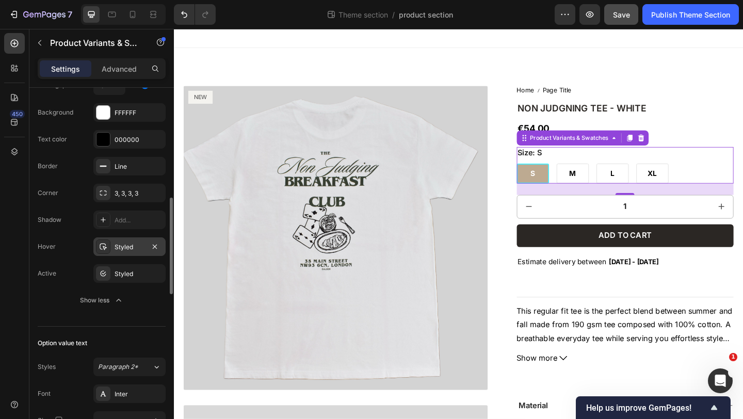
click at [129, 245] on div "Styled" at bounding box center [130, 247] width 30 height 9
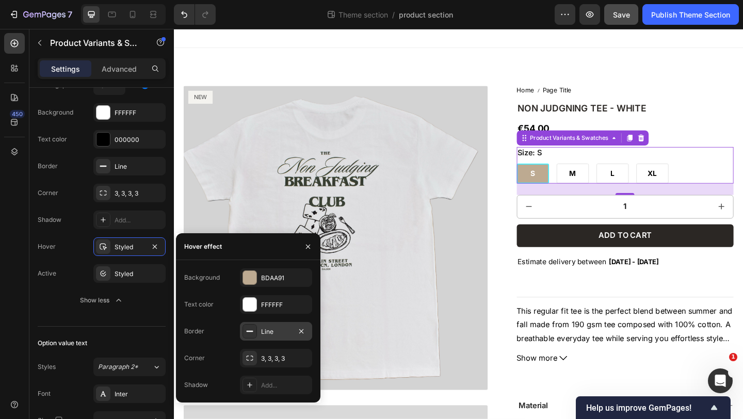
click at [273, 331] on div "Line" at bounding box center [276, 331] width 30 height 9
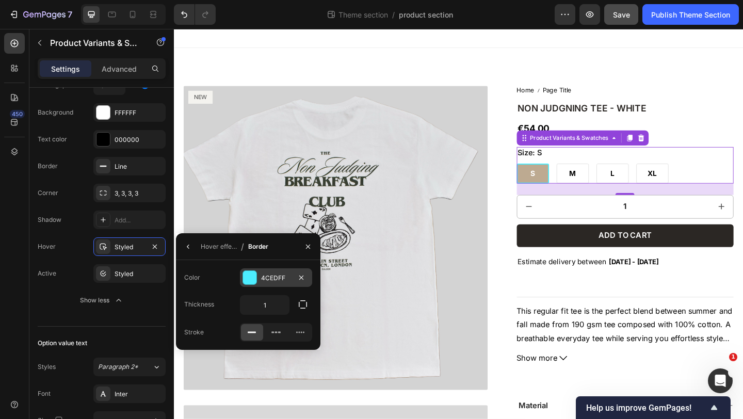
click at [278, 276] on div "4CEDFF" at bounding box center [276, 277] width 30 height 9
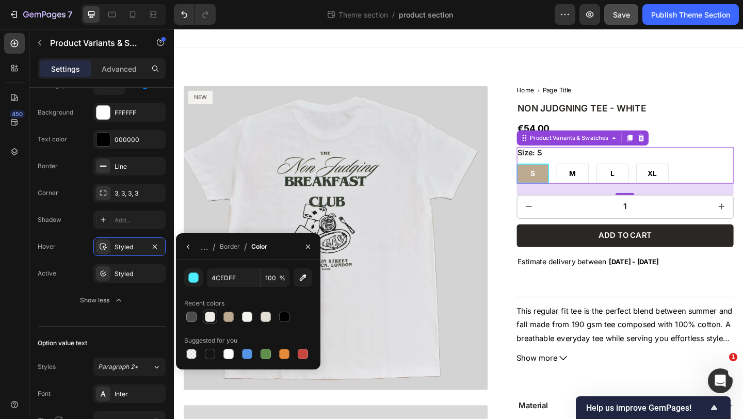
click at [204, 317] on div at bounding box center [210, 317] width 12 height 12
click at [192, 315] on div at bounding box center [191, 317] width 10 height 10
click at [231, 354] on div at bounding box center [228, 354] width 10 height 10
click at [286, 351] on div at bounding box center [284, 354] width 10 height 10
click at [191, 320] on div at bounding box center [191, 317] width 10 height 10
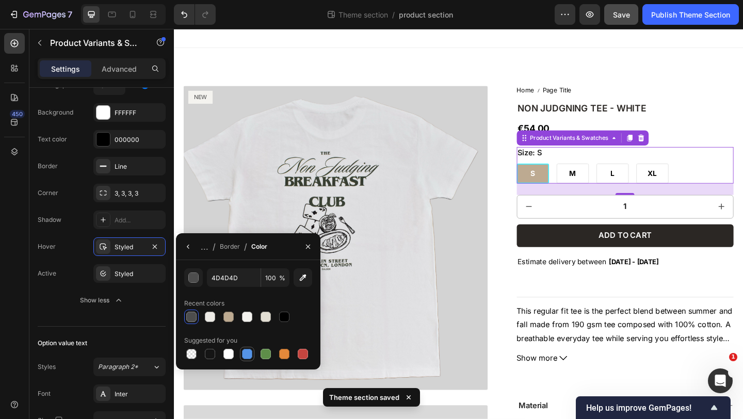
click at [244, 357] on div at bounding box center [247, 354] width 10 height 10
type input "5594E7"
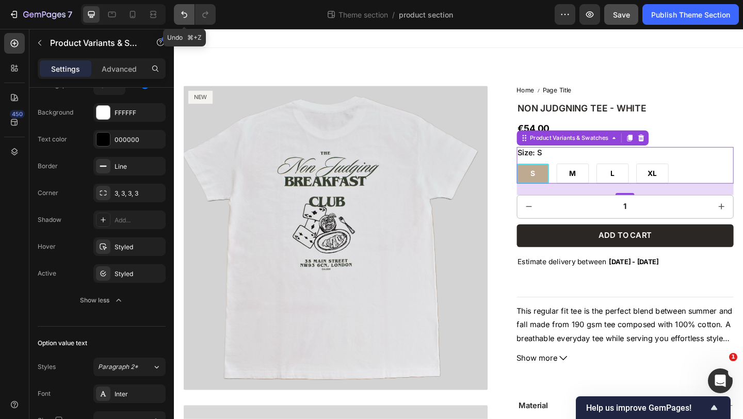
click at [180, 13] on icon "Undo/Redo" at bounding box center [184, 14] width 10 height 10
click at [183, 11] on icon "Undo/Redo" at bounding box center [184, 14] width 6 height 7
click at [180, 9] on icon "Undo/Redo" at bounding box center [184, 14] width 10 height 10
click at [183, 14] on icon "Undo/Redo" at bounding box center [184, 14] width 6 height 7
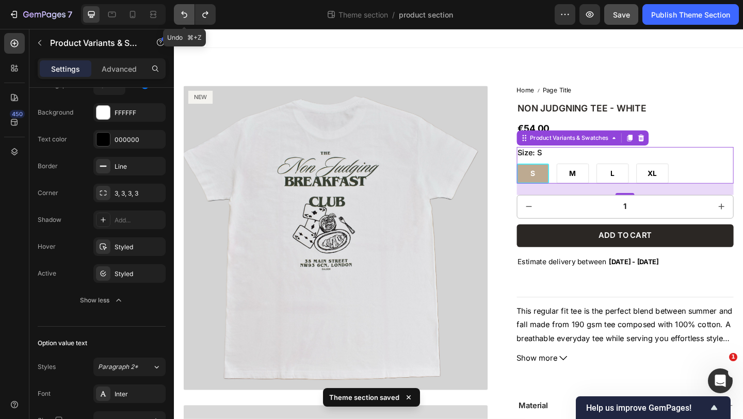
click at [184, 13] on icon "Undo/Redo" at bounding box center [184, 14] width 6 height 7
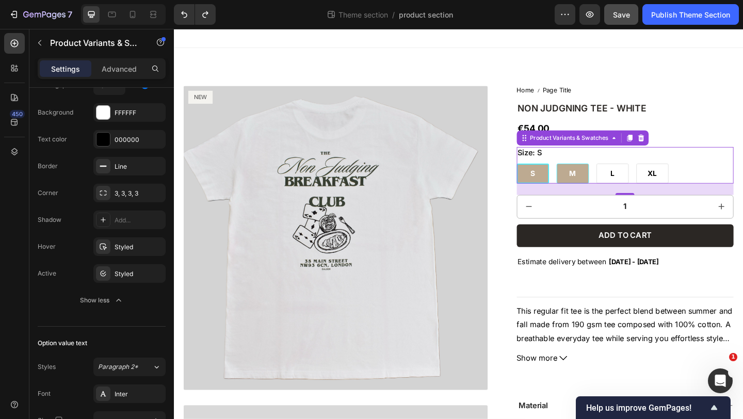
click at [600, 188] on div "M" at bounding box center [607, 186] width 35 height 22
click at [590, 175] on input "M M M" at bounding box center [590, 175] width 1 height 1
radio input "true"
click at [568, 183] on div "S" at bounding box center [564, 186] width 35 height 22
click at [547, 175] on input "S S S" at bounding box center [546, 175] width 1 height 1
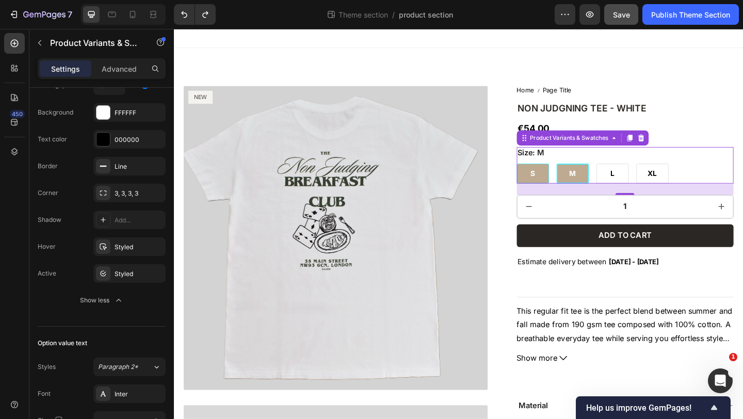
radio input "true"
click at [709, 123] on div "Home Page Title Breadcrumb NON JUDGNING TEE - WHITE Product Title €54,00 Produc…" at bounding box center [665, 367] width 236 height 552
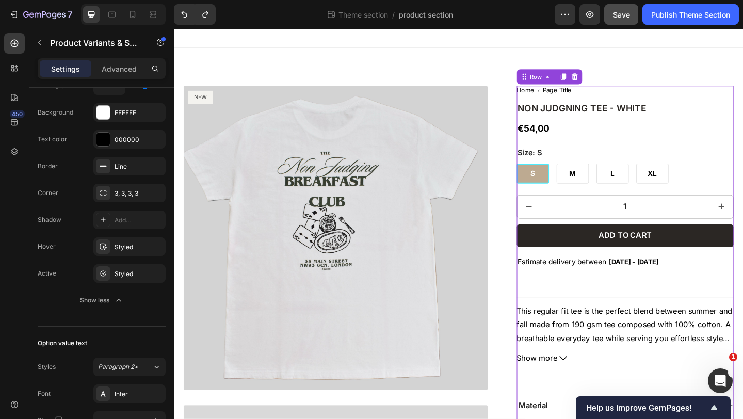
scroll to position [0, 0]
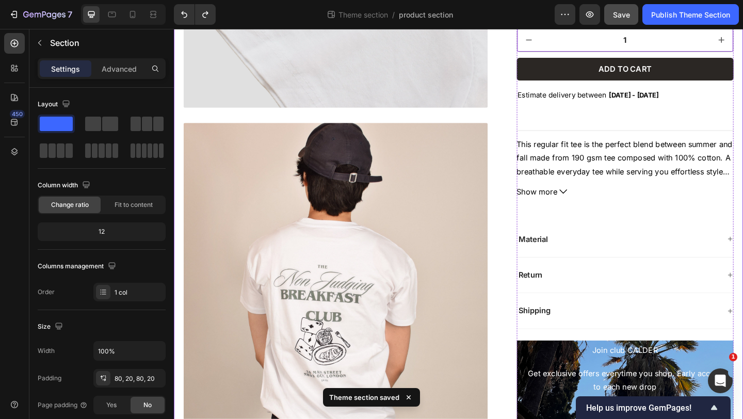
scroll to position [1397, 0]
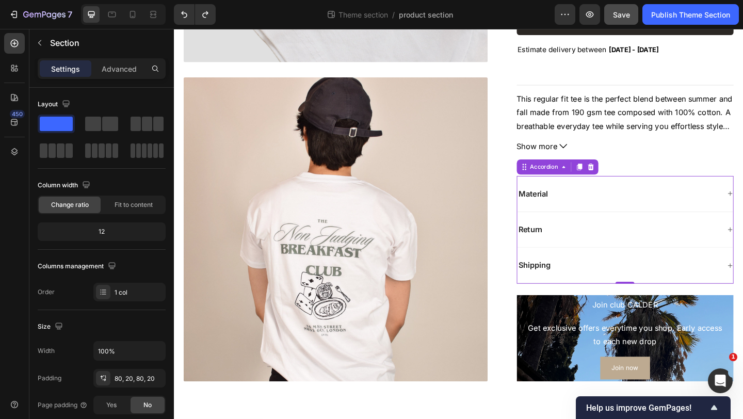
click at [604, 201] on div "Material" at bounding box center [657, 208] width 221 height 14
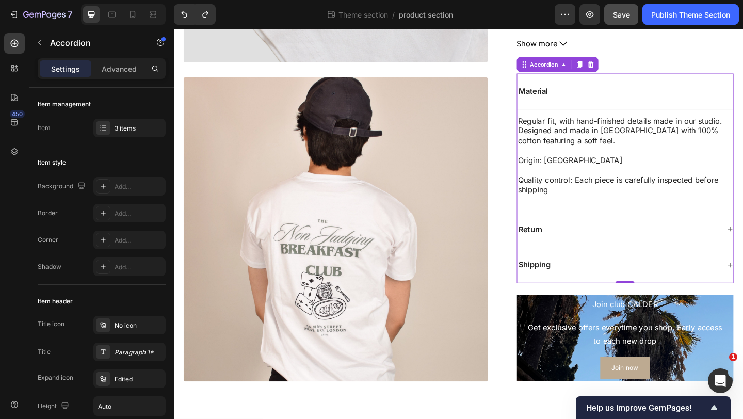
click at [629, 102] on div "Material" at bounding box center [657, 97] width 221 height 14
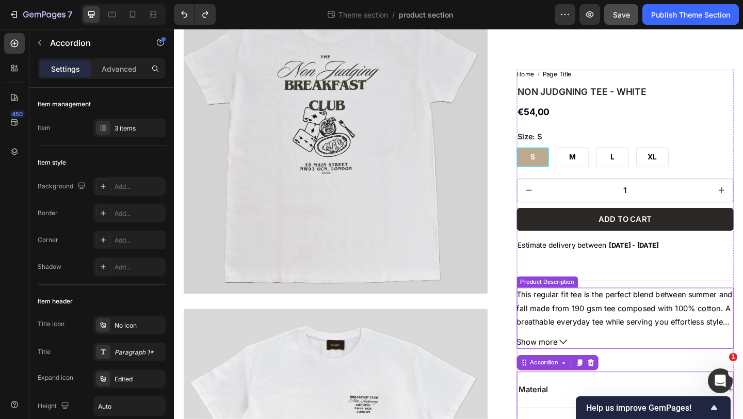
scroll to position [43, 0]
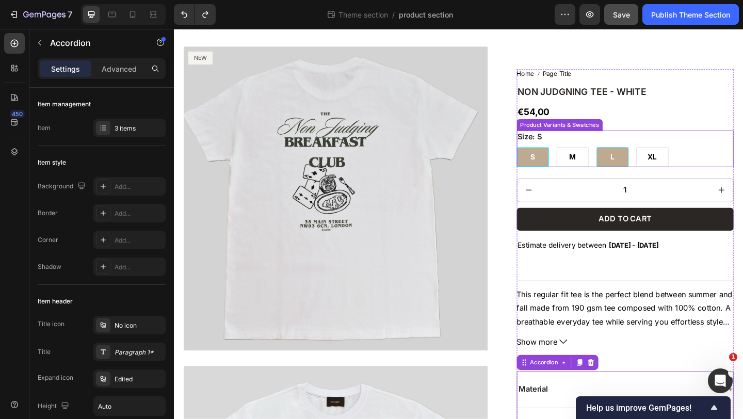
click at [639, 164] on div "L" at bounding box center [651, 168] width 35 height 22
click at [634, 157] on input "L L L" at bounding box center [633, 157] width 1 height 1
radio input "true"
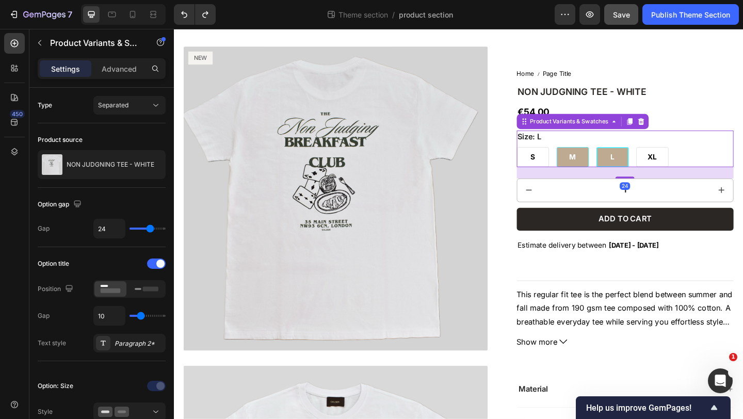
click at [602, 163] on div "M" at bounding box center [607, 168] width 35 height 22
click at [590, 157] on input "M M M" at bounding box center [590, 157] width 1 height 1
radio input "true"
click at [572, 170] on div "S" at bounding box center [564, 168] width 35 height 22
click at [547, 157] on input "S S S" at bounding box center [546, 157] width 1 height 1
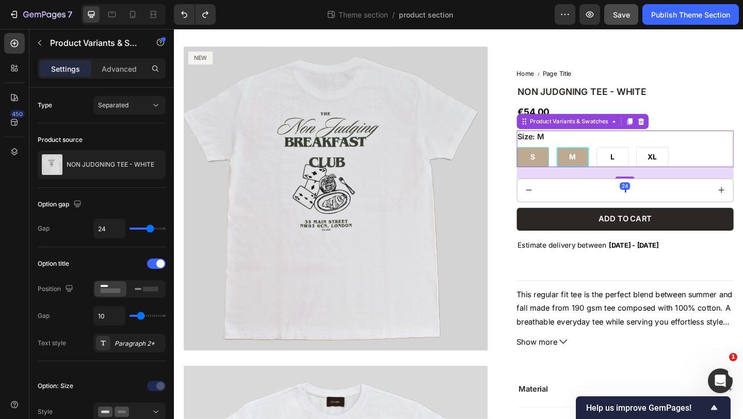
radio input "true"
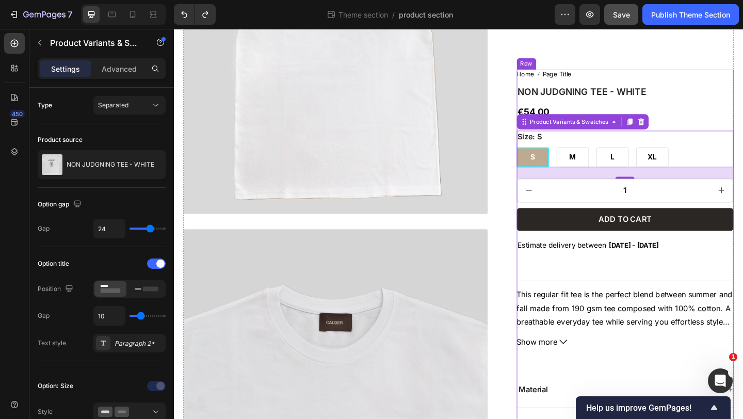
scroll to position [0, 0]
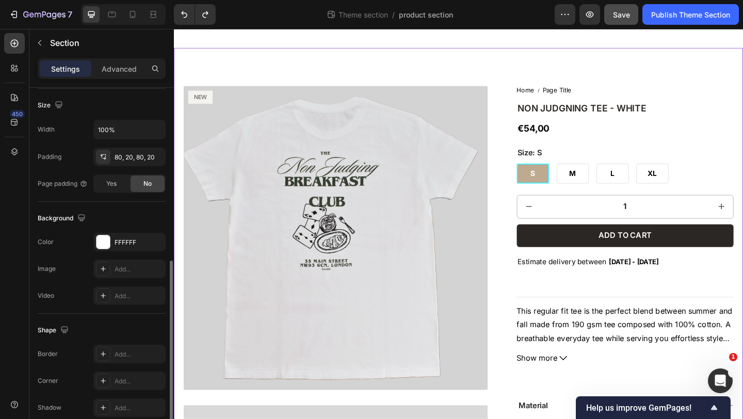
scroll to position [269, 0]
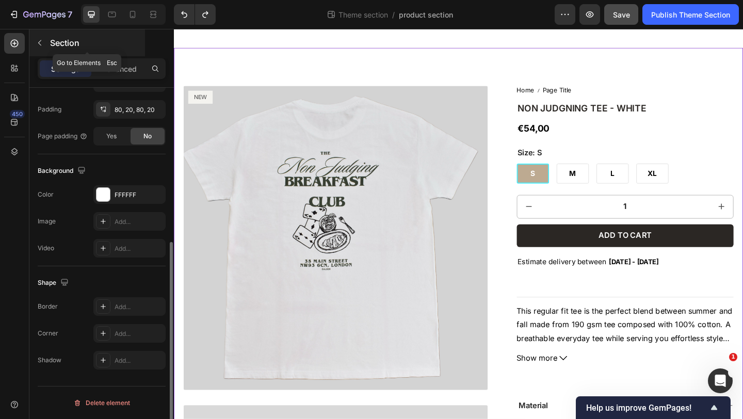
click at [41, 35] on button "button" at bounding box center [39, 43] width 17 height 17
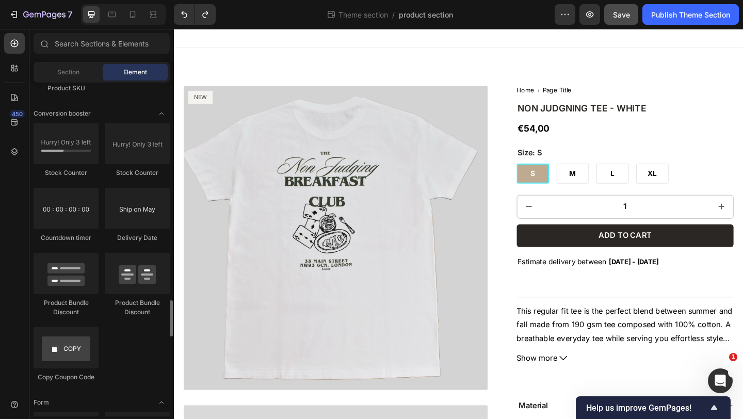
scroll to position [2033, 0]
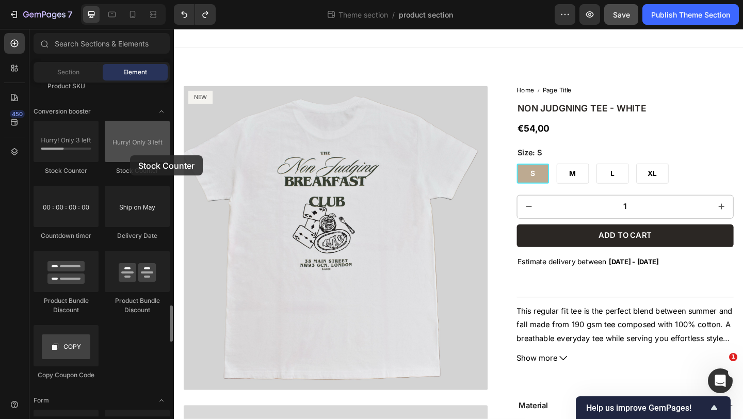
click at [130, 155] on div at bounding box center [137, 141] width 65 height 41
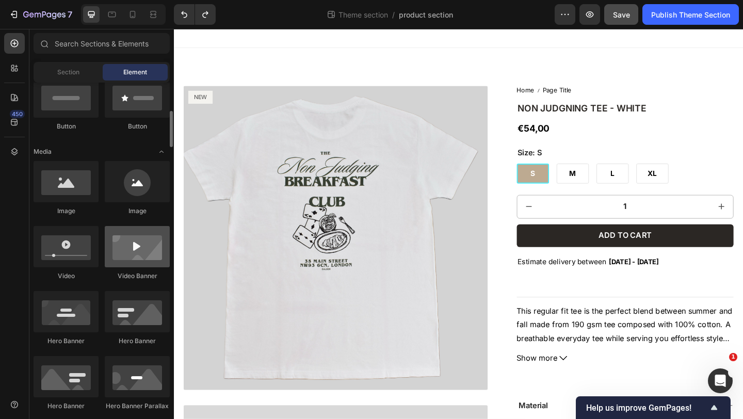
scroll to position [0, 0]
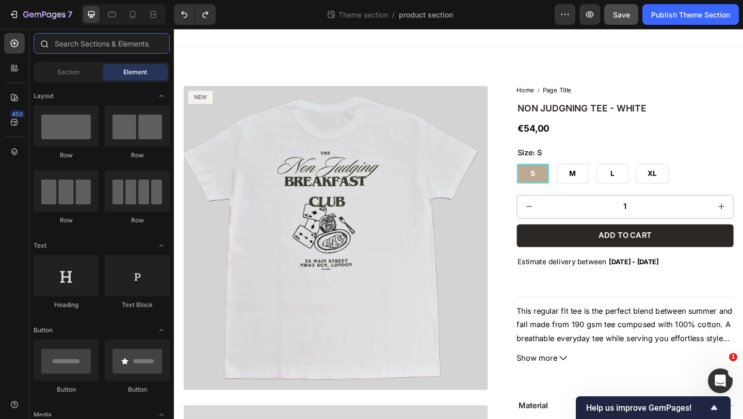
click at [95, 45] on input "text" at bounding box center [102, 43] width 136 height 21
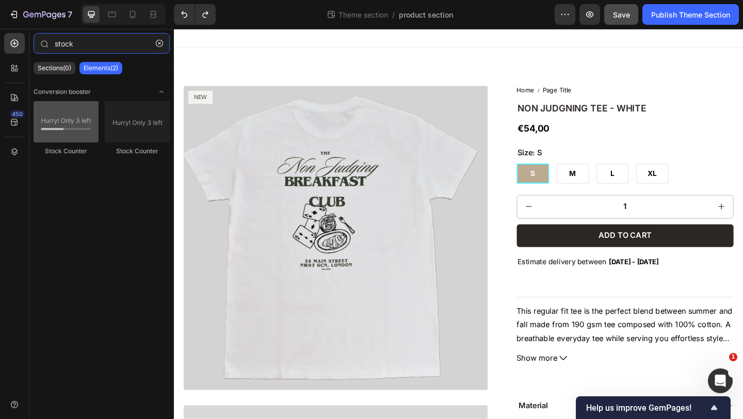
type input "stock"
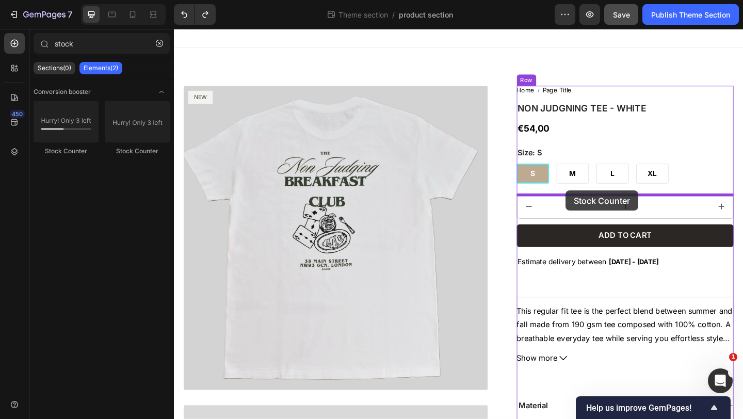
drag, startPoint x: 238, startPoint y: 160, endPoint x: 600, endPoint y: 206, distance: 364.5
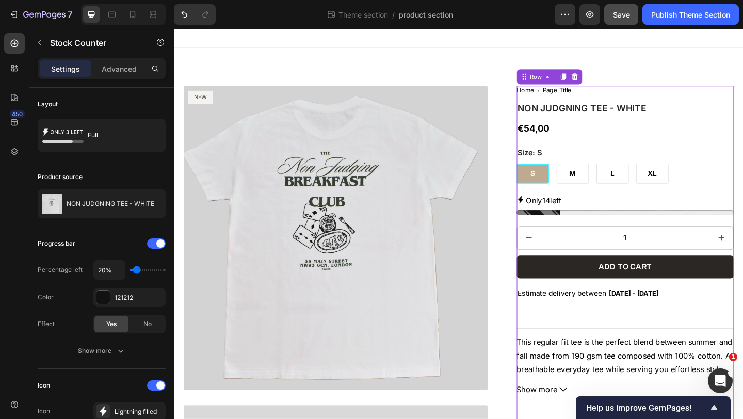
click at [720, 123] on div "Home Page Title Breadcrumb NON JUDGNING TEE - WHITE Product Title €54,00 Produc…" at bounding box center [665, 384] width 236 height 586
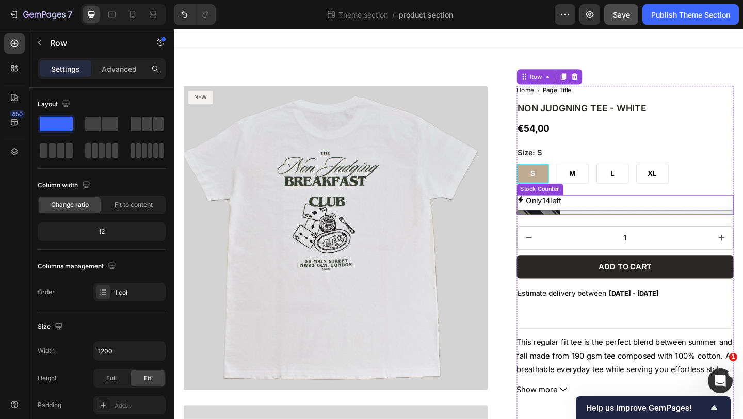
click at [595, 221] on p "Only 14 left" at bounding box center [576, 215] width 38 height 12
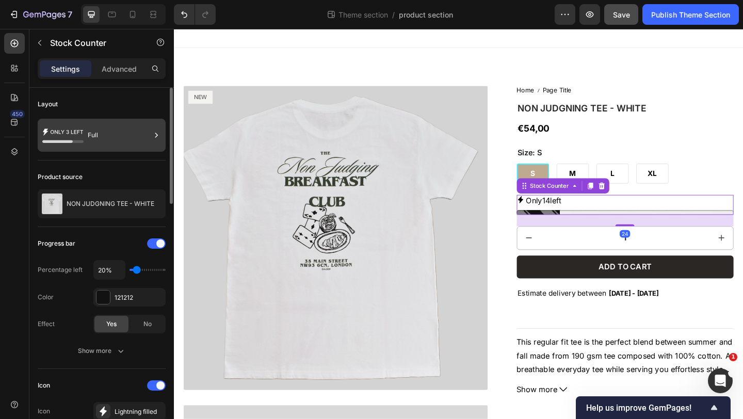
click at [101, 131] on div "Full" at bounding box center [119, 135] width 63 height 24
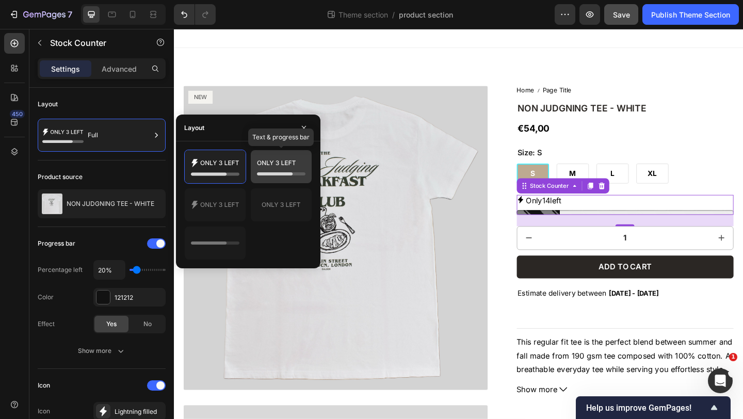
click at [263, 169] on icon at bounding box center [281, 166] width 49 height 21
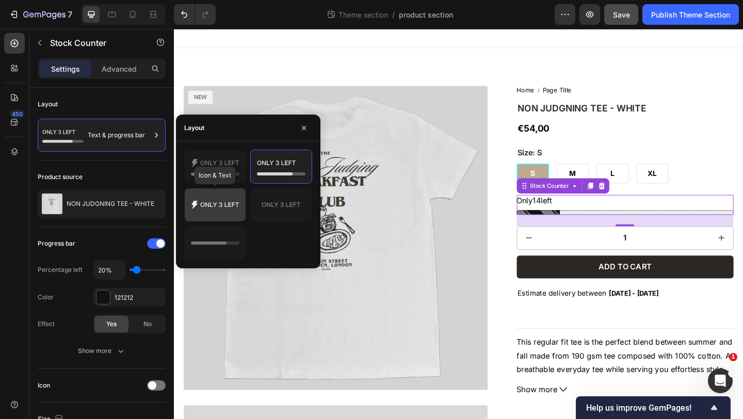
click at [234, 198] on icon at bounding box center [215, 205] width 49 height 21
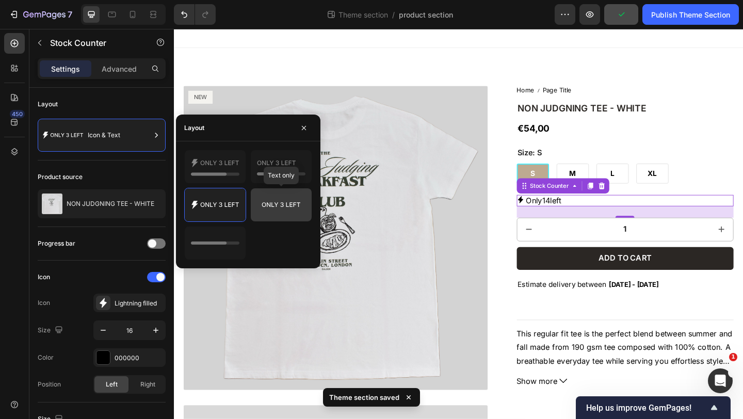
click at [269, 198] on icon at bounding box center [281, 205] width 49 height 21
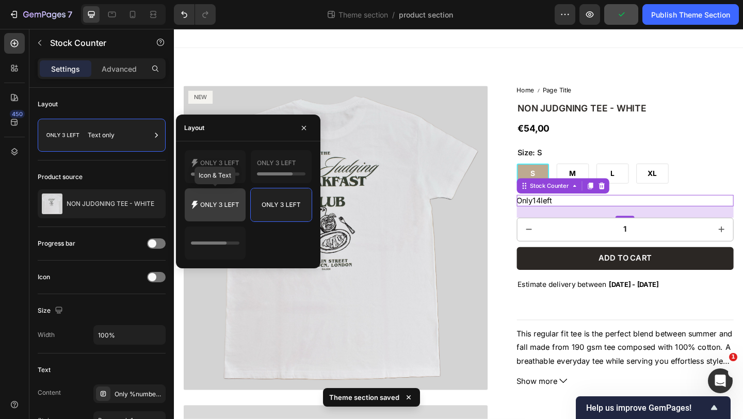
click at [227, 204] on icon at bounding box center [215, 205] width 49 height 21
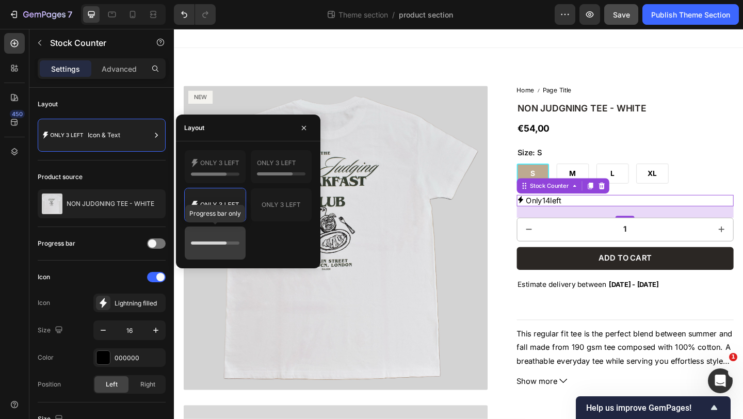
click at [227, 244] on icon at bounding box center [215, 242] width 49 height 3
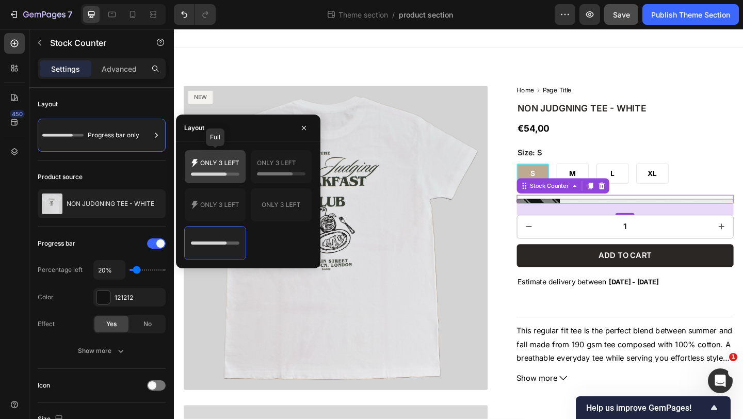
click at [216, 179] on div at bounding box center [215, 166] width 61 height 33
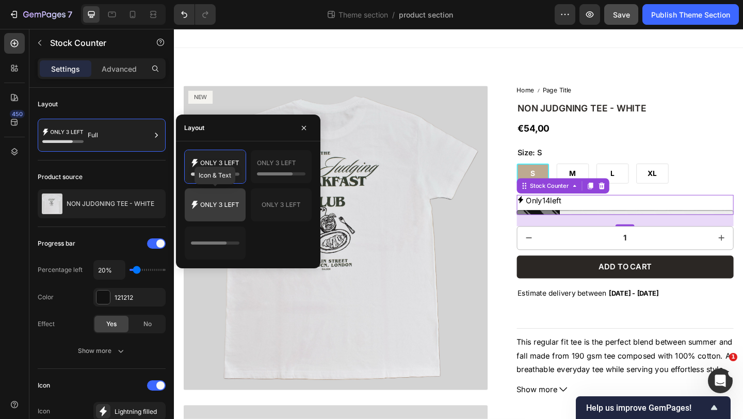
click at [215, 206] on icon at bounding box center [220, 204] width 38 height 5
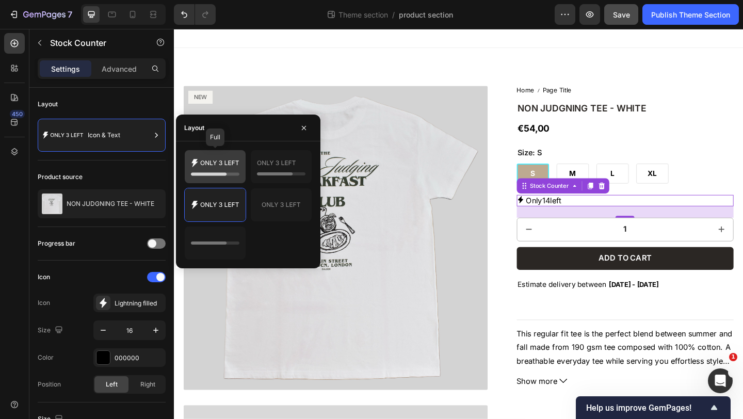
click at [216, 175] on icon at bounding box center [209, 174] width 36 height 3
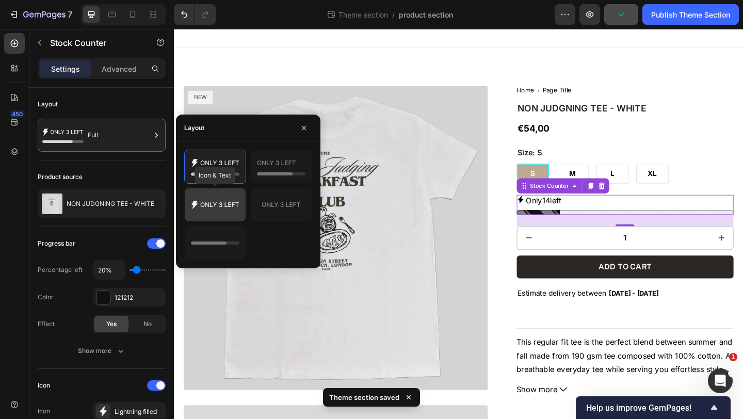
click at [219, 206] on icon at bounding box center [215, 205] width 49 height 21
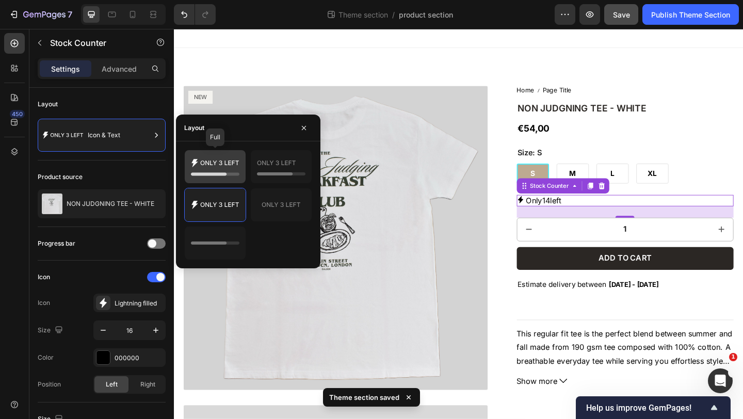
click at [225, 174] on icon at bounding box center [209, 174] width 36 height 3
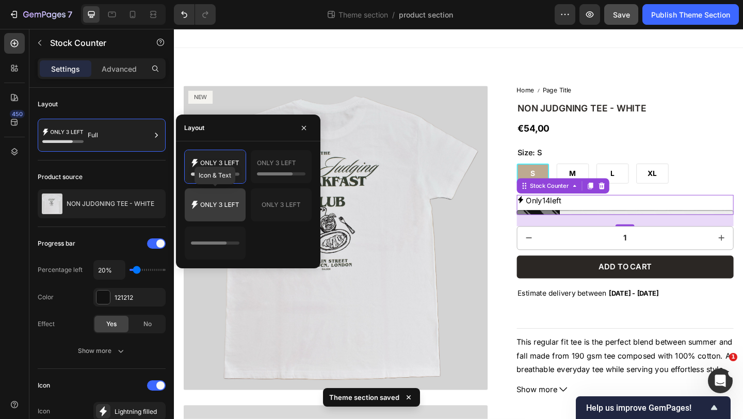
click at [223, 208] on icon at bounding box center [215, 205] width 49 height 21
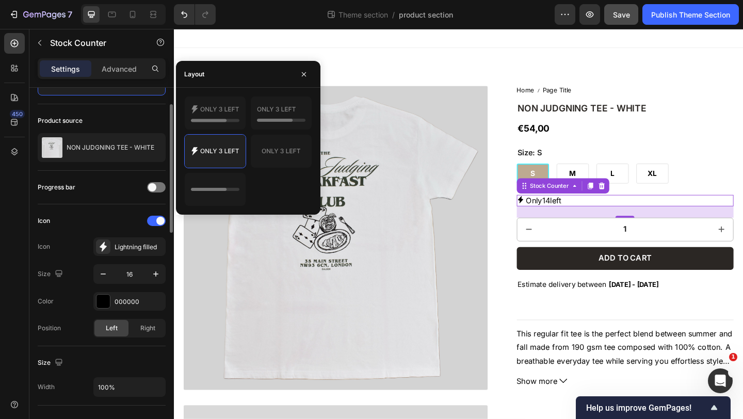
scroll to position [57, 0]
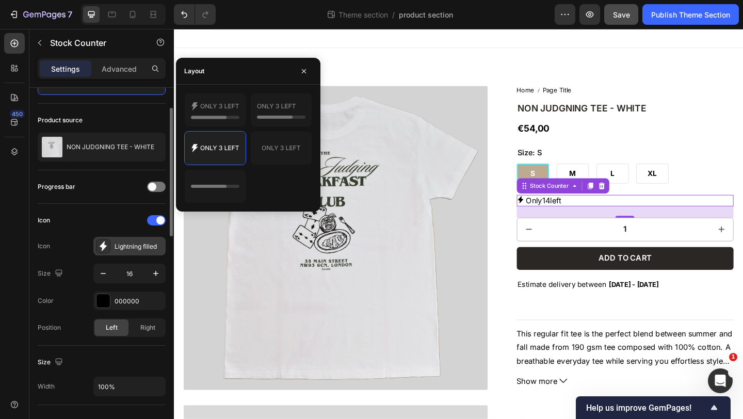
click at [118, 252] on div "Lightning filled" at bounding box center [129, 246] width 72 height 19
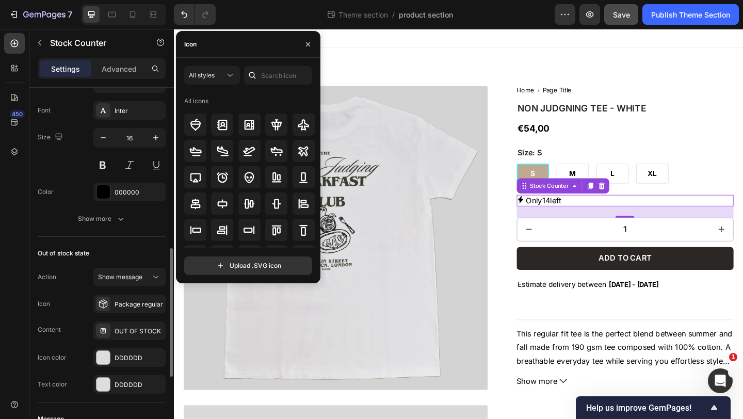
scroll to position [446, 0]
click at [297, 146] on icon at bounding box center [303, 151] width 12 height 12
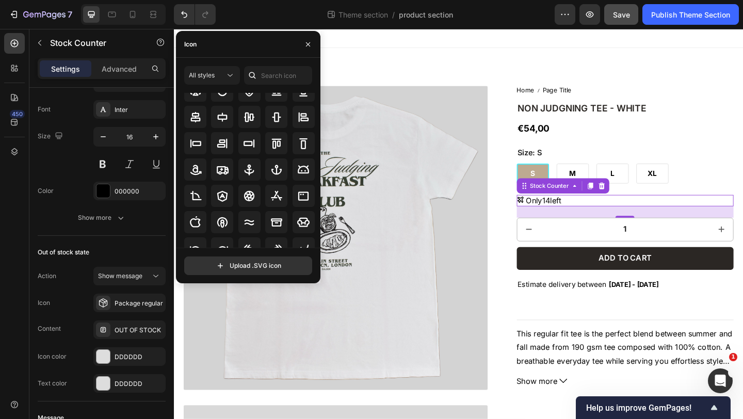
scroll to position [0, 0]
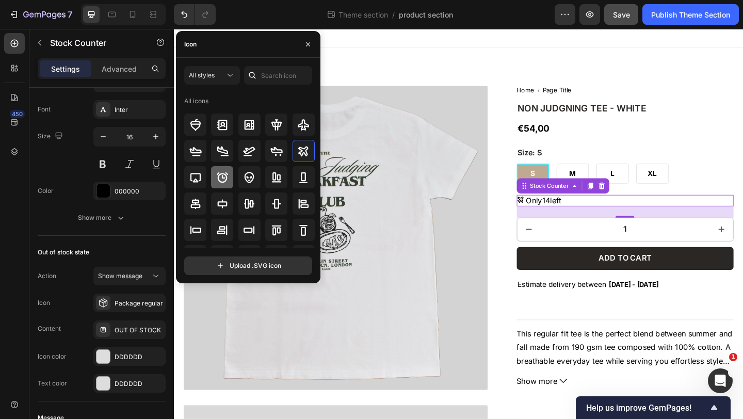
click at [224, 180] on icon at bounding box center [222, 177] width 11 height 10
click at [601, 217] on div "Only 14 left" at bounding box center [665, 215] width 236 height 12
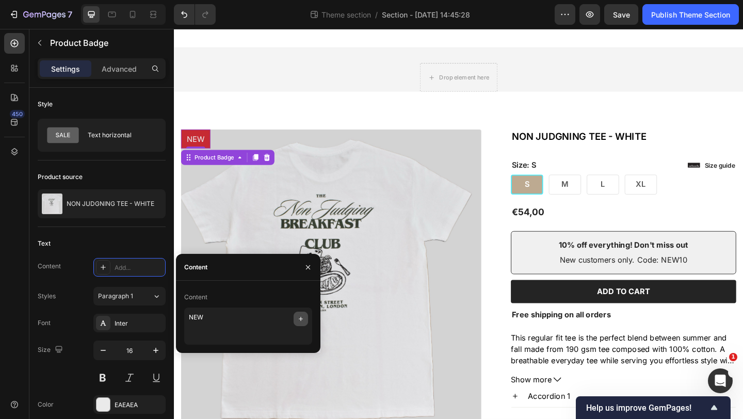
type textarea "NEW"
click at [301, 317] on icon "button" at bounding box center [301, 319] width 8 height 8
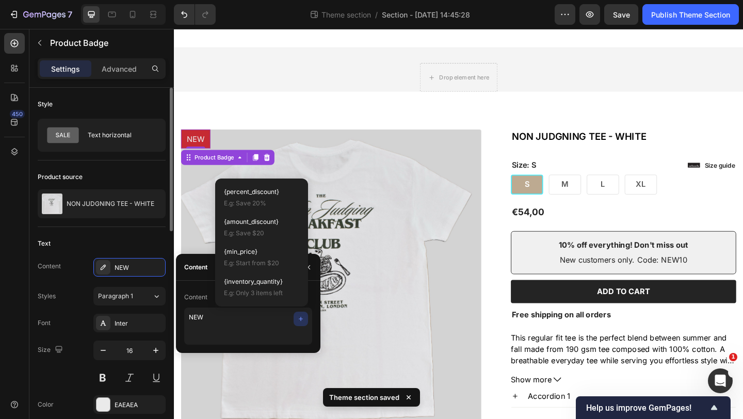
click at [127, 230] on div "Text Content NEW Styles Paragraph 1 Font Inter Size 16 Color EAEAEA Show more" at bounding box center [102, 338] width 128 height 222
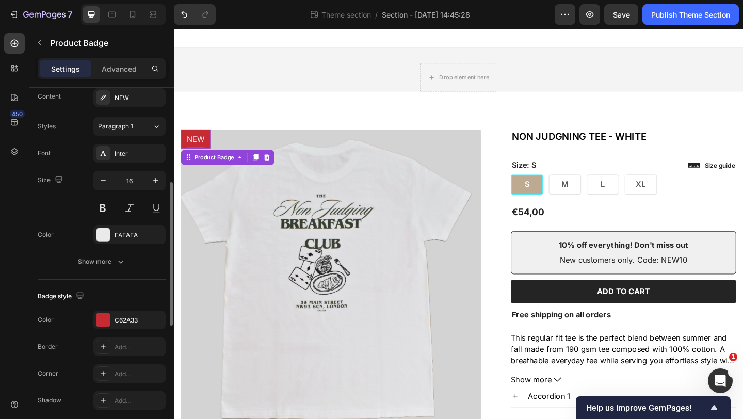
scroll to position [189, 0]
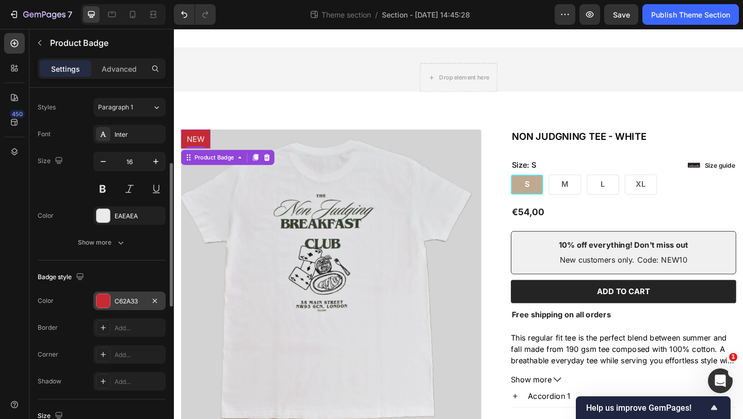
click at [104, 304] on div at bounding box center [102, 300] width 13 height 13
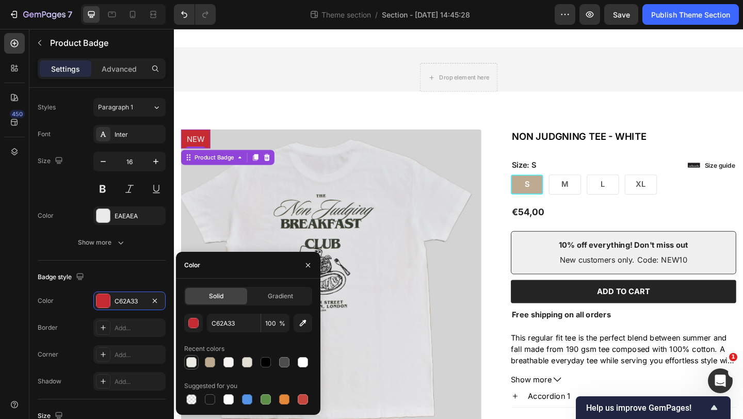
click at [186, 357] on div at bounding box center [191, 362] width 12 height 12
click at [279, 360] on div at bounding box center [284, 362] width 10 height 10
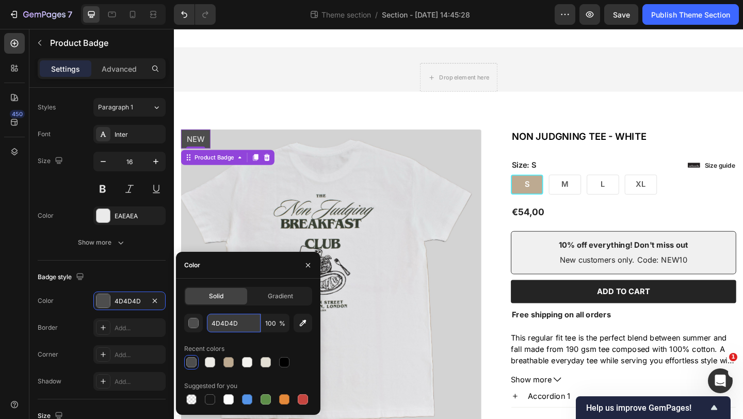
click at [244, 325] on input "4D4D4D" at bounding box center [234, 323] width 54 height 19
click at [195, 324] on div "button" at bounding box center [194, 323] width 10 height 10
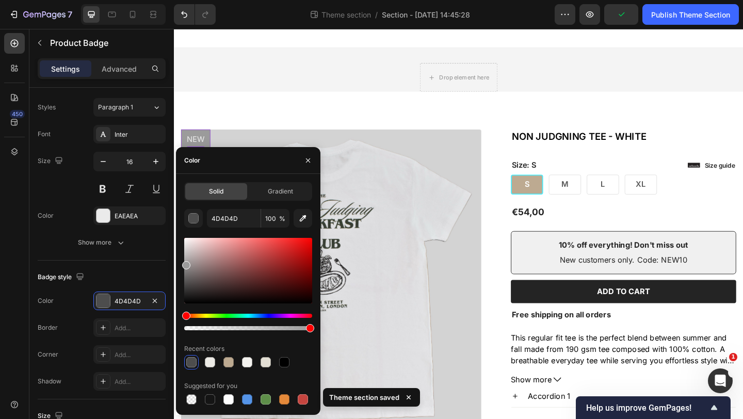
drag, startPoint x: 186, startPoint y: 284, endPoint x: 183, endPoint y: 263, distance: 20.9
click at [183, 263] on div at bounding box center [186, 265] width 8 height 8
click at [193, 399] on div at bounding box center [191, 399] width 10 height 10
type input "000000"
type input "0"
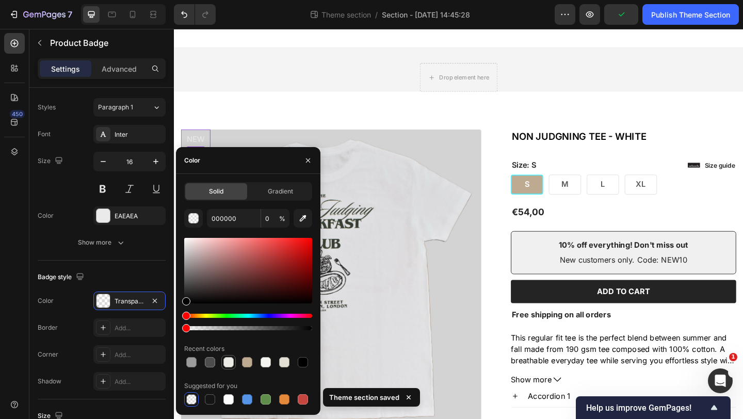
click at [224, 361] on div at bounding box center [228, 362] width 10 height 10
type input "EDEBE6"
type input "100"
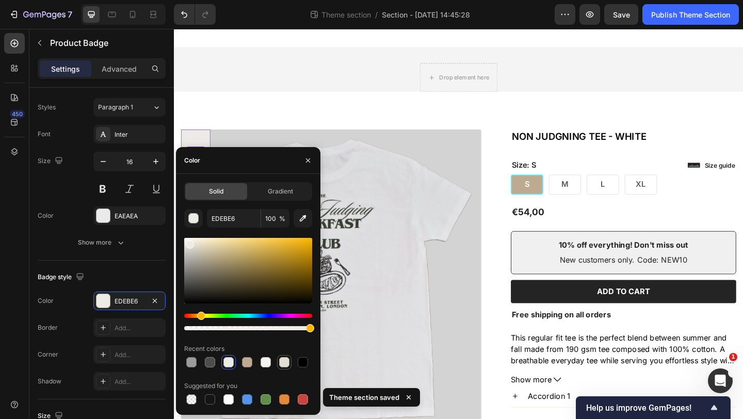
click at [283, 361] on div at bounding box center [284, 362] width 10 height 10
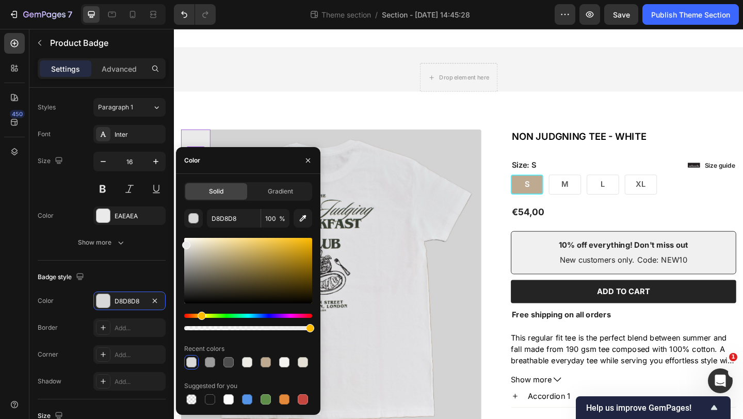
drag, startPoint x: 195, startPoint y: 248, endPoint x: 180, endPoint y: 243, distance: 16.3
click at [180, 243] on div "Solid Gradient D8D8D8 100 % Recent colors Suggested for you" at bounding box center [248, 294] width 144 height 224
type input "EAEAEA"
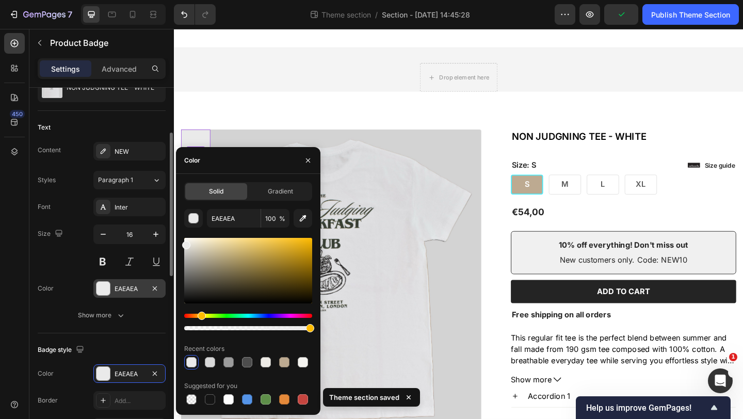
scroll to position [115, 0]
click at [104, 289] on div at bounding box center [102, 289] width 13 height 13
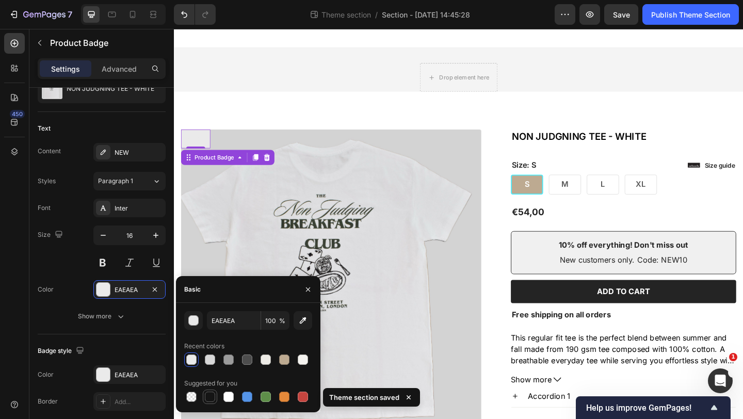
click at [213, 397] on div at bounding box center [210, 397] width 10 height 10
type input "151515"
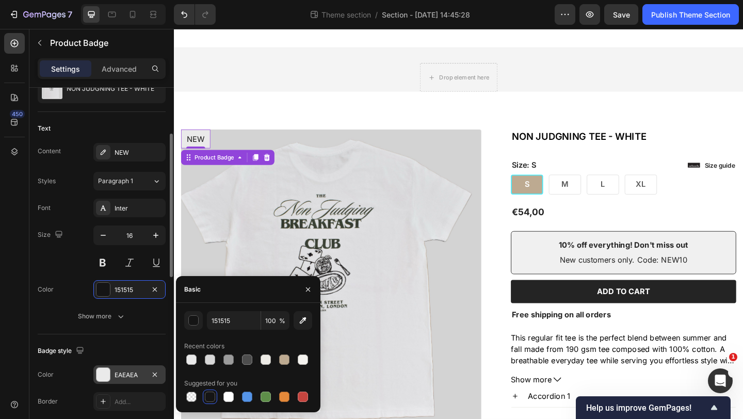
click at [124, 366] on div "EAEAEA" at bounding box center [129, 374] width 72 height 19
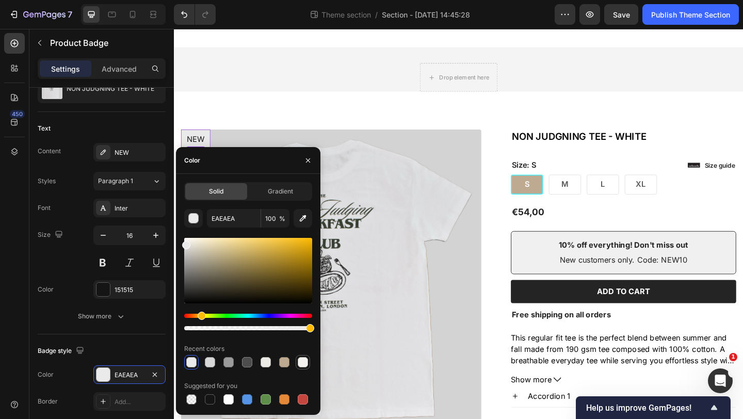
click at [299, 362] on div at bounding box center [303, 362] width 10 height 10
type input "F4F3EF"
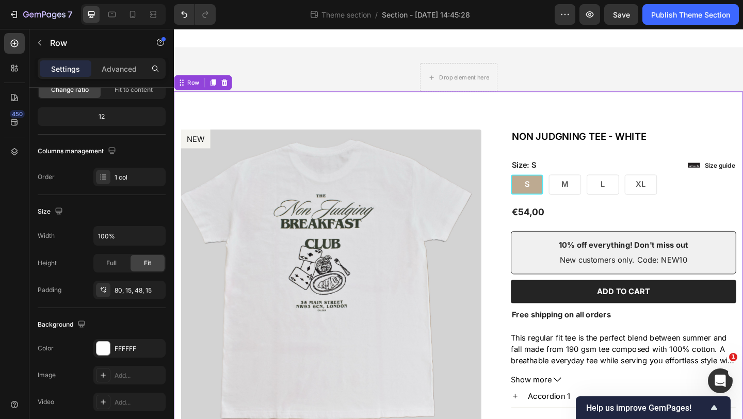
click at [277, 130] on div "NEW Product Badge Product Images Icon Icon Icon Icon Icon Icon List 2,500+ Veri…" at bounding box center [483, 313] width 619 height 433
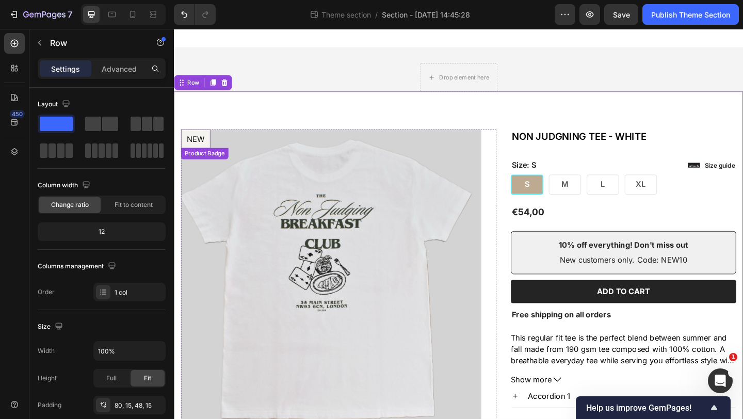
click at [204, 149] on pre "NEW" at bounding box center [198, 148] width 32 height 21
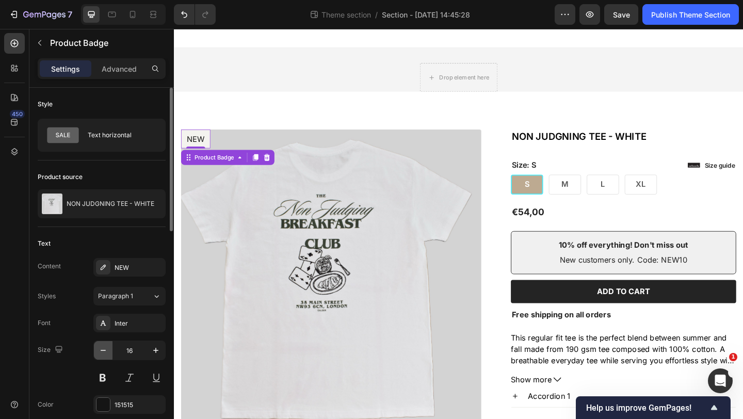
click at [103, 349] on icon "button" at bounding box center [103, 350] width 10 height 10
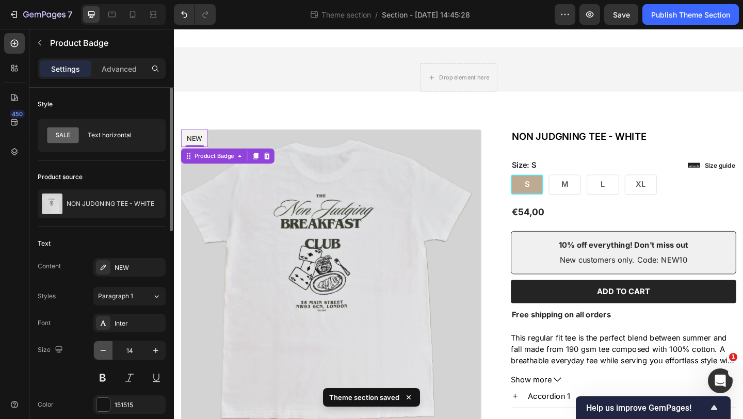
click at [104, 348] on icon "button" at bounding box center [103, 350] width 10 height 10
type input "12"
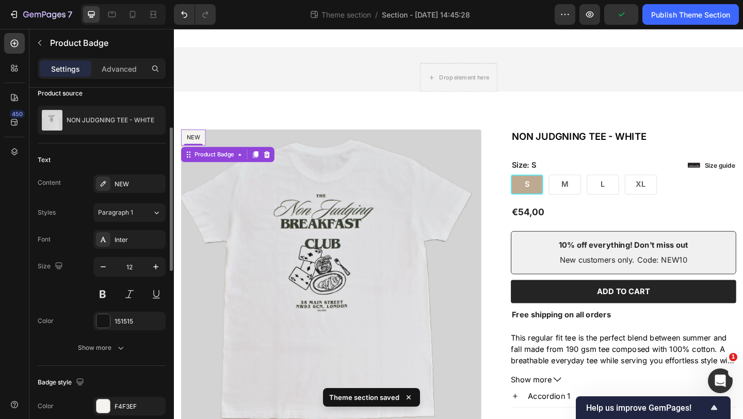
scroll to position [141, 0]
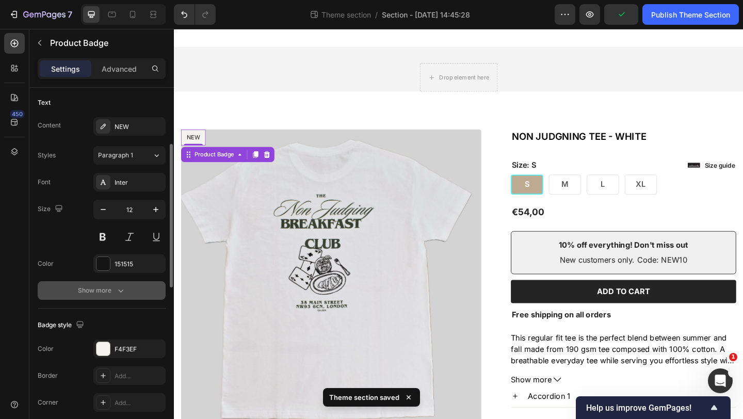
click at [121, 289] on icon "button" at bounding box center [121, 290] width 10 height 10
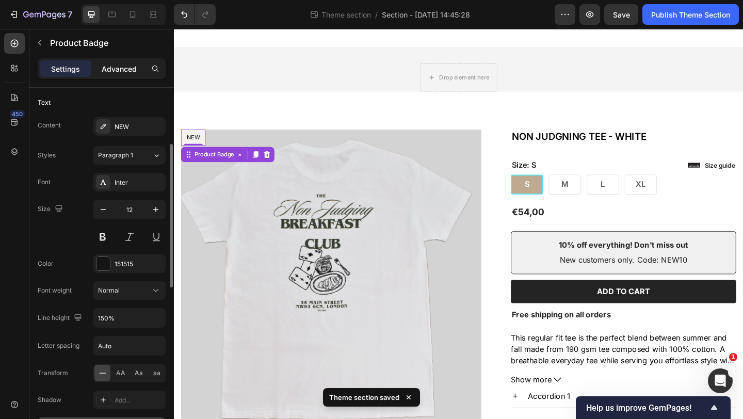
click at [110, 63] on p "Advanced" at bounding box center [119, 68] width 35 height 11
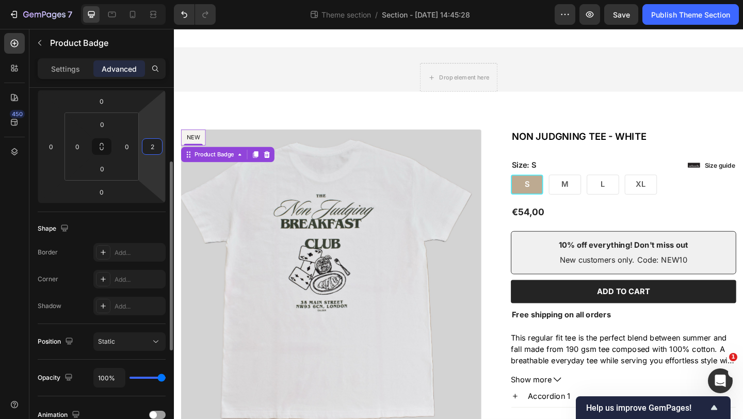
type input "4"
drag, startPoint x: 140, startPoint y: 158, endPoint x: 156, endPoint y: 157, distance: 16.0
click at [156, 0] on html "7 Theme section / Section - [DATE] 14:45:28 Preview Save Publish Theme Section …" at bounding box center [371, 0] width 743 height 0
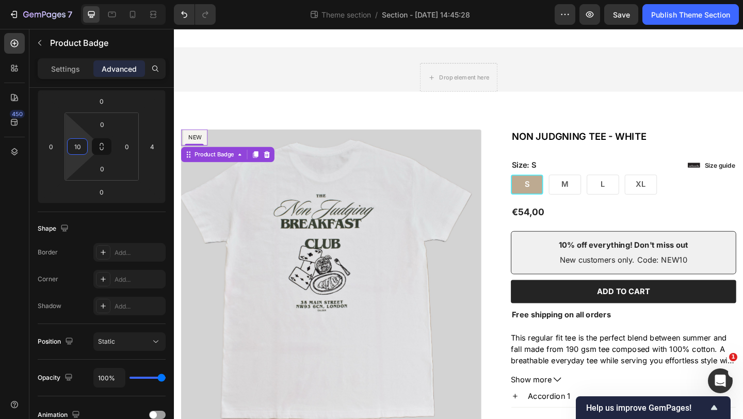
type input "12"
click at [66, 0] on html "7 Theme section / Section - [DATE] 14:45:28 Preview Save Publish Theme Section …" at bounding box center [371, 0] width 743 height 0
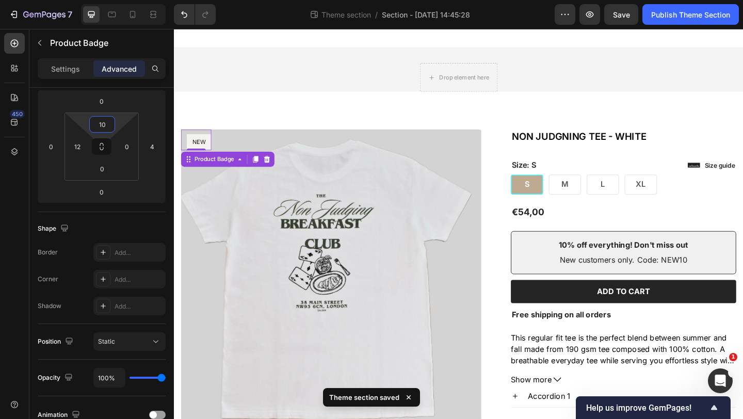
click at [118, 0] on html "7 Theme section / Section - [DATE] 14:45:28 Preview Save Publish Theme Section …" at bounding box center [371, 0] width 743 height 0
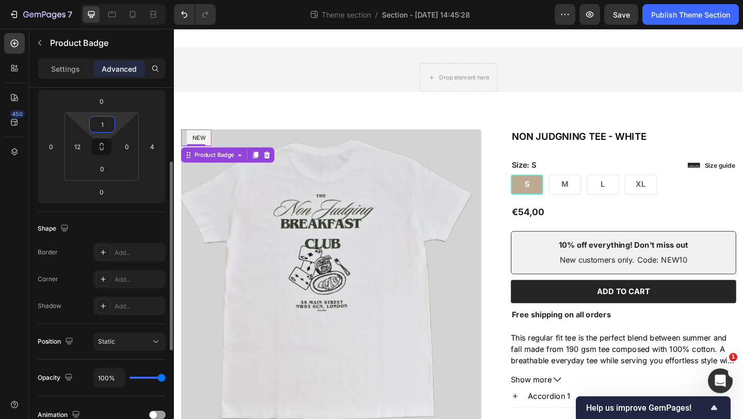
type input "12"
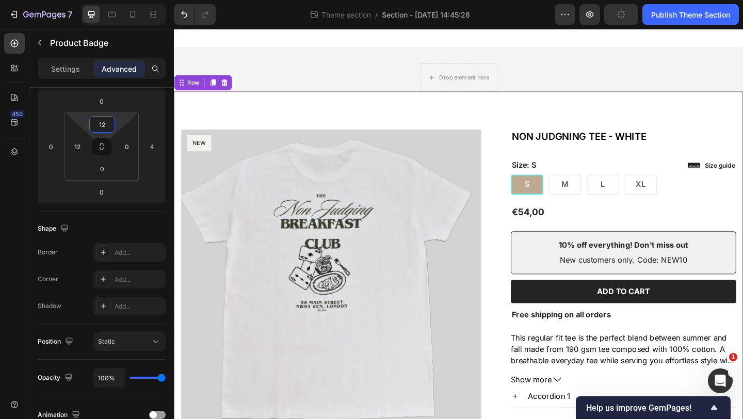
click at [234, 117] on div "NEW Product Badge Product Images Icon Icon Icon Icon Icon Icon List 2,500+ Veri…" at bounding box center [483, 313] width 619 height 433
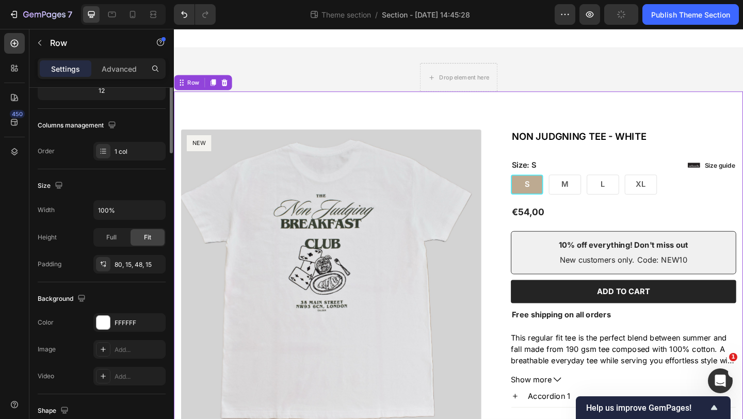
scroll to position [0, 0]
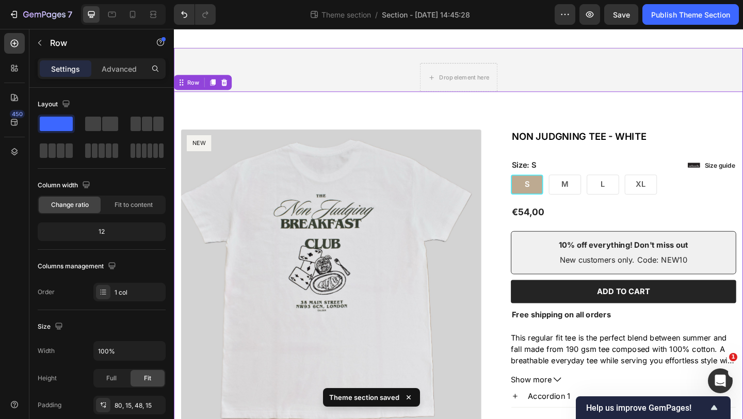
click at [327, 83] on div "Drop element here Row NEW Product Badge Product Images Icon Icon Icon Icon Icon…" at bounding box center [483, 298] width 619 height 464
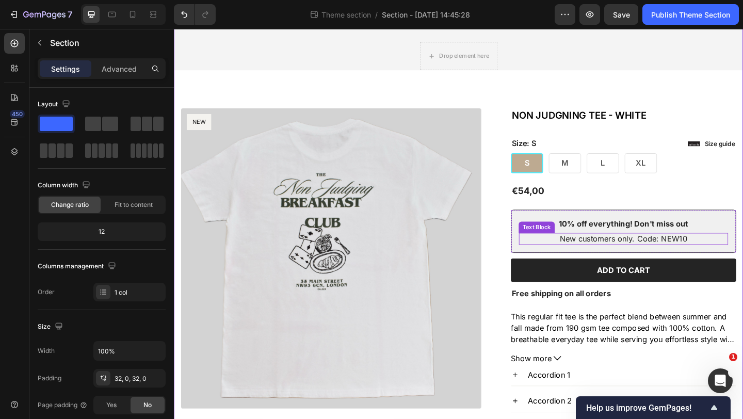
scroll to position [22, 0]
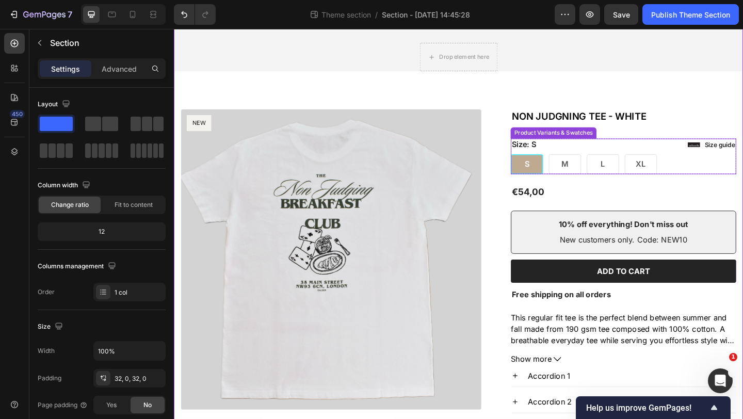
click at [585, 154] on div "Size: S S S S M M M L L L XL XL XL" at bounding box center [662, 167] width 245 height 39
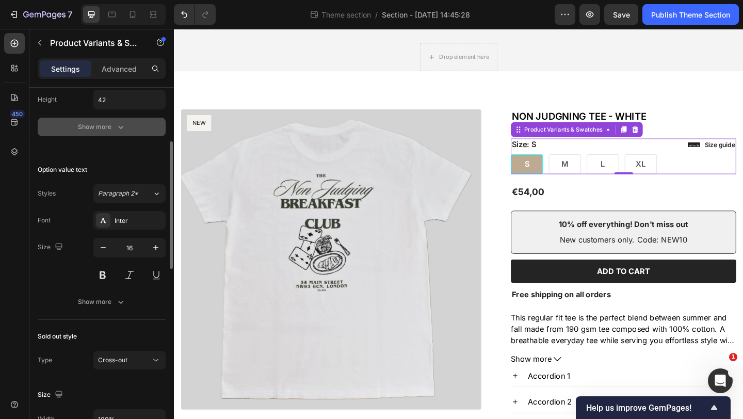
scroll to position [374, 0]
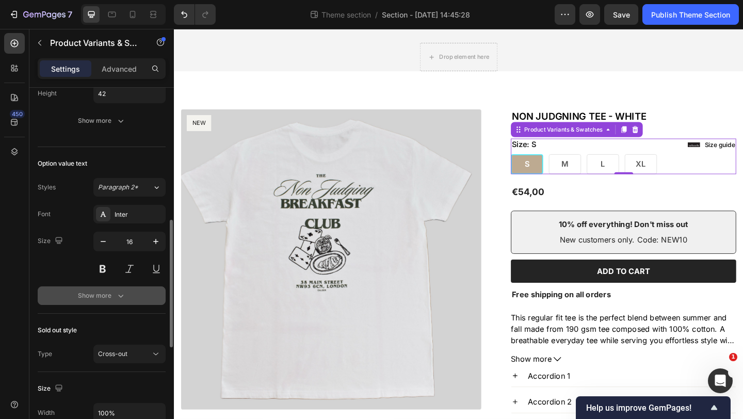
click at [110, 299] on div "Show more" at bounding box center [102, 295] width 48 height 10
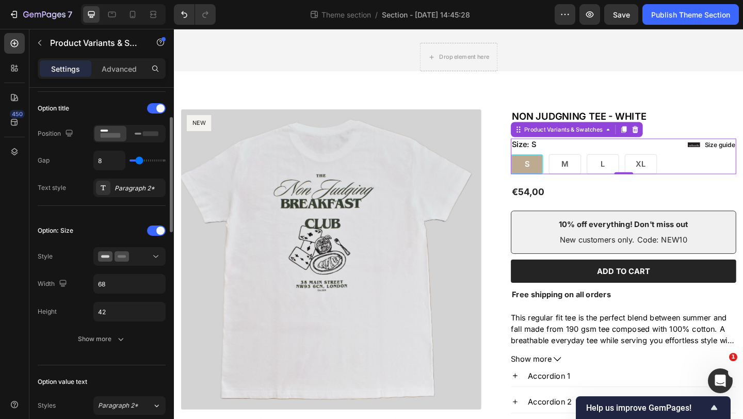
scroll to position [157, 0]
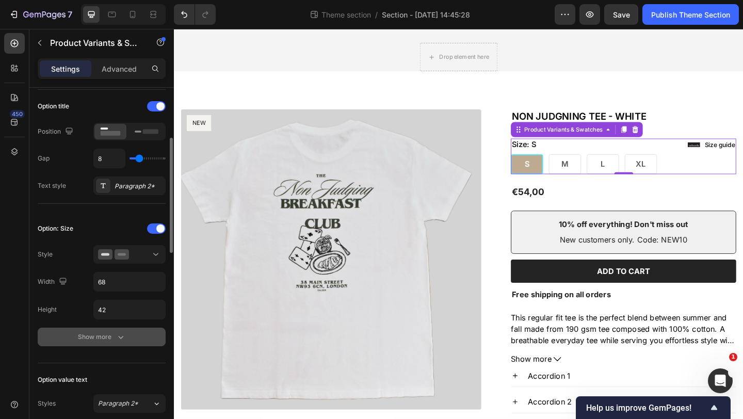
click at [112, 338] on div "Show more" at bounding box center [102, 337] width 48 height 10
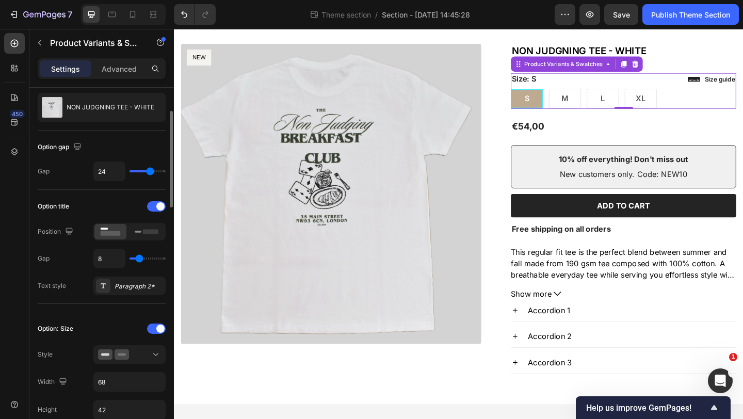
scroll to position [21, 0]
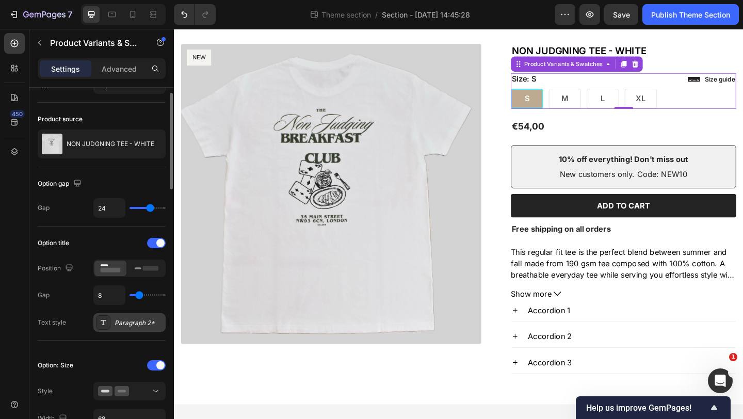
click at [135, 318] on div "Paragraph 2*" at bounding box center [129, 322] width 72 height 19
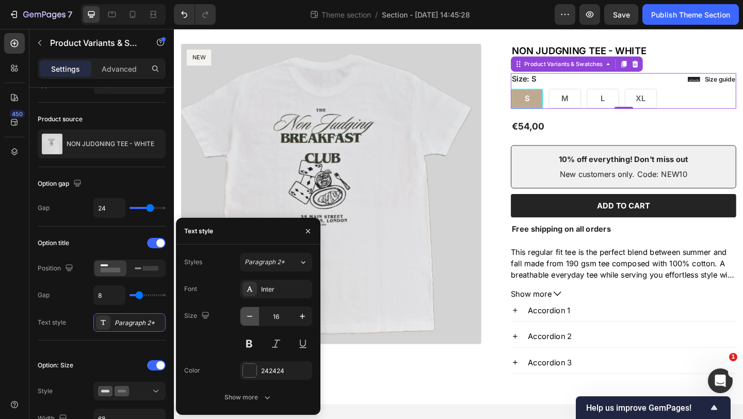
click at [247, 317] on icon "button" at bounding box center [250, 316] width 10 height 10
click at [301, 318] on icon "button" at bounding box center [302, 316] width 10 height 10
type input "16"
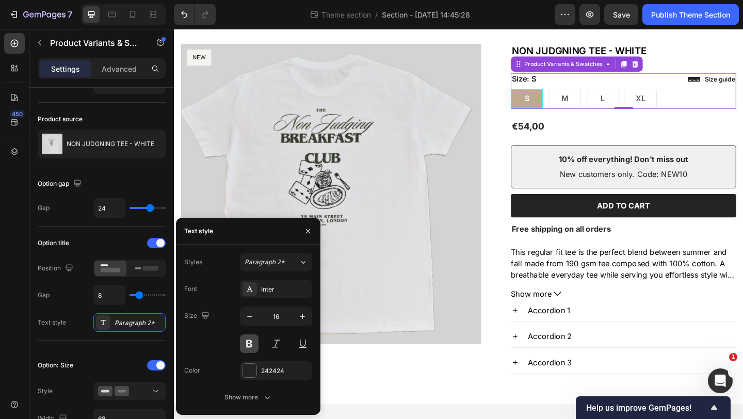
click at [251, 344] on button at bounding box center [249, 343] width 19 height 19
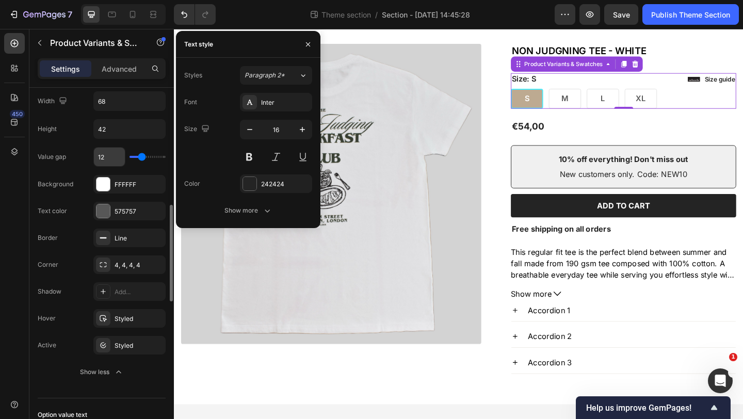
scroll to position [360, 0]
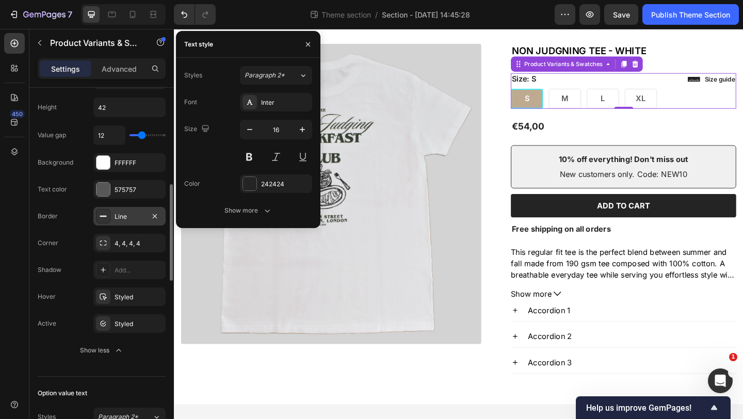
click at [124, 219] on div "Line" at bounding box center [130, 216] width 30 height 9
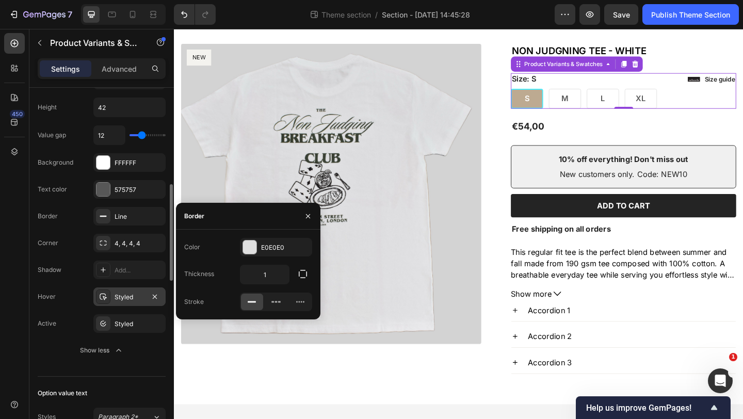
click at [124, 298] on div "Styled" at bounding box center [130, 297] width 30 height 9
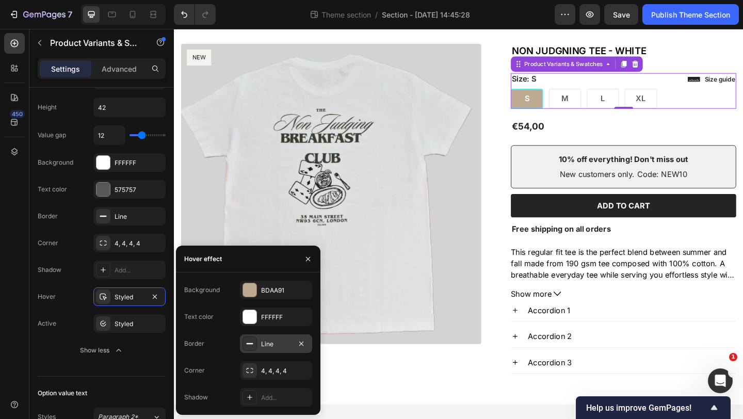
click at [278, 342] on div "Line" at bounding box center [276, 344] width 30 height 9
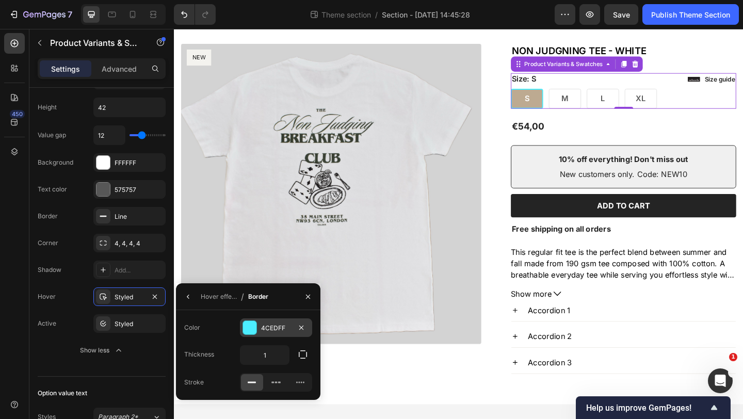
click at [281, 329] on div "4CEDFF" at bounding box center [276, 328] width 30 height 9
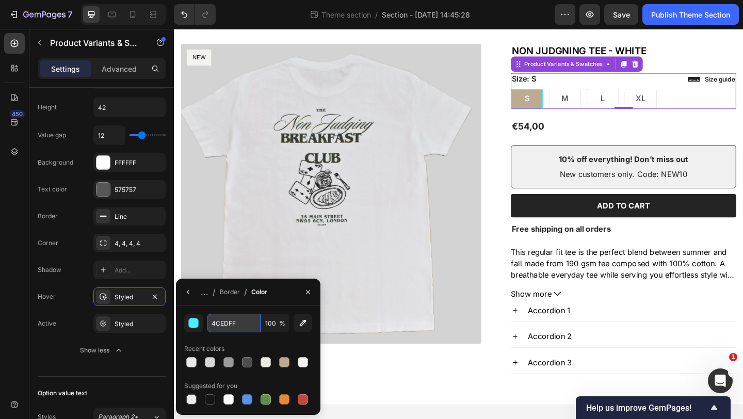
drag, startPoint x: 240, startPoint y: 325, endPoint x: 208, endPoint y: 325, distance: 32.0
click at [208, 325] on input "4CEDFF" at bounding box center [234, 323] width 54 height 19
drag, startPoint x: 208, startPoint y: 325, endPoint x: 234, endPoint y: 322, distance: 25.9
click at [234, 322] on input "4CEDFF" at bounding box center [234, 323] width 54 height 19
click at [304, 290] on icon "button" at bounding box center [308, 292] width 8 height 8
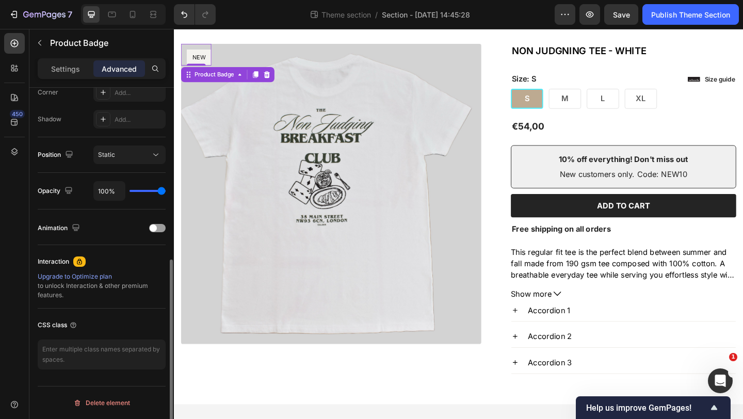
click at [206, 59] on pre "NEW" at bounding box center [201, 60] width 27 height 18
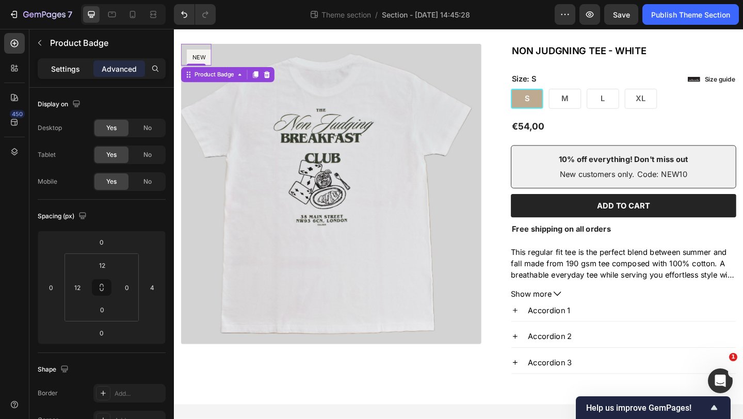
click at [75, 69] on p "Settings" at bounding box center [65, 68] width 29 height 11
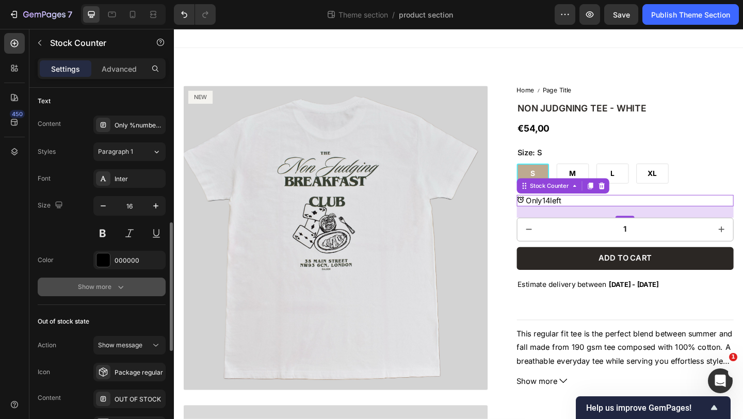
scroll to position [376, 0]
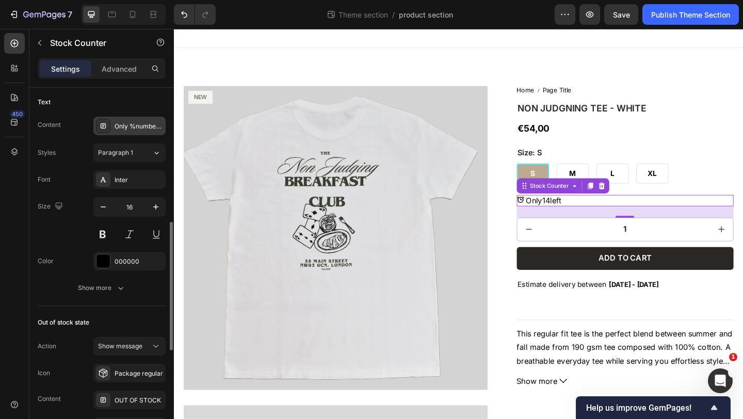
click at [142, 125] on div "Only %number% left" at bounding box center [139, 126] width 49 height 9
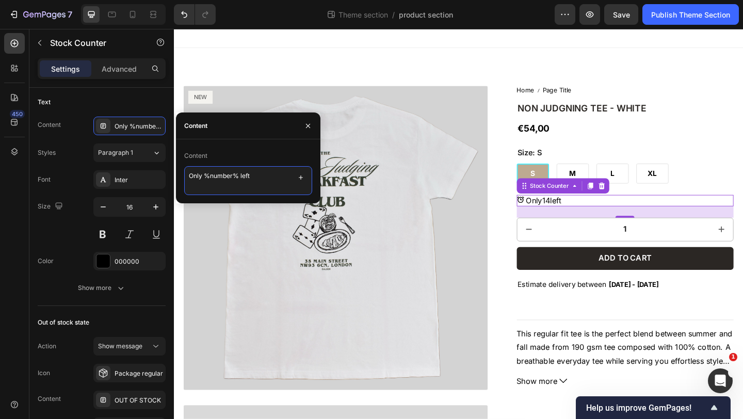
drag, startPoint x: 252, startPoint y: 173, endPoint x: 187, endPoint y: 172, distance: 65.0
click at [187, 172] on textarea "Only %number% left" at bounding box center [248, 180] width 128 height 29
type textarea "i"
click at [256, 175] on textarea "IN STOCK READY TO B SHIPPED" at bounding box center [248, 180] width 128 height 29
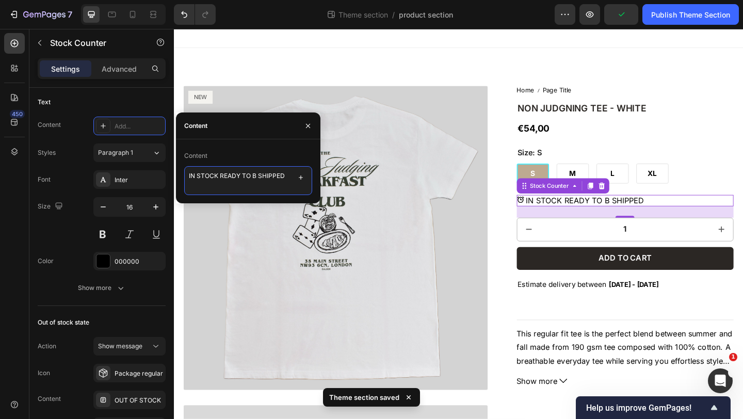
type textarea "IN STOCK READY TO BE SHIPPED"
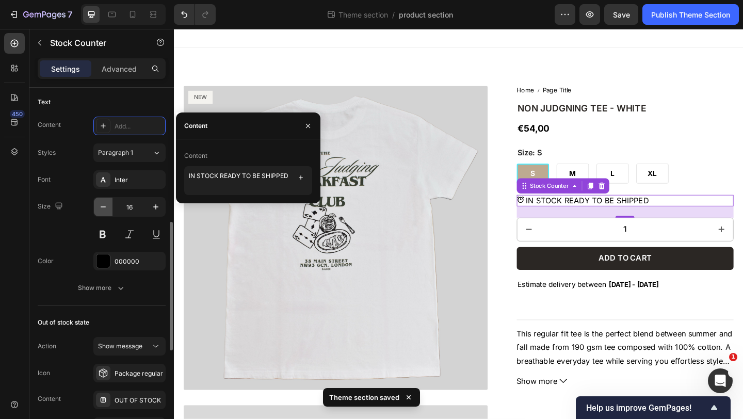
click at [105, 206] on icon "button" at bounding box center [103, 206] width 5 height 1
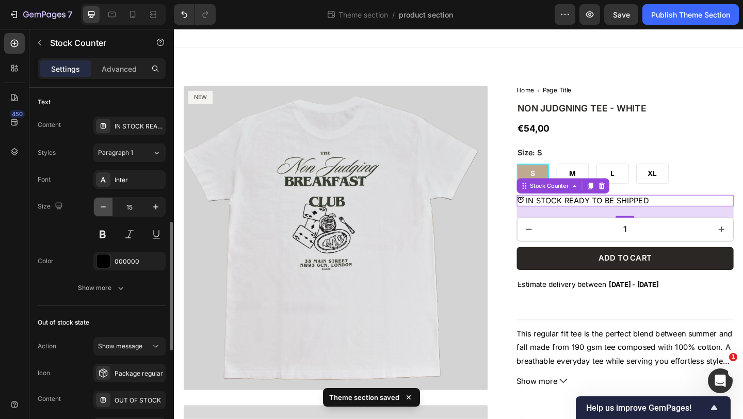
click at [105, 206] on icon "button" at bounding box center [103, 206] width 5 height 1
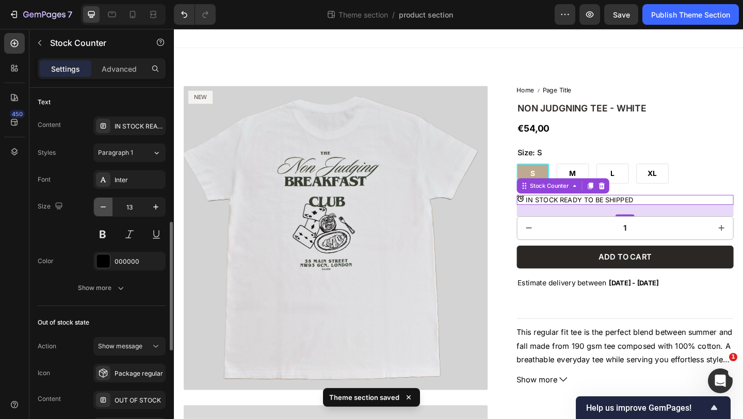
click at [105, 206] on icon "button" at bounding box center [103, 206] width 5 height 1
type input "12"
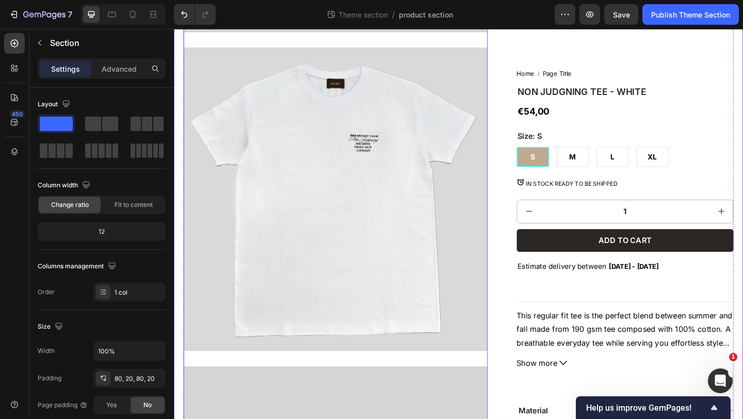
scroll to position [0, 0]
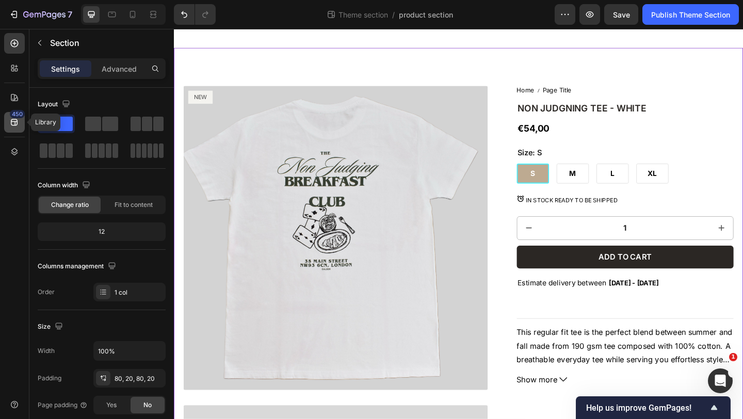
click at [15, 116] on div "450" at bounding box center [17, 114] width 15 height 8
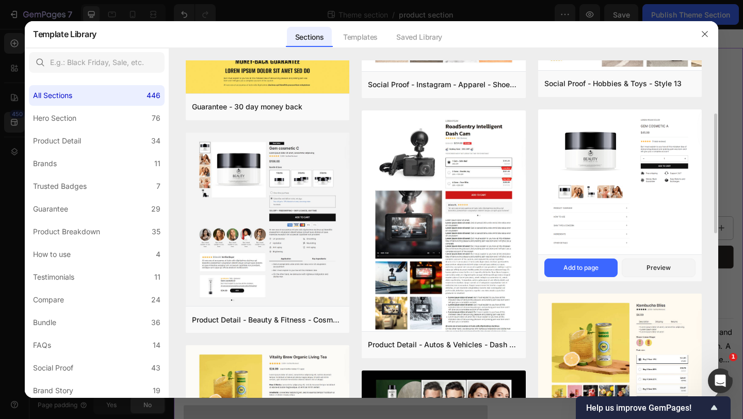
scroll to position [166, 0]
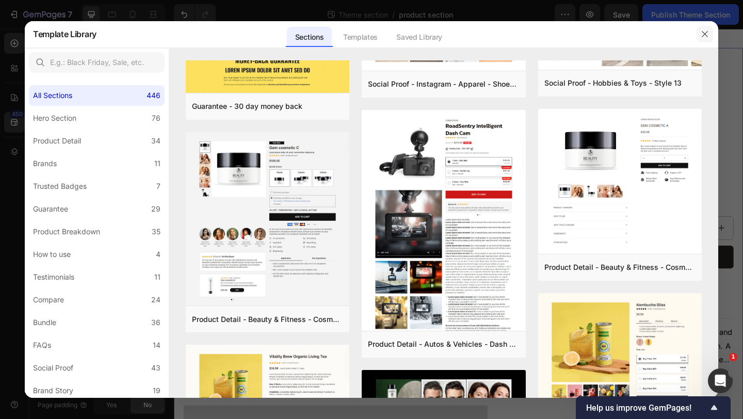
click at [702, 29] on button "button" at bounding box center [705, 34] width 17 height 17
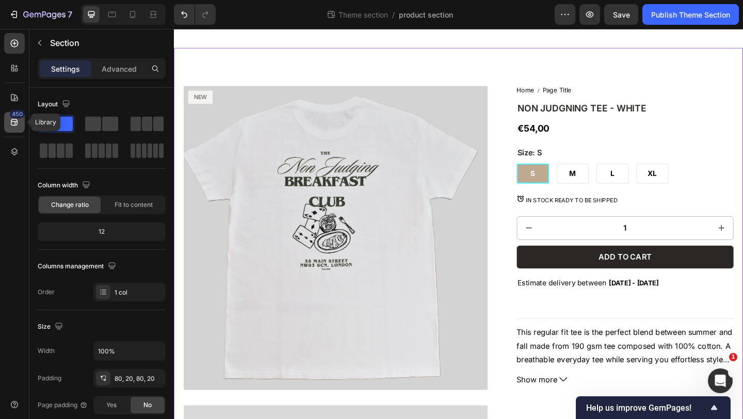
click at [16, 123] on icon at bounding box center [14, 122] width 10 height 10
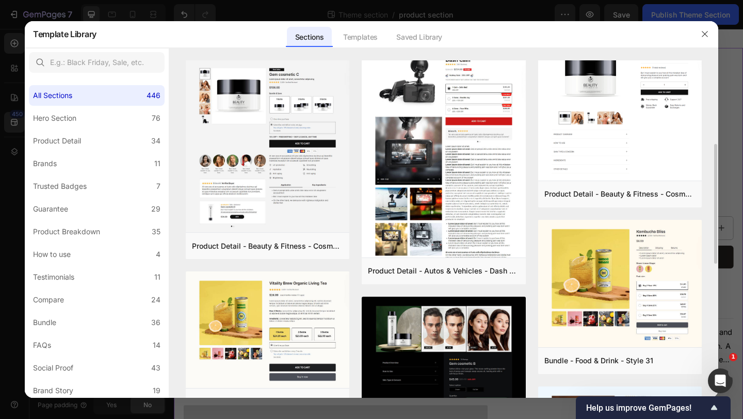
scroll to position [240, 0]
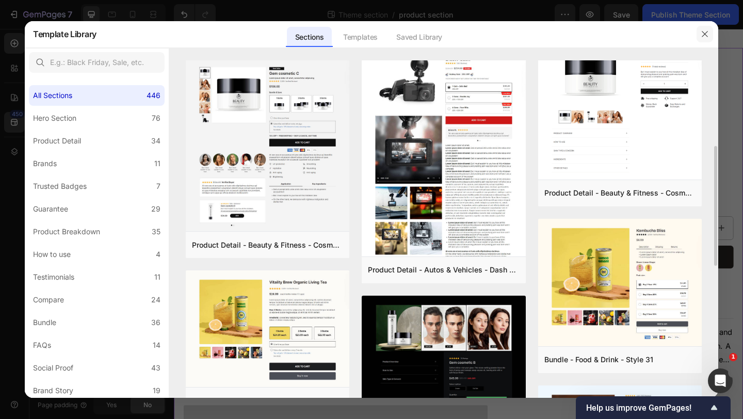
click at [705, 36] on icon "button" at bounding box center [705, 34] width 8 height 8
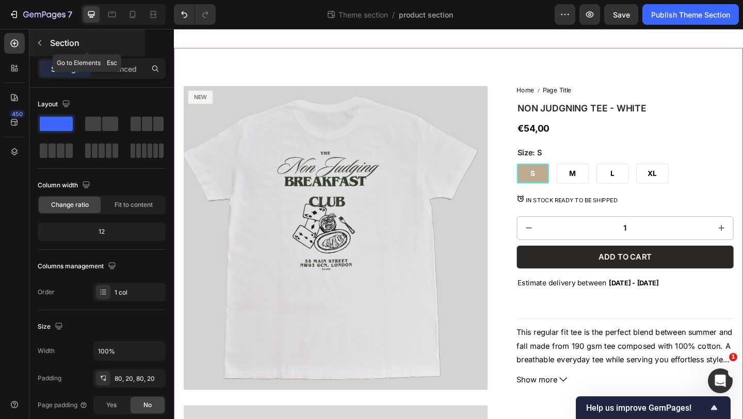
click at [41, 43] on icon "button" at bounding box center [40, 43] width 8 height 8
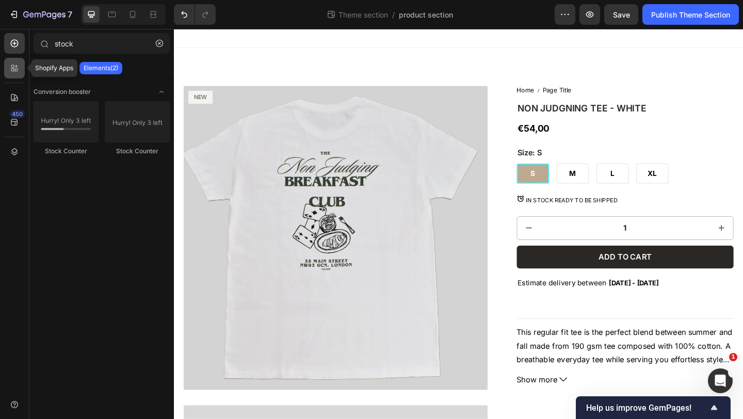
click at [12, 71] on icon at bounding box center [14, 68] width 10 height 10
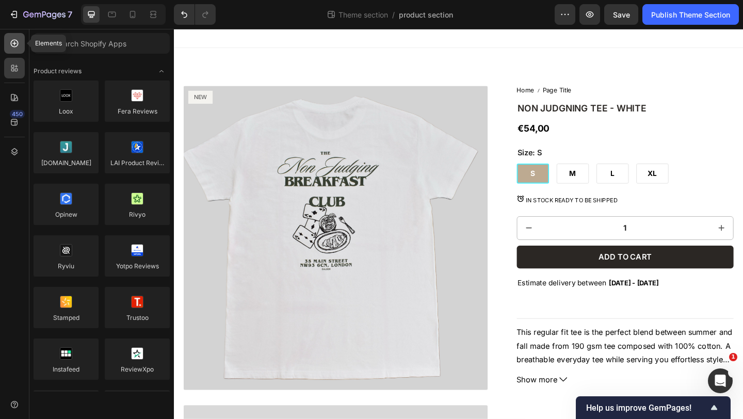
click at [15, 41] on icon at bounding box center [14, 43] width 10 height 10
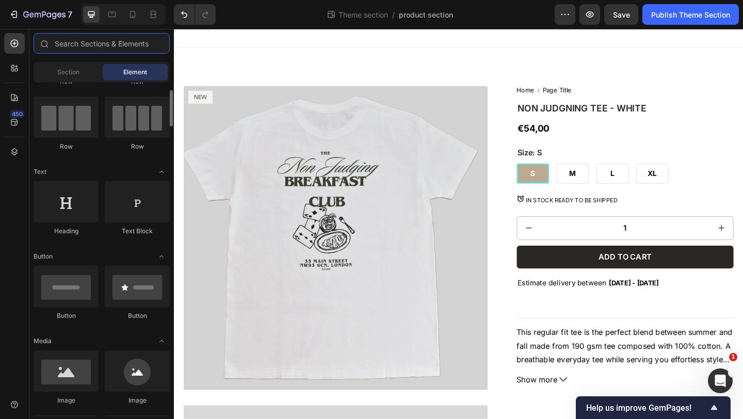
scroll to position [73, 0]
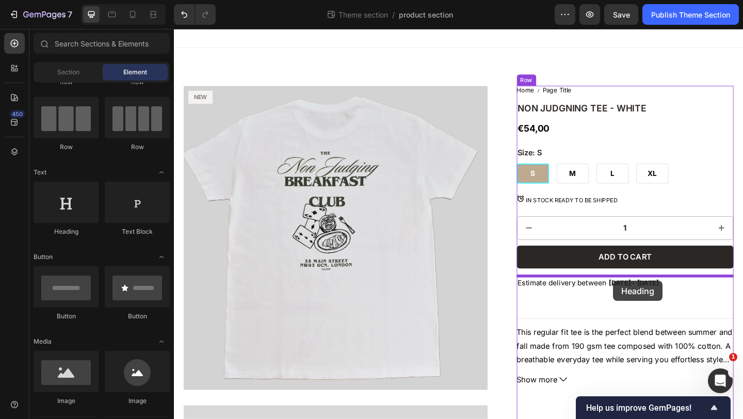
drag, startPoint x: 247, startPoint y: 237, endPoint x: 650, endPoint y: 300, distance: 408.4
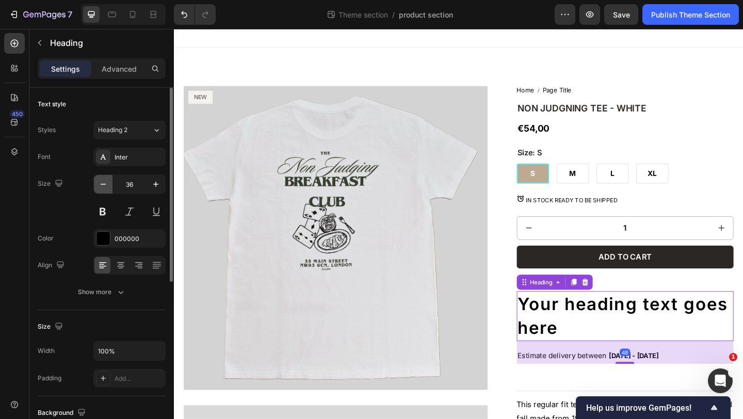
click at [103, 183] on icon "button" at bounding box center [103, 184] width 10 height 10
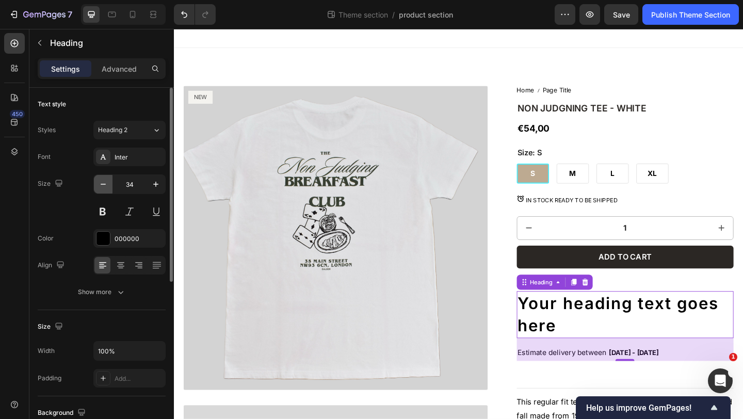
click at [103, 183] on icon "button" at bounding box center [103, 184] width 10 height 10
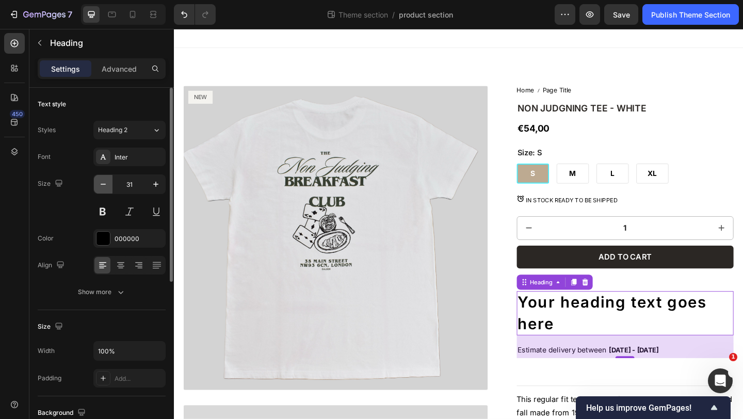
click at [103, 183] on icon "button" at bounding box center [103, 184] width 10 height 10
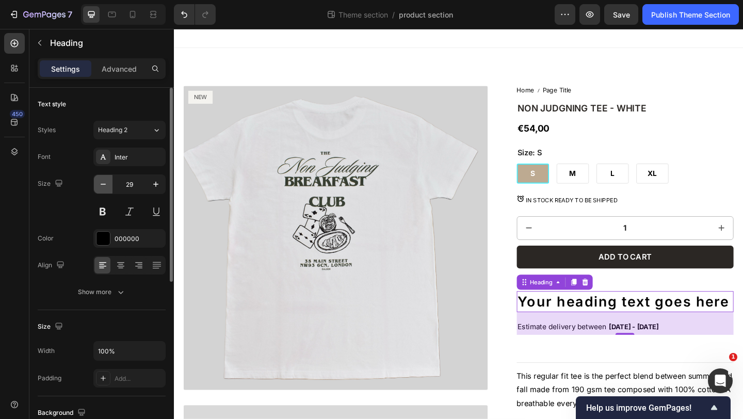
click at [103, 183] on icon "button" at bounding box center [103, 184] width 10 height 10
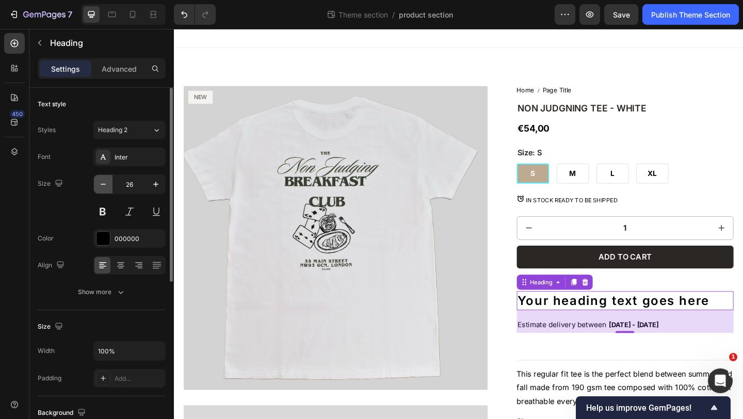
click at [103, 183] on icon "button" at bounding box center [103, 184] width 10 height 10
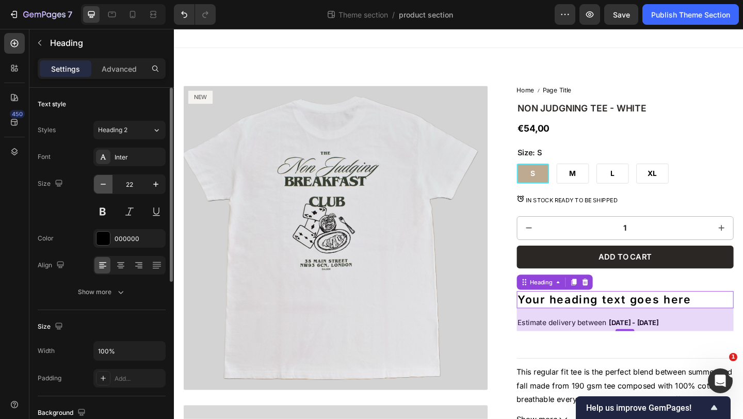
click at [103, 183] on icon "button" at bounding box center [103, 184] width 10 height 10
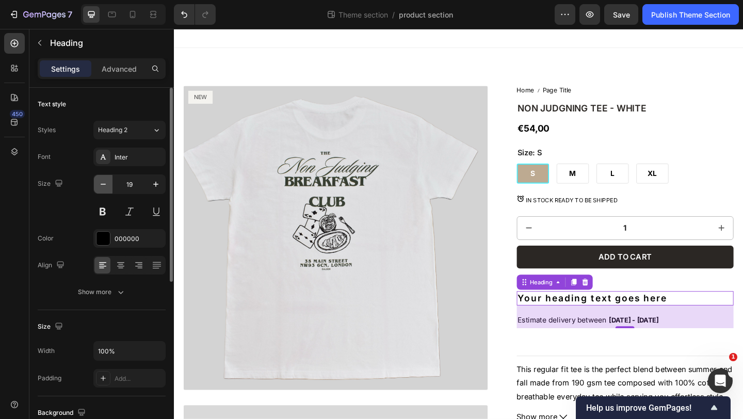
click at [103, 183] on icon "button" at bounding box center [103, 184] width 10 height 10
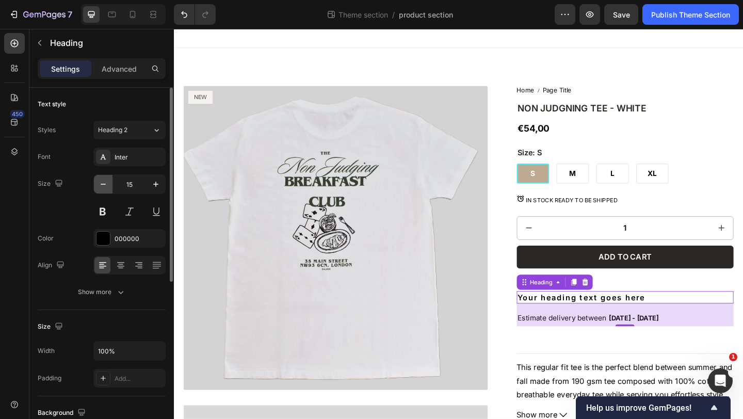
click at [103, 183] on icon "button" at bounding box center [103, 184] width 10 height 10
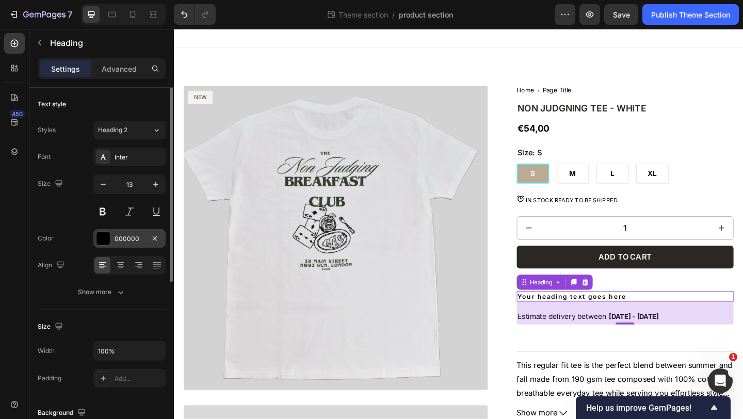
scroll to position [1, 0]
click at [671, 320] on h2 "Your heading text goes here" at bounding box center [665, 319] width 236 height 11
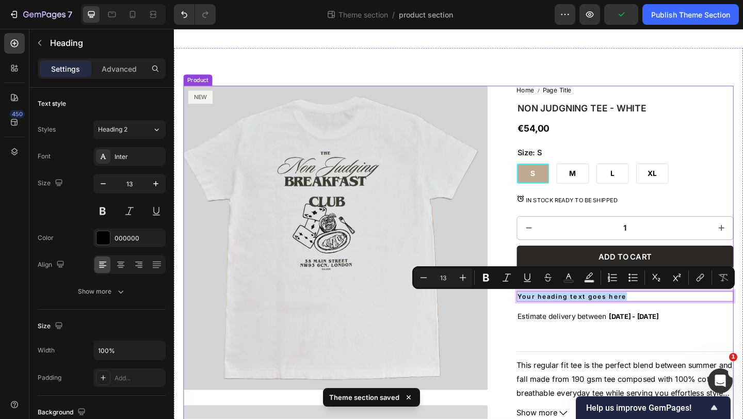
drag, startPoint x: 665, startPoint y: 320, endPoint x: 545, endPoint y: 315, distance: 119.8
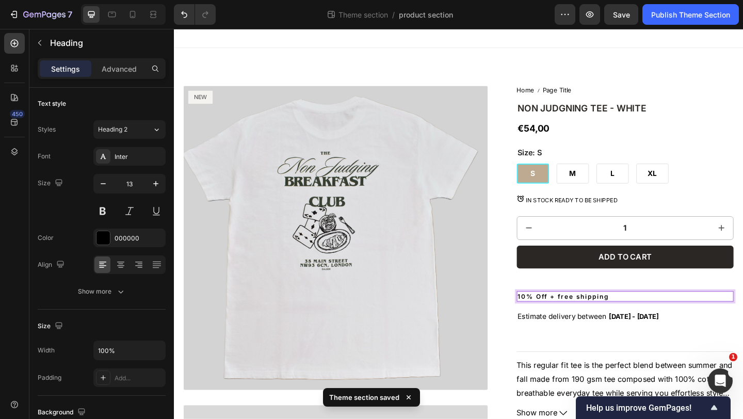
click at [571, 318] on p "10% Off + free shipping" at bounding box center [665, 319] width 234 height 9
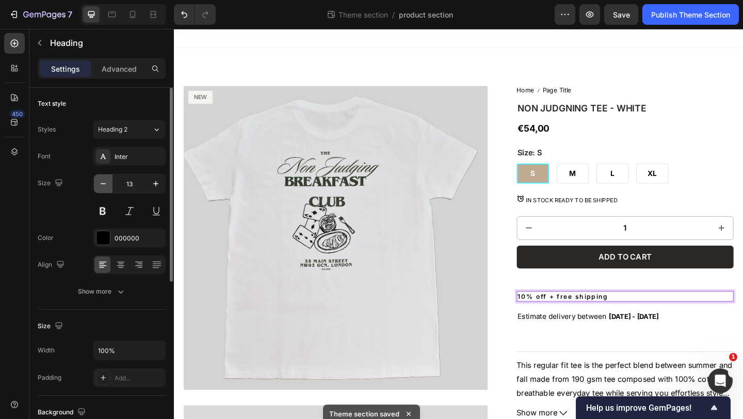
click at [104, 187] on icon "button" at bounding box center [103, 184] width 10 height 10
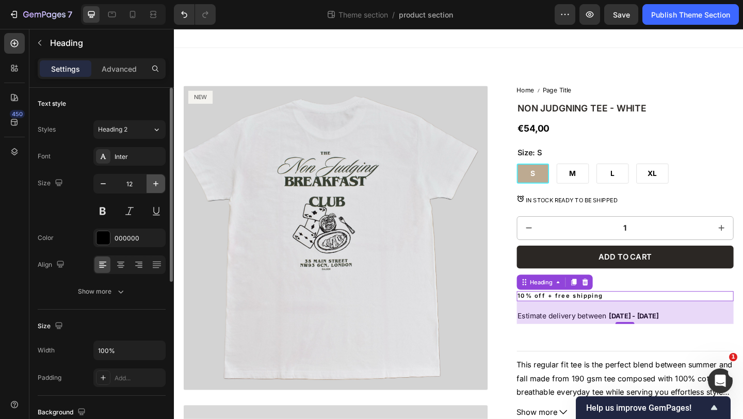
click at [155, 184] on icon "button" at bounding box center [156, 184] width 10 height 10
type input "13"
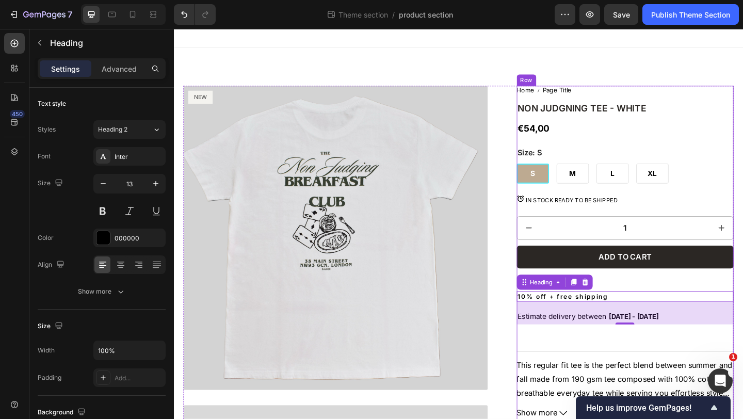
click at [632, 364] on div "Home Page Title Breadcrumb NON JUDGNING TEE - WHITE Product Title €54,00 Produc…" at bounding box center [665, 396] width 236 height 611
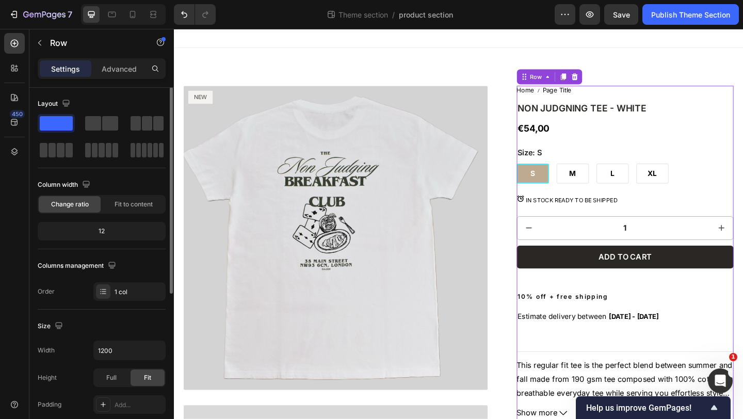
scroll to position [0, 0]
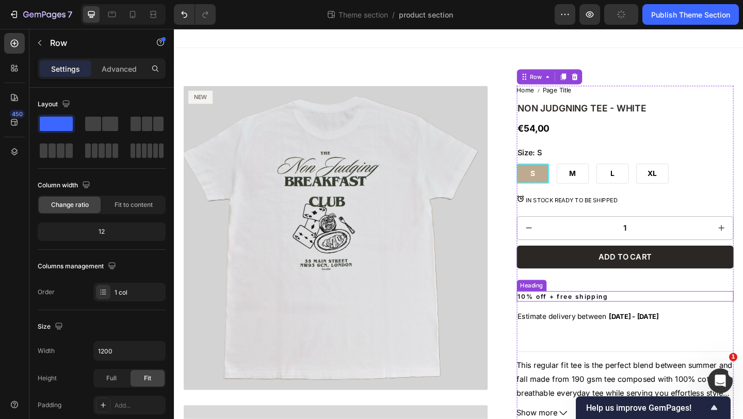
click at [628, 319] on p "10% off + free shipping" at bounding box center [665, 319] width 234 height 9
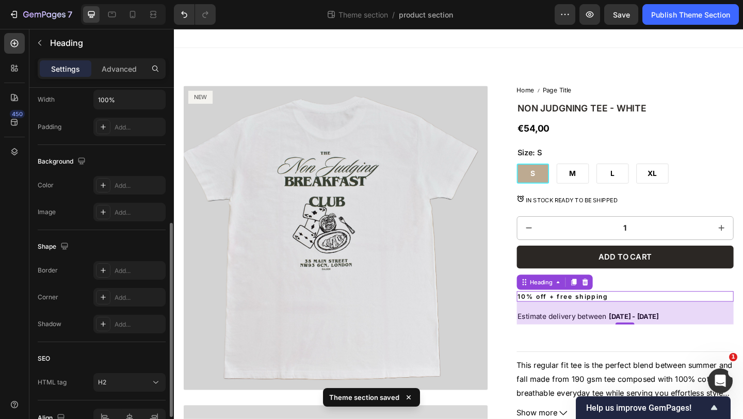
scroll to position [309, 0]
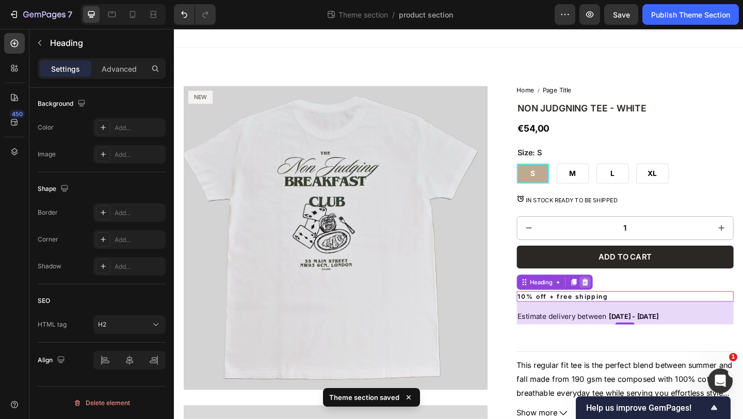
click at [626, 305] on div at bounding box center [621, 304] width 12 height 12
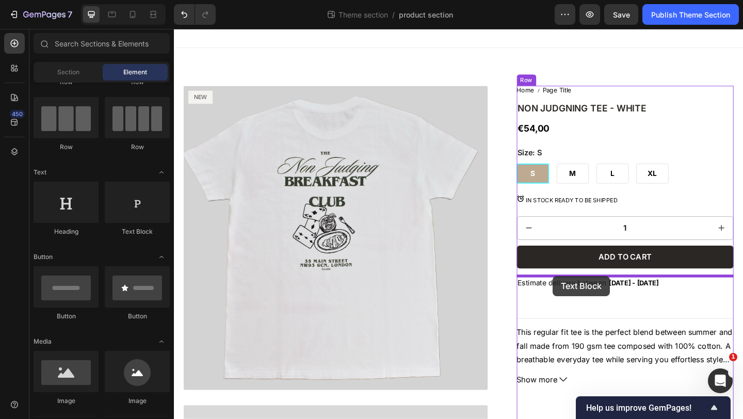
drag, startPoint x: 292, startPoint y: 232, endPoint x: 586, endPoint y: 298, distance: 301.4
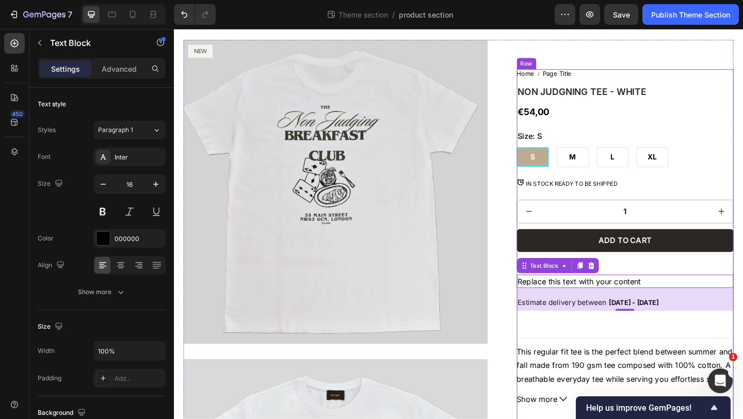
scroll to position [44, 0]
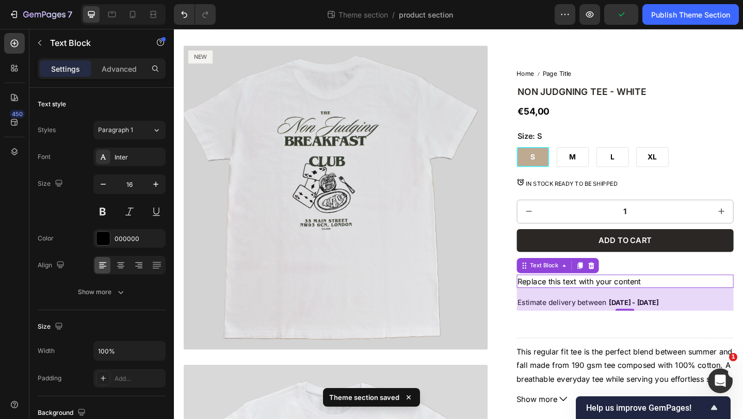
click at [692, 304] on div "Replace this text with your content" at bounding box center [665, 303] width 236 height 14
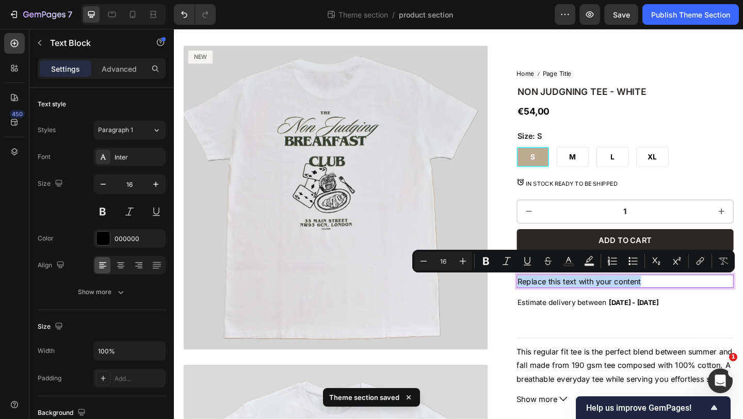
drag, startPoint x: 692, startPoint y: 304, endPoint x: 547, endPoint y: 304, distance: 145.5
click at [547, 304] on div "Replace this text with your content" at bounding box center [665, 303] width 236 height 14
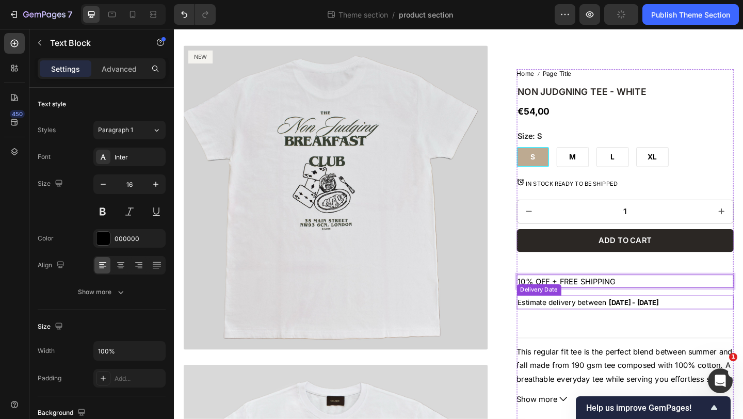
click at [702, 329] on span "[DATE] - [DATE]" at bounding box center [675, 326] width 54 height 9
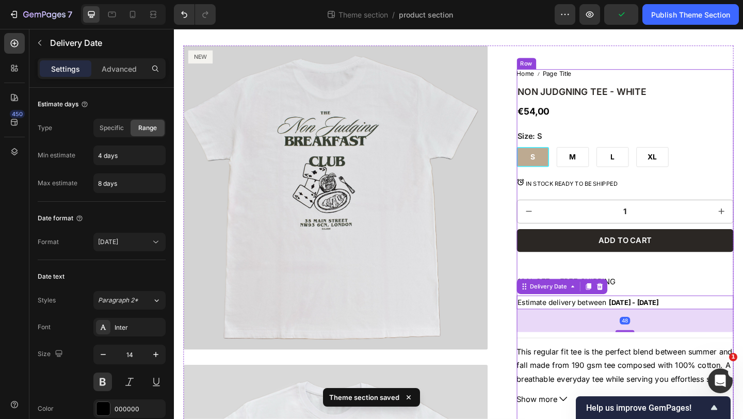
click at [680, 290] on div "Add to cart Add to Cart" at bounding box center [665, 272] width 236 height 50
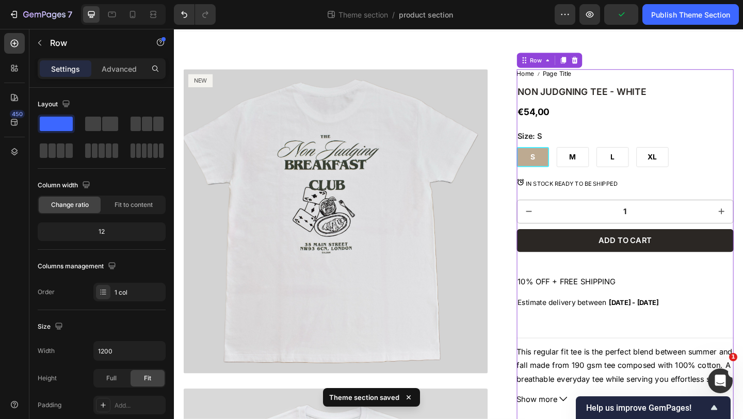
scroll to position [14, 0]
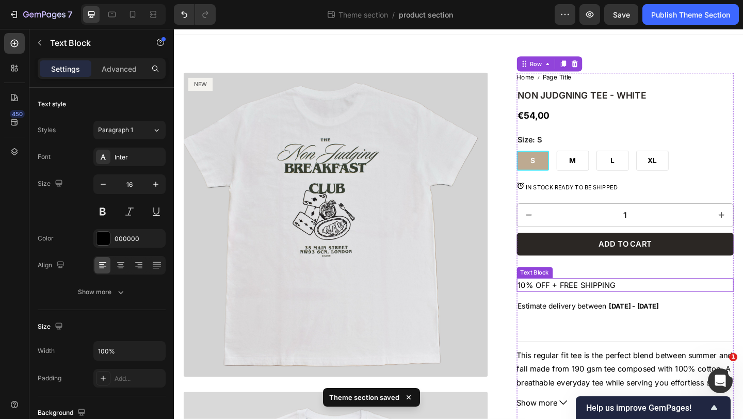
click at [624, 306] on p "10% OFF + FREE SHIPPING" at bounding box center [665, 307] width 234 height 12
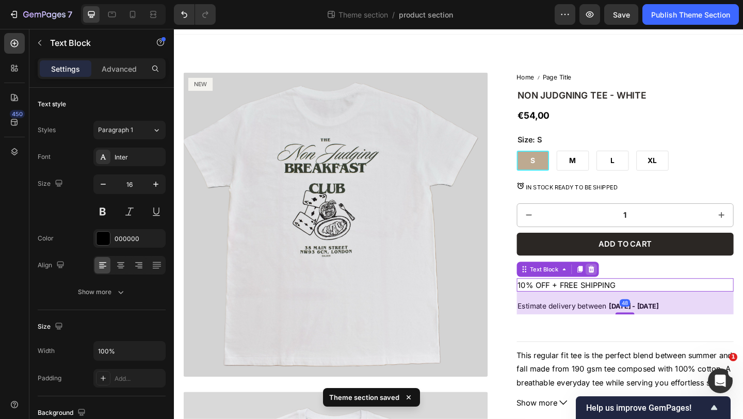
click at [629, 288] on icon at bounding box center [627, 289] width 7 height 7
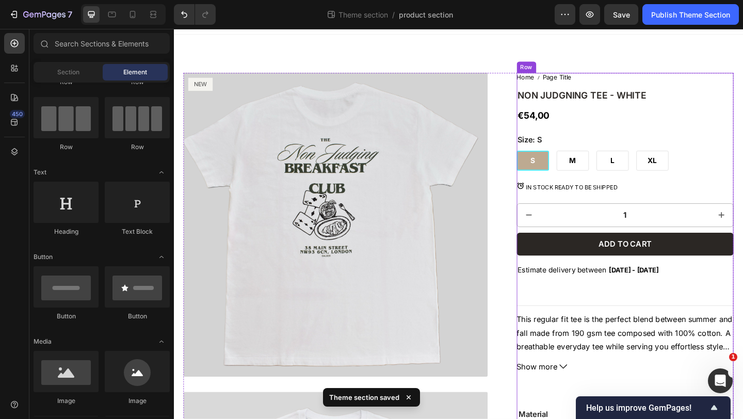
scroll to position [0, 0]
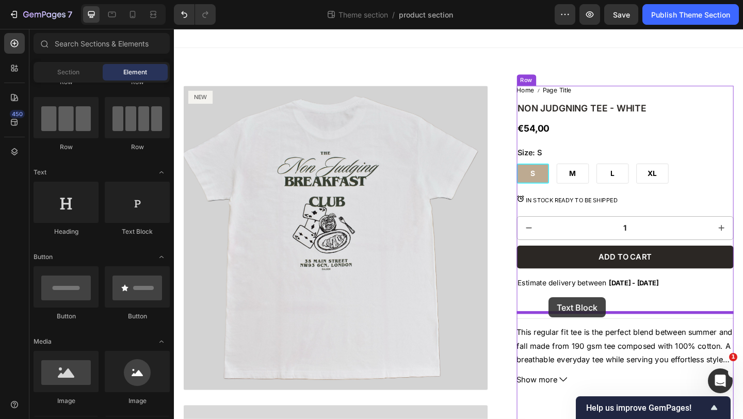
drag, startPoint x: 310, startPoint y: 225, endPoint x: 581, endPoint y: 321, distance: 287.9
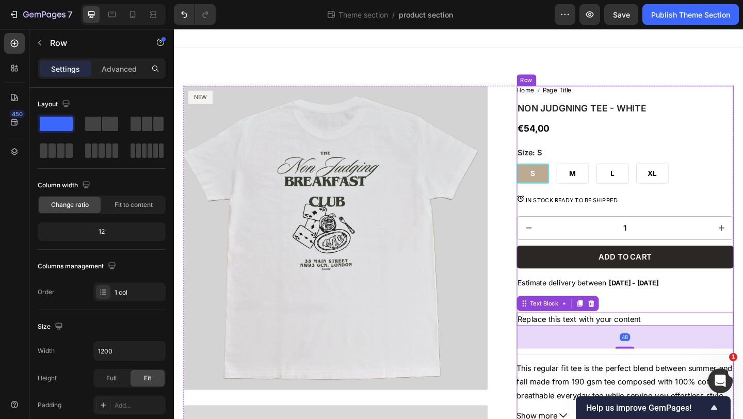
click at [702, 323] on div "Home Page Title Breadcrumb NON JUDGNING TEE - WHITE Product Title €54,00 Produc…" at bounding box center [665, 398] width 236 height 615
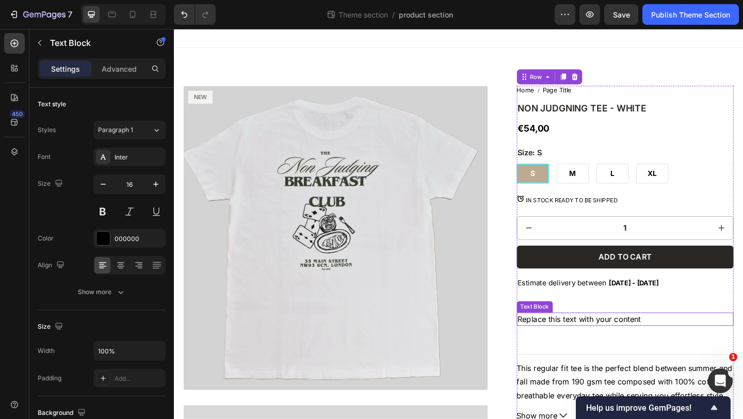
click at [647, 343] on div "Replace this text with your content" at bounding box center [665, 344] width 236 height 14
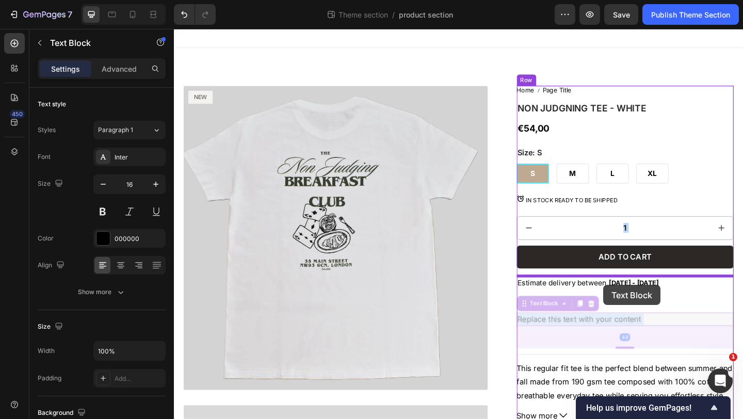
drag, startPoint x: 641, startPoint y: 344, endPoint x: 641, endPoint y: 308, distance: 36.6
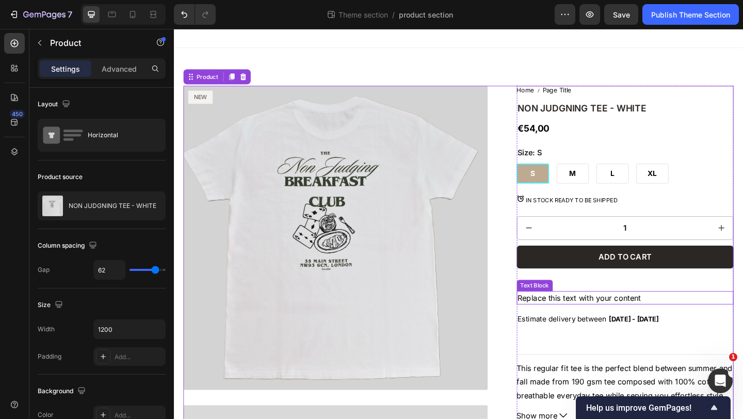
click at [616, 322] on p "Replace this text with your content" at bounding box center [665, 321] width 234 height 12
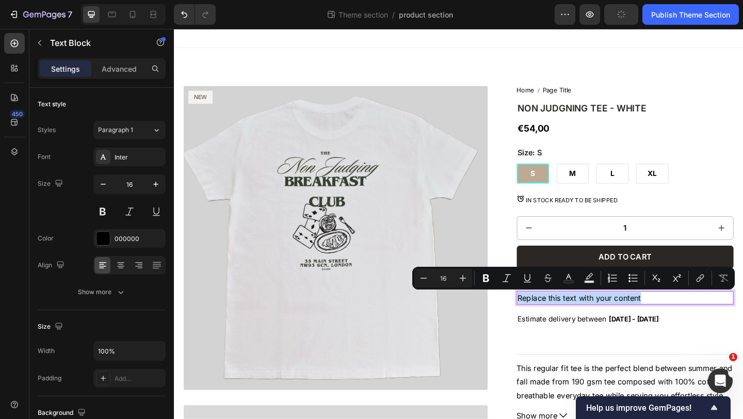
drag, startPoint x: 701, startPoint y: 318, endPoint x: 549, endPoint y: 319, distance: 151.7
click at [549, 319] on p "Replace this text with your content" at bounding box center [665, 321] width 234 height 12
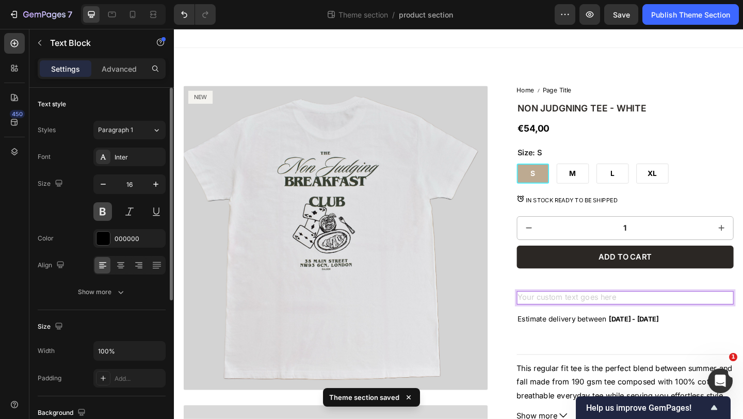
click at [104, 210] on button at bounding box center [102, 211] width 19 height 19
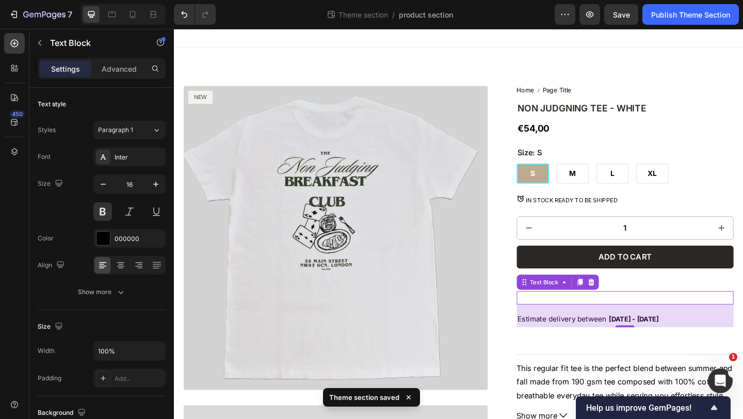
click at [555, 320] on div "Rich Text Editor. Editing area: main" at bounding box center [665, 321] width 236 height 14
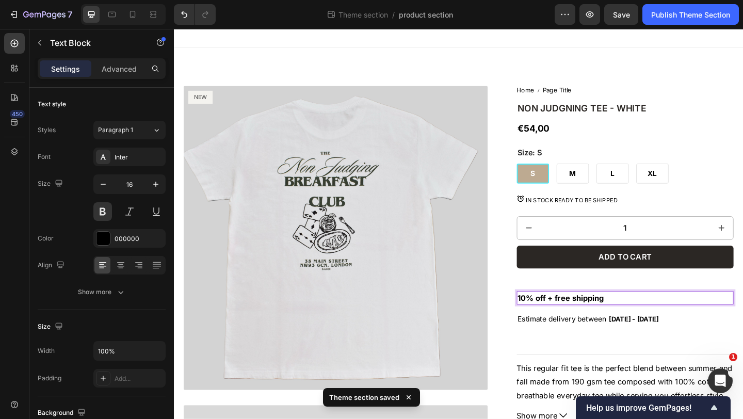
click at [586, 323] on p "10% off + free shipping" at bounding box center [665, 321] width 234 height 12
click at [688, 318] on p "10% off + free shipping" at bounding box center [665, 321] width 234 height 12
click at [587, 321] on p "10% off + free shipping" at bounding box center [665, 321] width 234 height 12
click at [550, 319] on p "free shipping" at bounding box center [665, 321] width 234 height 12
click at [618, 325] on p "Free shipping" at bounding box center [665, 321] width 234 height 12
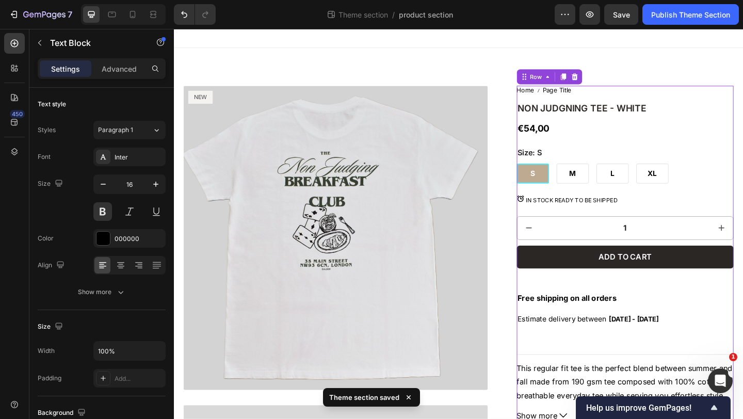
click at [677, 305] on div "Add to cart Add to Cart" at bounding box center [665, 290] width 236 height 50
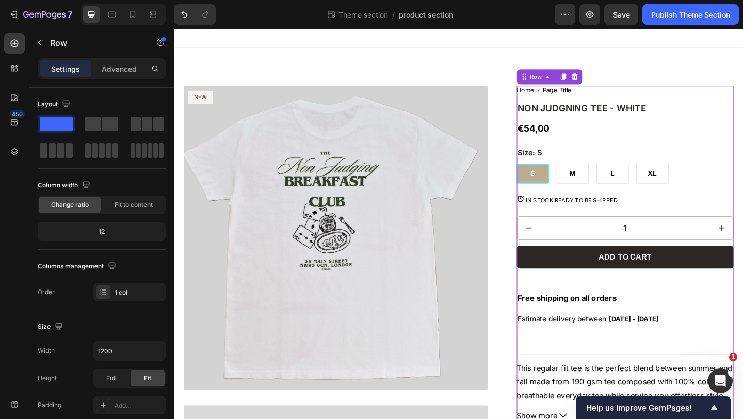
click at [675, 363] on div "Home Page Title Breadcrumb NON JUDGNING TEE - WHITE Product Title €54,00 Produc…" at bounding box center [665, 398] width 236 height 615
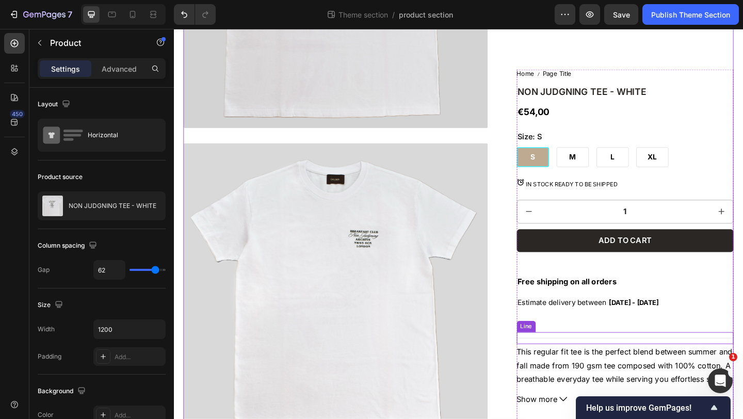
scroll to position [255, 0]
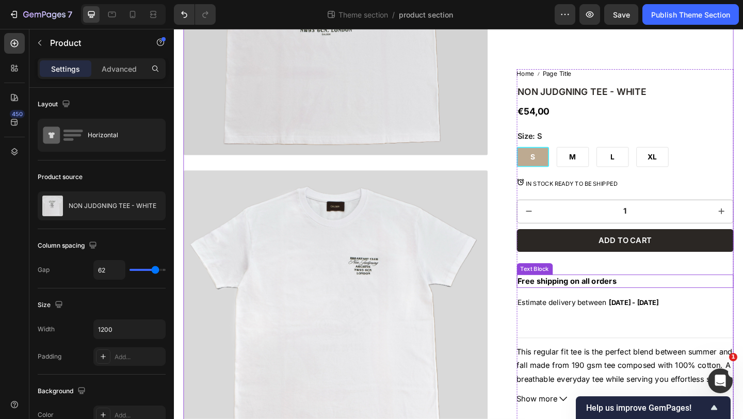
click at [636, 303] on p "Free shipping on all orders" at bounding box center [665, 303] width 234 height 12
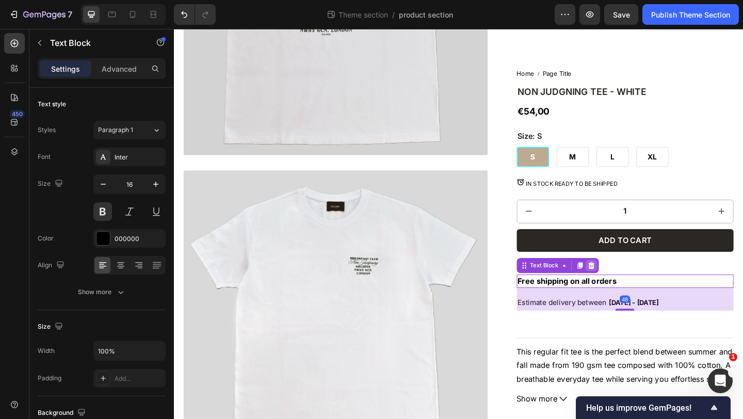
click at [627, 286] on icon at bounding box center [627, 286] width 7 height 7
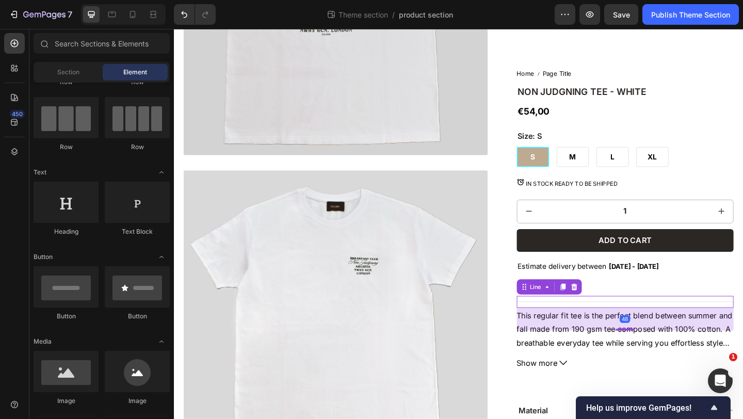
click at [584, 330] on div "Title Line 48" at bounding box center [665, 325] width 236 height 13
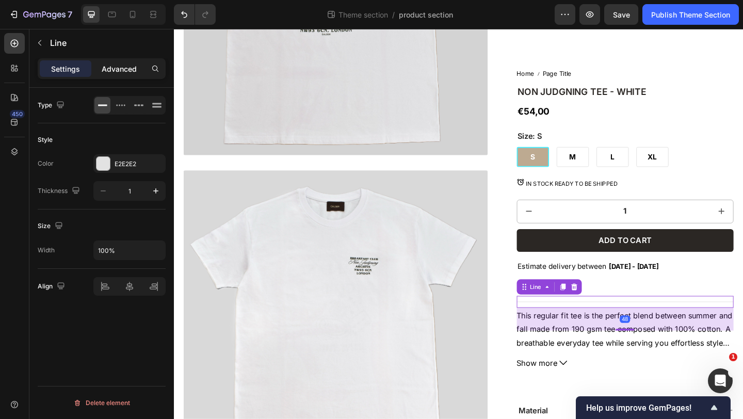
click at [120, 71] on p "Advanced" at bounding box center [119, 68] width 35 height 11
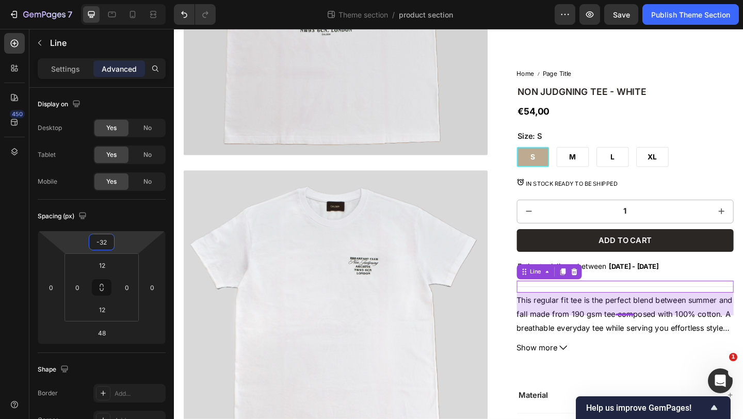
type input "-30"
drag, startPoint x: 128, startPoint y: 247, endPoint x: 127, endPoint y: 254, distance: 7.8
click at [127, 0] on html "7 Theme section / product section Preview Save Publish Theme Section 450 Sectio…" at bounding box center [371, 0] width 743 height 0
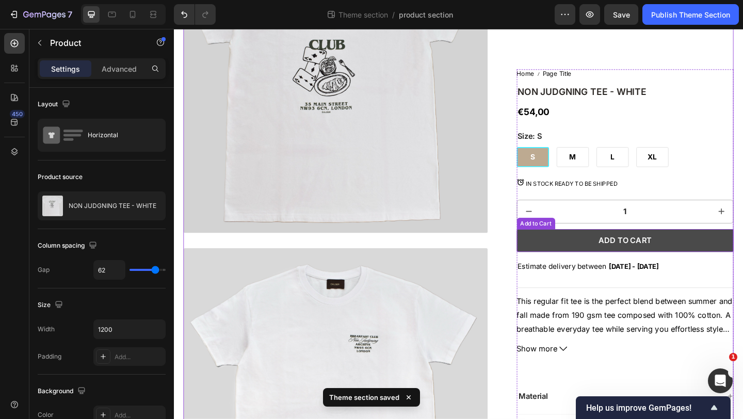
scroll to position [0, 0]
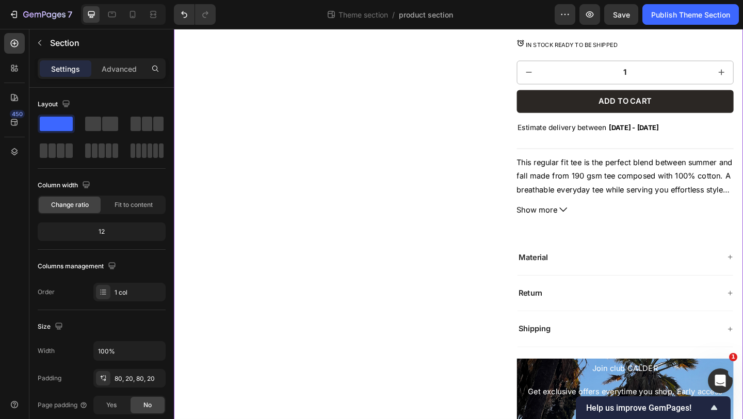
scroll to position [1397, 0]
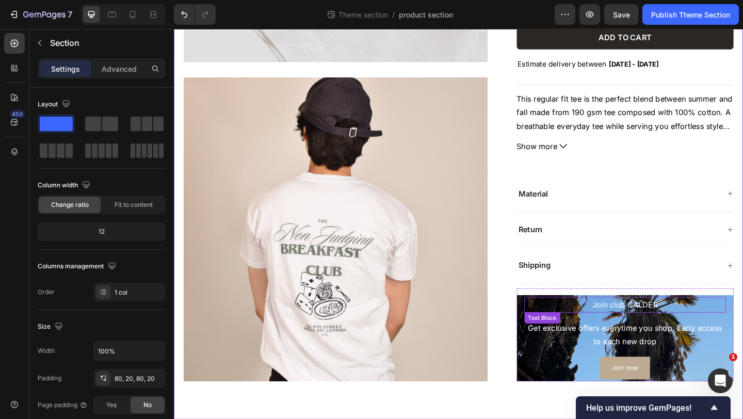
click at [565, 328] on p "Join club CALDER" at bounding box center [665, 328] width 218 height 15
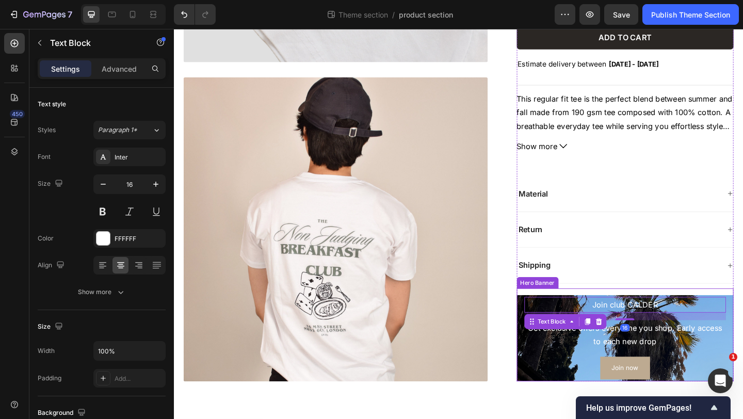
click at [553, 334] on div "Join club CALDER Text Block 16 Get exclusive offers everytime you shop. Early a…" at bounding box center [665, 365] width 236 height 94
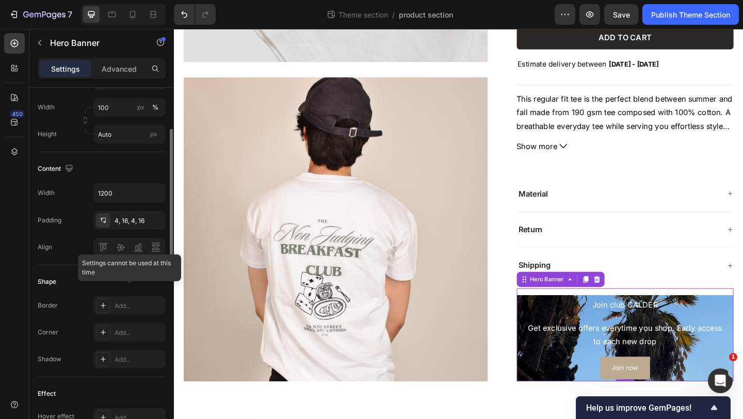
scroll to position [292, 0]
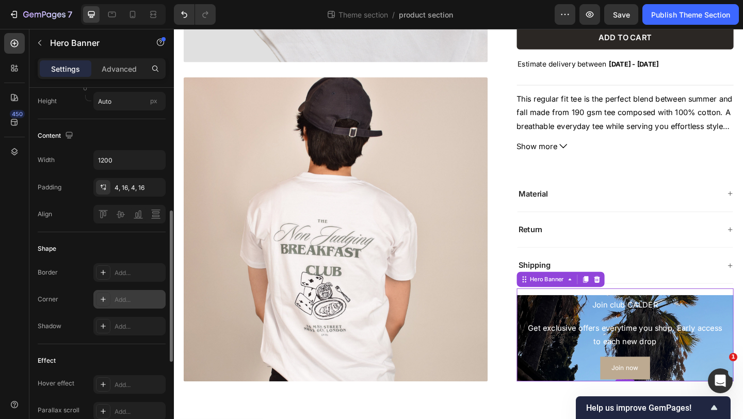
click at [116, 298] on div "Add..." at bounding box center [139, 299] width 49 height 9
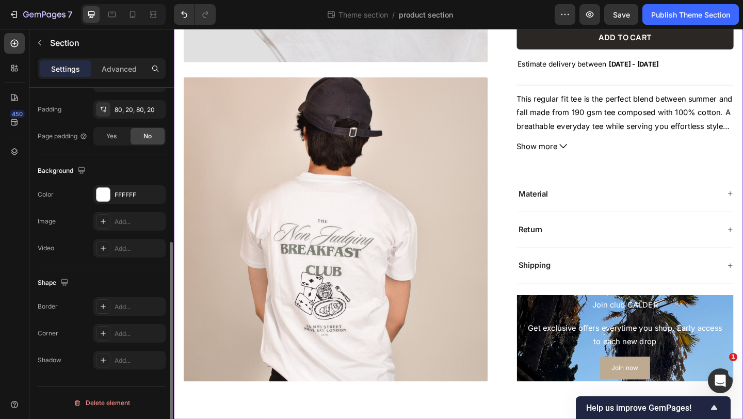
scroll to position [0, 0]
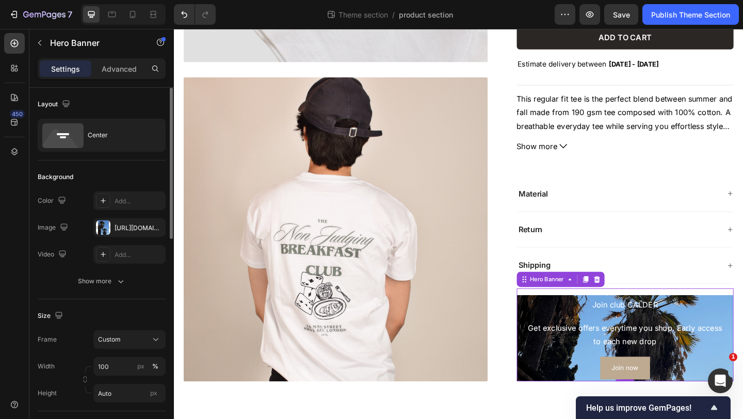
click at [549, 348] on div "Join club CALDER Text Block Get exclusive offers everytime you shop. Early acce…" at bounding box center [665, 365] width 236 height 94
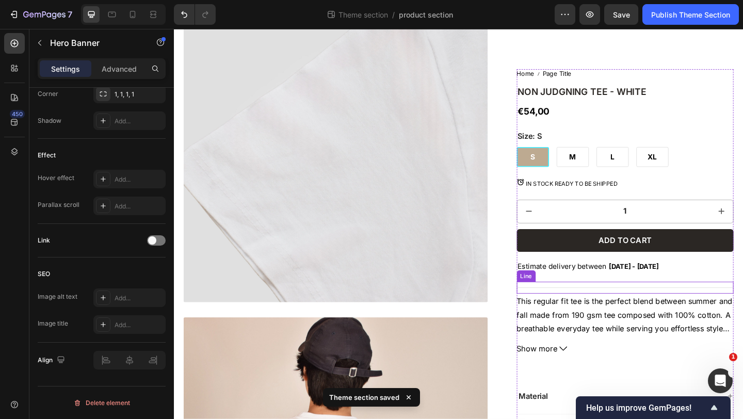
scroll to position [1102, 0]
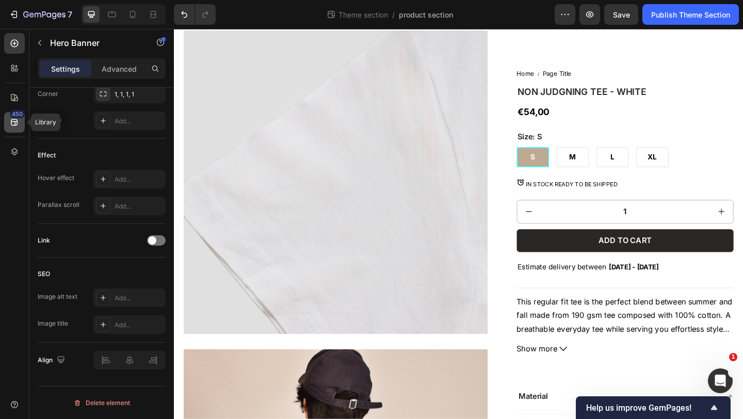
click at [16, 126] on icon at bounding box center [14, 122] width 10 height 10
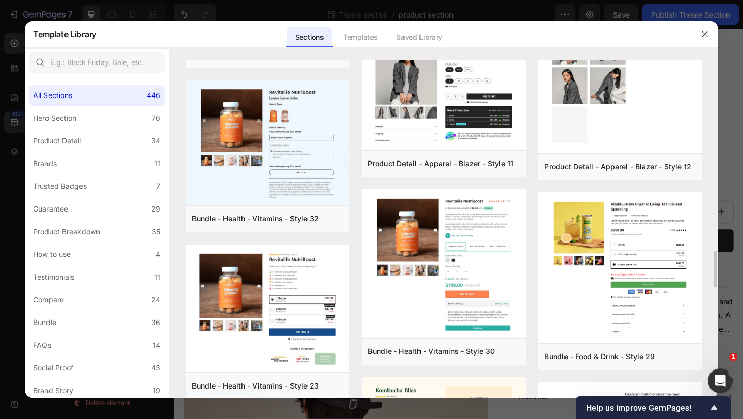
scroll to position [1740, 0]
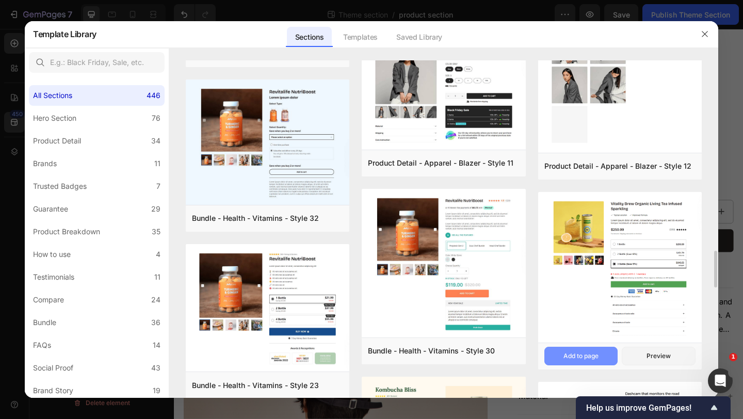
click at [596, 357] on div "Add to page" at bounding box center [580, 355] width 35 height 9
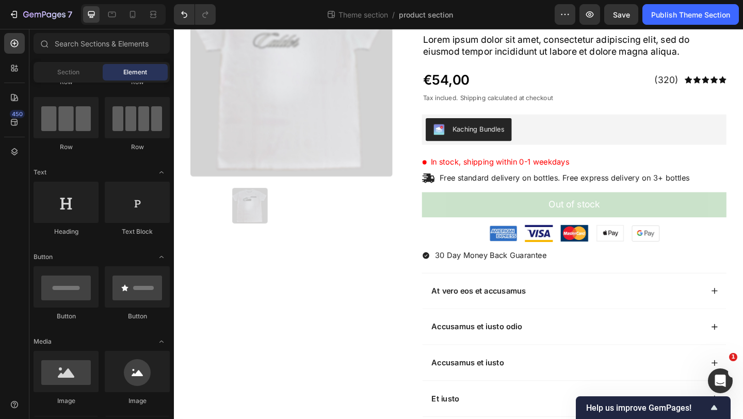
scroll to position [1883, 0]
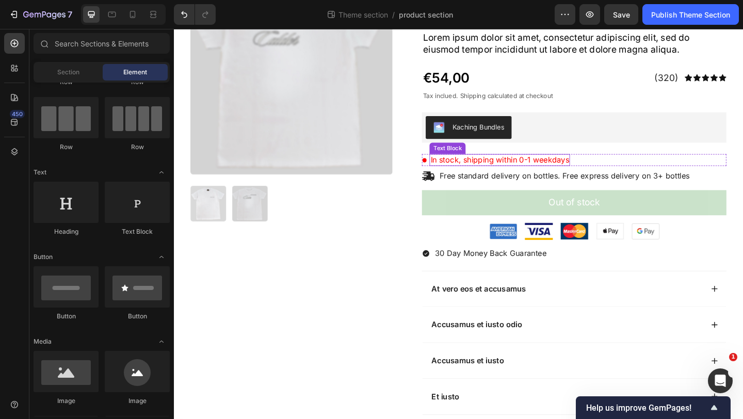
click at [500, 169] on p "In stock, shipping within 0-1 weekdays" at bounding box center [528, 171] width 151 height 11
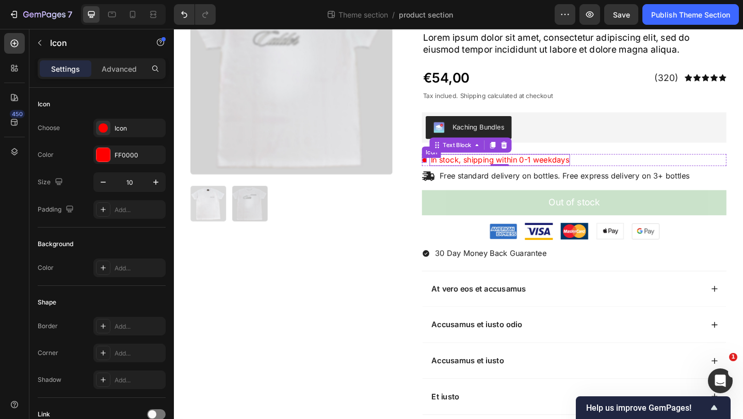
click at [446, 172] on div "Icon" at bounding box center [446, 171] width 5 height 5
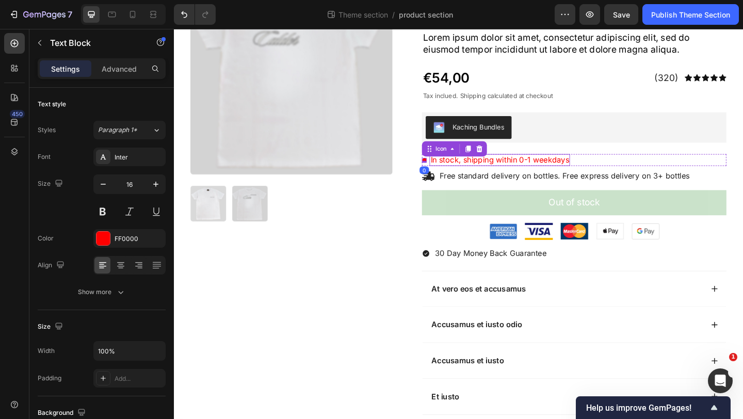
click at [472, 172] on p "In stock, shipping within 0-1 weekdays" at bounding box center [528, 171] width 151 height 11
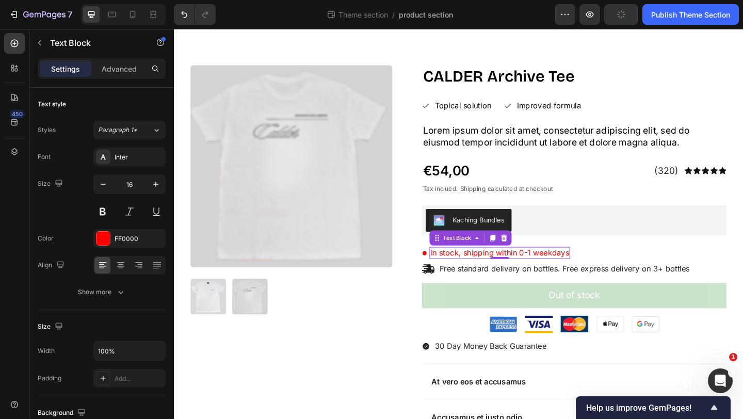
scroll to position [1798, 0]
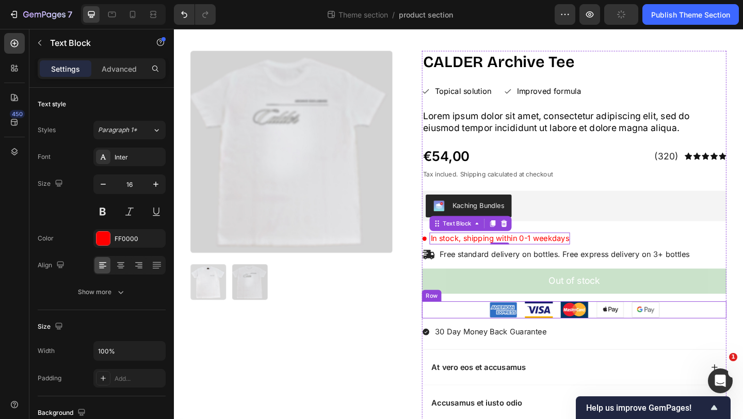
click at [507, 334] on div "Image Image Image Image Image Row" at bounding box center [609, 334] width 331 height 19
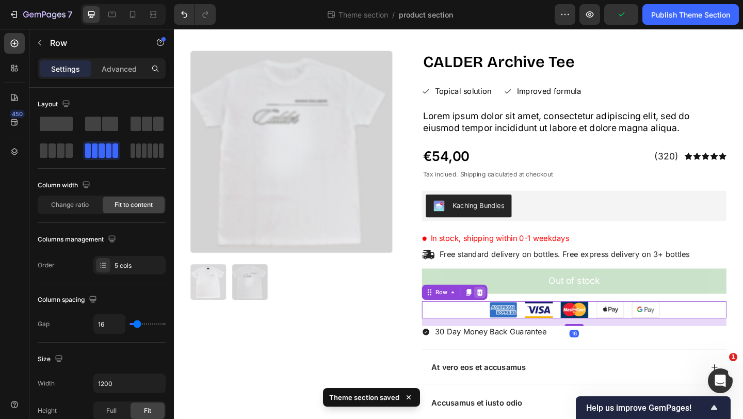
click at [510, 314] on icon at bounding box center [507, 315] width 8 height 8
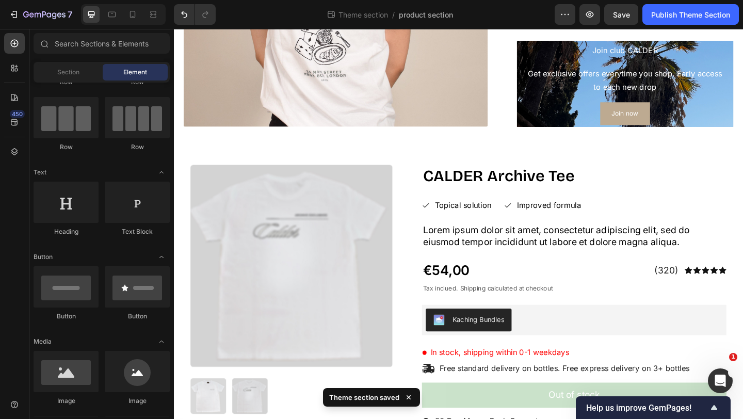
scroll to position [1642, 0]
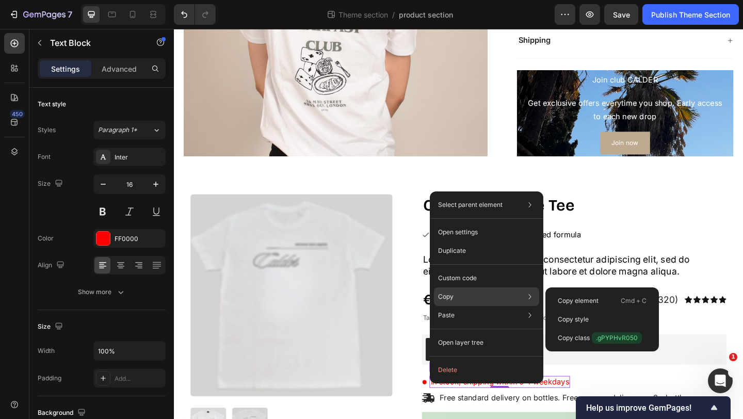
click at [510, 297] on div "Copy Copy element Cmd + C Copy style Copy class .gPYPHvR050" at bounding box center [486, 296] width 105 height 19
click at [580, 301] on p "Copy element" at bounding box center [578, 300] width 41 height 9
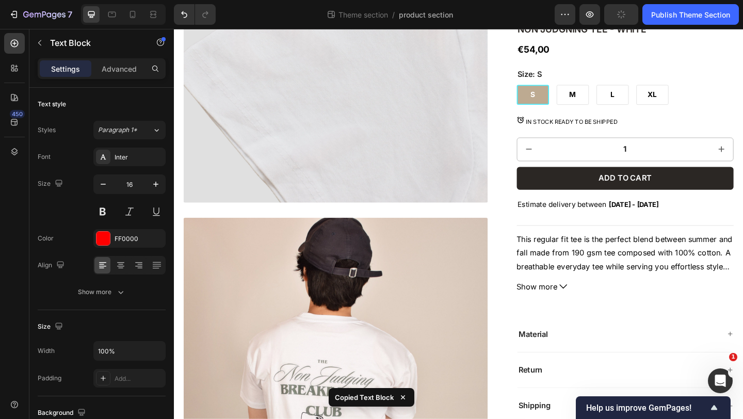
scroll to position [1129, 0]
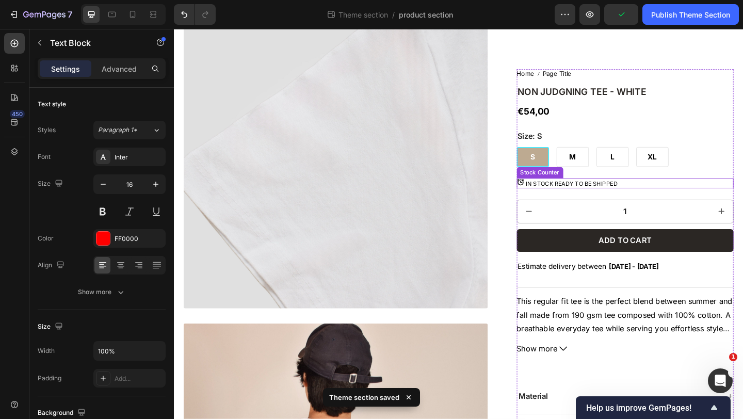
click at [657, 193] on div "IN STOCK READY TO BE SHIPPED" at bounding box center [665, 196] width 236 height 11
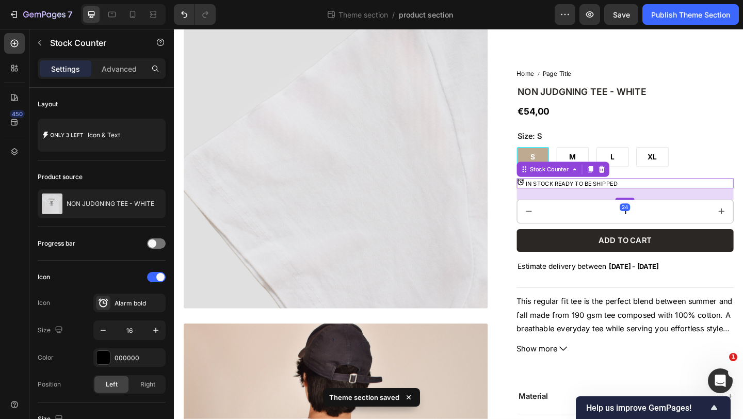
click at [660, 195] on div "IN STOCK READY TO BE SHIPPED" at bounding box center [665, 196] width 236 height 11
click at [619, 207] on div "24" at bounding box center [665, 208] width 236 height 12
click at [600, 212] on div "24" at bounding box center [665, 208] width 236 height 12
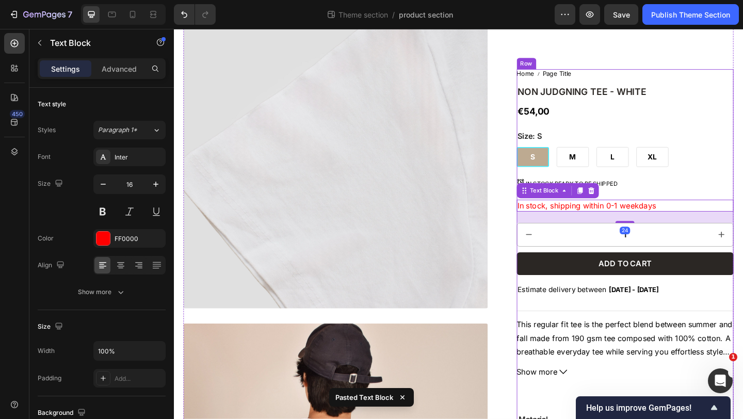
click at [742, 208] on div "Home Page Title Breadcrumb NON JUDGNING TEE - WHITE Product Title €54,00 Produc…" at bounding box center [665, 365] width 236 height 585
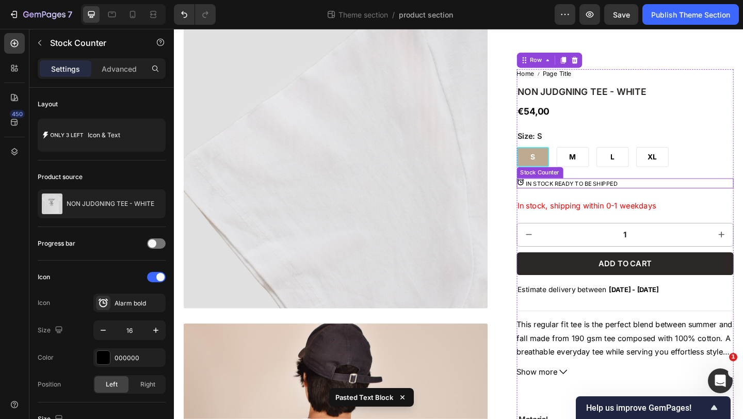
click at [613, 195] on p "IN STOCK READY TO BE SHIPPED" at bounding box center [607, 197] width 100 height 9
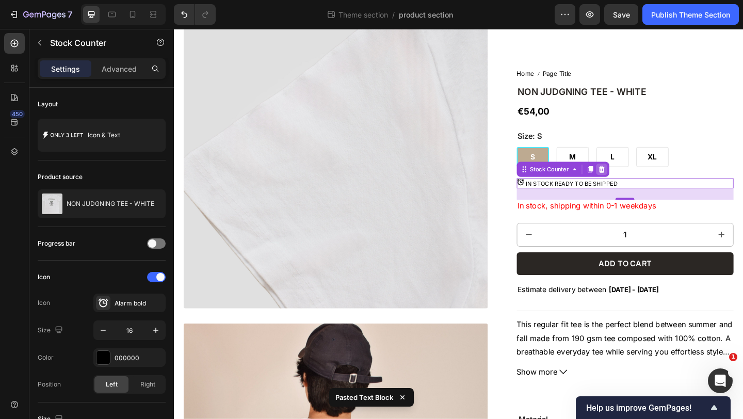
click at [639, 185] on icon at bounding box center [639, 181] width 8 height 8
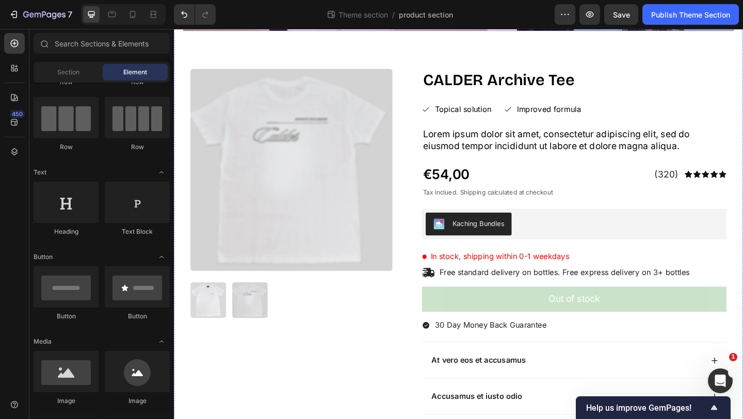
scroll to position [1840, 0]
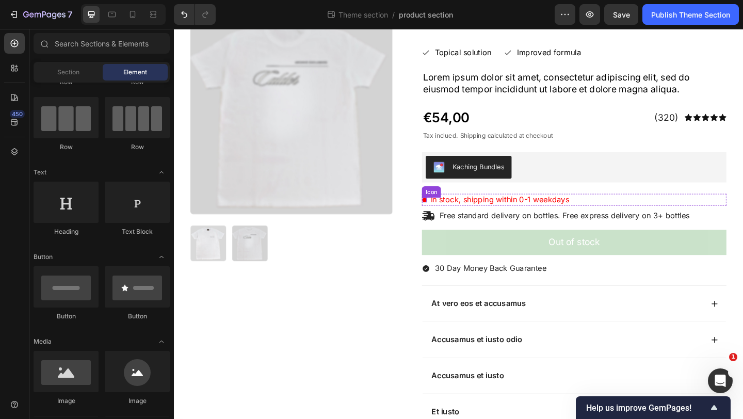
click at [446, 211] on div "Icon" at bounding box center [446, 214] width 5 height 13
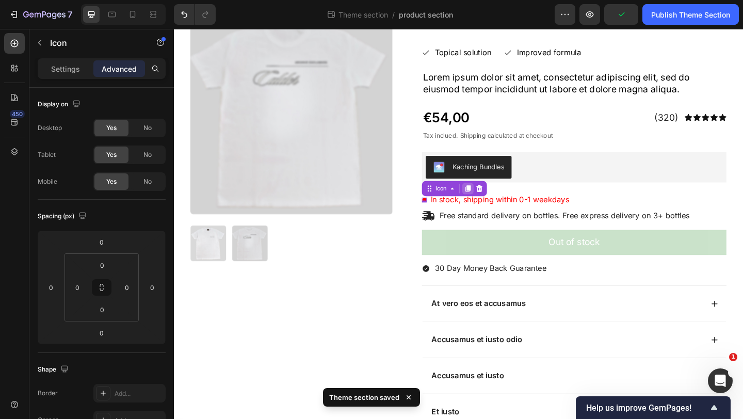
click at [493, 203] on icon at bounding box center [494, 202] width 6 height 7
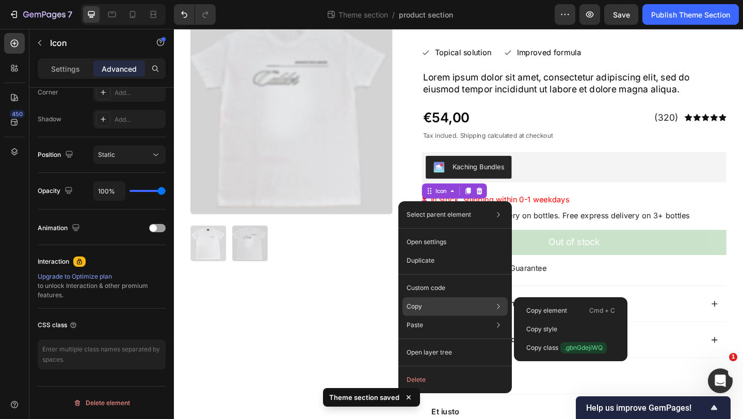
click at [446, 302] on div "Copy Copy element Cmd + C Copy style Copy class .gbnGdejiWQ" at bounding box center [454, 306] width 105 height 19
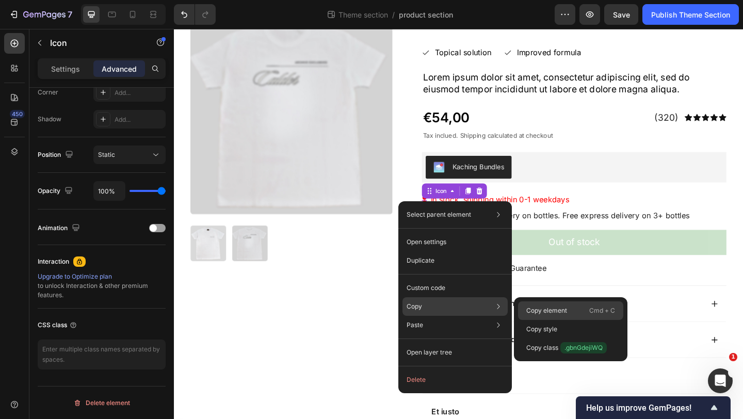
click at [535, 315] on div "Copy element Cmd + C" at bounding box center [570, 310] width 105 height 19
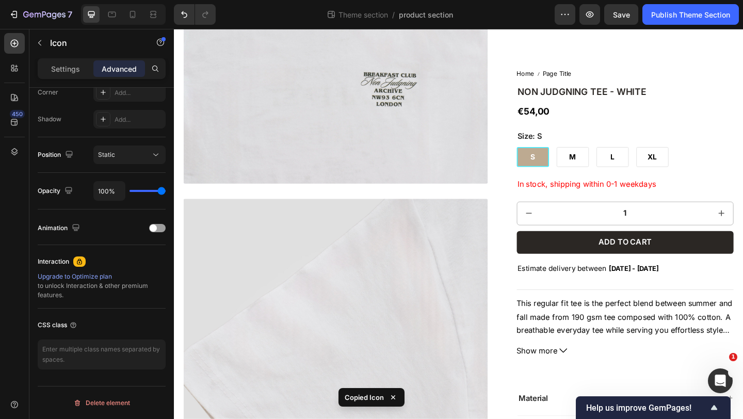
scroll to position [722, 0]
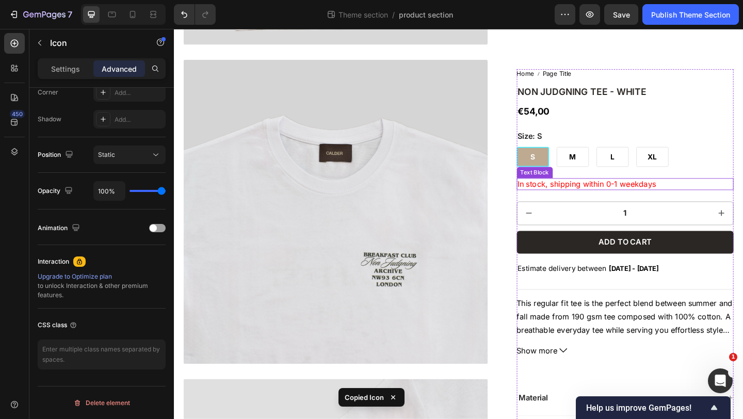
click at [549, 197] on p "In stock, shipping within 0-1 weekdays" at bounding box center [665, 197] width 234 height 11
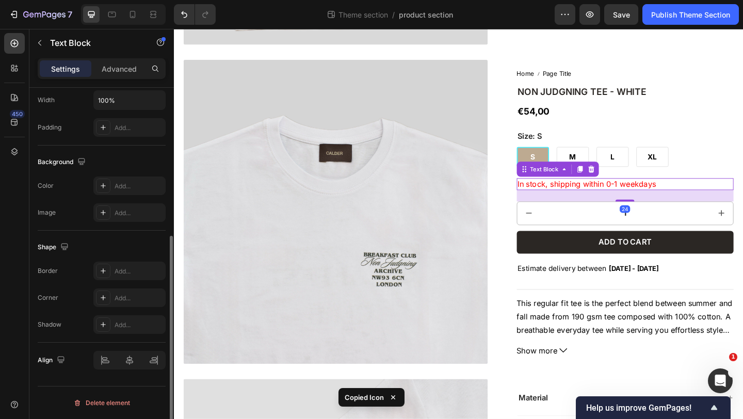
scroll to position [0, 0]
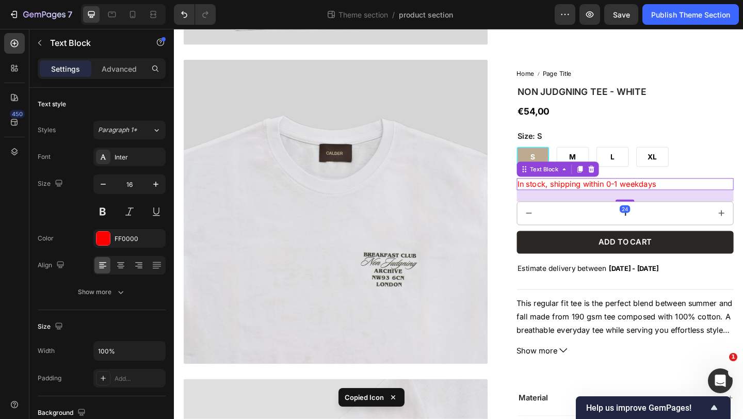
click at [549, 197] on p "In stock, shipping within 0-1 weekdays" at bounding box center [665, 197] width 234 height 11
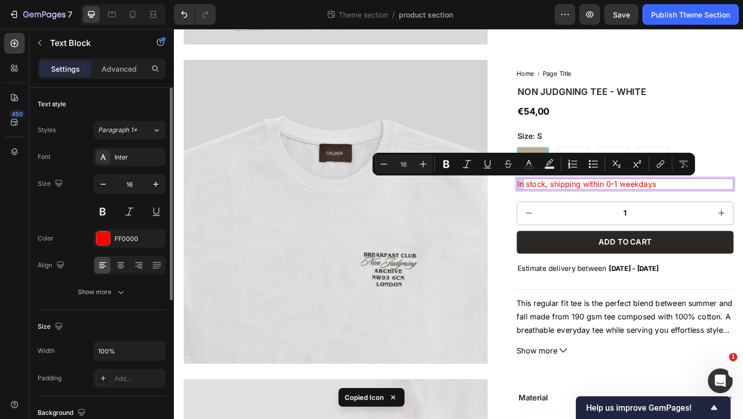
click at [548, 197] on p "In stock, shipping within 0-1 weekdays" at bounding box center [665, 197] width 234 height 11
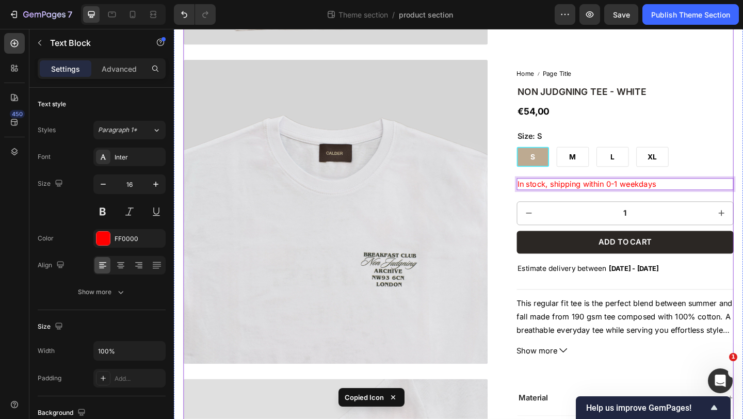
click at [536, 195] on div "NEW Product Badge Product Images Home Page Title Breadcrumb NON JUDGNING TEE - …" at bounding box center [483, 227] width 599 height 1719
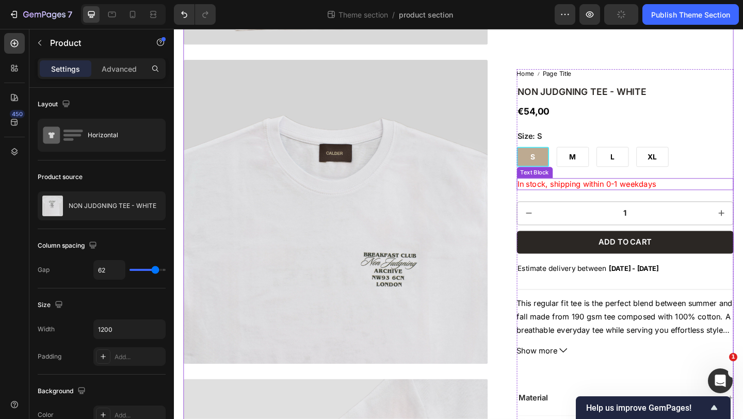
click at [547, 197] on div "In stock, shipping within 0-1 weekdays" at bounding box center [665, 197] width 236 height 13
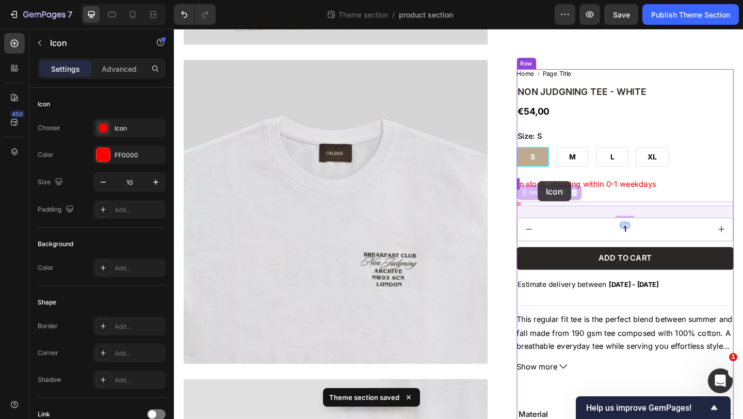
drag, startPoint x: 583, startPoint y: 218, endPoint x: 570, endPoint y: 195, distance: 26.8
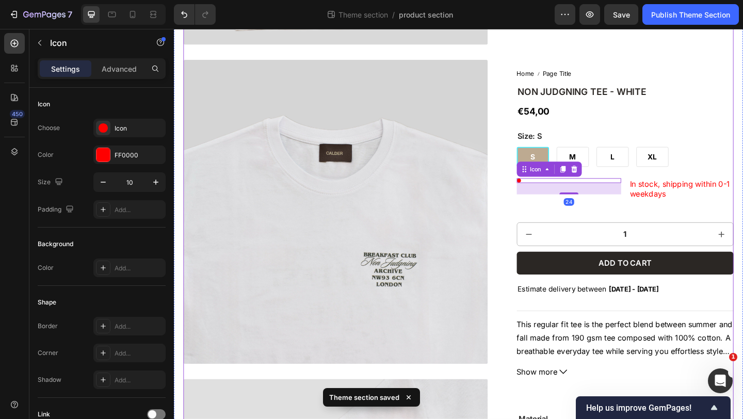
click at [650, 51] on div "Home Page Title Breadcrumb NON JUDGNING TEE - WHITE Product Title €54,00 Produc…" at bounding box center [665, 227] width 236 height 1719
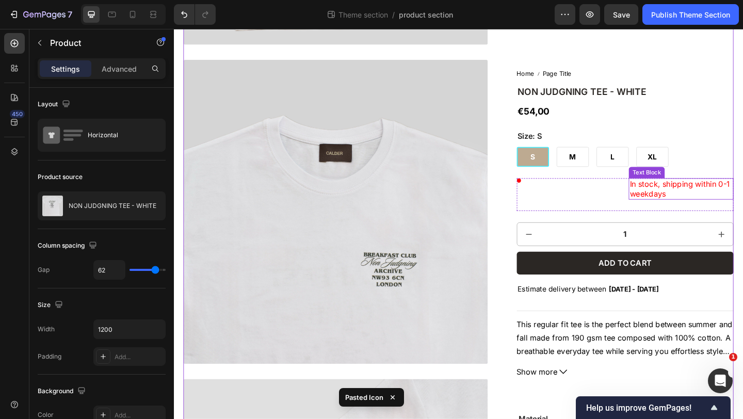
click at [705, 195] on p "In stock, shipping within 0-1 weekdays" at bounding box center [726, 203] width 112 height 22
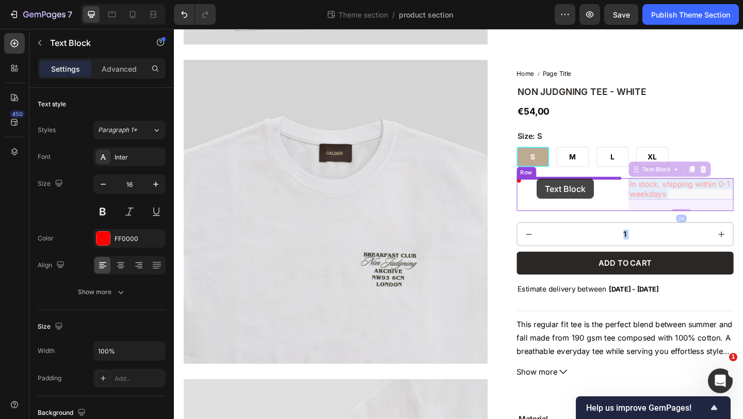
drag, startPoint x: 704, startPoint y: 199, endPoint x: 569, endPoint y: 192, distance: 135.4
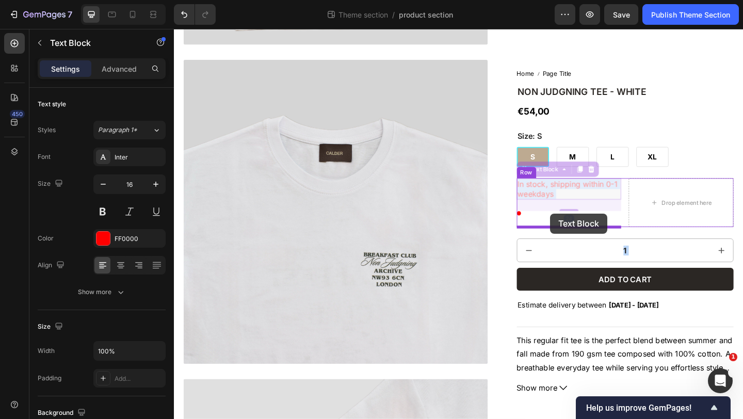
drag, startPoint x: 591, startPoint y: 205, endPoint x: 583, endPoint y: 230, distance: 25.9
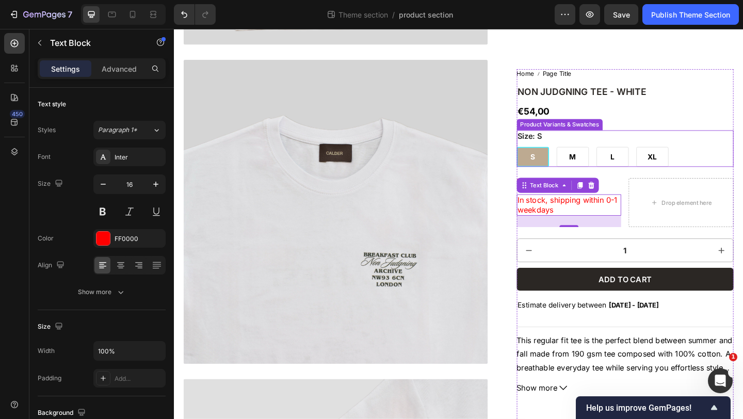
click at [705, 126] on div "€54,00" at bounding box center [665, 119] width 236 height 15
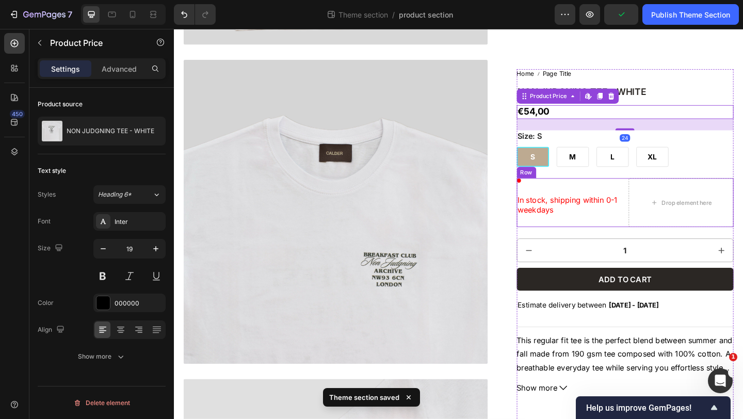
click at [549, 196] on div "Icon In stock, shipping within 0-1 weekdays Text Block" at bounding box center [604, 218] width 114 height 54
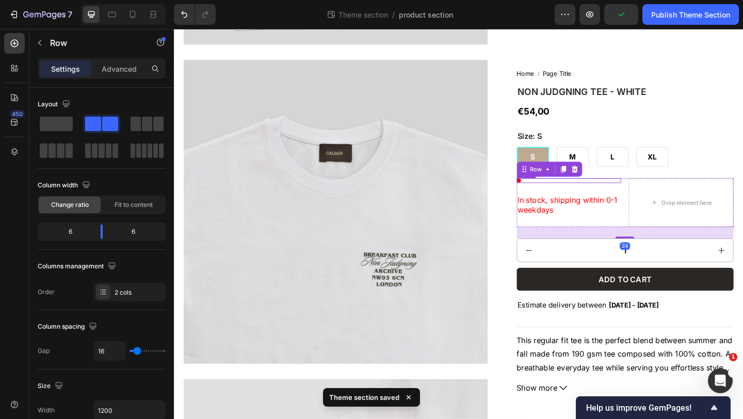
click at [549, 193] on circle at bounding box center [549, 193] width 5 height 5
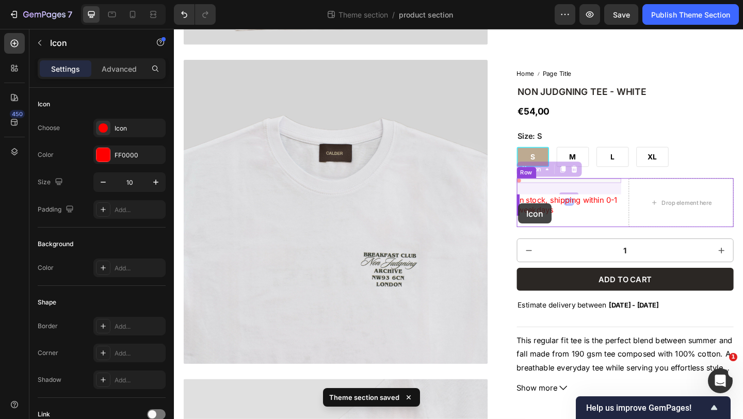
drag, startPoint x: 551, startPoint y: 193, endPoint x: 548, endPoint y: 219, distance: 25.9
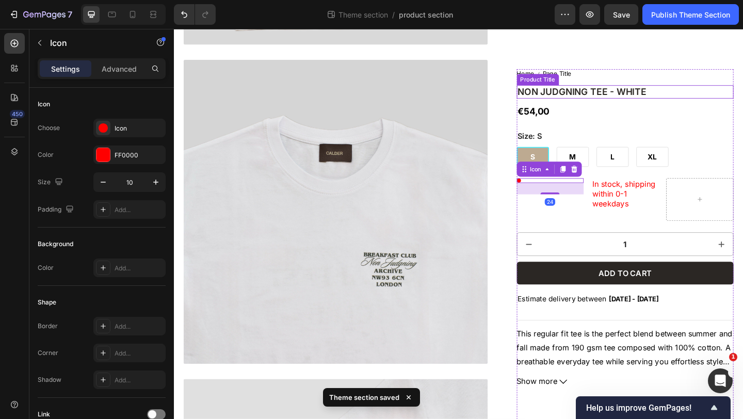
click at [649, 101] on h1 "NON JUDGNING TEE - WHITE" at bounding box center [665, 97] width 236 height 15
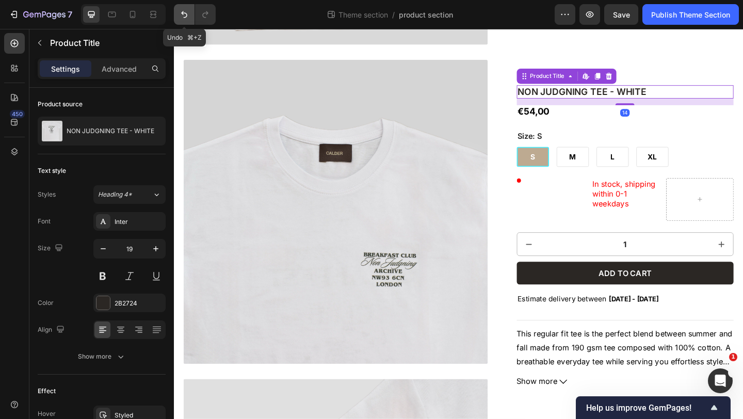
click at [181, 22] on button "Undo/Redo" at bounding box center [184, 14] width 21 height 21
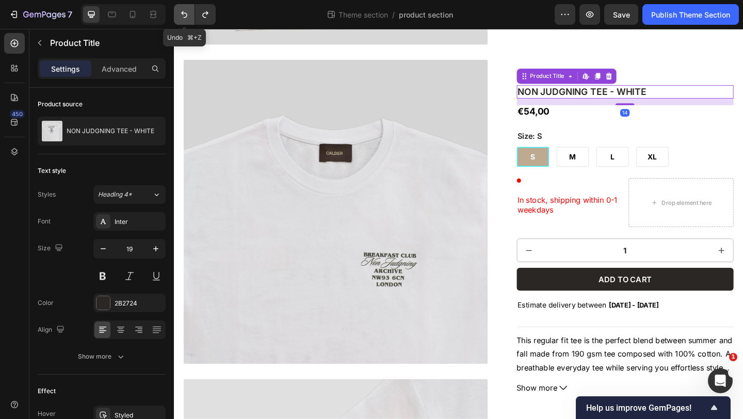
click at [181, 22] on button "Undo/Redo" at bounding box center [184, 14] width 21 height 21
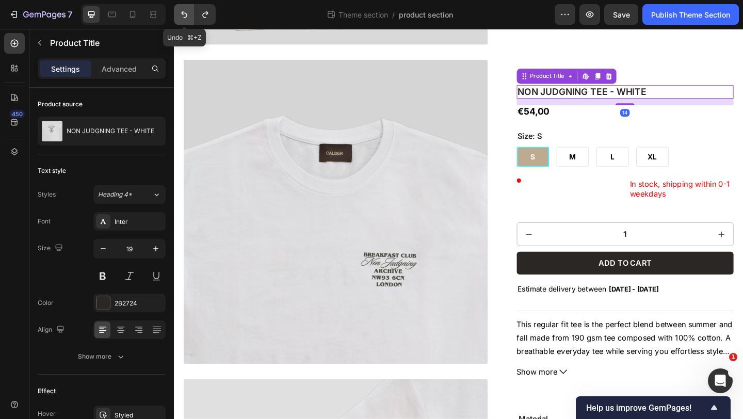
click at [181, 22] on button "Undo/Redo" at bounding box center [184, 14] width 21 height 21
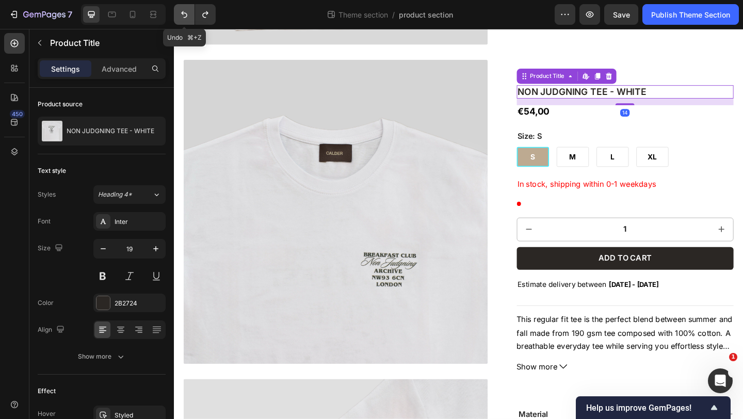
click at [181, 22] on button "Undo/Redo" at bounding box center [184, 14] width 21 height 21
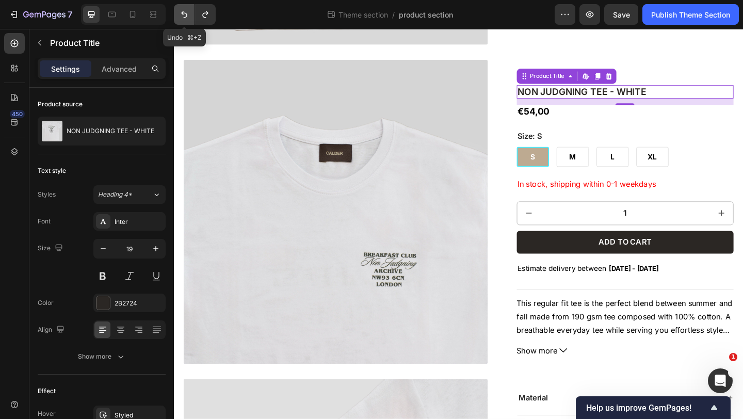
click at [182, 21] on button "Undo/Redo" at bounding box center [184, 14] width 21 height 21
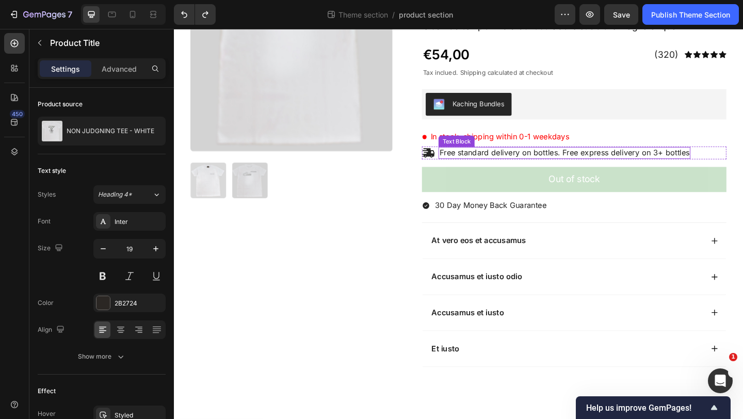
scroll to position [1751, 0]
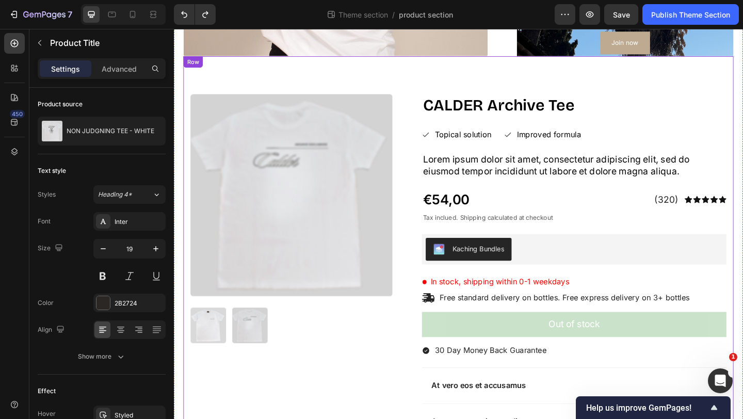
click at [502, 87] on div "Product Images CALDER Archive Tee Product Title Topical solution Item List Impr…" at bounding box center [483, 326] width 599 height 537
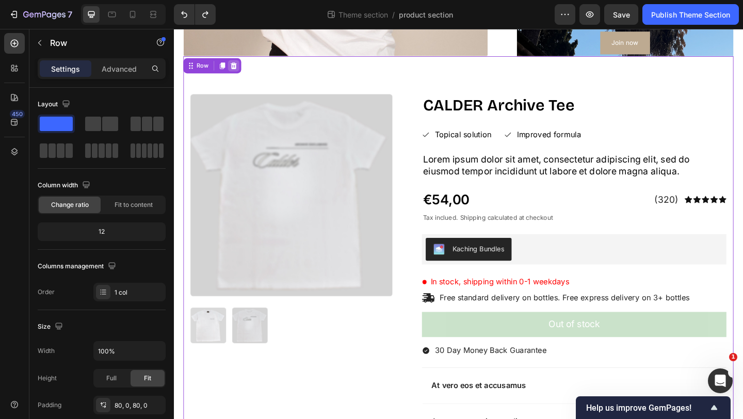
click at [238, 72] on div at bounding box center [239, 68] width 12 height 12
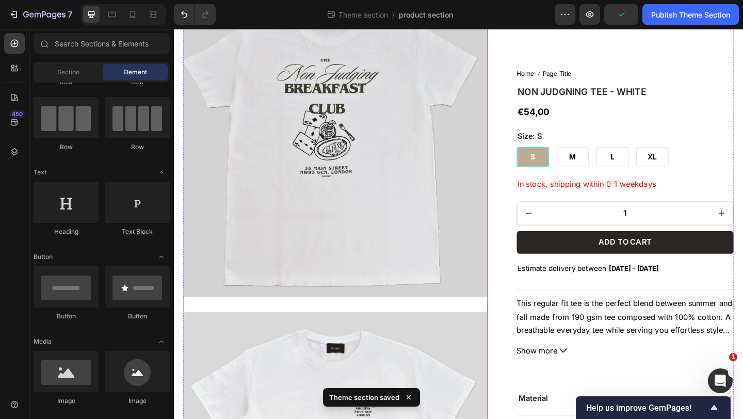
scroll to position [54, 0]
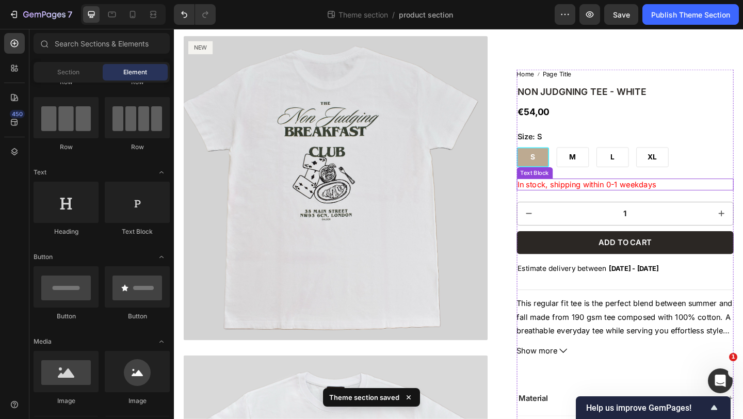
click at [552, 200] on p "In stock, shipping within 0-1 weekdays" at bounding box center [665, 197] width 234 height 11
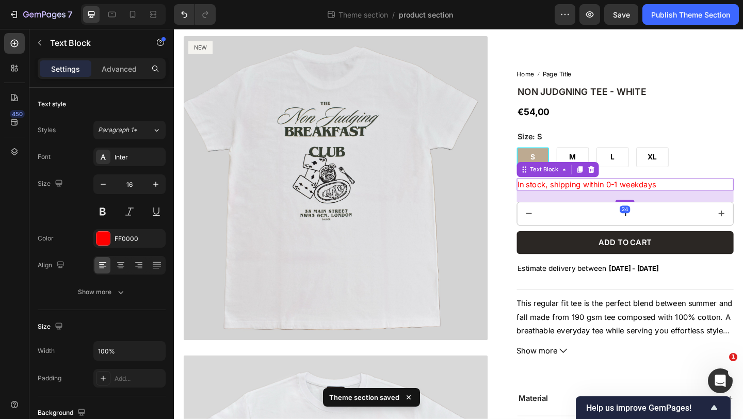
click at [548, 198] on p "In stock, shipping within 0-1 weekdays" at bounding box center [665, 197] width 234 height 11
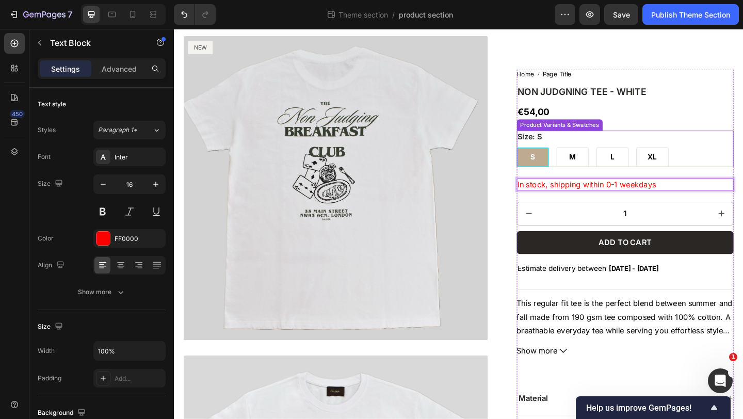
click at [712, 154] on div "Size: S S S S M M M L L L XL XL XL" at bounding box center [665, 159] width 236 height 40
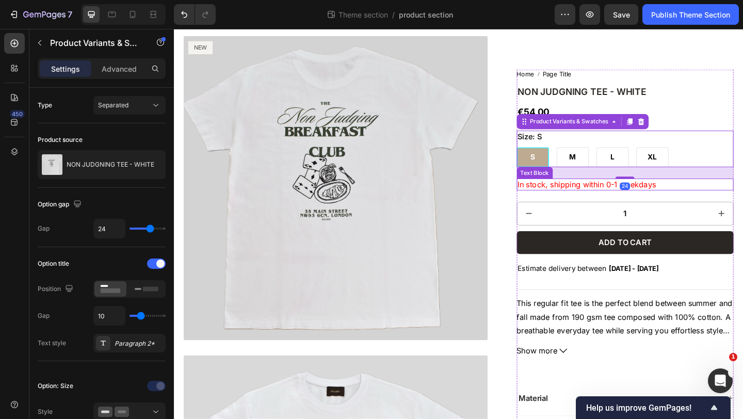
click at [627, 202] on p "In stock, shipping within 0-1 weekdays" at bounding box center [665, 197] width 234 height 11
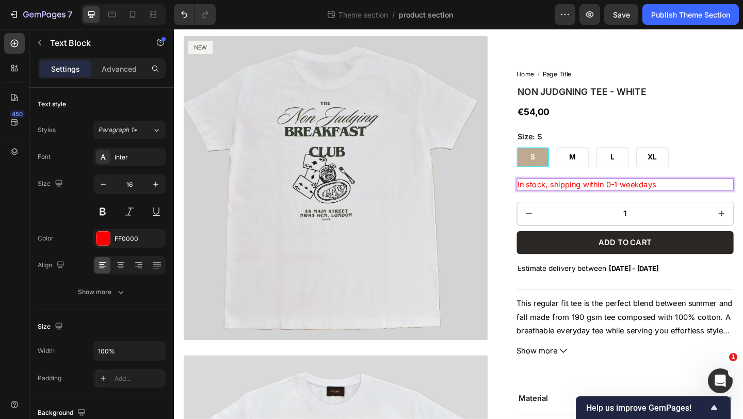
click at [585, 197] on p "In stock, shipping within 0-1 weekdays" at bounding box center [665, 197] width 234 height 11
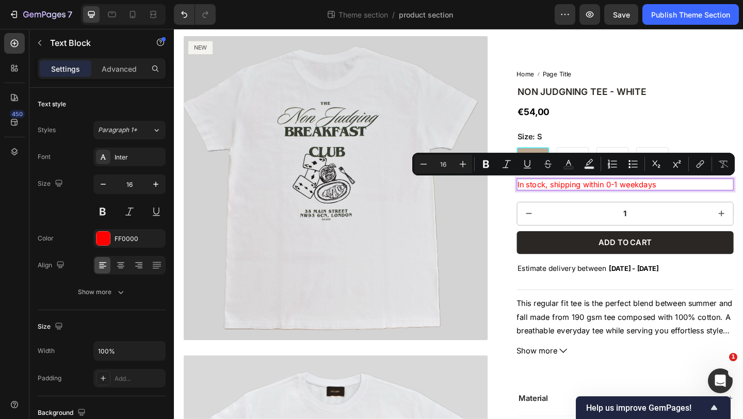
click at [612, 191] on div "In stock, shipping within 0-1 weekdays" at bounding box center [665, 197] width 236 height 13
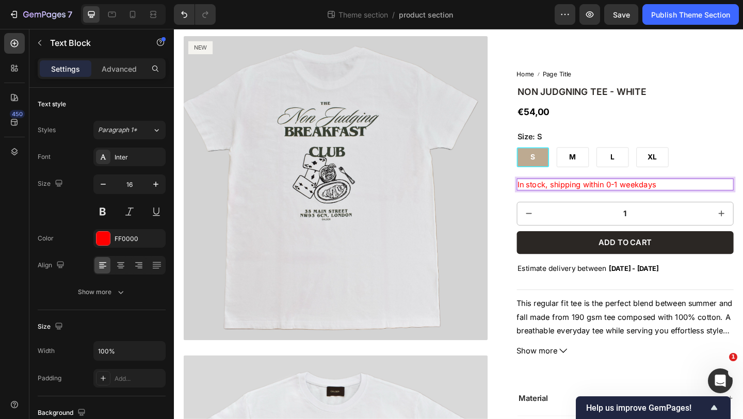
click at [586, 197] on p "In stock, shipping within 0-1 weekdays" at bounding box center [665, 197] width 234 height 11
drag, startPoint x: 704, startPoint y: 197, endPoint x: 555, endPoint y: 198, distance: 149.1
click at [555, 198] on p "In stock, shipping within 0-1 weekdays" at bounding box center [665, 197] width 234 height 11
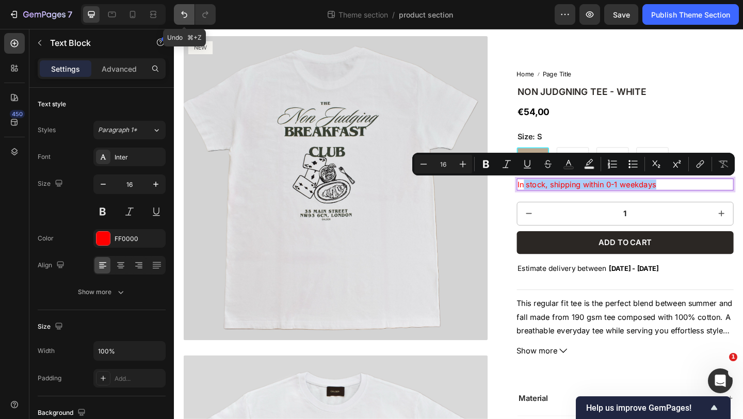
click at [186, 16] on icon "Undo/Redo" at bounding box center [184, 14] width 10 height 10
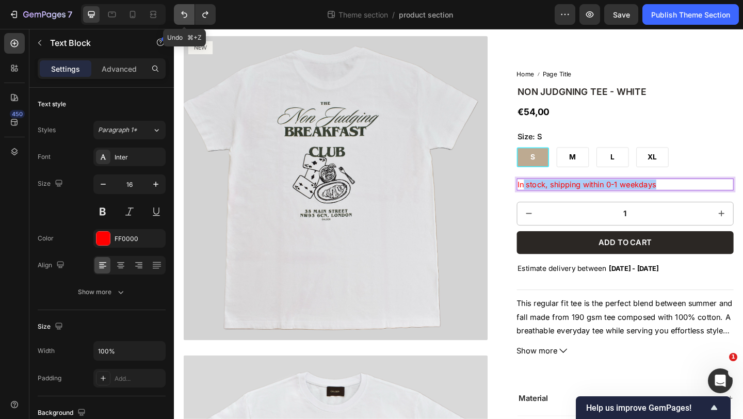
click at [186, 16] on icon "Undo/Redo" at bounding box center [184, 14] width 10 height 10
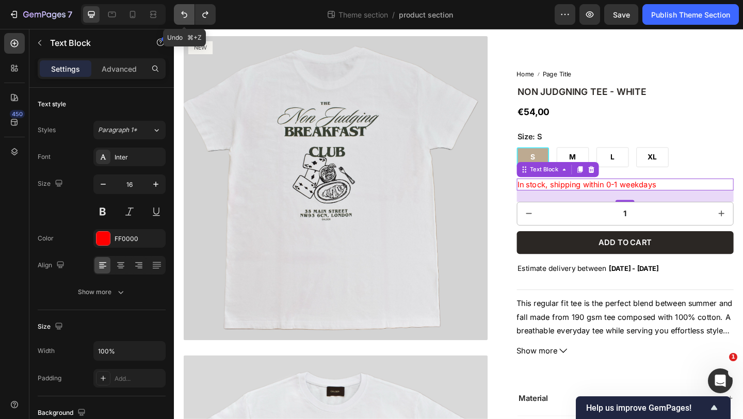
click at [186, 16] on icon "Undo/Redo" at bounding box center [184, 14] width 10 height 10
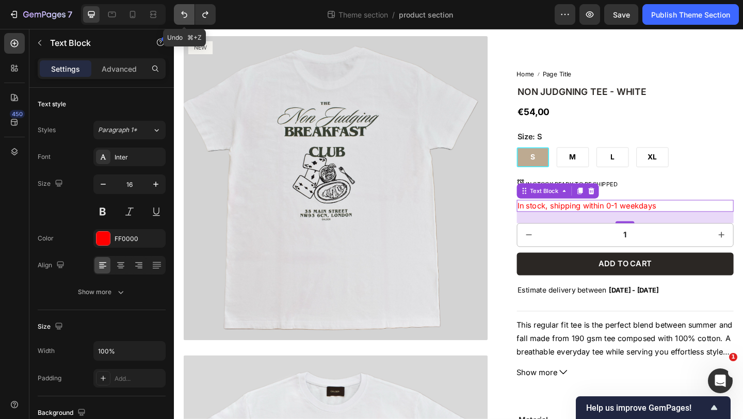
click at [186, 16] on icon "Undo/Redo" at bounding box center [184, 14] width 10 height 10
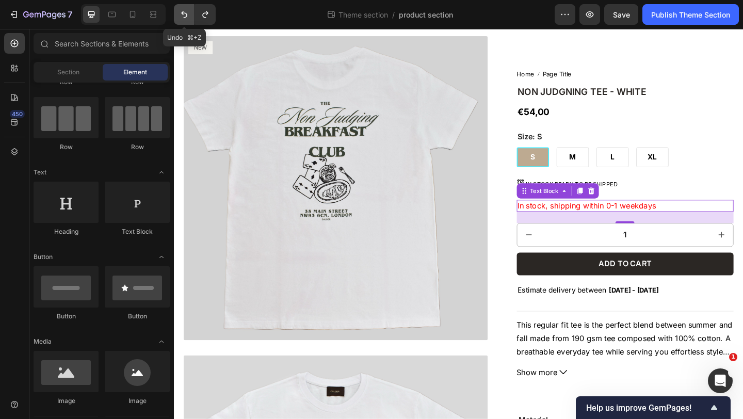
click at [186, 16] on icon "Undo/Redo" at bounding box center [184, 14] width 10 height 10
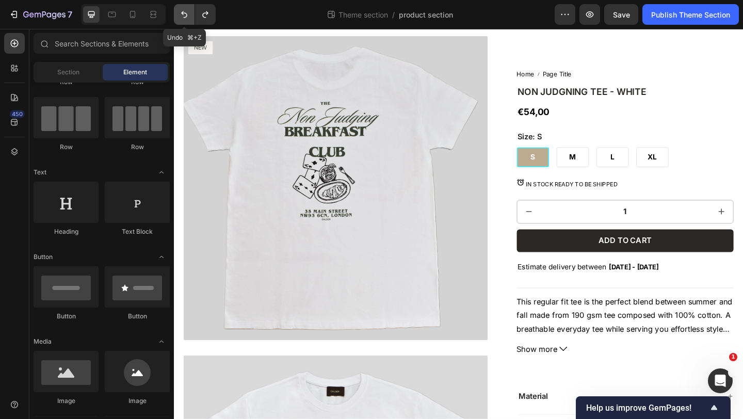
click at [186, 16] on icon "Undo/Redo" at bounding box center [184, 14] width 10 height 10
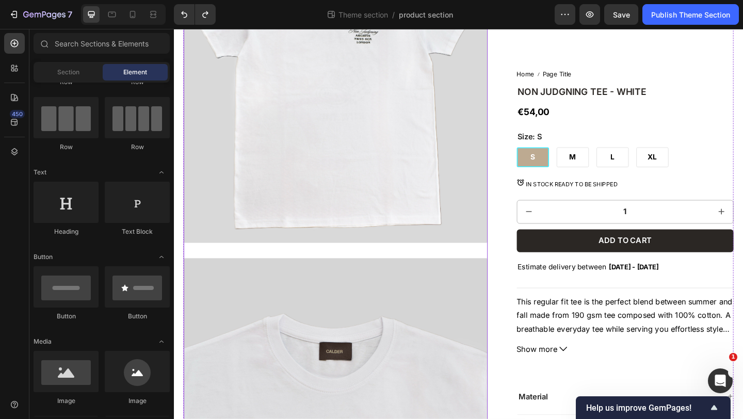
scroll to position [0, 0]
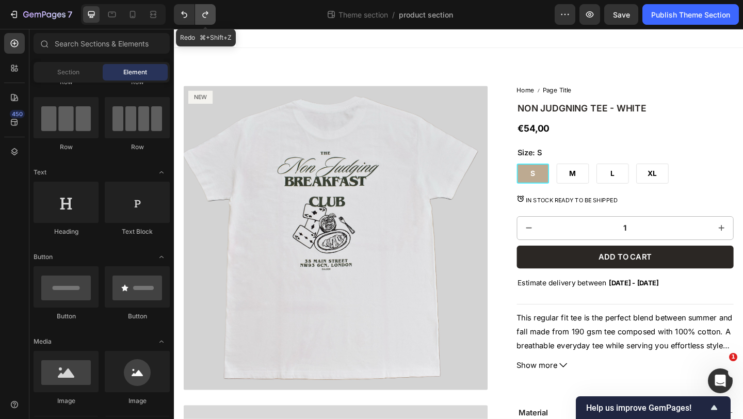
drag, startPoint x: 208, startPoint y: 19, endPoint x: 120, endPoint y: 263, distance: 259.5
click at [208, 19] on icon "Undo/Redo" at bounding box center [205, 14] width 10 height 10
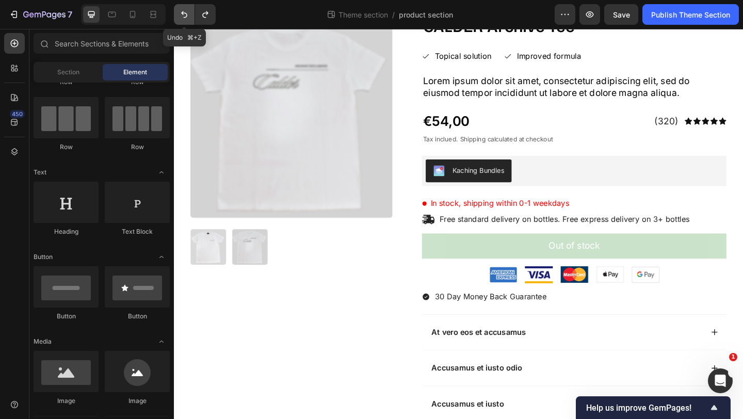
click at [186, 23] on button "Undo/Redo" at bounding box center [184, 14] width 21 height 21
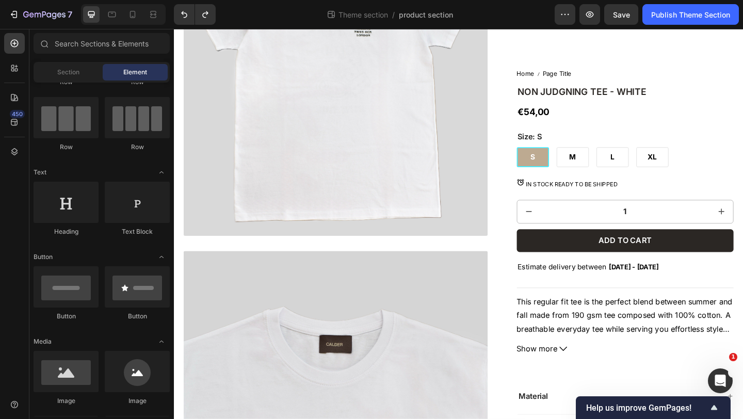
scroll to position [127, 0]
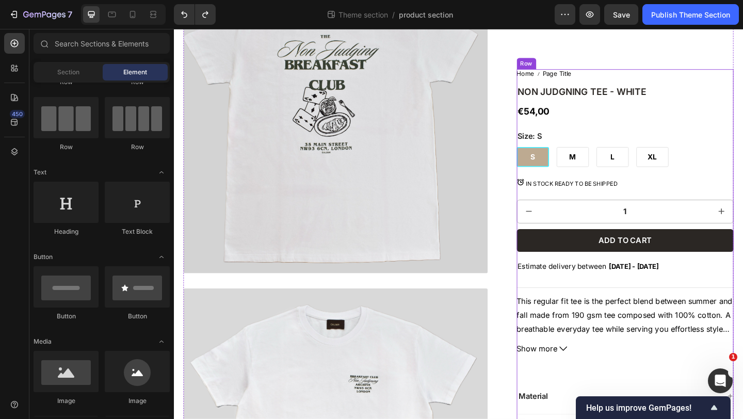
click at [628, 198] on p "IN STOCK READY TO BE SHIPPED" at bounding box center [607, 197] width 100 height 9
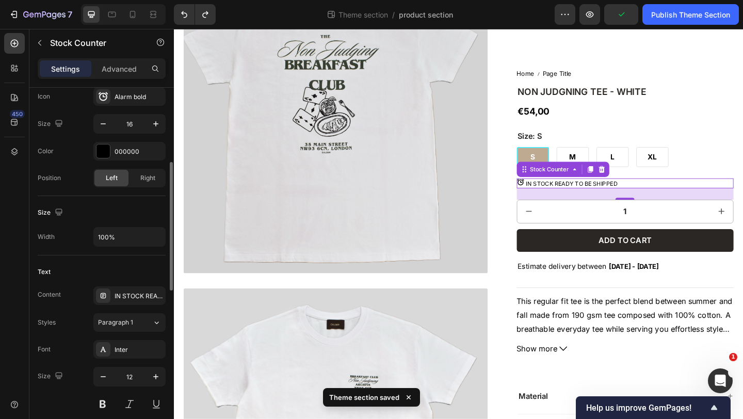
scroll to position [322, 0]
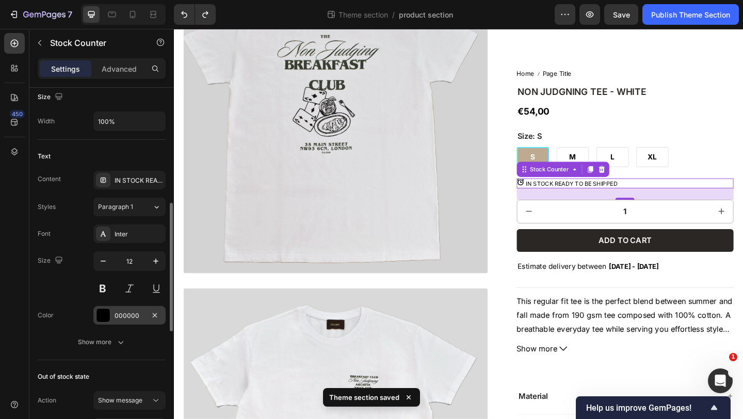
click at [121, 319] on div "000000" at bounding box center [130, 315] width 30 height 9
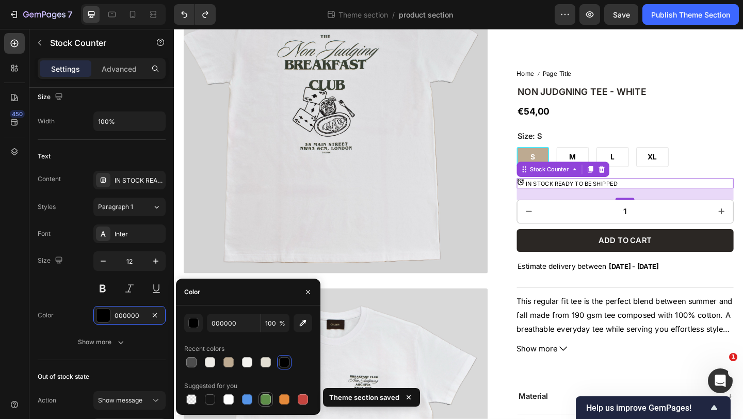
click at [263, 399] on div at bounding box center [266, 399] width 10 height 10
type input "5E8E49"
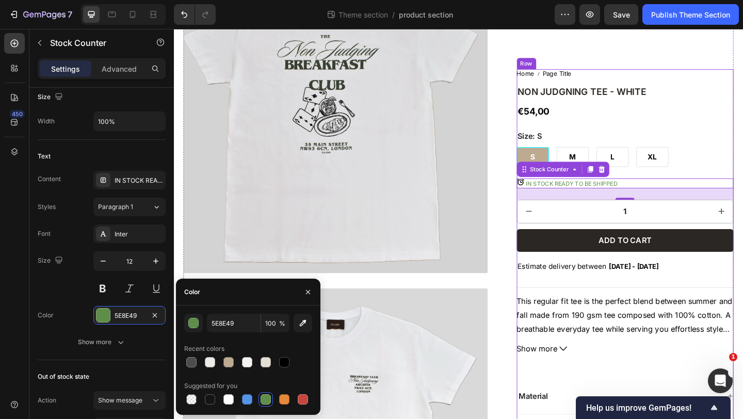
click at [724, 136] on div "Home Page Title Breadcrumb NON JUDGNING TEE - WHITE Product Title €54,00 Produc…" at bounding box center [665, 353] width 236 height 560
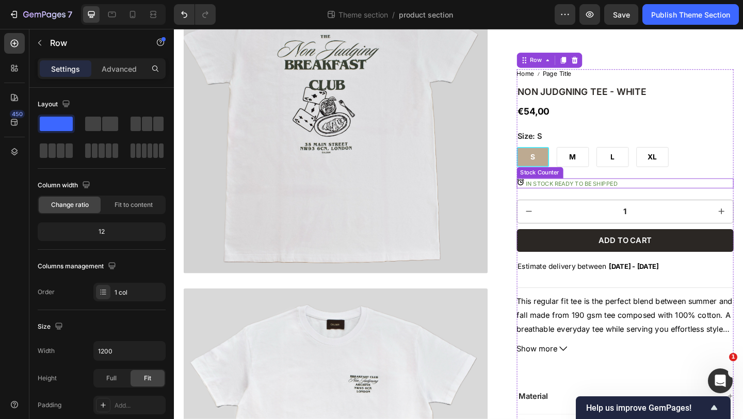
click at [552, 196] on icon at bounding box center [551, 195] width 8 height 8
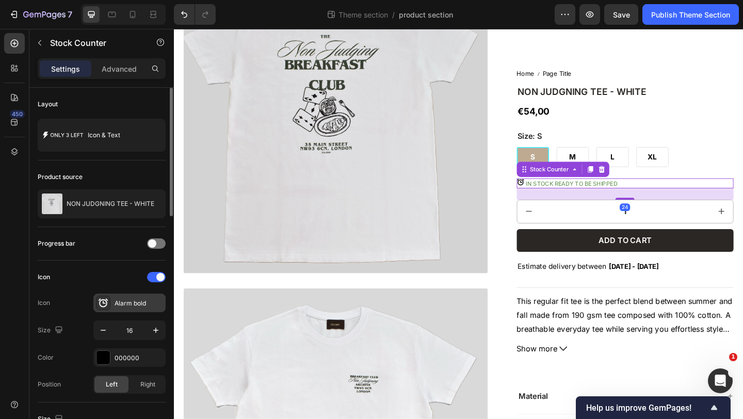
click at [124, 302] on div "Alarm bold" at bounding box center [139, 303] width 49 height 9
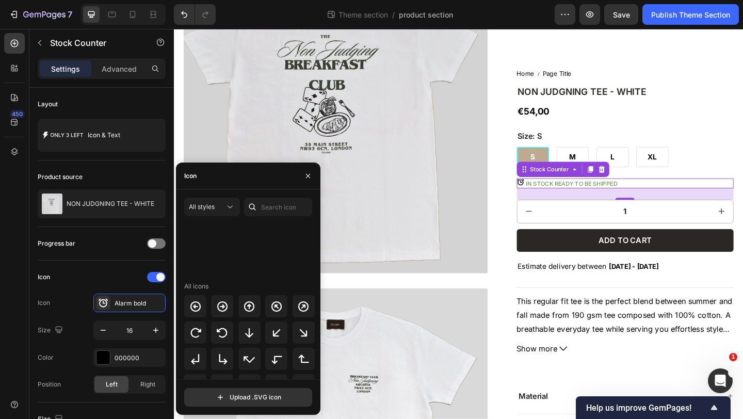
scroll to position [335, 0]
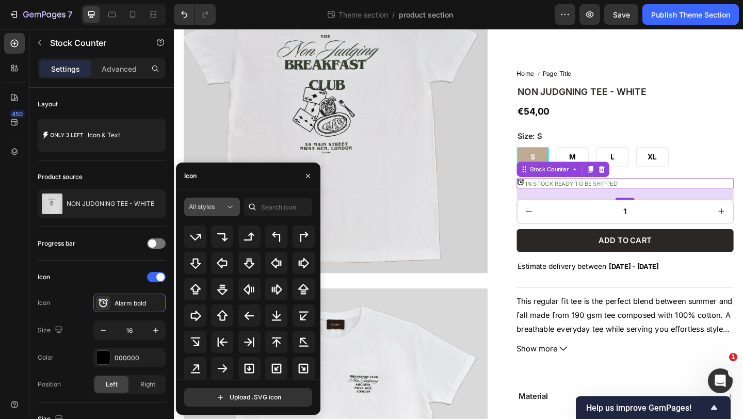
click at [218, 204] on div "All styles" at bounding box center [207, 206] width 36 height 9
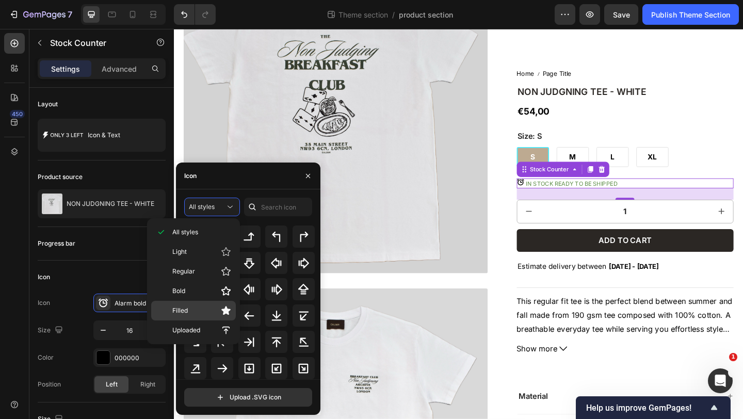
click at [190, 309] on p "Filled" at bounding box center [201, 310] width 59 height 10
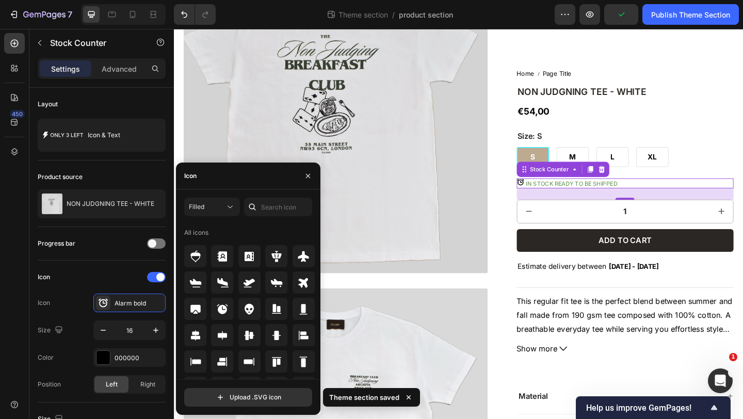
scroll to position [24, 0]
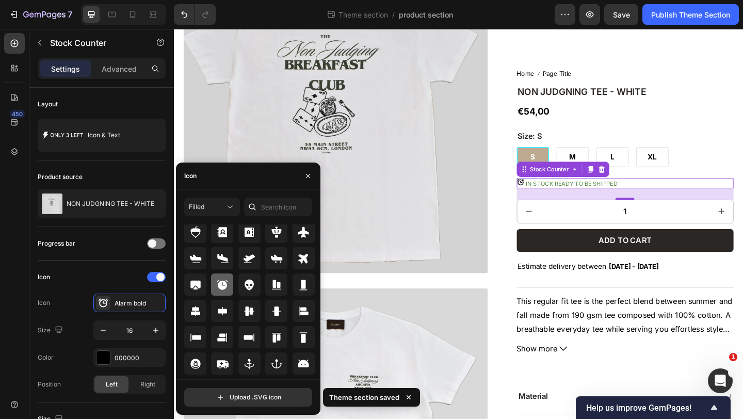
click at [225, 285] on icon at bounding box center [222, 285] width 11 height 10
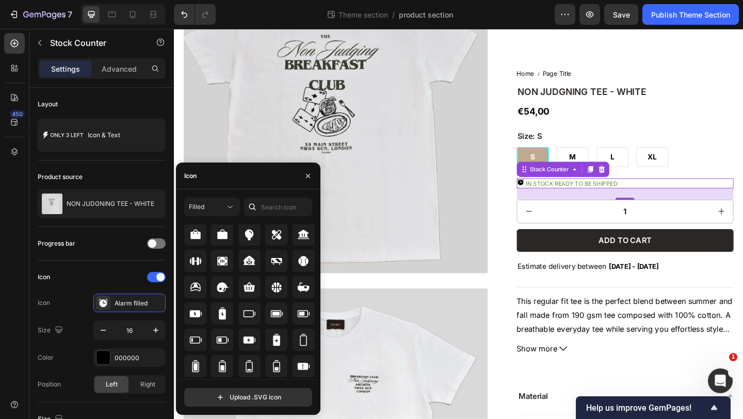
scroll to position [779, 0]
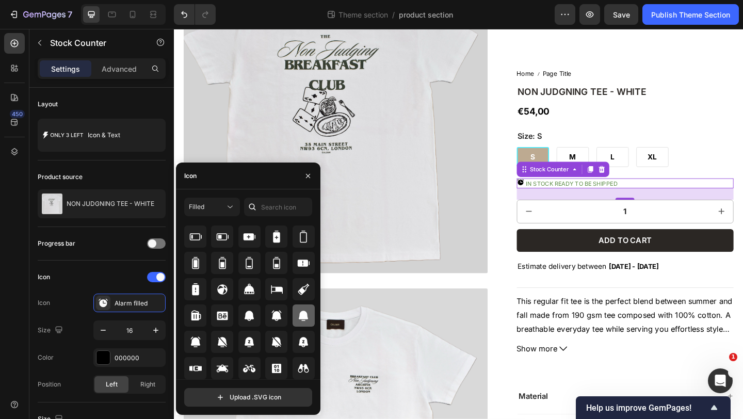
click at [299, 313] on icon at bounding box center [303, 316] width 9 height 10
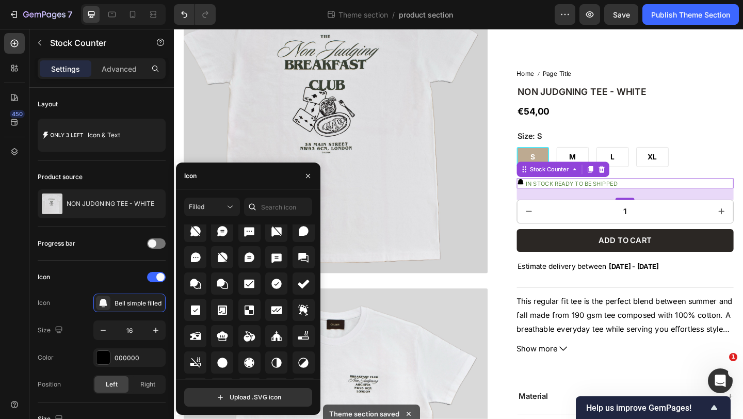
scroll to position [1545, 0]
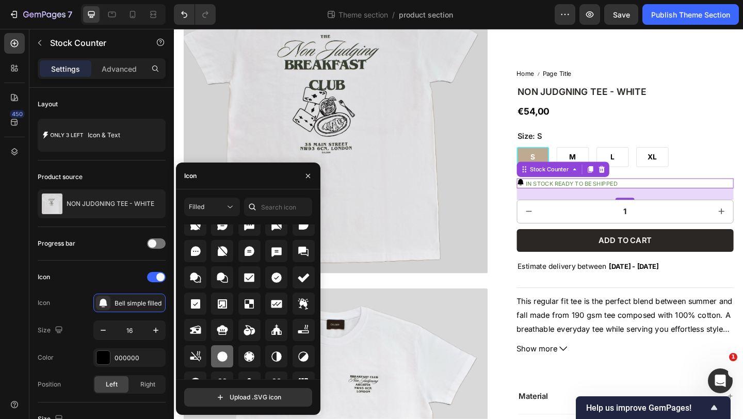
click at [224, 356] on icon at bounding box center [222, 356] width 10 height 10
click at [106, 351] on div at bounding box center [102, 357] width 13 height 13
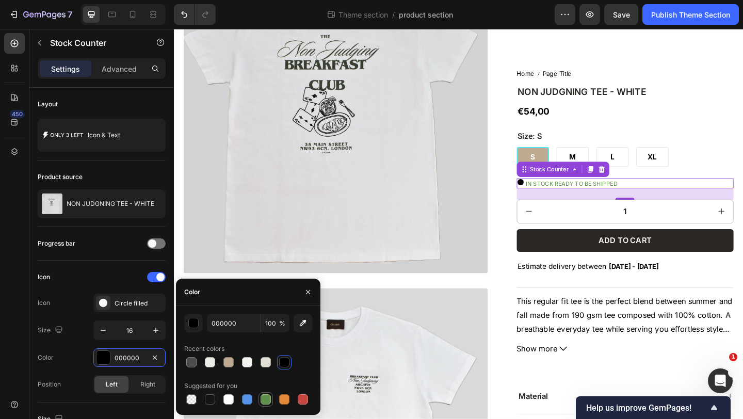
click at [268, 399] on div at bounding box center [266, 399] width 10 height 10
type input "5E8E49"
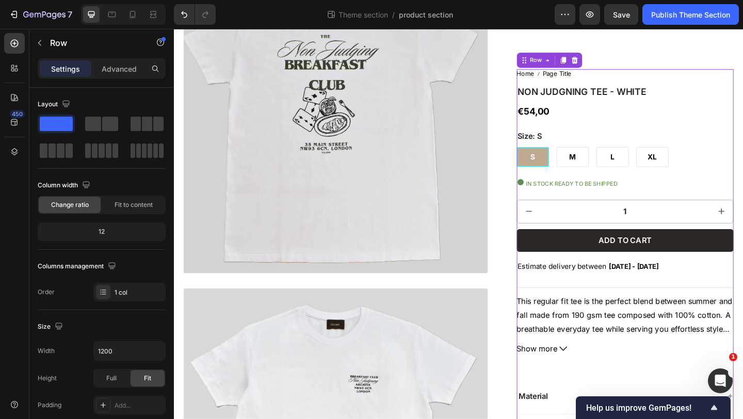
click at [741, 138] on div "Home Page Title Breadcrumb NON JUDGNING TEE - WHITE Product Title €54,00 Produc…" at bounding box center [665, 353] width 236 height 560
click at [552, 197] on icon at bounding box center [550, 195] width 7 height 7
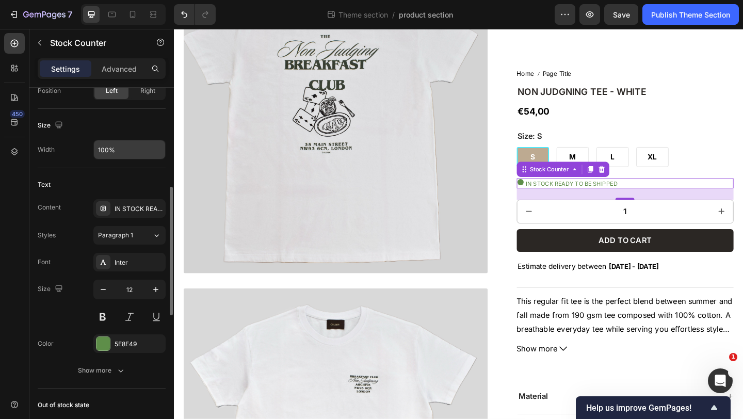
scroll to position [294, 0]
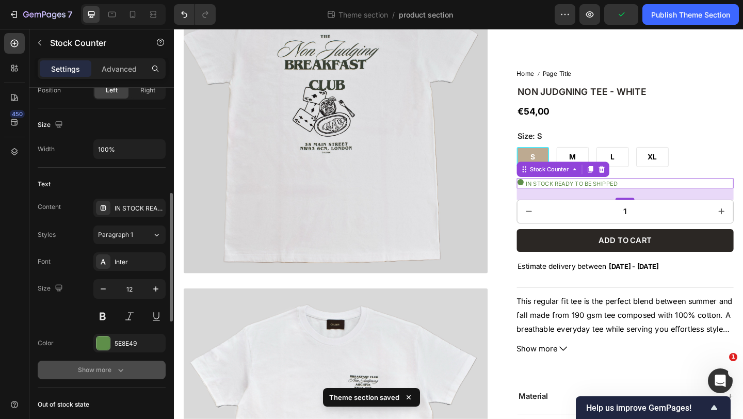
click at [104, 368] on div "Show more" at bounding box center [102, 370] width 48 height 10
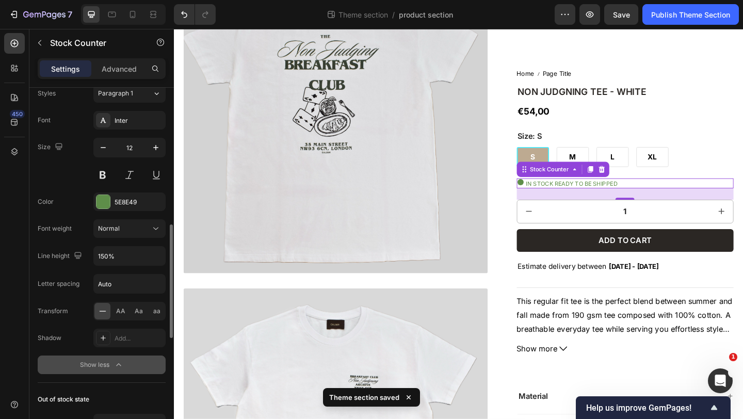
scroll to position [436, 0]
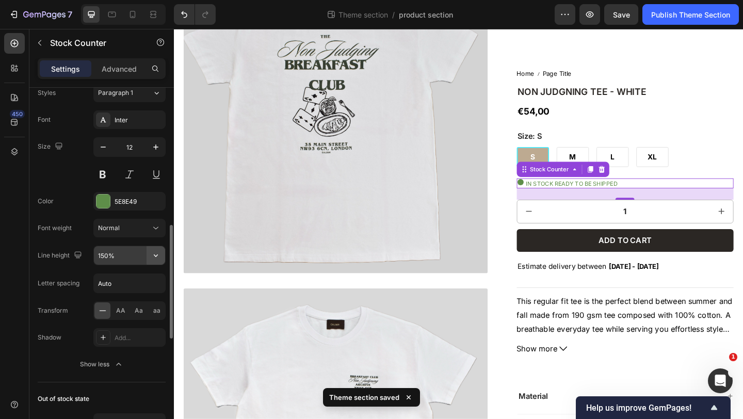
click at [156, 254] on icon "button" at bounding box center [156, 255] width 10 height 10
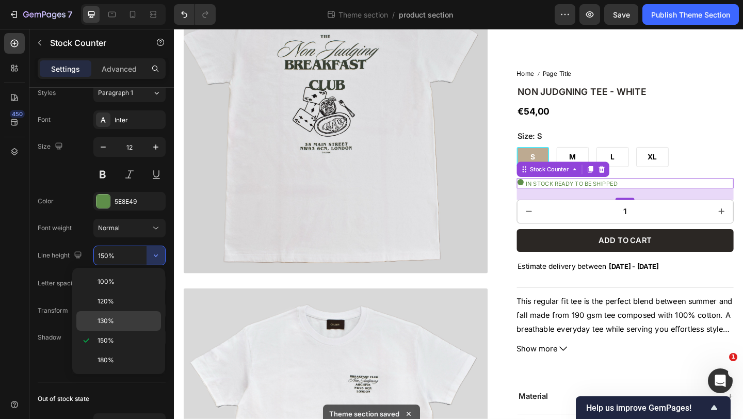
click at [111, 322] on span "130%" at bounding box center [106, 320] width 17 height 9
type input "130%"
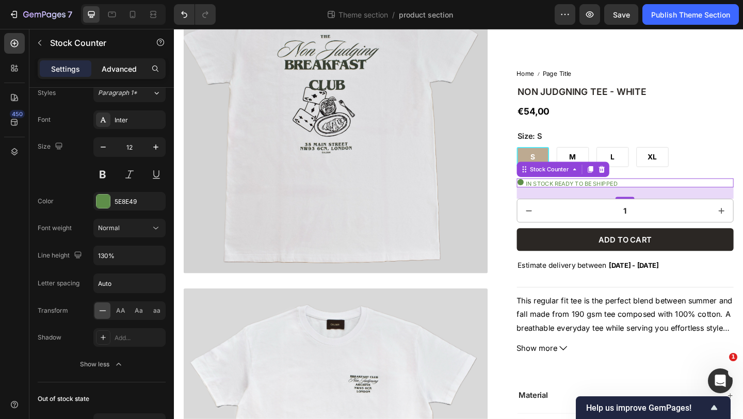
click at [119, 63] on p "Advanced" at bounding box center [119, 68] width 35 height 11
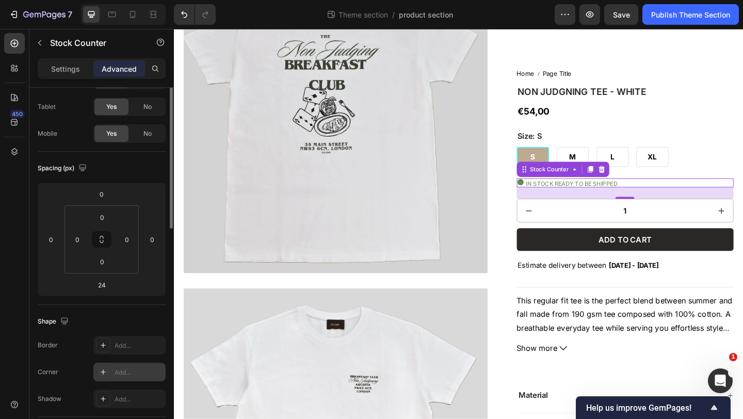
scroll to position [0, 0]
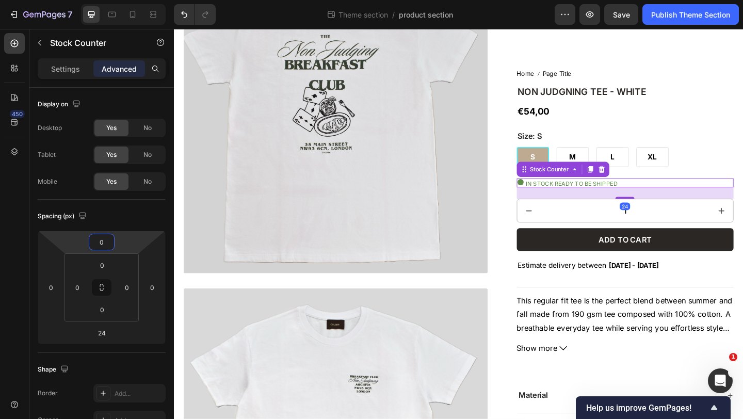
type input "2"
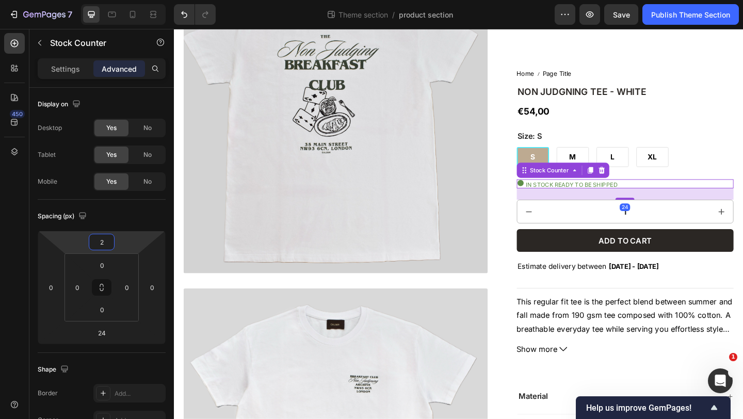
click at [119, 0] on html "7 Theme section / product section Preview Save Publish Theme Section 450 Sectio…" at bounding box center [371, 0] width 743 height 0
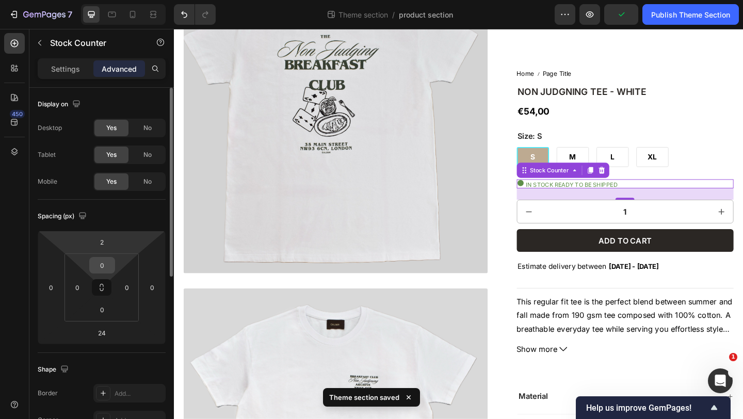
drag, startPoint x: 113, startPoint y: 273, endPoint x: 115, endPoint y: 261, distance: 12.0
click at [115, 261] on div "0" at bounding box center [102, 265] width 26 height 17
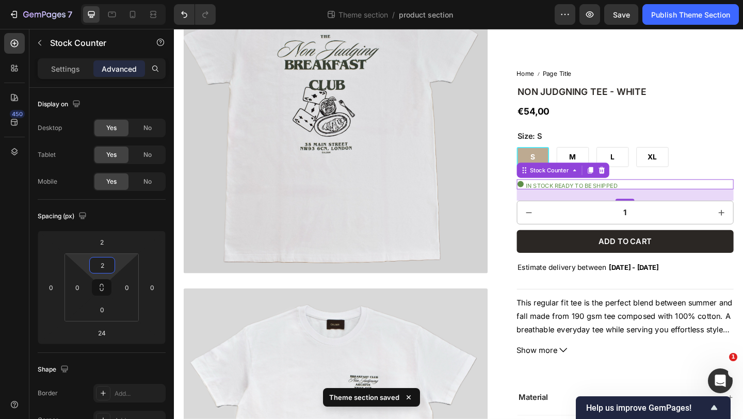
type input "0"
click at [119, 0] on html "7 Theme section / product section Preview Save Publish Theme Section 450 Sectio…" at bounding box center [371, 0] width 743 height 0
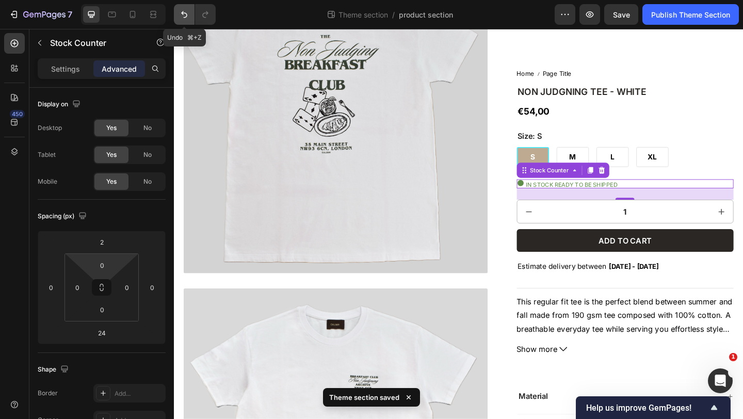
click at [184, 13] on icon "Undo/Redo" at bounding box center [184, 14] width 6 height 7
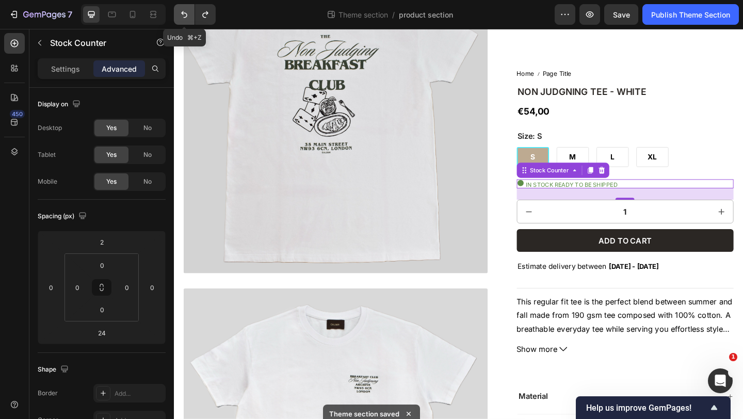
click at [184, 13] on icon "Undo/Redo" at bounding box center [184, 14] width 6 height 7
click at [184, 13] on icon "Undo/Redo" at bounding box center [184, 14] width 10 height 10
type input "0"
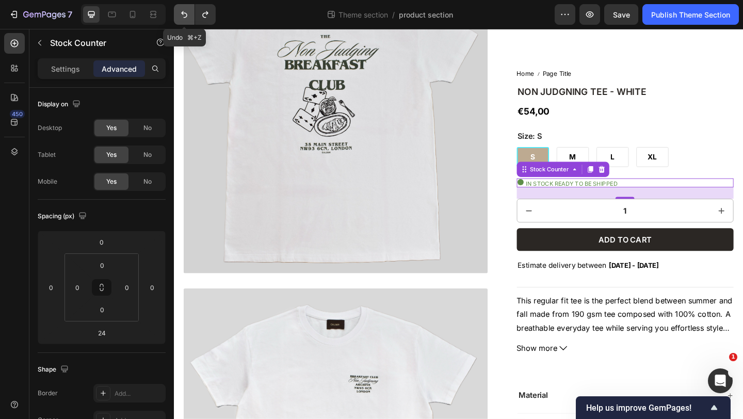
click at [184, 13] on icon "Undo/Redo" at bounding box center [184, 14] width 10 height 10
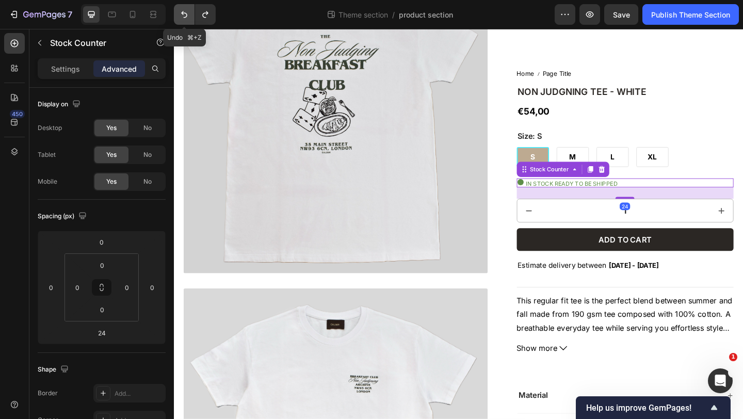
click at [187, 16] on icon "Undo/Redo" at bounding box center [184, 14] width 10 height 10
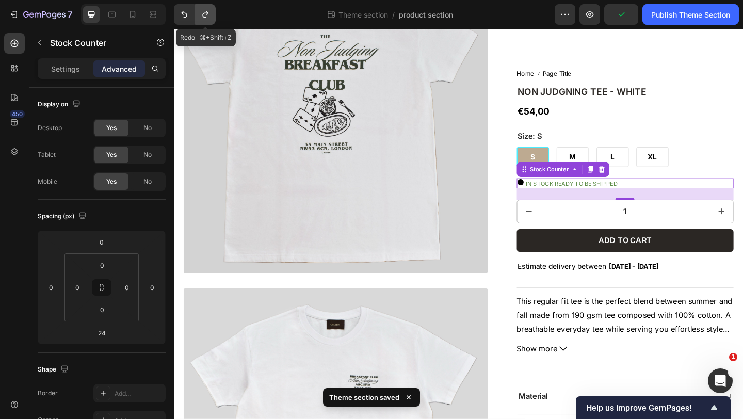
click at [202, 16] on icon "Undo/Redo" at bounding box center [205, 14] width 10 height 10
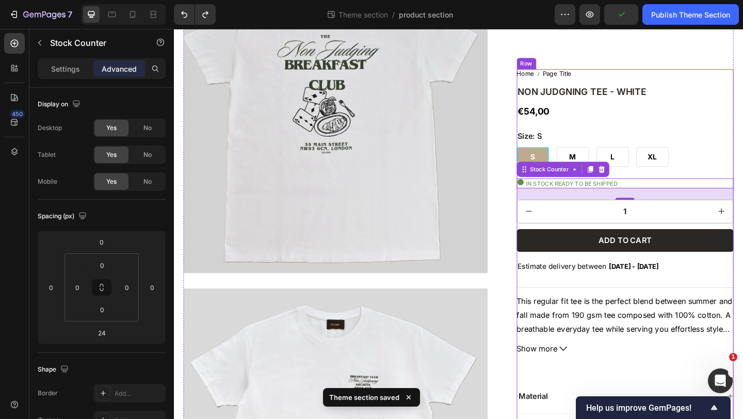
click at [735, 128] on div "Home Page Title Breadcrumb NON JUDGNING TEE - WHITE Product Title €54,00 Produc…" at bounding box center [665, 353] width 236 height 560
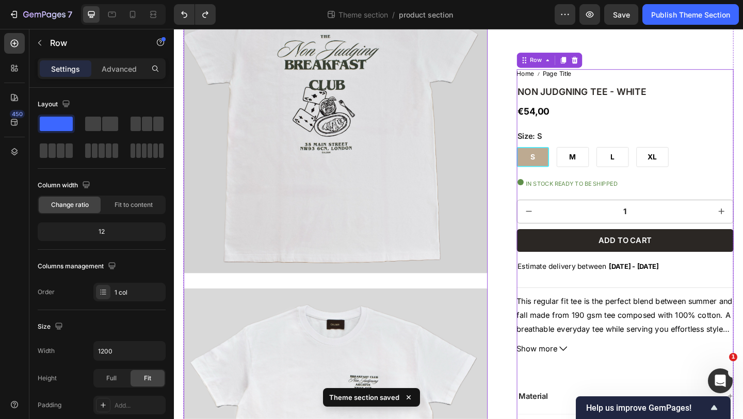
click at [481, 273] on img at bounding box center [349, 129] width 331 height 331
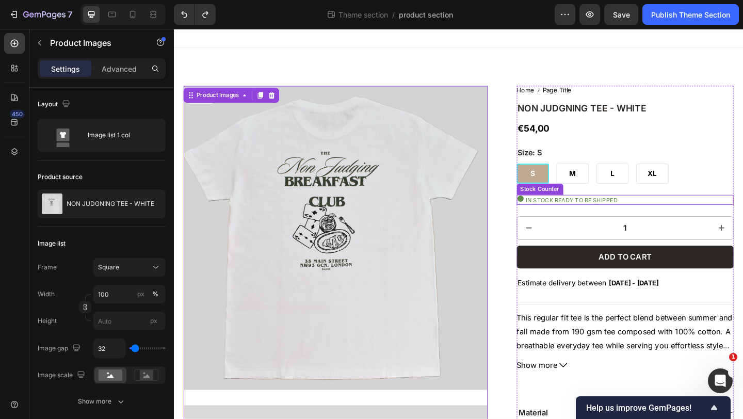
click at [549, 214] on icon at bounding box center [550, 213] width 7 height 7
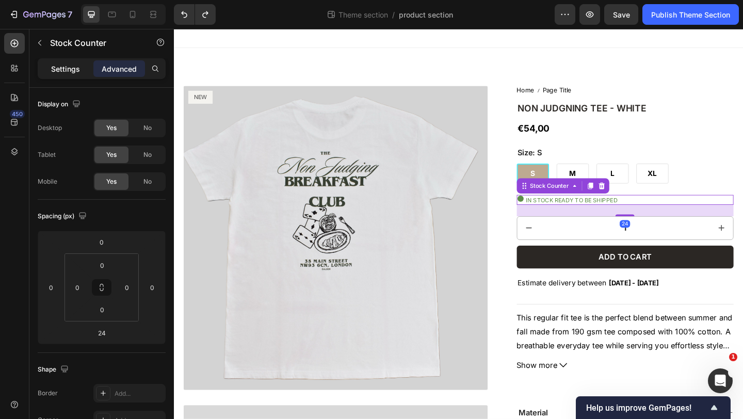
click at [79, 68] on p "Settings" at bounding box center [65, 68] width 29 height 11
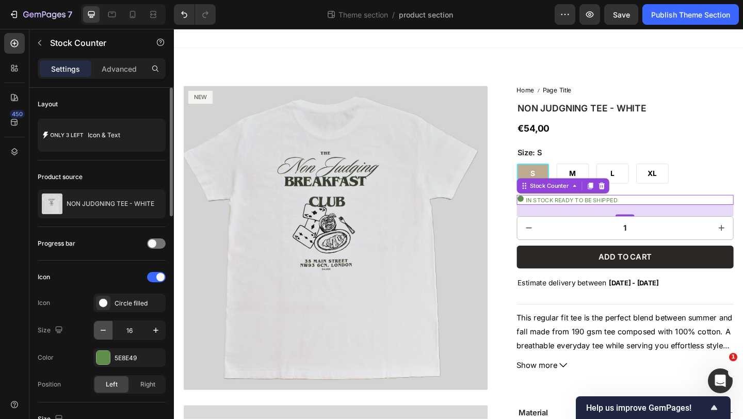
click at [105, 332] on icon "button" at bounding box center [103, 330] width 10 height 10
click at [105, 331] on icon "button" at bounding box center [103, 330] width 10 height 10
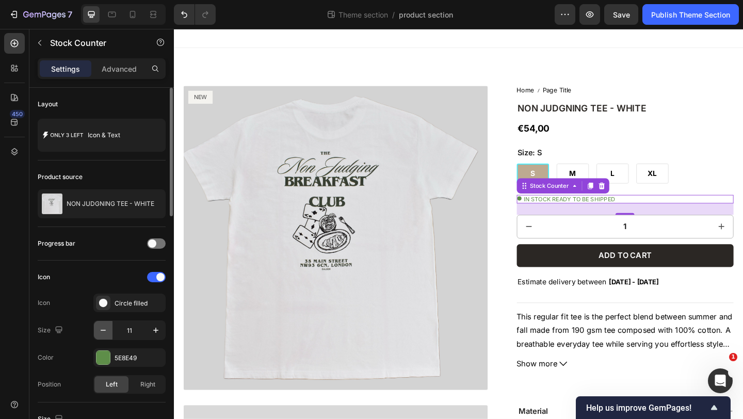
click at [105, 331] on icon "button" at bounding box center [103, 330] width 10 height 10
type input "10"
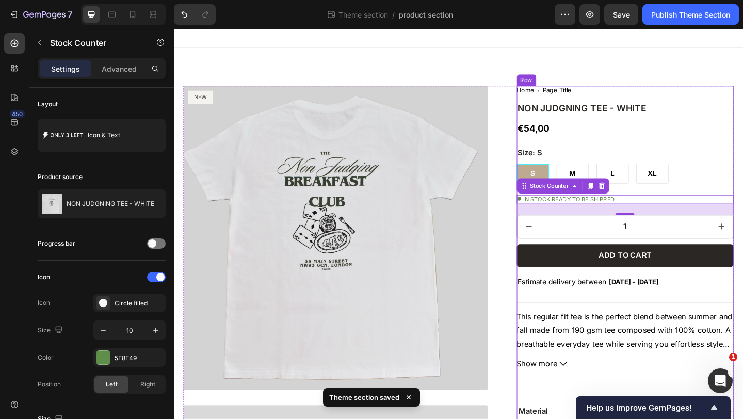
click at [742, 147] on div "Home Page Title Breadcrumb NON JUDGNING TEE - WHITE Product Title €54,00 Produc…" at bounding box center [665, 370] width 236 height 558
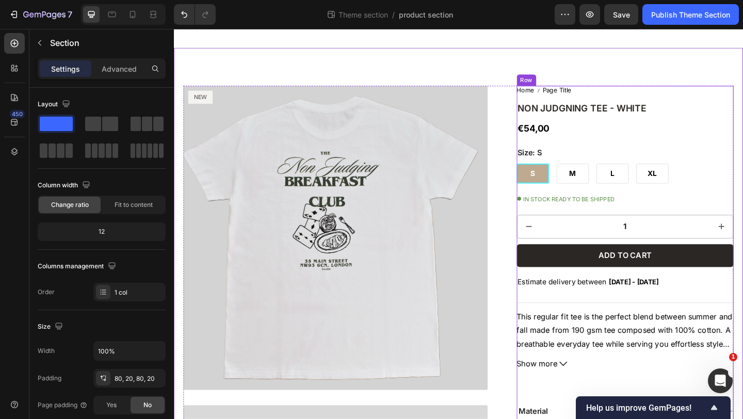
click at [611, 215] on p "IN STOCK READY TO BE SHIPPED" at bounding box center [604, 213] width 100 height 9
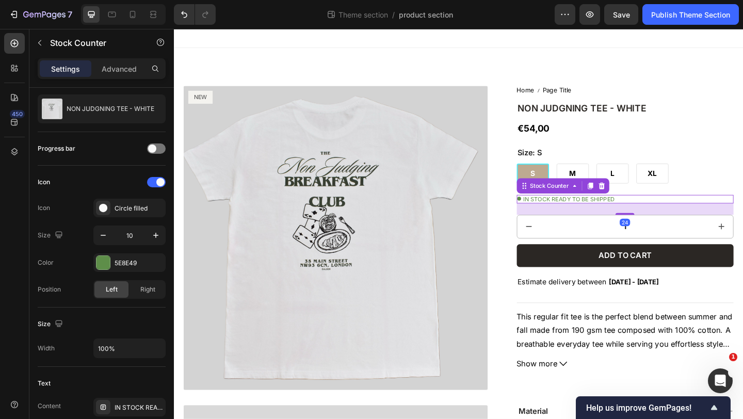
scroll to position [323, 0]
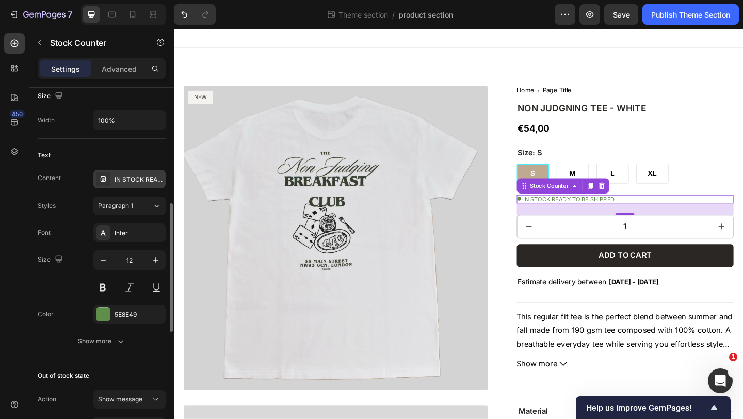
click at [126, 183] on div "IN STOCK READY TO BE SHIPPED" at bounding box center [139, 179] width 49 height 9
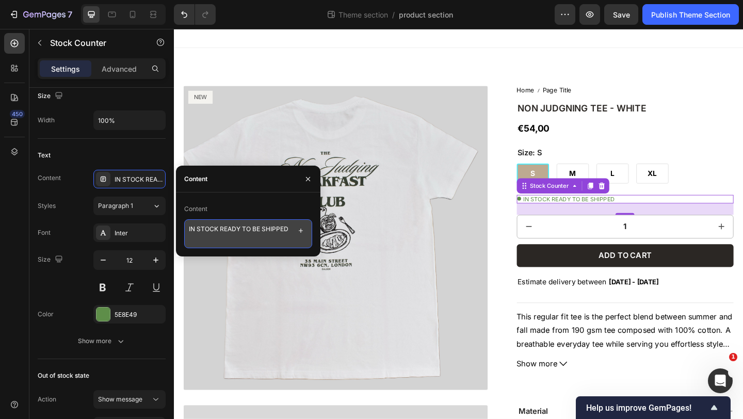
click at [239, 231] on textarea "IN STOCK READY TO BE SHIPPED" at bounding box center [248, 233] width 128 height 29
type textarea "IN STOCK READY, TO BE SHIPPED"
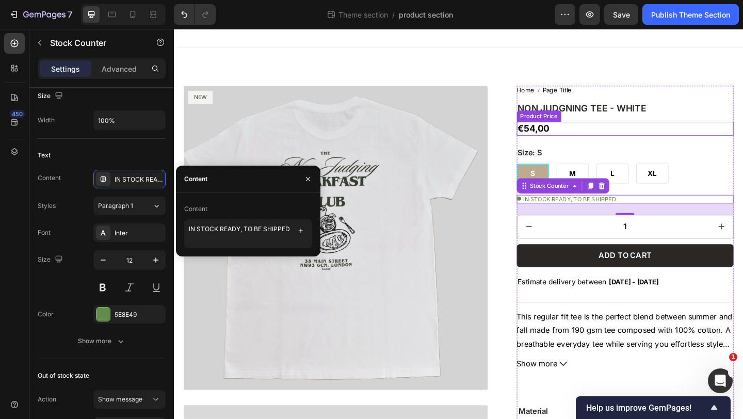
click at [742, 134] on div "€54,00" at bounding box center [665, 137] width 236 height 15
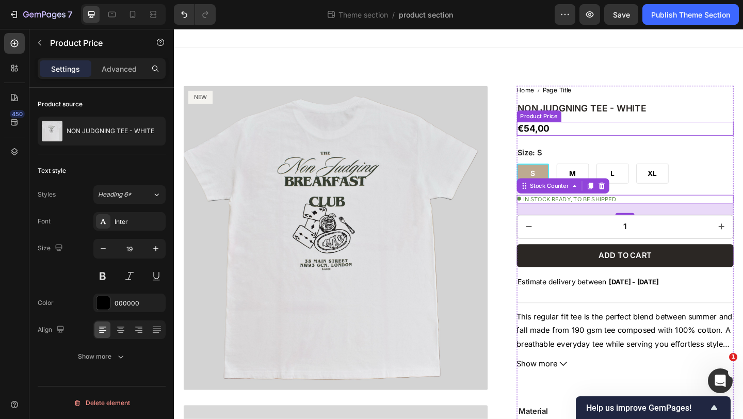
scroll to position [0, 0]
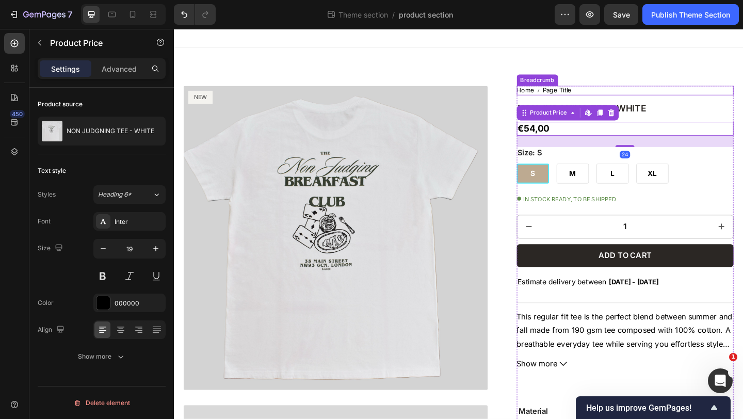
click at [732, 92] on nav "Home Page Title" at bounding box center [665, 96] width 236 height 10
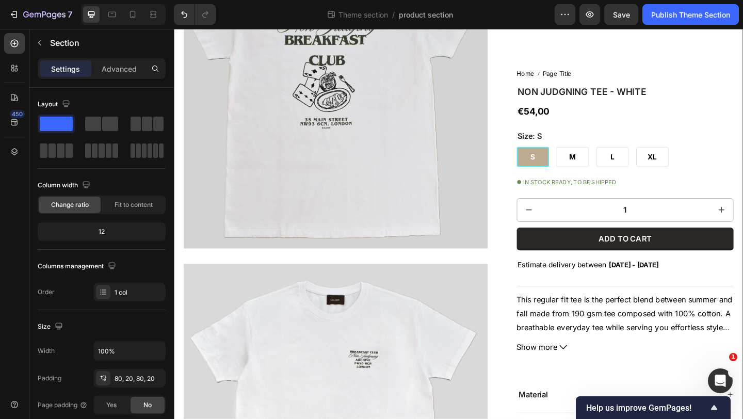
scroll to position [178, 0]
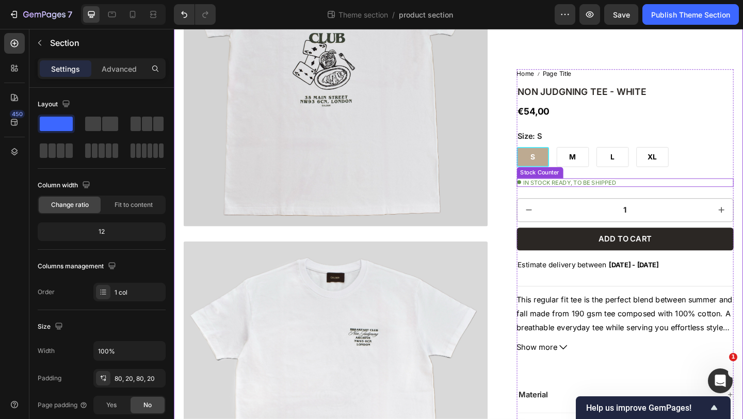
click at [549, 196] on icon at bounding box center [549, 195] width 4 height 4
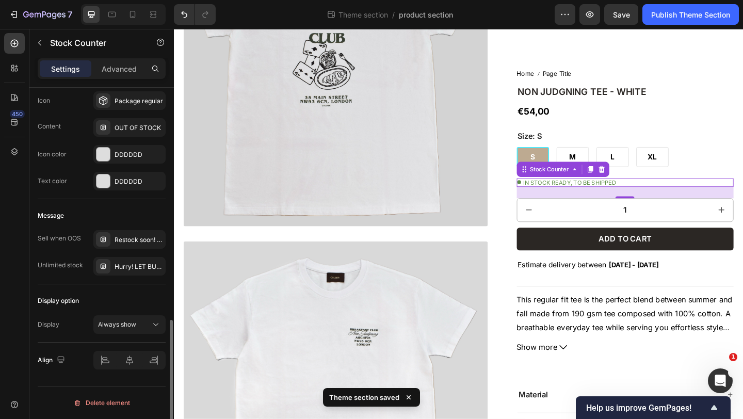
scroll to position [648, 0]
click at [117, 263] on div "Hurry! LET BUY NOW" at bounding box center [139, 267] width 49 height 9
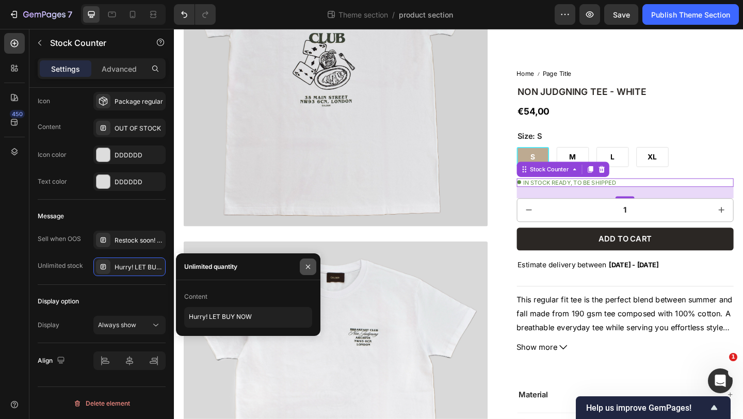
click at [306, 264] on icon "button" at bounding box center [308, 267] width 8 height 8
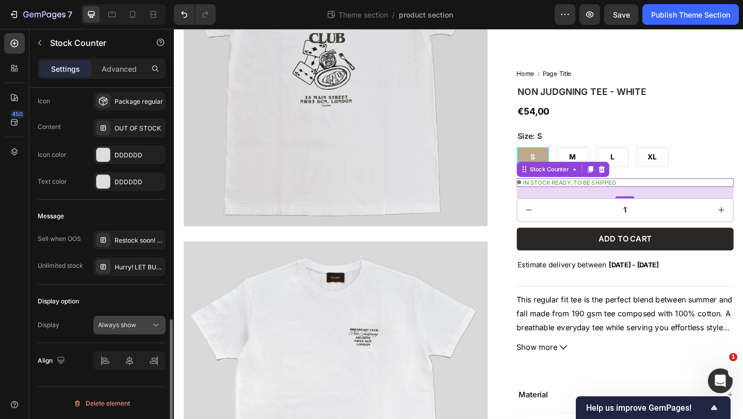
click at [131, 327] on span "Always show" at bounding box center [117, 325] width 38 height 8
click at [128, 301] on div "Display option" at bounding box center [102, 301] width 128 height 17
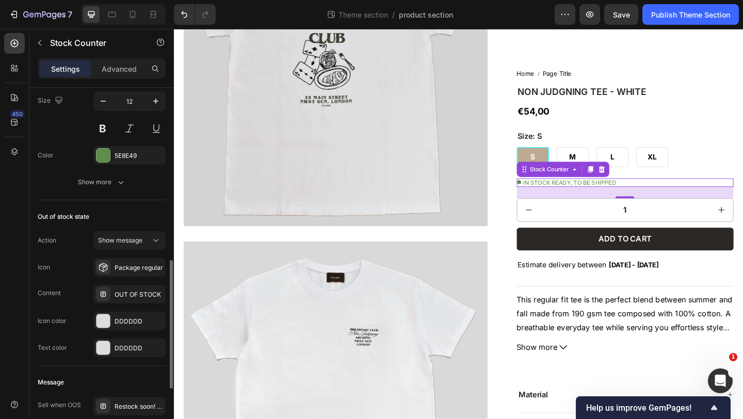
scroll to position [482, 0]
click at [117, 241] on span "Show message" at bounding box center [120, 240] width 44 height 8
click at [76, 227] on div "Out of stock state Action Show message Icon Package regular Content OUT OF STOC…" at bounding box center [102, 283] width 128 height 166
click at [111, 180] on div "Show more" at bounding box center [102, 181] width 48 height 10
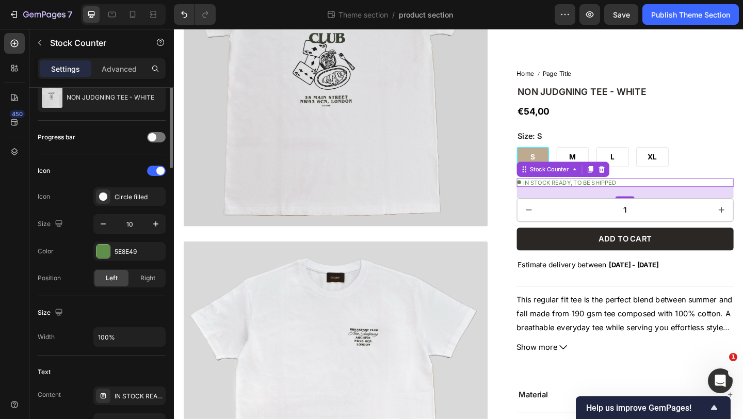
scroll to position [0, 0]
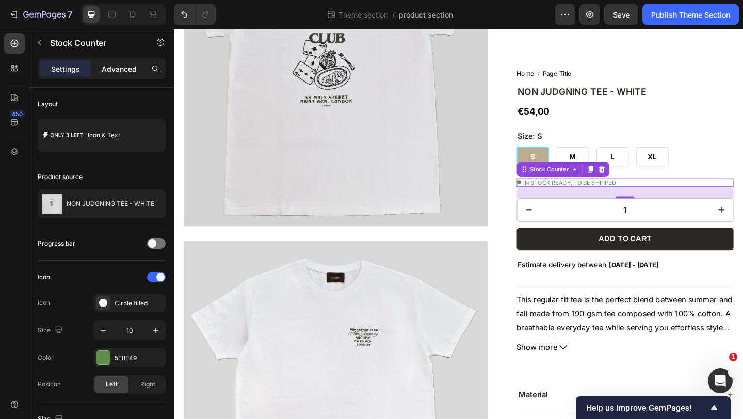
click at [131, 68] on p "Advanced" at bounding box center [119, 68] width 35 height 11
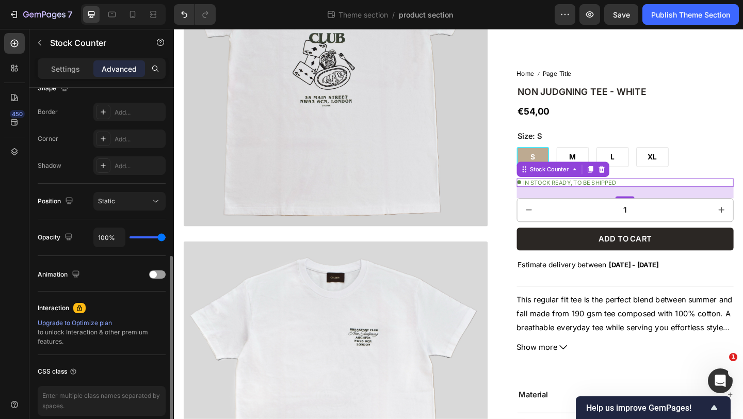
scroll to position [295, 0]
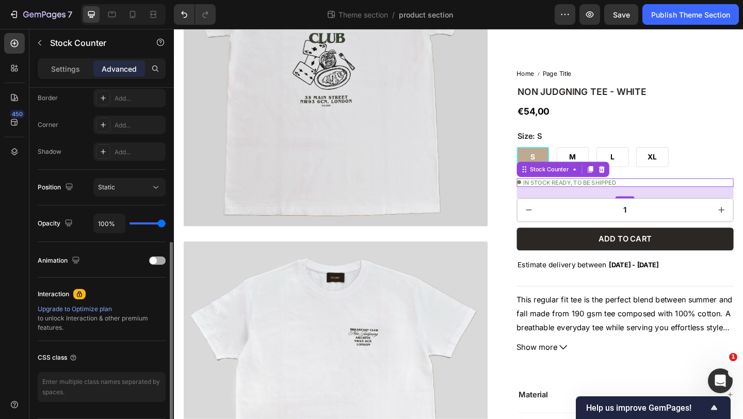
click at [159, 259] on div at bounding box center [157, 260] width 17 height 8
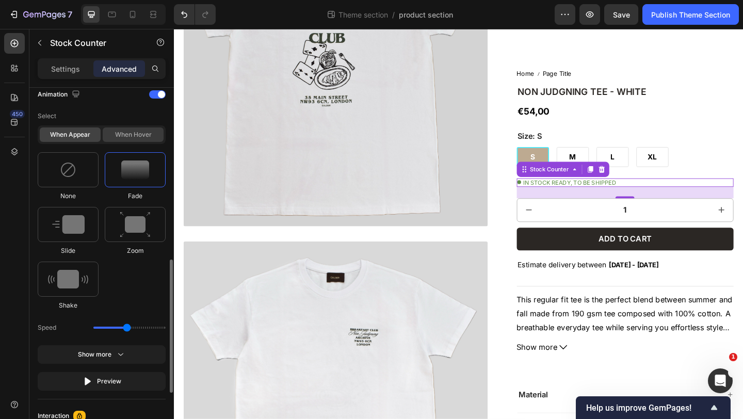
scroll to position [462, 0]
click at [122, 229] on img at bounding box center [135, 224] width 31 height 26
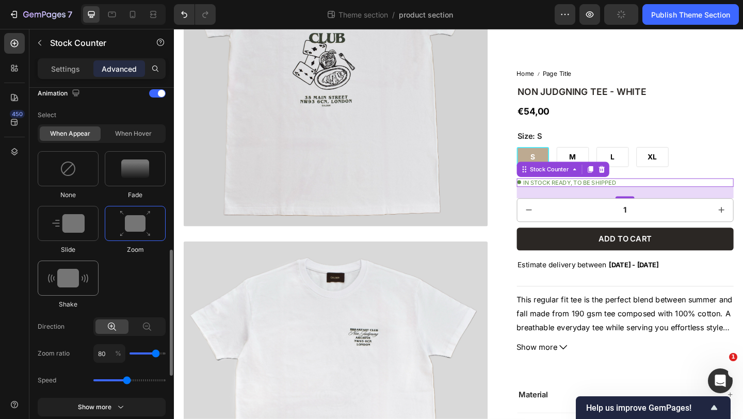
click at [73, 281] on img at bounding box center [68, 278] width 40 height 19
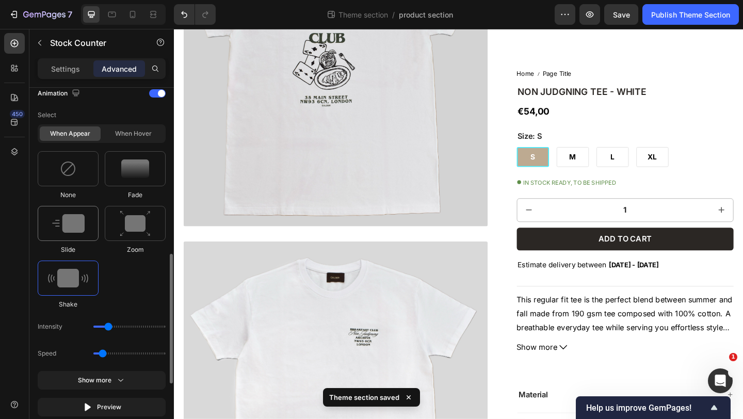
click at [88, 229] on div at bounding box center [68, 223] width 61 height 35
type input "1.7"
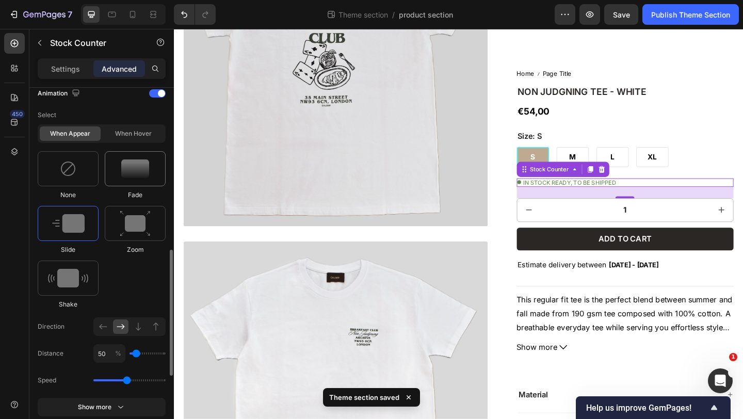
click at [133, 184] on div at bounding box center [135, 168] width 61 height 35
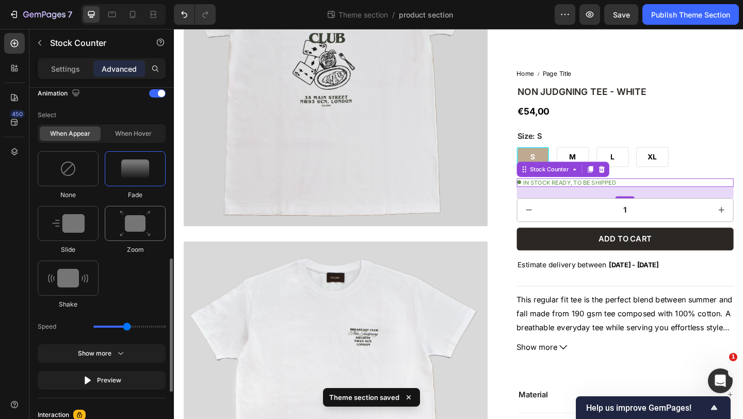
click at [125, 222] on img at bounding box center [135, 224] width 31 height 26
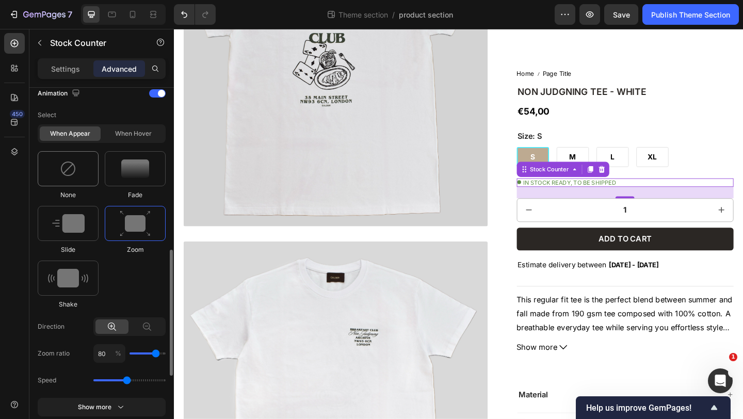
click at [73, 167] on img at bounding box center [68, 168] width 17 height 17
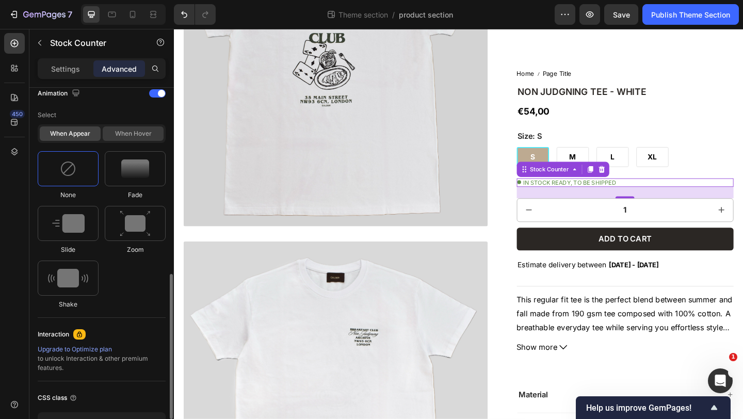
click at [119, 135] on div "When hover" at bounding box center [133, 133] width 61 height 14
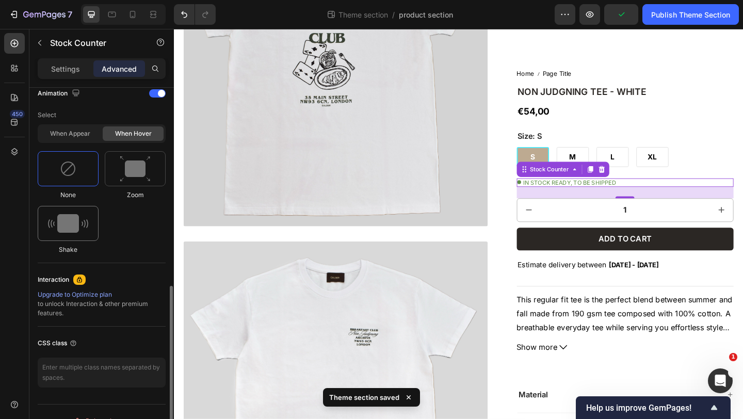
click at [91, 213] on div at bounding box center [68, 223] width 61 height 35
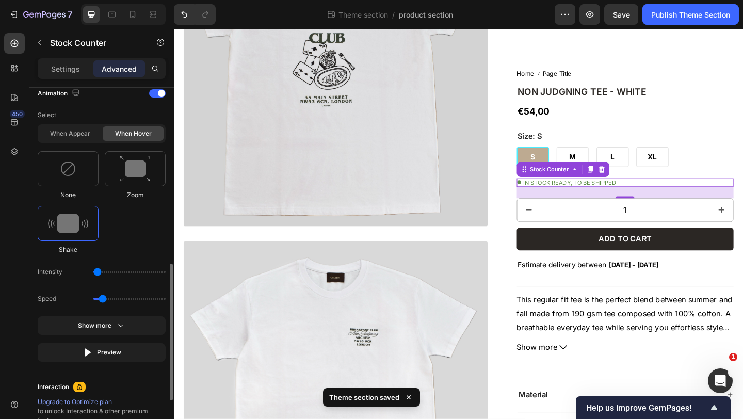
type input "11"
click at [104, 271] on input "range" at bounding box center [129, 272] width 72 height 2
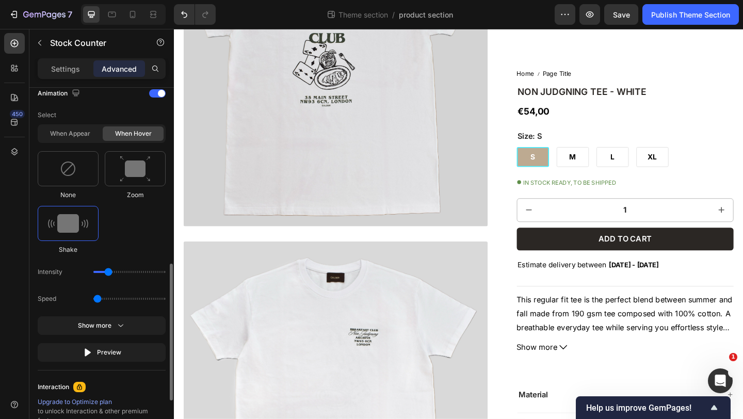
drag, startPoint x: 101, startPoint y: 299, endPoint x: 95, endPoint y: 299, distance: 6.2
type input "0.5"
click at [95, 299] on input "range" at bounding box center [129, 299] width 72 height 2
drag, startPoint x: 108, startPoint y: 271, endPoint x: 98, endPoint y: 271, distance: 10.8
type input "1"
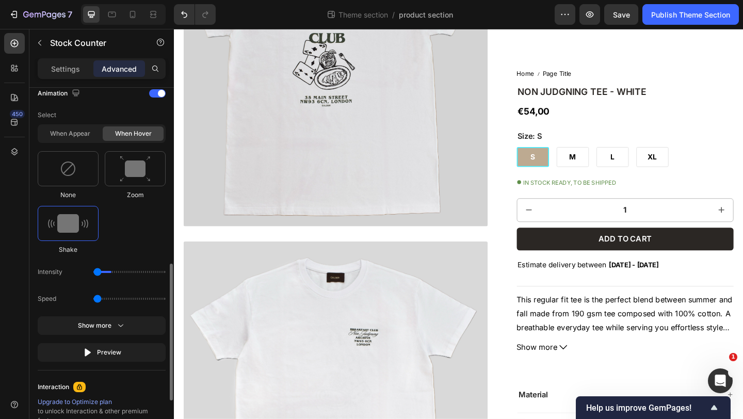
click at [98, 271] on input "range" at bounding box center [129, 272] width 72 height 2
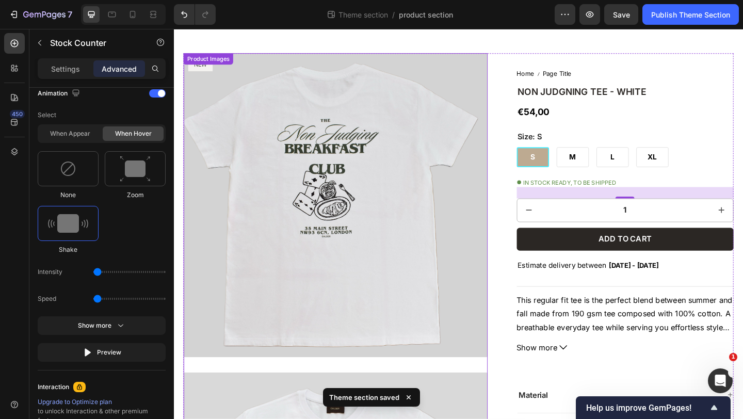
scroll to position [28, 0]
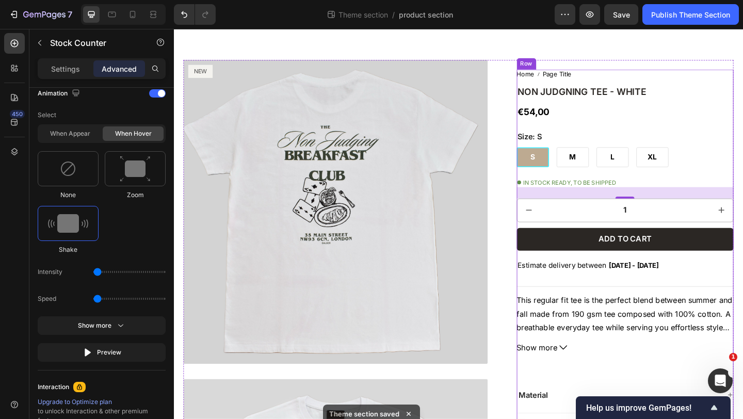
click at [742, 133] on div "Home Page Title Breadcrumb NON JUDGNING TEE - WHITE Product Title €54,00 Produc…" at bounding box center [665, 352] width 236 height 558
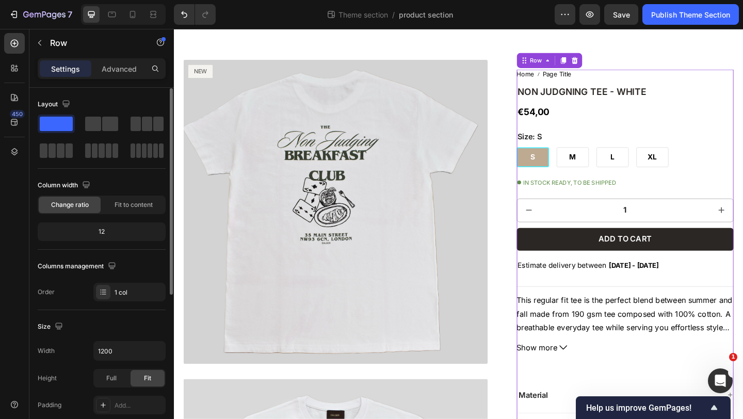
scroll to position [269, 0]
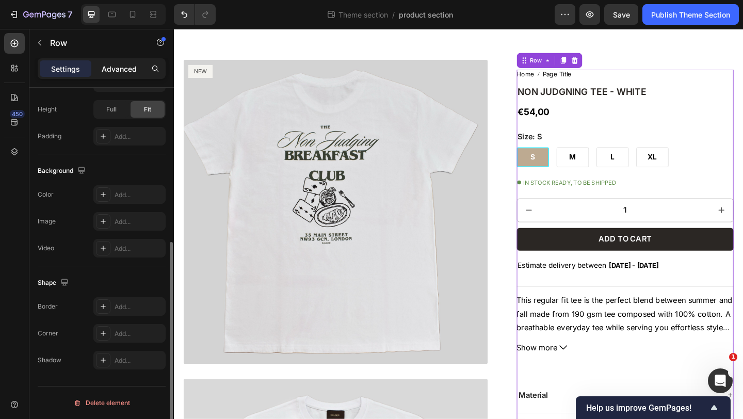
click at [118, 70] on p "Advanced" at bounding box center [119, 68] width 35 height 11
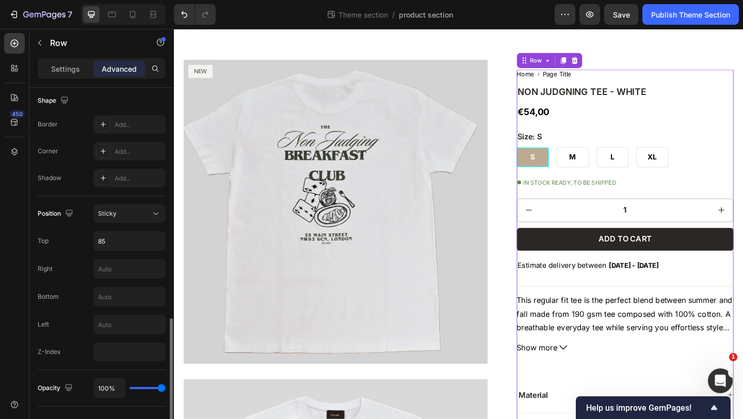
scroll to position [466, 0]
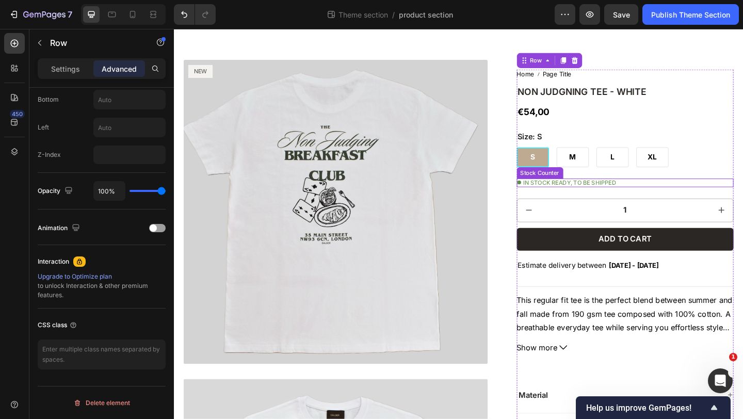
click at [621, 195] on p "IN STOCK READY, TO BE SHIPPED" at bounding box center [604, 195] width 101 height 9
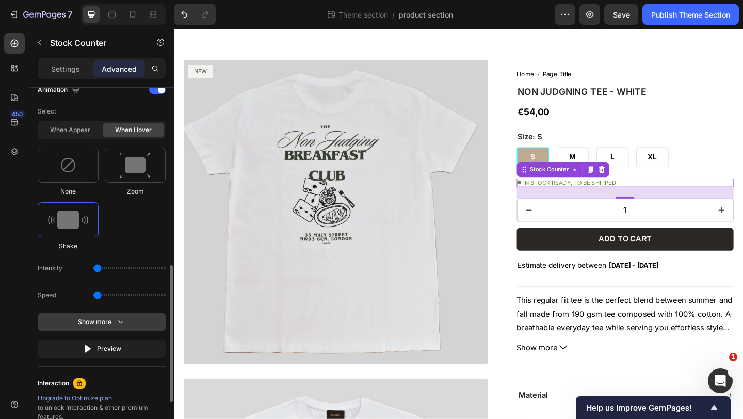
click at [110, 316] on button "Show more" at bounding box center [102, 322] width 128 height 19
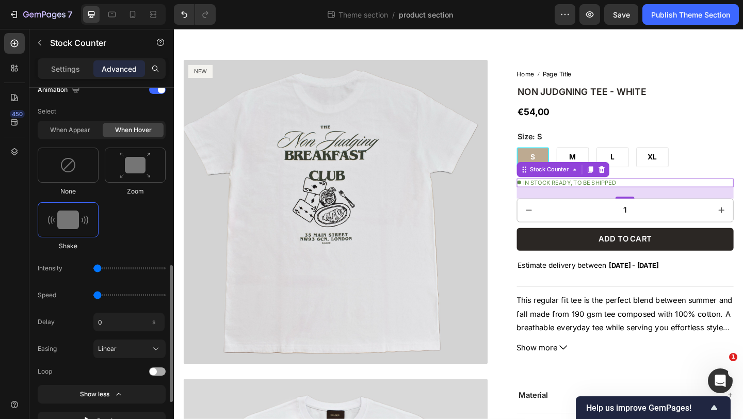
click at [159, 371] on div at bounding box center [157, 371] width 17 height 8
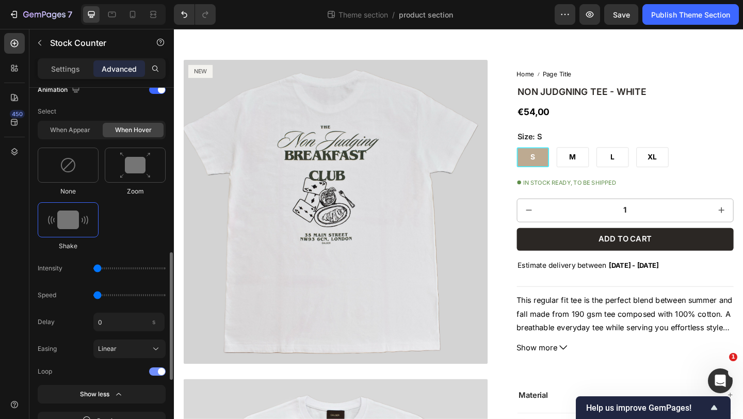
click at [159, 371] on span at bounding box center [161, 371] width 7 height 7
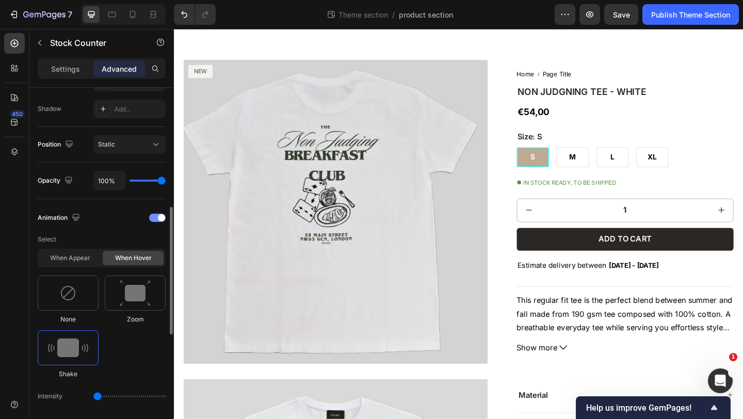
click at [154, 217] on div at bounding box center [157, 218] width 17 height 8
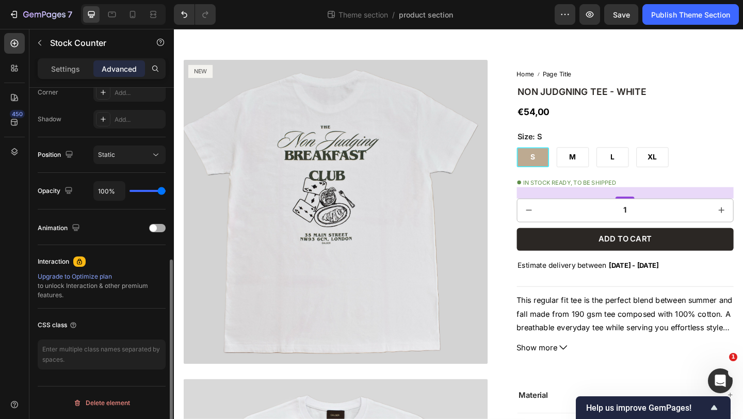
scroll to position [328, 0]
click at [551, 195] on icon at bounding box center [549, 195] width 4 height 4
click at [547, 194] on icon at bounding box center [549, 195] width 4 height 4
click at [558, 194] on p "IN STOCK READY, TO BE SHIPPED" at bounding box center [604, 195] width 101 height 9
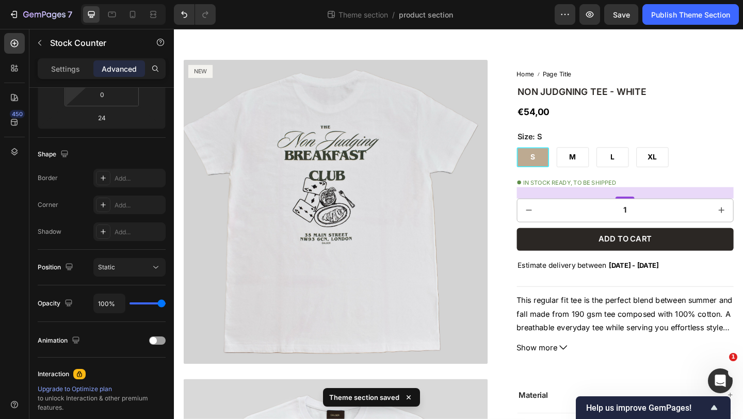
scroll to position [0, 0]
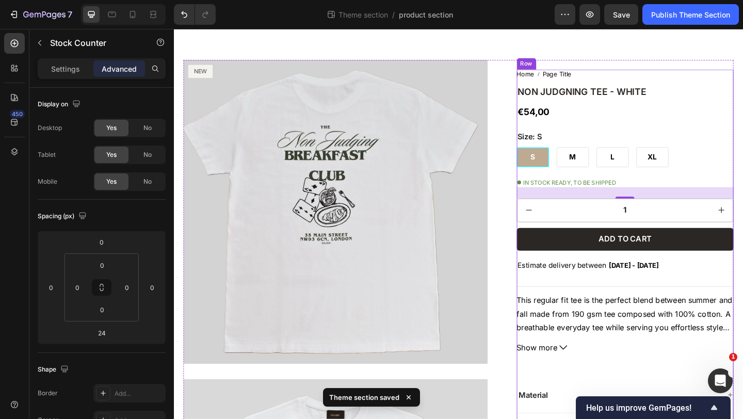
click at [742, 136] on div "Home Page Title Breadcrumb NON JUDGNING TEE - WHITE Product Title €54,00 Produc…" at bounding box center [665, 352] width 236 height 558
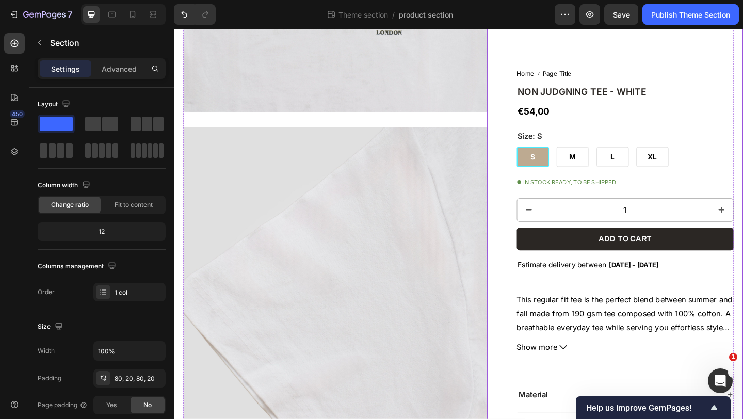
scroll to position [968, 0]
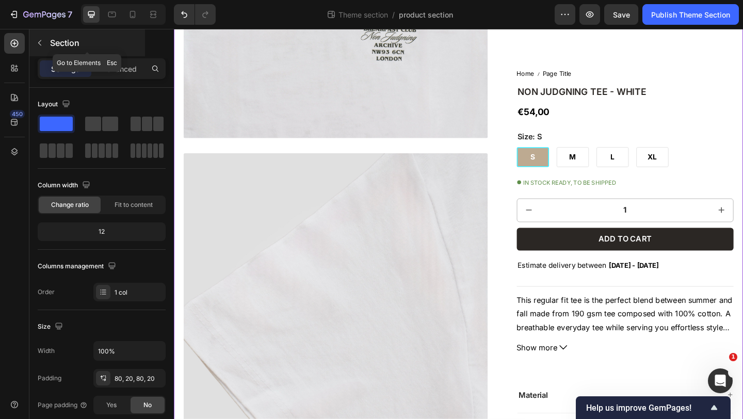
click at [38, 38] on button "button" at bounding box center [39, 43] width 17 height 17
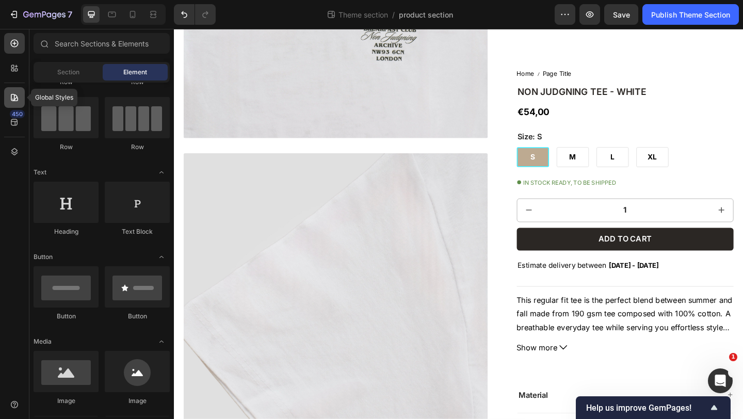
click at [8, 97] on div at bounding box center [14, 97] width 21 height 21
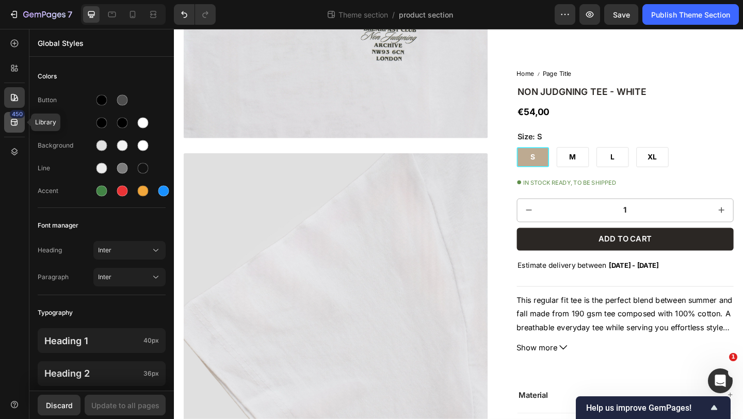
click at [14, 122] on icon at bounding box center [14, 122] width 10 height 10
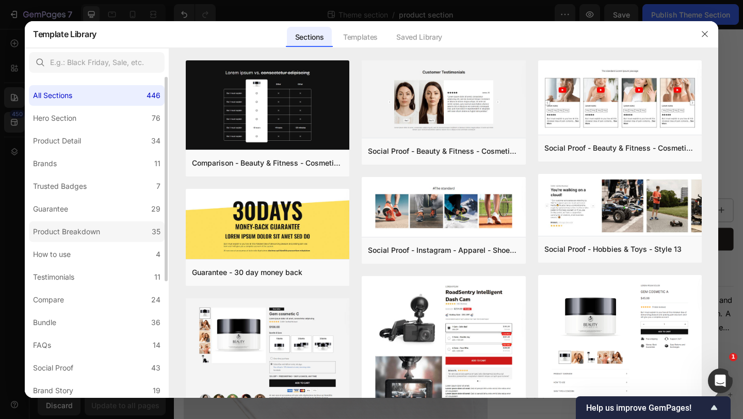
click at [83, 240] on label "Product Breakdown 35" at bounding box center [97, 231] width 136 height 21
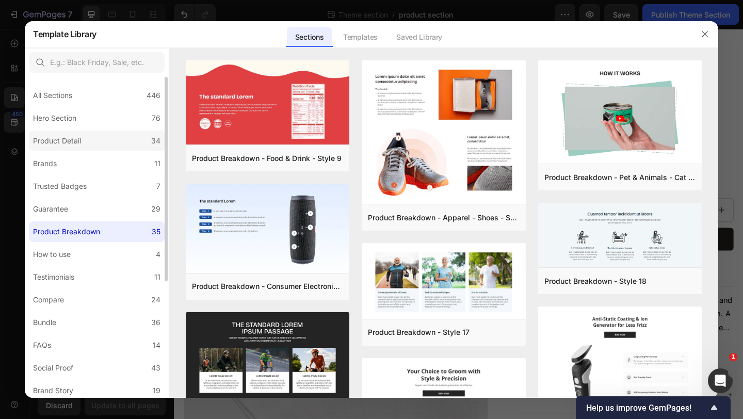
click at [85, 143] on div "Product Detail" at bounding box center [59, 141] width 52 height 12
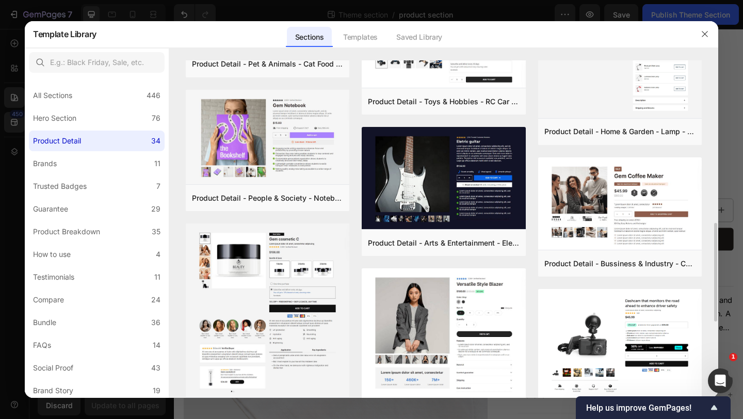
scroll to position [584, 0]
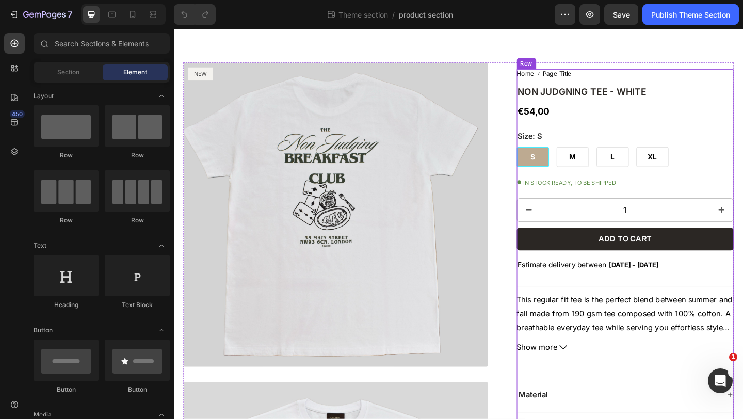
scroll to position [37, 0]
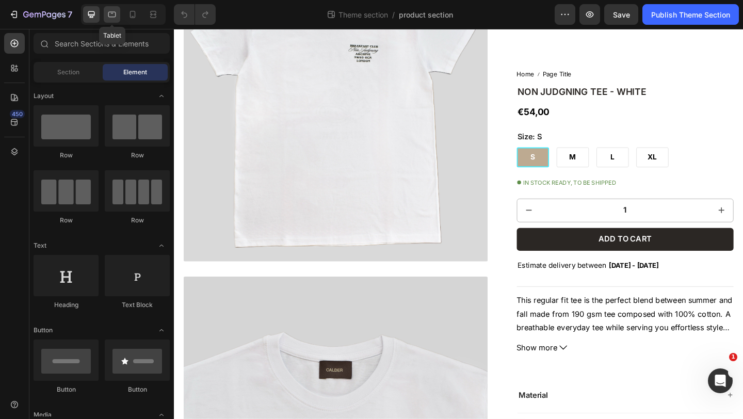
click at [114, 11] on icon at bounding box center [112, 14] width 10 height 10
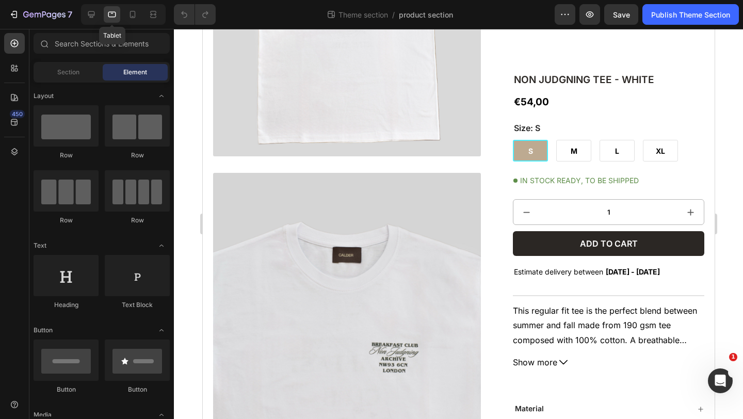
scroll to position [428, 0]
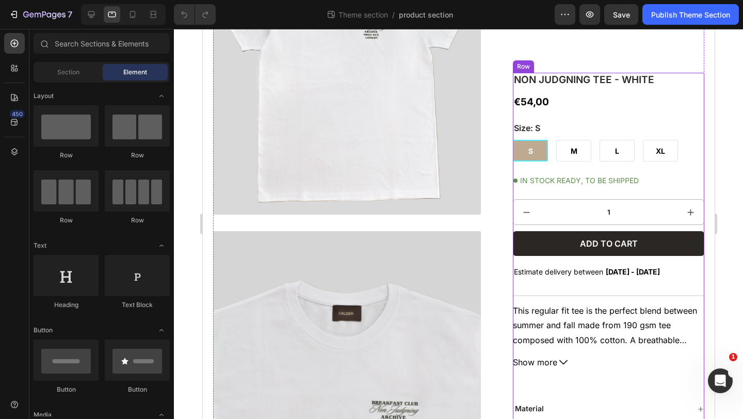
click at [576, 179] on p "IN STOCK READY, TO BE SHIPPED" at bounding box center [579, 180] width 119 height 13
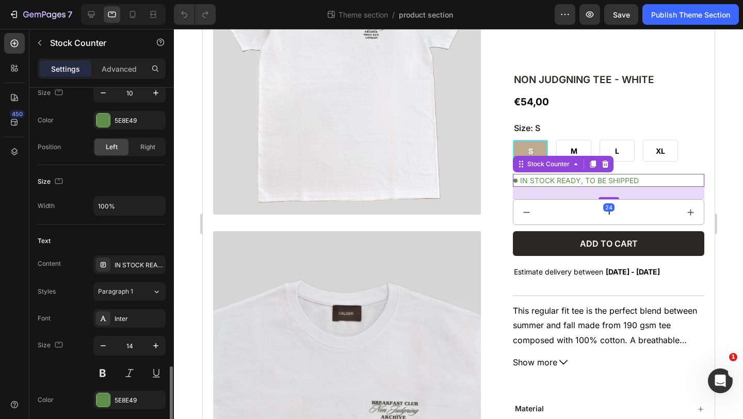
scroll to position [380, 0]
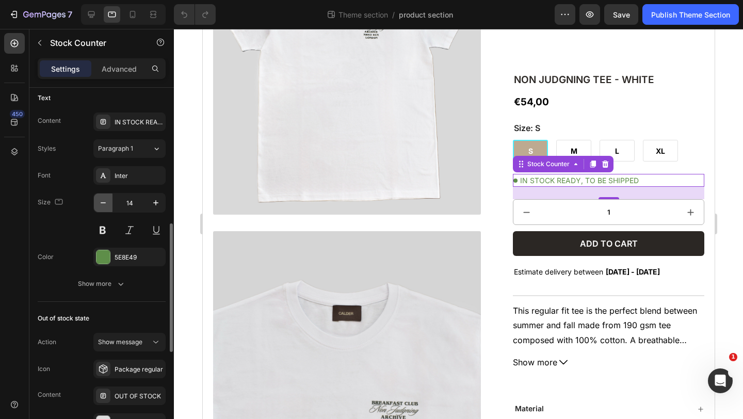
click at [103, 202] on icon "button" at bounding box center [103, 203] width 10 height 10
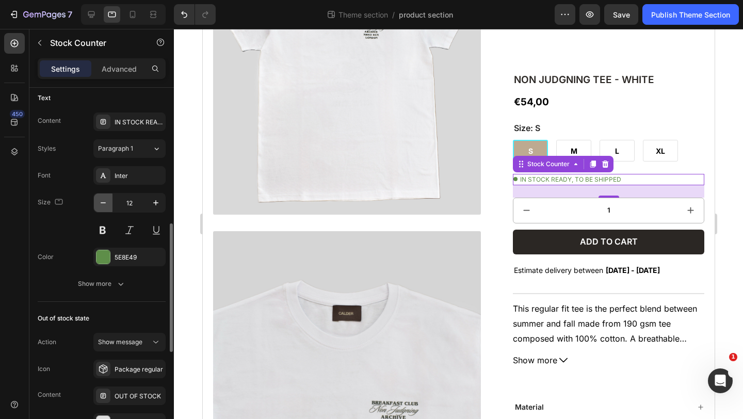
click at [103, 202] on icon "button" at bounding box center [103, 203] width 10 height 10
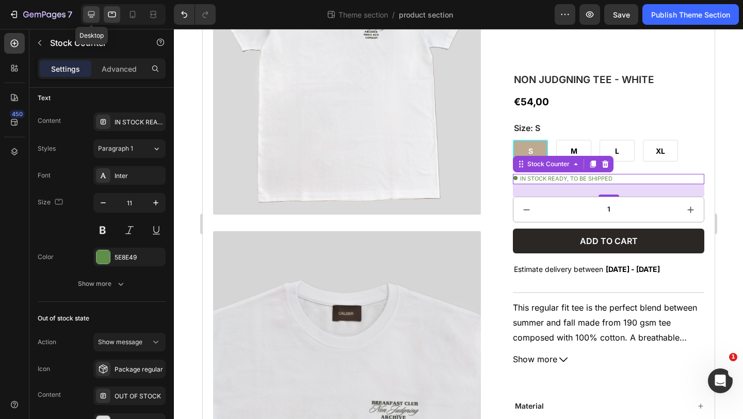
click at [87, 13] on icon at bounding box center [91, 14] width 10 height 10
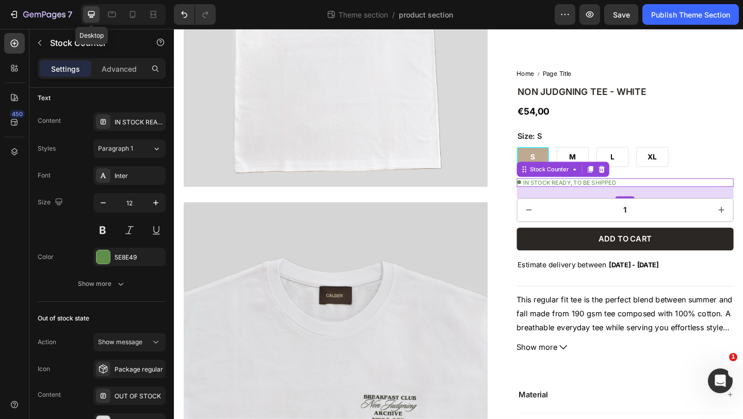
scroll to position [603, 0]
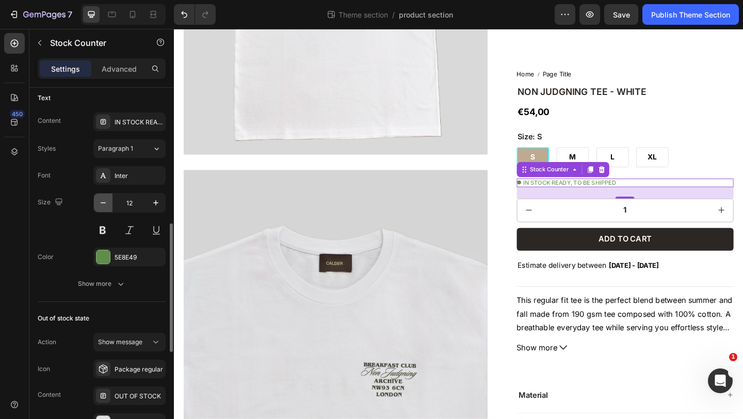
click at [102, 198] on icon "button" at bounding box center [103, 203] width 10 height 10
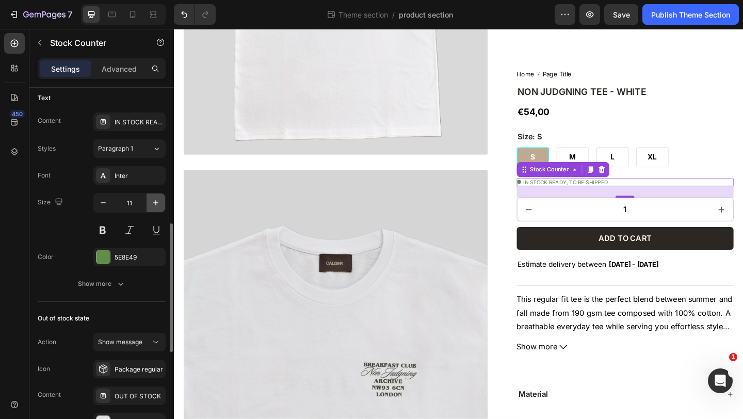
click at [158, 204] on icon "button" at bounding box center [156, 203] width 10 height 10
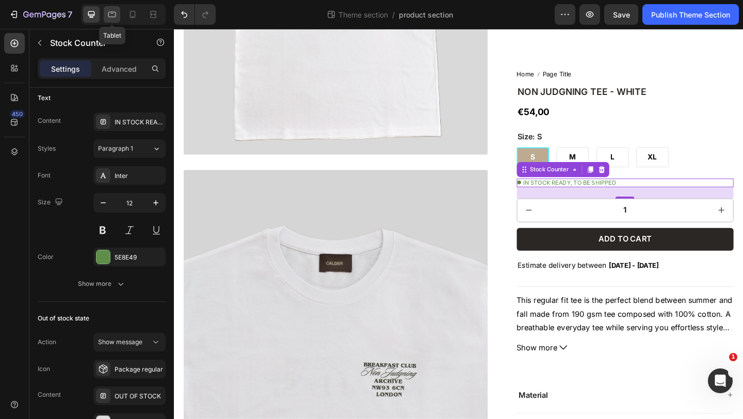
click at [115, 15] on icon at bounding box center [112, 15] width 8 height 6
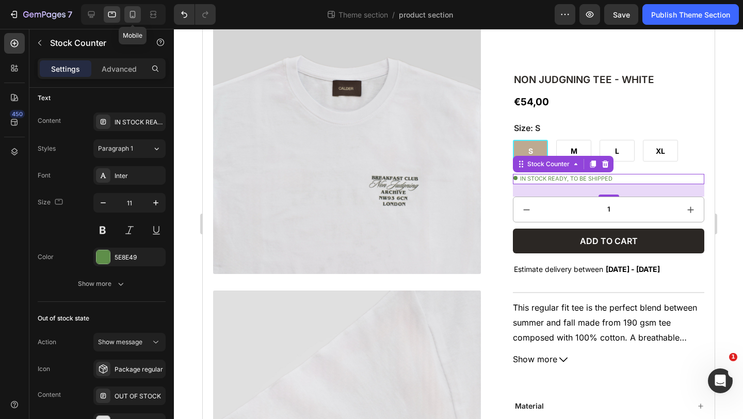
click at [131, 16] on icon at bounding box center [132, 14] width 10 height 10
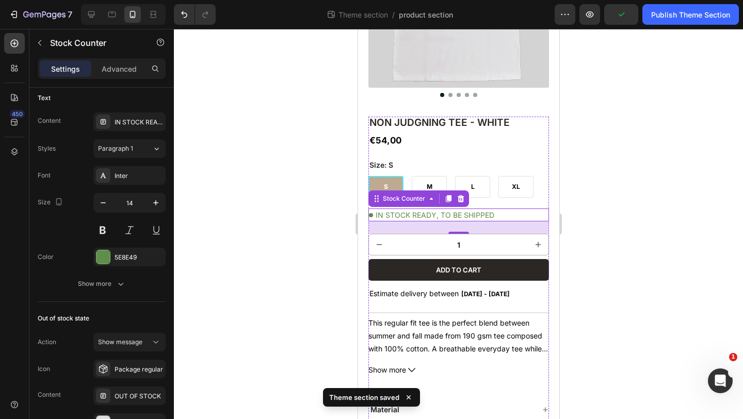
scroll to position [138, 0]
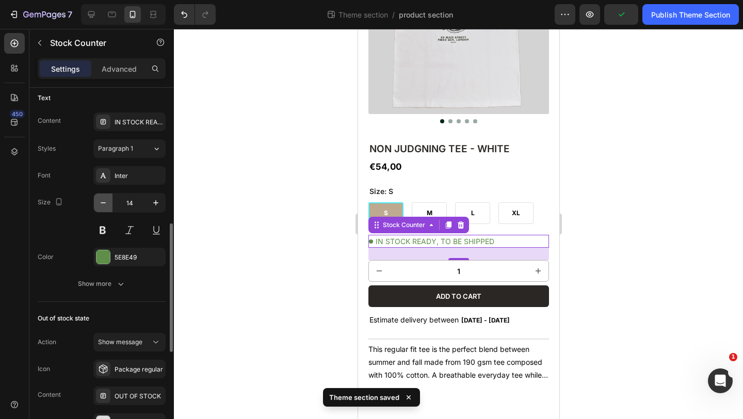
click at [100, 202] on icon "button" at bounding box center [103, 203] width 10 height 10
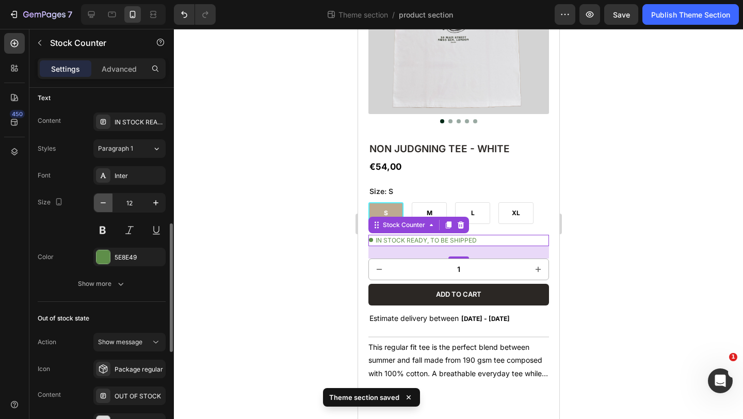
click at [100, 201] on icon "button" at bounding box center [103, 203] width 10 height 10
type input "11"
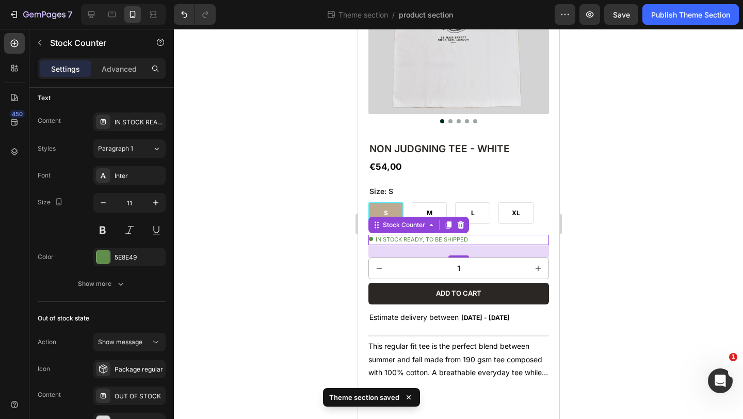
click at [274, 175] on div at bounding box center [458, 224] width 569 height 390
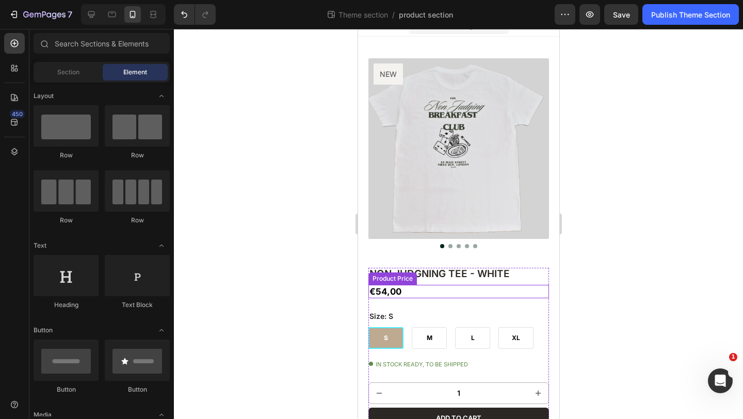
scroll to position [0, 0]
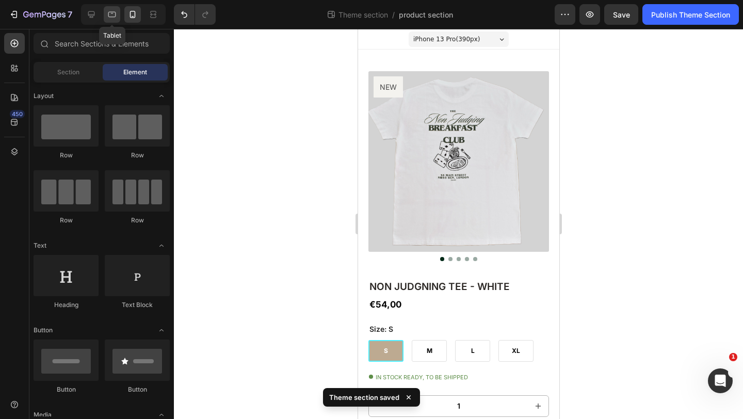
click at [113, 14] on icon at bounding box center [112, 14] width 10 height 10
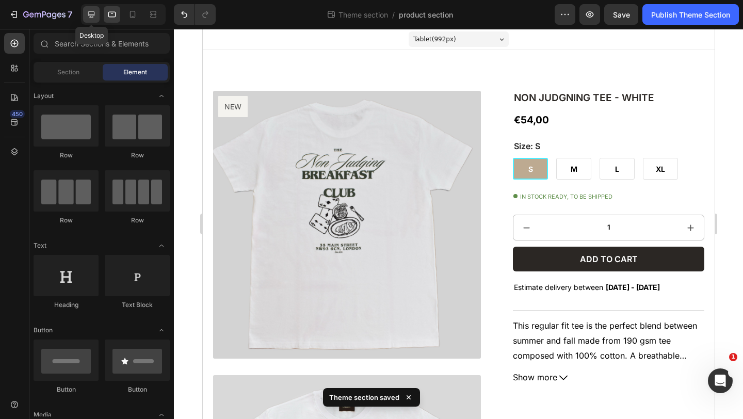
click at [87, 19] on icon at bounding box center [91, 14] width 10 height 10
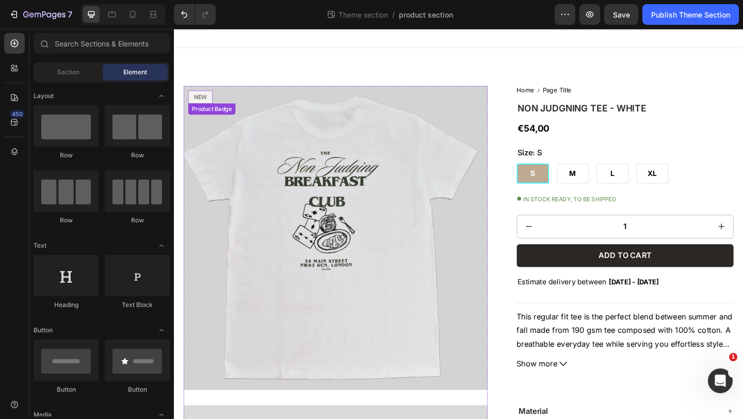
click at [211, 101] on pre "NEW" at bounding box center [202, 103] width 27 height 14
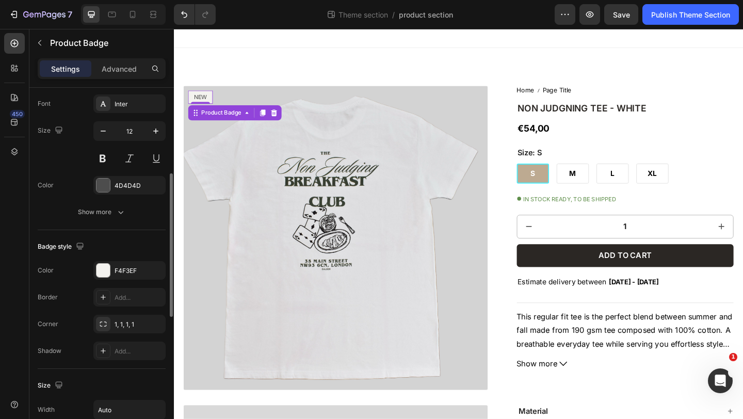
scroll to position [91, 0]
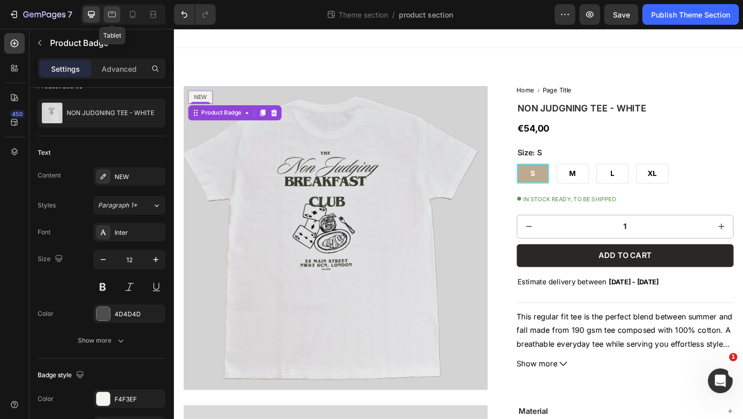
click at [108, 11] on icon at bounding box center [112, 14] width 10 height 10
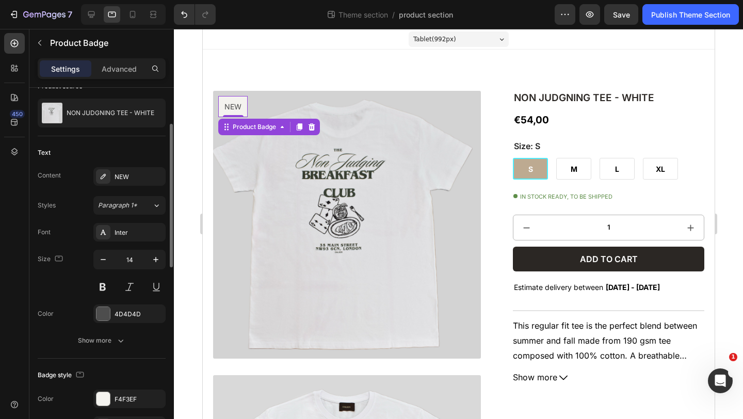
scroll to position [31, 0]
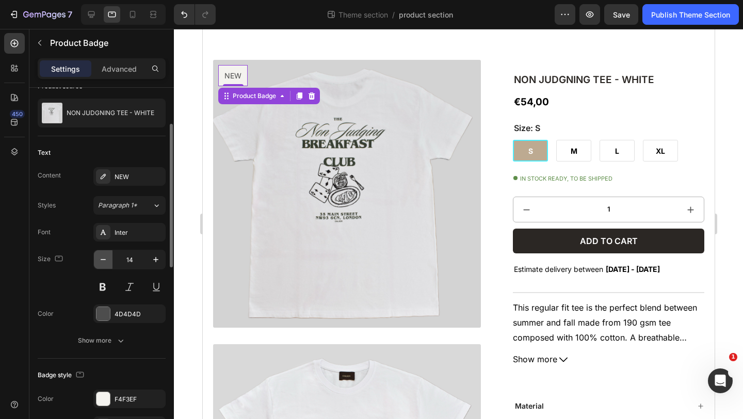
click at [103, 256] on icon "button" at bounding box center [103, 259] width 10 height 10
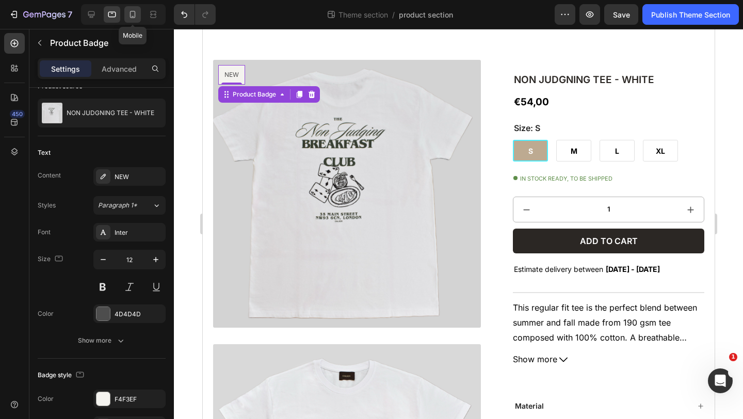
click at [138, 14] on div at bounding box center [132, 14] width 17 height 17
type input "14"
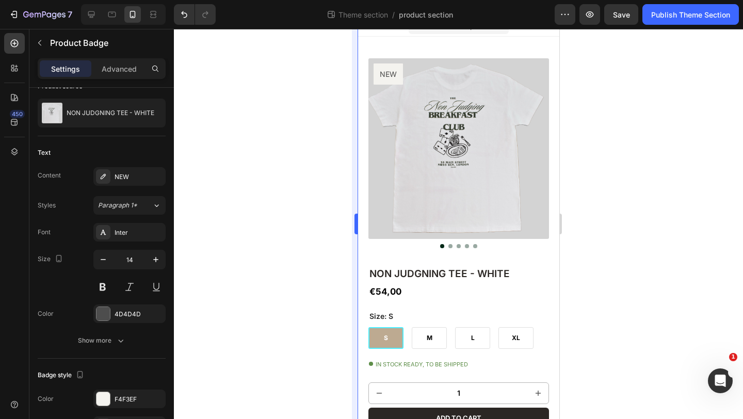
scroll to position [11, 0]
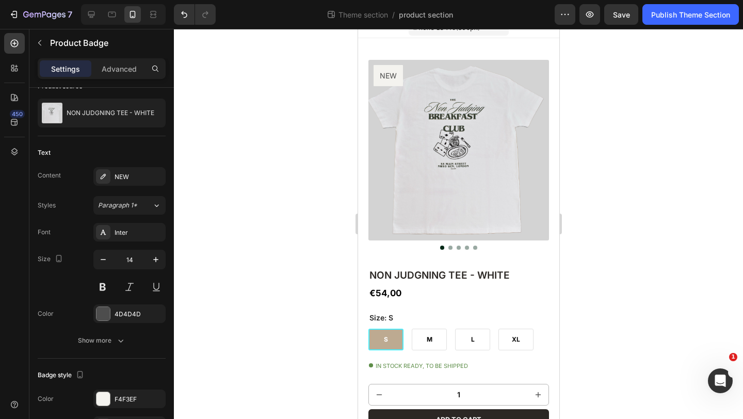
click at [394, 71] on pre "NEW" at bounding box center [387, 75] width 29 height 21
click at [391, 78] on pre "NEW" at bounding box center [387, 75] width 29 height 21
click at [394, 77] on pre "NEW" at bounding box center [387, 75] width 29 height 21
click at [386, 72] on pre "NEW" at bounding box center [387, 75] width 29 height 21
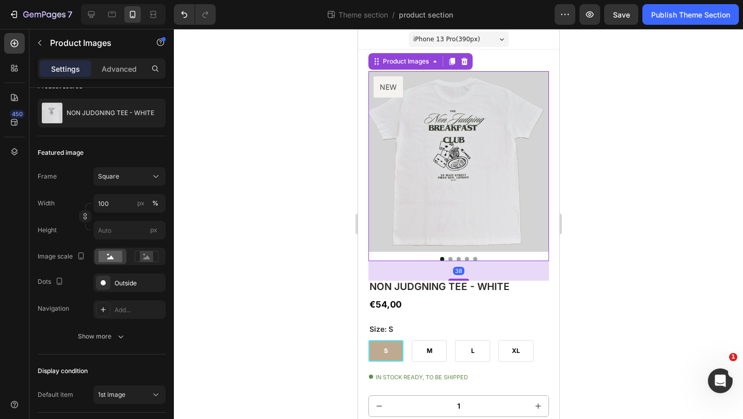
click at [400, 101] on img at bounding box center [458, 161] width 181 height 181
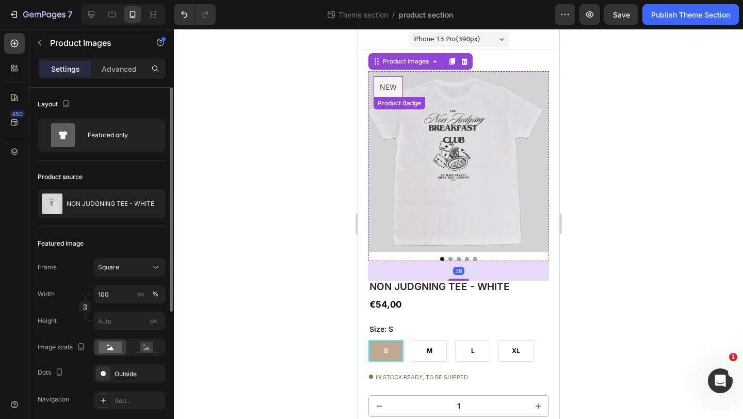
click at [395, 86] on pre "NEW" at bounding box center [387, 86] width 29 height 21
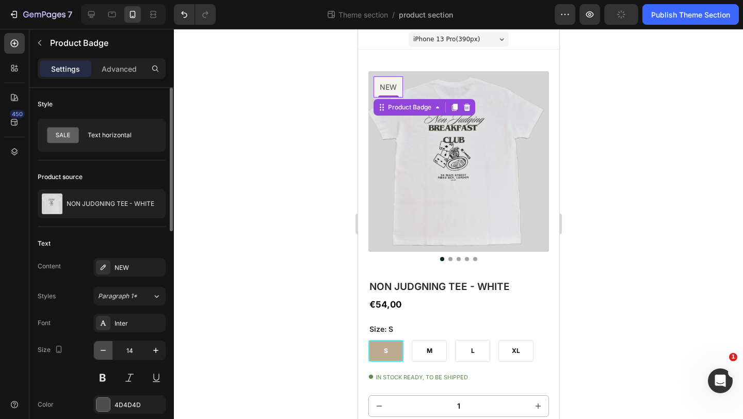
click at [105, 345] on icon "button" at bounding box center [103, 350] width 10 height 10
type input "12"
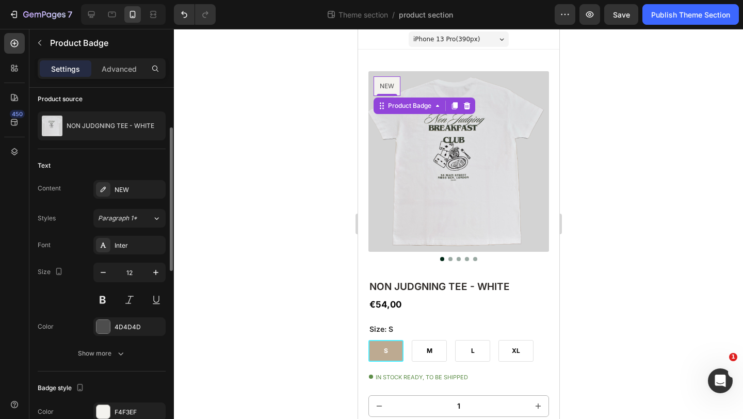
scroll to position [92, 0]
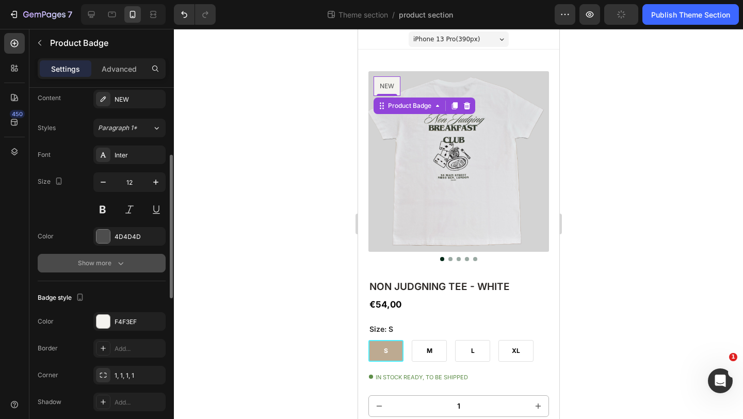
click at [108, 262] on div "Show more" at bounding box center [102, 263] width 48 height 10
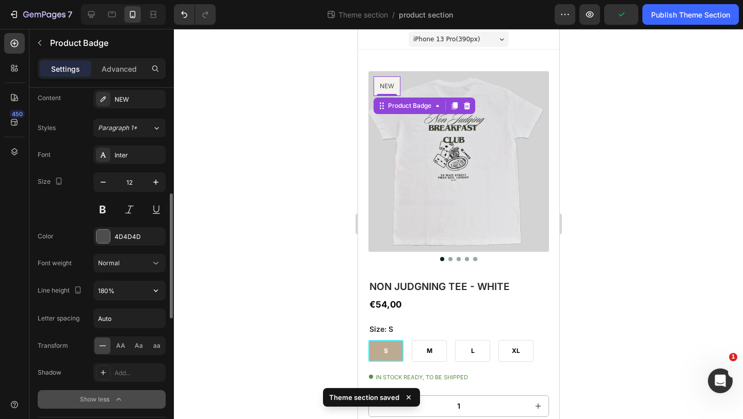
scroll to position [266, 0]
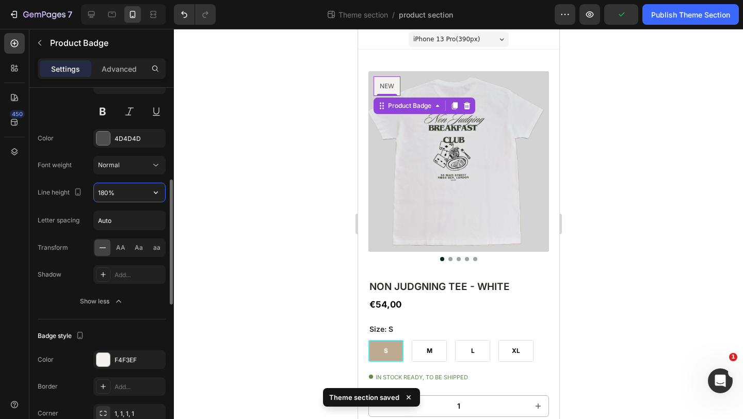
click at [129, 189] on input "180%" at bounding box center [129, 192] width 71 height 19
click at [156, 191] on icon "button" at bounding box center [156, 192] width 10 height 10
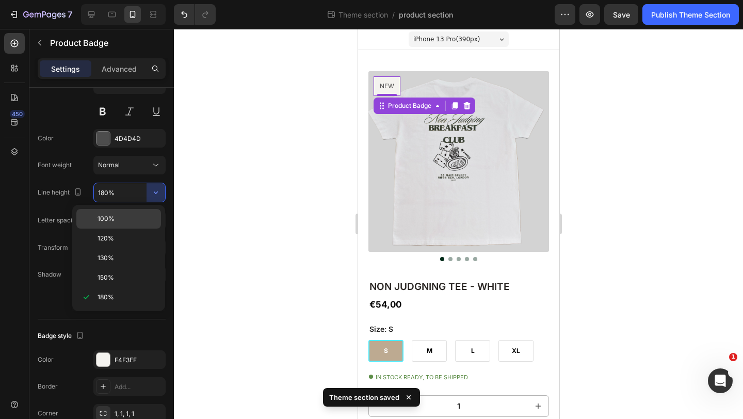
click at [125, 222] on p "100%" at bounding box center [127, 218] width 59 height 9
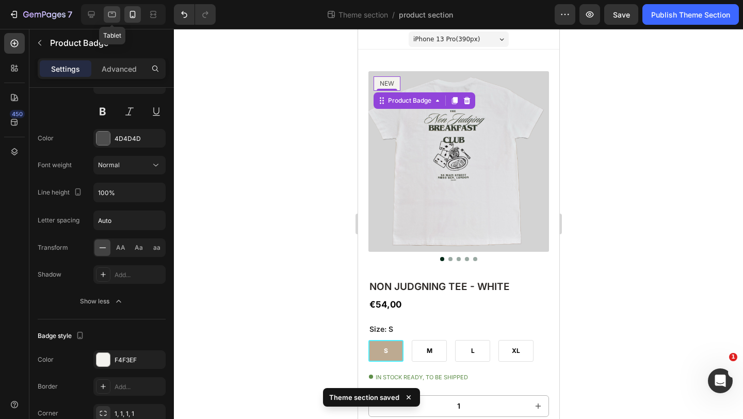
click at [109, 15] on icon at bounding box center [112, 14] width 10 height 10
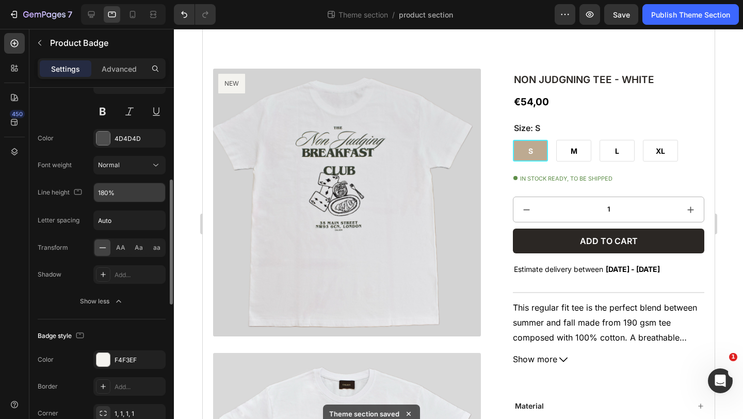
scroll to position [31, 0]
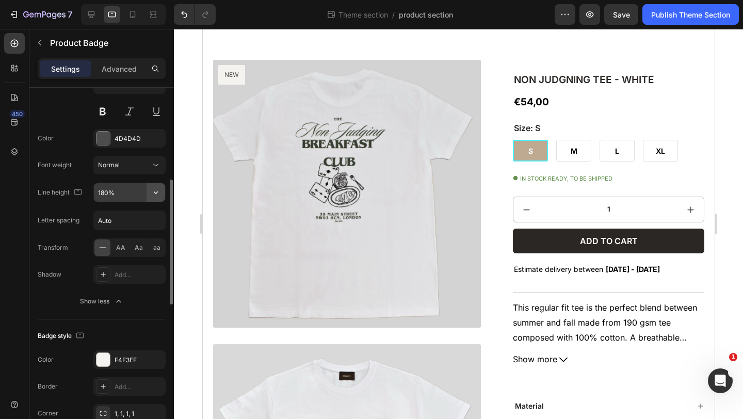
click at [154, 191] on icon "button" at bounding box center [156, 192] width 10 height 10
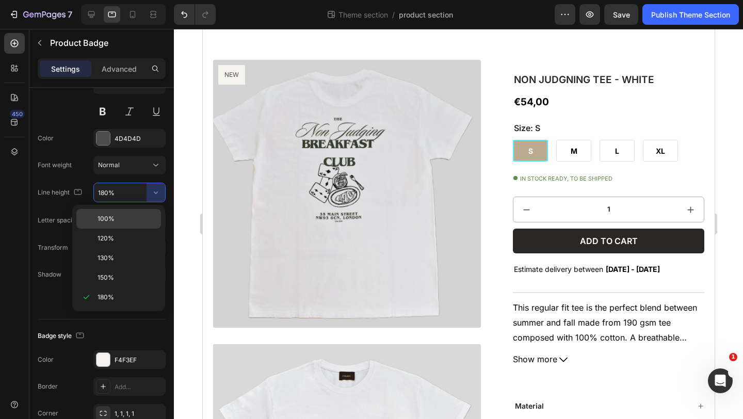
click at [115, 218] on p "100%" at bounding box center [127, 218] width 59 height 9
type input "100%"
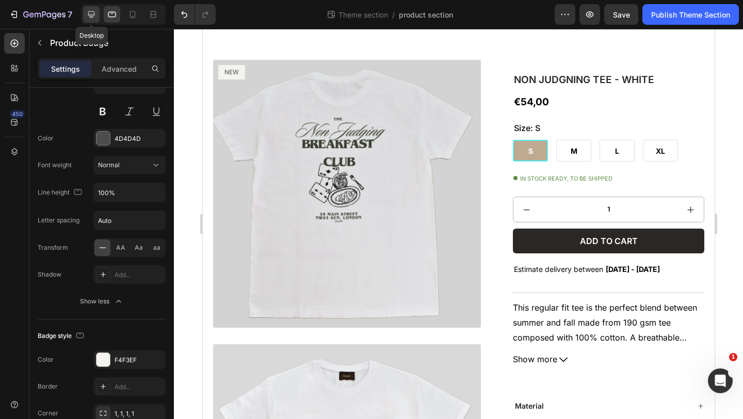
click at [92, 16] on icon at bounding box center [91, 14] width 7 height 7
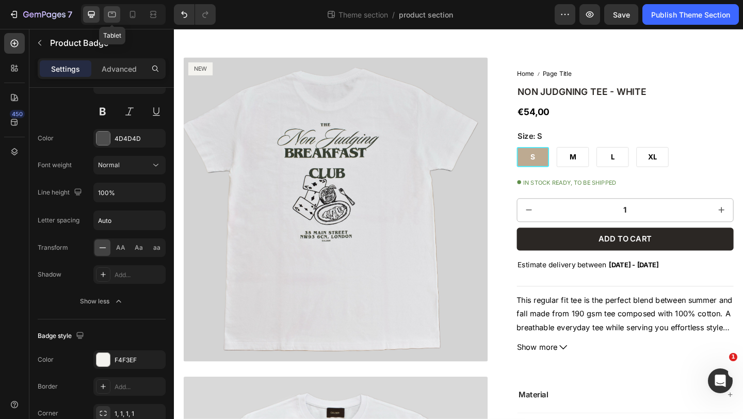
click at [106, 15] on div at bounding box center [112, 14] width 17 height 17
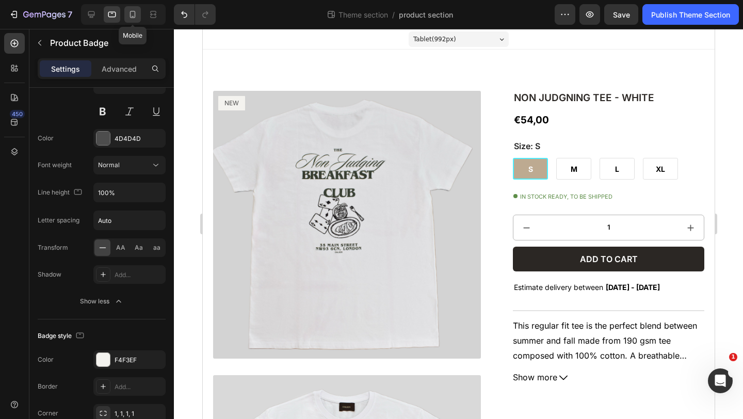
click at [133, 18] on icon at bounding box center [132, 14] width 10 height 10
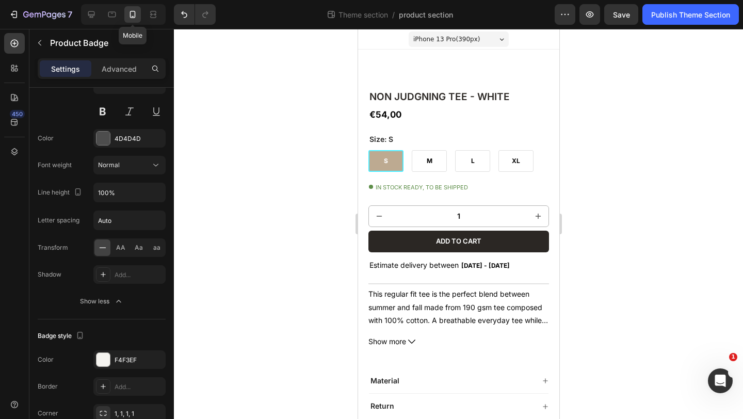
scroll to position [11, 0]
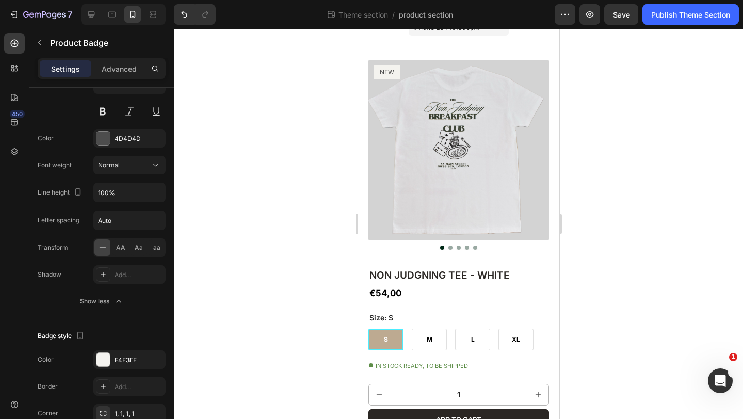
click at [390, 74] on pre "NEW" at bounding box center [386, 72] width 27 height 14
click at [379, 78] on pre "NEW" at bounding box center [386, 72] width 27 height 14
click at [386, 107] on img at bounding box center [458, 150] width 181 height 181
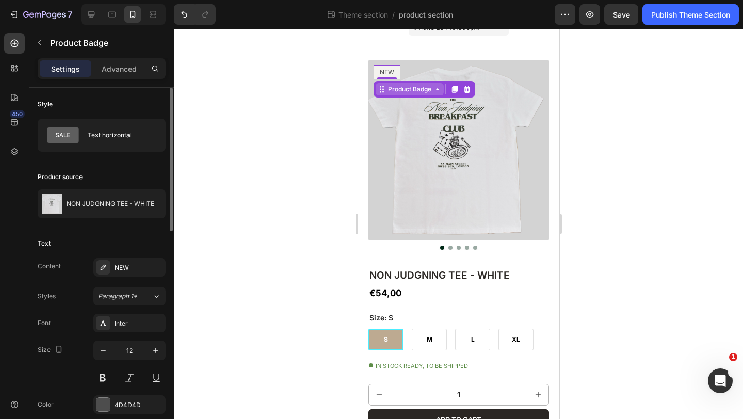
click at [394, 86] on div "Product Badge" at bounding box center [408, 89] width 47 height 9
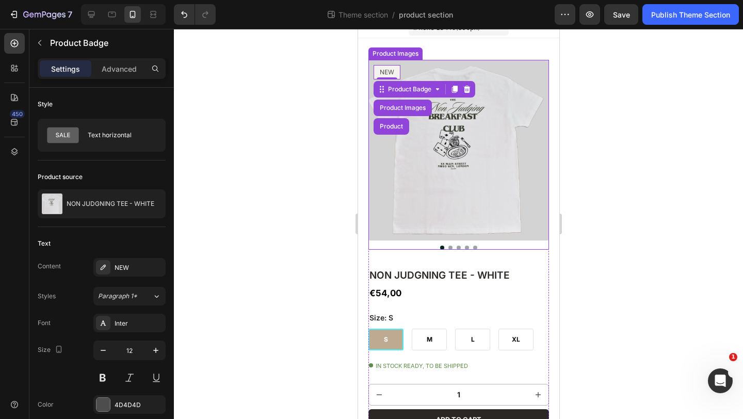
click at [418, 74] on div "NEW Product Badge Product Images Product 0 Product Images" at bounding box center [458, 155] width 181 height 190
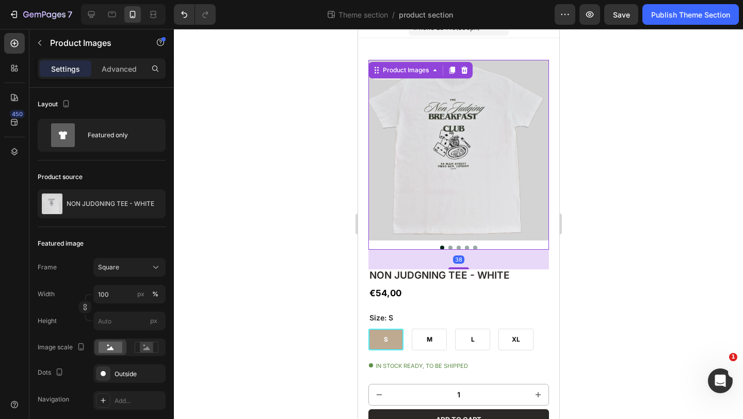
click at [387, 94] on img at bounding box center [458, 150] width 181 height 181
click at [394, 63] on div "Product Images" at bounding box center [420, 70] width 104 height 17
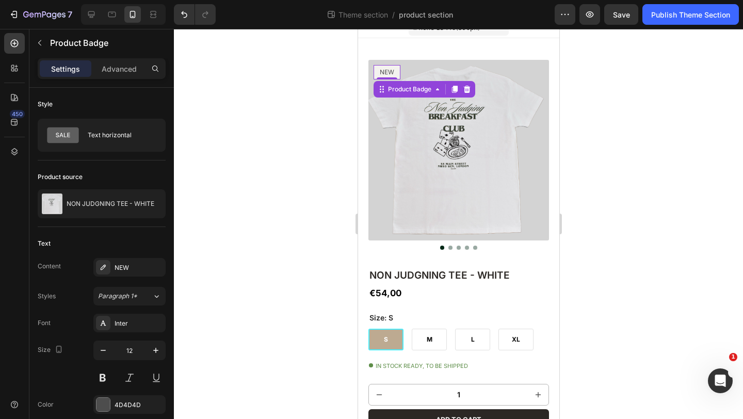
click at [390, 77] on div "NEW Product Badge 0" at bounding box center [386, 72] width 27 height 14
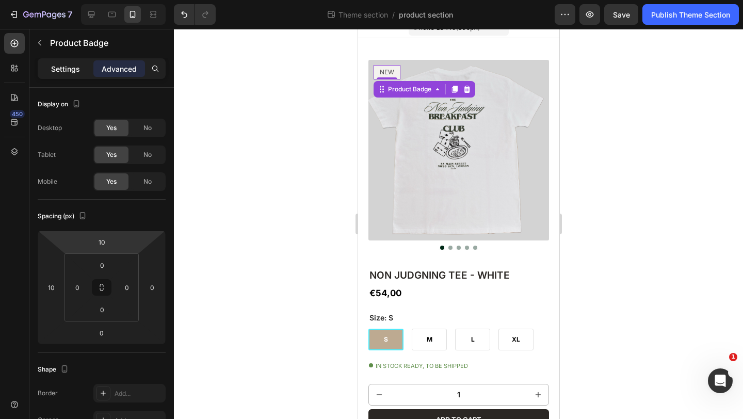
click at [74, 66] on p "Settings" at bounding box center [65, 68] width 29 height 11
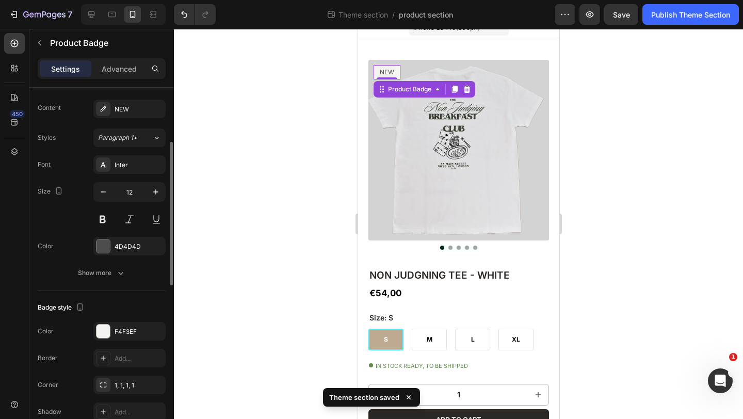
scroll to position [152, 0]
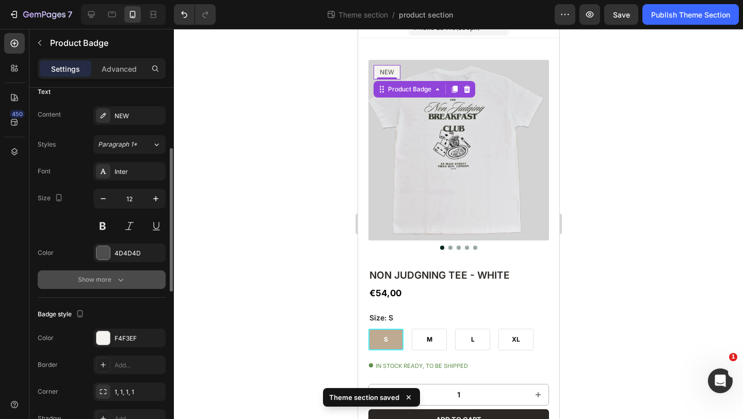
click at [102, 278] on div "Show more" at bounding box center [102, 279] width 48 height 10
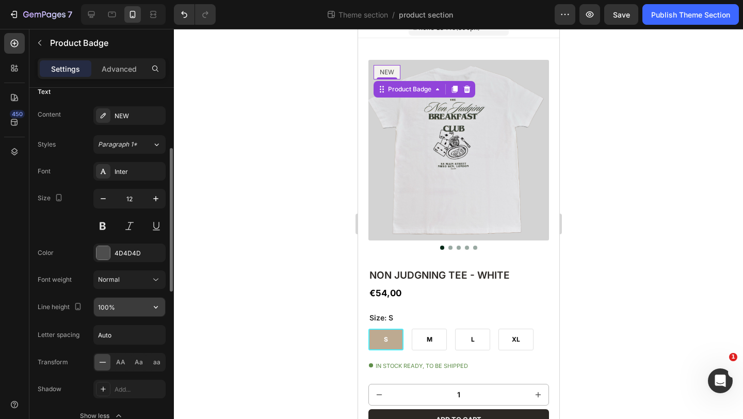
click at [131, 310] on input "100%" at bounding box center [129, 307] width 71 height 19
click at [157, 304] on icon "button" at bounding box center [156, 307] width 10 height 10
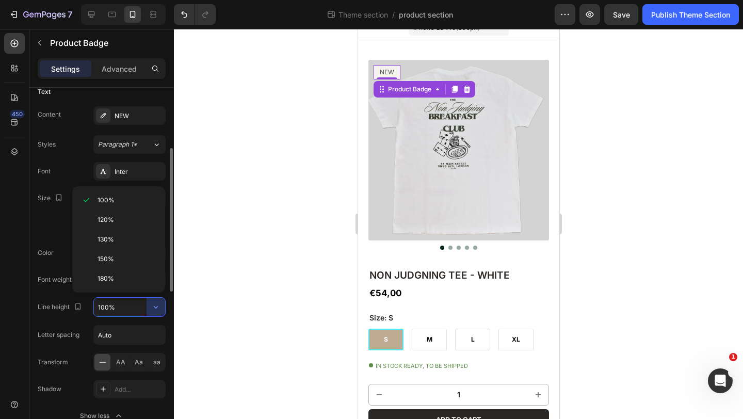
click at [58, 225] on div "Size 12" at bounding box center [102, 212] width 128 height 46
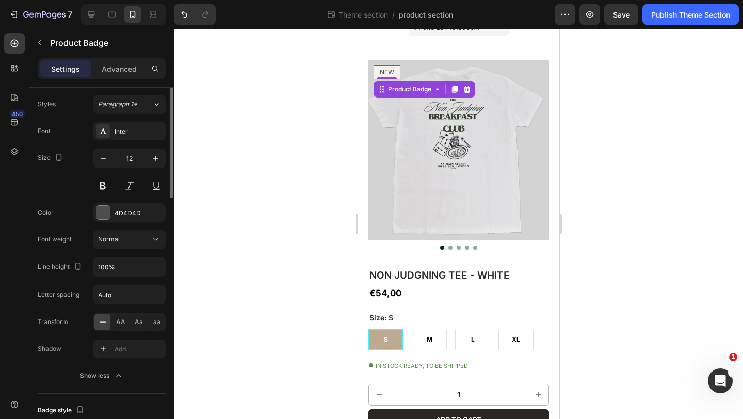
scroll to position [132, 0]
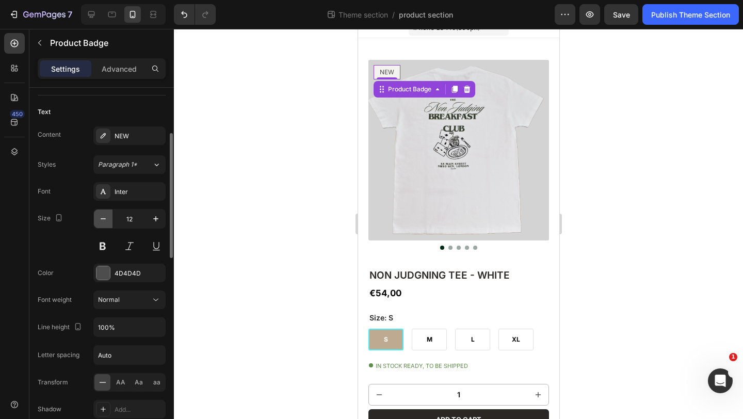
click at [103, 219] on icon "button" at bounding box center [103, 219] width 10 height 10
click at [103, 219] on icon "button" at bounding box center [103, 218] width 5 height 1
click at [103, 218] on icon "button" at bounding box center [103, 218] width 5 height 1
type input "9"
click at [239, 191] on div at bounding box center [458, 224] width 569 height 390
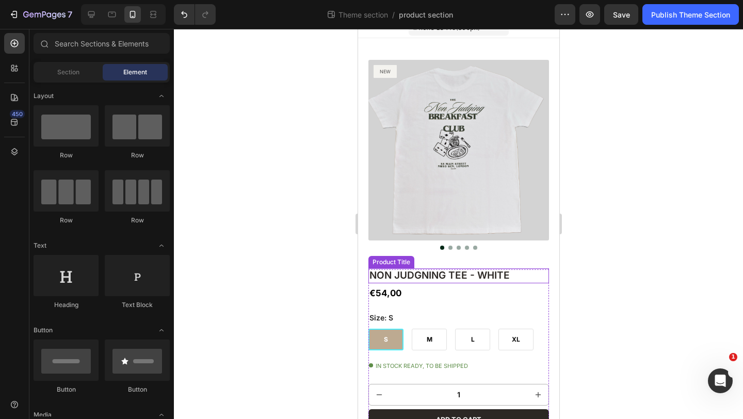
scroll to position [0, 0]
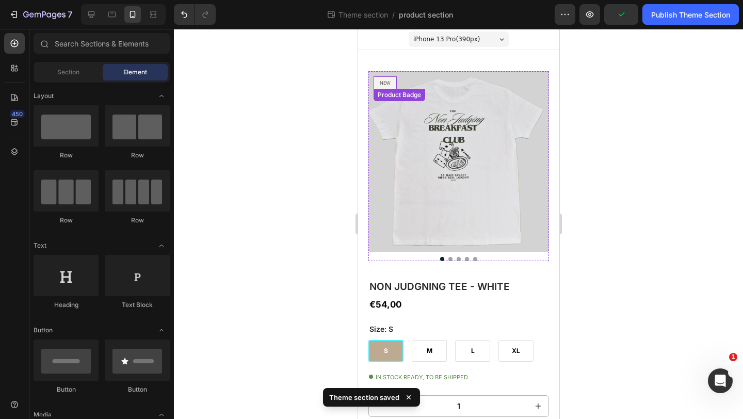
click at [387, 82] on pre "NEW" at bounding box center [384, 82] width 23 height 13
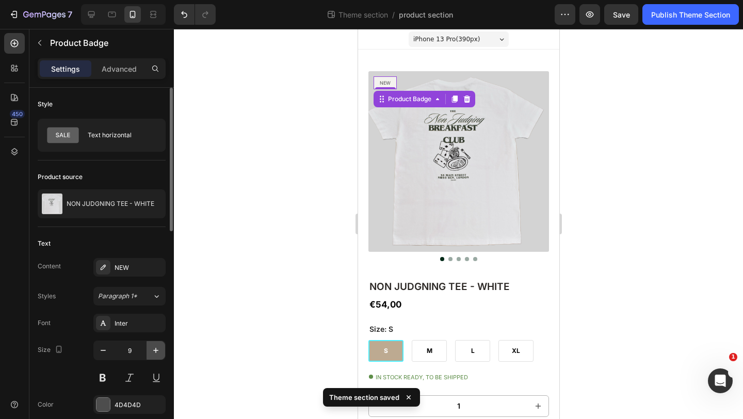
click at [158, 349] on icon "button" at bounding box center [156, 350] width 10 height 10
type input "10"
click at [251, 191] on div at bounding box center [458, 224] width 569 height 390
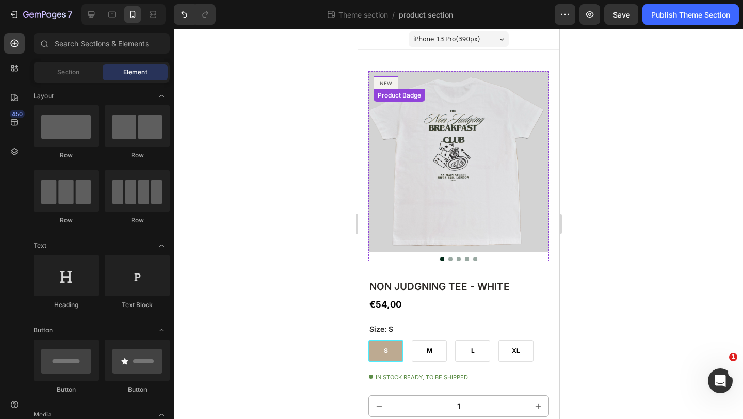
click at [381, 80] on pre "NEW" at bounding box center [385, 82] width 25 height 13
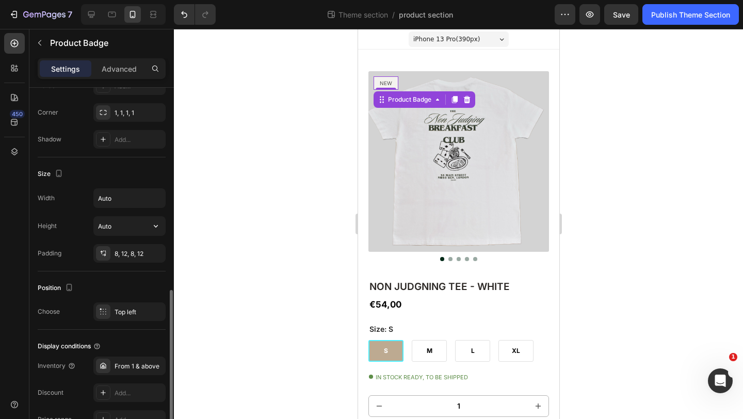
scroll to position [454, 0]
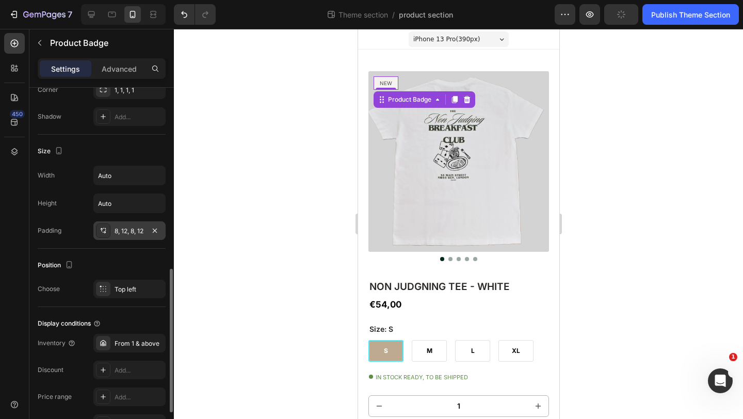
click at [133, 235] on div "8, 12, 8, 12" at bounding box center [129, 230] width 72 height 19
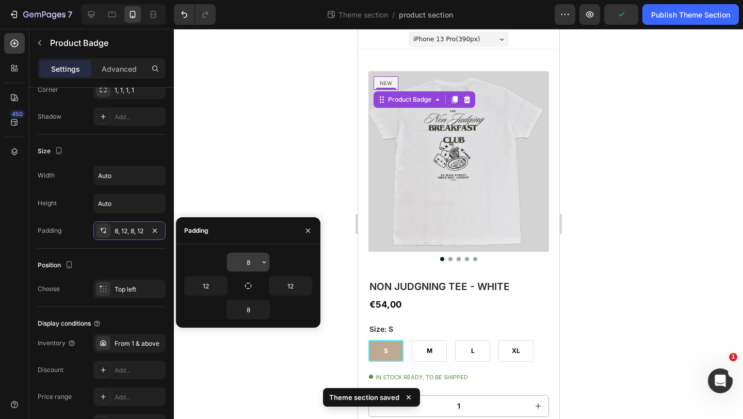
click at [255, 265] on input "8" at bounding box center [248, 262] width 42 height 19
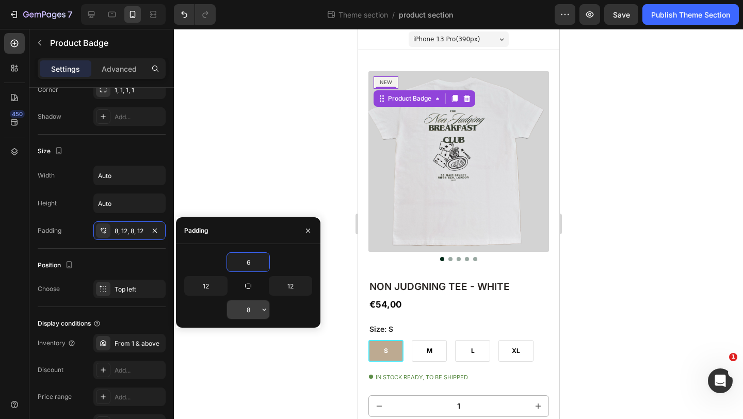
type input "6"
click at [258, 314] on input "8" at bounding box center [248, 309] width 42 height 19
type input "6"
click at [296, 284] on input "12" at bounding box center [290, 286] width 42 height 19
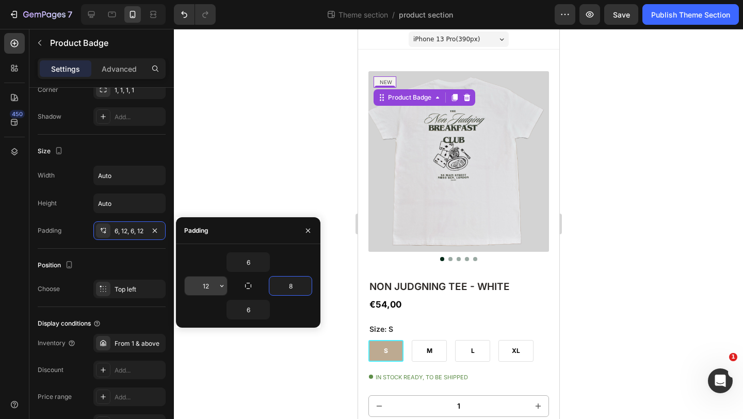
type input "8"
click at [214, 282] on input "12" at bounding box center [206, 286] width 42 height 19
type input "8"
click at [255, 156] on div at bounding box center [458, 224] width 569 height 390
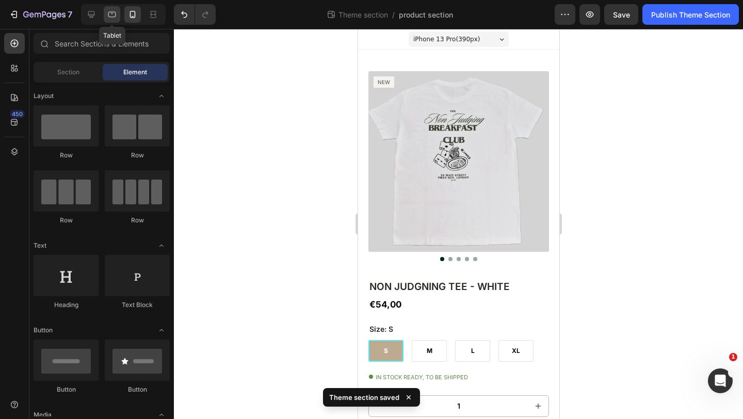
click at [108, 14] on icon at bounding box center [112, 15] width 8 height 6
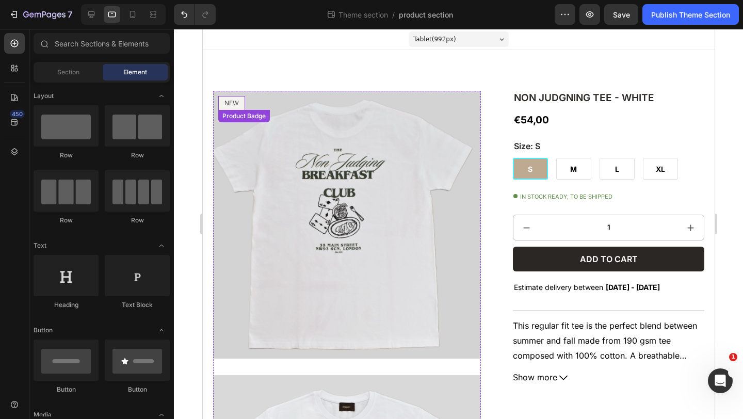
click at [229, 102] on pre "NEW" at bounding box center [231, 103] width 27 height 14
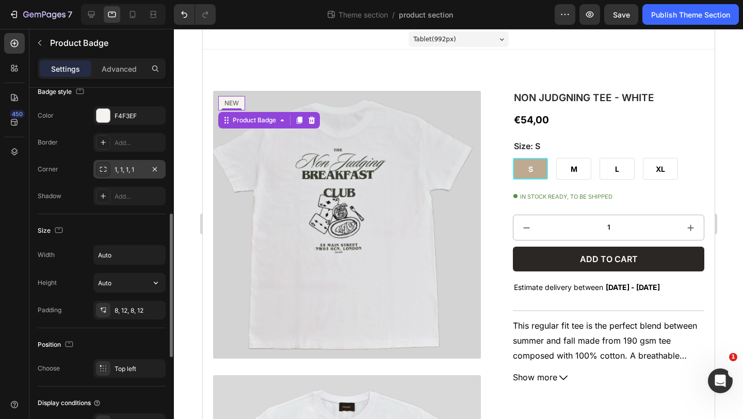
scroll to position [375, 0]
click at [125, 313] on div "8, 12, 8, 12" at bounding box center [130, 309] width 30 height 9
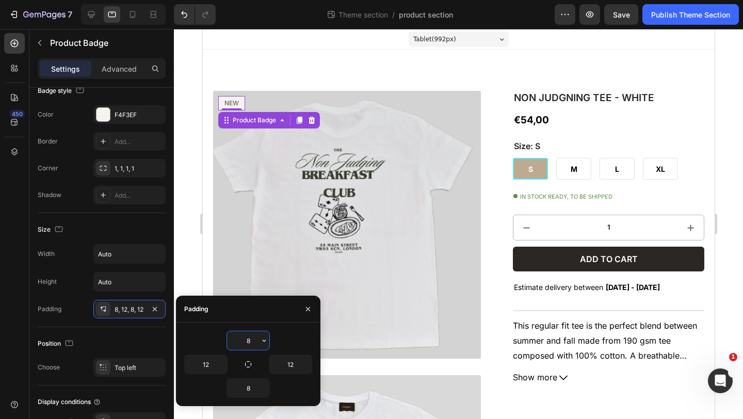
click at [253, 341] on input "8" at bounding box center [248, 340] width 42 height 19
type input "6"
click at [253, 390] on input "8" at bounding box center [248, 388] width 42 height 19
type input "6"
click at [296, 362] on input "12" at bounding box center [290, 364] width 42 height 19
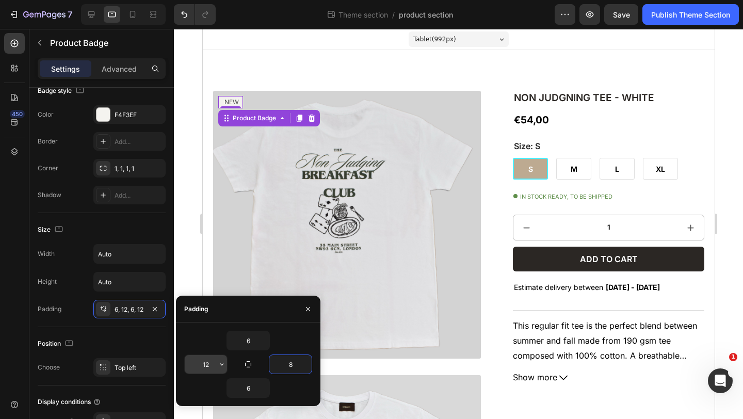
type input "8"
click at [214, 364] on input "12" at bounding box center [206, 364] width 42 height 19
type input "8"
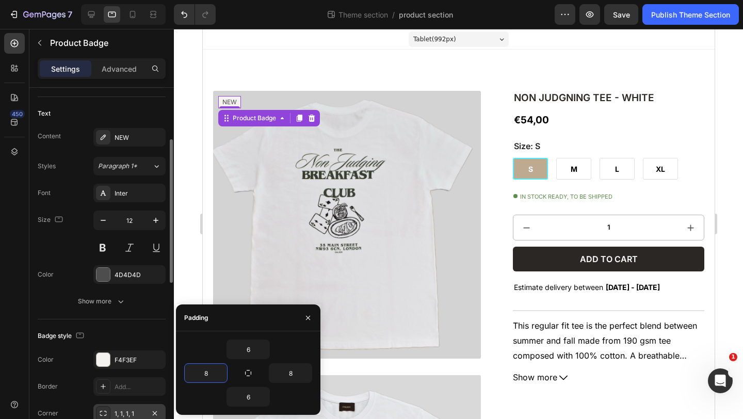
scroll to position [130, 0]
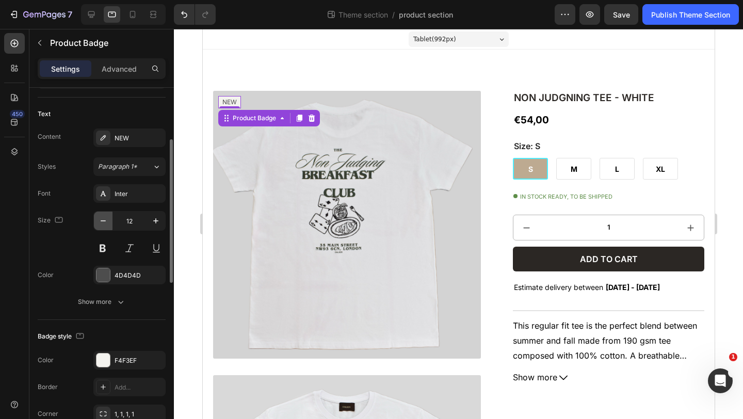
click at [105, 222] on icon "button" at bounding box center [103, 221] width 10 height 10
type input "11"
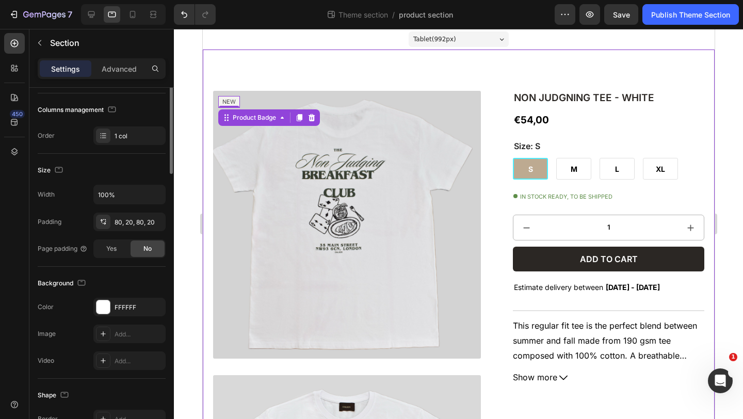
scroll to position [0, 0]
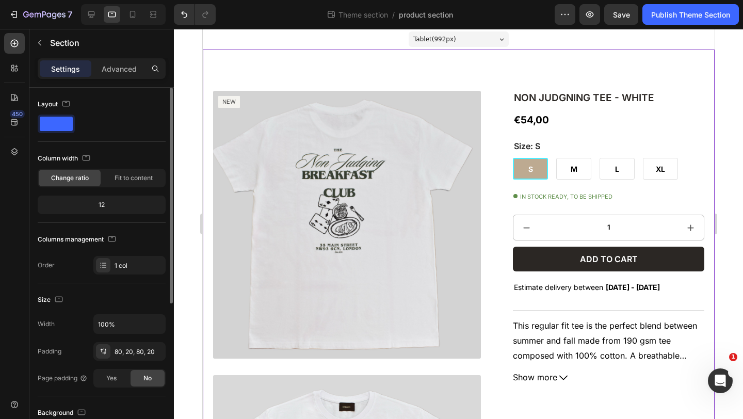
click at [190, 71] on div at bounding box center [458, 224] width 569 height 390
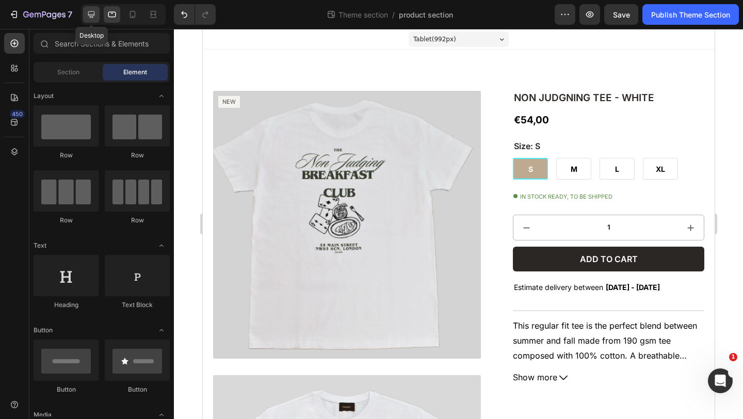
click at [92, 17] on icon at bounding box center [91, 14] width 7 height 7
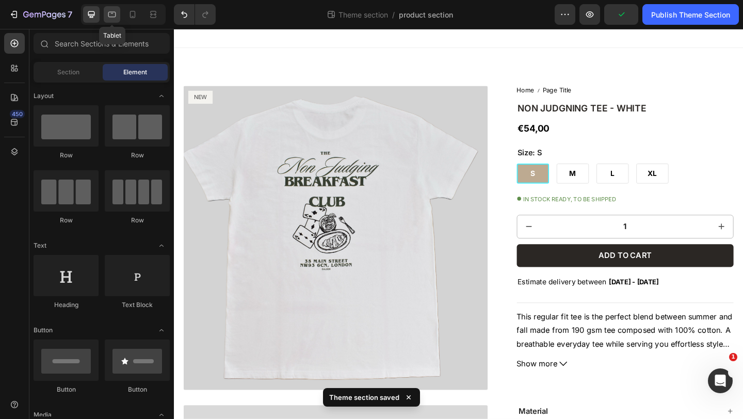
click at [109, 15] on icon at bounding box center [112, 14] width 10 height 10
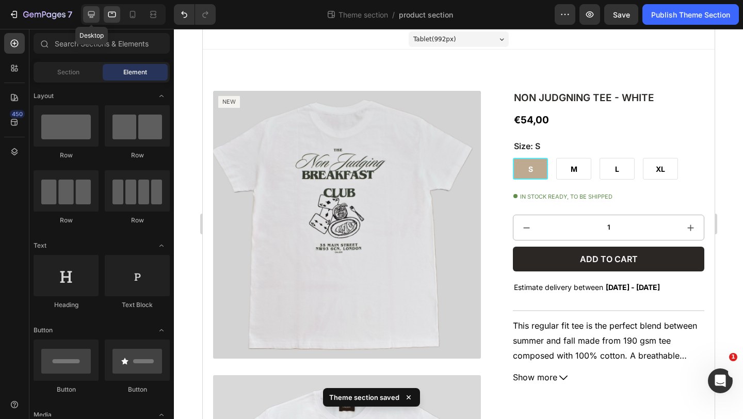
click at [93, 11] on icon at bounding box center [91, 14] width 7 height 7
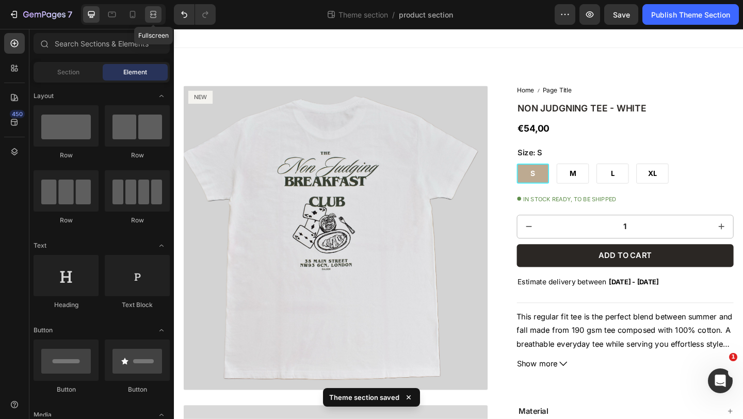
click at [154, 14] on icon at bounding box center [154, 14] width 3 height 3
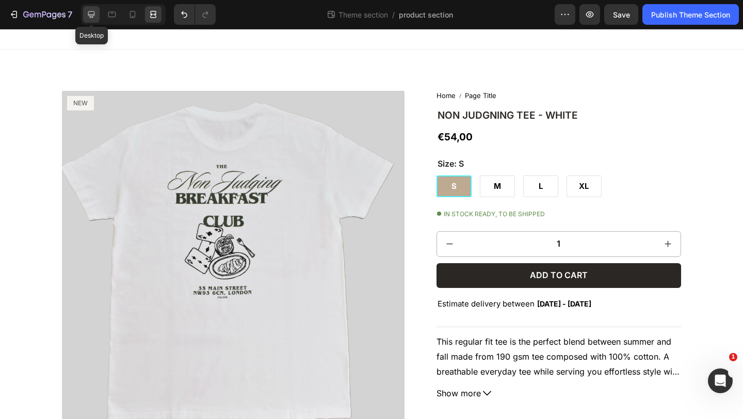
click at [92, 13] on icon at bounding box center [91, 14] width 10 height 10
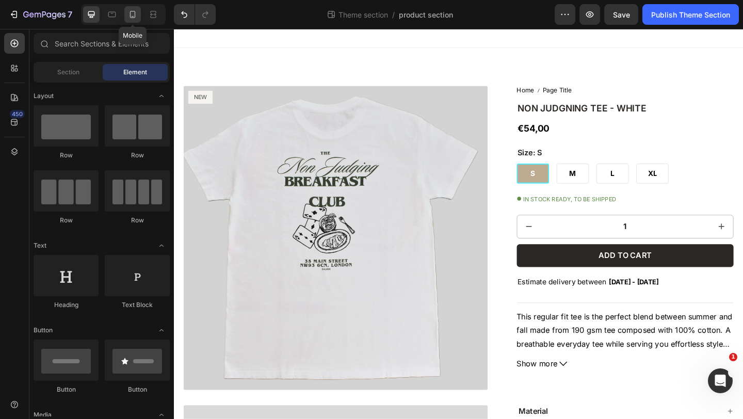
click at [127, 15] on icon at bounding box center [132, 14] width 10 height 10
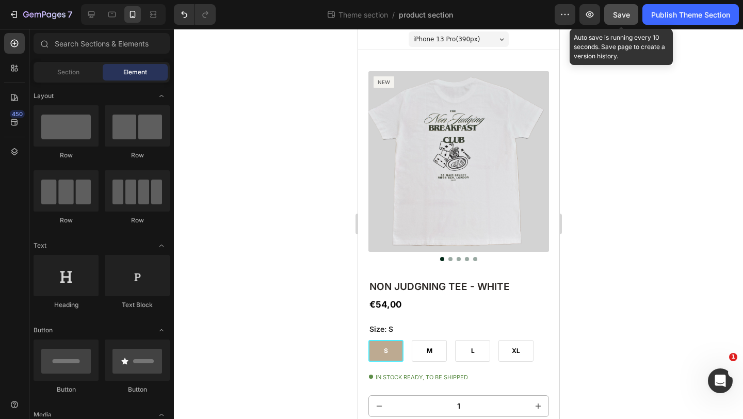
click at [620, 13] on span "Save" at bounding box center [621, 14] width 17 height 9
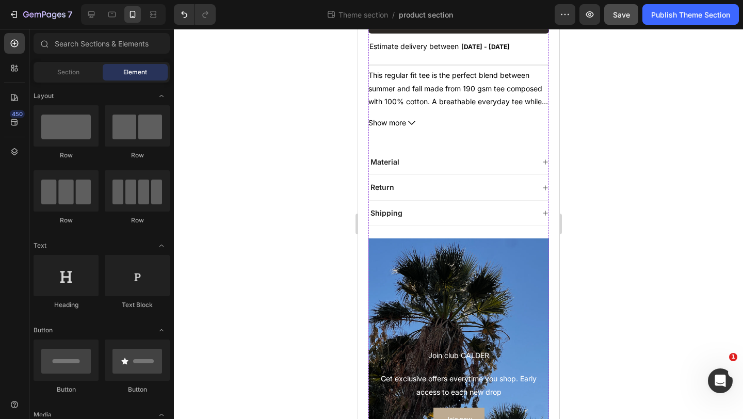
scroll to position [552, 0]
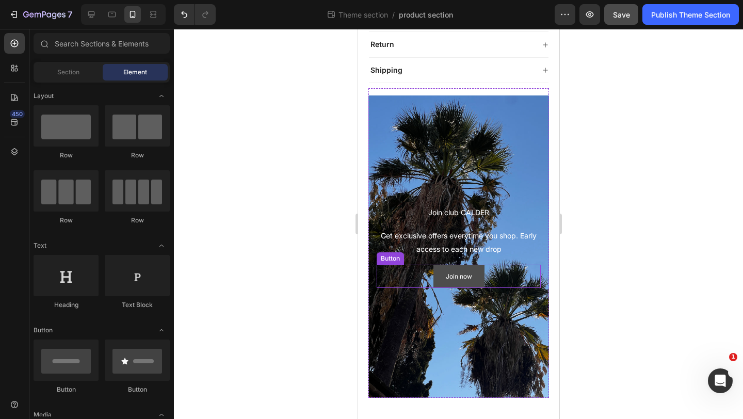
click at [472, 269] on link "Join now" at bounding box center [458, 277] width 51 height 24
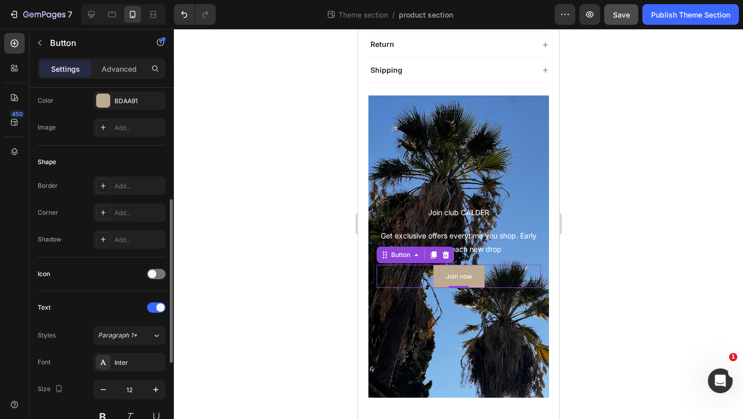
scroll to position [176, 0]
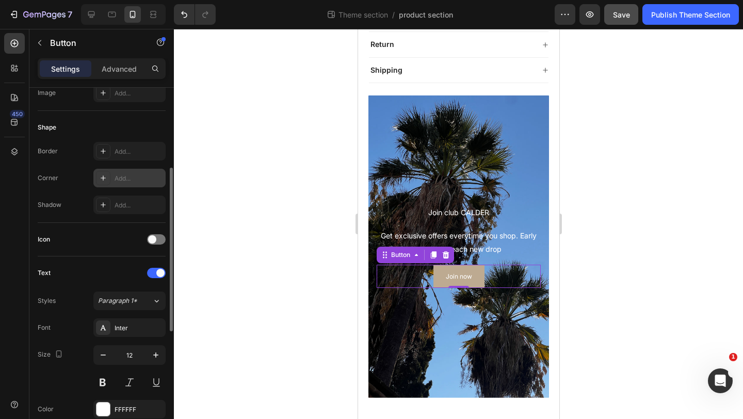
click at [119, 176] on div "Add..." at bounding box center [139, 178] width 49 height 9
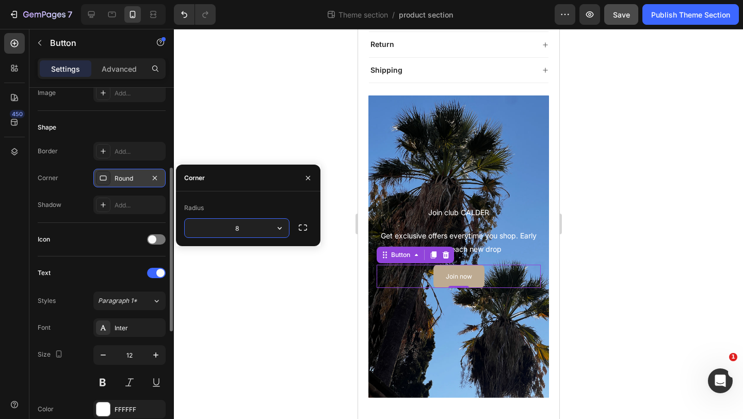
type input "1"
click at [606, 135] on div at bounding box center [458, 224] width 569 height 390
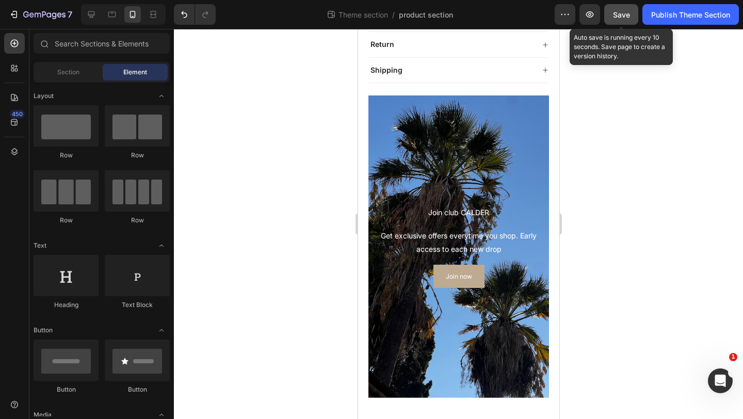
click at [619, 17] on span "Save" at bounding box center [621, 14] width 17 height 9
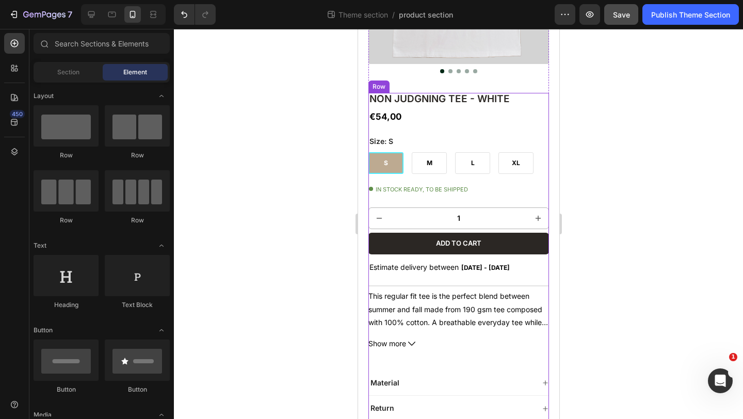
scroll to position [330, 0]
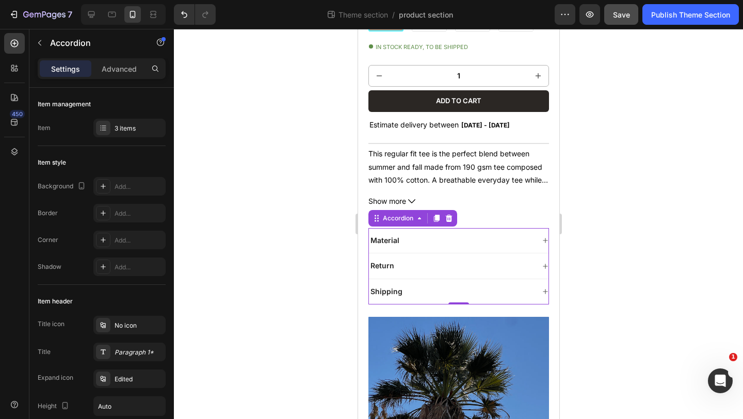
click at [469, 242] on div "Material" at bounding box center [450, 240] width 165 height 12
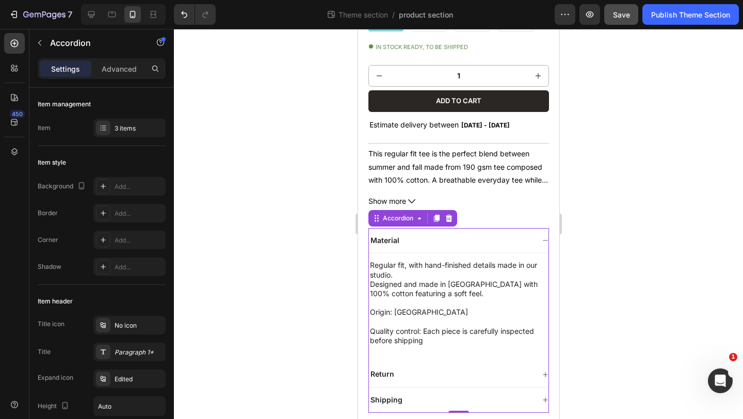
click at [470, 241] on div "Material" at bounding box center [450, 240] width 165 height 12
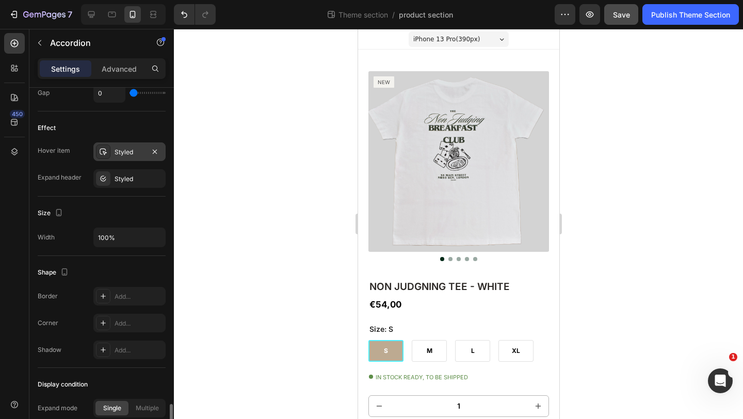
scroll to position [622, 0]
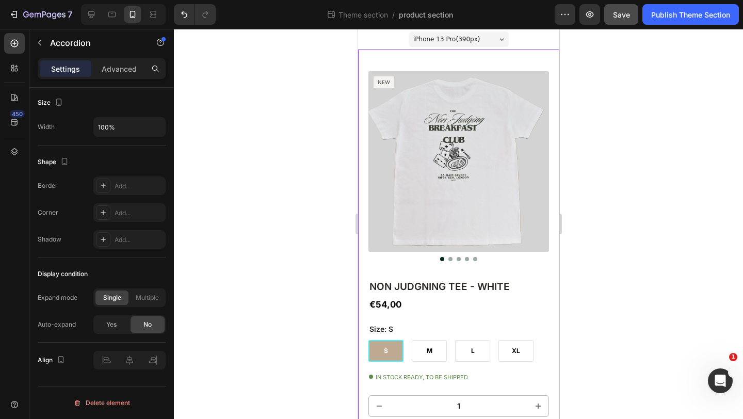
click at [337, 166] on div at bounding box center [458, 224] width 569 height 390
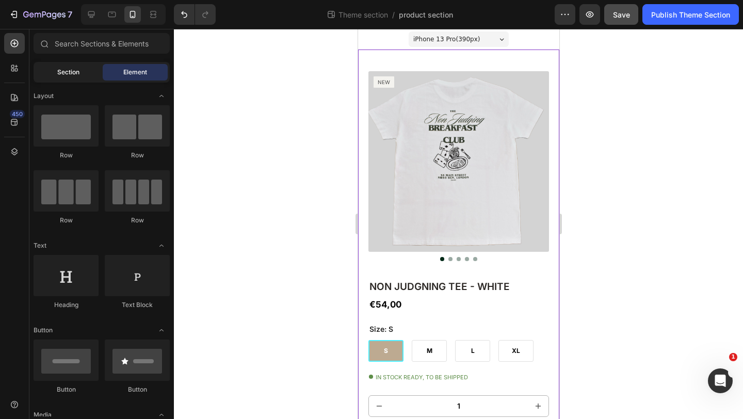
click at [76, 72] on span "Section" at bounding box center [68, 72] width 22 height 9
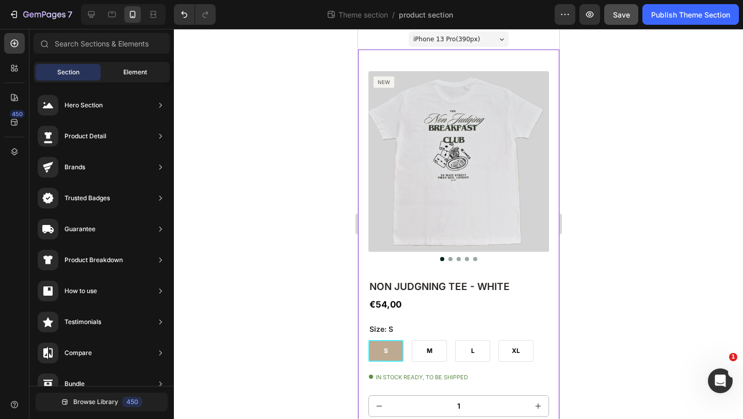
click at [137, 75] on span "Element" at bounding box center [135, 72] width 24 height 9
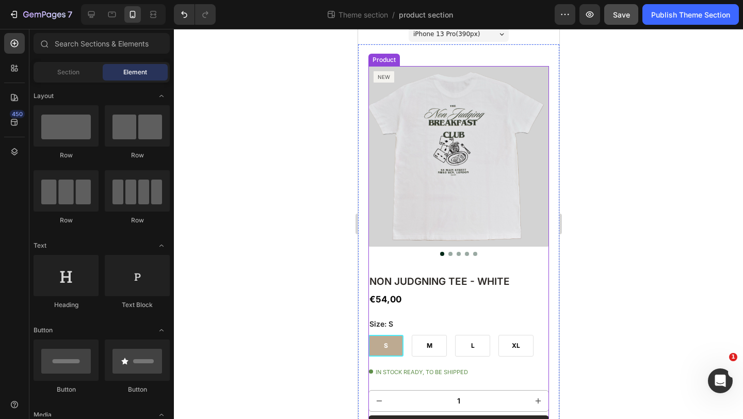
scroll to position [0, 0]
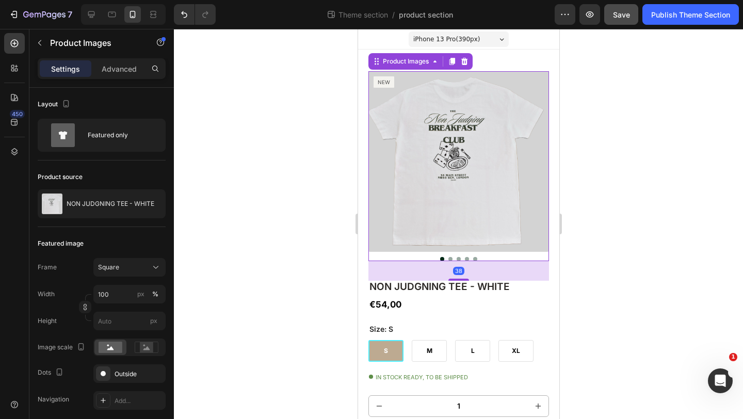
click at [480, 216] on img at bounding box center [458, 161] width 181 height 181
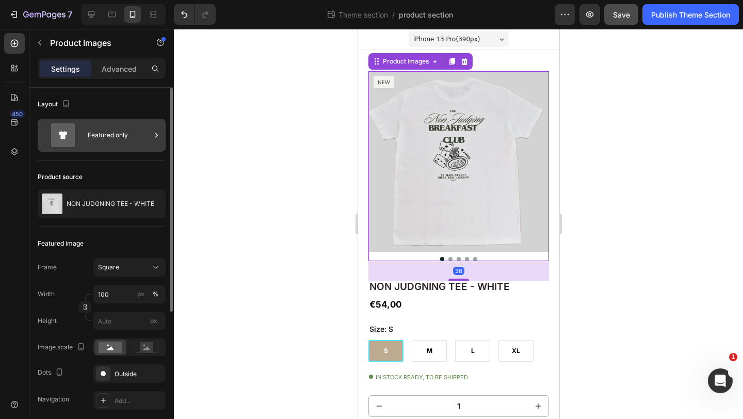
click at [89, 139] on div "Featured only" at bounding box center [119, 135] width 63 height 24
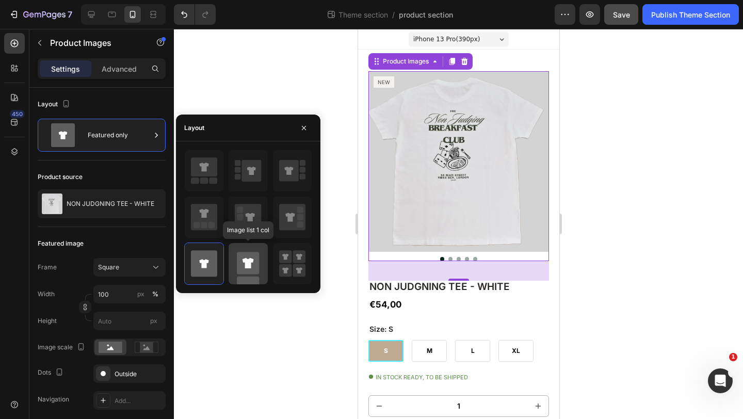
click at [245, 260] on icon at bounding box center [248, 263] width 11 height 10
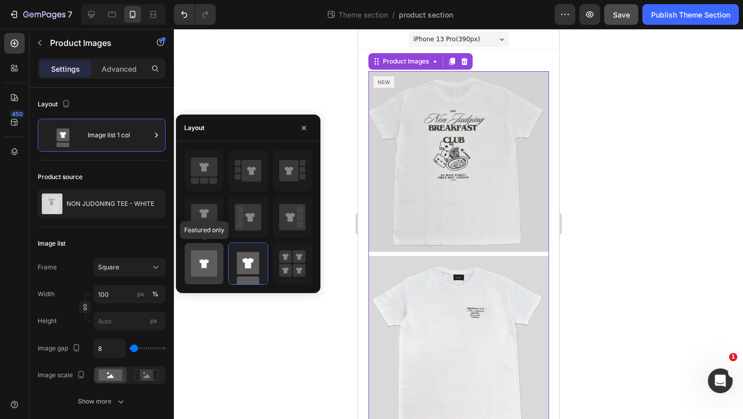
click at [205, 262] on icon at bounding box center [203, 263] width 9 height 9
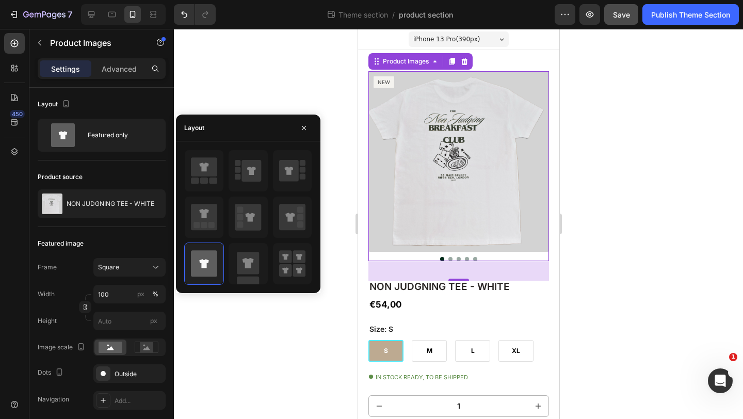
click at [299, 93] on div at bounding box center [458, 224] width 569 height 390
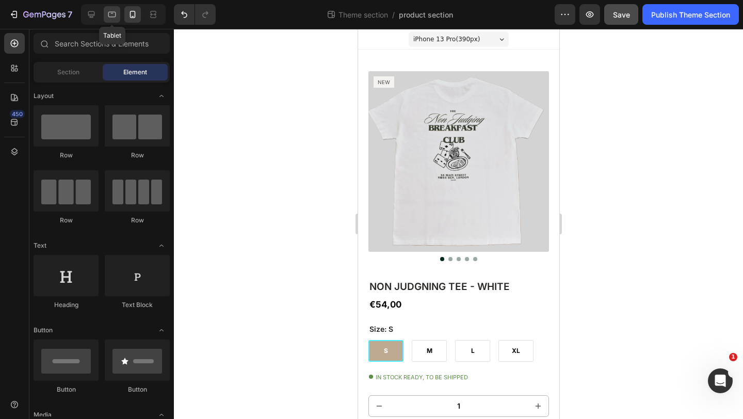
click at [119, 16] on div at bounding box center [112, 14] width 17 height 17
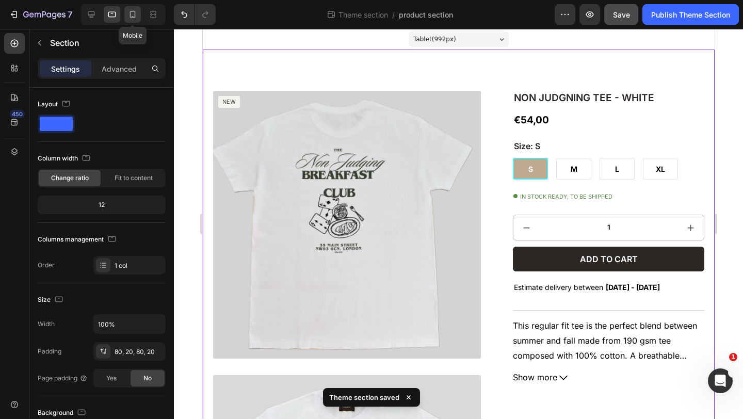
click at [132, 18] on icon at bounding box center [132, 14] width 10 height 10
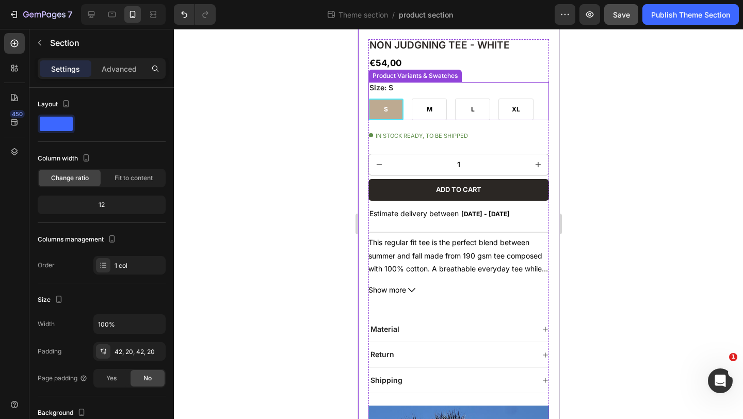
scroll to position [240, 0]
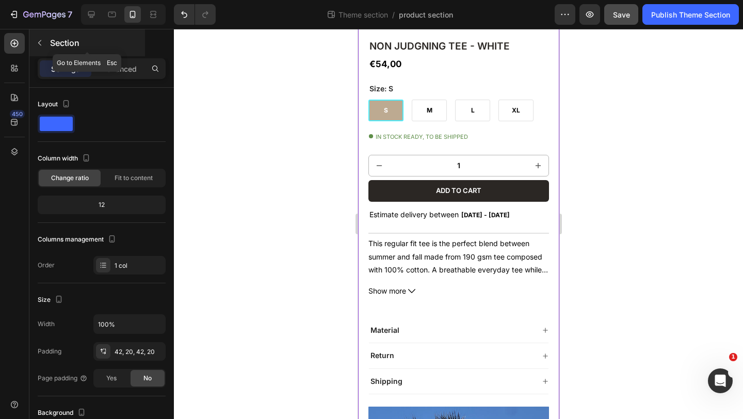
click at [38, 44] on icon "button" at bounding box center [40, 43] width 8 height 8
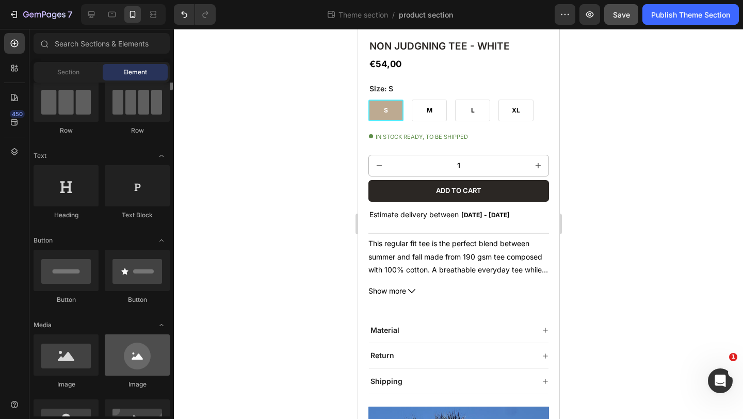
scroll to position [0, 0]
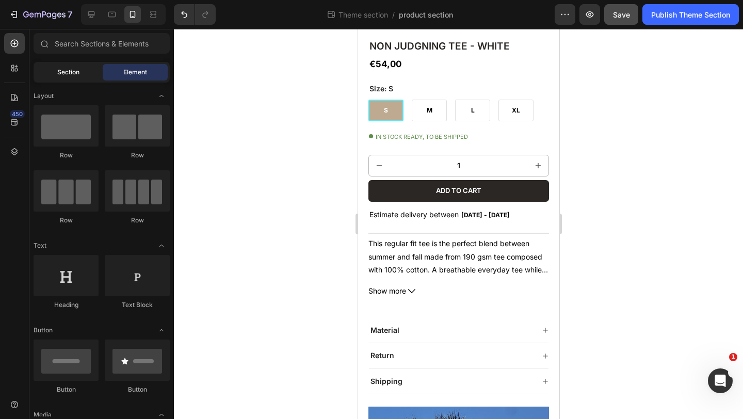
click at [75, 77] on div "Section" at bounding box center [68, 72] width 65 height 17
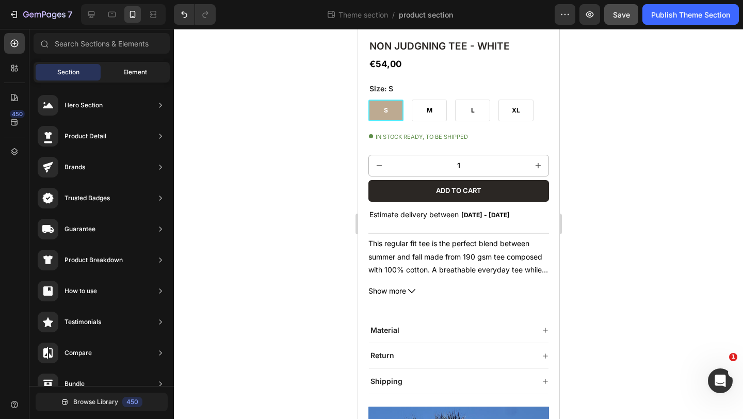
click at [128, 74] on span "Element" at bounding box center [135, 72] width 24 height 9
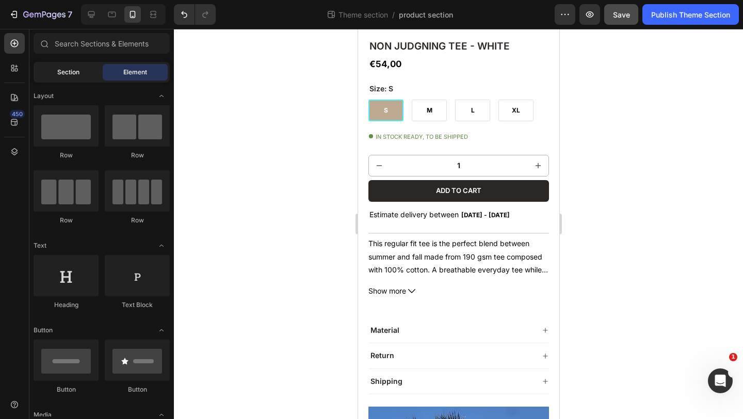
click at [60, 74] on span "Section" at bounding box center [68, 72] width 22 height 9
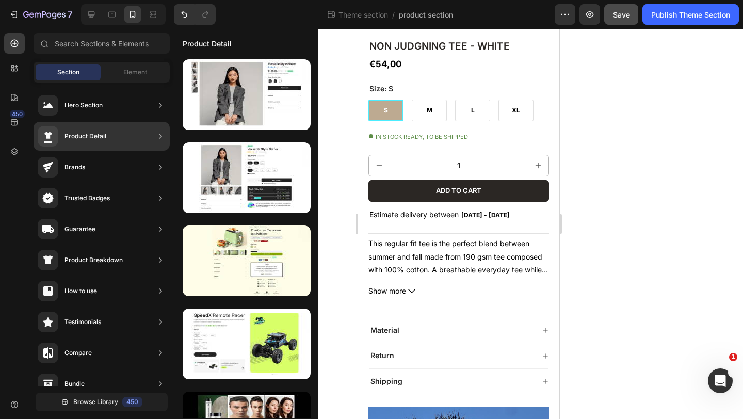
click at [115, 135] on div "Product Detail" at bounding box center [102, 136] width 136 height 29
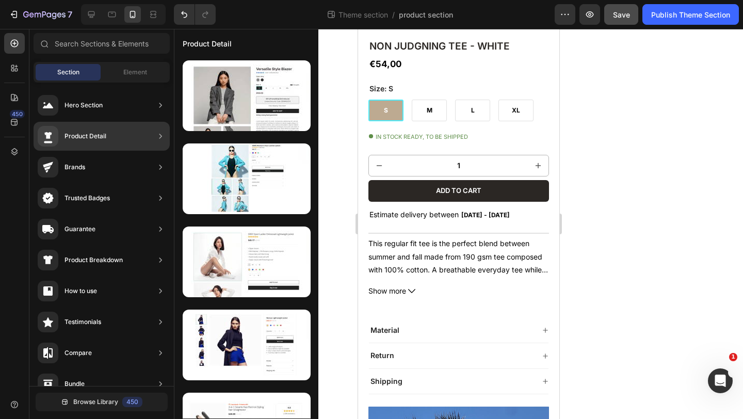
scroll to position [47, 0]
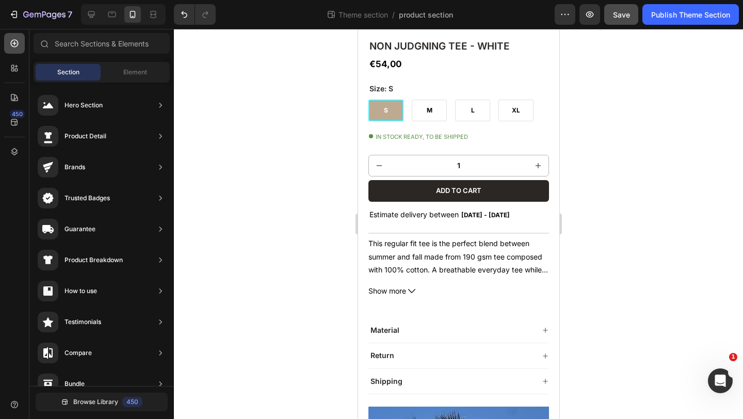
click at [7, 45] on div at bounding box center [14, 43] width 21 height 21
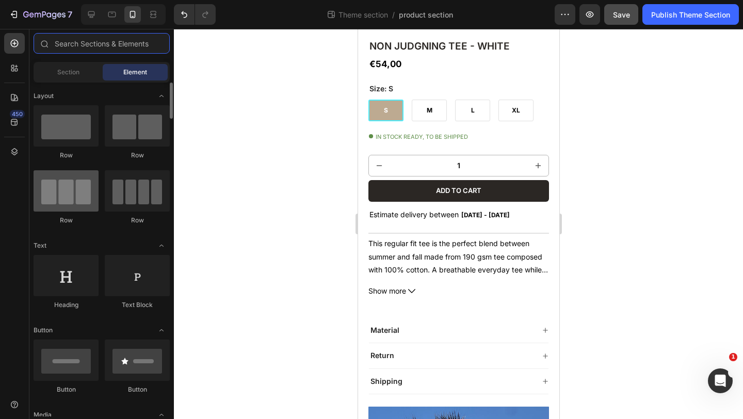
scroll to position [115, 0]
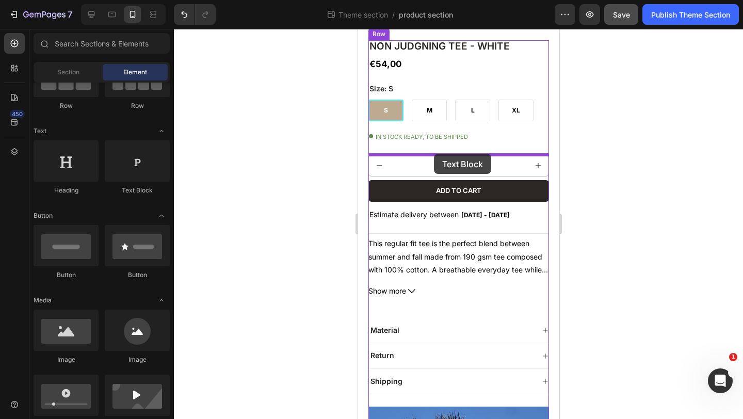
drag, startPoint x: 481, startPoint y: 186, endPoint x: 433, endPoint y: 154, distance: 58.0
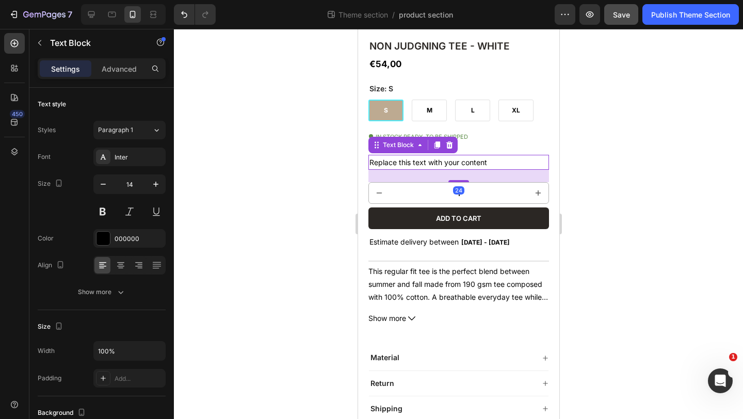
click at [586, 158] on div at bounding box center [458, 224] width 569 height 390
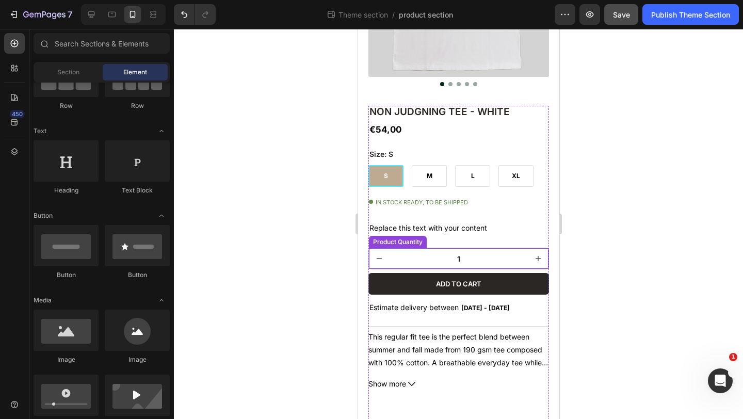
scroll to position [174, 0]
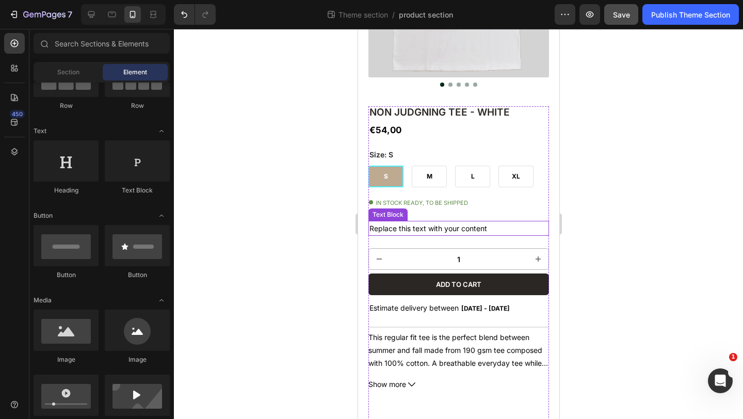
click at [499, 224] on div "Replace this text with your content" at bounding box center [458, 228] width 181 height 15
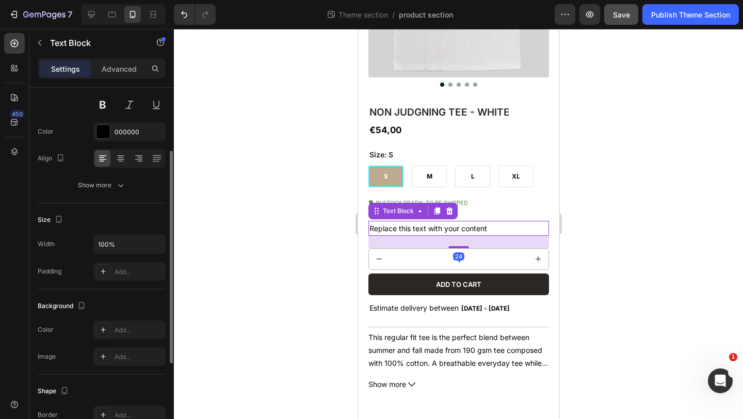
scroll to position [119, 0]
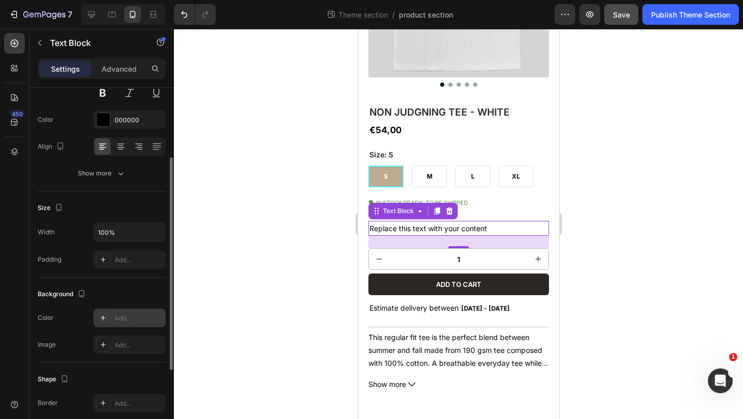
click at [104, 319] on icon at bounding box center [103, 318] width 8 height 8
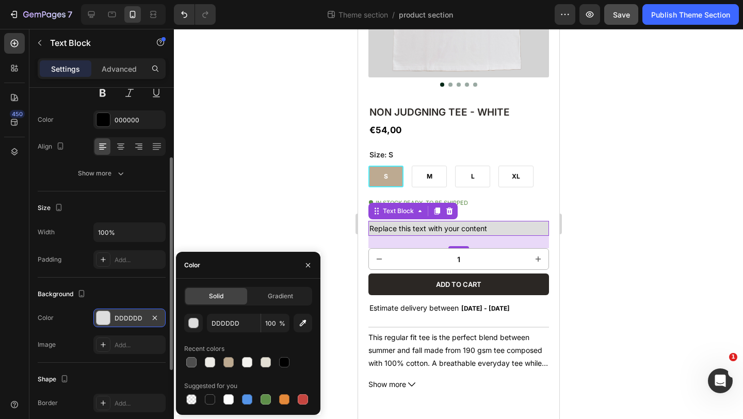
click at [234, 221] on div at bounding box center [458, 224] width 569 height 390
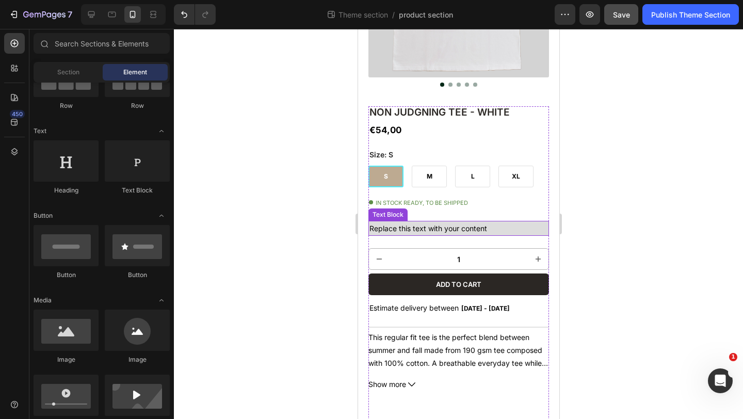
click at [390, 225] on div "Replace this text with your content" at bounding box center [458, 228] width 181 height 15
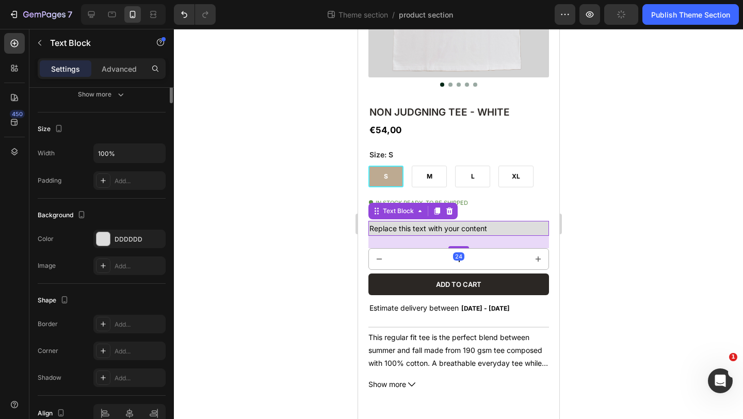
scroll to position [239, 0]
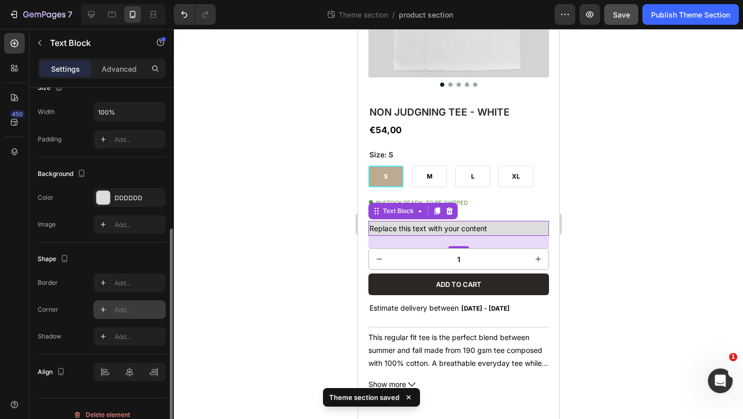
click at [103, 309] on icon at bounding box center [103, 309] width 8 height 8
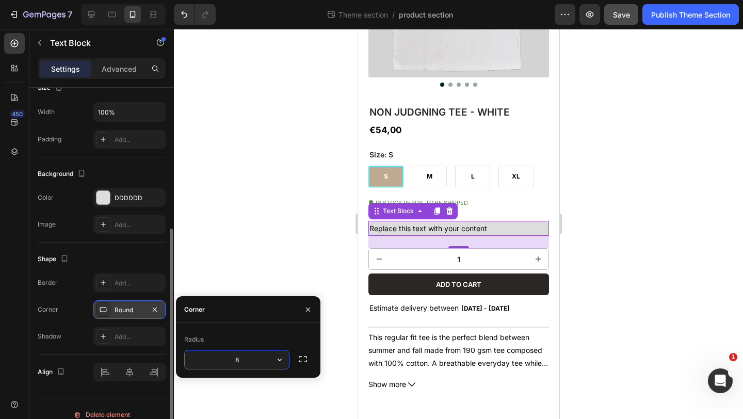
type input "3"
click at [257, 179] on div at bounding box center [458, 224] width 569 height 390
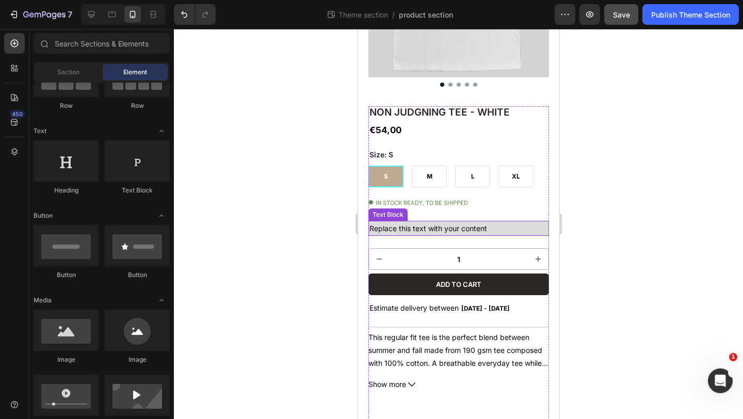
click at [512, 224] on div "Replace this text with your content" at bounding box center [458, 228] width 181 height 15
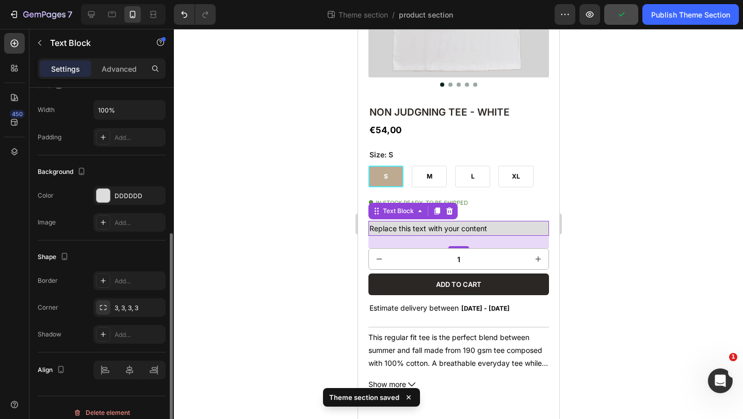
scroll to position [251, 0]
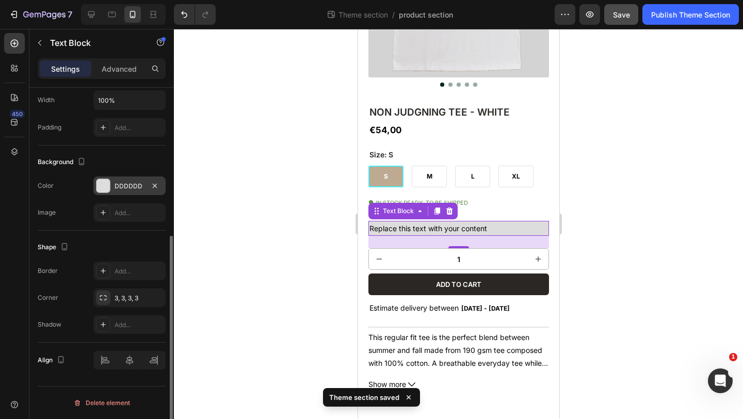
click at [133, 184] on div "DDDDDD" at bounding box center [130, 186] width 30 height 9
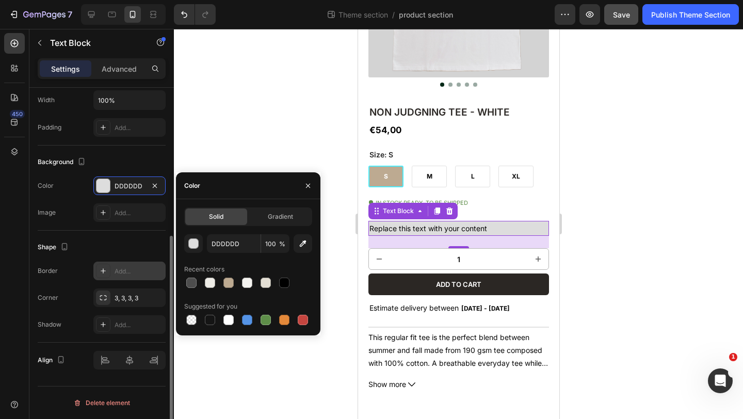
click at [102, 268] on icon at bounding box center [103, 271] width 8 height 8
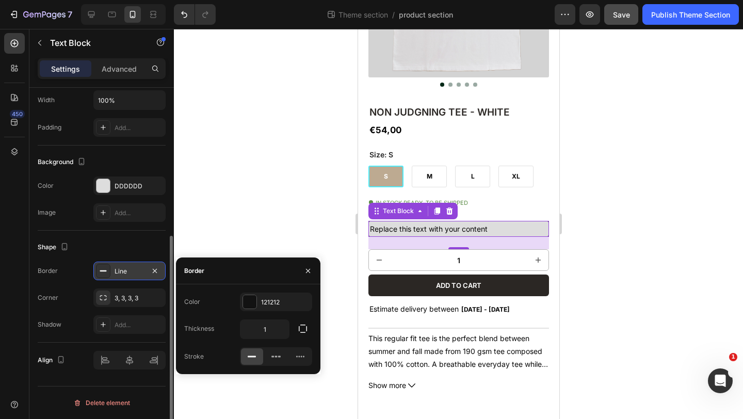
click at [242, 210] on div at bounding box center [458, 224] width 569 height 390
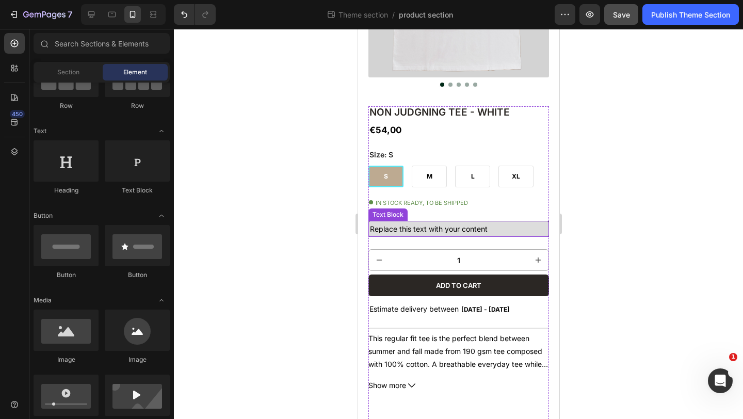
click at [499, 228] on div "Replace this text with your content" at bounding box center [458, 229] width 181 height 16
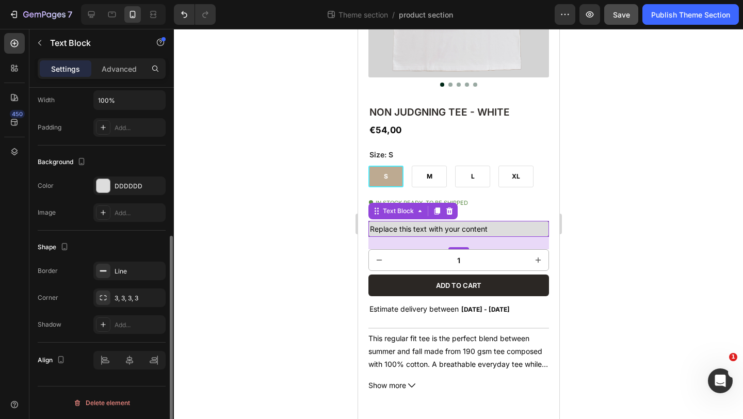
scroll to position [236, 0]
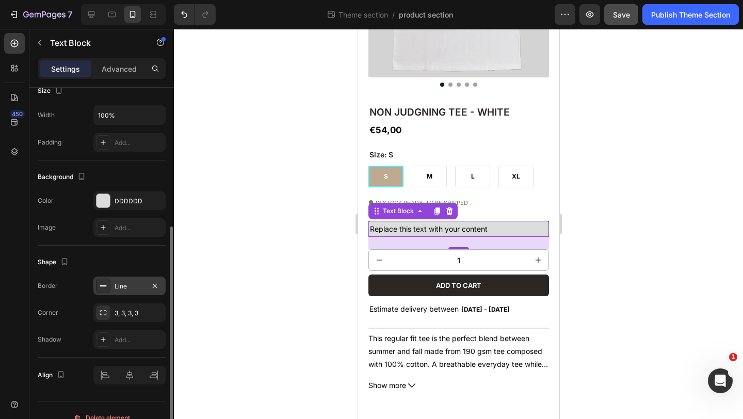
click at [125, 286] on div "Line" at bounding box center [130, 286] width 30 height 9
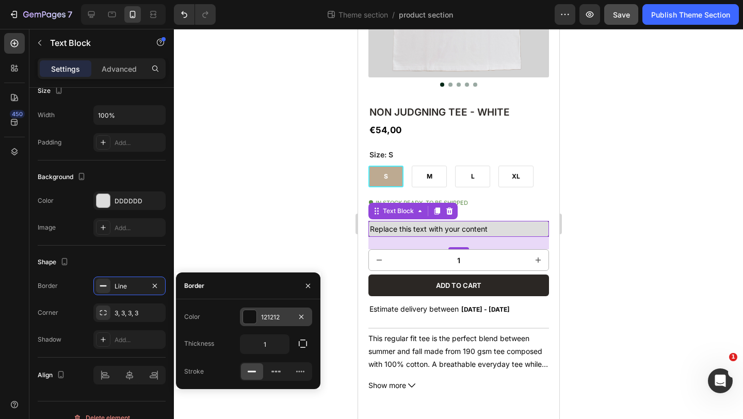
click at [252, 316] on div at bounding box center [249, 316] width 13 height 13
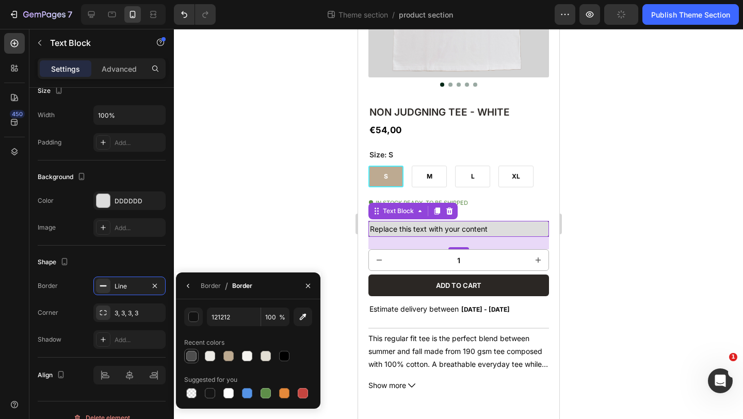
click at [192, 352] on div at bounding box center [191, 356] width 10 height 10
type input "4D4D4D"
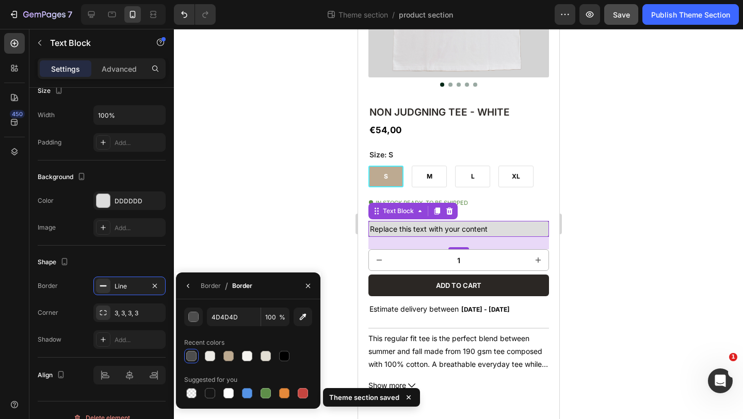
click at [233, 230] on div at bounding box center [458, 224] width 569 height 390
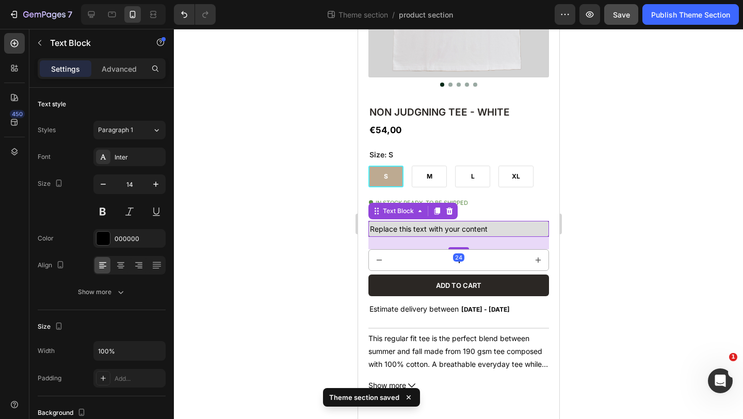
click at [525, 228] on div "Replace this text with your content" at bounding box center [458, 229] width 181 height 16
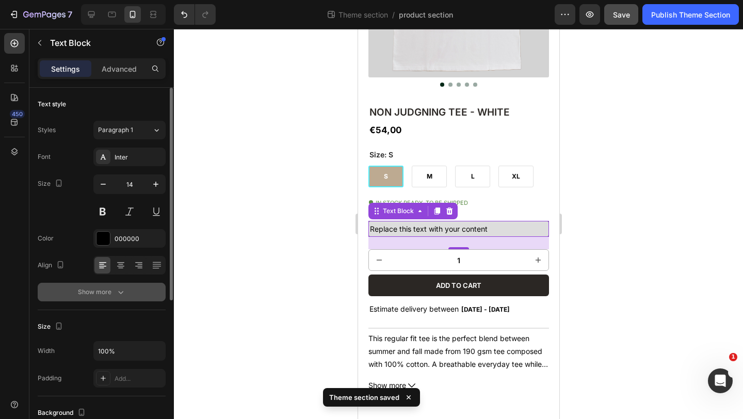
click at [103, 289] on div "Show more" at bounding box center [102, 292] width 48 height 10
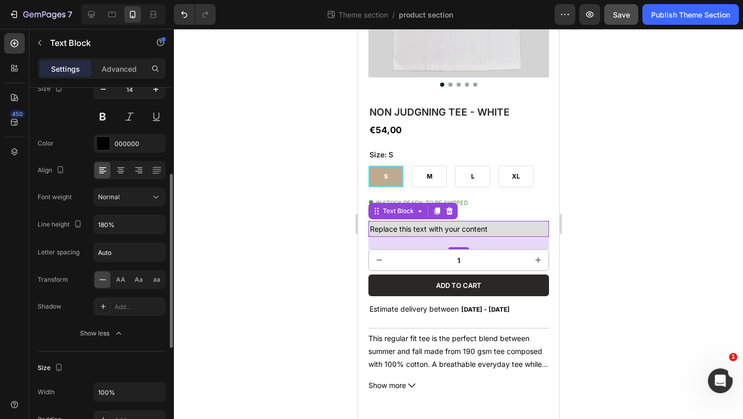
scroll to position [230, 0]
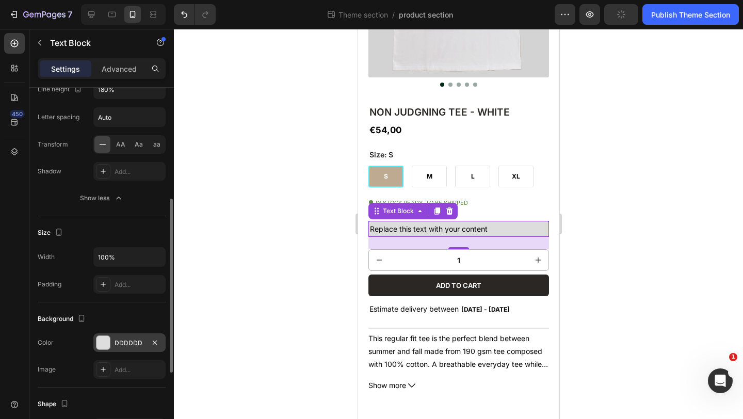
click at [120, 339] on div "DDDDDD" at bounding box center [130, 342] width 30 height 9
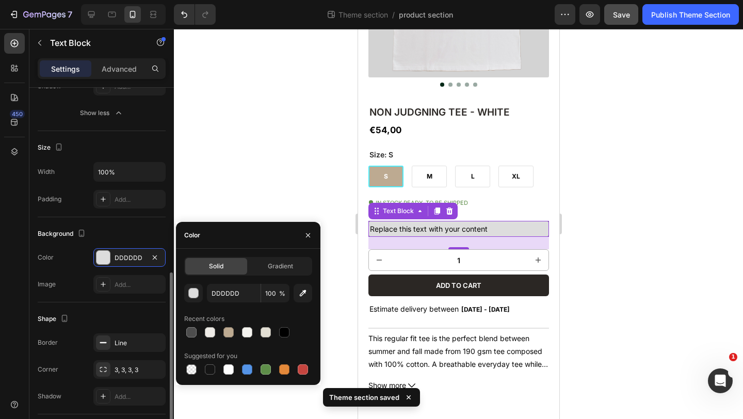
scroll to position [342, 0]
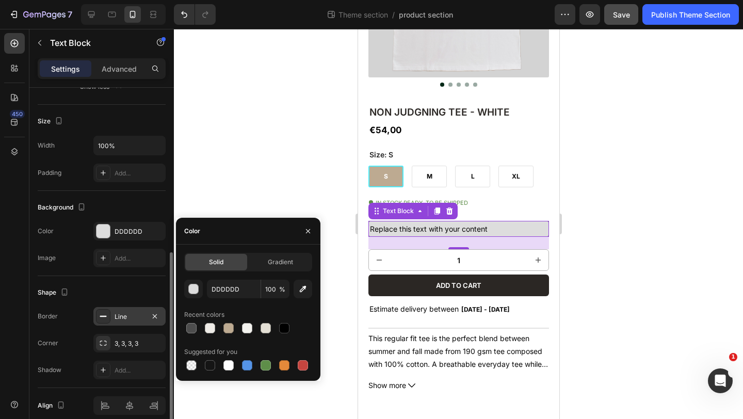
click at [121, 313] on div "Line" at bounding box center [130, 316] width 30 height 9
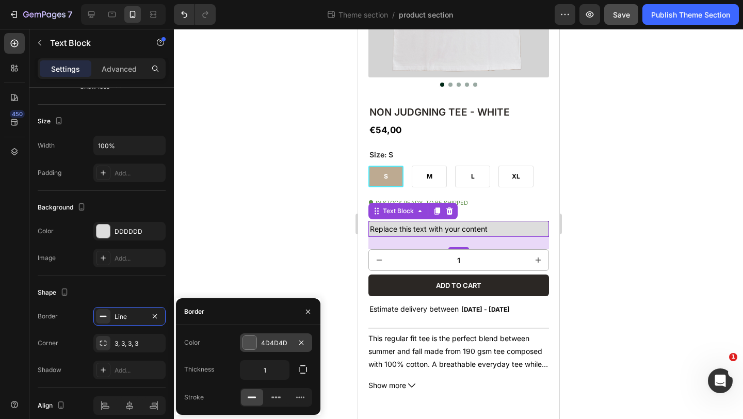
click at [271, 344] on div "4D4D4D" at bounding box center [276, 342] width 30 height 9
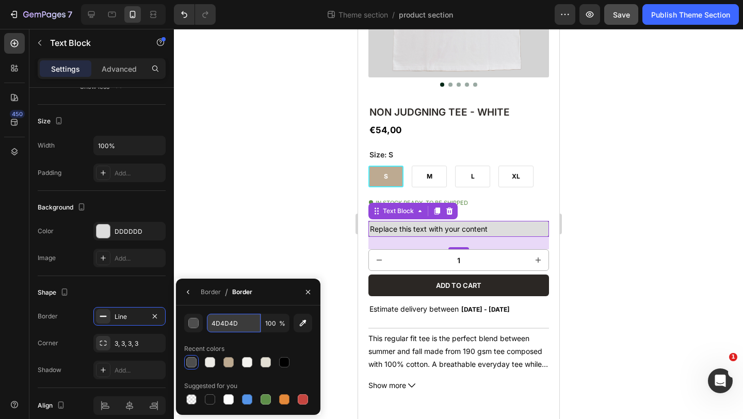
click at [215, 326] on input "4D4D4D" at bounding box center [234, 323] width 54 height 19
click at [197, 324] on div "button" at bounding box center [194, 323] width 10 height 10
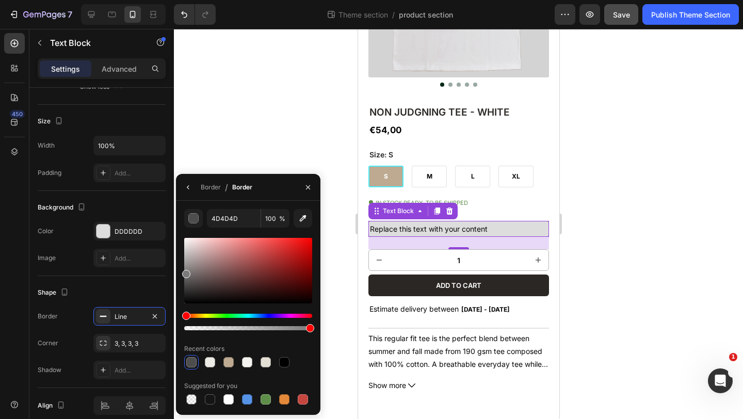
drag, startPoint x: 187, startPoint y: 285, endPoint x: 183, endPoint y: 271, distance: 14.0
click at [183, 271] on div at bounding box center [186, 274] width 8 height 8
type input "7A7A7A"
click at [330, 148] on div at bounding box center [458, 224] width 569 height 390
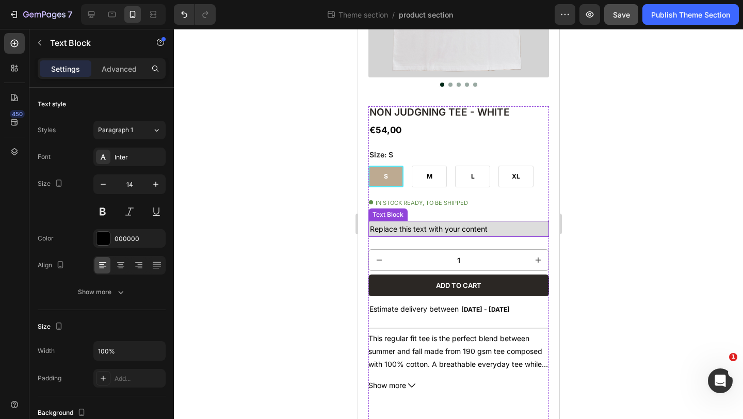
click at [517, 235] on div "Replace this text with your content" at bounding box center [458, 229] width 181 height 16
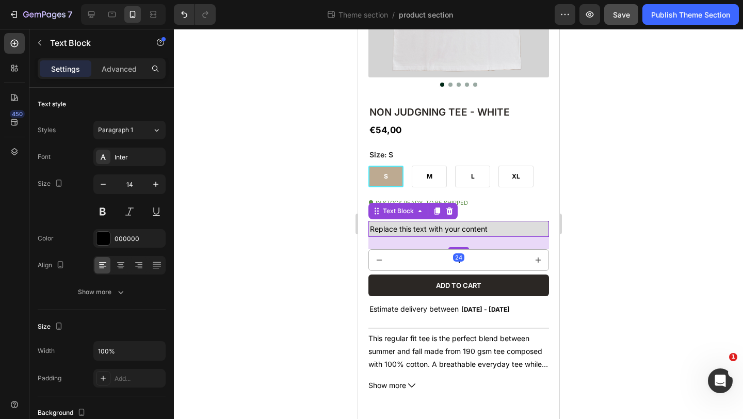
click at [515, 225] on div "Replace this text with your content" at bounding box center [458, 229] width 181 height 16
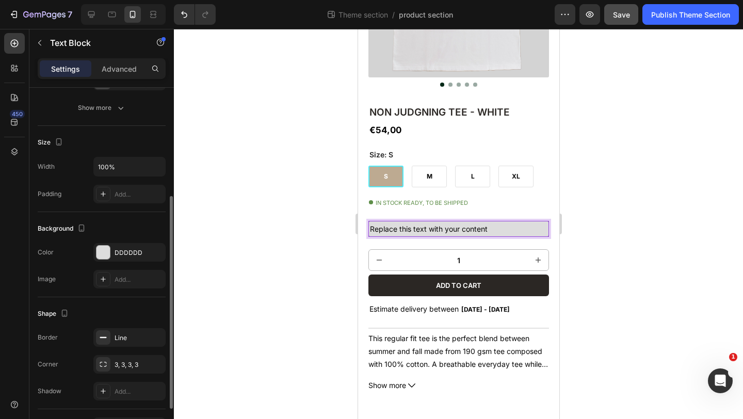
scroll to position [251, 0]
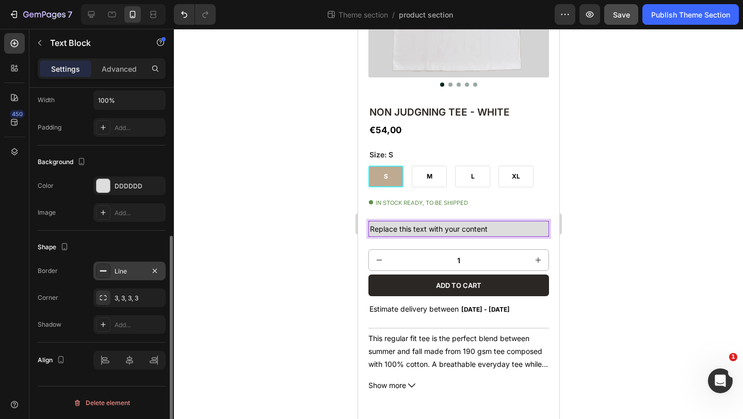
click at [121, 270] on div "Line" at bounding box center [130, 271] width 30 height 9
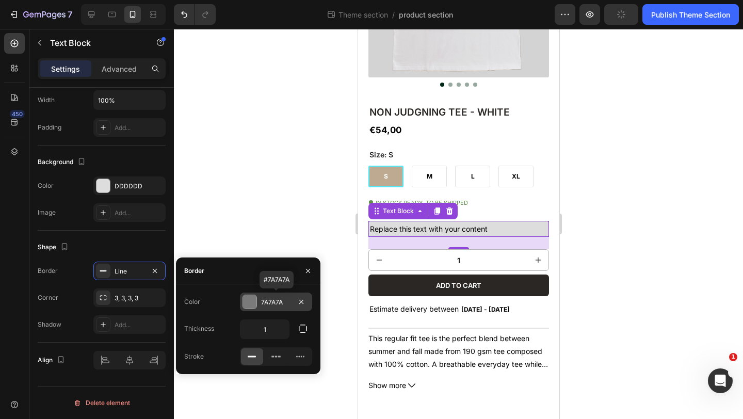
click at [247, 300] on div at bounding box center [249, 301] width 13 height 13
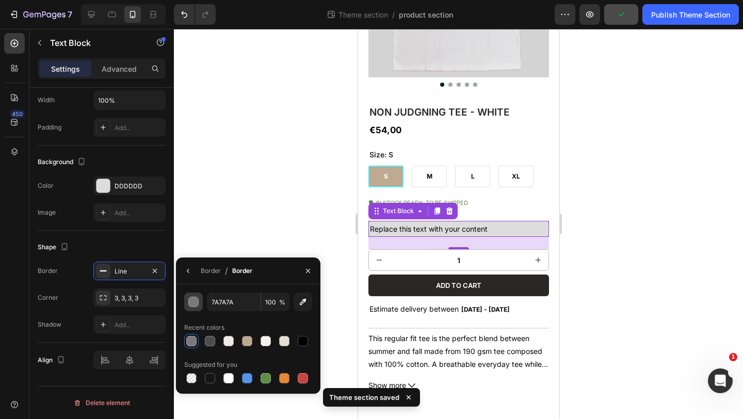
click at [193, 302] on div "button" at bounding box center [194, 302] width 10 height 10
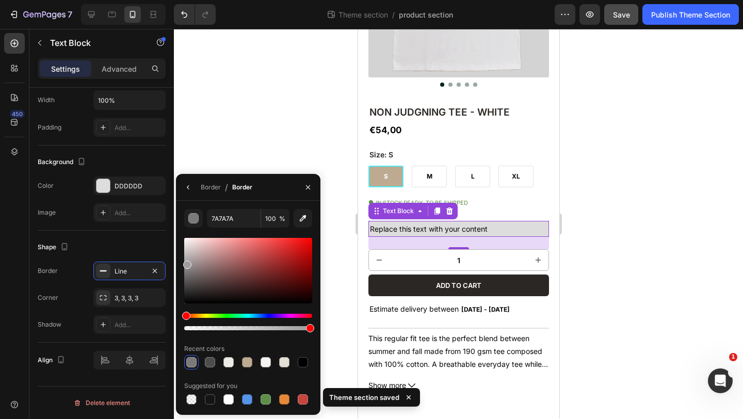
drag, startPoint x: 187, startPoint y: 272, endPoint x: 185, endPoint y: 258, distance: 14.1
click at [185, 261] on div at bounding box center [187, 265] width 8 height 8
type input "ADADAD"
click at [230, 142] on div at bounding box center [458, 224] width 569 height 390
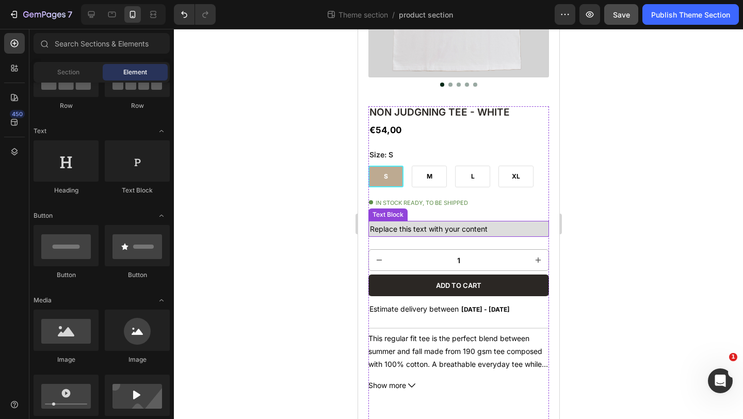
click at [499, 230] on p "Replace this text with your content" at bounding box center [457, 228] width 177 height 13
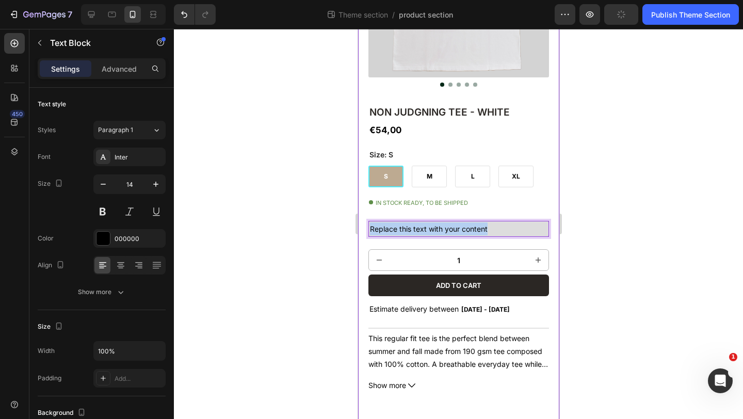
drag, startPoint x: 489, startPoint y: 228, endPoint x: 367, endPoint y: 225, distance: 121.3
click at [367, 225] on div "NEW Product Badge Product Images Home Page Title Breadcrumb NON JUDGNING TEE - …" at bounding box center [458, 350] width 201 height 950
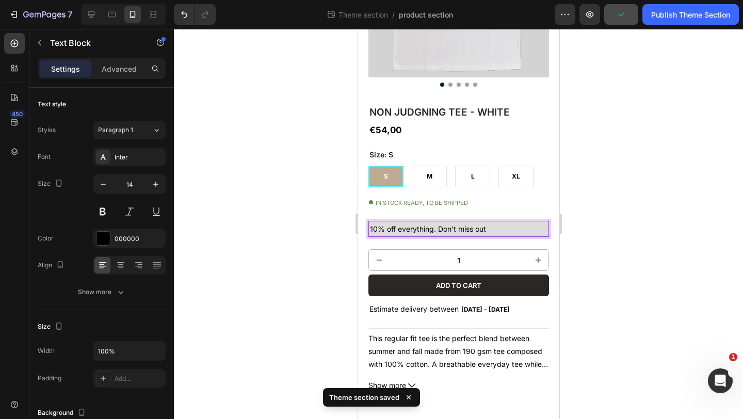
click at [435, 231] on p "10% off everything. Don't miss out" at bounding box center [457, 228] width 177 height 13
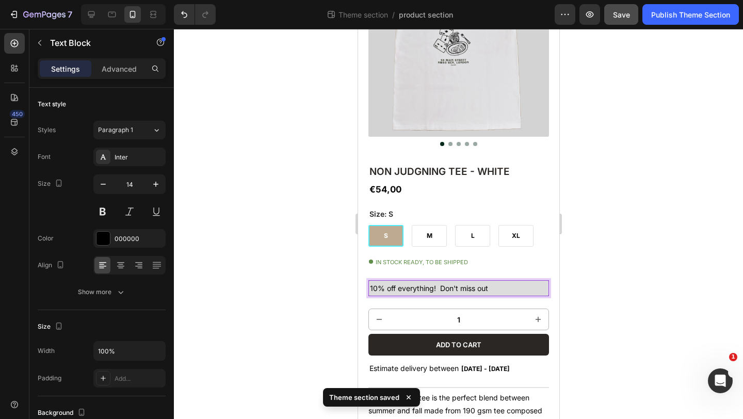
scroll to position [114, 0]
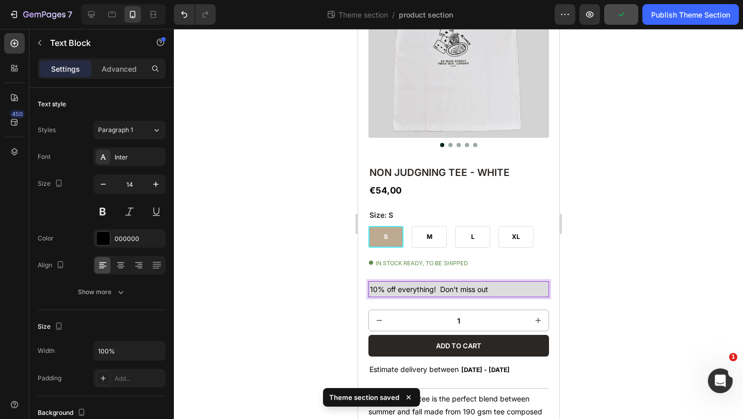
click at [504, 289] on p "10% off everything! Don't miss out" at bounding box center [457, 289] width 177 height 13
drag, startPoint x: 504, startPoint y: 289, endPoint x: 433, endPoint y: 289, distance: 70.2
click at [433, 289] on p "10% off everything! Don't miss out" at bounding box center [457, 289] width 177 height 13
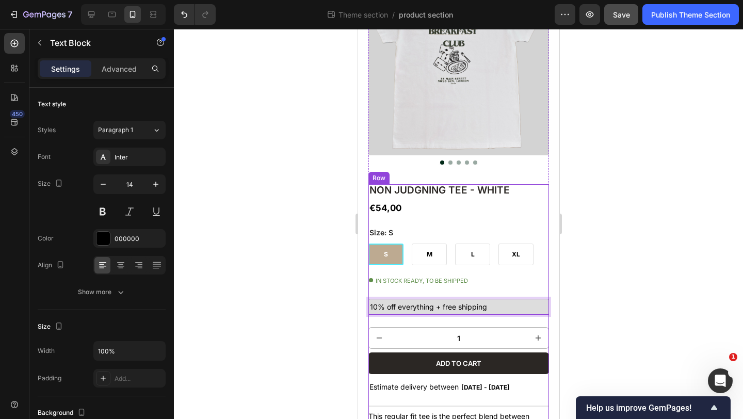
scroll to position [89, 0]
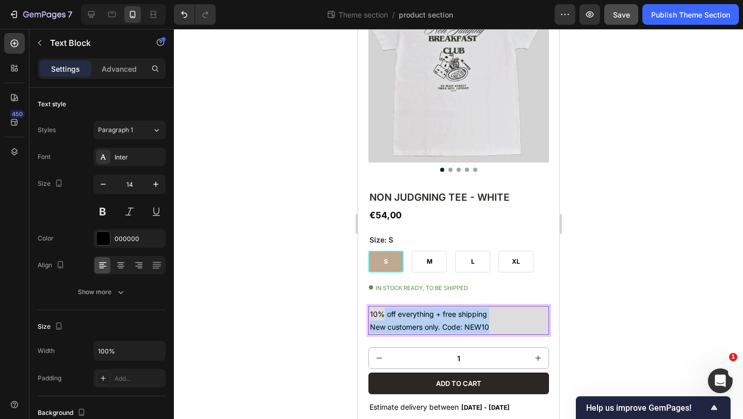
drag, startPoint x: 491, startPoint y: 325, endPoint x: 384, endPoint y: 312, distance: 108.2
click at [384, 312] on div "10% off everything + free shipping New customers only. Code: NEW10" at bounding box center [458, 320] width 181 height 29
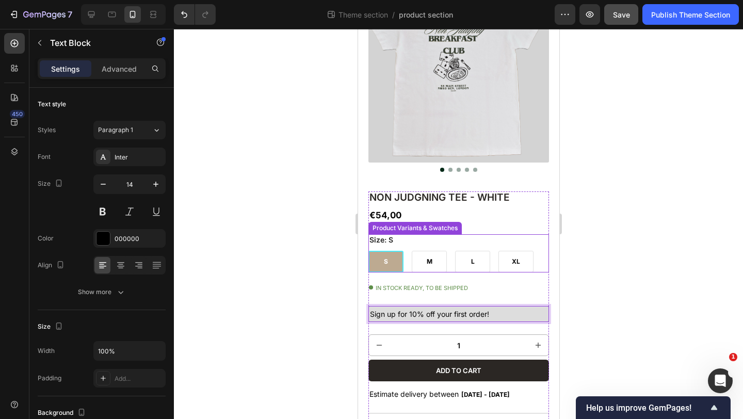
click at [639, 264] on div at bounding box center [458, 224] width 569 height 390
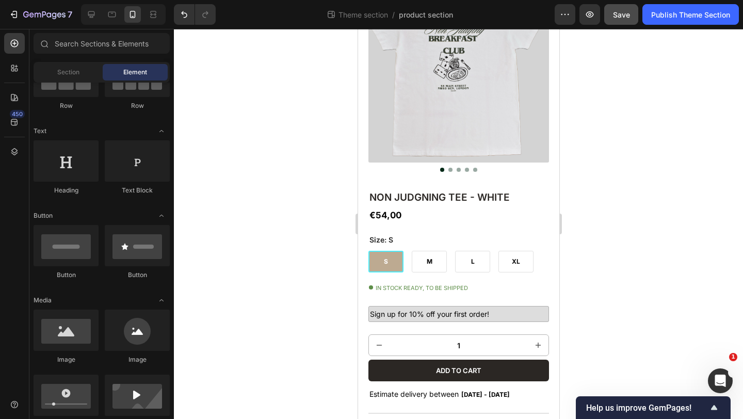
click at [574, 179] on div at bounding box center [458, 224] width 569 height 390
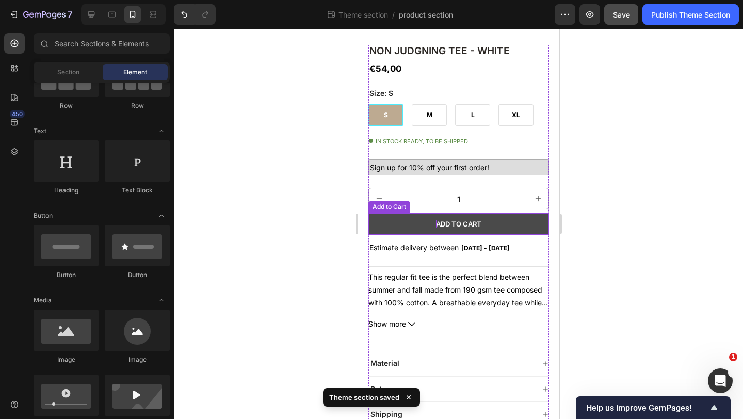
scroll to position [197, 0]
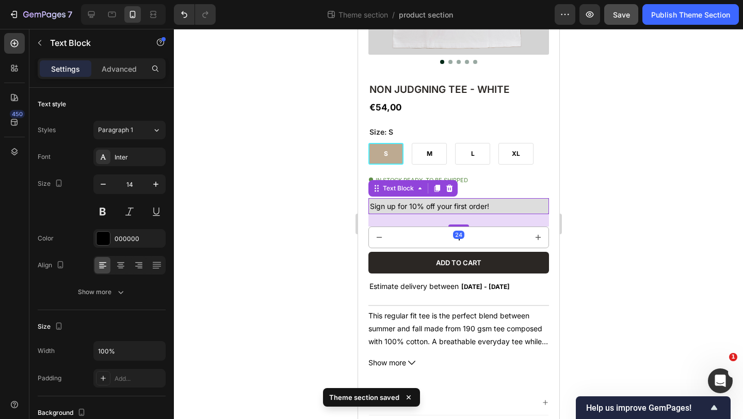
click at [491, 205] on p "Sign up for 10% off your first order!" at bounding box center [457, 206] width 177 height 13
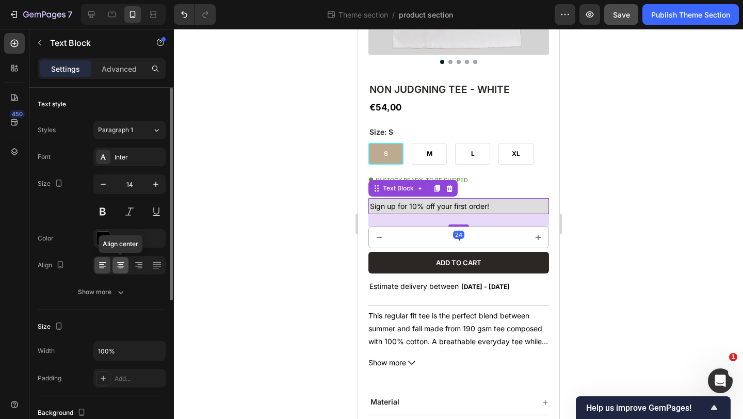
click at [122, 266] on icon at bounding box center [120, 266] width 7 height 1
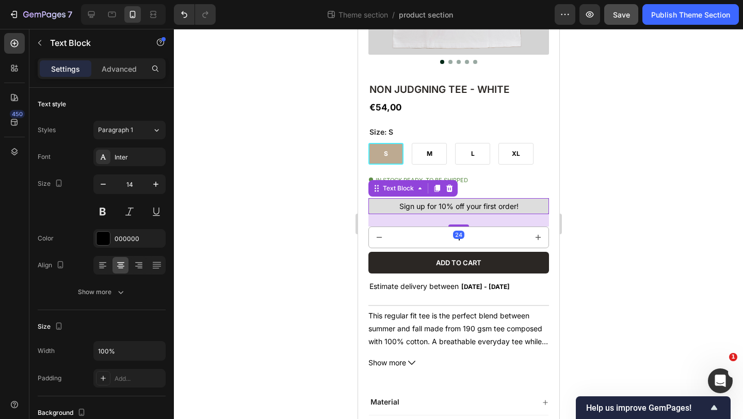
click at [251, 180] on div at bounding box center [458, 224] width 569 height 390
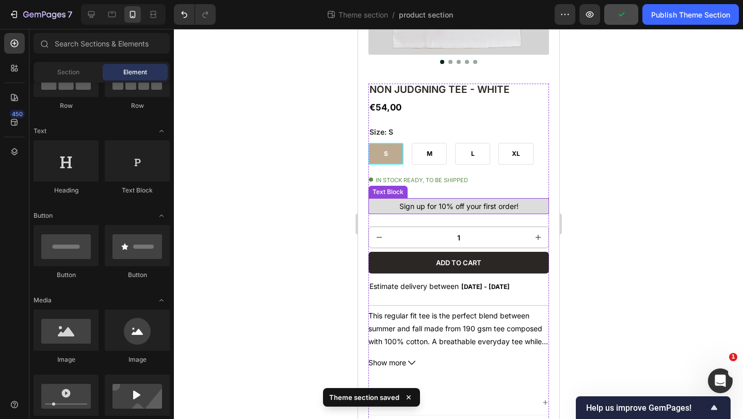
click at [397, 206] on p "Sign up for 10% off your first order!" at bounding box center [457, 206] width 177 height 13
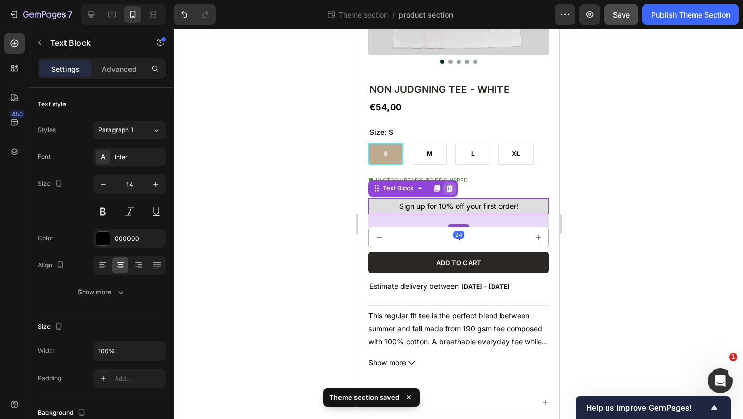
click at [450, 184] on icon at bounding box center [449, 188] width 8 height 8
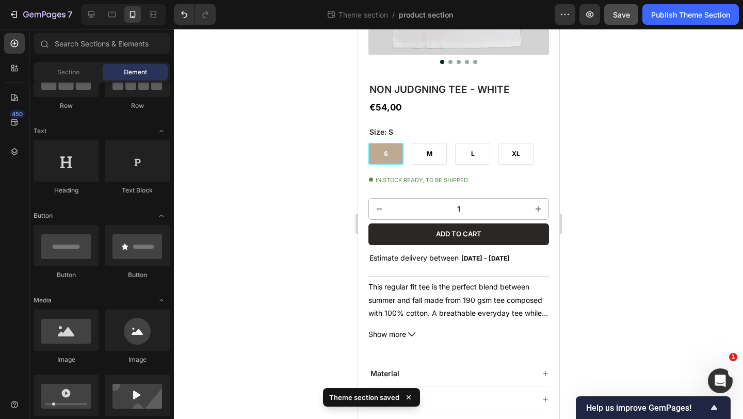
click at [638, 169] on div at bounding box center [458, 224] width 569 height 390
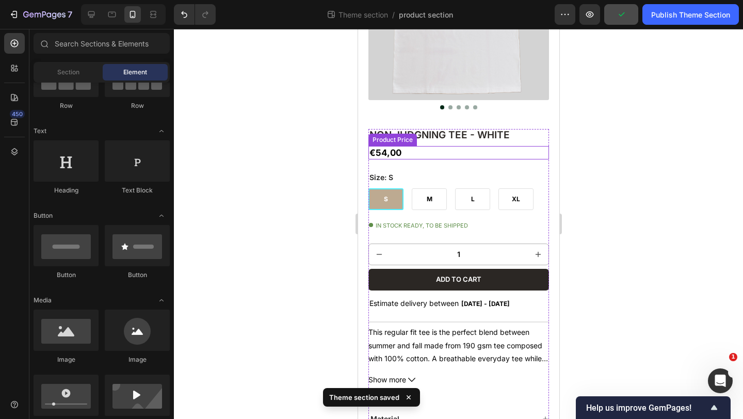
scroll to position [8, 0]
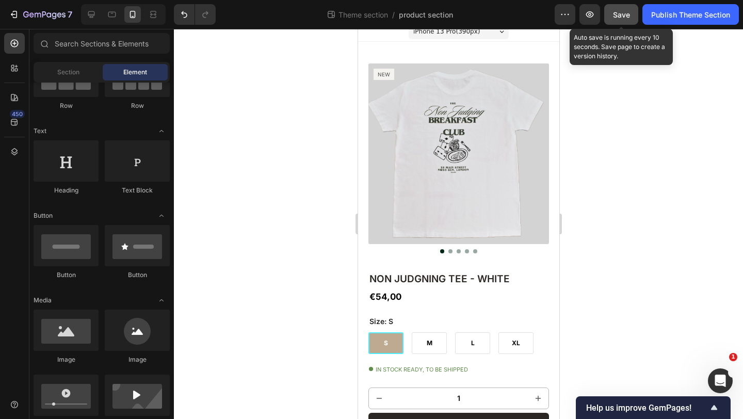
click at [619, 18] on span "Save" at bounding box center [621, 14] width 17 height 9
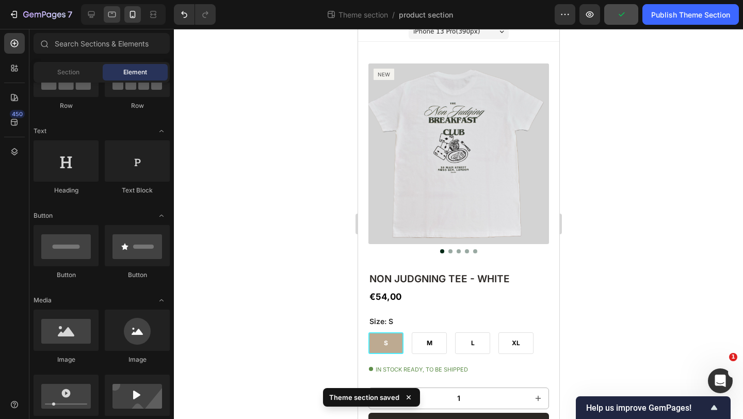
click at [108, 14] on icon at bounding box center [112, 14] width 10 height 10
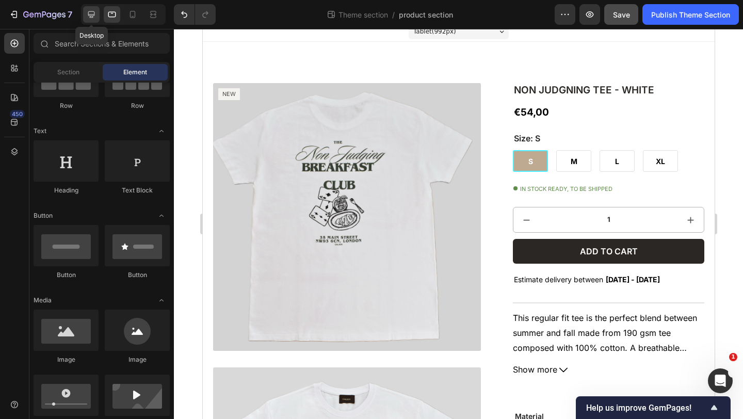
click at [94, 13] on icon at bounding box center [91, 14] width 10 height 10
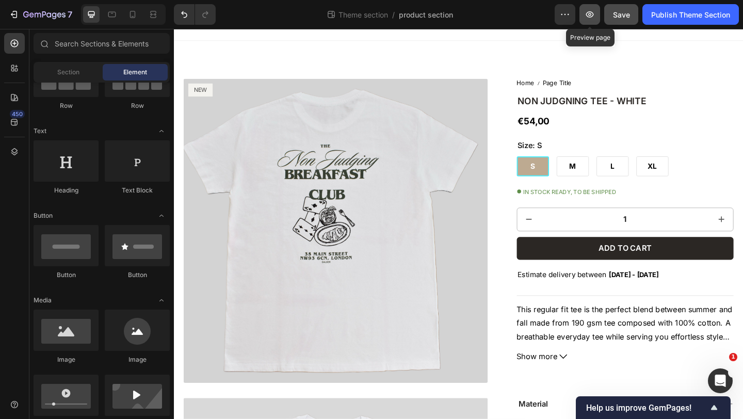
click at [586, 21] on button "button" at bounding box center [589, 14] width 21 height 21
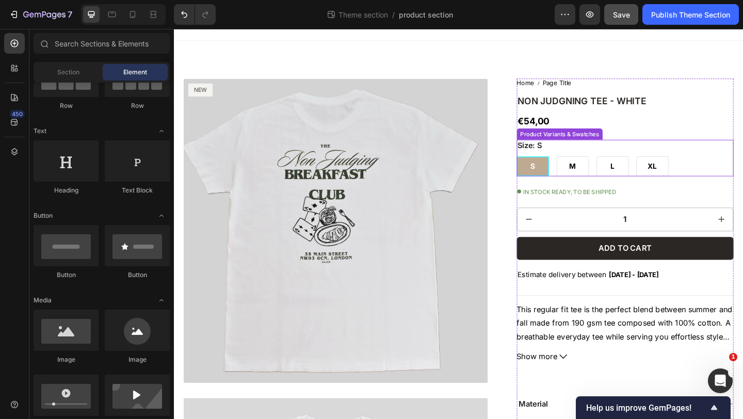
click at [584, 163] on div "Size: S S S S M M M L L L XL XL XL" at bounding box center [665, 170] width 236 height 40
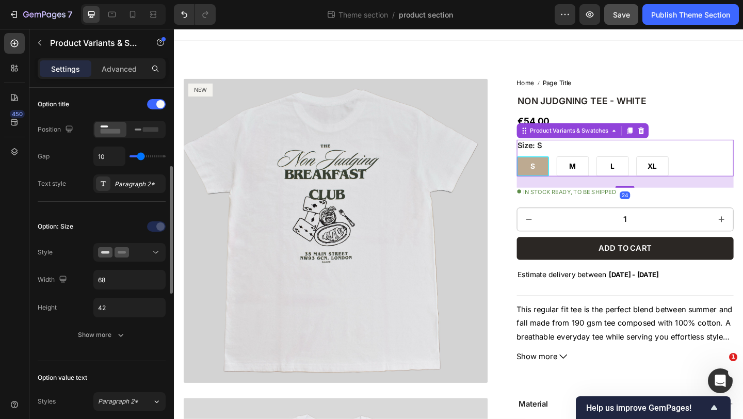
scroll to position [194, 0]
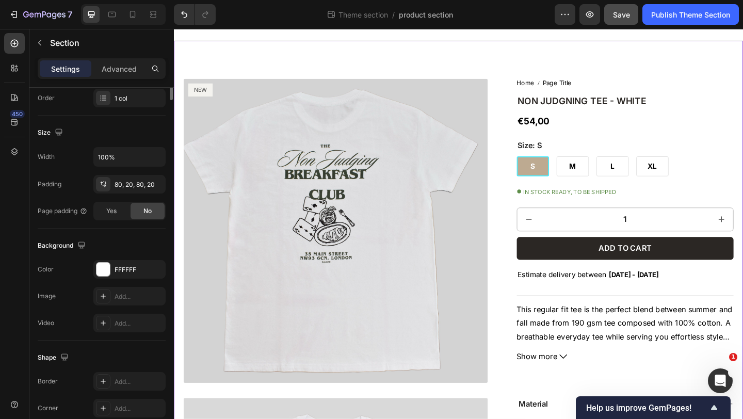
scroll to position [0, 0]
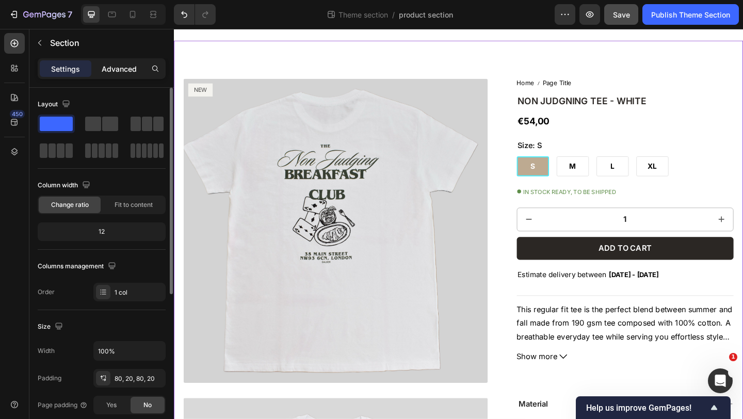
click at [112, 66] on p "Advanced" at bounding box center [119, 68] width 35 height 11
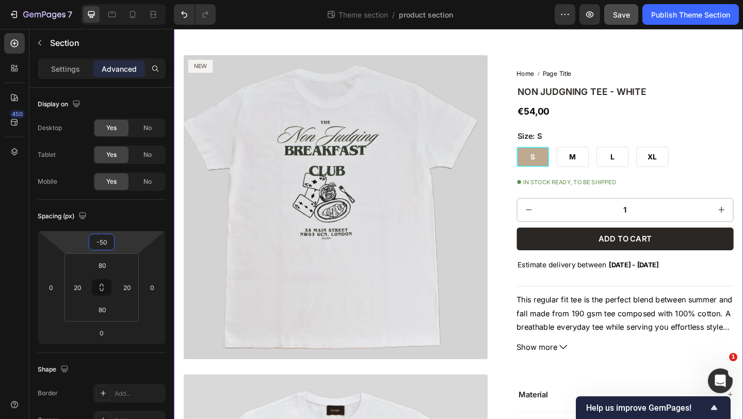
type input "-54"
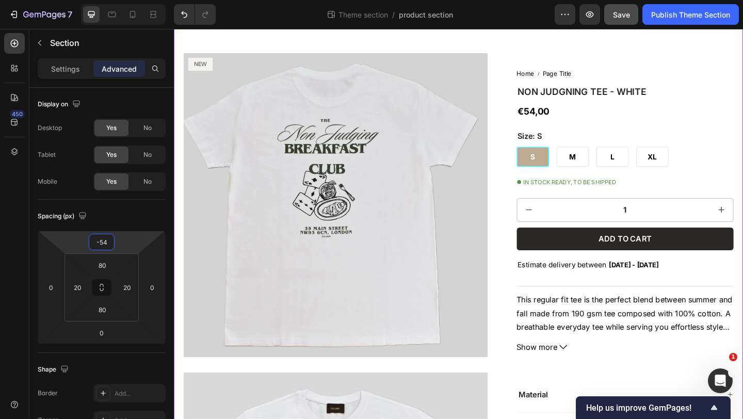
drag, startPoint x: 122, startPoint y: 245, endPoint x: 124, endPoint y: 258, distance: 14.0
click at [124, 0] on html "7 Theme section / product section Preview Save Publish Theme Section 450 Sectio…" at bounding box center [371, 0] width 743 height 0
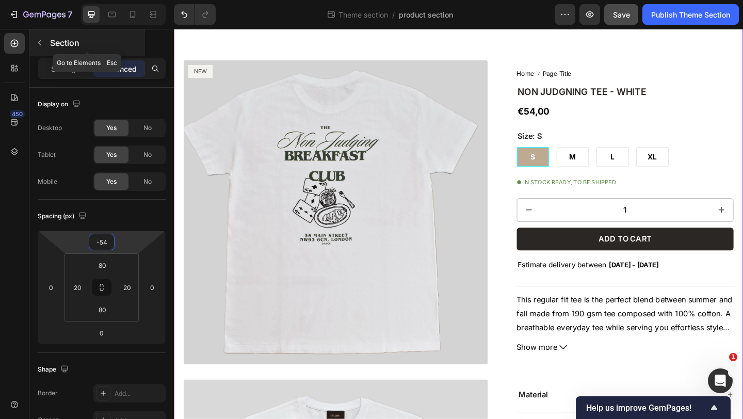
click at [39, 42] on icon "button" at bounding box center [40, 43] width 8 height 8
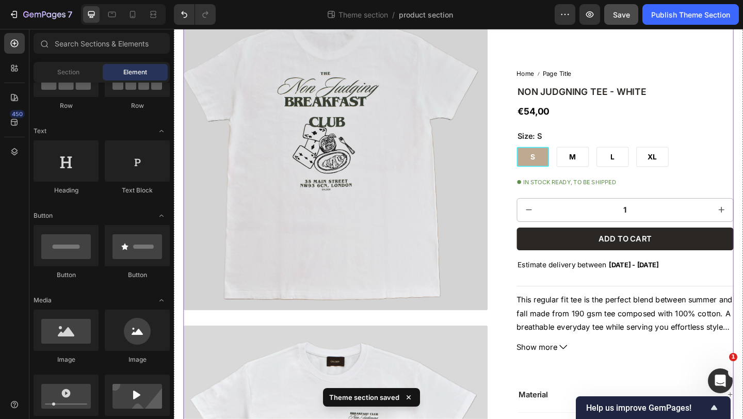
scroll to position [56, 0]
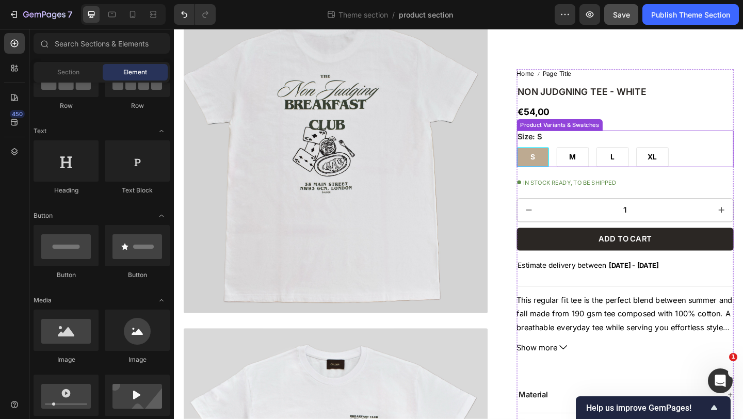
click at [601, 144] on div "Size: S S S S M M M L L L XL XL XL" at bounding box center [665, 159] width 236 height 40
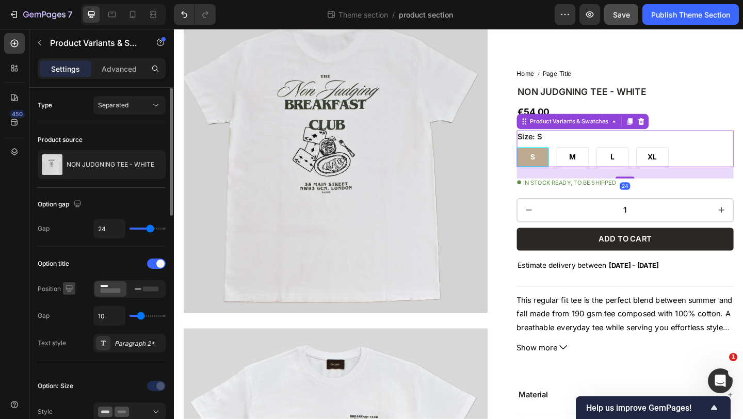
scroll to position [471, 0]
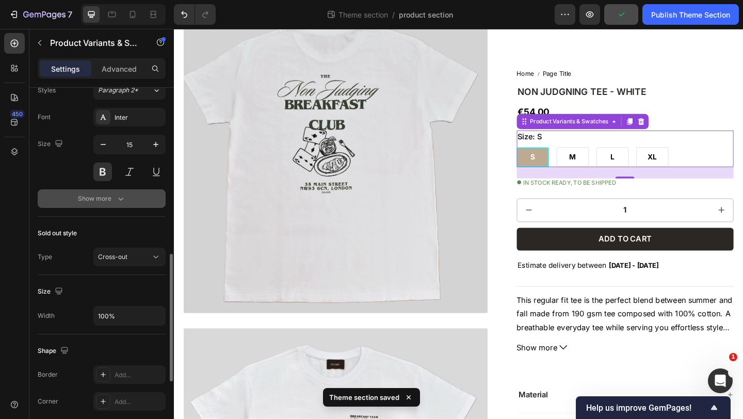
click at [95, 196] on div "Show more" at bounding box center [102, 198] width 48 height 10
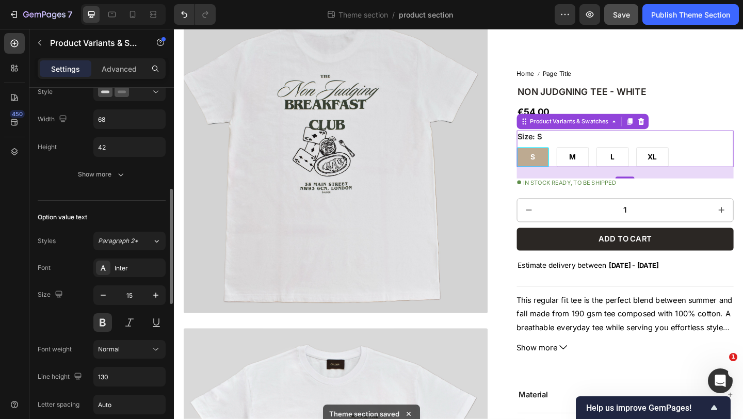
scroll to position [319, 0]
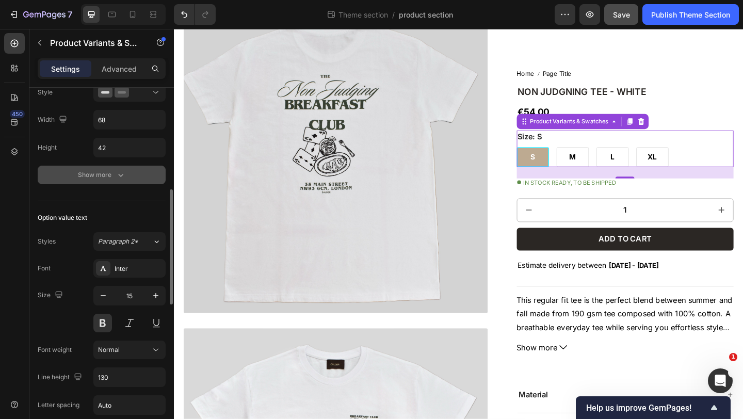
click at [109, 174] on div "Show more" at bounding box center [102, 175] width 48 height 10
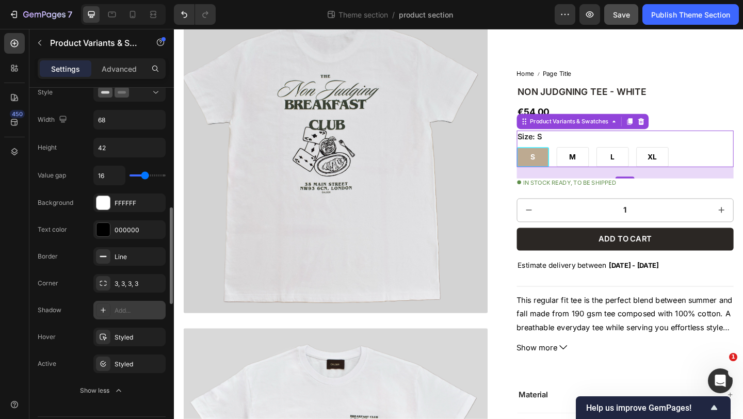
scroll to position [351, 0]
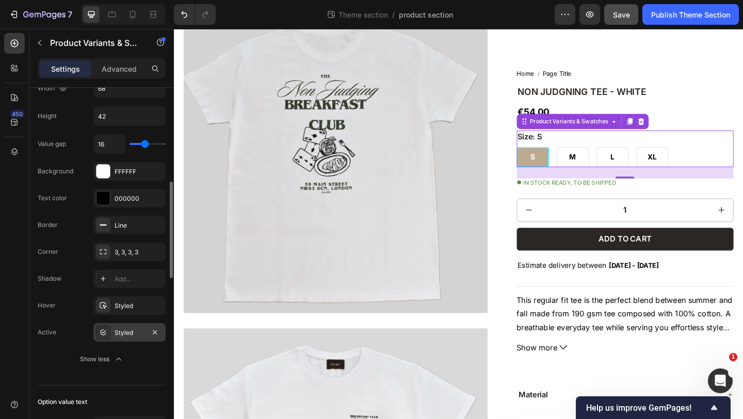
click at [126, 330] on div "Styled" at bounding box center [130, 332] width 30 height 9
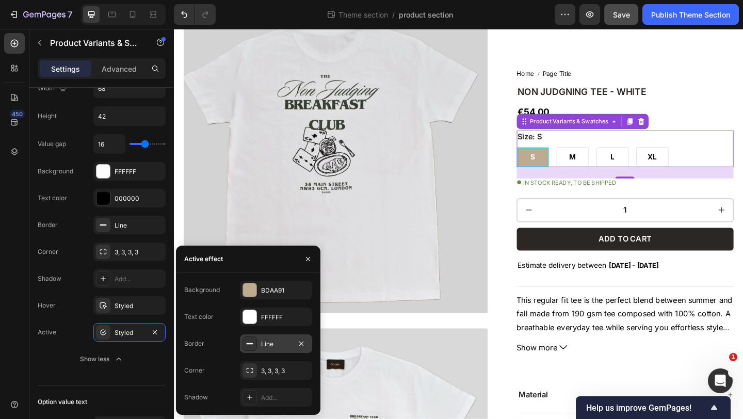
click at [265, 346] on div "Line" at bounding box center [276, 344] width 30 height 9
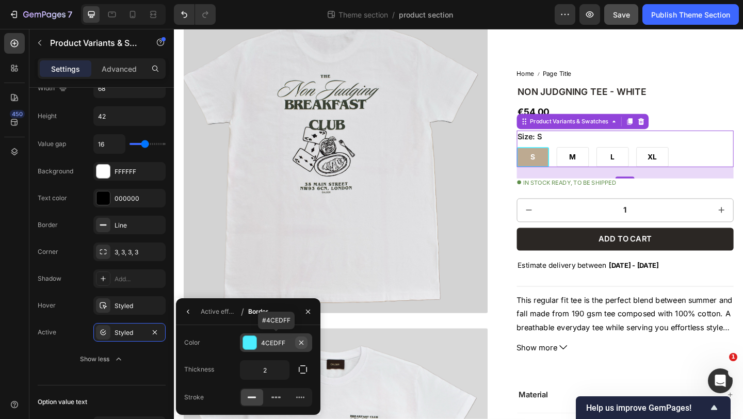
click at [299, 340] on icon "button" at bounding box center [301, 342] width 8 height 8
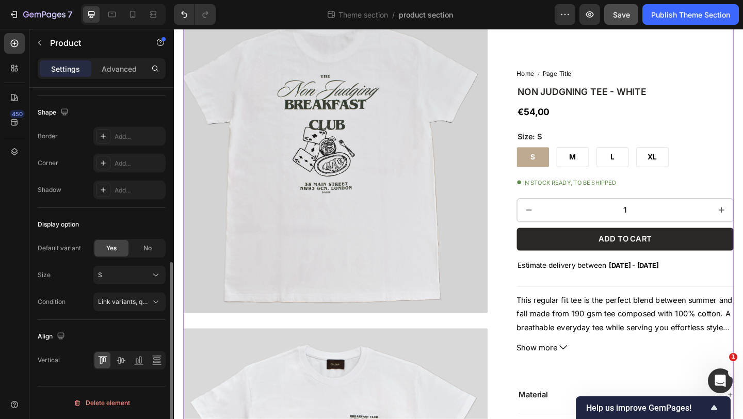
scroll to position [0, 0]
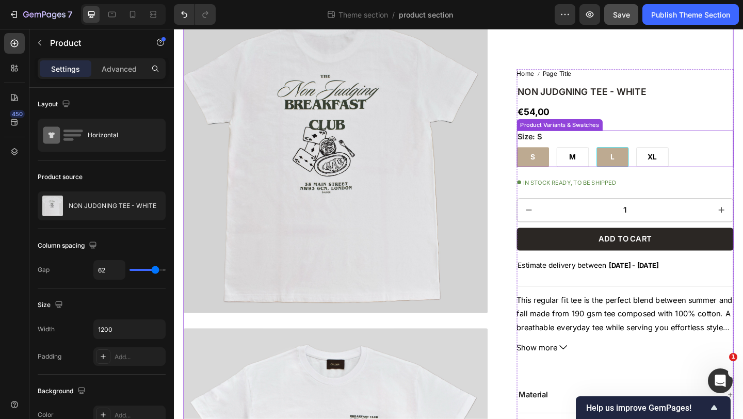
click at [641, 166] on div "L" at bounding box center [651, 168] width 35 height 22
click at [634, 157] on input "L L L" at bounding box center [633, 157] width 1 height 1
radio input "true"
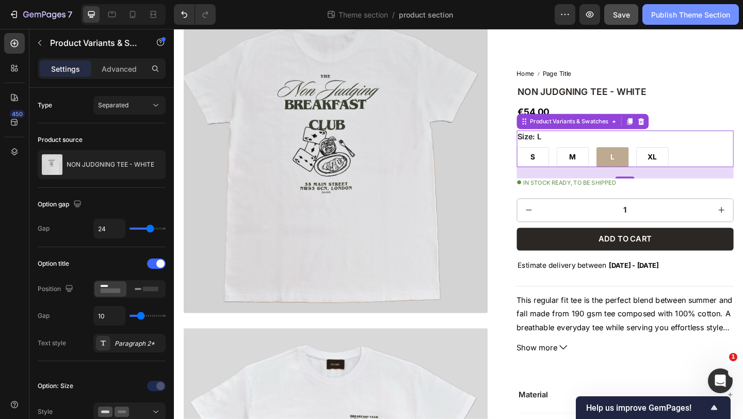
click at [655, 13] on div "Publish Theme Section" at bounding box center [690, 14] width 79 height 11
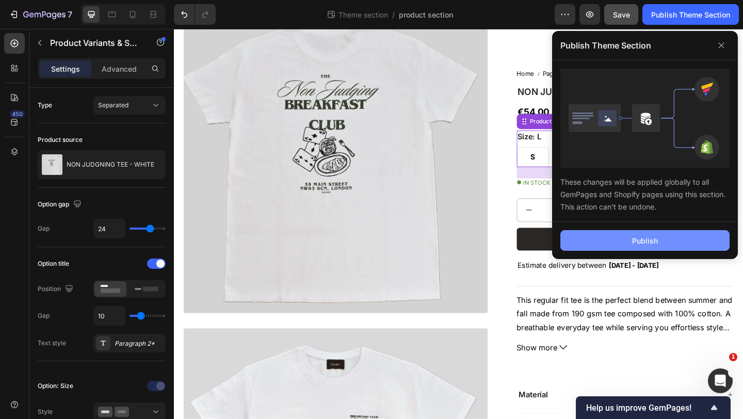
click at [589, 239] on button "Publish" at bounding box center [644, 240] width 169 height 21
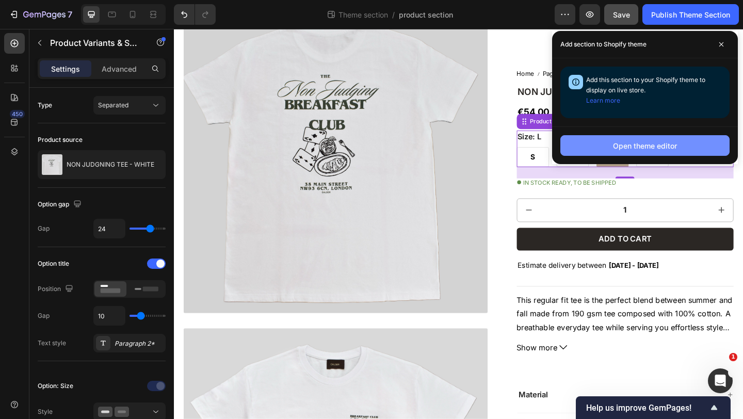
click at [612, 146] on button "Open theme editor" at bounding box center [644, 145] width 169 height 21
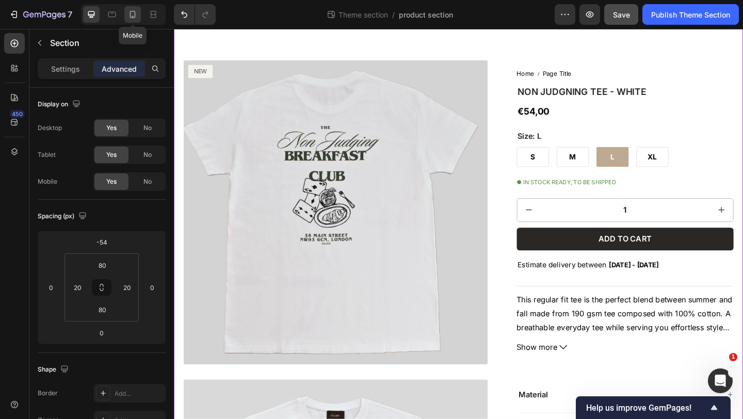
click at [133, 18] on icon at bounding box center [132, 14] width 10 height 10
type input "0"
type input "42"
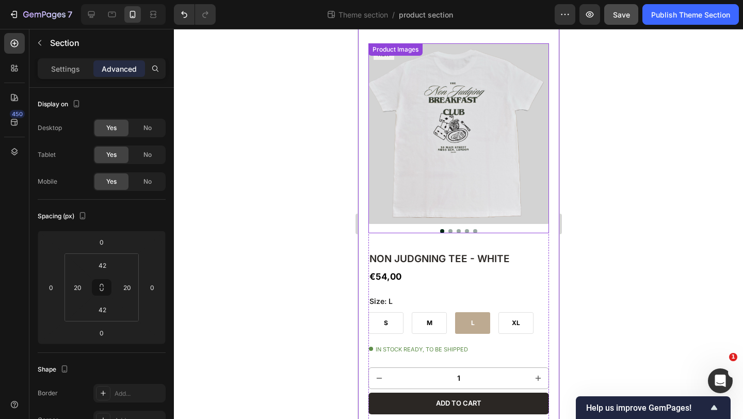
click at [380, 143] on img at bounding box center [458, 133] width 181 height 181
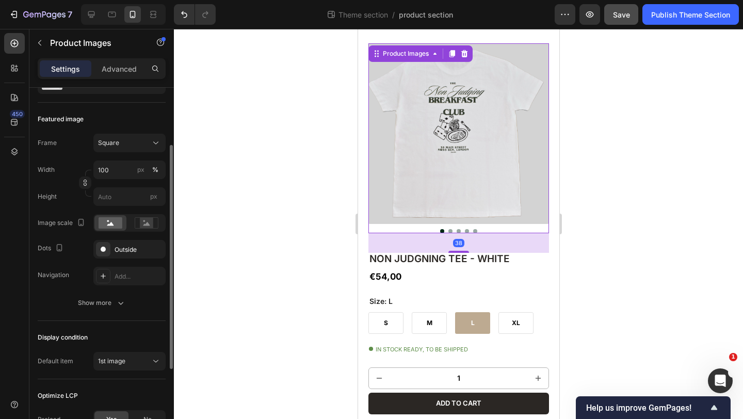
scroll to position [126, 0]
click at [127, 250] on div "Outside" at bounding box center [130, 248] width 30 height 9
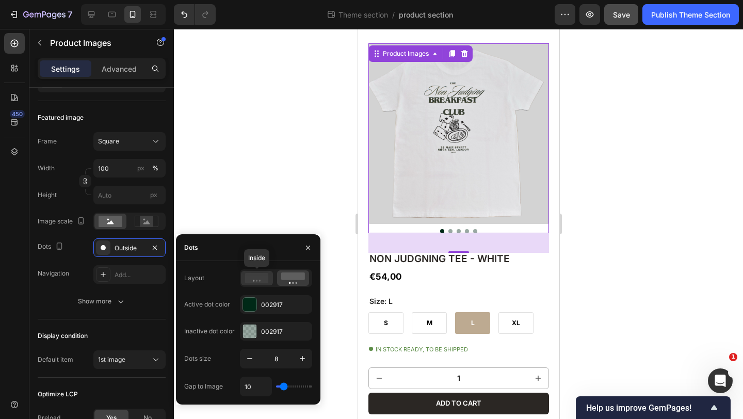
click at [260, 277] on icon at bounding box center [257, 278] width 24 height 10
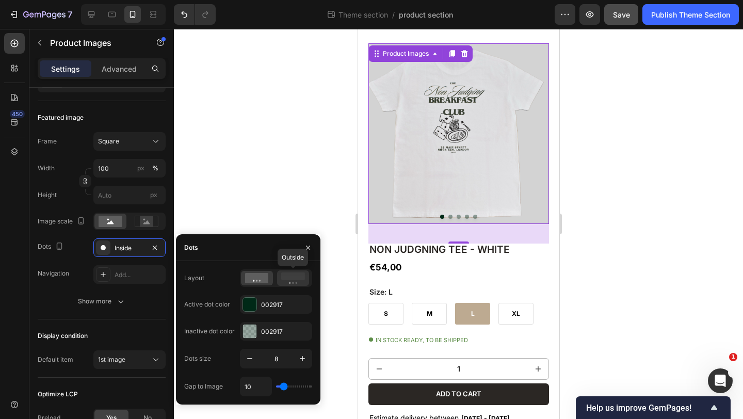
click at [302, 277] on rect at bounding box center [293, 276] width 24 height 8
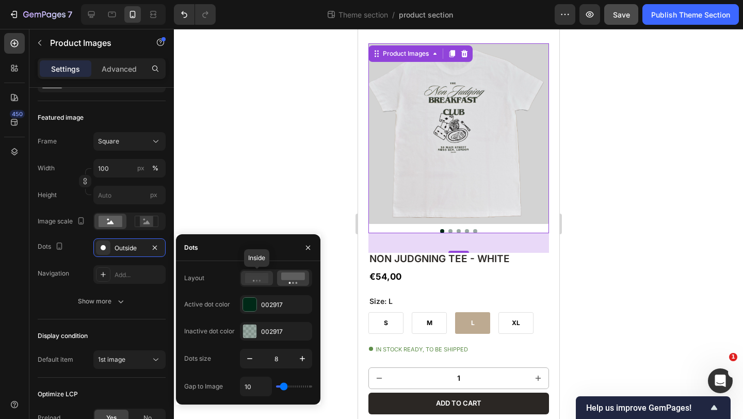
click at [255, 278] on icon at bounding box center [257, 278] width 24 height 10
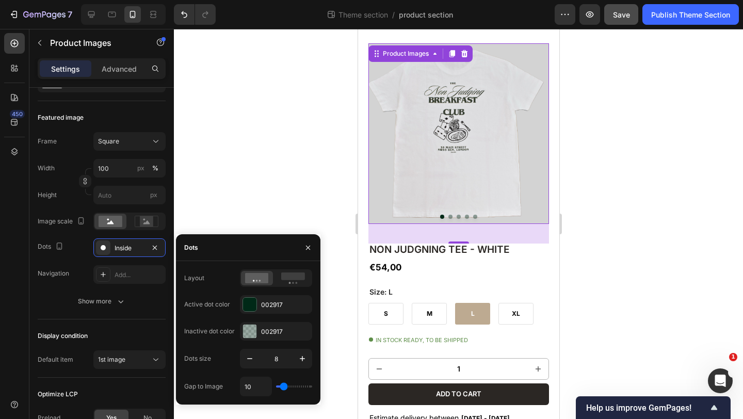
click at [313, 162] on div at bounding box center [458, 224] width 569 height 390
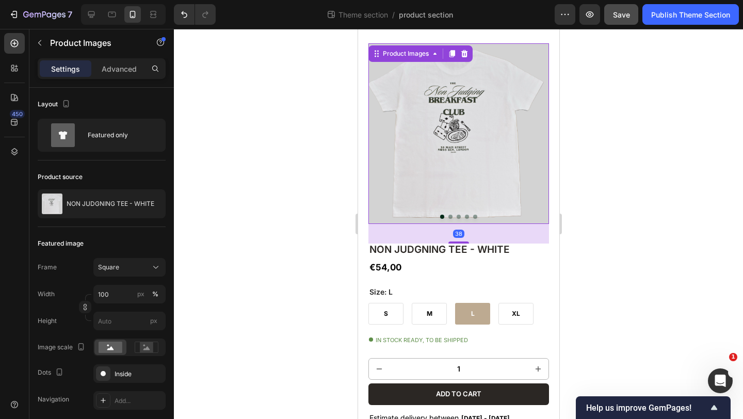
click at [496, 212] on img at bounding box center [458, 133] width 181 height 181
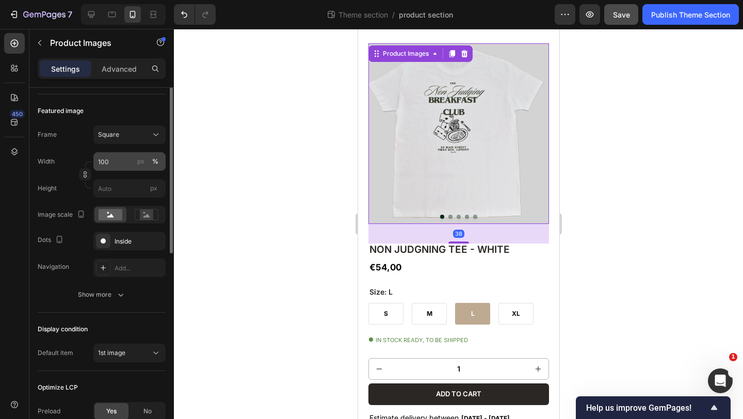
scroll to position [167, 0]
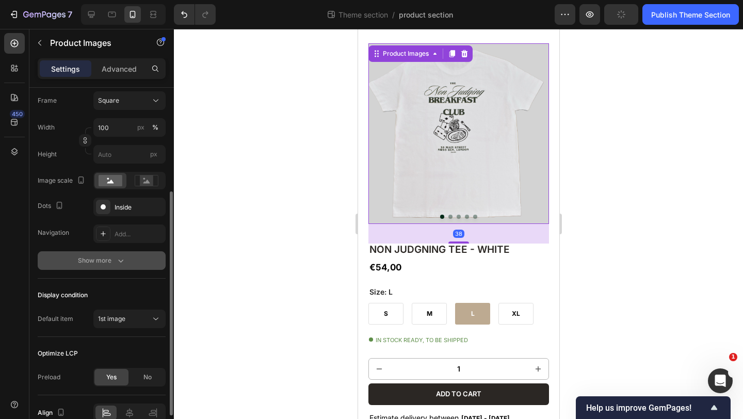
click at [118, 255] on icon "button" at bounding box center [121, 260] width 10 height 10
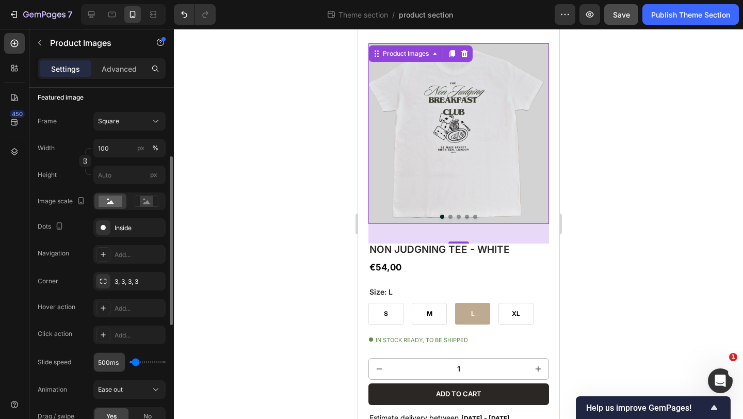
scroll to position [145, 0]
click at [119, 232] on div "Inside" at bounding box center [130, 228] width 30 height 9
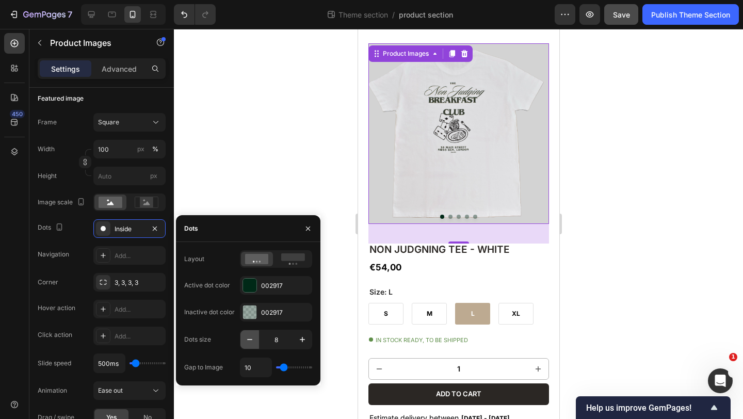
click at [248, 341] on icon "button" at bounding box center [250, 339] width 10 height 10
type input "5"
type input "8"
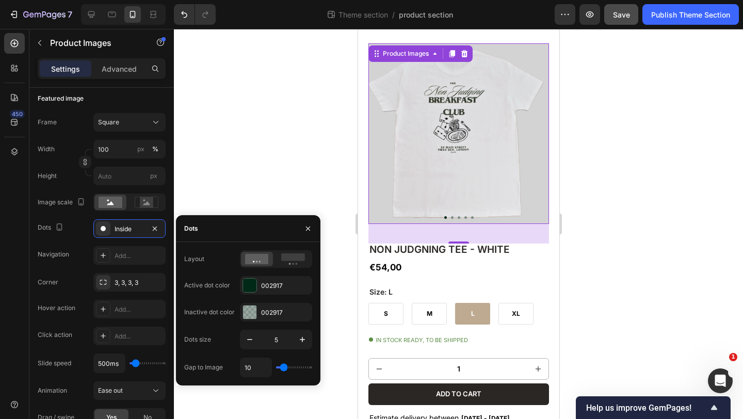
type input "8"
type input "7"
click at [282, 367] on input "range" at bounding box center [294, 367] width 36 height 2
click at [280, 207] on div at bounding box center [458, 224] width 569 height 390
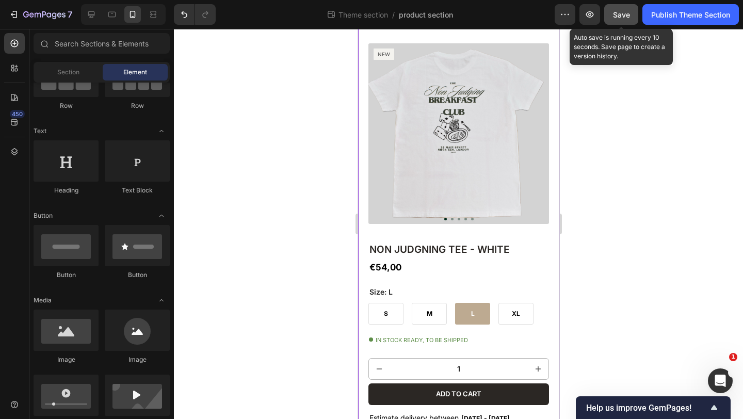
click at [618, 14] on span "Save" at bounding box center [621, 14] width 17 height 9
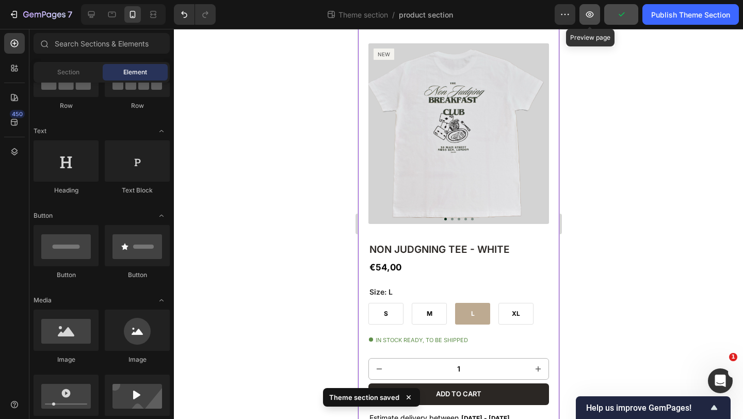
click at [591, 11] on icon "button" at bounding box center [590, 14] width 10 height 10
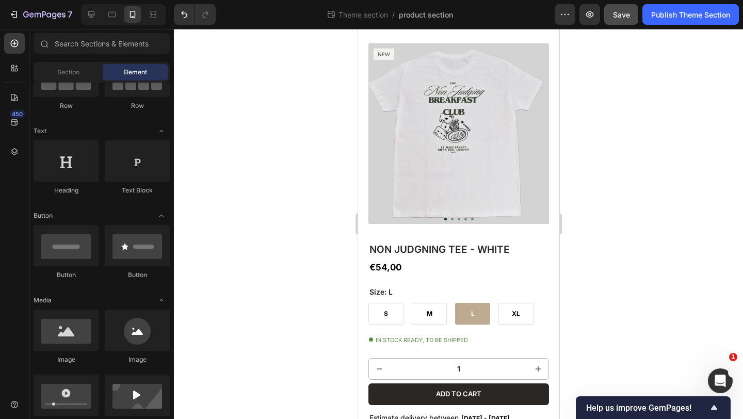
click at [642, 156] on div at bounding box center [458, 224] width 569 height 390
click at [666, 20] on button "Publish Theme Section" at bounding box center [690, 14] width 96 height 21
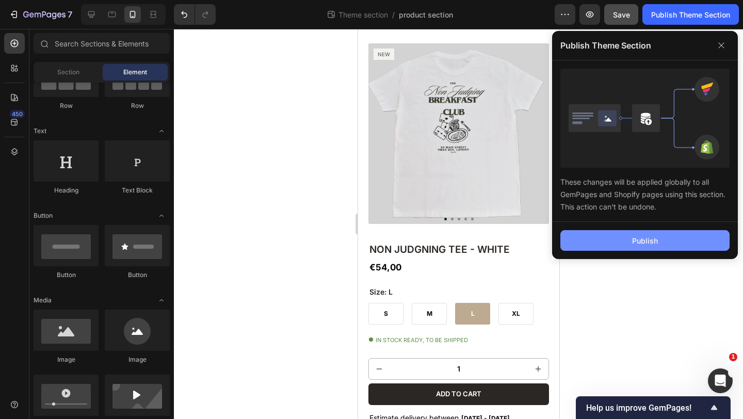
click at [577, 241] on button "Publish" at bounding box center [644, 240] width 169 height 21
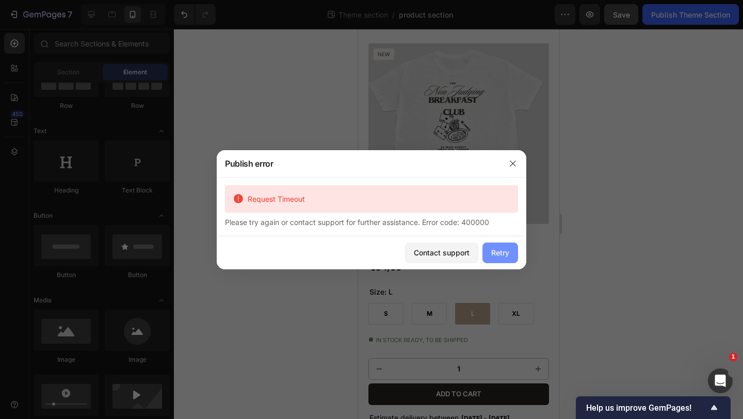
click at [506, 247] on div "Retry" at bounding box center [500, 252] width 18 height 11
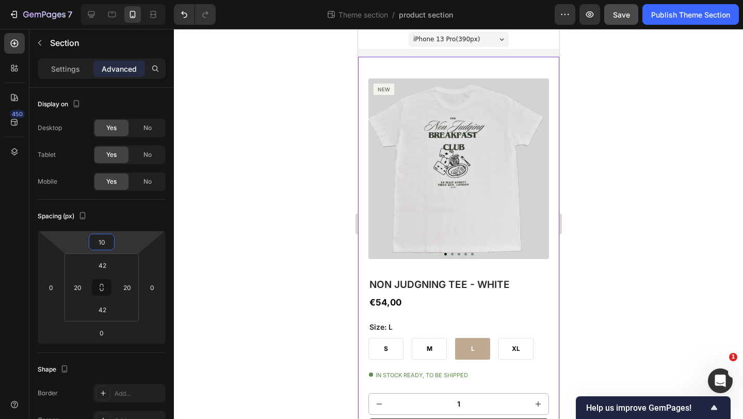
type input "8"
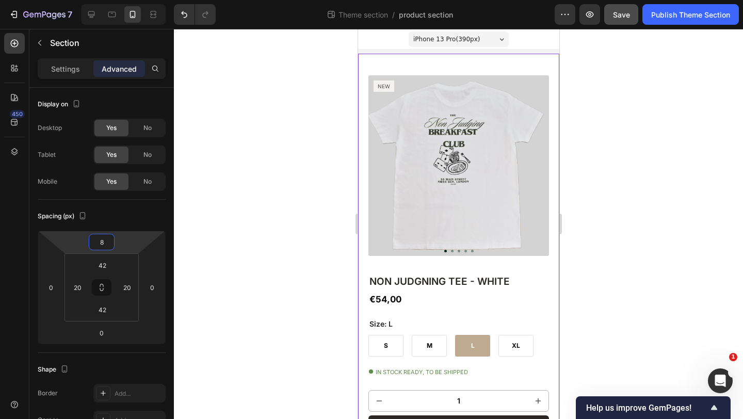
drag, startPoint x: 82, startPoint y: 240, endPoint x: 71, endPoint y: 238, distance: 11.0
click at [71, 0] on html "7 Theme section / product section Preview Save Publish Theme Section 450 Sectio…" at bounding box center [371, 0] width 743 height 0
click at [255, 183] on div at bounding box center [458, 224] width 569 height 390
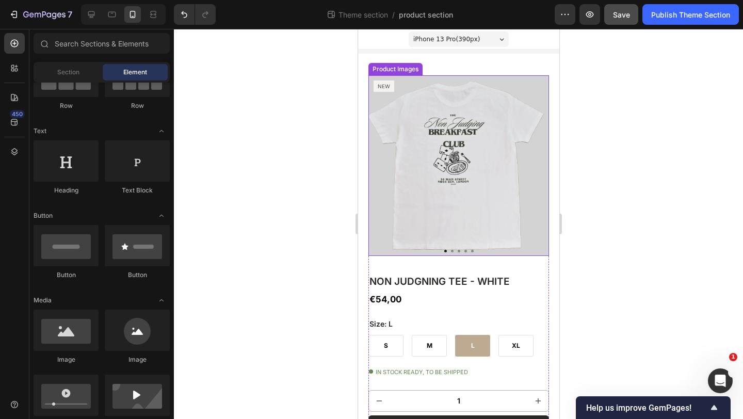
click at [408, 218] on img at bounding box center [458, 165] width 181 height 181
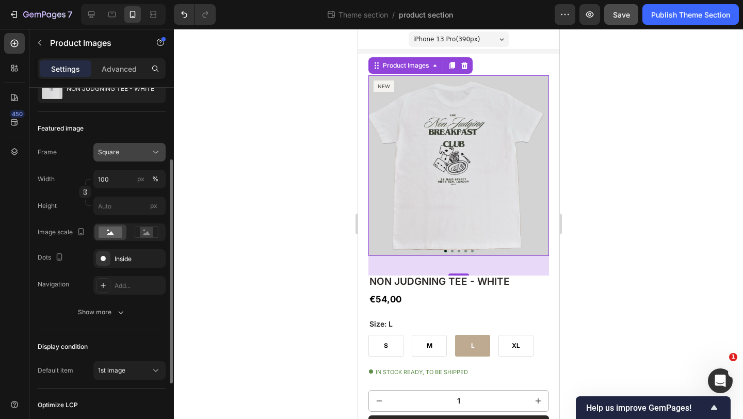
scroll to position [117, 0]
click at [129, 261] on div "Inside" at bounding box center [130, 257] width 30 height 9
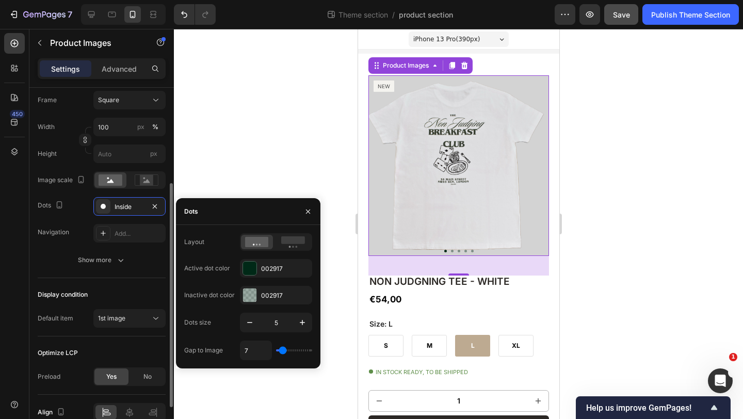
scroll to position [171, 0]
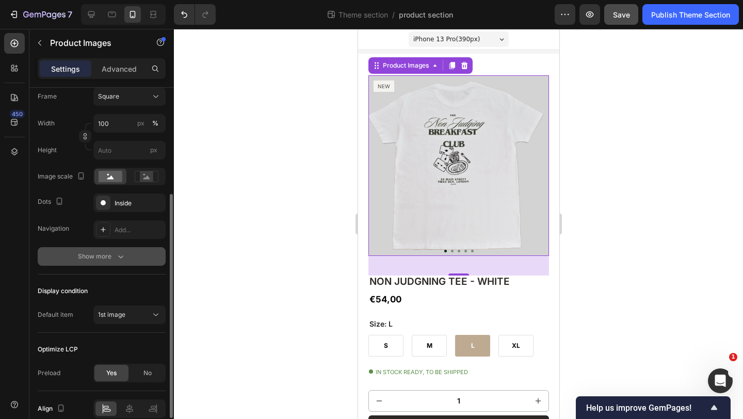
click at [116, 258] on icon "button" at bounding box center [121, 256] width 10 height 10
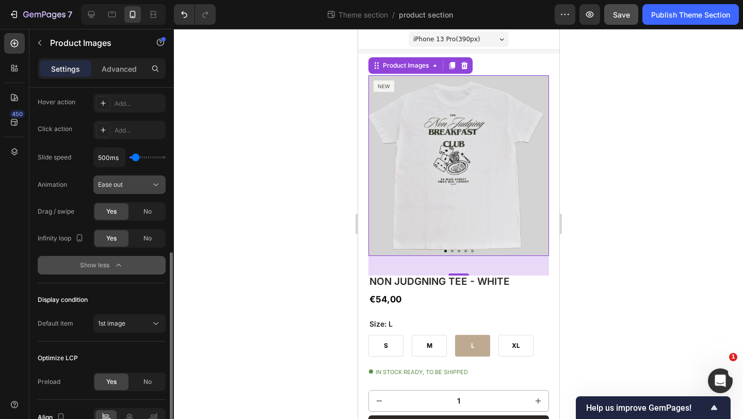
scroll to position [408, 0]
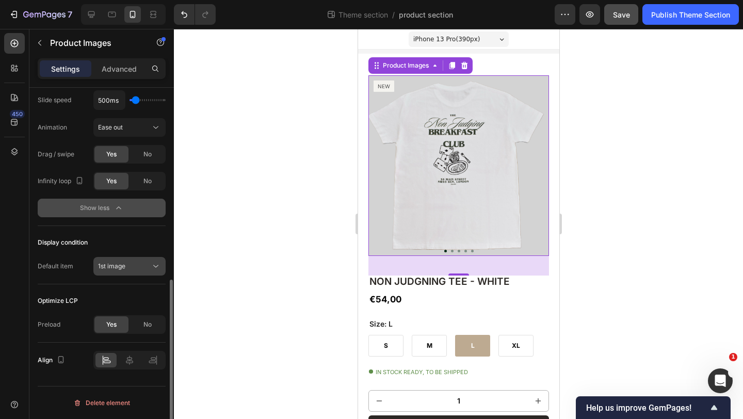
click at [113, 271] on button "1st image" at bounding box center [129, 266] width 72 height 19
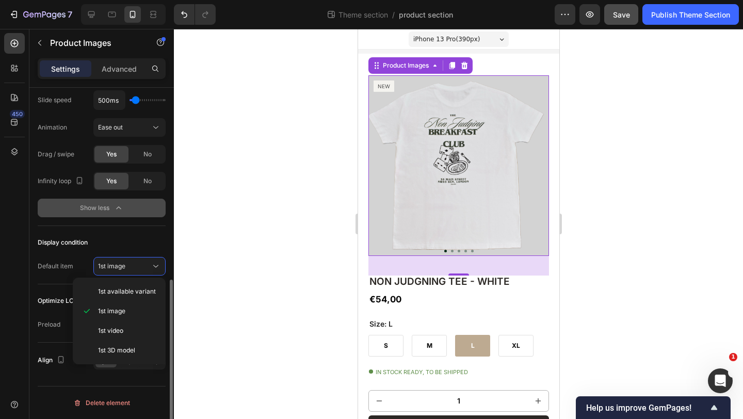
click at [104, 229] on div "Display condition Default item 1st image" at bounding box center [102, 255] width 128 height 58
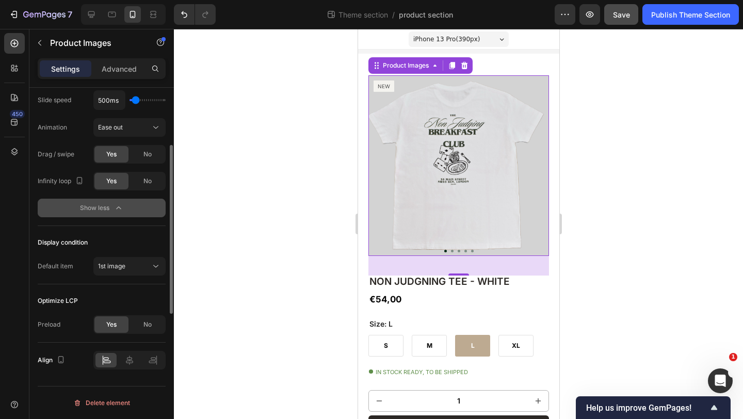
scroll to position [0, 0]
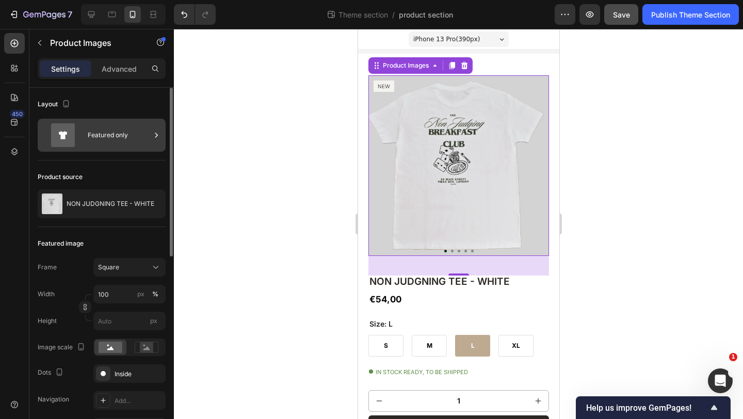
click at [117, 132] on div "Featured only" at bounding box center [119, 135] width 63 height 24
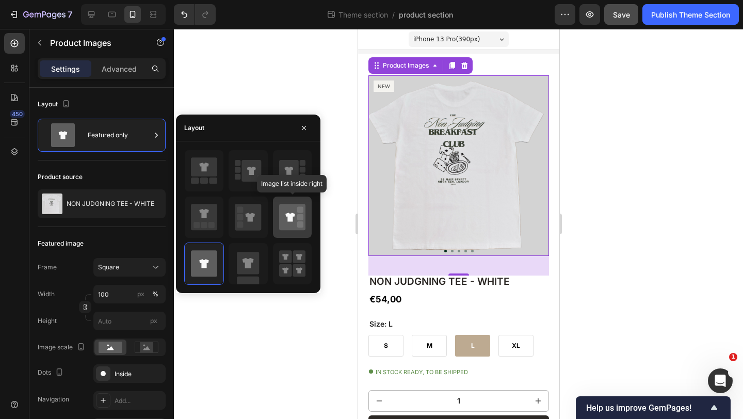
click at [284, 218] on icon at bounding box center [292, 217] width 26 height 26
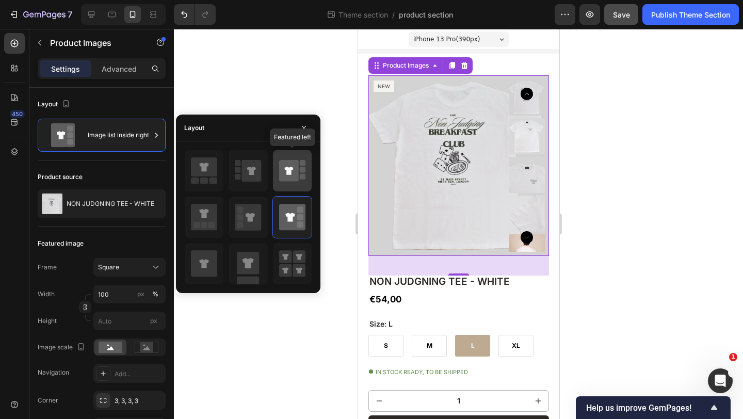
click at [289, 174] on icon at bounding box center [288, 171] width 9 height 8
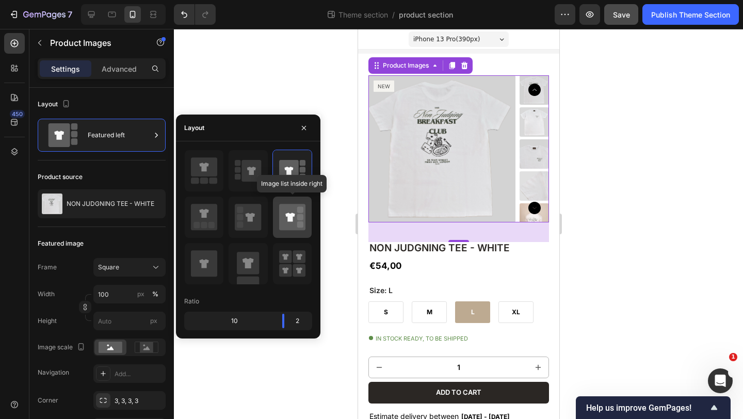
click at [293, 213] on icon at bounding box center [292, 217] width 26 height 26
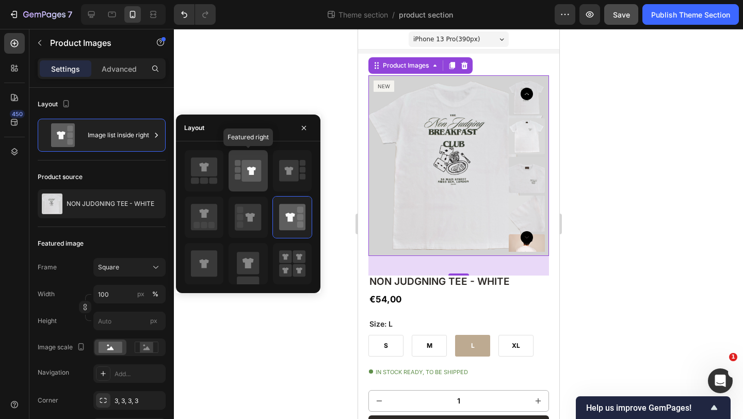
click at [255, 175] on icon at bounding box center [252, 171] width 20 height 22
type input "100"
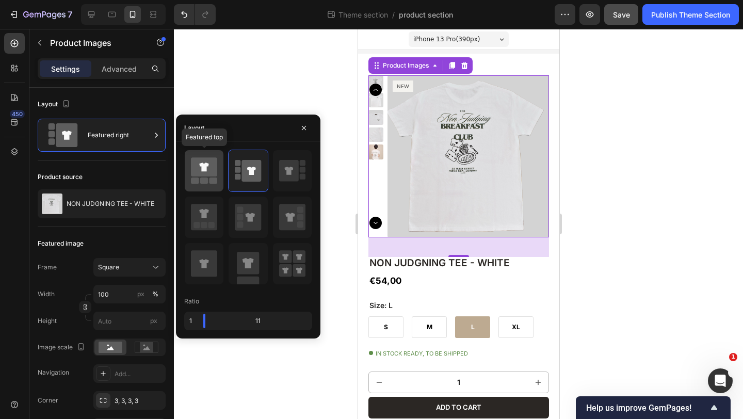
click at [211, 172] on icon at bounding box center [204, 166] width 26 height 19
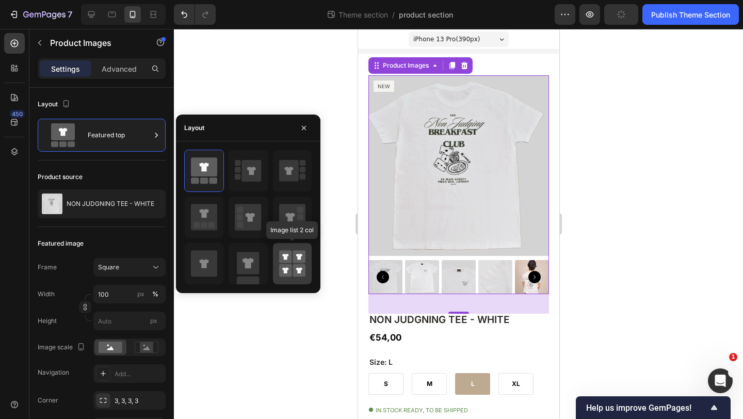
click at [282, 268] on rect at bounding box center [285, 270] width 13 height 13
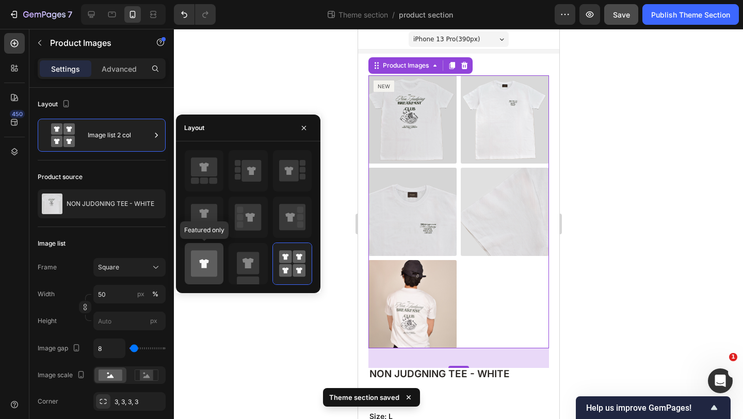
click at [210, 252] on icon at bounding box center [204, 263] width 26 height 26
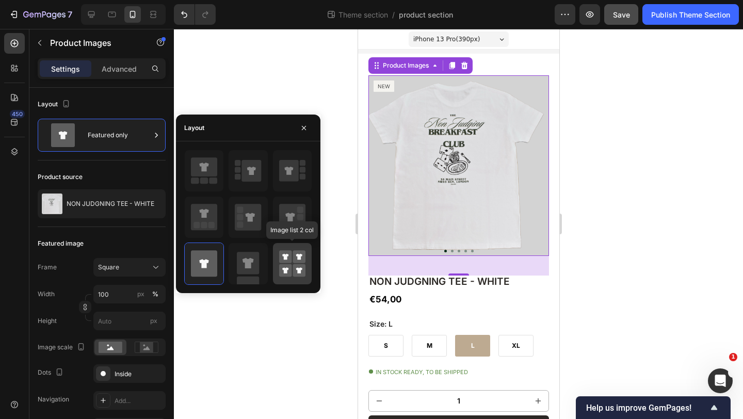
click at [286, 266] on rect at bounding box center [285, 270] width 13 height 13
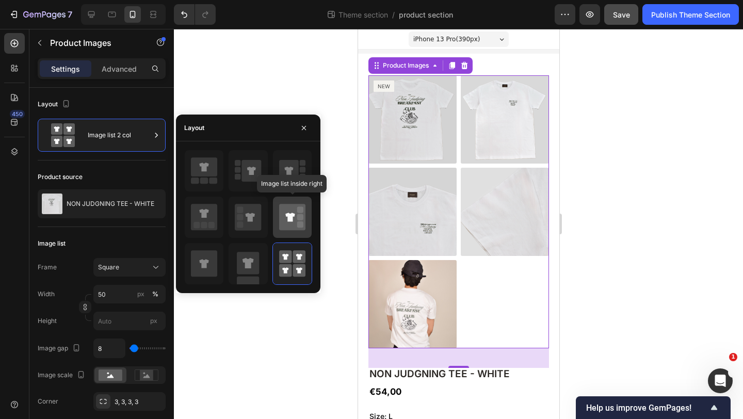
click at [285, 222] on icon at bounding box center [292, 217] width 26 height 26
type input "100"
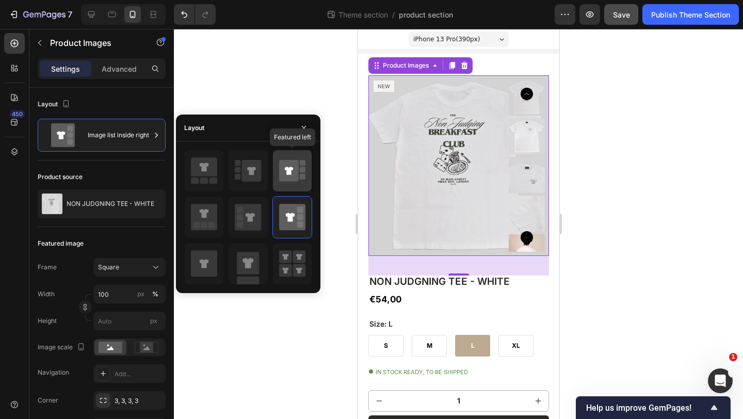
click at [292, 184] on icon at bounding box center [292, 170] width 26 height 29
type input "100"
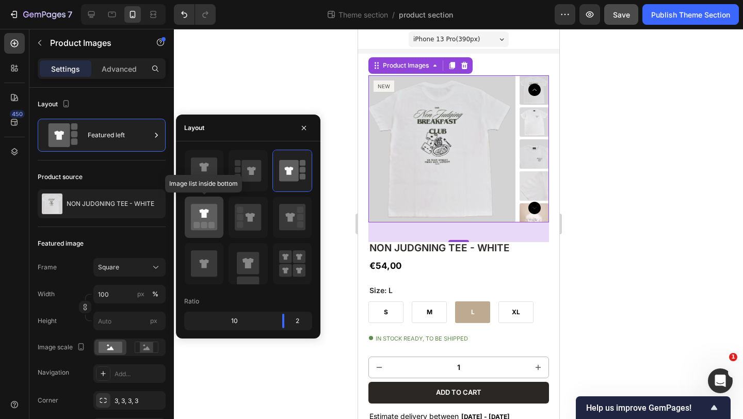
click at [206, 213] on icon at bounding box center [203, 213] width 9 height 9
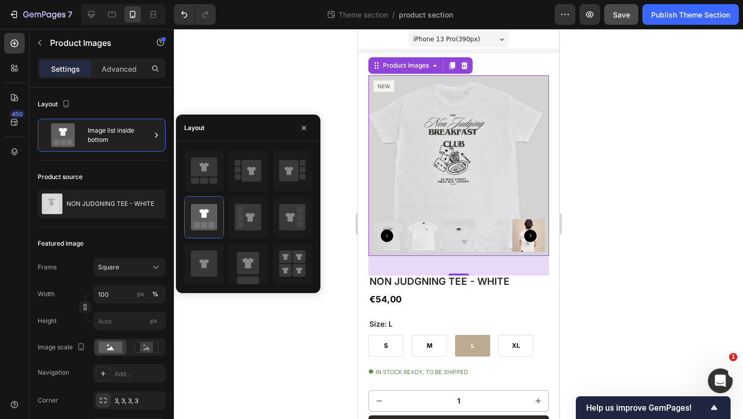
click at [297, 90] on div at bounding box center [458, 224] width 569 height 390
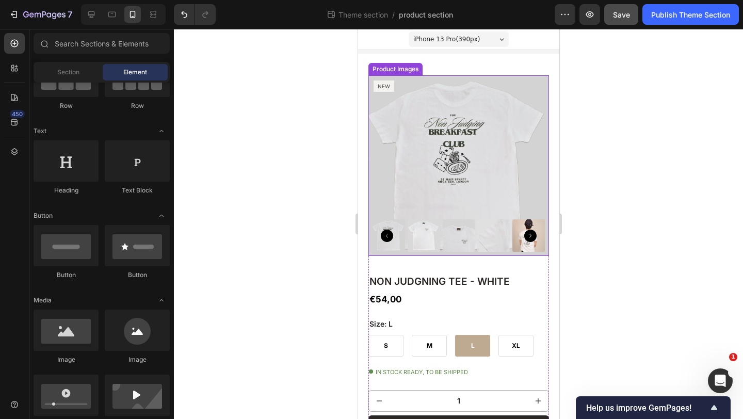
click at [434, 156] on img at bounding box center [458, 165] width 181 height 181
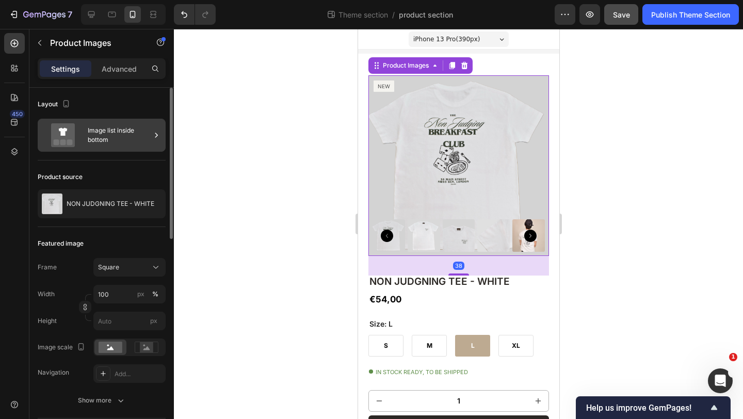
click at [139, 129] on div "Image list inside bottom" at bounding box center [119, 135] width 63 height 24
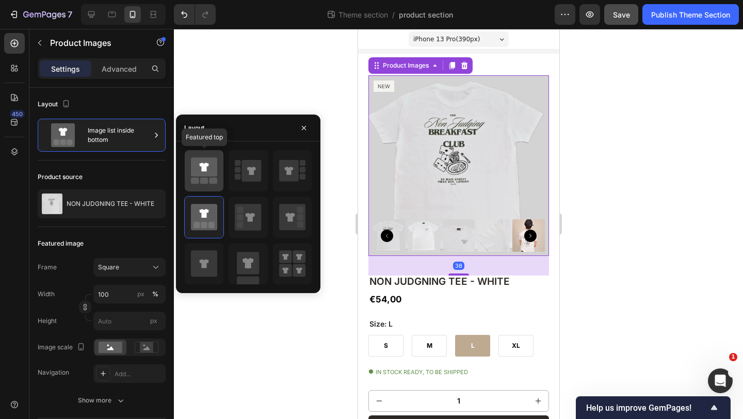
click at [199, 163] on icon at bounding box center [204, 166] width 26 height 19
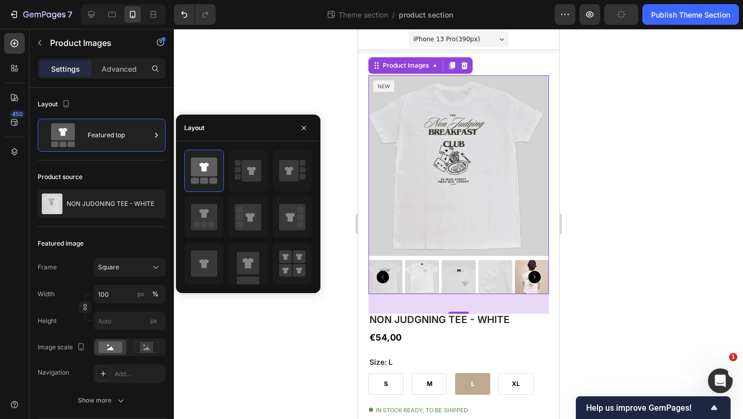
click at [302, 79] on div at bounding box center [458, 224] width 569 height 390
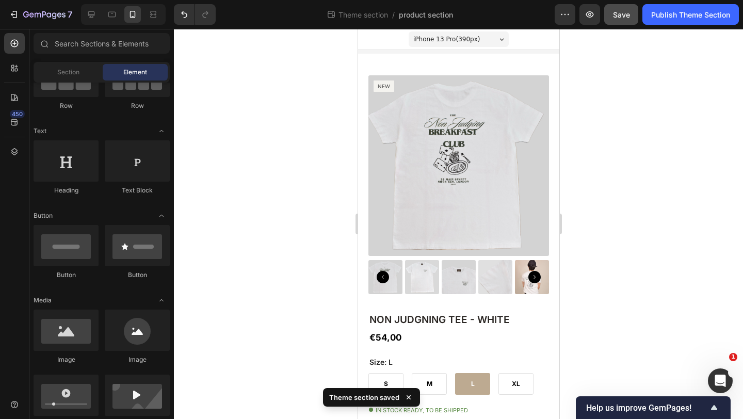
click at [641, 171] on div at bounding box center [458, 224] width 569 height 390
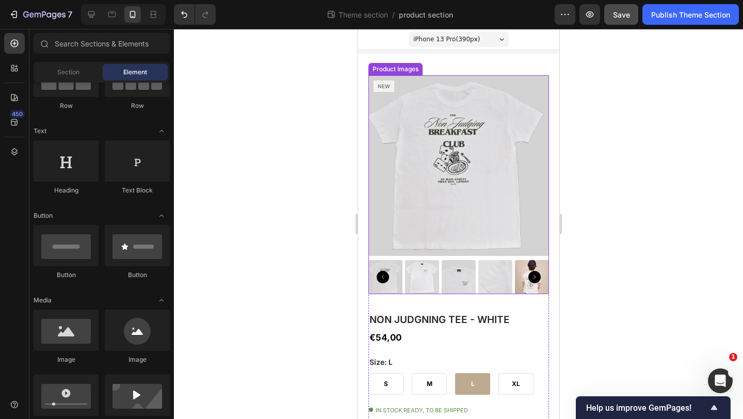
click at [531, 277] on icon "Carousel Next Arrow" at bounding box center [534, 277] width 12 height 12
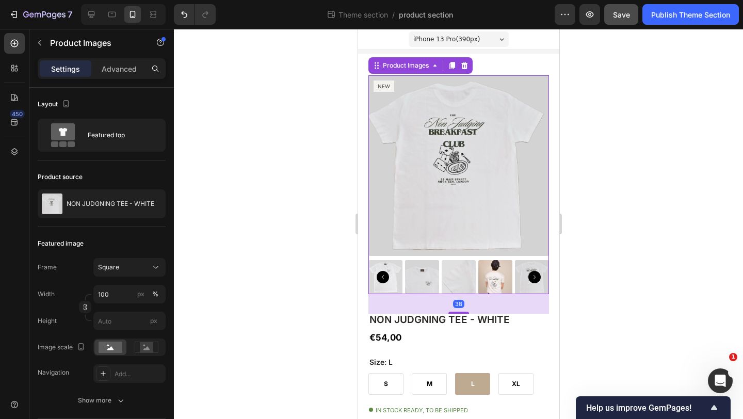
click at [531, 277] on icon "Carousel Next Arrow" at bounding box center [534, 277] width 12 height 12
click at [423, 279] on img at bounding box center [422, 277] width 34 height 34
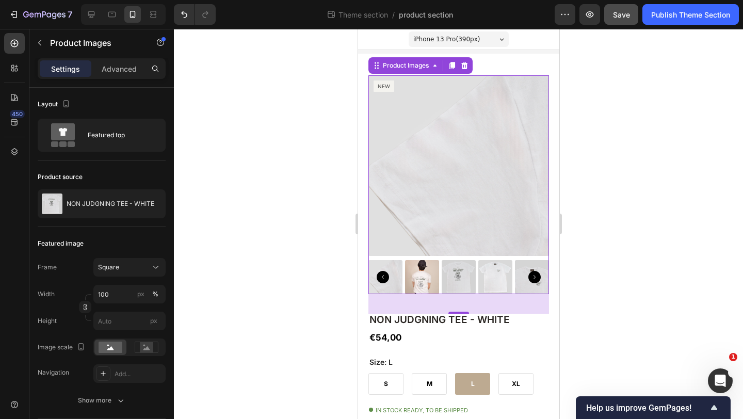
click at [382, 278] on icon "Carousel Back Arrow" at bounding box center [382, 277] width 12 height 12
click at [283, 253] on div at bounding box center [458, 224] width 569 height 390
click at [413, 284] on img at bounding box center [422, 277] width 34 height 34
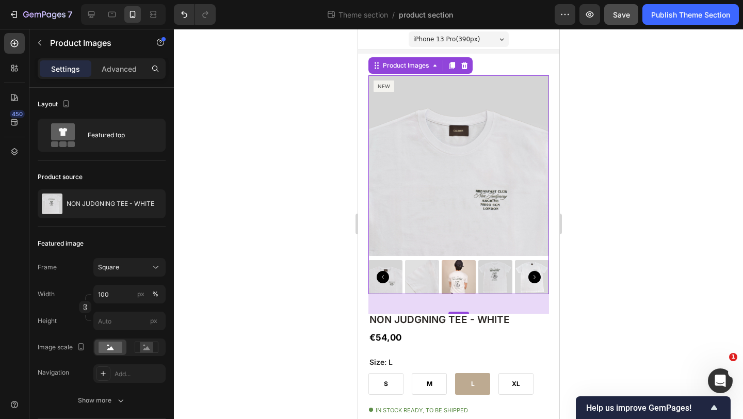
click at [274, 239] on div at bounding box center [458, 224] width 569 height 390
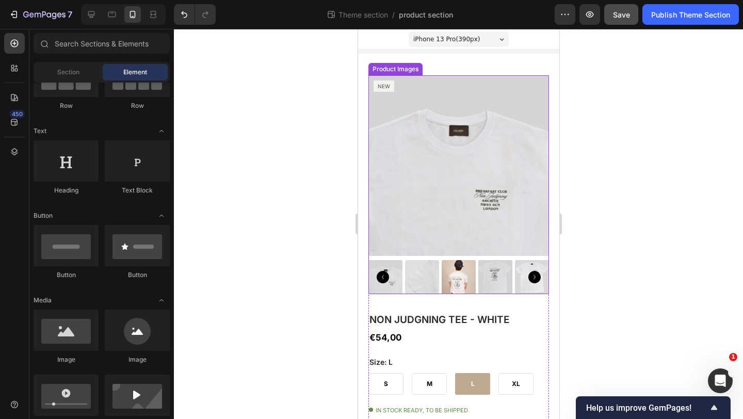
click at [500, 274] on img at bounding box center [495, 277] width 34 height 34
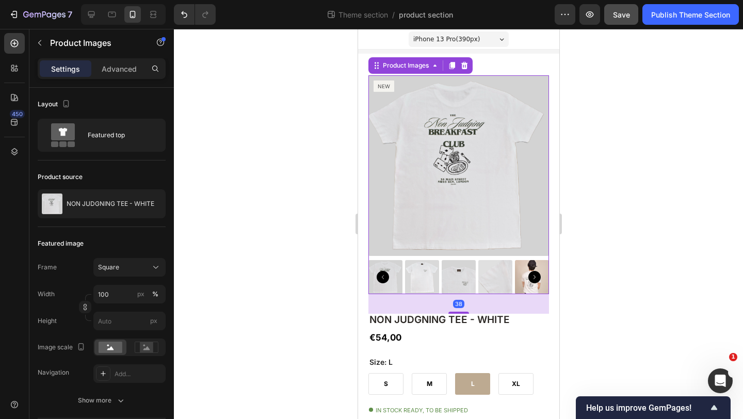
click at [683, 211] on div at bounding box center [458, 224] width 569 height 390
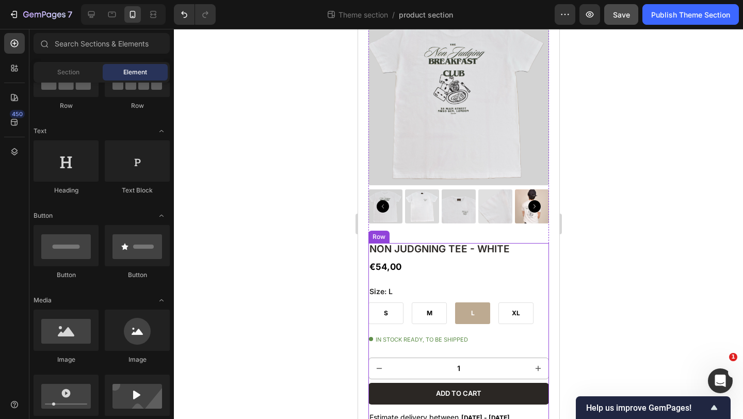
scroll to position [70, 0]
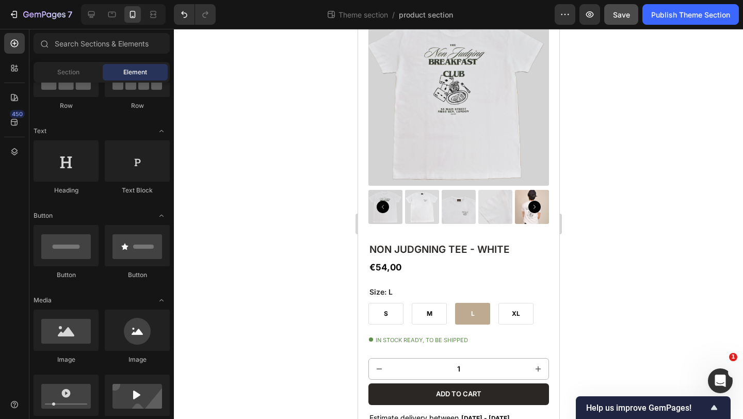
click at [419, 142] on img at bounding box center [458, 95] width 181 height 181
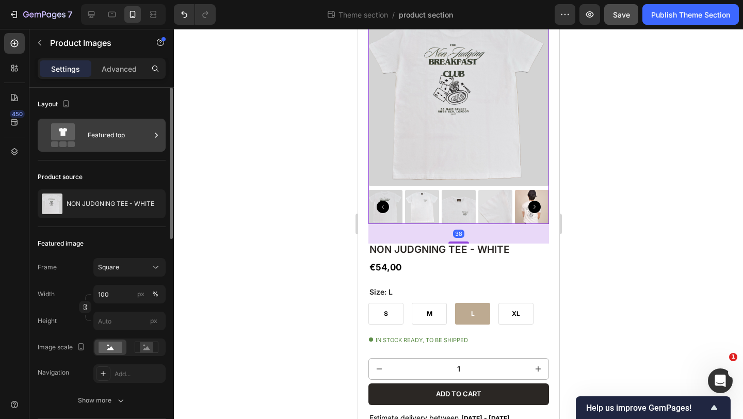
click at [63, 128] on icon at bounding box center [63, 132] width 9 height 8
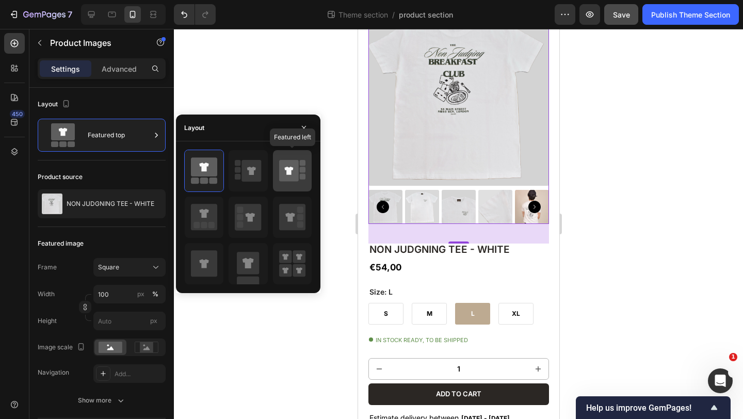
click at [282, 173] on icon at bounding box center [289, 171] width 20 height 22
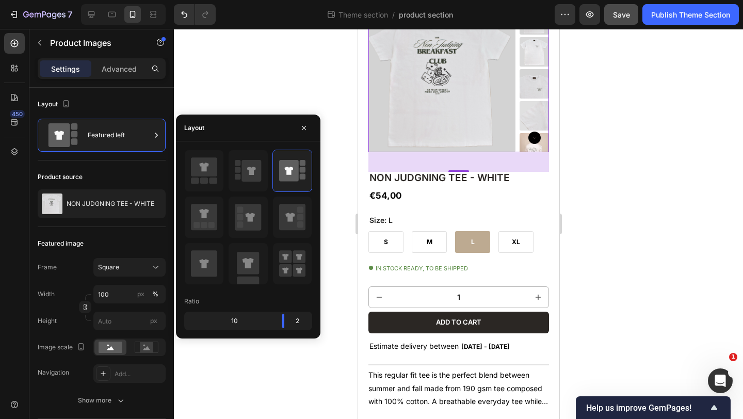
click at [288, 88] on div at bounding box center [458, 224] width 569 height 390
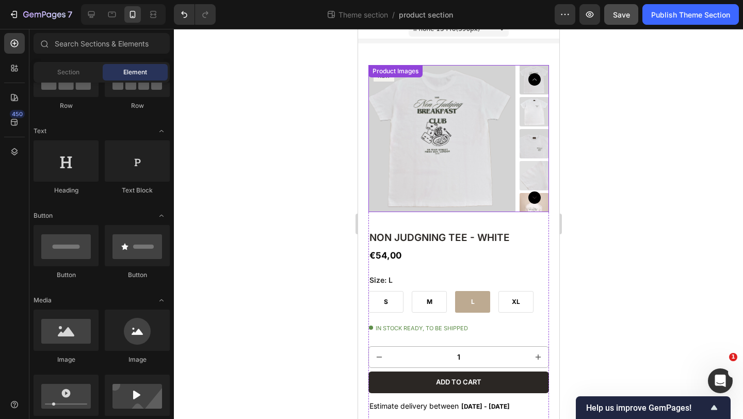
scroll to position [0, 0]
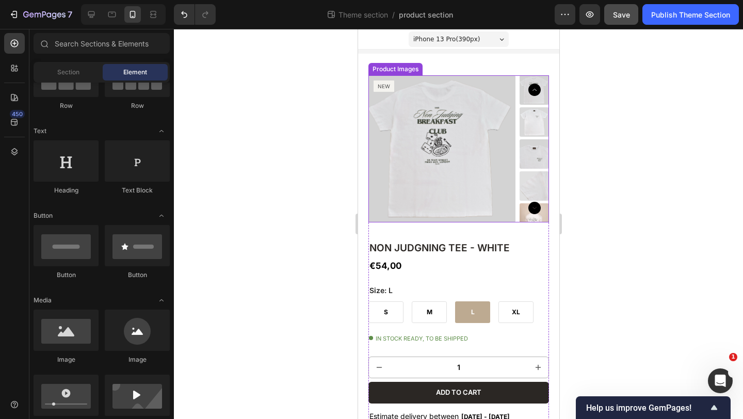
click at [414, 156] on img at bounding box center [441, 148] width 147 height 147
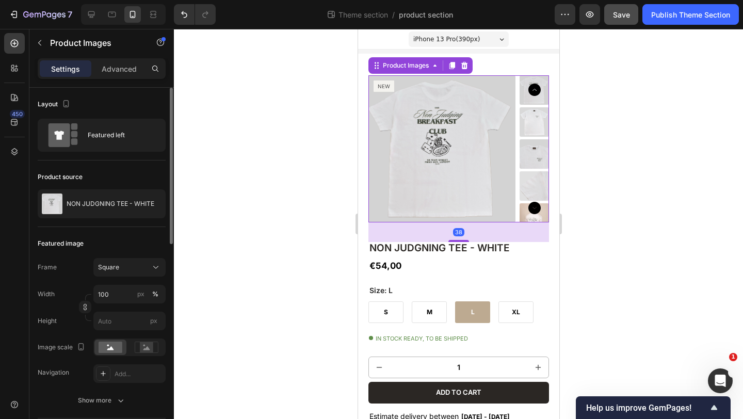
click at [88, 152] on div "Layout Featured left" at bounding box center [102, 124] width 128 height 73
click at [103, 137] on div "Featured left" at bounding box center [119, 135] width 63 height 24
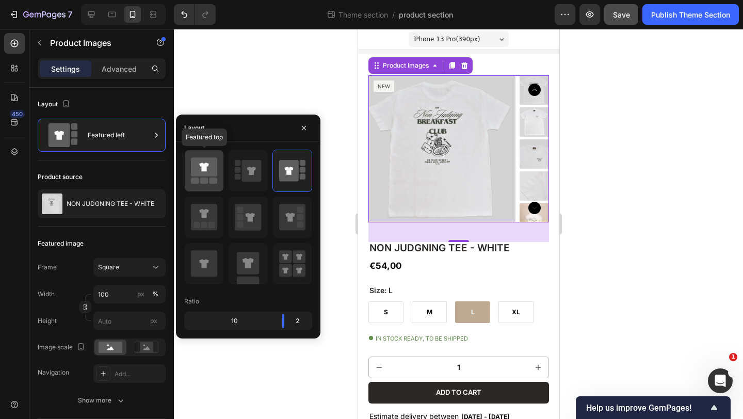
click at [200, 163] on icon at bounding box center [204, 166] width 26 height 19
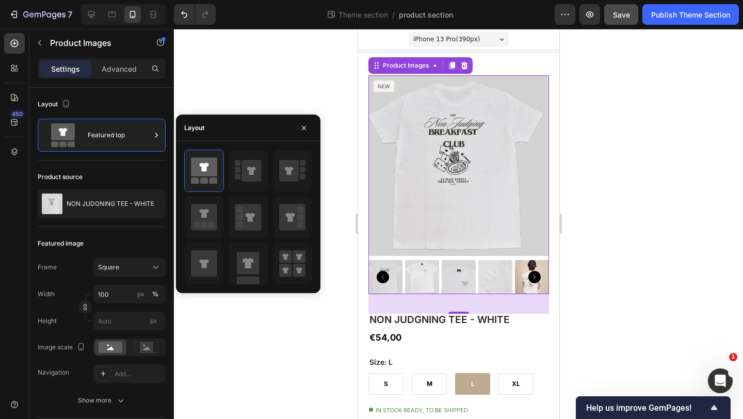
click at [246, 96] on div at bounding box center [458, 224] width 569 height 390
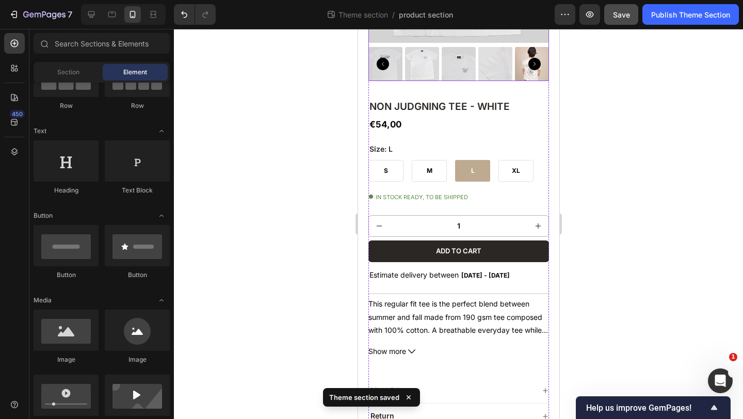
scroll to position [213, 0]
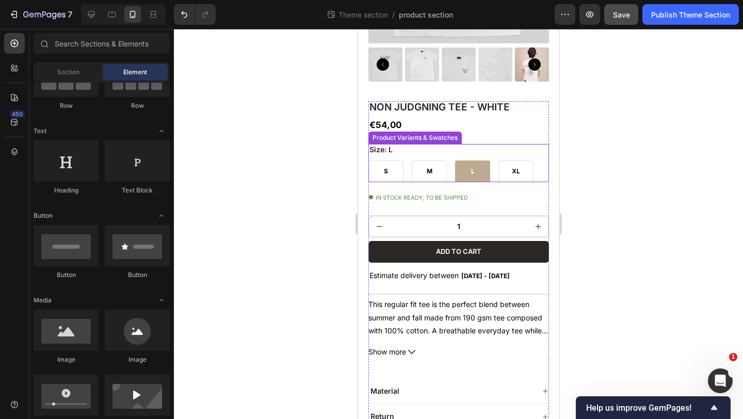
click at [413, 149] on div "Size: L S S S M M M L L L XL XL XL" at bounding box center [458, 163] width 181 height 38
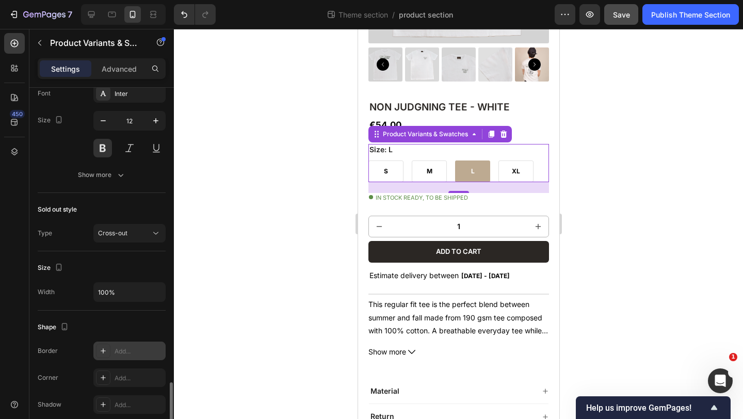
scroll to position [442, 0]
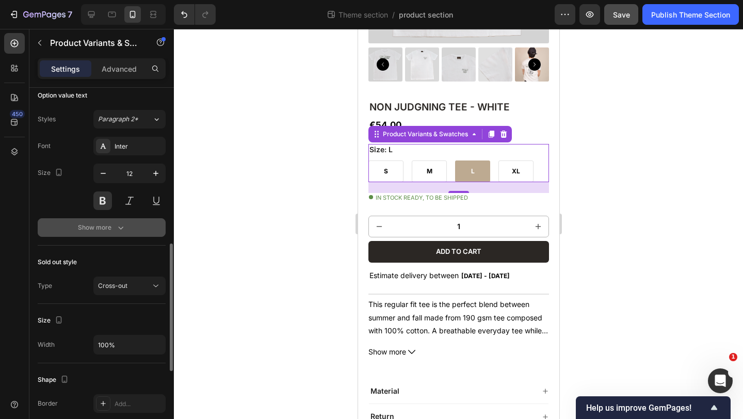
click at [117, 224] on icon "button" at bounding box center [121, 227] width 10 height 10
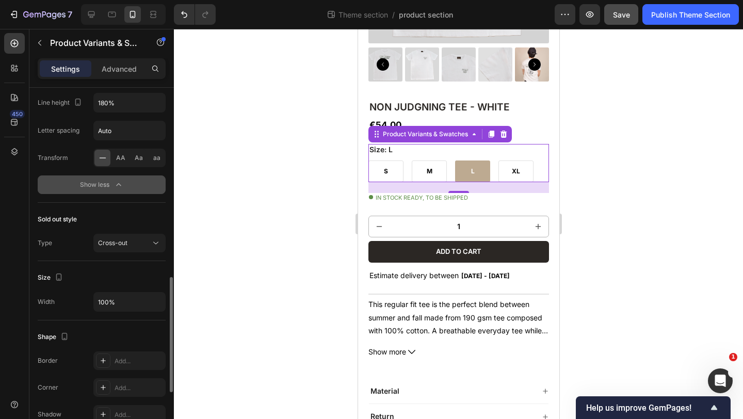
scroll to position [769, 0]
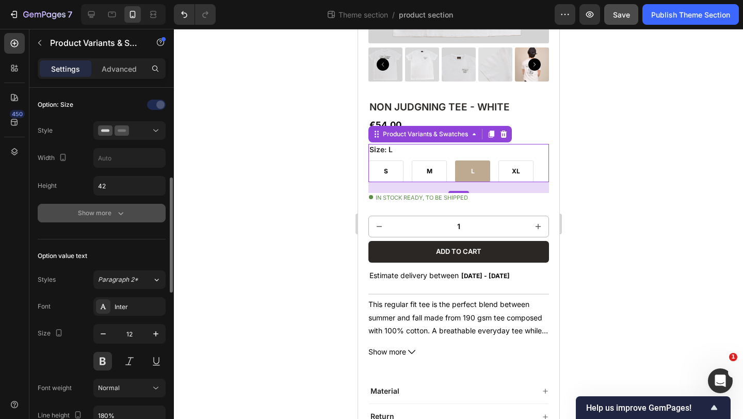
click at [107, 214] on div "Show more" at bounding box center [102, 213] width 48 height 10
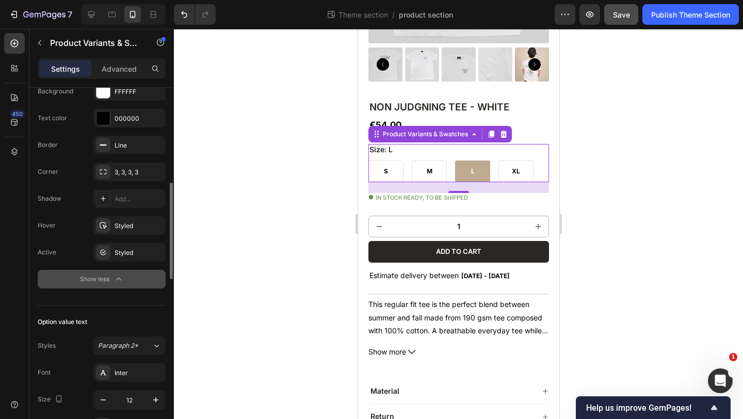
scroll to position [432, 0]
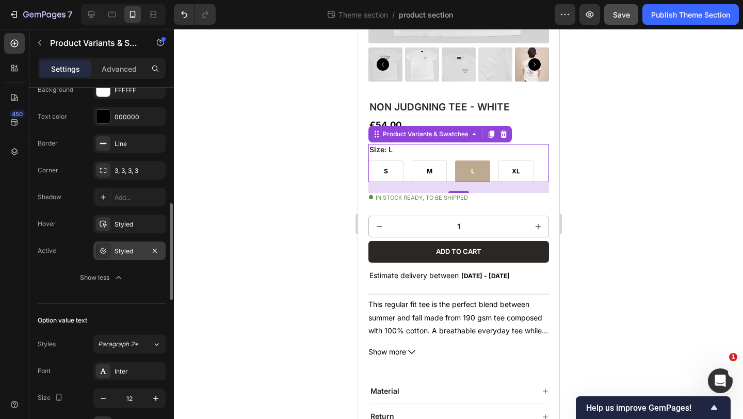
click at [128, 251] on div "Styled" at bounding box center [130, 251] width 30 height 9
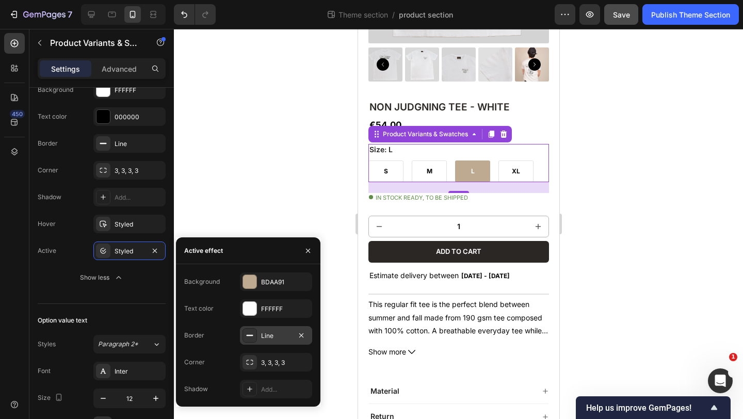
click at [263, 330] on div "Line" at bounding box center [276, 335] width 72 height 19
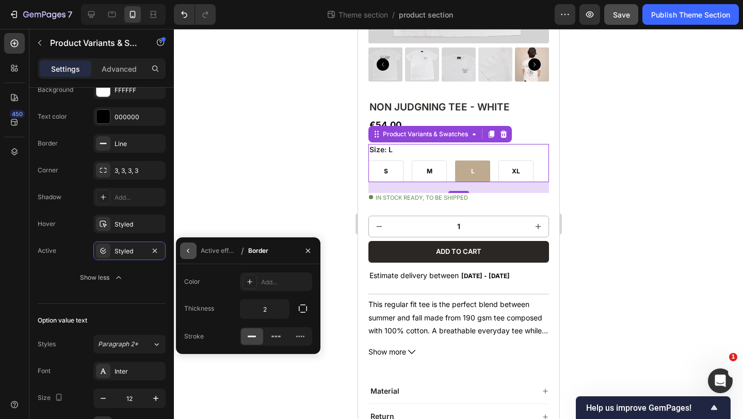
click at [190, 252] on icon "button" at bounding box center [188, 251] width 8 height 8
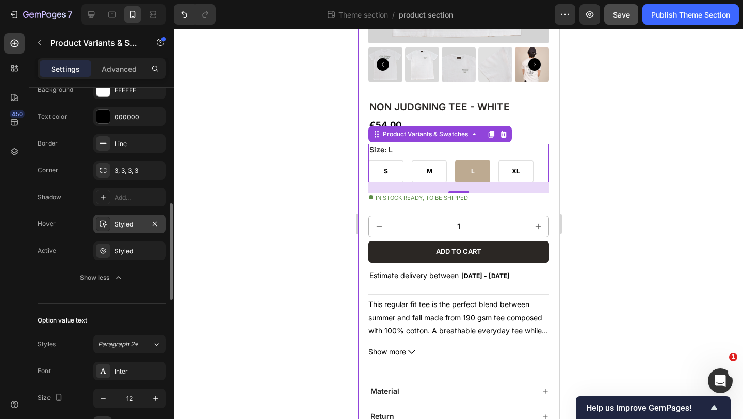
click at [128, 230] on div "Styled" at bounding box center [129, 224] width 72 height 19
click at [123, 250] on div "Styled" at bounding box center [130, 251] width 30 height 9
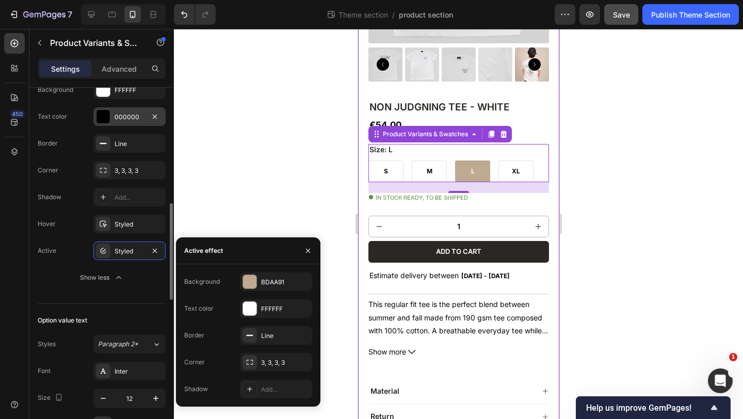
click at [112, 117] on div "000000" at bounding box center [129, 116] width 72 height 19
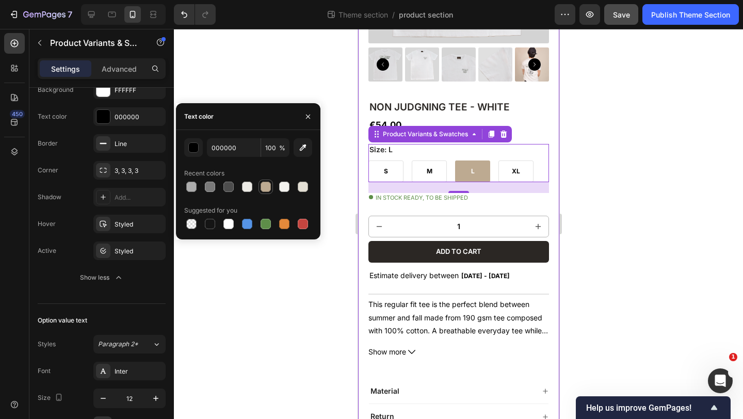
click at [268, 184] on div at bounding box center [266, 187] width 10 height 10
click at [206, 226] on div at bounding box center [210, 224] width 10 height 10
type input "151515"
click at [236, 91] on div at bounding box center [458, 224] width 569 height 390
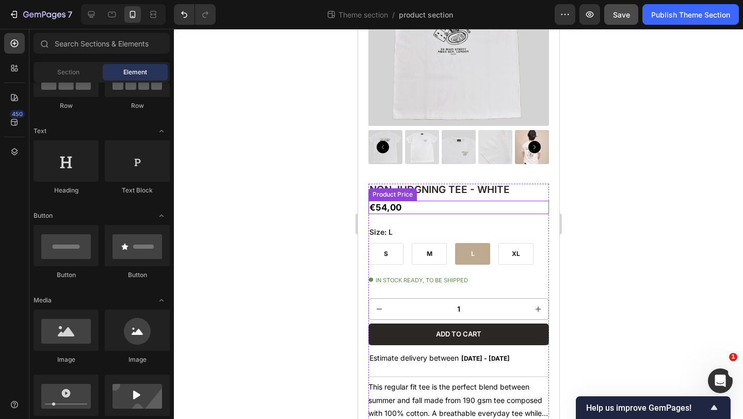
scroll to position [0, 0]
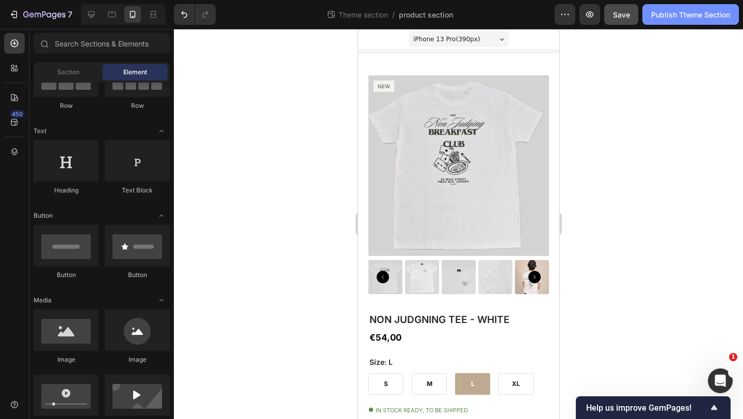
click at [673, 14] on div "Publish Theme Section" at bounding box center [690, 14] width 79 height 11
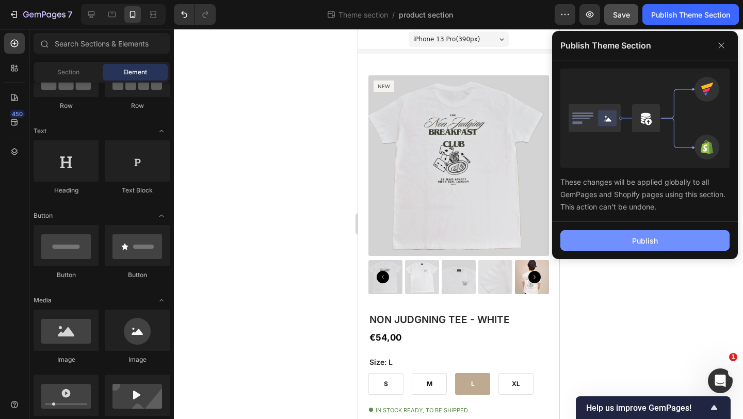
click at [635, 242] on div "Publish" at bounding box center [645, 240] width 26 height 11
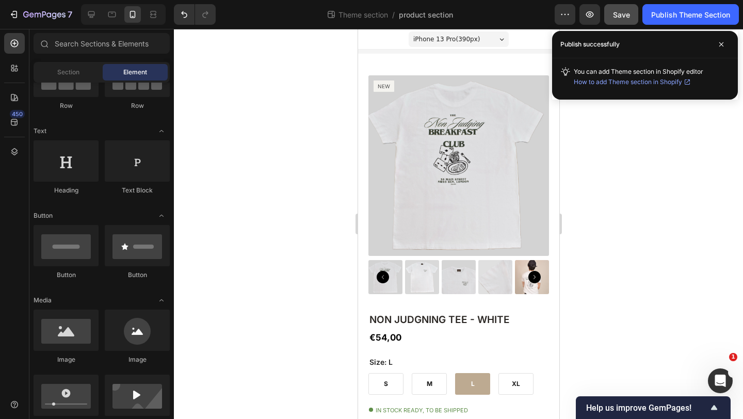
click at [289, 121] on div at bounding box center [458, 224] width 569 height 390
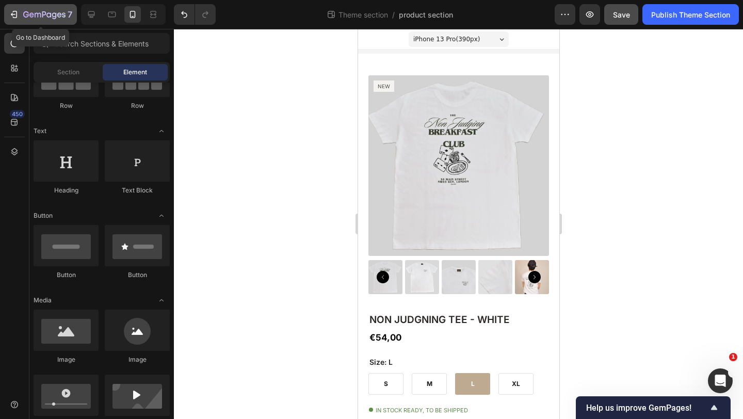
click at [12, 12] on icon "button" at bounding box center [14, 14] width 10 height 10
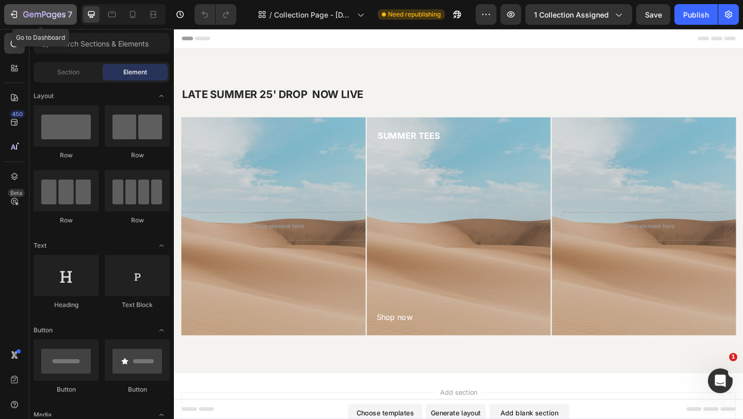
click at [22, 20] on div "7" at bounding box center [40, 14] width 63 height 12
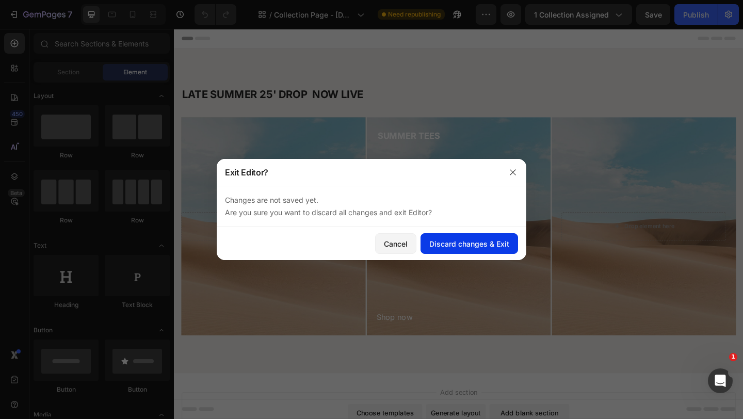
click at [462, 237] on button "Discard changes & Exit" at bounding box center [470, 243] width 98 height 21
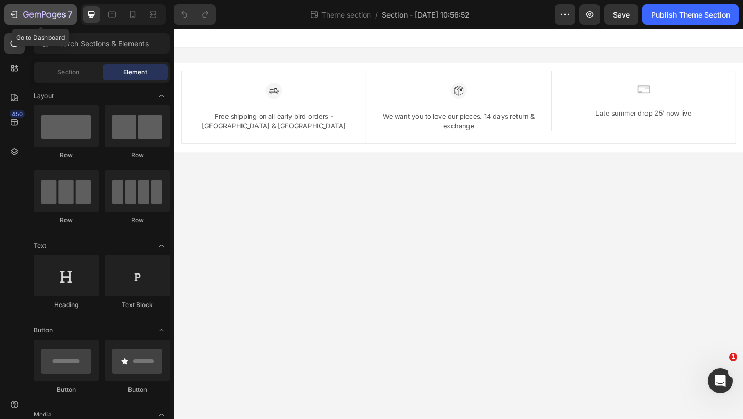
click at [43, 19] on icon "button" at bounding box center [44, 15] width 42 height 9
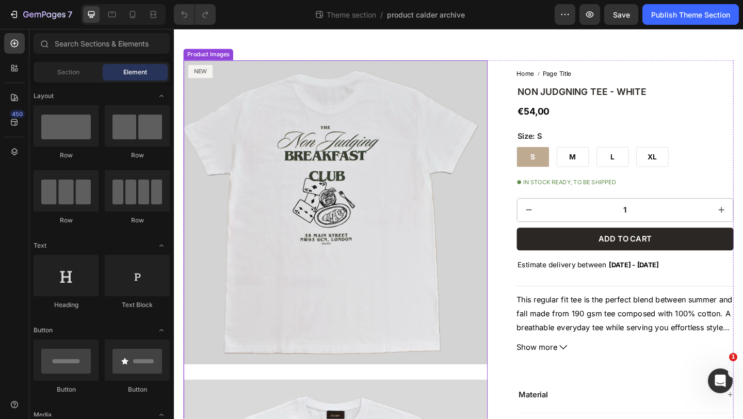
click at [214, 122] on img at bounding box center [349, 228] width 331 height 331
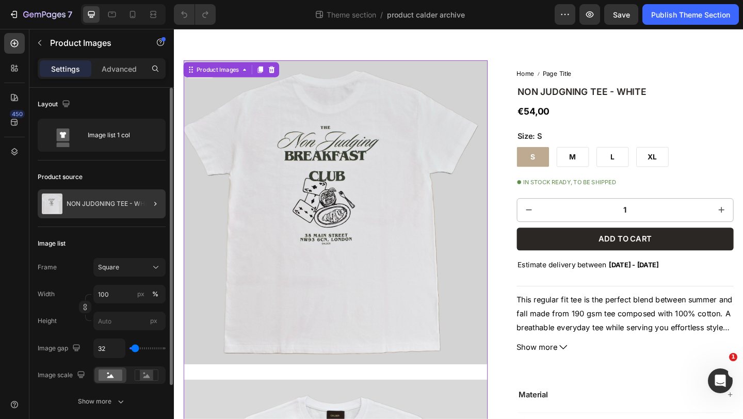
click at [137, 207] on div at bounding box center [151, 203] width 29 height 29
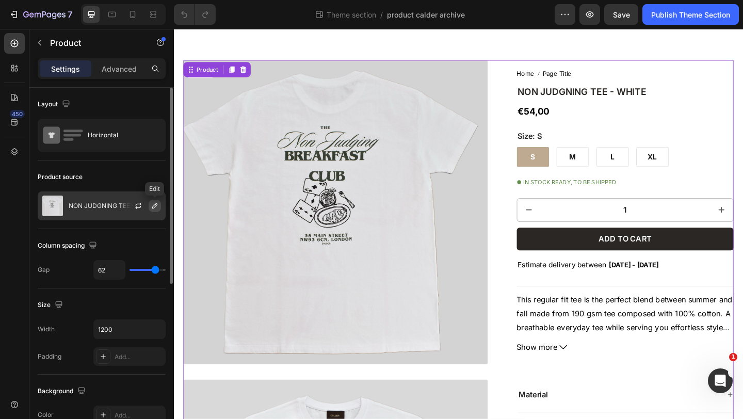
click at [155, 206] on icon "button" at bounding box center [155, 206] width 8 height 8
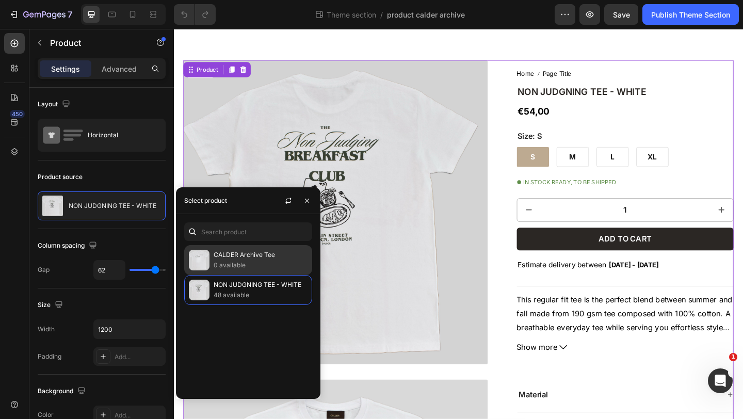
click at [215, 251] on p "CALDER Archive Tee" at bounding box center [261, 255] width 94 height 10
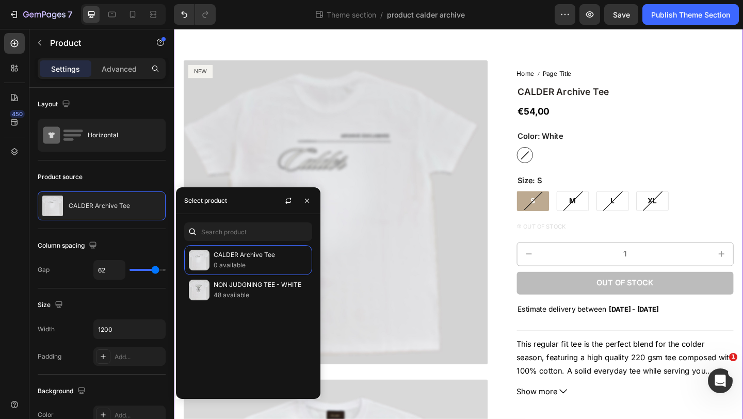
click at [602, 37] on div "NEW Product Badge Product Images Home Page Title Breadcrumb CALDER Archive Tee …" at bounding box center [483, 402] width 619 height 760
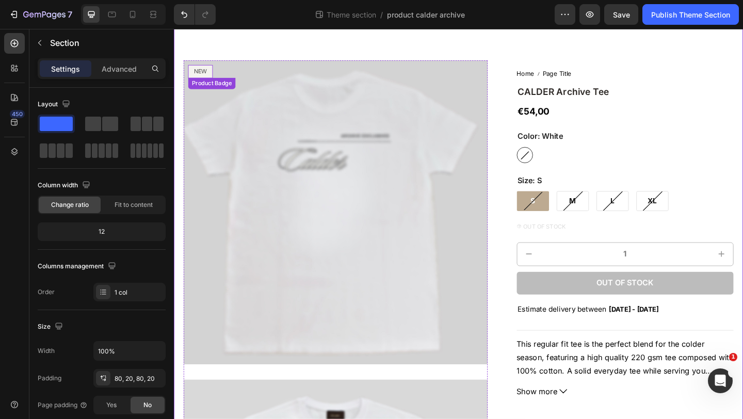
click at [208, 75] on pre "NEW" at bounding box center [202, 75] width 27 height 14
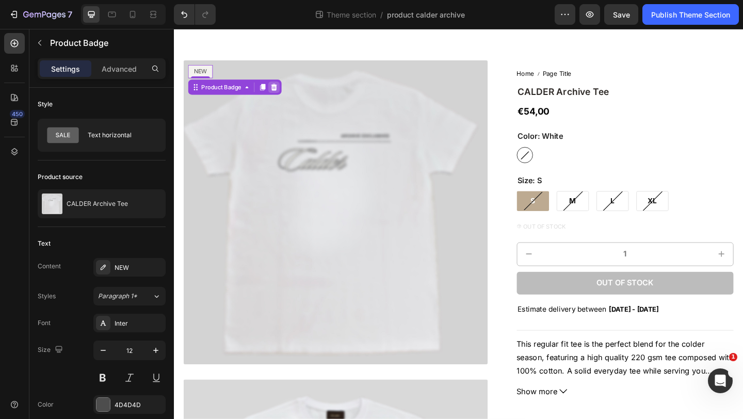
click at [284, 93] on icon at bounding box center [283, 92] width 8 height 8
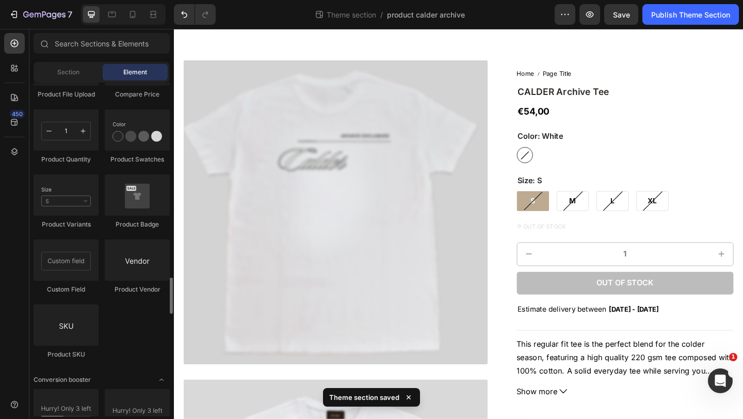
scroll to position [1766, 0]
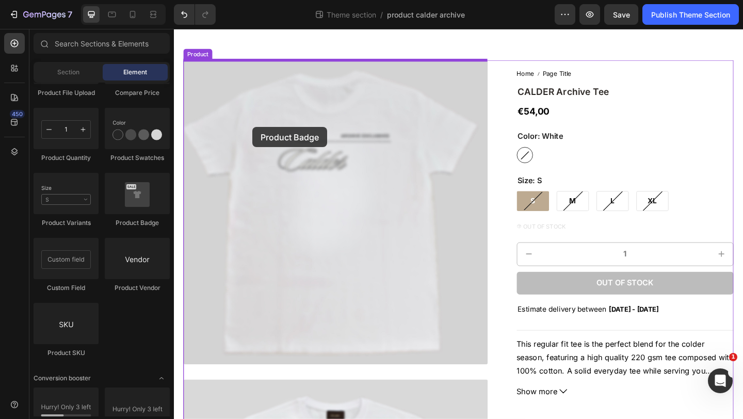
drag, startPoint x: 298, startPoint y: 229, endPoint x: 258, endPoint y: 132, distance: 105.3
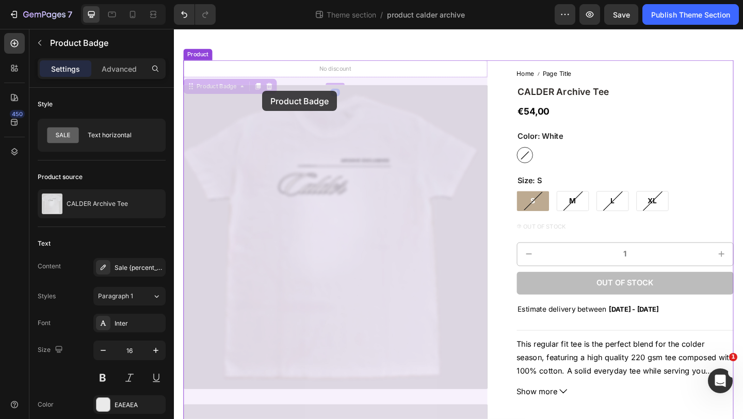
drag, startPoint x: 281, startPoint y: 69, endPoint x: 270, endPoint y: 96, distance: 29.6
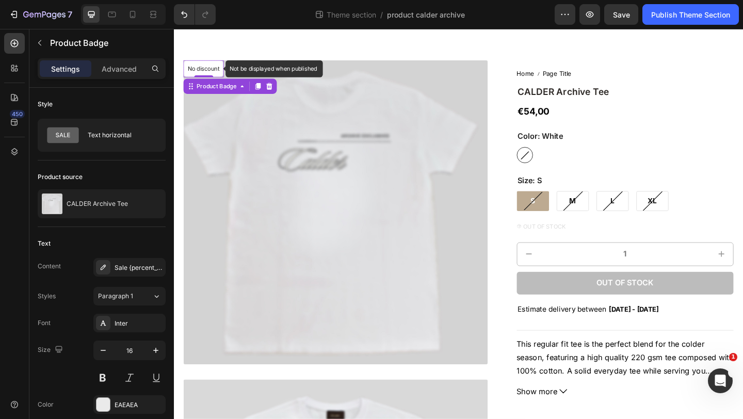
click at [216, 73] on p "No discount" at bounding box center [206, 72] width 35 height 9
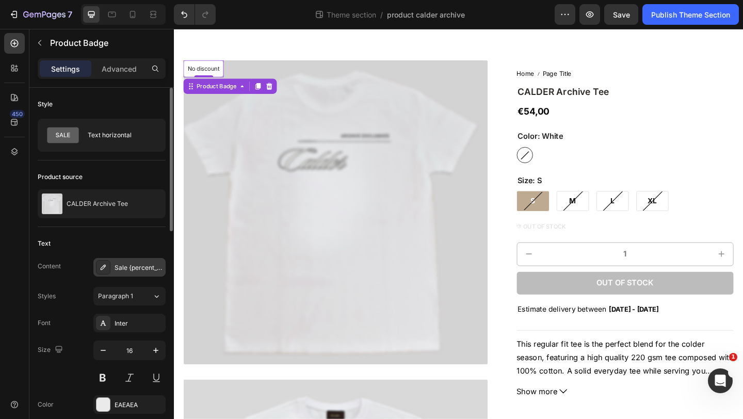
click at [138, 266] on div "Sale {percent_discount} off" at bounding box center [139, 267] width 49 height 9
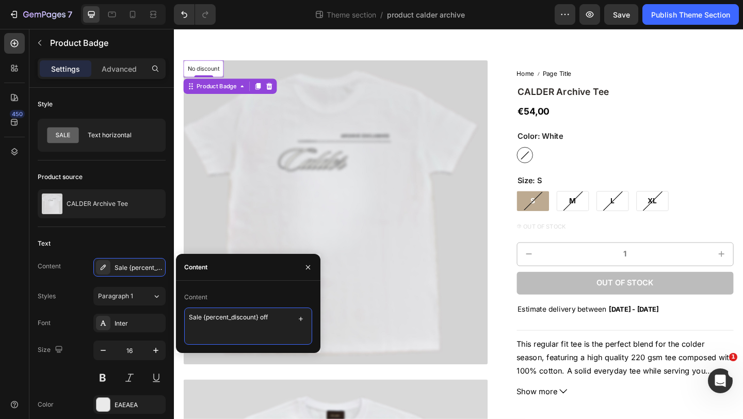
drag, startPoint x: 277, startPoint y: 318, endPoint x: 189, endPoint y: 318, distance: 87.2
click at [189, 318] on textarea "Sale {percent_discount} off" at bounding box center [248, 326] width 128 height 37
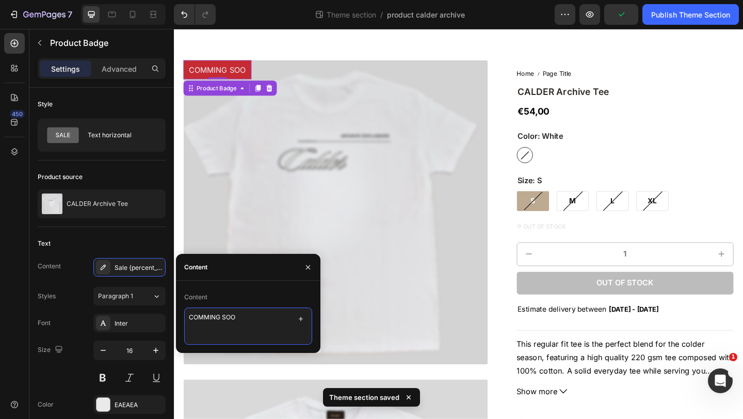
type textarea "COMMING SOON"
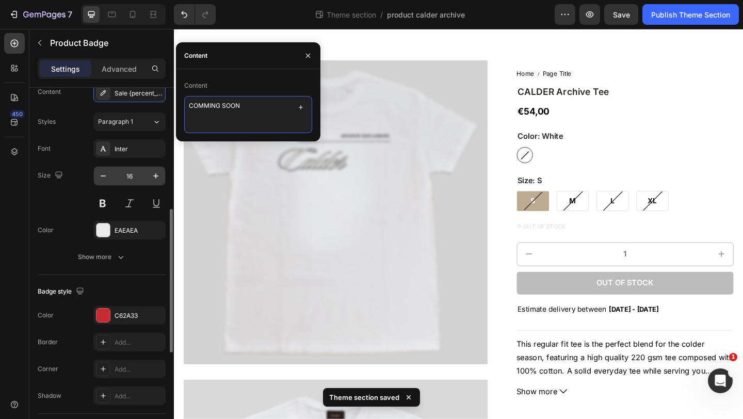
scroll to position [263, 0]
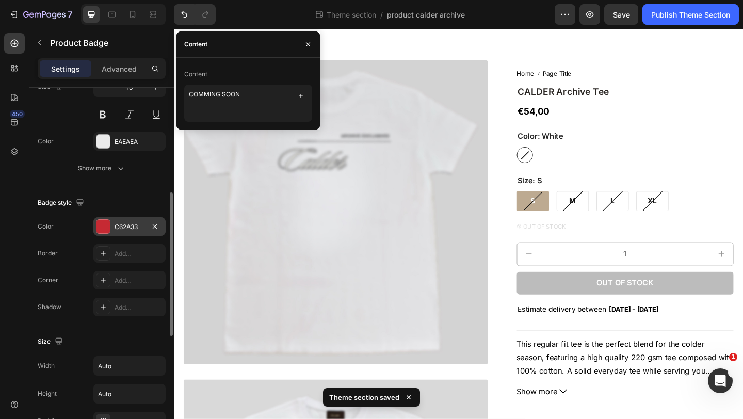
click at [130, 224] on div "C62A33" at bounding box center [130, 226] width 30 height 9
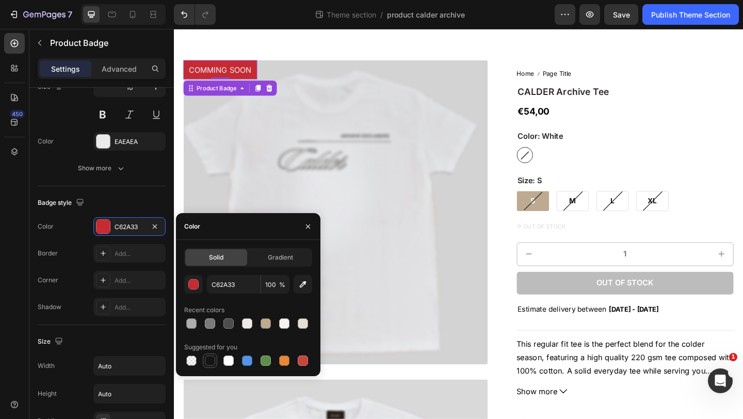
click at [209, 363] on div at bounding box center [210, 360] width 10 height 10
type input "151515"
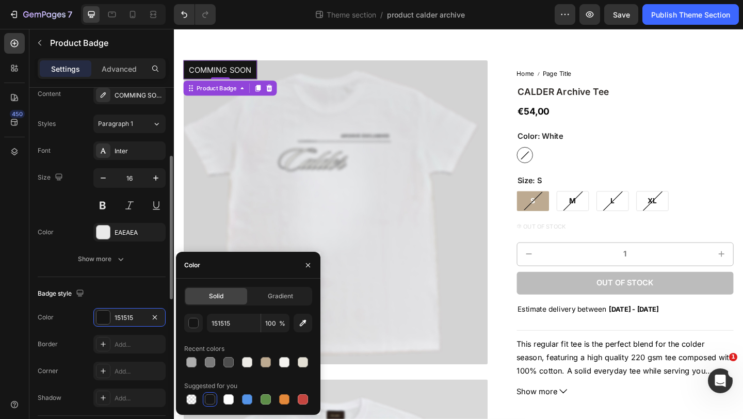
scroll to position [172, 0]
click at [102, 180] on icon "button" at bounding box center [103, 178] width 10 height 10
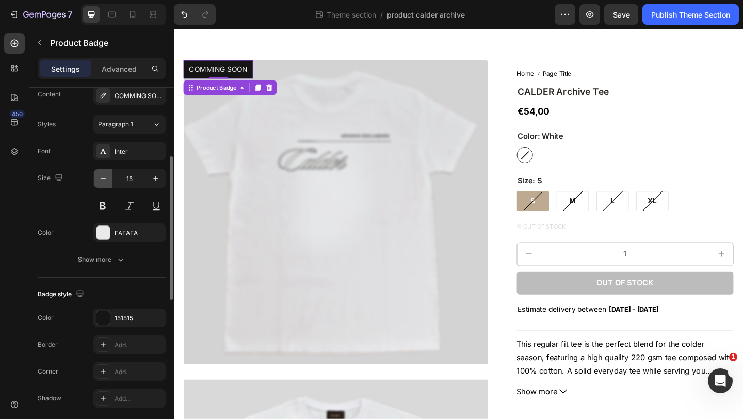
click at [102, 180] on icon "button" at bounding box center [103, 178] width 10 height 10
click at [102, 179] on icon "button" at bounding box center [103, 178] width 10 height 10
click at [159, 179] on icon "button" at bounding box center [156, 178] width 10 height 10
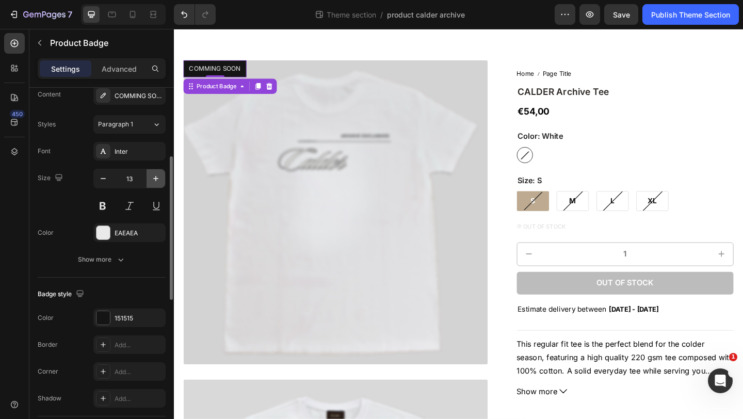
type input "14"
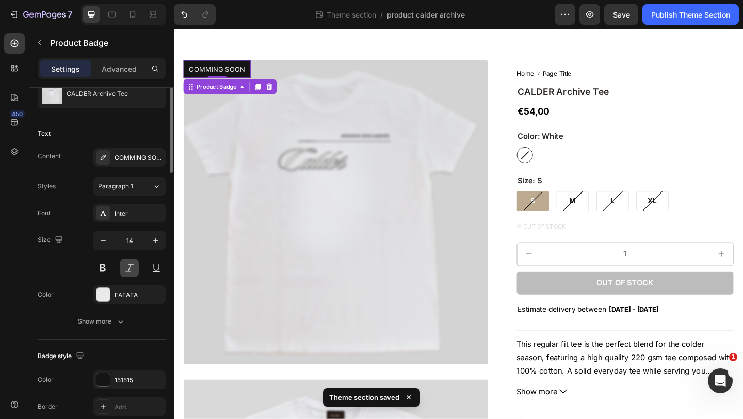
scroll to position [0, 0]
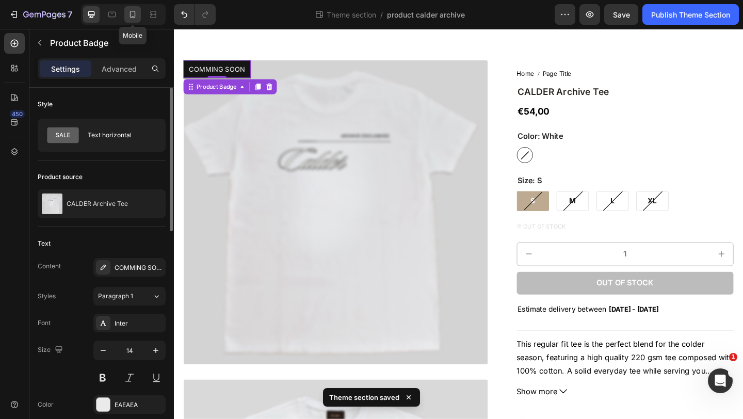
click at [132, 12] on icon at bounding box center [132, 14] width 10 height 10
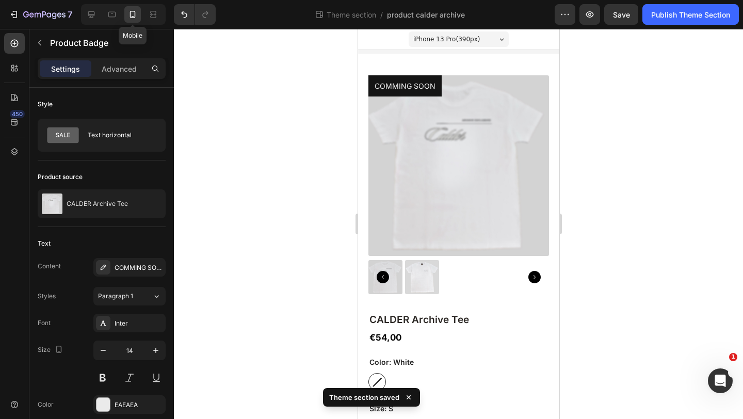
scroll to position [10, 0]
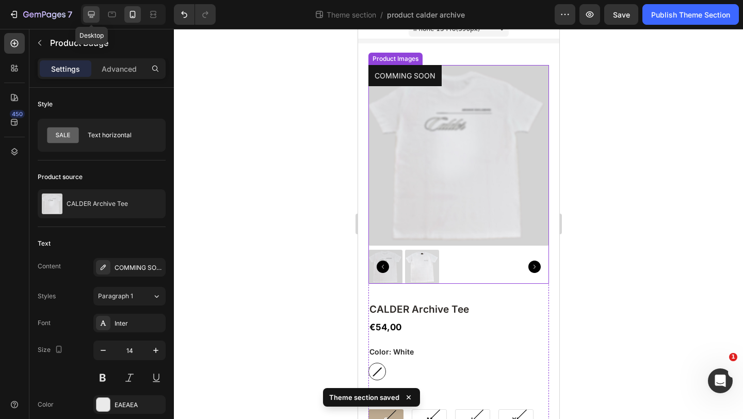
click at [90, 14] on icon at bounding box center [91, 14] width 7 height 7
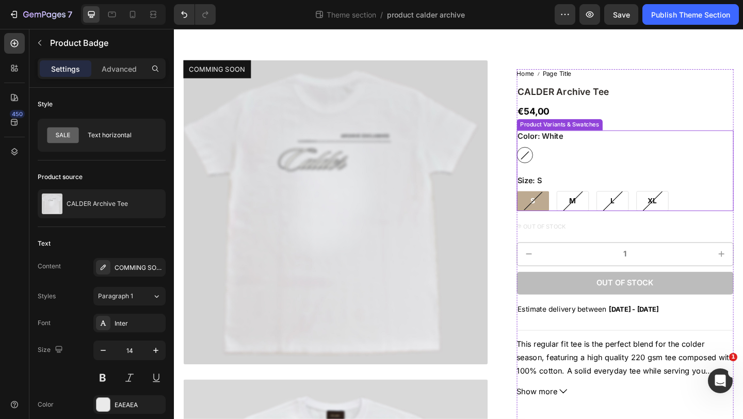
click at [696, 190] on div "Size: S S S S M M M L L L XL XL XL" at bounding box center [665, 207] width 236 height 40
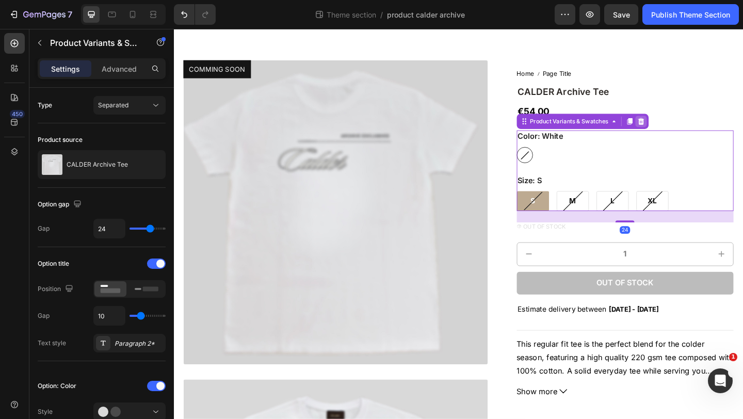
click at [682, 131] on icon at bounding box center [681, 129] width 7 height 7
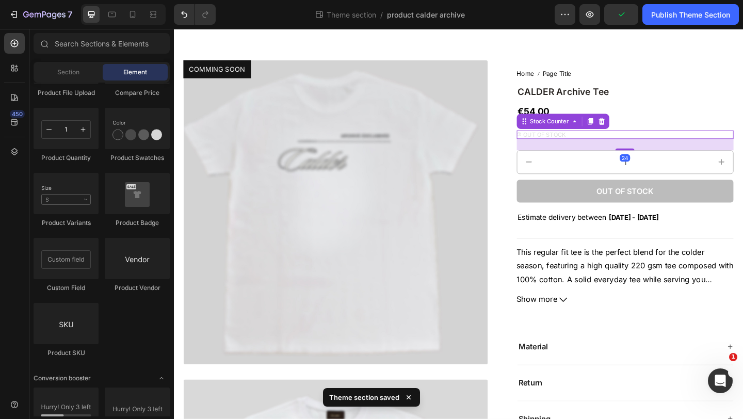
click at [606, 146] on div "OUT OF STOCK" at bounding box center [665, 143] width 236 height 9
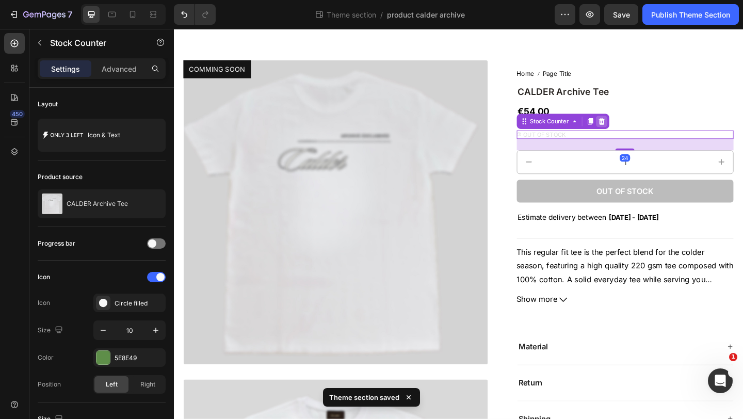
click at [640, 130] on icon at bounding box center [639, 129] width 8 height 8
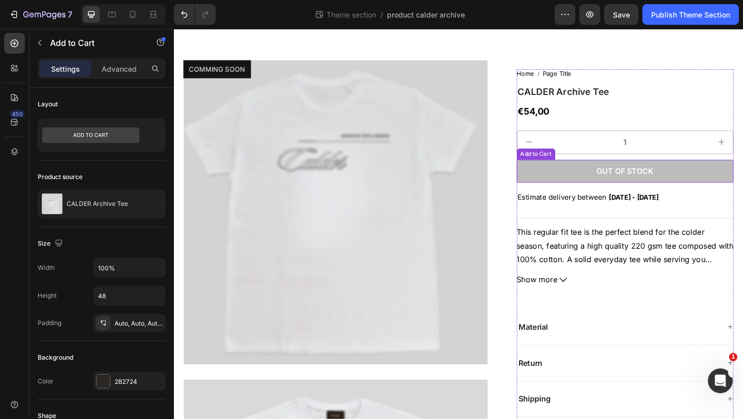
click at [646, 194] on button "Out of stock" at bounding box center [665, 183] width 236 height 25
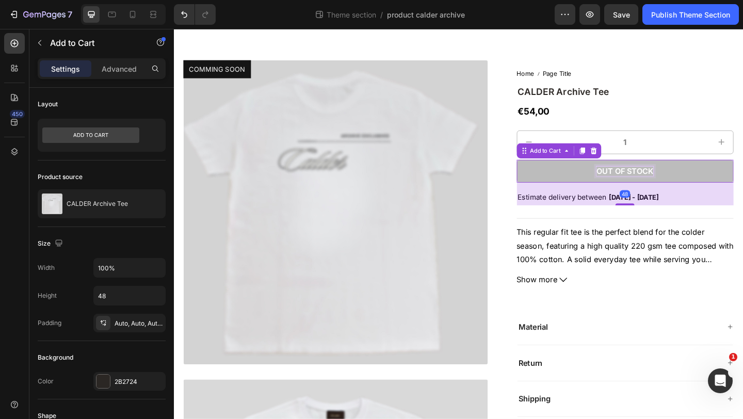
click at [672, 186] on div "Out of stock" at bounding box center [665, 184] width 62 height 11
click at [672, 186] on p "Out of stock" at bounding box center [665, 184] width 62 height 11
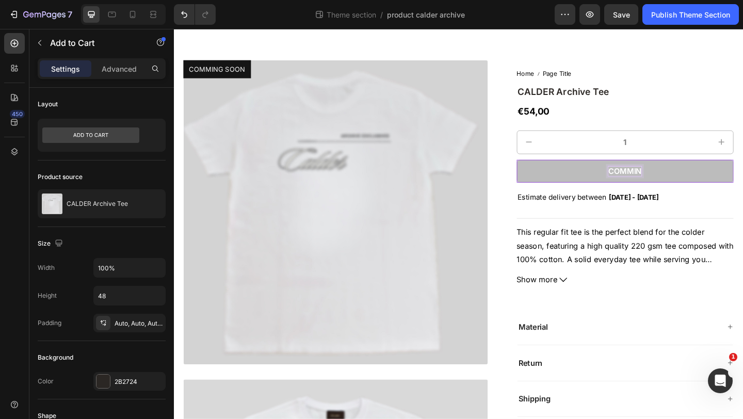
click at [547, 171] on button "COMMIN" at bounding box center [665, 183] width 236 height 25
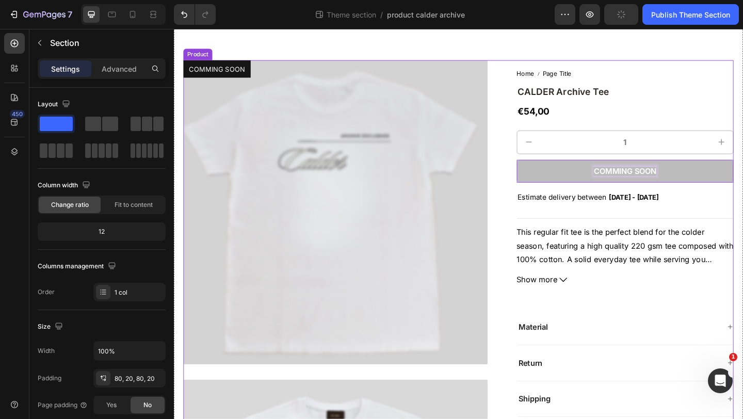
click at [726, 61] on div "COMMING SOON Product Badge Product Images Home Page Title Breadcrumb CALDER Arc…" at bounding box center [483, 402] width 619 height 760
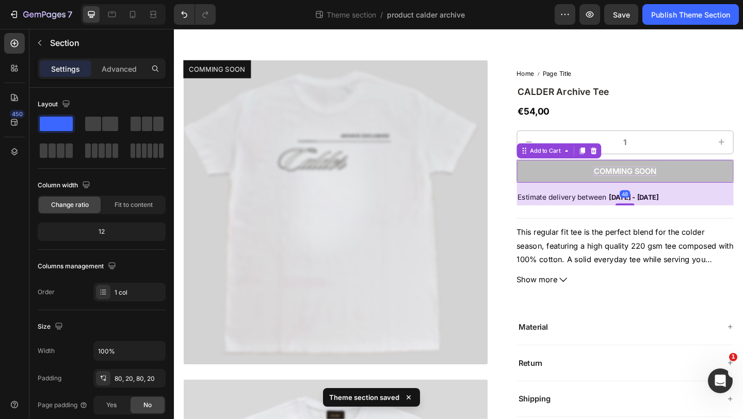
click at [660, 186] on p "COMMING SOON" at bounding box center [665, 184] width 68 height 11
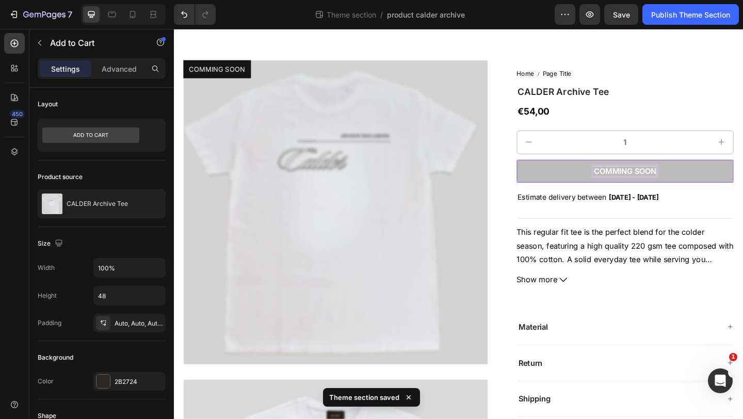
click at [657, 184] on p "COMMING SOON" at bounding box center [665, 184] width 68 height 11
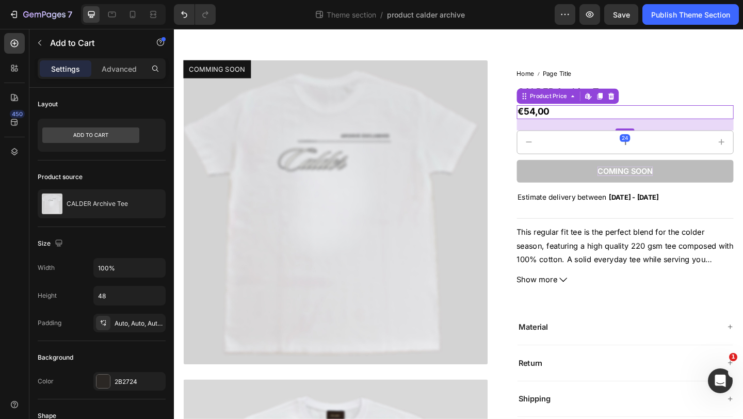
click at [684, 117] on div "€54,00" at bounding box center [665, 119] width 236 height 15
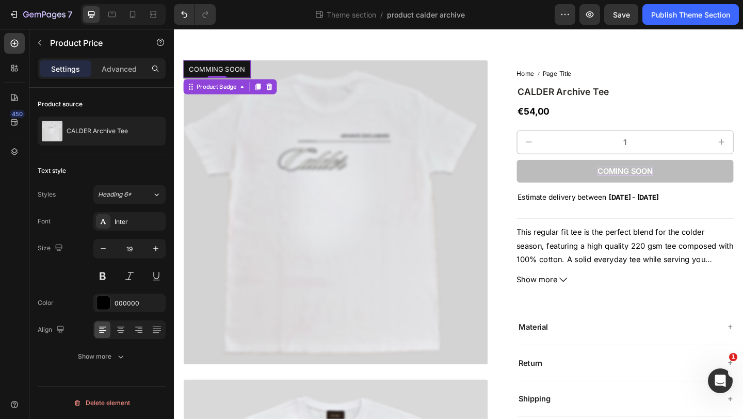
click at [208, 74] on pre "COMMING SOON" at bounding box center [220, 72] width 73 height 19
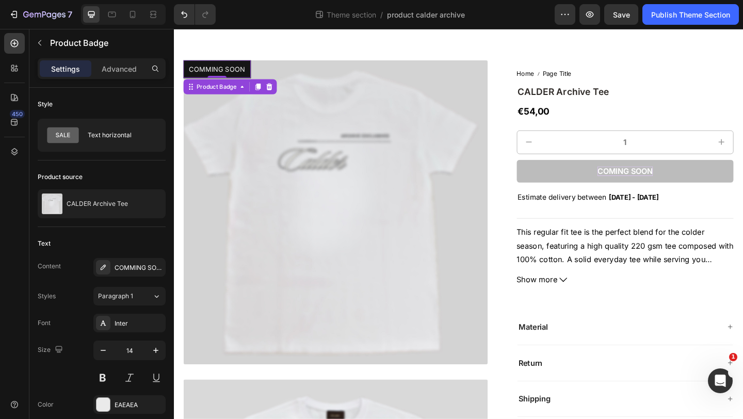
click at [208, 73] on pre "COMMING SOON" at bounding box center [220, 72] width 73 height 19
click at [134, 266] on div "COMMING SOON" at bounding box center [139, 267] width 49 height 9
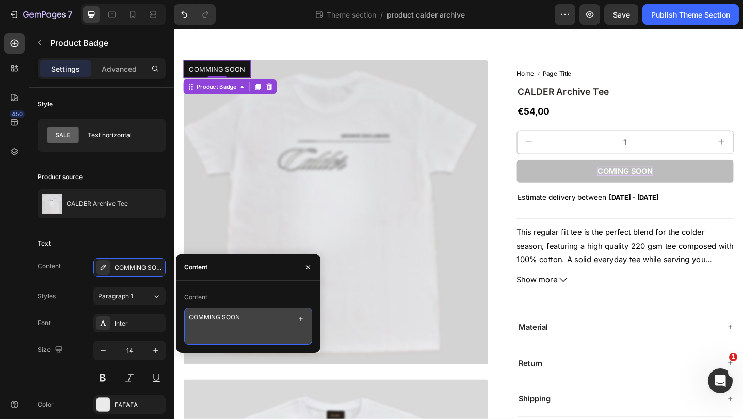
click at [206, 319] on textarea "COMMING SOON" at bounding box center [248, 326] width 128 height 37
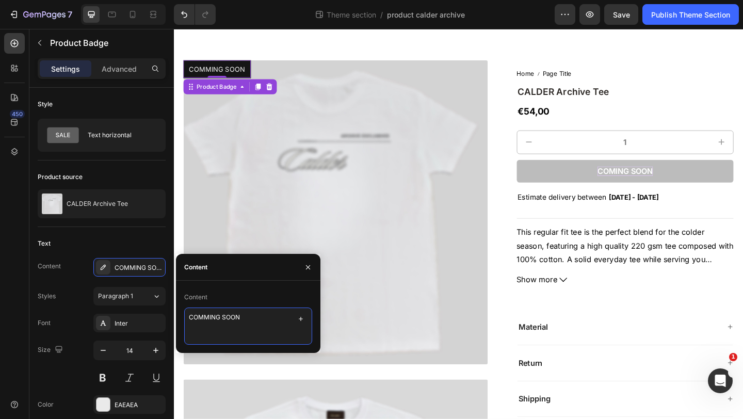
type textarea "COMING SOON"
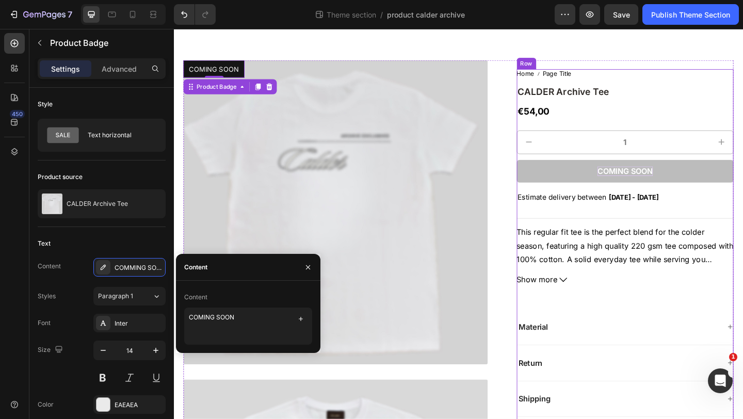
click at [604, 85] on div "Home Page Title Breadcrumb CALDER Archive Tee Product Title €54,00 Product Pric…" at bounding box center [665, 315] width 236 height 484
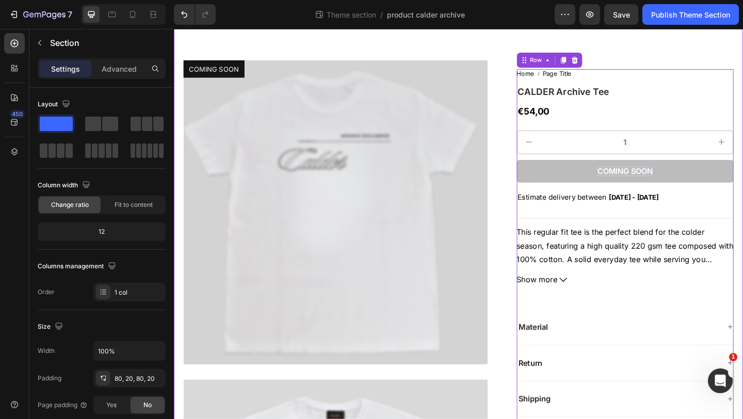
click at [451, 37] on div "COMING SOON Product Badge Product Images Home Page Title Breadcrumb CALDER Arch…" at bounding box center [483, 402] width 619 height 760
click at [231, 76] on pre "COMING SOON" at bounding box center [217, 72] width 67 height 19
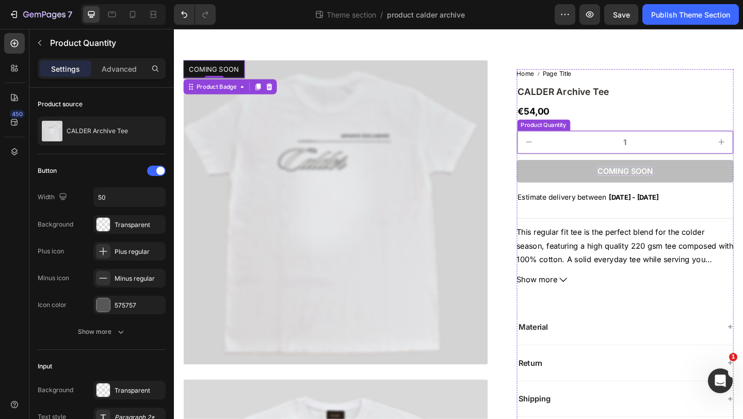
click at [641, 147] on input "1" at bounding box center [665, 152] width 184 height 25
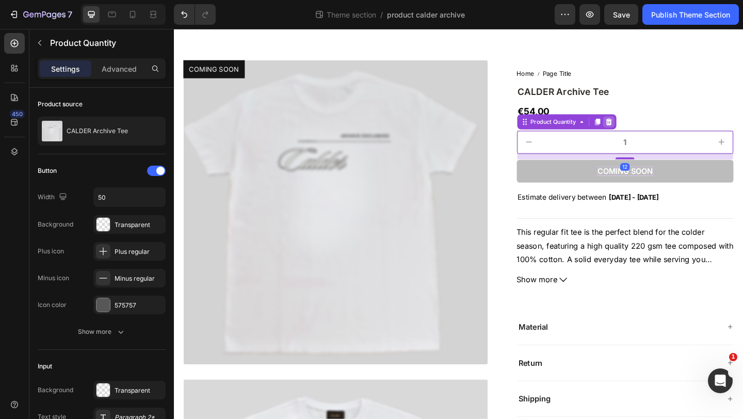
click at [648, 130] on icon at bounding box center [647, 130] width 8 height 8
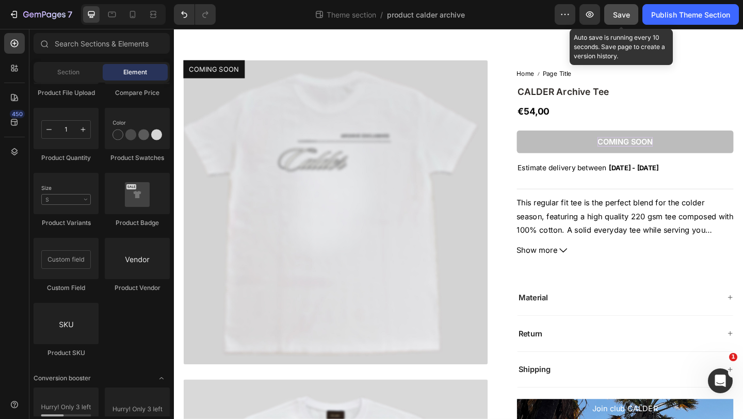
click at [620, 18] on span "Save" at bounding box center [621, 14] width 17 height 9
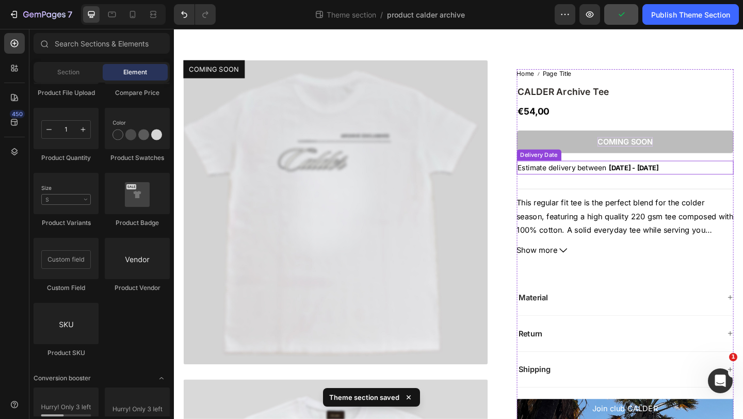
click at [624, 182] on span "Estimate delivery between" at bounding box center [596, 180] width 97 height 10
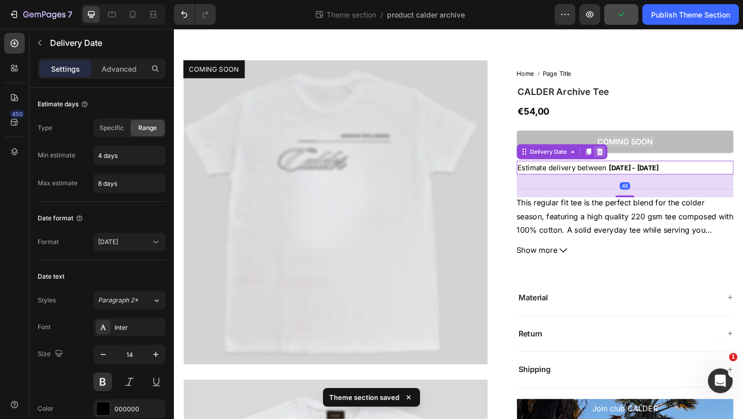
click at [636, 163] on icon at bounding box center [637, 162] width 8 height 8
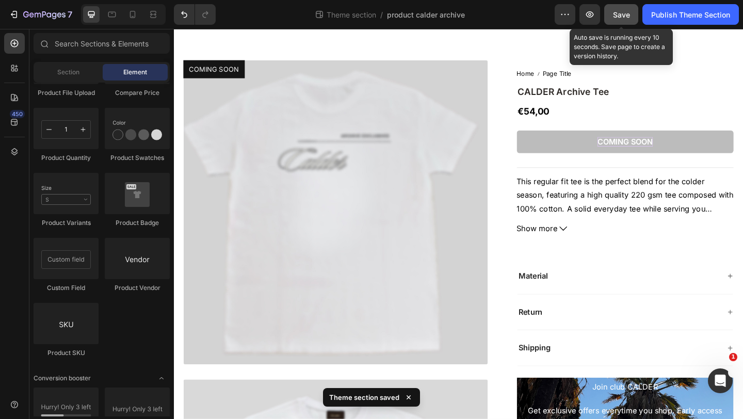
click at [620, 15] on span "Save" at bounding box center [621, 14] width 17 height 9
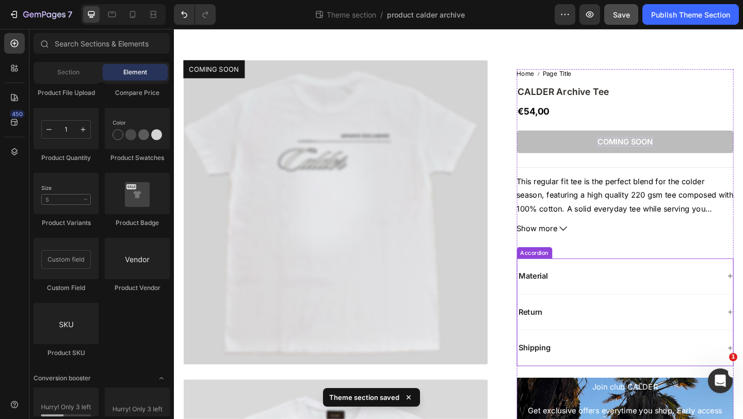
click at [603, 297] on div "Material" at bounding box center [657, 298] width 221 height 14
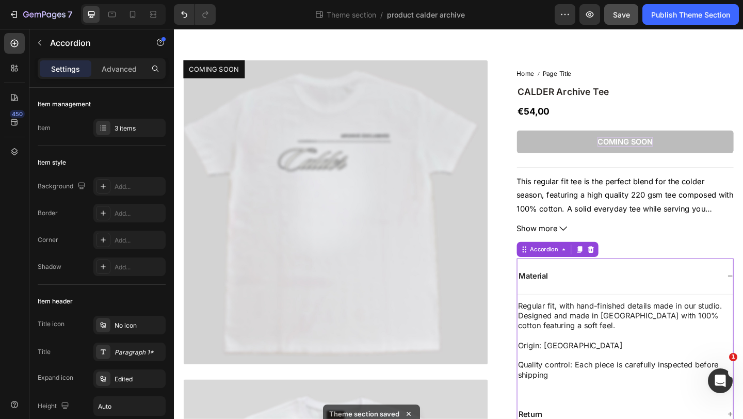
click at [604, 297] on div "Material" at bounding box center [657, 298] width 221 height 14
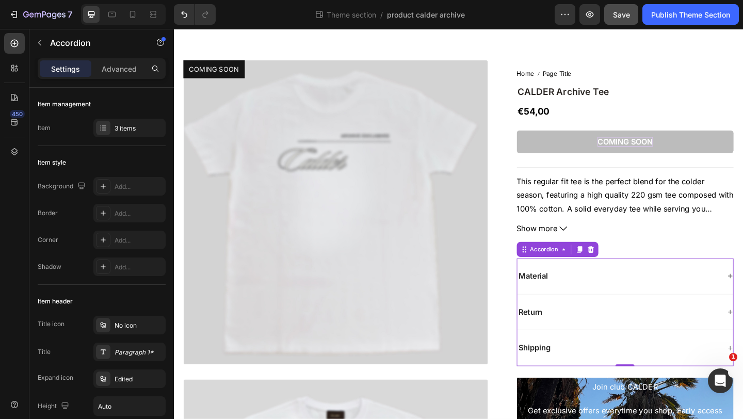
click at [599, 340] on div "Return" at bounding box center [657, 337] width 221 height 14
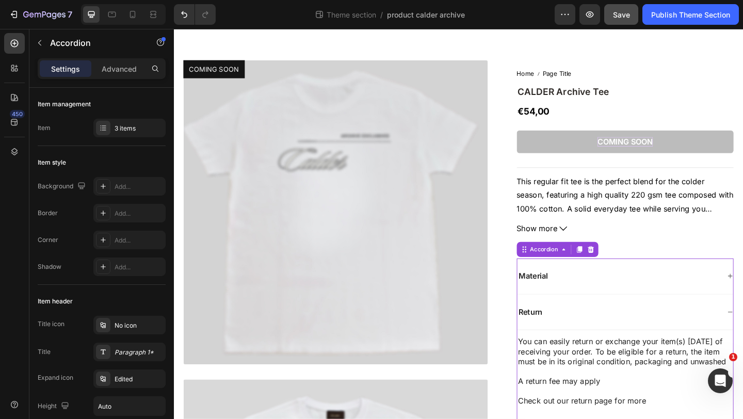
click at [599, 337] on div "Return" at bounding box center [657, 337] width 221 height 14
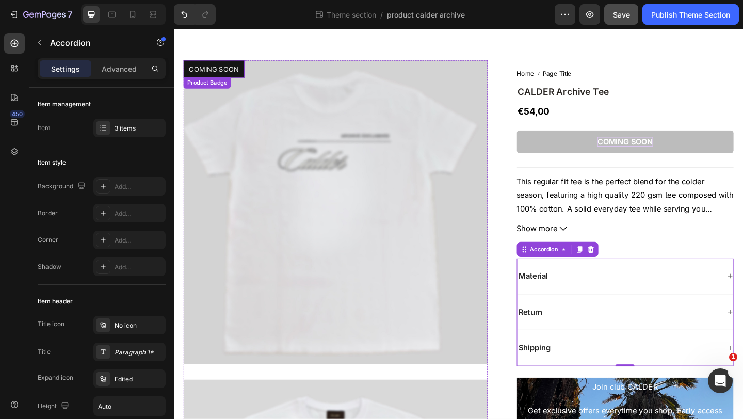
click at [225, 76] on pre "COMING SOON" at bounding box center [217, 72] width 67 height 19
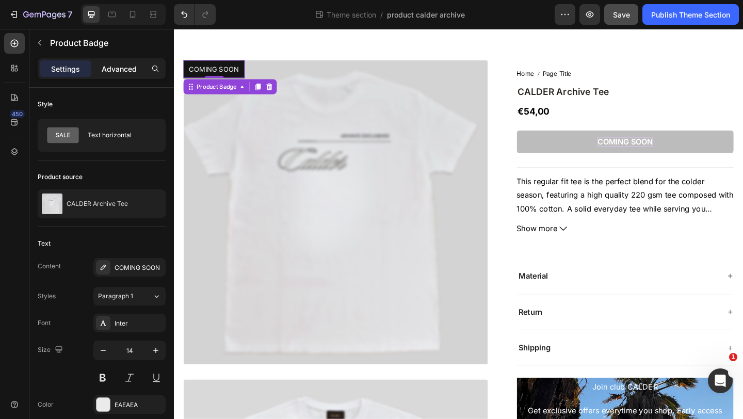
click at [122, 75] on div "Advanced" at bounding box center [119, 68] width 52 height 17
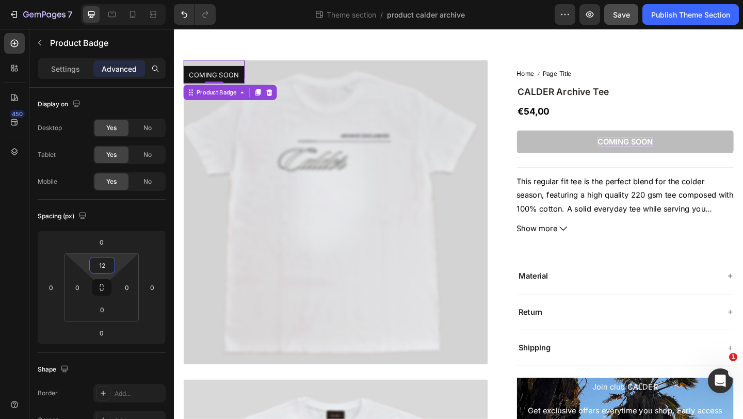
type input "10"
click at [118, 0] on html "7 Theme section / product calder archive Preview Save Publish Theme Section 450…" at bounding box center [371, 0] width 743 height 0
type input "10"
click at [70, 0] on html "7 Theme section / product calder archive Preview Save Publish Theme Section 450…" at bounding box center [371, 0] width 743 height 0
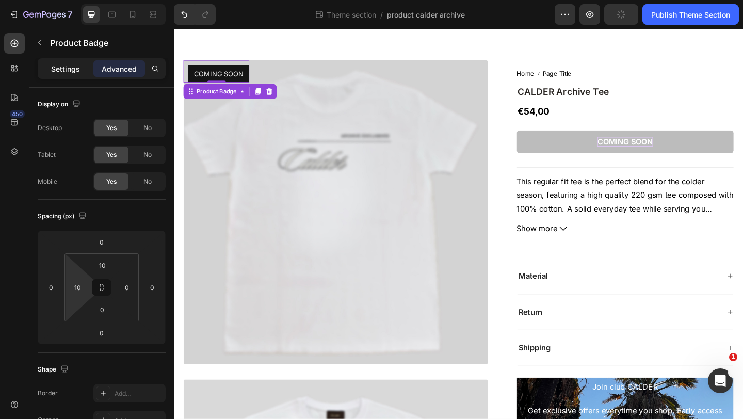
click at [63, 66] on p "Settings" at bounding box center [65, 68] width 29 height 11
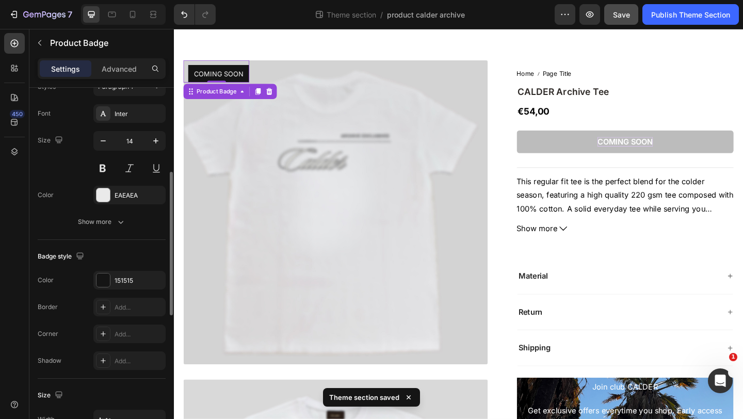
scroll to position [318, 0]
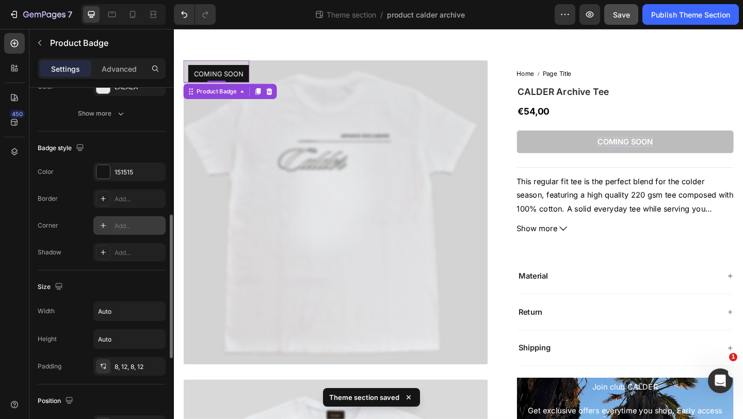
click at [116, 224] on div "Add..." at bounding box center [139, 225] width 49 height 9
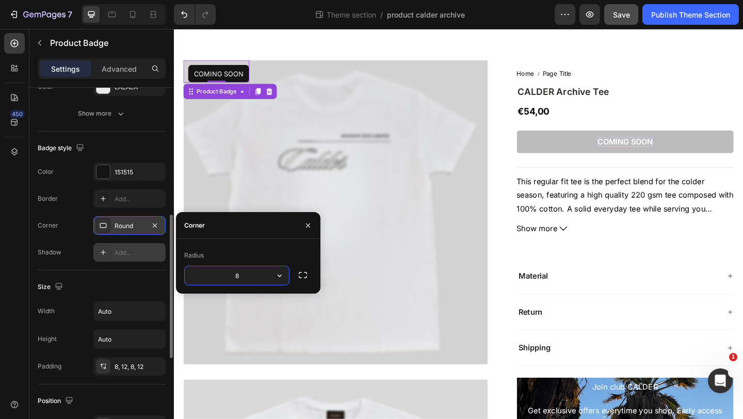
type input "3"
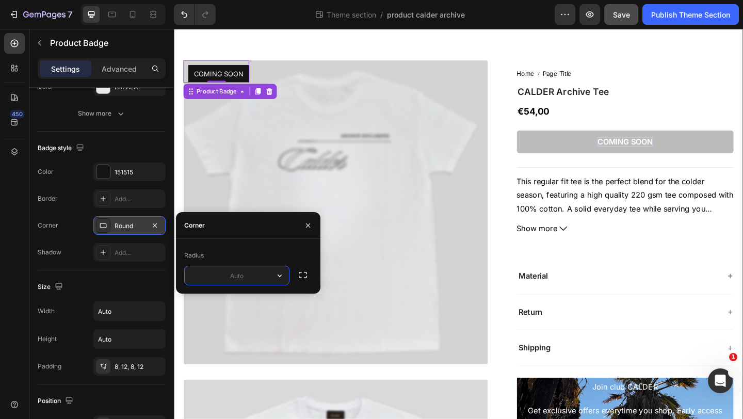
type input "6"
type input "7"
type input "6"
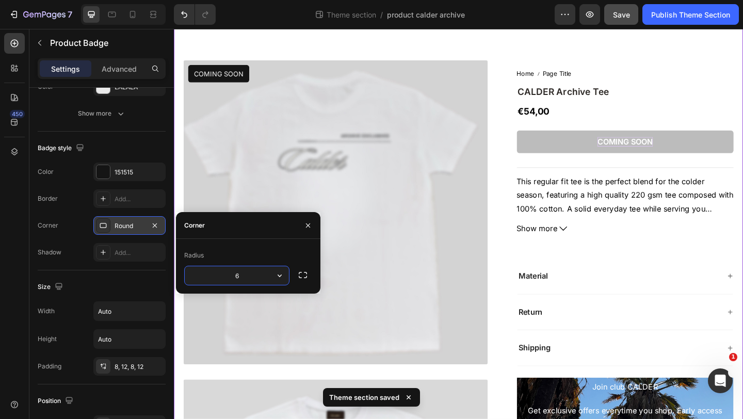
click at [282, 43] on div "COMING SOON Product Badge Product Images Home Page Title Breadcrumb CALDER Arch…" at bounding box center [483, 402] width 619 height 760
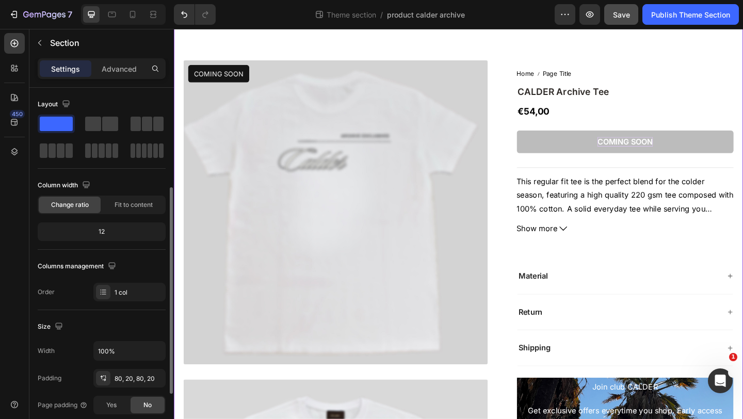
scroll to position [128, 0]
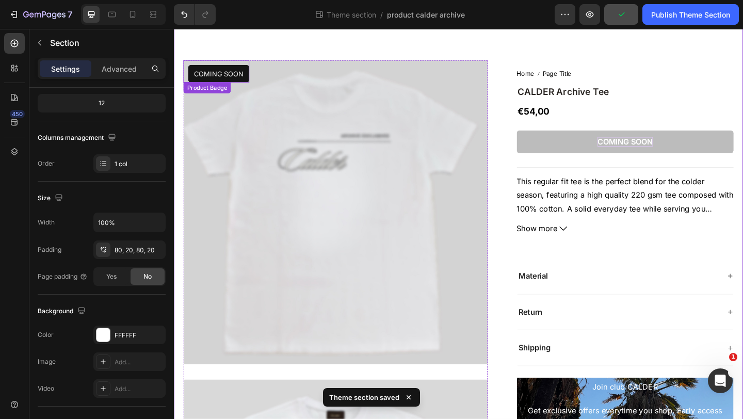
click at [242, 77] on pre "COMING SOON" at bounding box center [222, 77] width 67 height 19
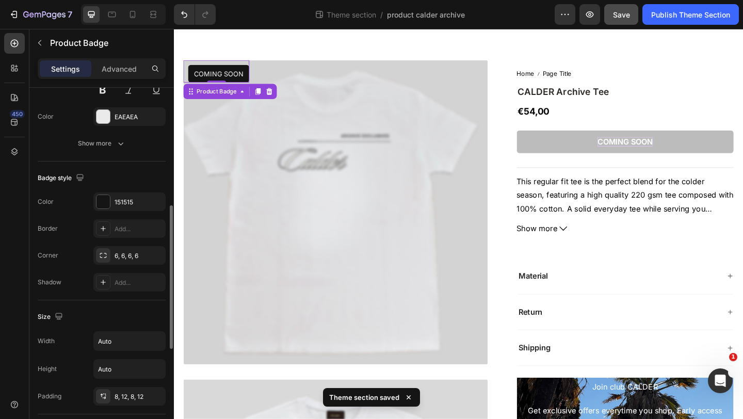
scroll to position [290, 0]
click at [132, 253] on div "6, 6, 6, 6" at bounding box center [130, 253] width 30 height 9
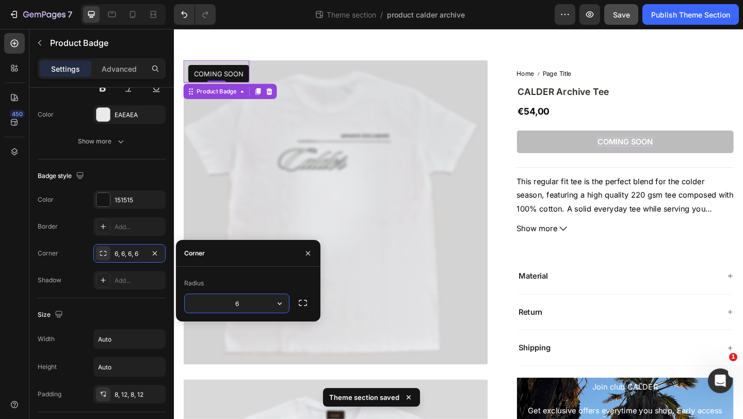
click at [256, 303] on input "6" at bounding box center [237, 303] width 104 height 19
type input "8"
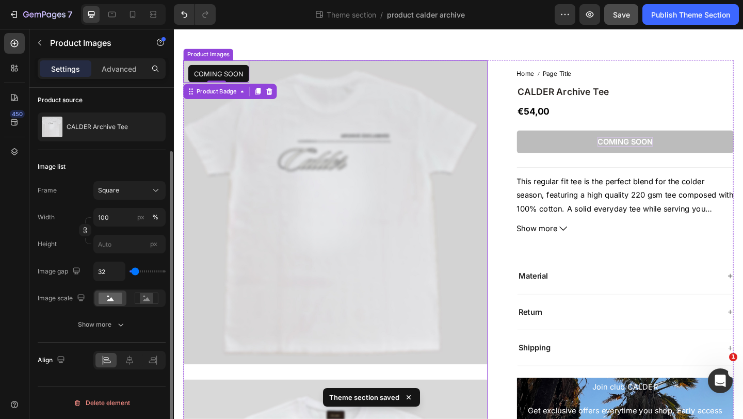
click at [365, 98] on img at bounding box center [349, 228] width 331 height 331
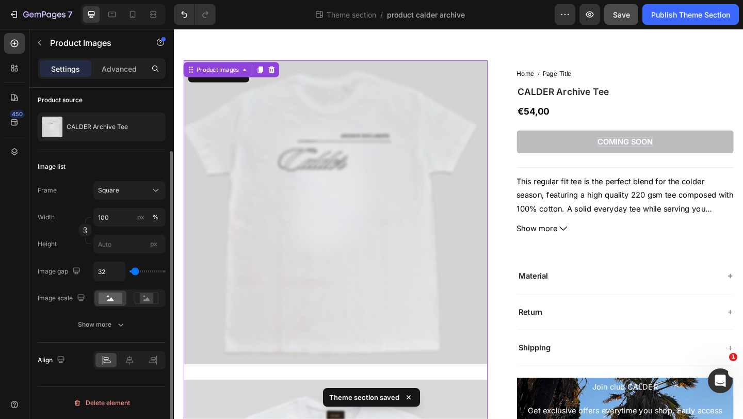
scroll to position [0, 0]
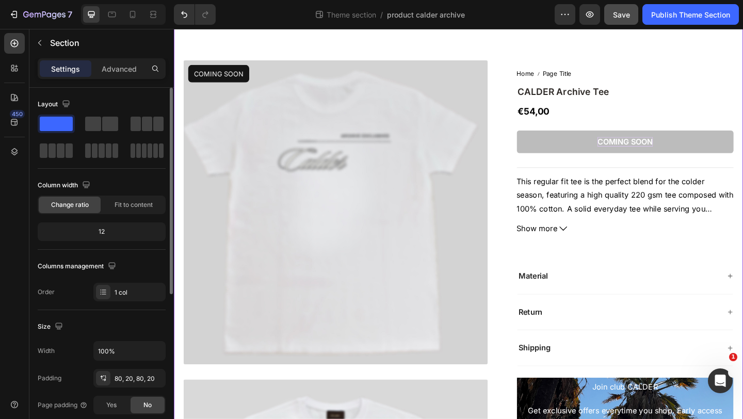
click at [343, 56] on div "COMING SOON Product Badge Product Images Home Page Title Breadcrumb CALDER Arch…" at bounding box center [483, 402] width 619 height 760
click at [109, 18] on icon at bounding box center [112, 14] width 10 height 10
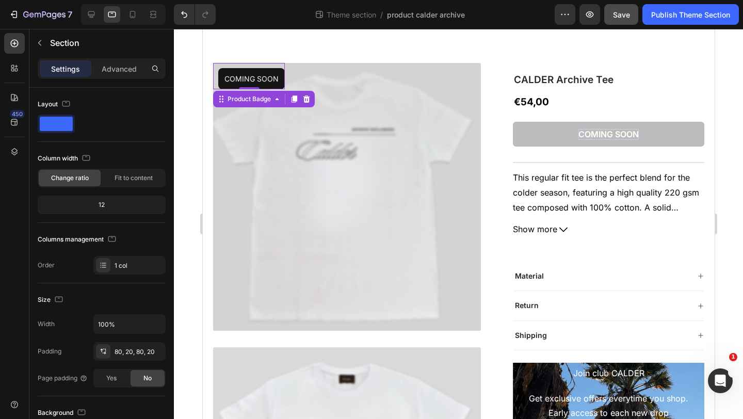
click at [277, 83] on pre "COMING SOON" at bounding box center [251, 78] width 67 height 21
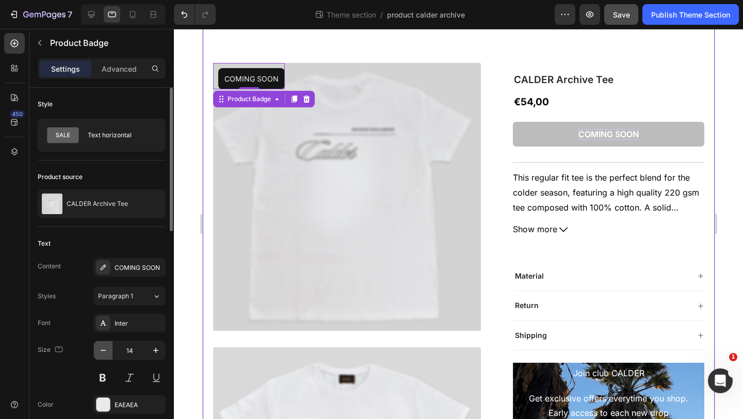
click at [101, 351] on icon "button" at bounding box center [103, 350] width 10 height 10
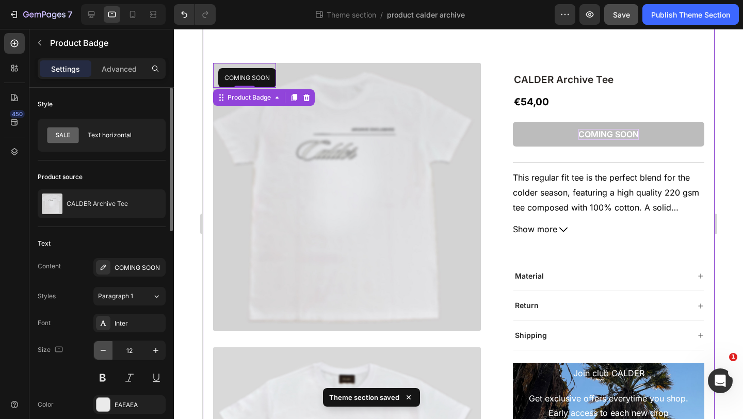
click at [102, 355] on icon "button" at bounding box center [103, 350] width 10 height 10
type input "11"
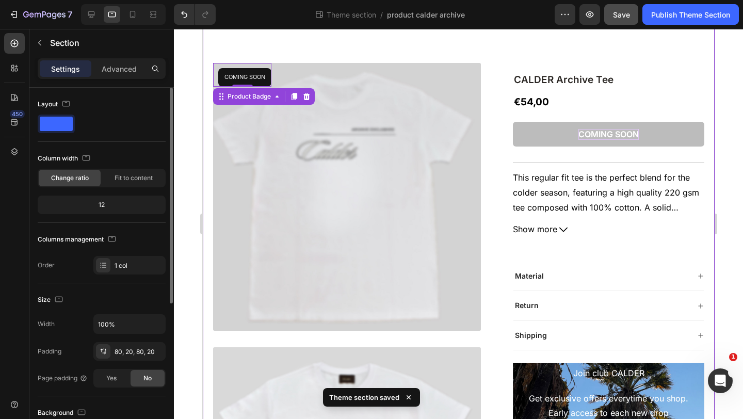
click at [205, 157] on div "COMING SOON Product Badge 0 Product Images Home Page Title Breadcrumb CALDER Ar…" at bounding box center [458, 339] width 512 height 635
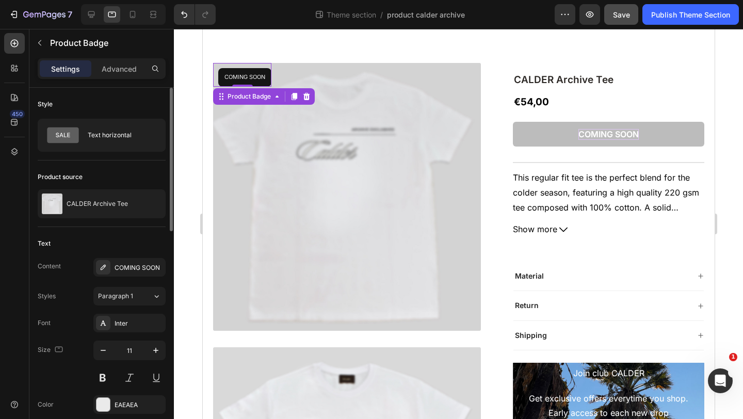
click at [257, 77] on pre "COMING SOON" at bounding box center [244, 77] width 53 height 19
click at [155, 354] on icon "button" at bounding box center [156, 350] width 10 height 10
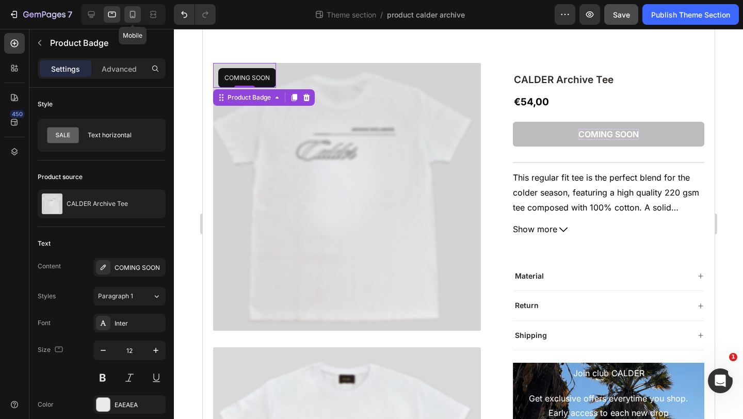
click at [132, 12] on icon at bounding box center [132, 14] width 10 height 10
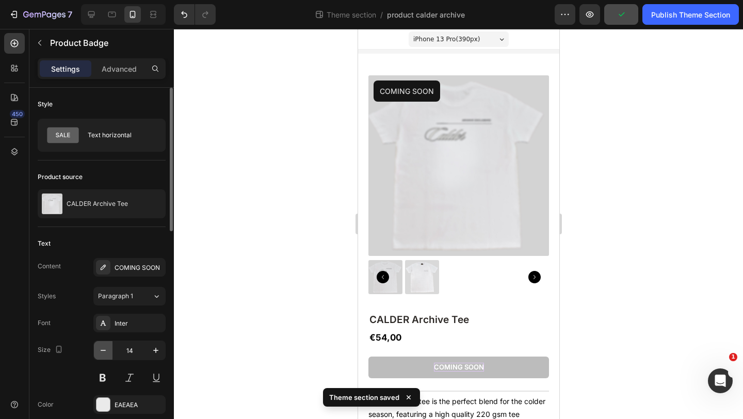
click at [105, 349] on icon "button" at bounding box center [103, 350] width 10 height 10
click at [104, 349] on icon "button" at bounding box center [103, 350] width 10 height 10
type input "12"
click at [269, 147] on div at bounding box center [458, 224] width 569 height 390
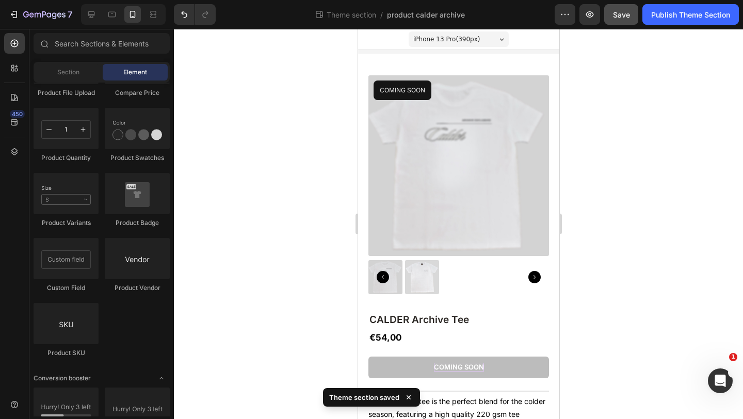
click at [270, 148] on div at bounding box center [458, 224] width 569 height 390
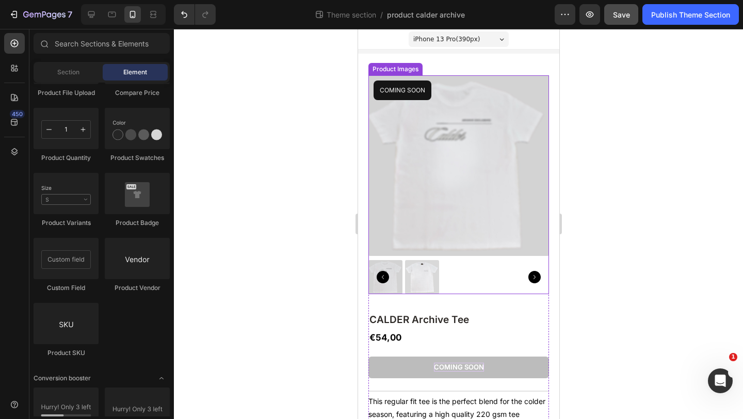
click at [415, 280] on img at bounding box center [422, 277] width 34 height 34
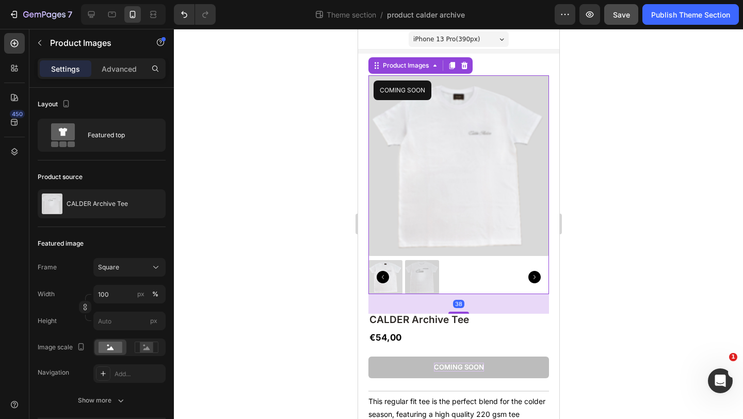
click at [423, 269] on img at bounding box center [422, 277] width 34 height 34
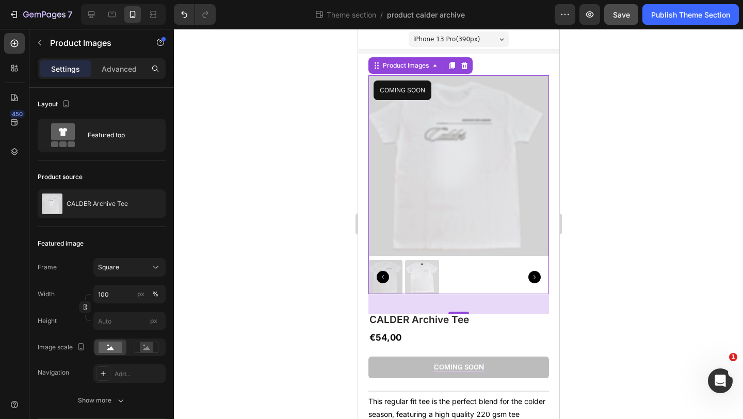
click at [606, 208] on div at bounding box center [458, 224] width 569 height 390
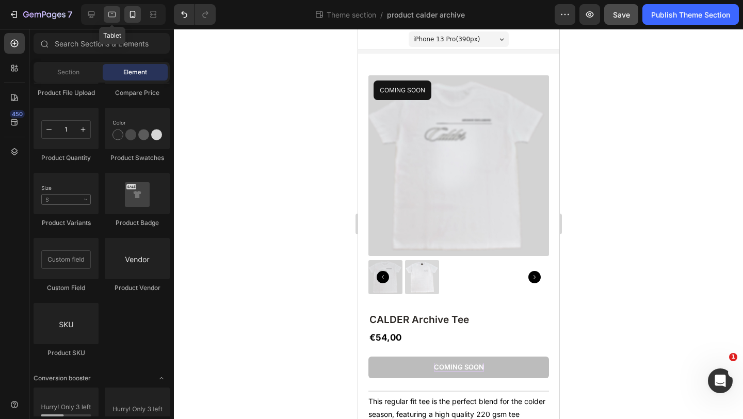
click at [110, 15] on icon at bounding box center [112, 14] width 10 height 10
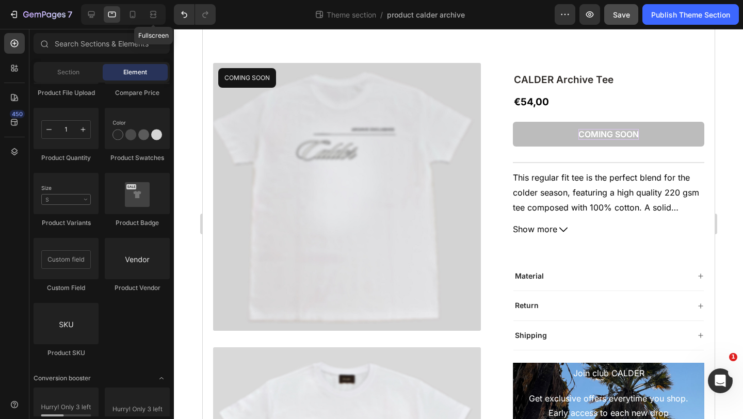
click at [161, 14] on div "Fullscreen" at bounding box center [123, 14] width 85 height 21
click at [152, 13] on icon at bounding box center [153, 14] width 10 height 10
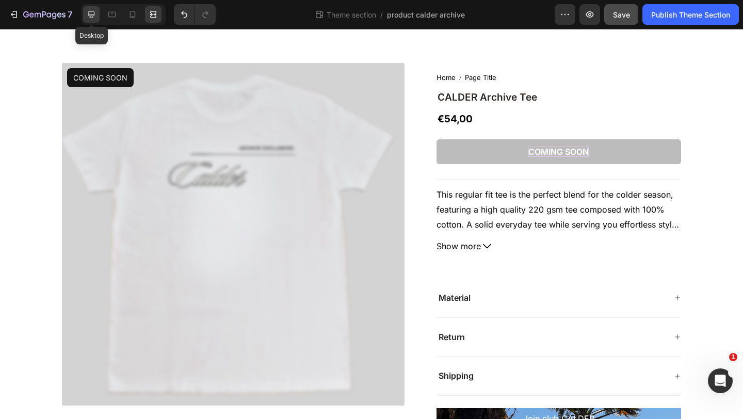
click at [96, 13] on icon at bounding box center [91, 14] width 10 height 10
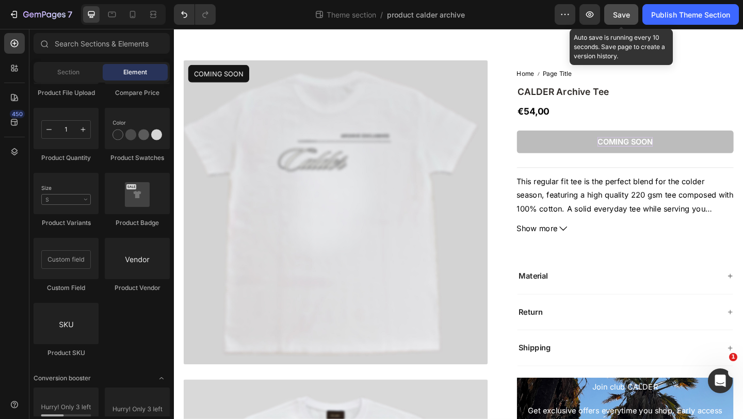
click at [629, 17] on button "Save" at bounding box center [621, 14] width 34 height 21
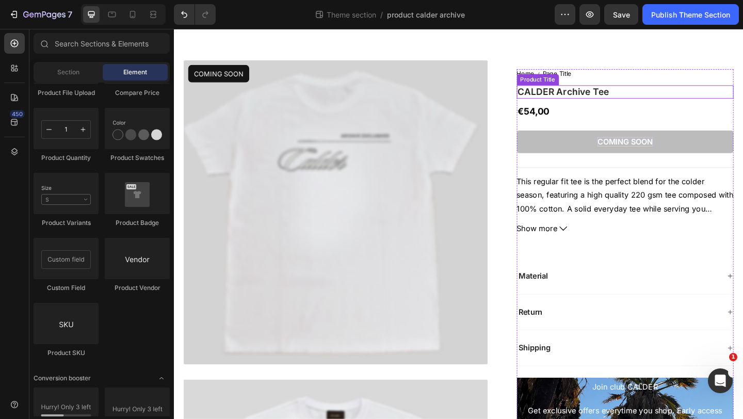
click at [606, 93] on h1 "CALDER Archive Tee" at bounding box center [665, 97] width 236 height 15
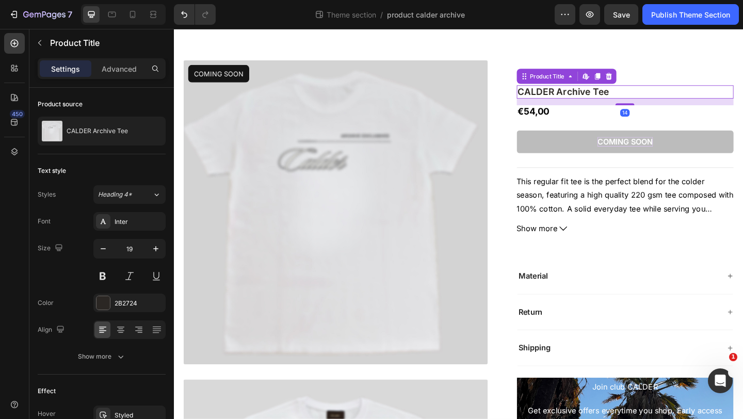
click at [615, 95] on h1 "CALDER Archive Tee" at bounding box center [665, 97] width 236 height 15
click at [629, 95] on h1 "CALDER Archive Tee" at bounding box center [665, 97] width 236 height 15
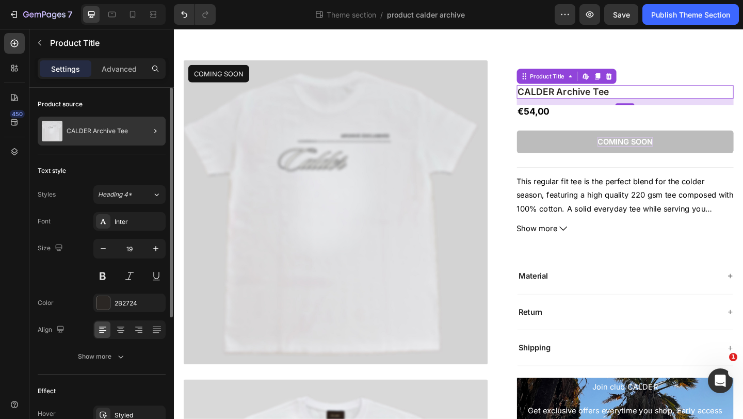
click at [143, 130] on div at bounding box center [151, 131] width 29 height 29
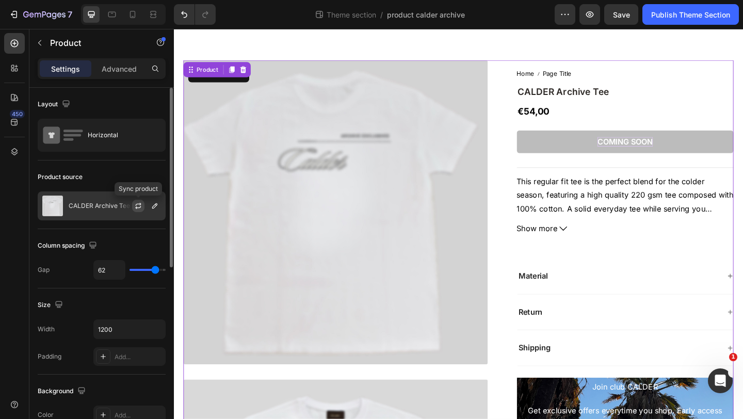
click at [134, 206] on icon "button" at bounding box center [138, 206] width 8 height 8
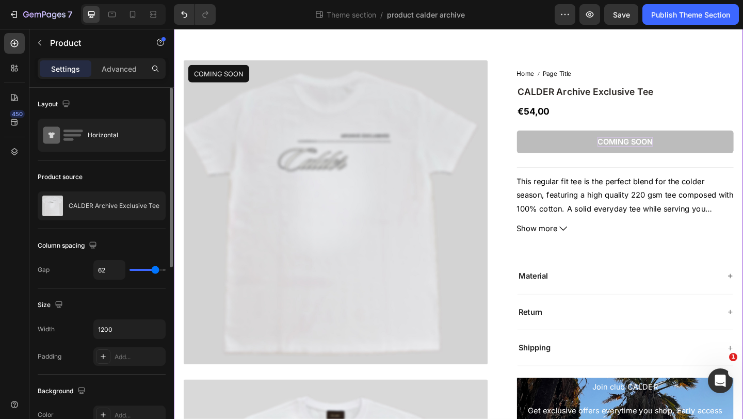
click at [377, 49] on div "COMING SOON Product Badge Product Images Home Page Title Breadcrumb CALDER Arch…" at bounding box center [483, 402] width 619 height 760
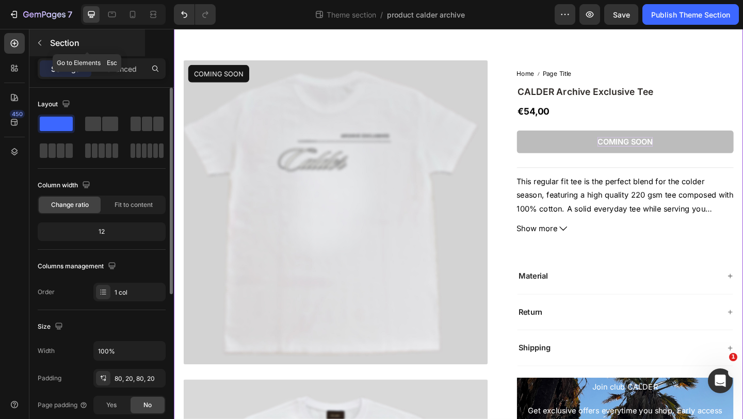
click at [40, 41] on icon "button" at bounding box center [39, 43] width 3 height 6
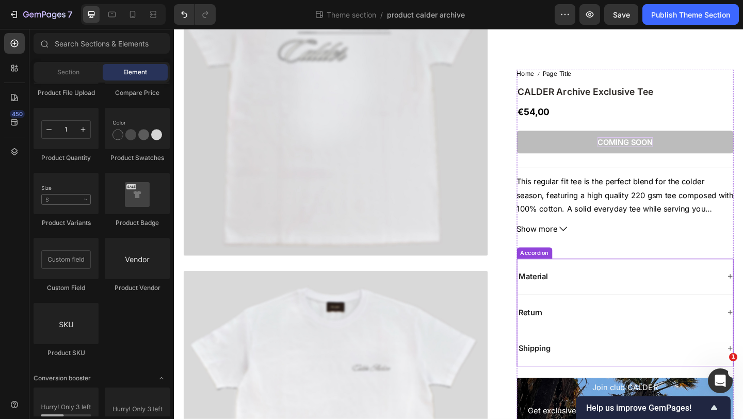
scroll to position [130, 0]
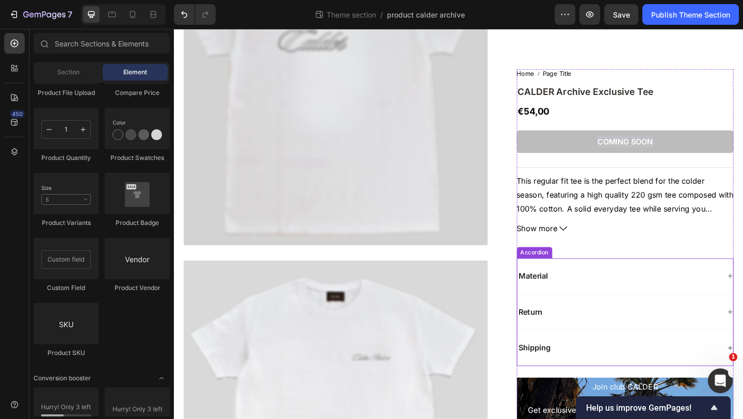
click at [598, 341] on div "Return" at bounding box center [657, 337] width 221 height 14
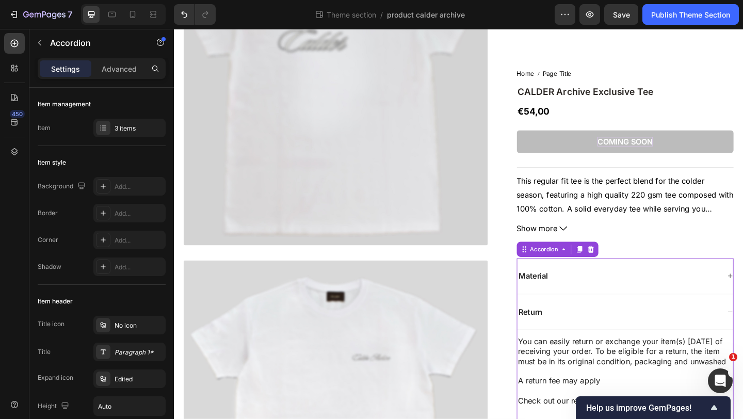
click at [599, 339] on div "Return" at bounding box center [657, 337] width 221 height 14
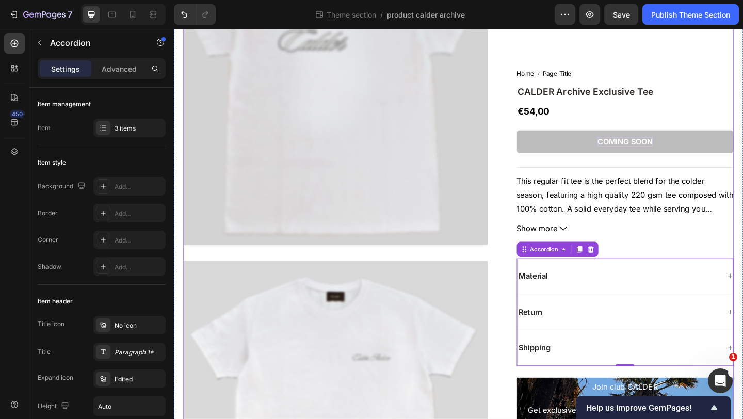
scroll to position [0, 0]
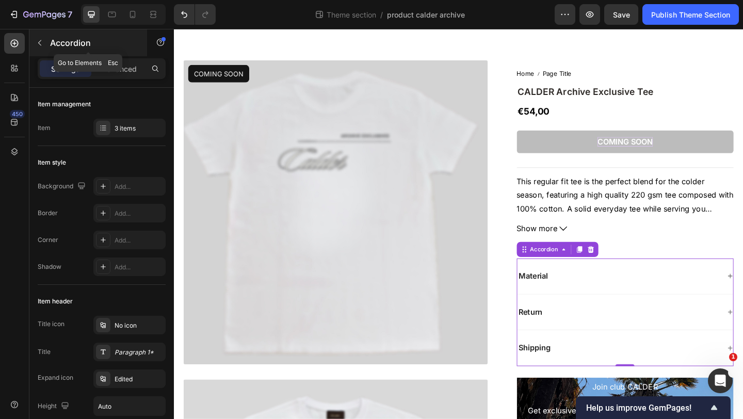
click at [39, 44] on icon "button" at bounding box center [40, 43] width 8 height 8
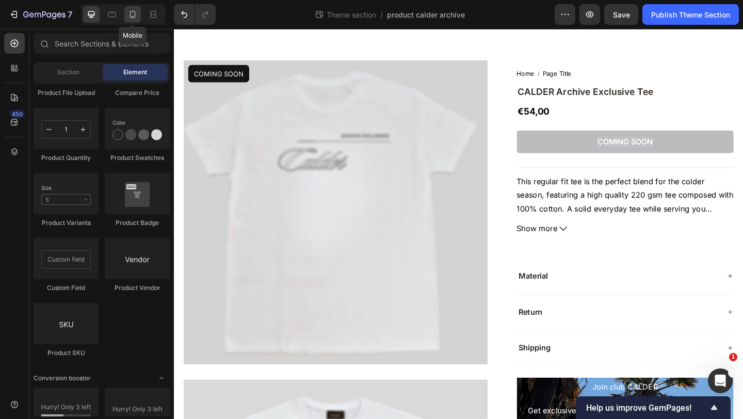
click at [133, 18] on icon at bounding box center [132, 14] width 10 height 10
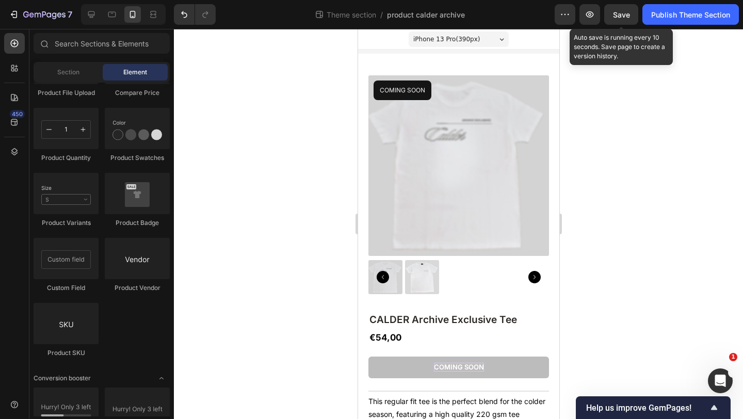
click at [626, 19] on div "Save" at bounding box center [621, 14] width 17 height 11
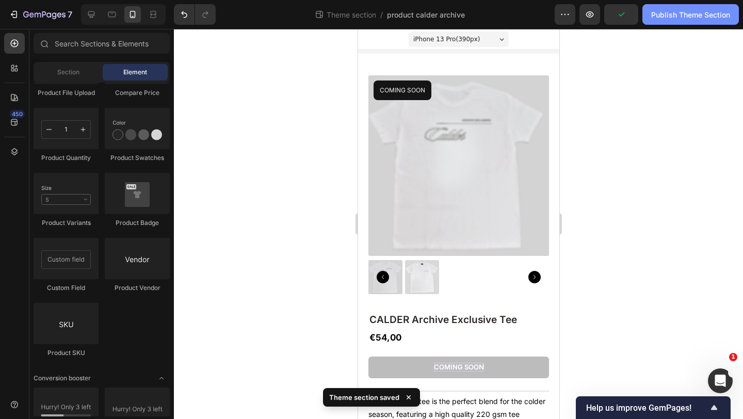
click at [654, 10] on div "Publish Theme Section" at bounding box center [690, 14] width 79 height 11
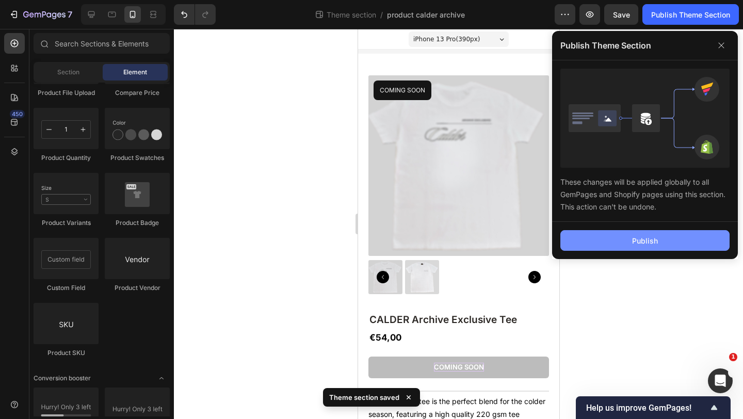
click at [617, 235] on button "Publish" at bounding box center [644, 240] width 169 height 21
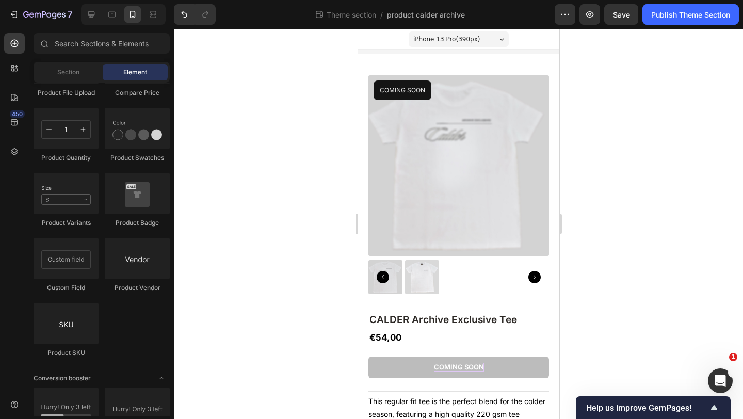
click at [328, 202] on div at bounding box center [458, 224] width 569 height 390
click at [465, 276] on div at bounding box center [458, 277] width 181 height 34
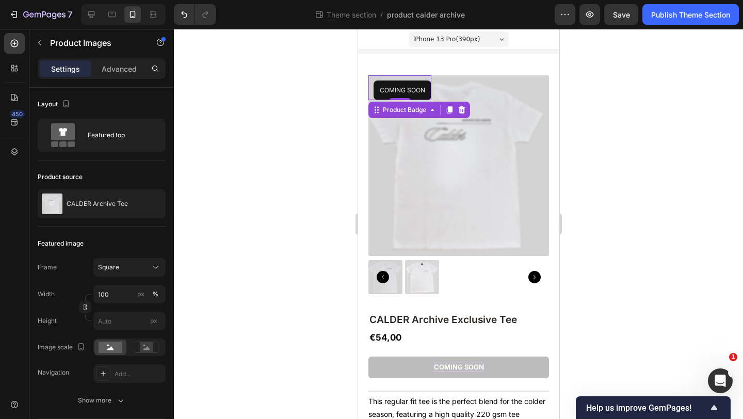
click at [416, 93] on pre "COMING SOON" at bounding box center [402, 90] width 58 height 20
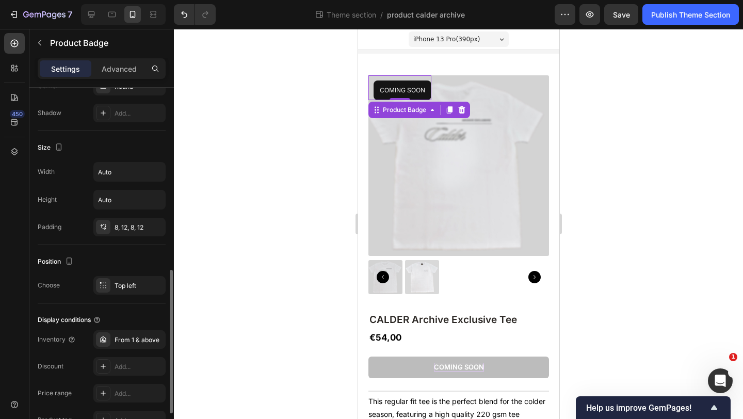
scroll to position [544, 0]
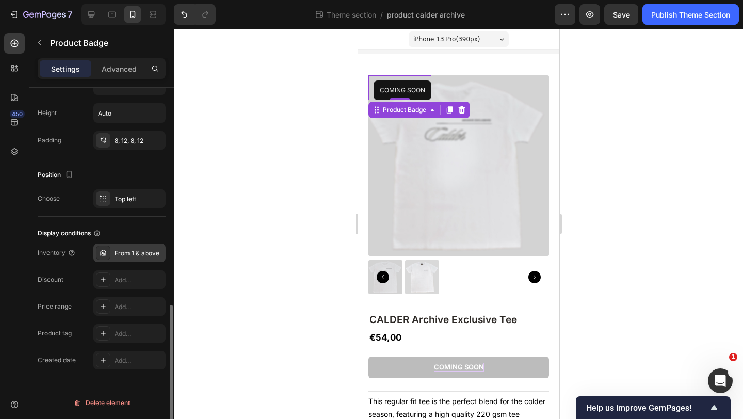
click at [131, 257] on div "From 1 & above" at bounding box center [139, 253] width 49 height 9
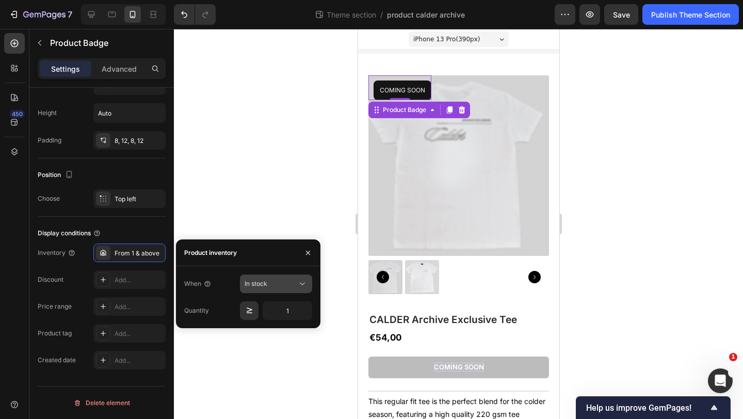
click at [276, 281] on div "In stock" at bounding box center [271, 283] width 53 height 9
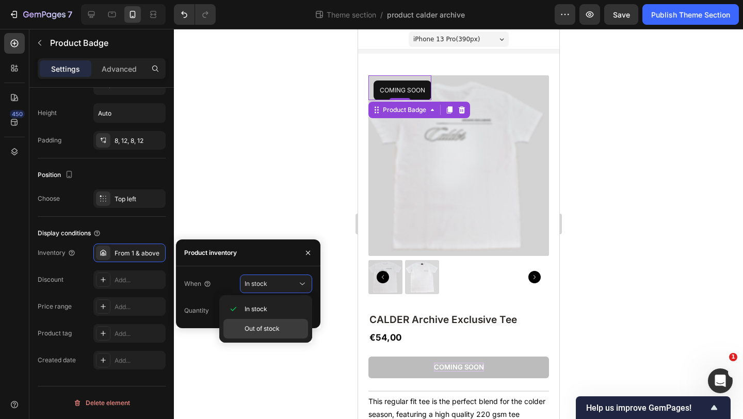
click at [277, 331] on span "Out of stock" at bounding box center [262, 328] width 35 height 9
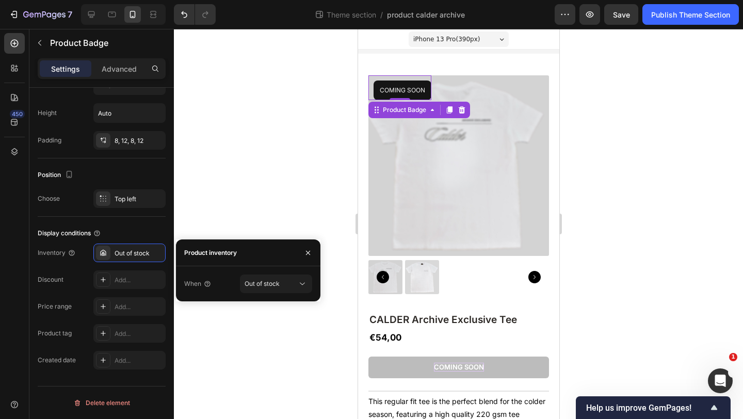
click at [226, 207] on div at bounding box center [458, 224] width 569 height 390
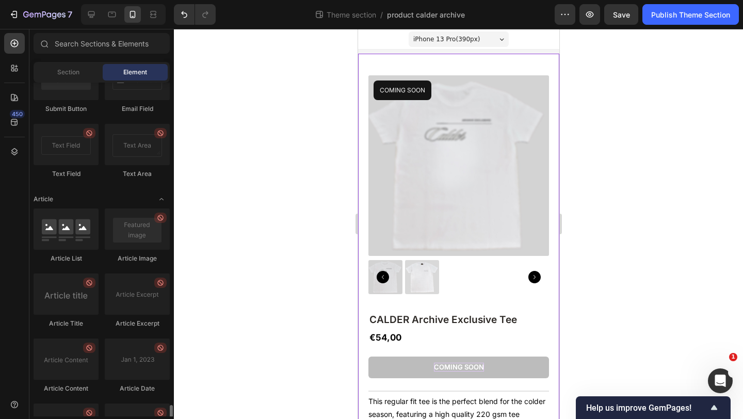
scroll to position [2556, 0]
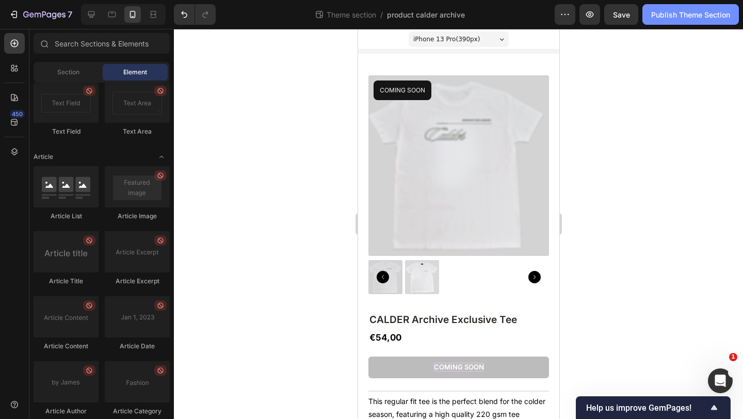
click at [665, 17] on div "Publish Theme Section" at bounding box center [690, 14] width 79 height 11
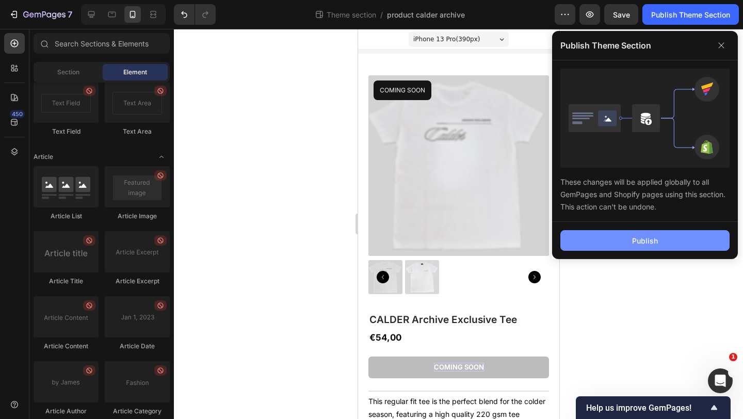
click at [600, 240] on button "Publish" at bounding box center [644, 240] width 169 height 21
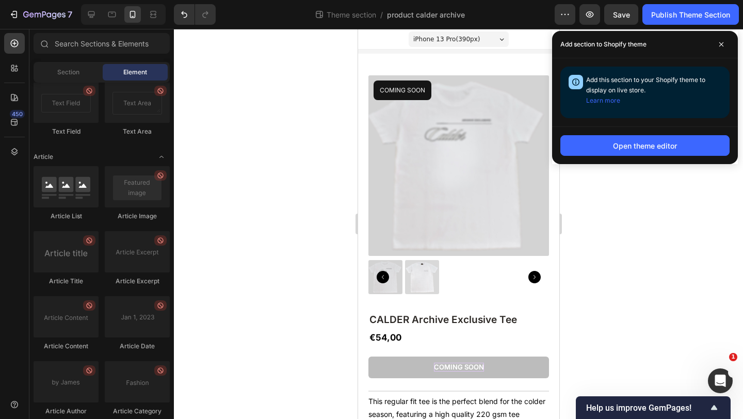
click at [611, 205] on div at bounding box center [458, 224] width 569 height 390
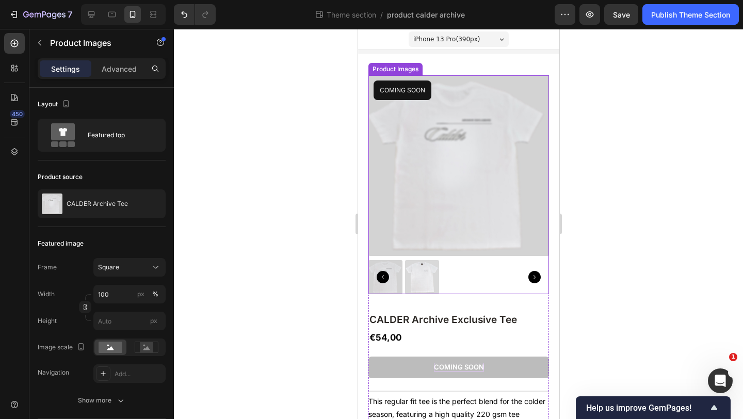
click at [447, 264] on div at bounding box center [458, 277] width 181 height 34
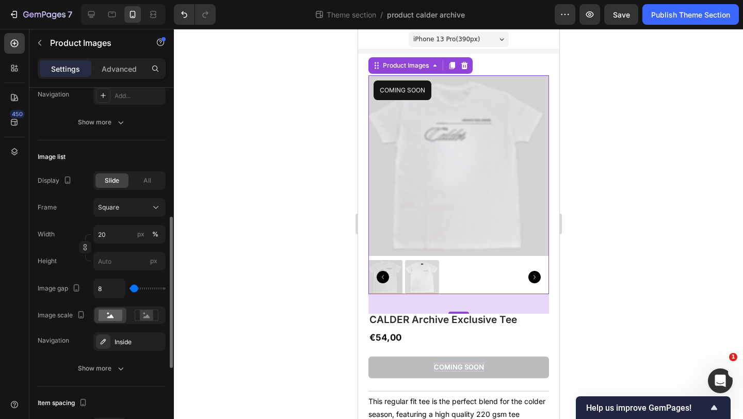
scroll to position [287, 0]
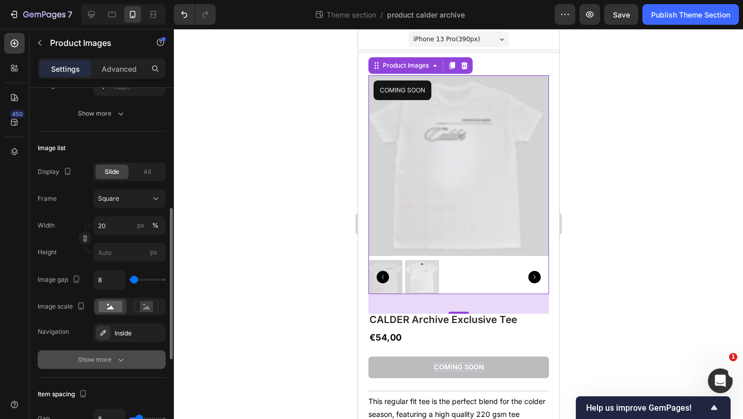
click at [108, 354] on div "Show more" at bounding box center [102, 359] width 48 height 10
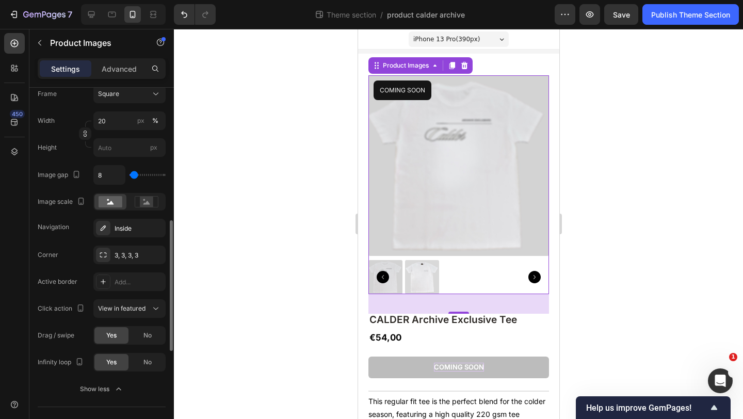
scroll to position [395, 0]
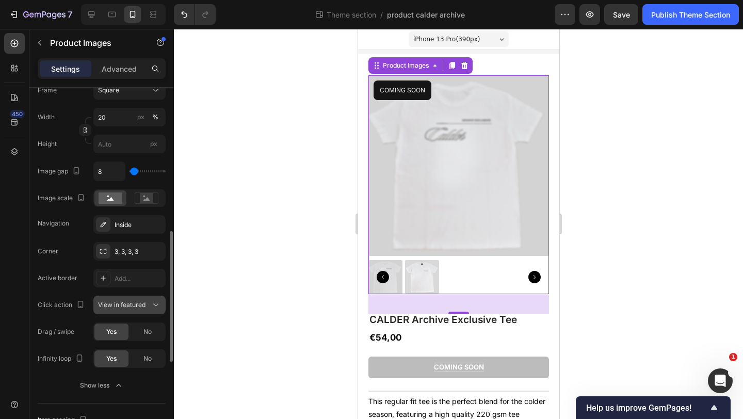
click at [119, 305] on span "View in featured" at bounding box center [121, 305] width 47 height 8
click at [192, 297] on div at bounding box center [458, 224] width 569 height 390
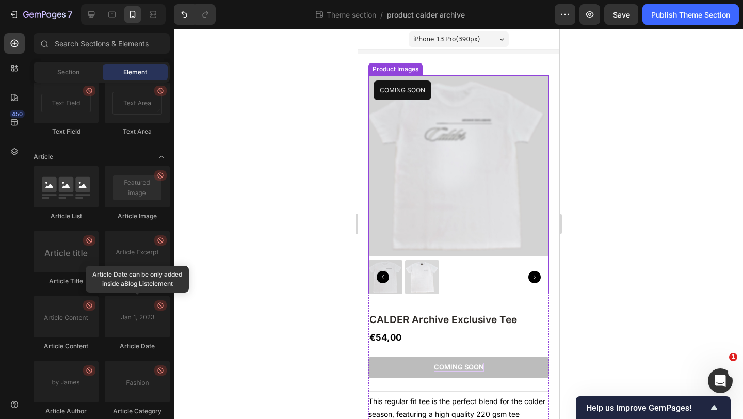
click at [449, 276] on div at bounding box center [458, 277] width 181 height 34
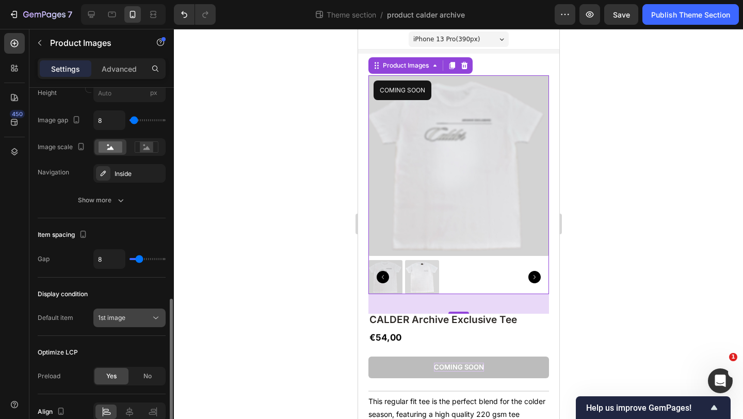
scroll to position [437, 0]
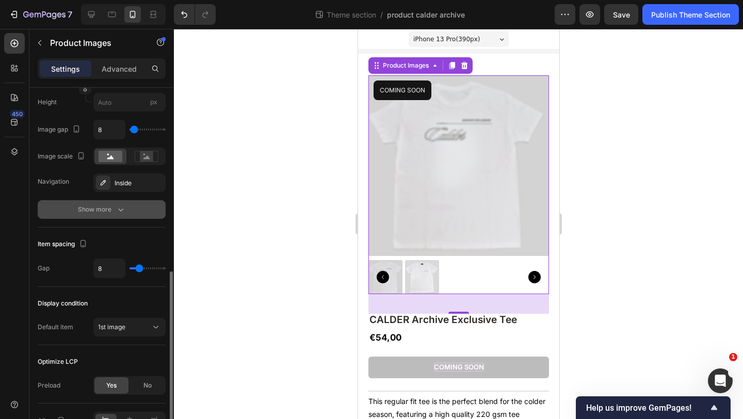
click at [109, 213] on div "Show more" at bounding box center [102, 209] width 48 height 10
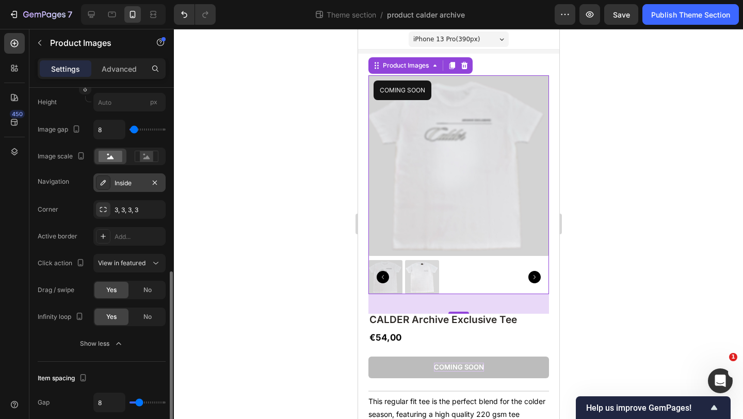
click at [114, 183] on div "Inside" at bounding box center [129, 182] width 72 height 19
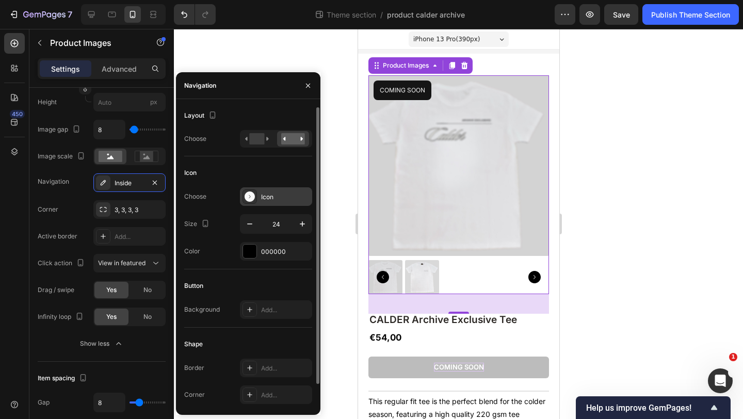
click at [264, 198] on div "Icon" at bounding box center [285, 196] width 49 height 9
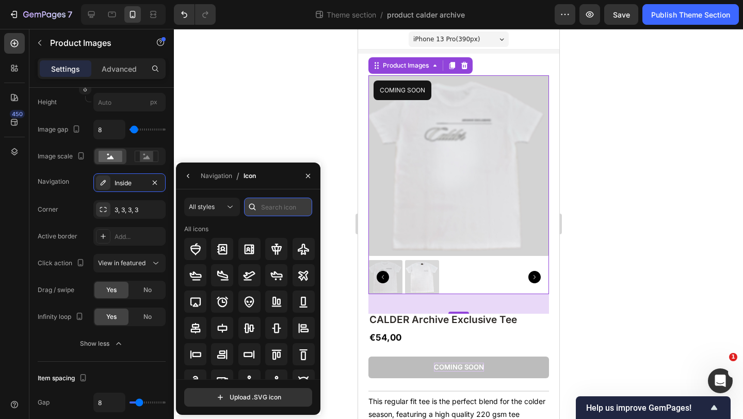
click at [282, 205] on input "text" at bounding box center [278, 207] width 68 height 19
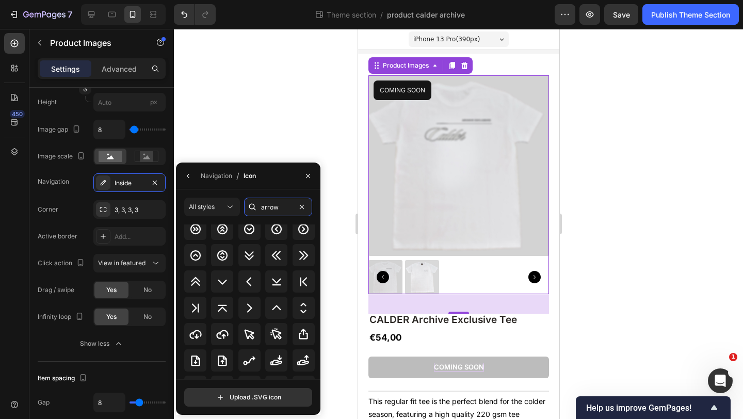
scroll to position [483, 0]
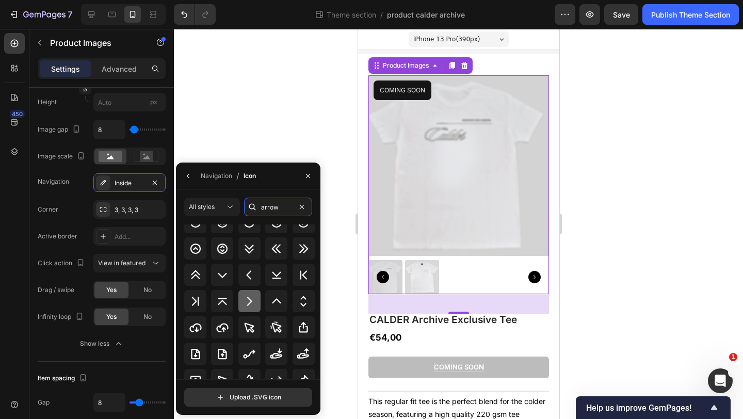
type input "arrow"
click at [248, 298] on icon at bounding box center [249, 301] width 5 height 9
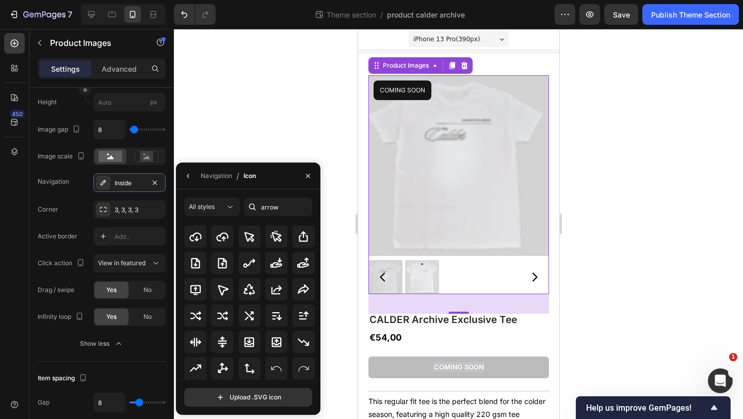
scroll to position [557, 0]
click at [186, 169] on button "button" at bounding box center [188, 176] width 17 height 17
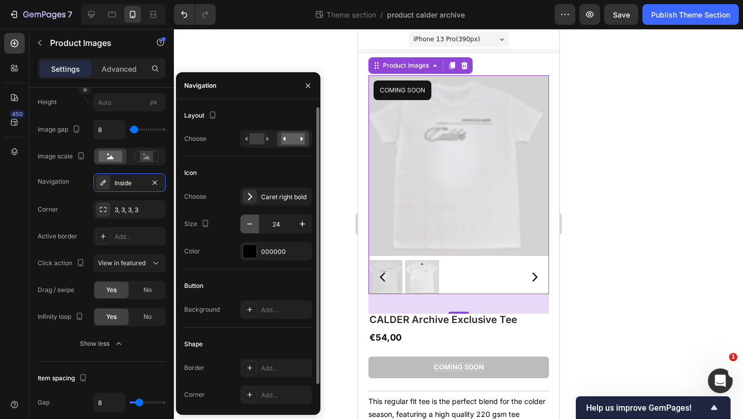
click at [249, 222] on icon "button" at bounding box center [250, 224] width 10 height 10
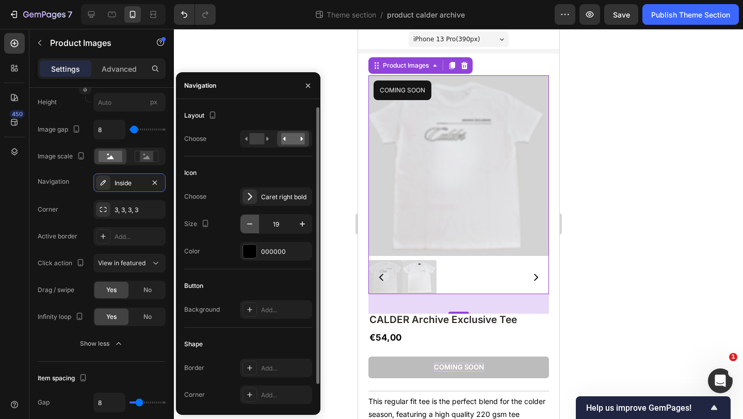
click at [249, 222] on icon "button" at bounding box center [250, 224] width 10 height 10
type input "16"
click at [258, 142] on rect at bounding box center [256, 138] width 15 height 11
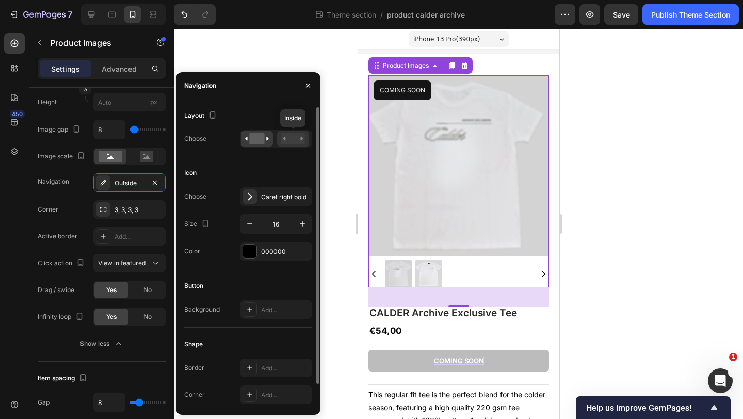
click at [288, 132] on div at bounding box center [293, 138] width 32 height 15
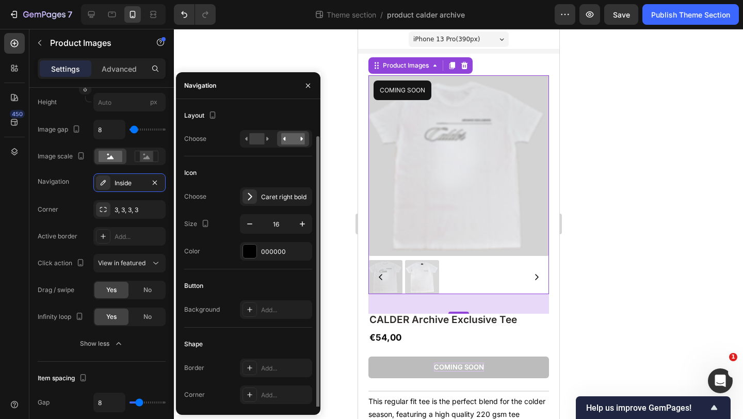
scroll to position [24, 0]
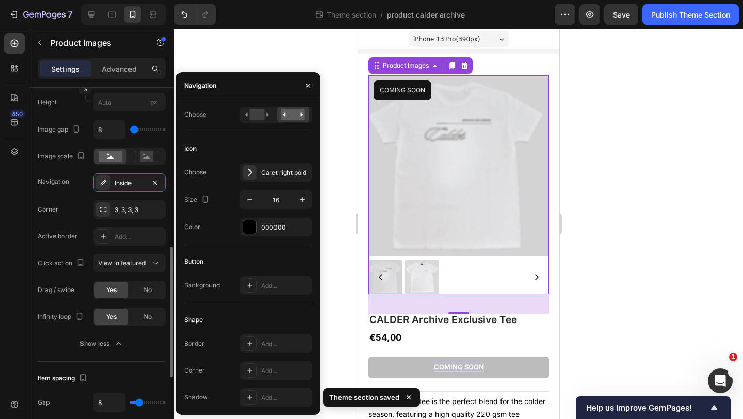
click at [84, 279] on div "Corner 3, 3, 3, 3 Active border Add... Click action View in featured Drag / swi…" at bounding box center [102, 263] width 128 height 126
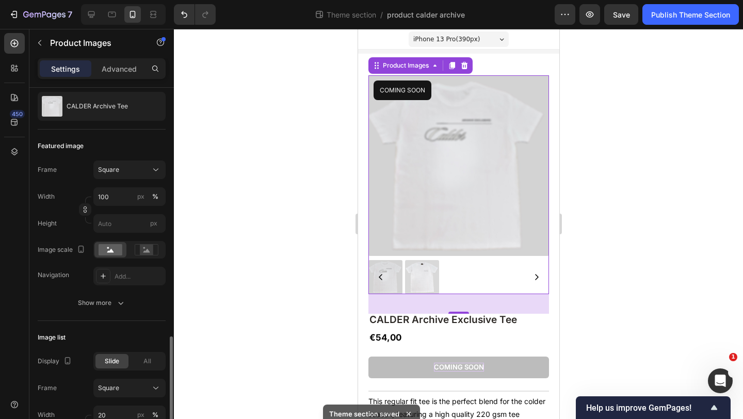
scroll to position [0, 0]
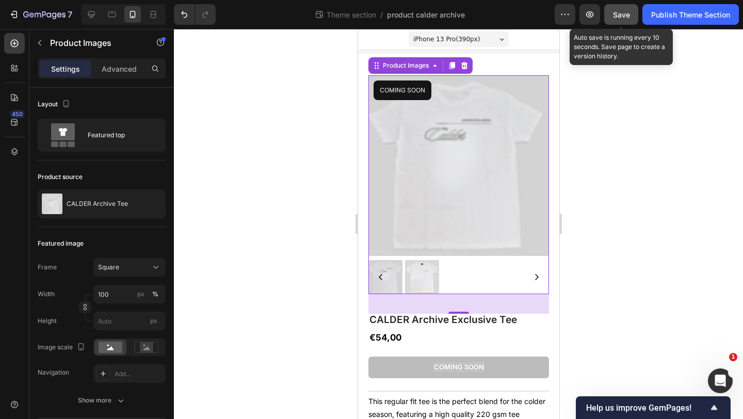
click at [629, 15] on button "Save" at bounding box center [621, 14] width 34 height 21
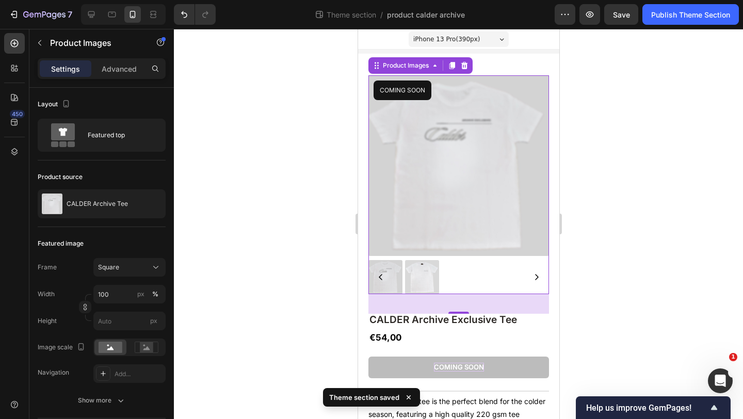
click at [579, 301] on div at bounding box center [458, 224] width 569 height 390
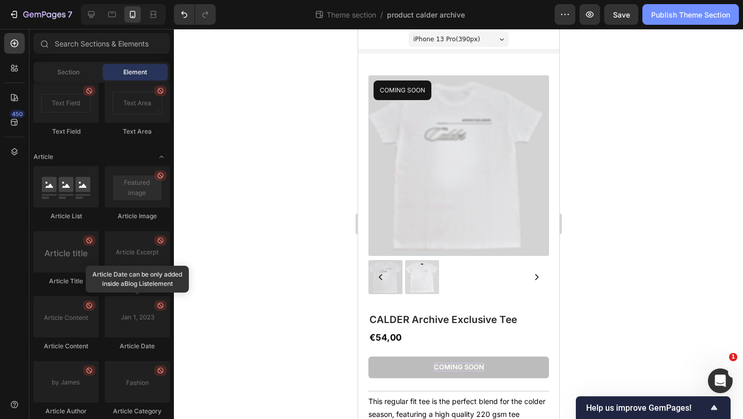
click at [674, 12] on div "Publish Theme Section" at bounding box center [690, 14] width 79 height 11
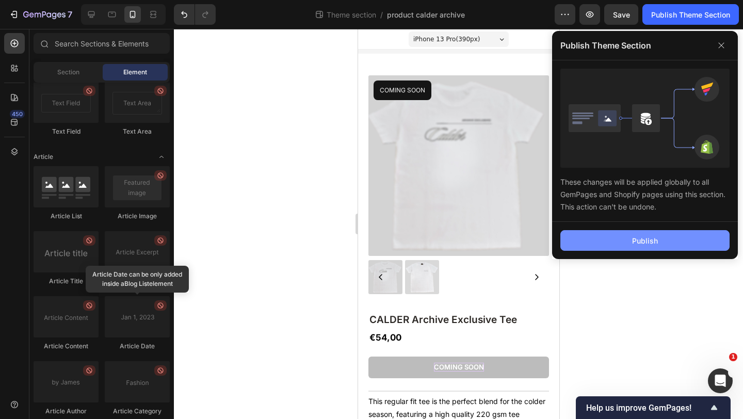
click at [604, 244] on button "Publish" at bounding box center [644, 240] width 169 height 21
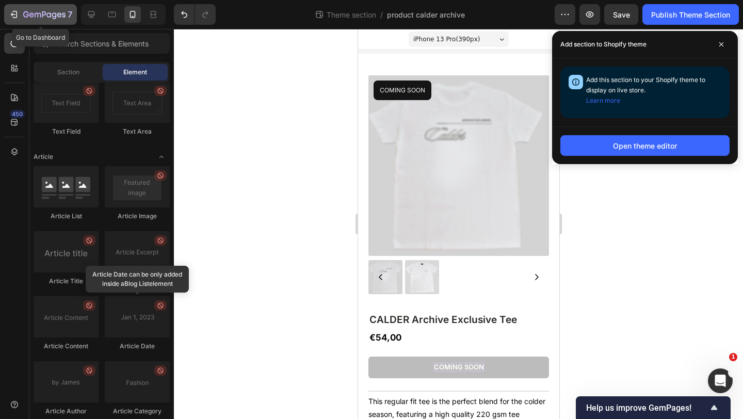
click at [35, 18] on icon "button" at bounding box center [44, 15] width 42 height 9
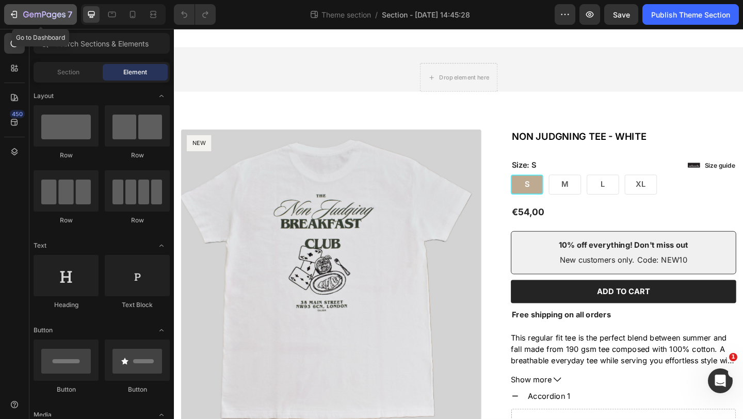
click at [23, 12] on div "7" at bounding box center [40, 14] width 63 height 12
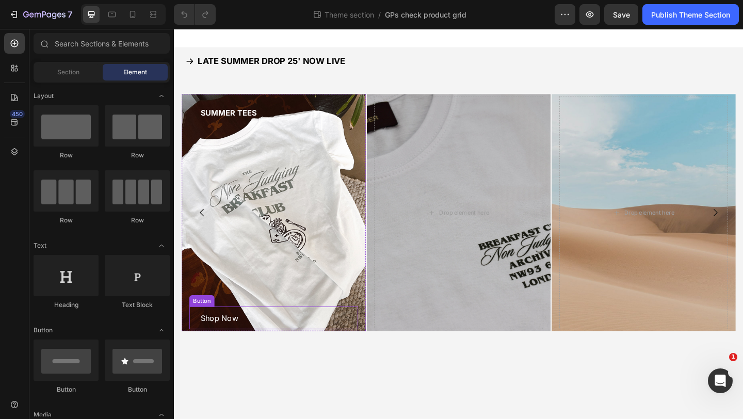
click at [262, 339] on div "Shop Now Button" at bounding box center [282, 343] width 184 height 25
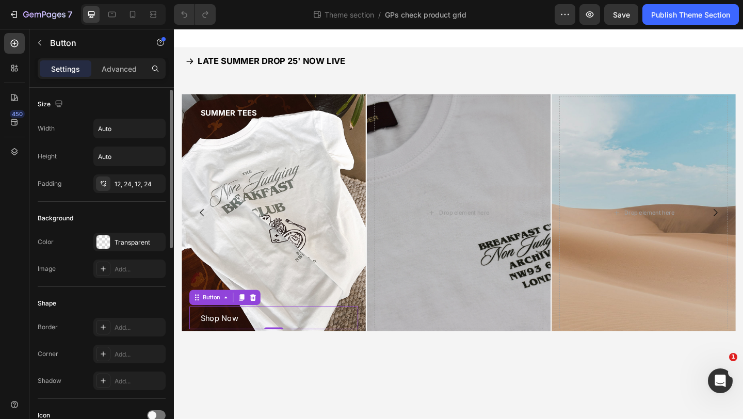
scroll to position [460, 0]
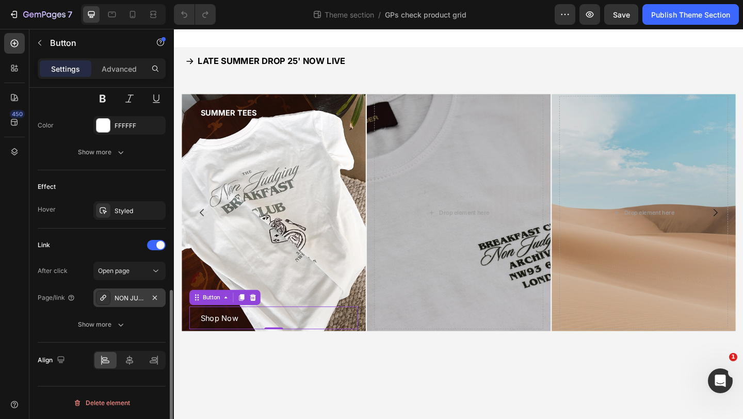
click at [137, 299] on div "NON JUDGNING TEE - WHITE" at bounding box center [130, 298] width 30 height 9
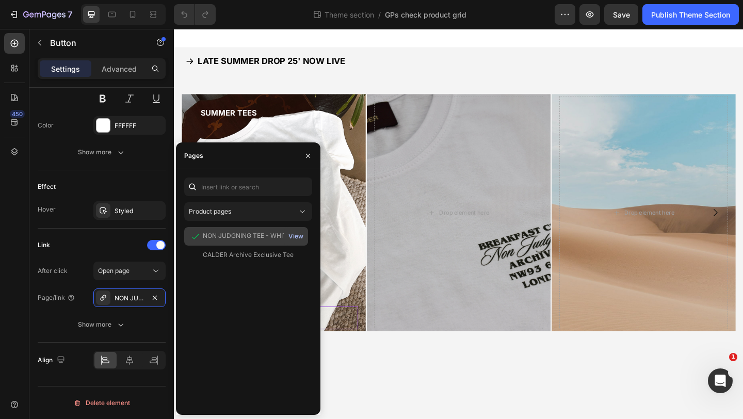
click at [295, 232] on div "View" at bounding box center [295, 236] width 15 height 9
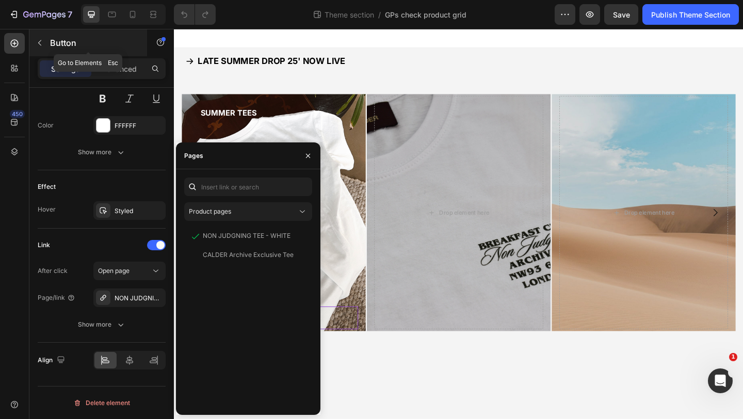
click at [44, 39] on button "button" at bounding box center [39, 43] width 17 height 17
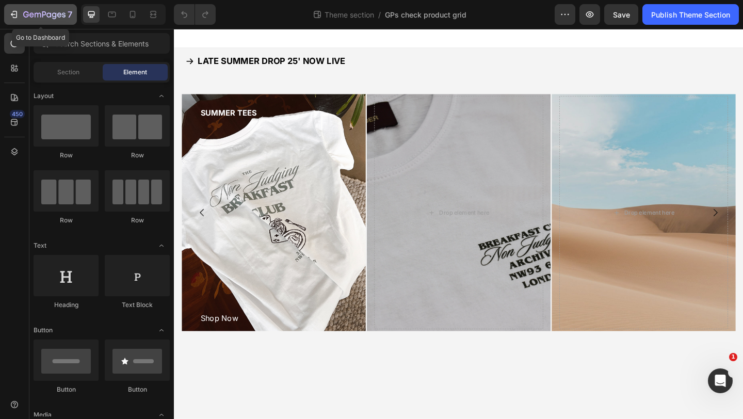
click at [12, 13] on icon "button" at bounding box center [14, 14] width 10 height 10
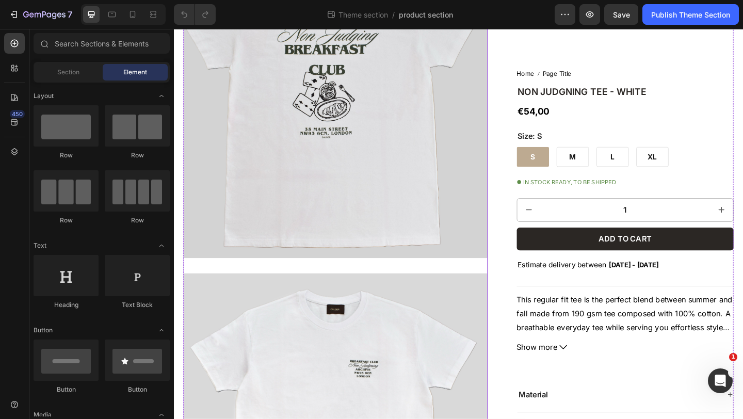
scroll to position [274, 0]
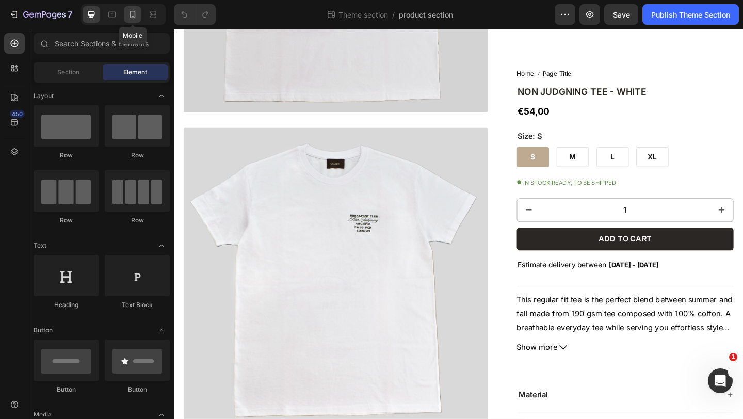
click at [139, 15] on div at bounding box center [132, 14] width 17 height 17
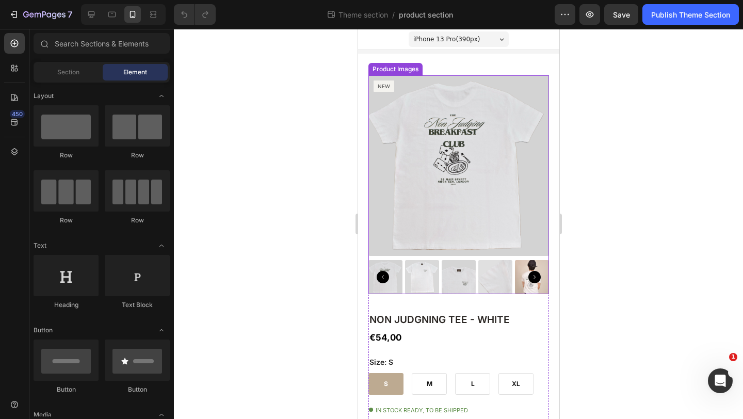
click at [395, 282] on img at bounding box center [385, 277] width 34 height 34
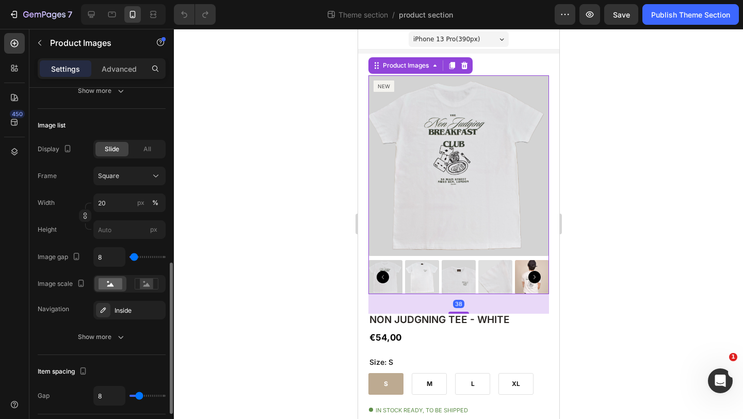
scroll to position [341, 0]
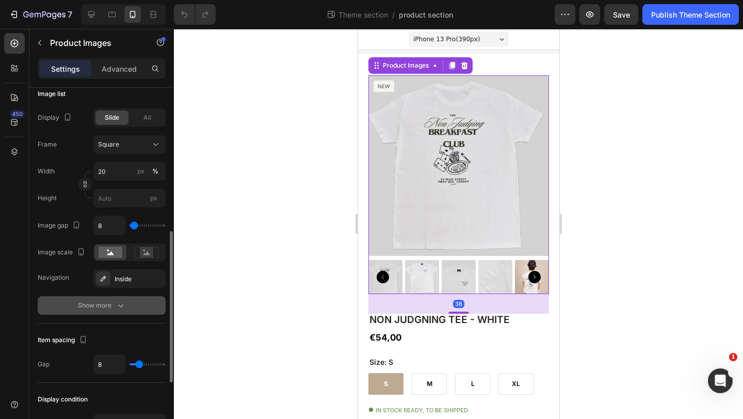
click at [100, 305] on div "Show more" at bounding box center [102, 305] width 48 height 10
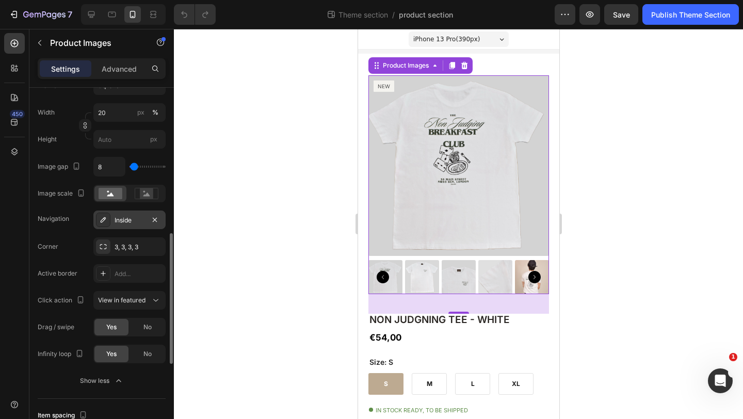
scroll to position [401, 0]
click at [127, 215] on div "Inside" at bounding box center [130, 219] width 30 height 9
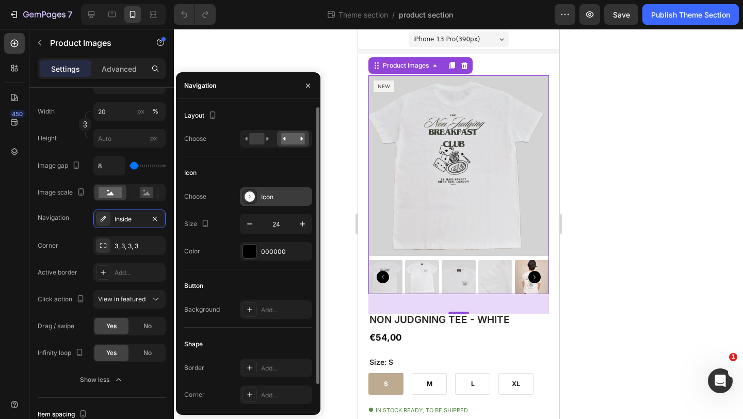
click at [264, 197] on div "Icon" at bounding box center [285, 196] width 49 height 9
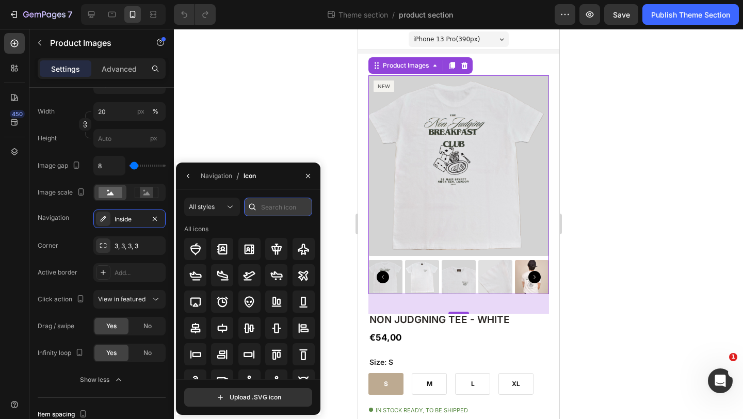
click at [287, 213] on input "text" at bounding box center [278, 207] width 68 height 19
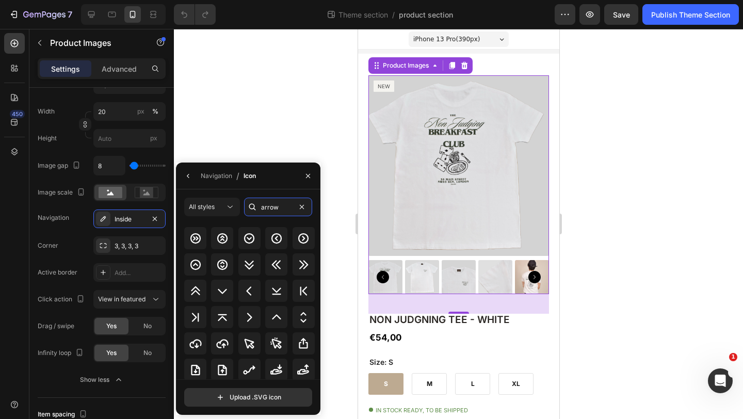
scroll to position [480, 0]
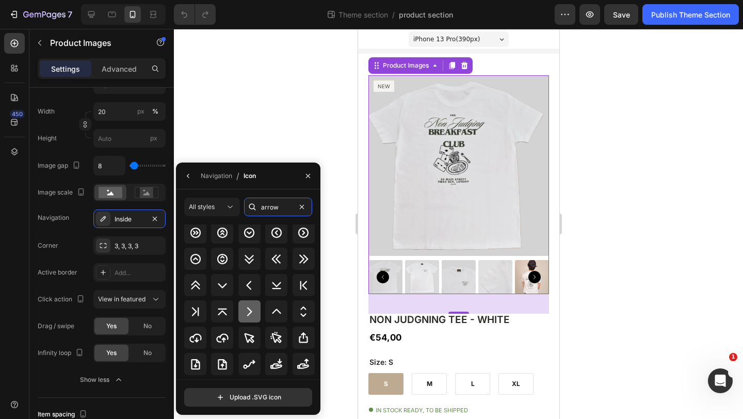
type input "arrow"
click at [252, 303] on div at bounding box center [249, 311] width 22 height 22
click at [187, 181] on button "button" at bounding box center [188, 176] width 17 height 17
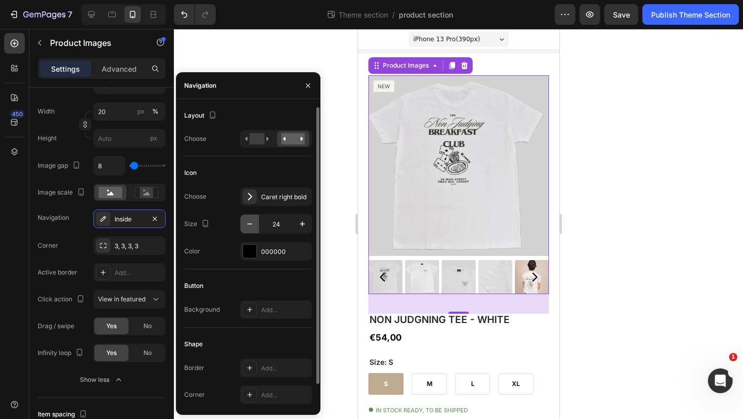
click at [249, 221] on icon "button" at bounding box center [250, 224] width 10 height 10
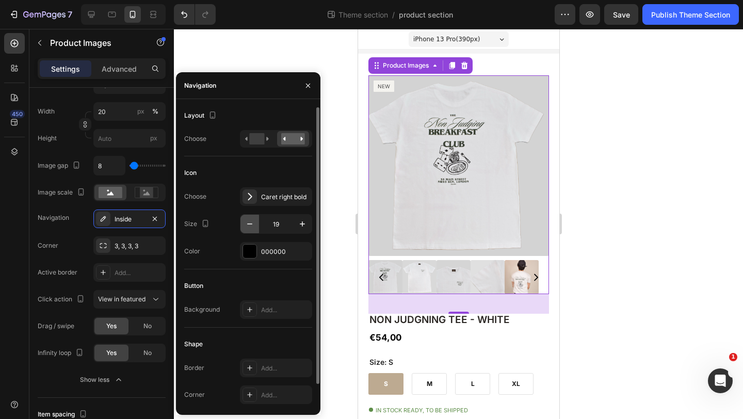
click at [249, 221] on icon "button" at bounding box center [250, 224] width 10 height 10
click at [248, 221] on icon "button" at bounding box center [250, 224] width 10 height 10
click at [302, 223] on icon "button" at bounding box center [302, 223] width 5 height 5
type input "17"
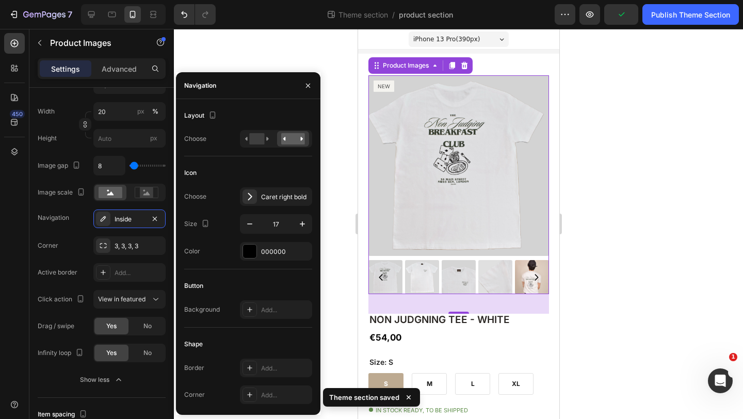
click at [214, 54] on div at bounding box center [458, 224] width 569 height 390
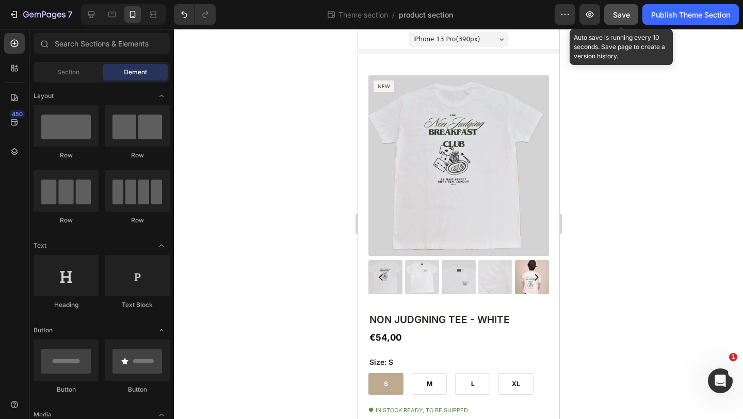
click at [619, 13] on span "Save" at bounding box center [621, 14] width 17 height 9
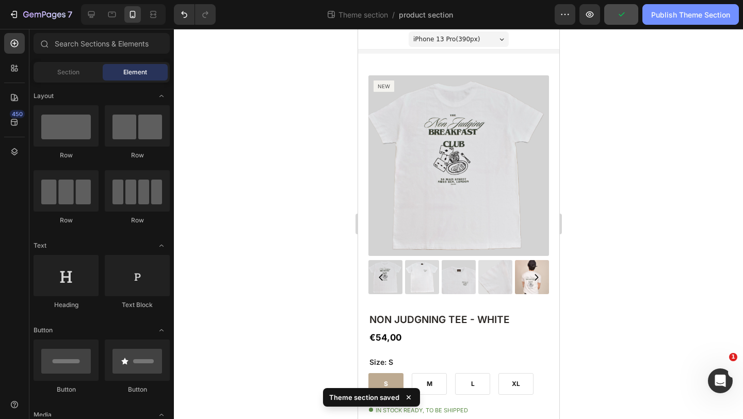
click at [658, 9] on div "Publish Theme Section" at bounding box center [690, 14] width 79 height 11
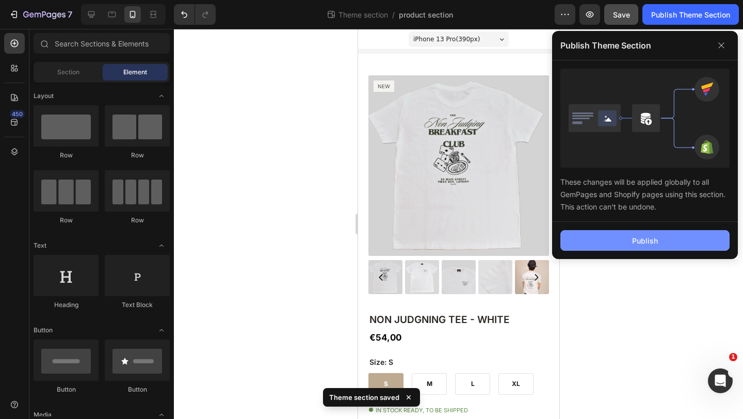
click at [616, 240] on button "Publish" at bounding box center [644, 240] width 169 height 21
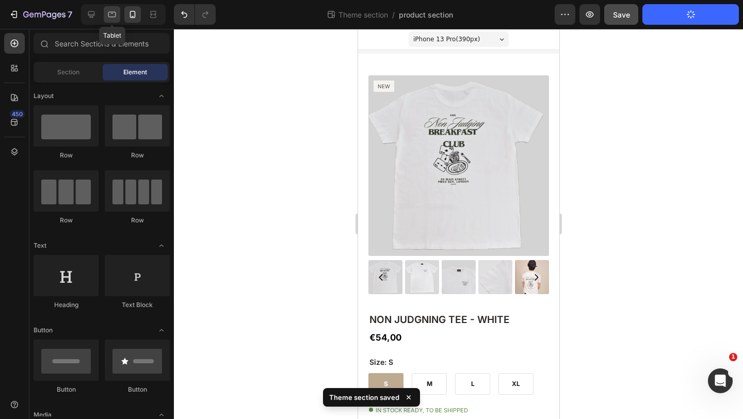
click at [108, 17] on icon at bounding box center [112, 14] width 10 height 10
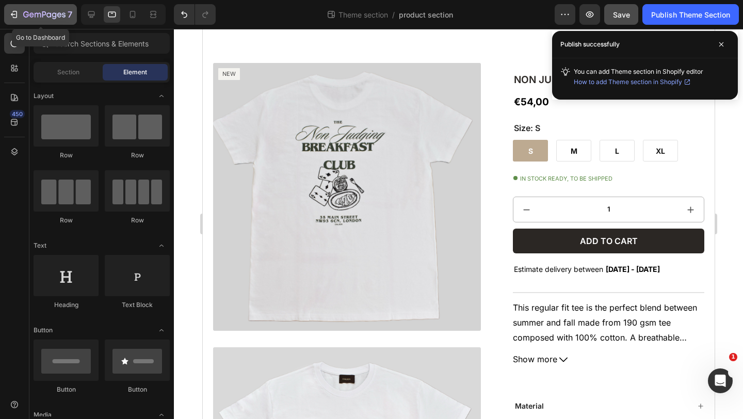
click at [45, 14] on icon "button" at bounding box center [44, 14] width 4 height 6
